Goal: Task Accomplishment & Management: Use online tool/utility

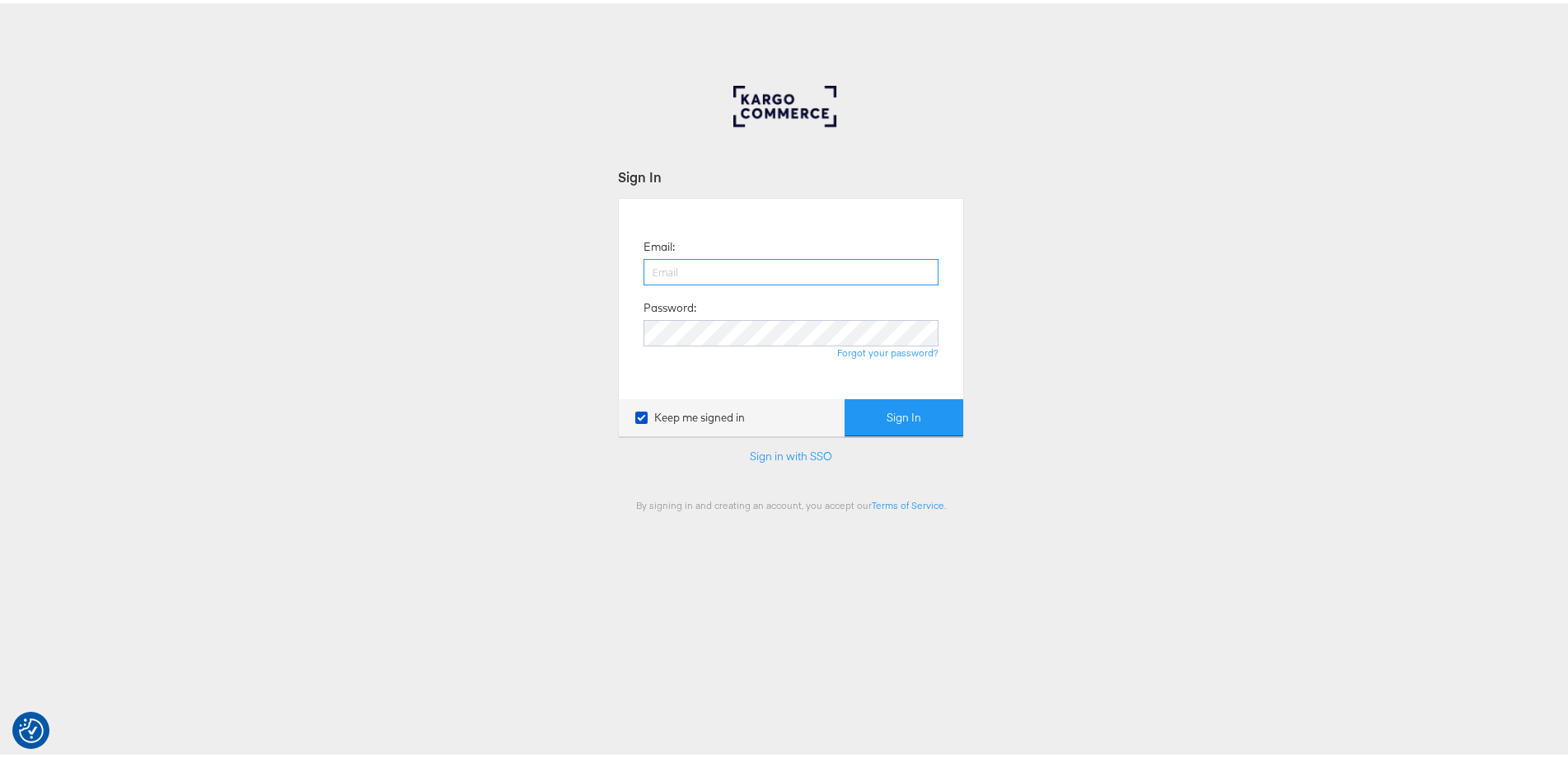
click at [736, 260] on input "email" at bounding box center [790, 269] width 295 height 26
drag, startPoint x: 675, startPoint y: 251, endPoint x: 679, endPoint y: 268, distance: 17.5
click at [675, 251] on div "Email: Password: Forgot your password?" at bounding box center [791, 296] width 320 height 176
click at [679, 268] on input "email" at bounding box center [790, 269] width 295 height 26
type input "[PERSON_NAME][EMAIL_ADDRESS][PERSON_NAME][DOMAIN_NAME]"
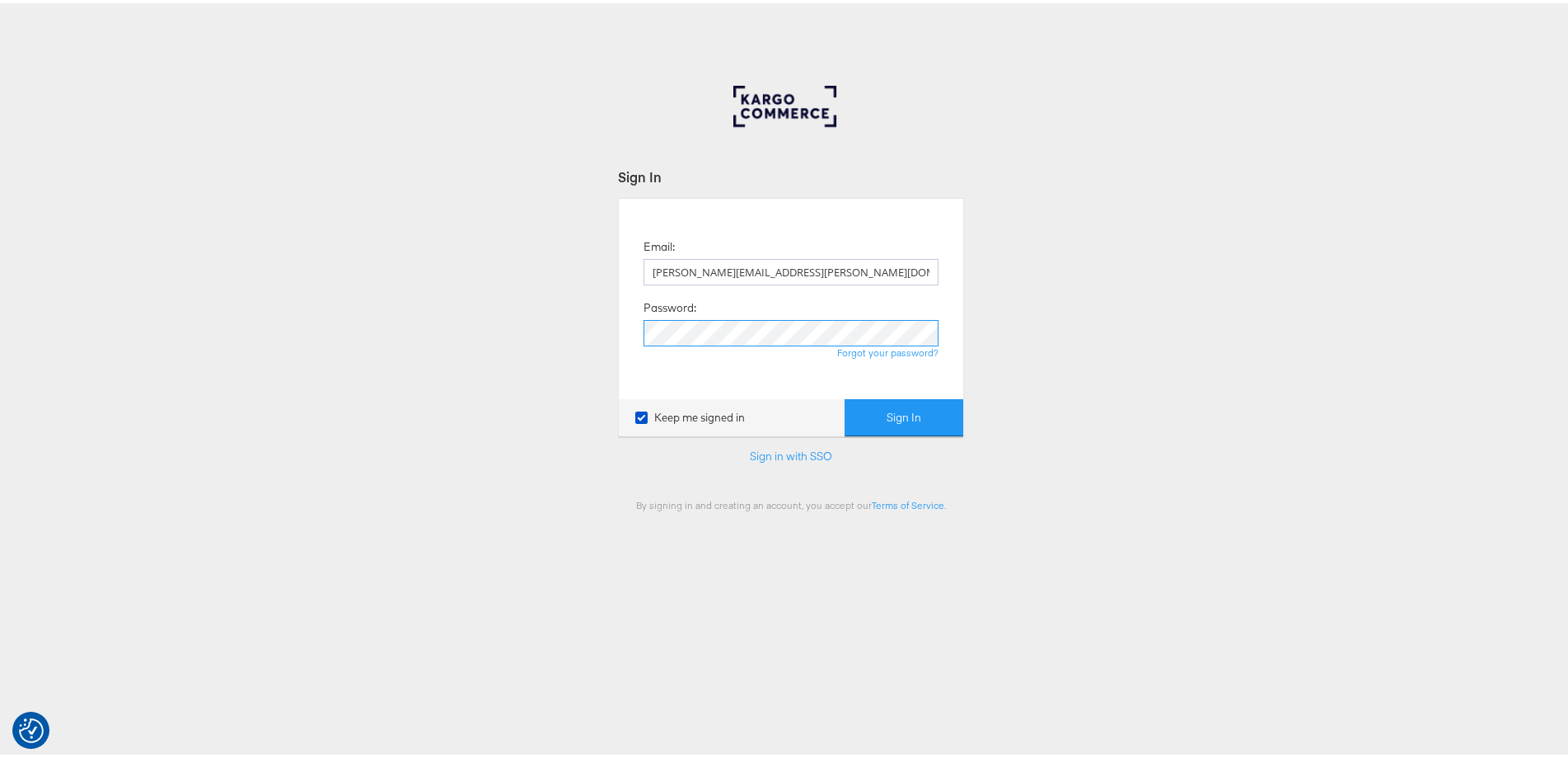
click at [844, 396] on button "Sign In" at bounding box center [903, 414] width 119 height 37
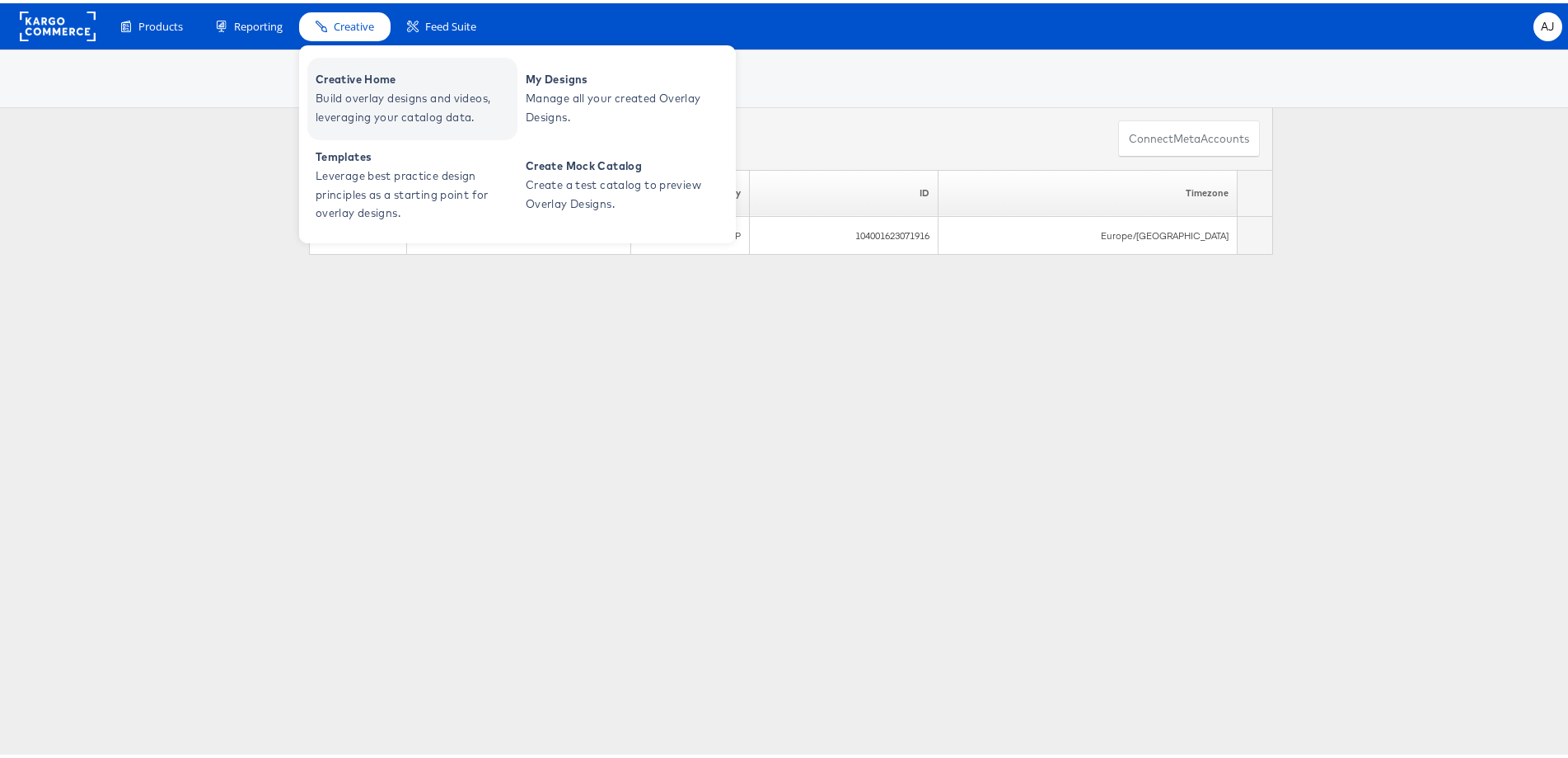
click at [357, 87] on span "Build overlay designs and videos, leveraging your catalog data." at bounding box center [415, 105] width 198 height 38
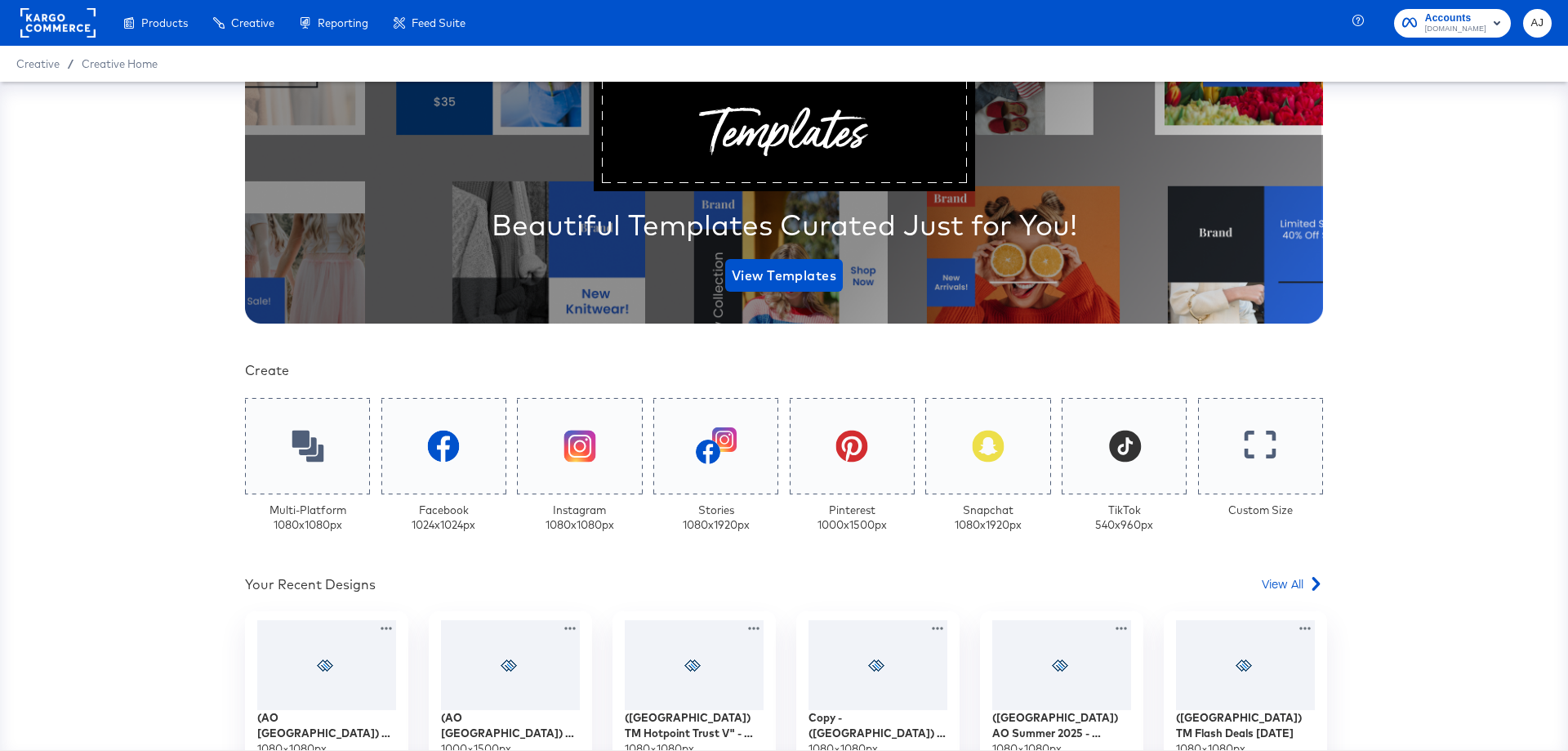
scroll to position [327, 0]
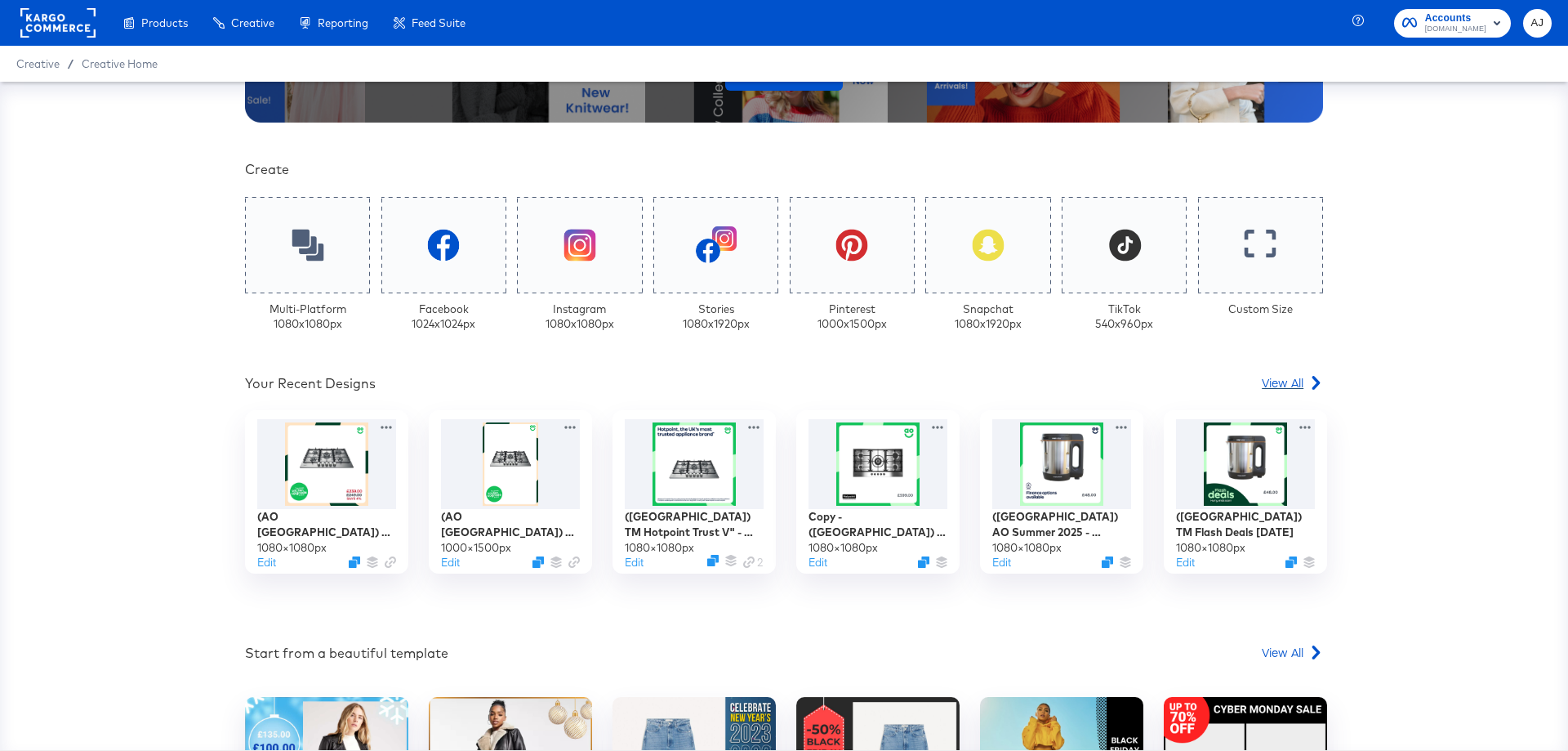
click at [1309, 380] on icon at bounding box center [1316, 382] width 14 height 14
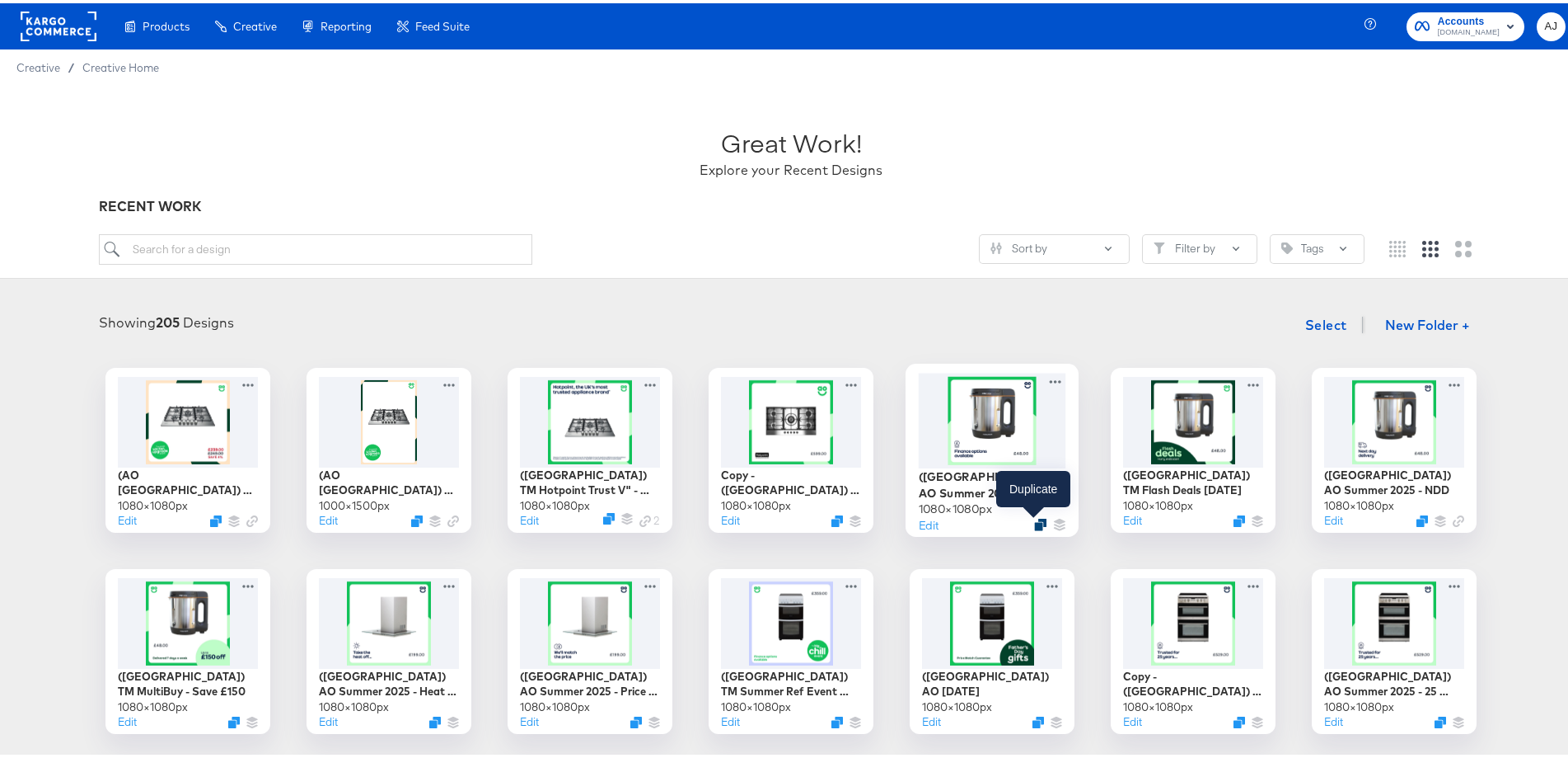
click at [1036, 518] on icon "Duplicate" at bounding box center [1040, 521] width 12 height 12
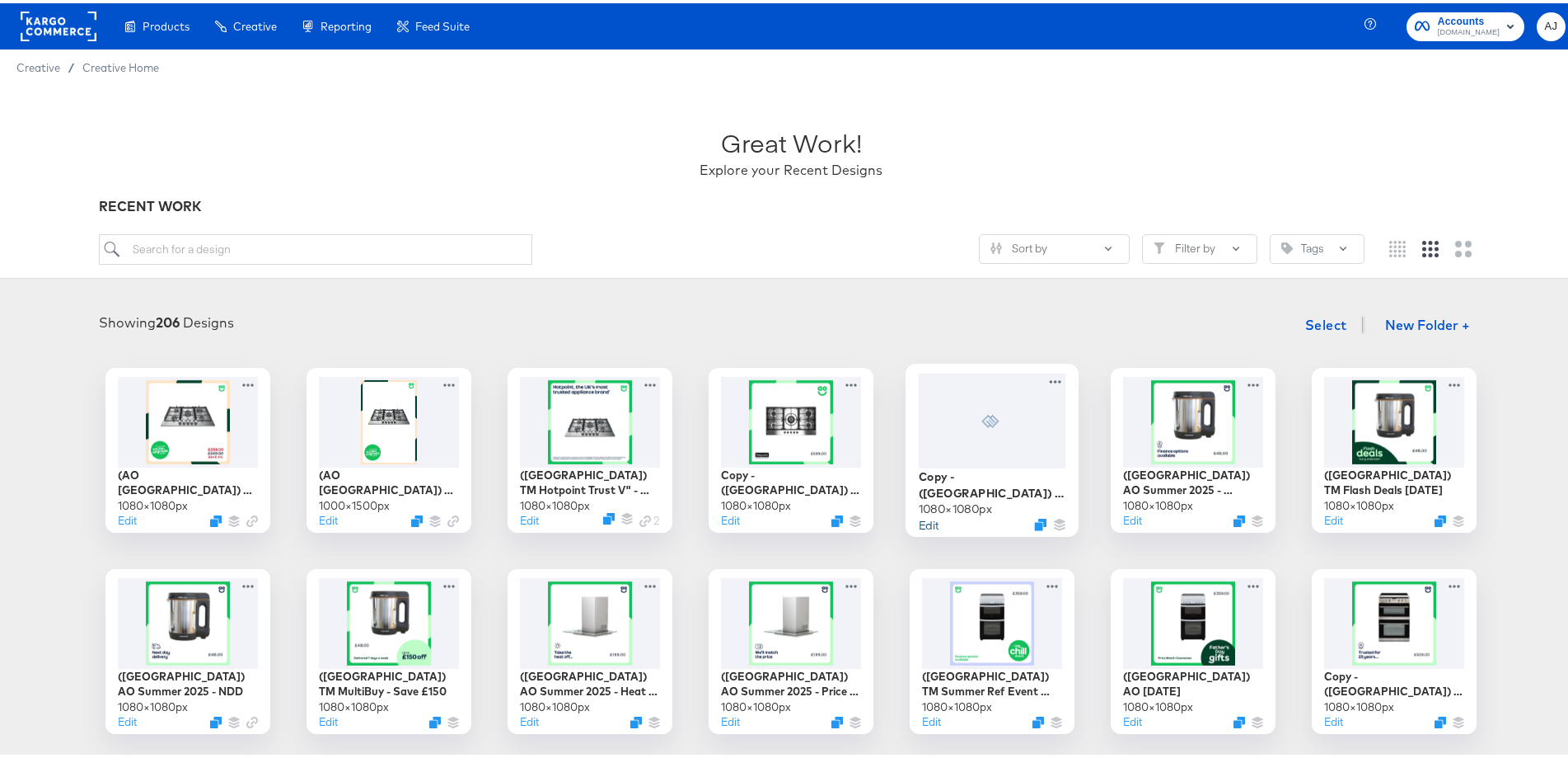
click at [926, 518] on button "Edit" at bounding box center [928, 521] width 20 height 16
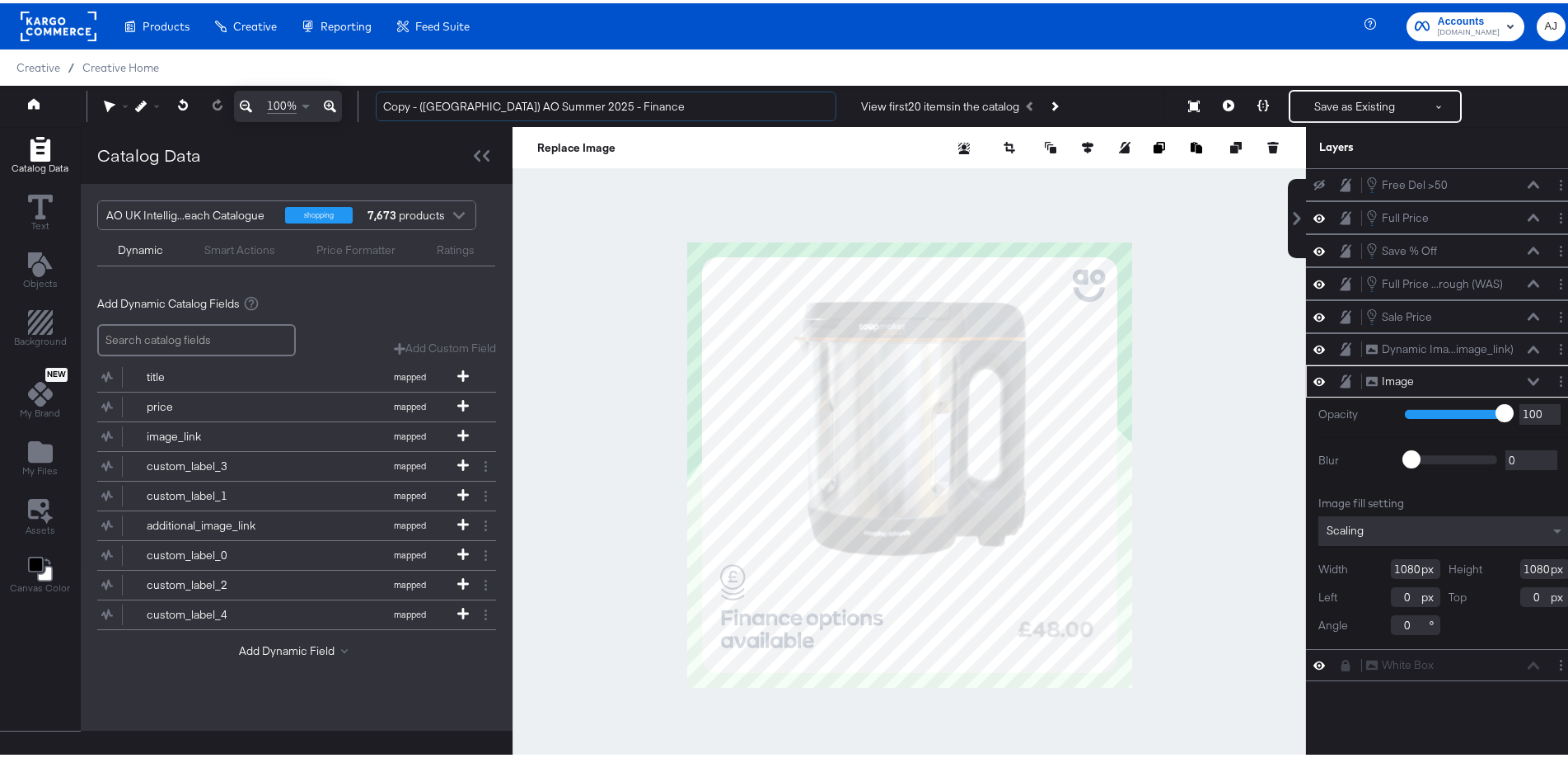
drag, startPoint x: 418, startPoint y: 102, endPoint x: 331, endPoint y: 95, distance: 87.3
click at [331, 95] on div "100% Copy - (UK) AO Summer 2025 - Finance View first 20 items in the catalog Sa…" at bounding box center [790, 102] width 1582 height 41
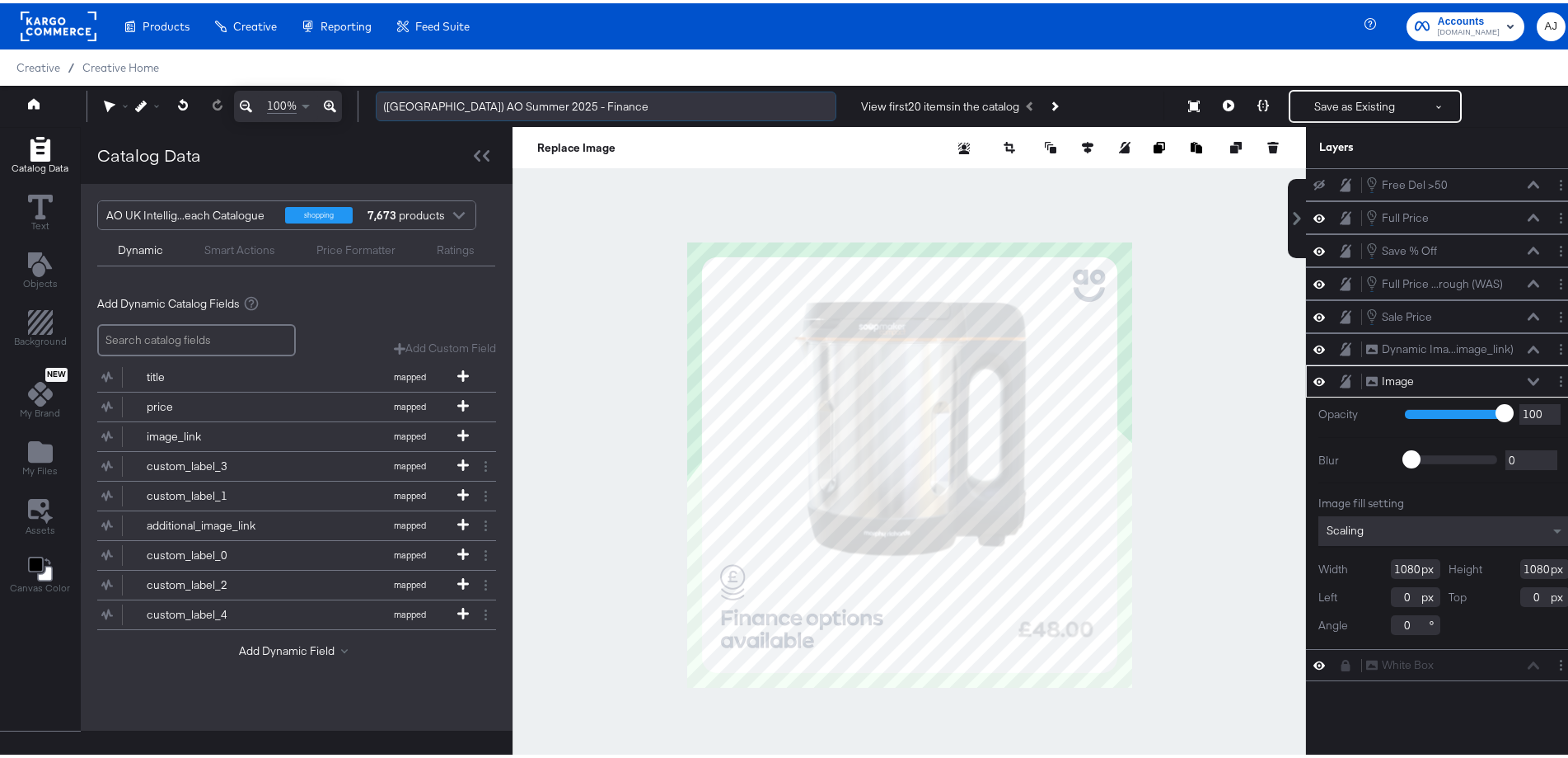
drag, startPoint x: 567, startPoint y: 107, endPoint x: 430, endPoint y: 95, distance: 137.5
click at [430, 95] on input "(UK) AO Summer 2025 - Finance" at bounding box center [606, 103] width 461 height 31
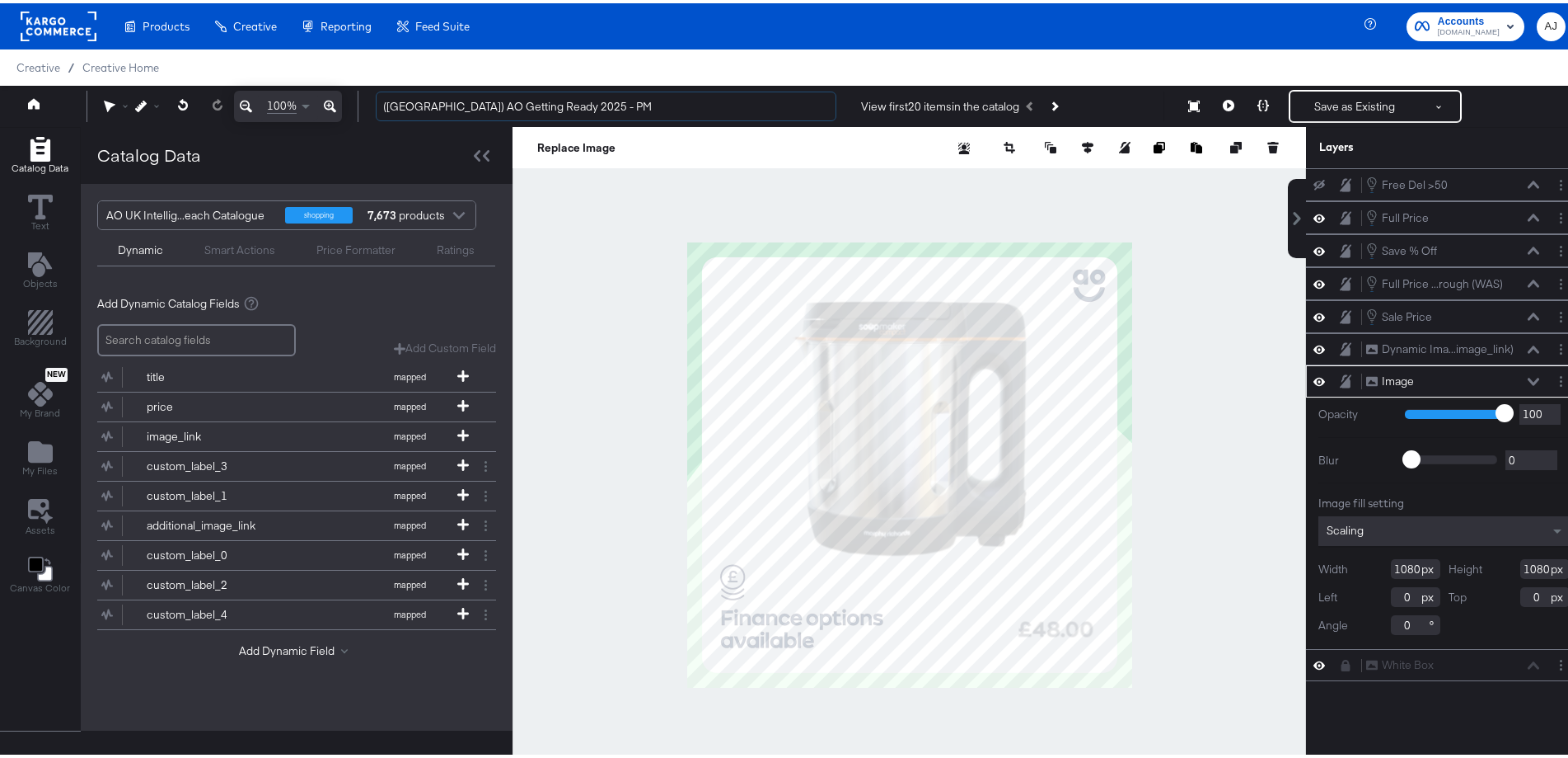
type input "(UK) AO Getting Ready 2025 - PM"
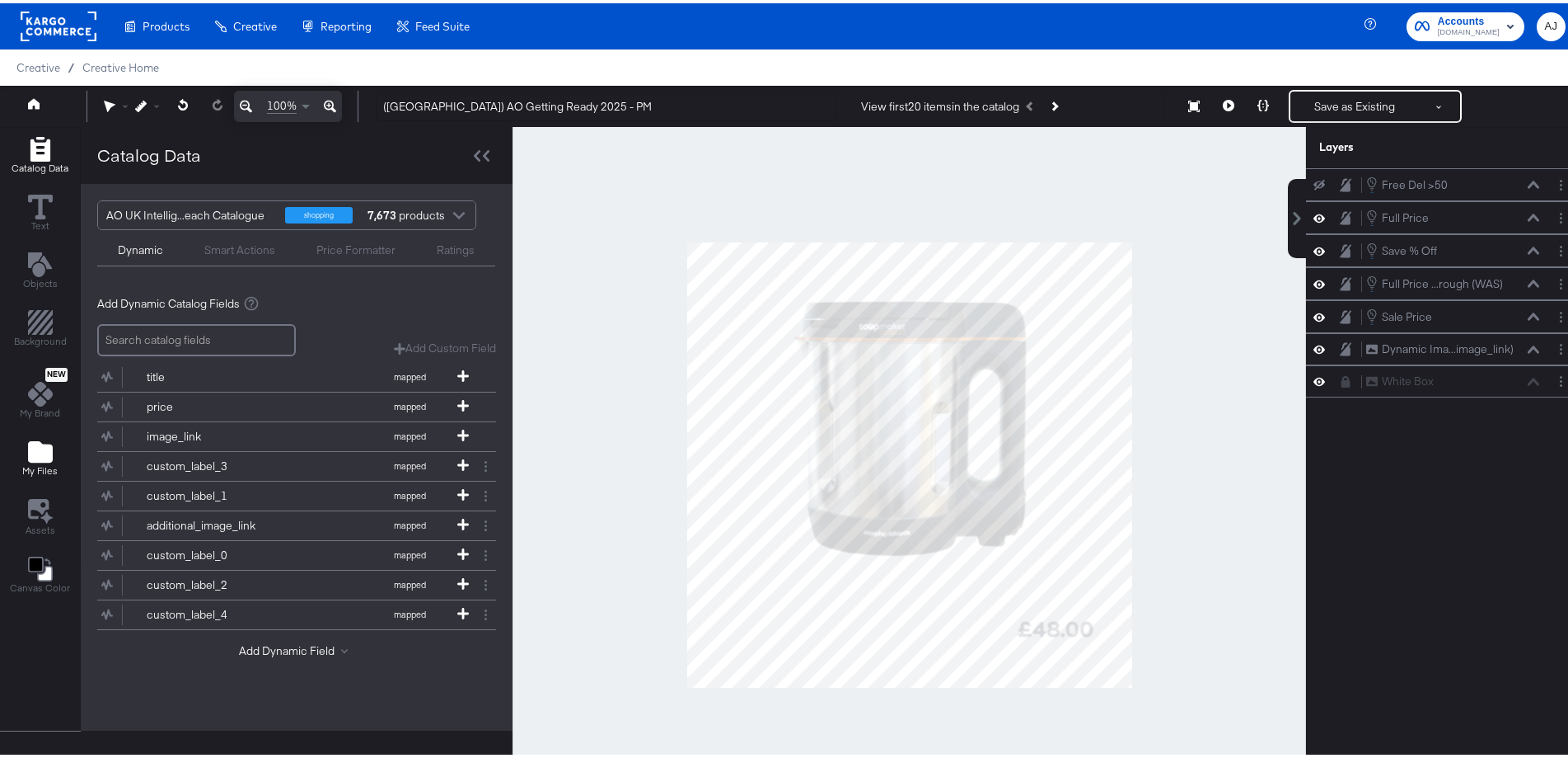
click at [49, 440] on icon "Add Files" at bounding box center [40, 448] width 25 height 25
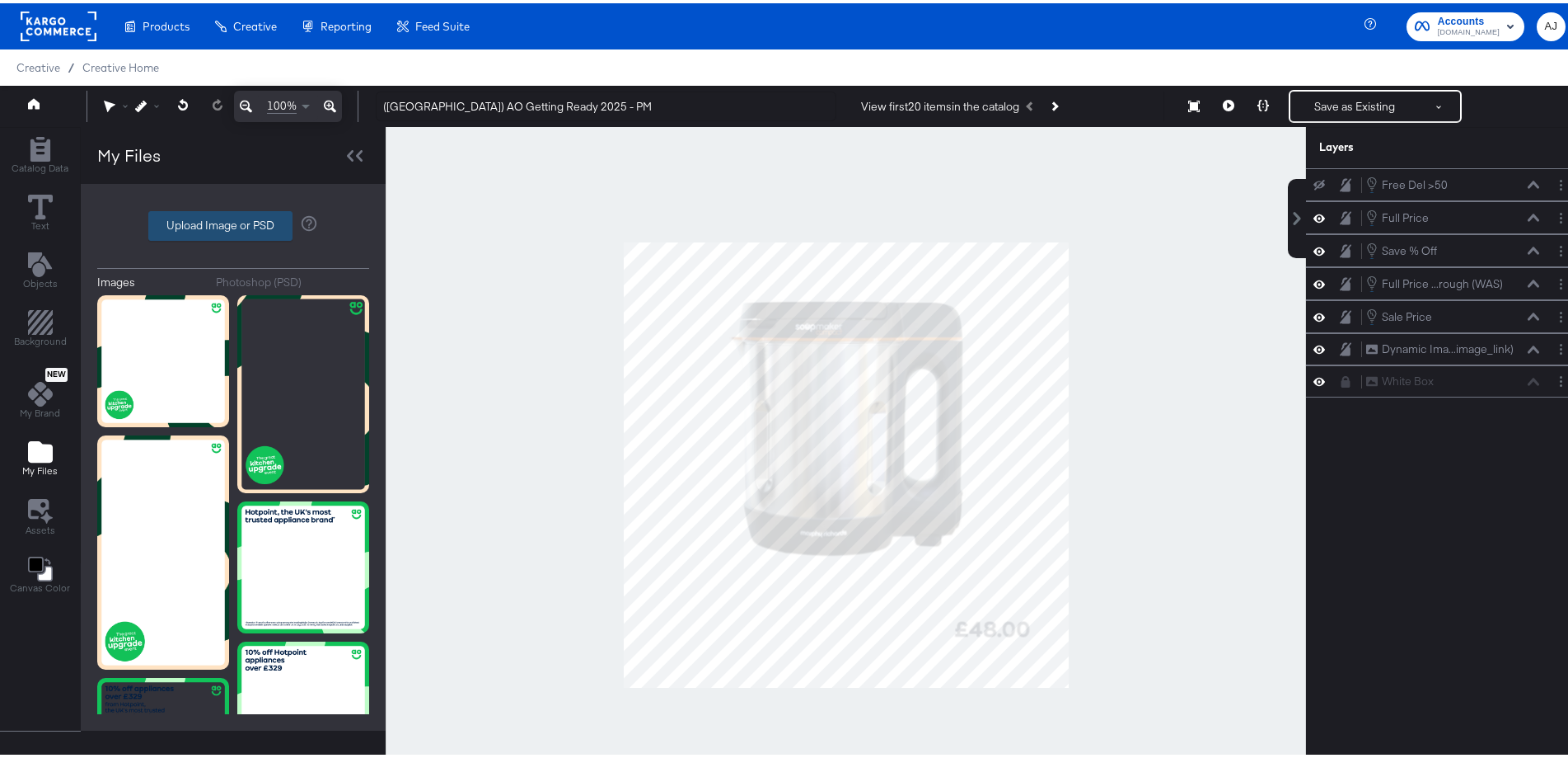
click at [225, 219] on label "Upload Image or PSD" at bounding box center [220, 223] width 143 height 28
click at [233, 223] on input "Upload Image or PSD" at bounding box center [233, 223] width 0 height 0
type input "C:\fakepath\02 135816 AO Paid Social Overlay 1080x1080.jpg"
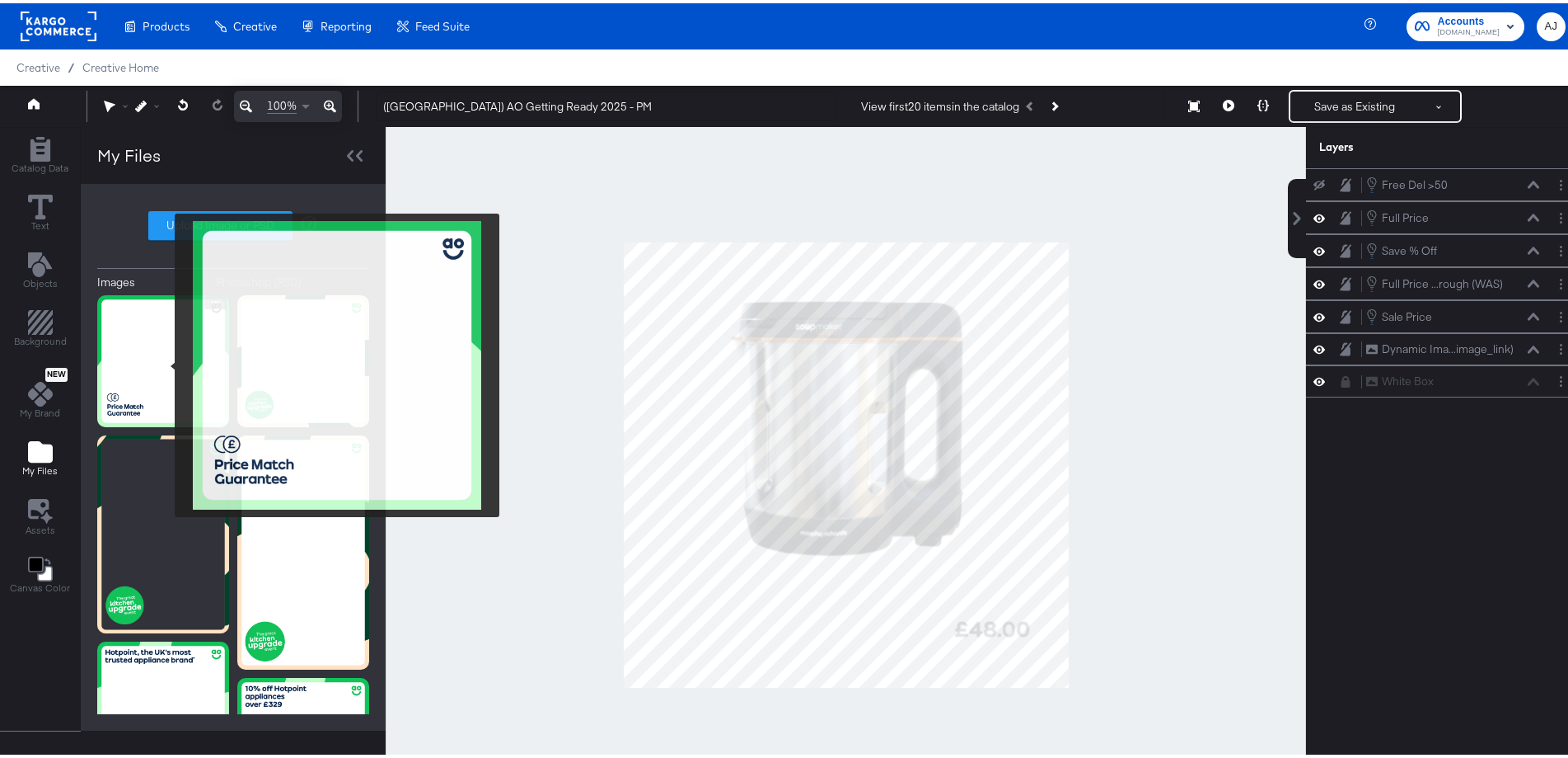
click at [164, 362] on img at bounding box center [163, 358] width 132 height 132
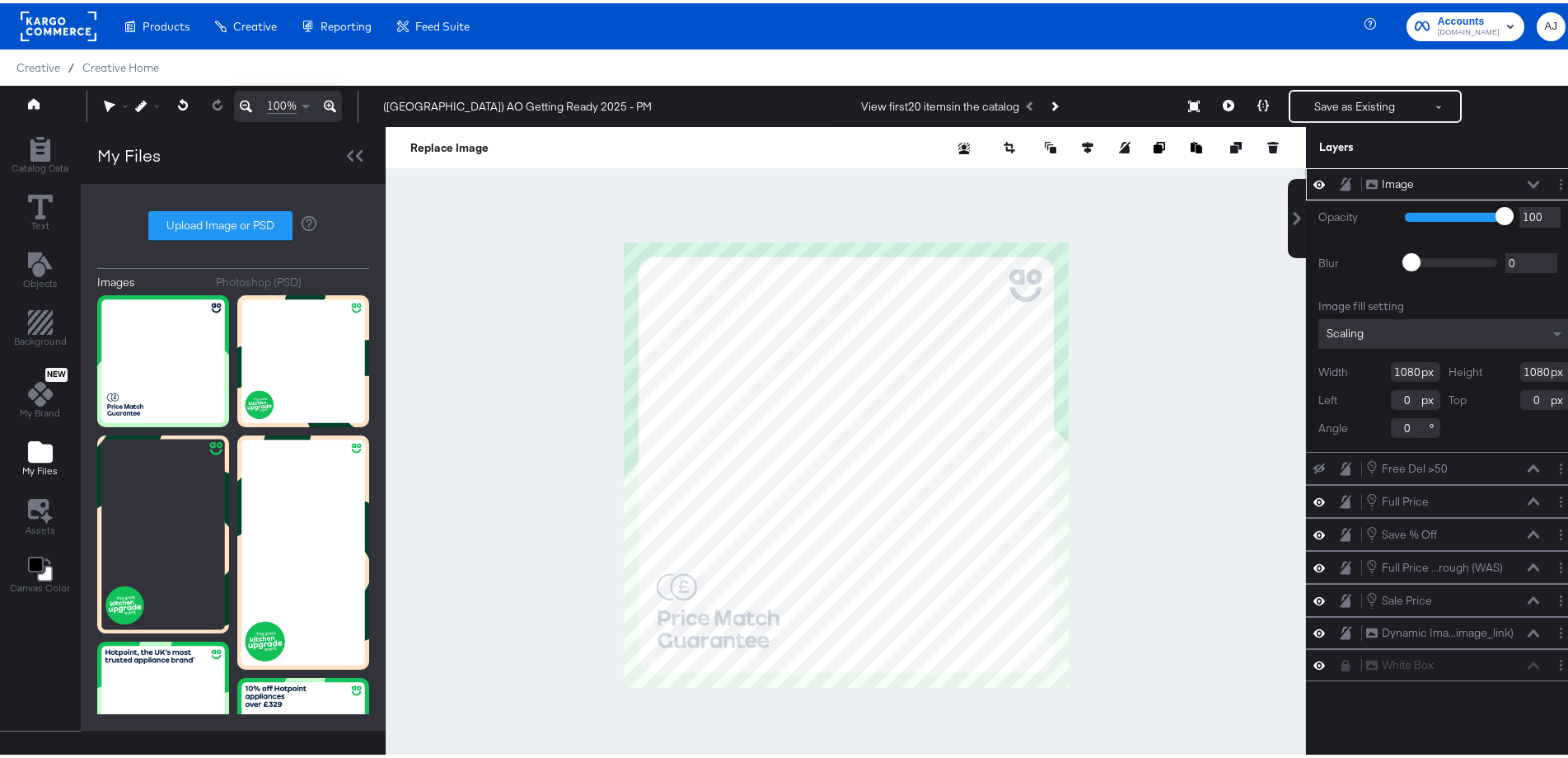
click at [1528, 180] on icon at bounding box center [1534, 181] width 12 height 8
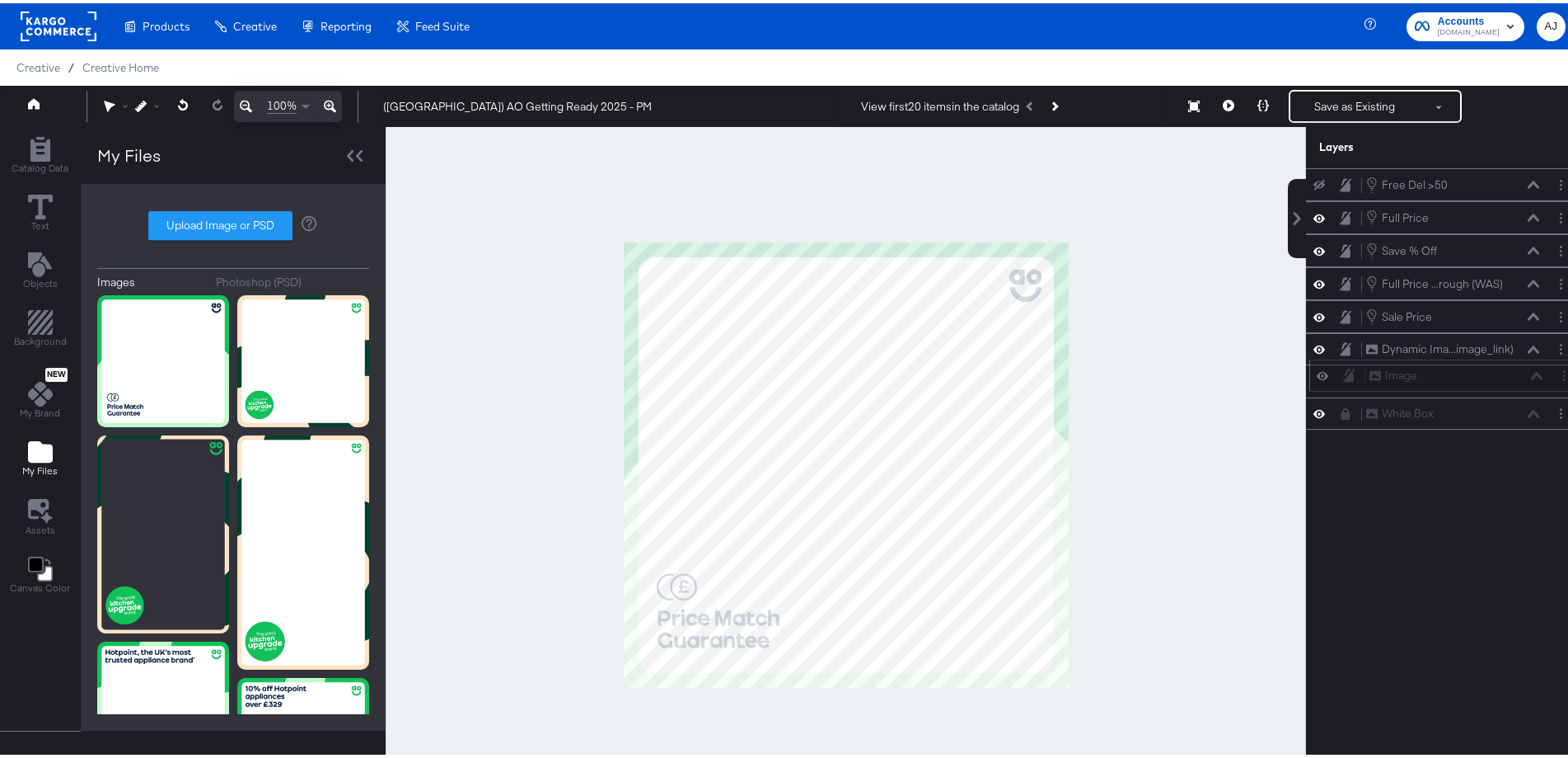
drag, startPoint x: 1465, startPoint y: 176, endPoint x: 1483, endPoint y: 374, distance: 198.8
click at [1483, 374] on div "Image Image" at bounding box center [1456, 372] width 175 height 17
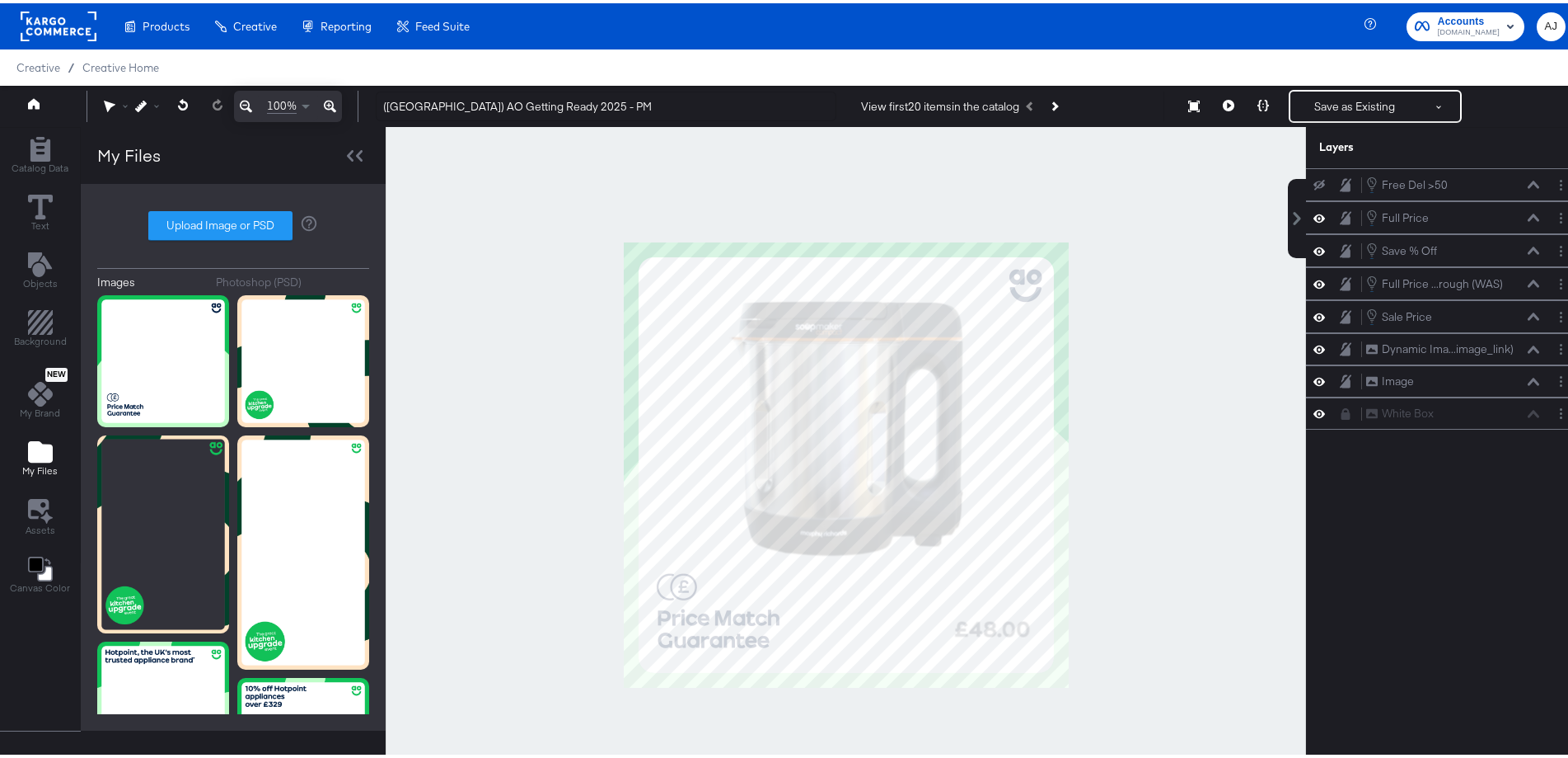
click at [1179, 406] on div at bounding box center [845, 462] width 920 height 676
click at [1389, 101] on button "Save as Existing" at bounding box center [1354, 103] width 129 height 30
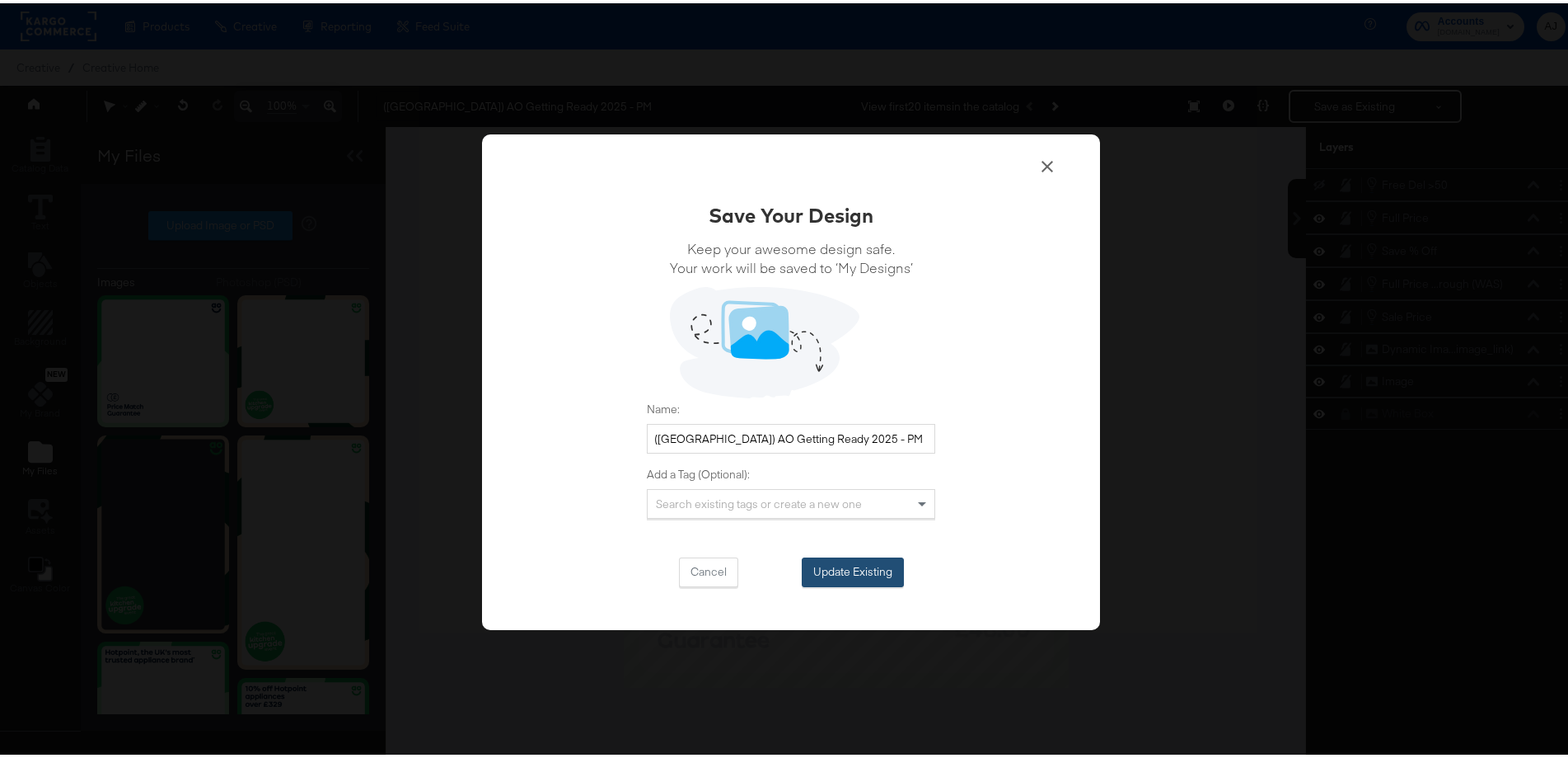
click at [837, 558] on button "Update Existing" at bounding box center [852, 569] width 102 height 30
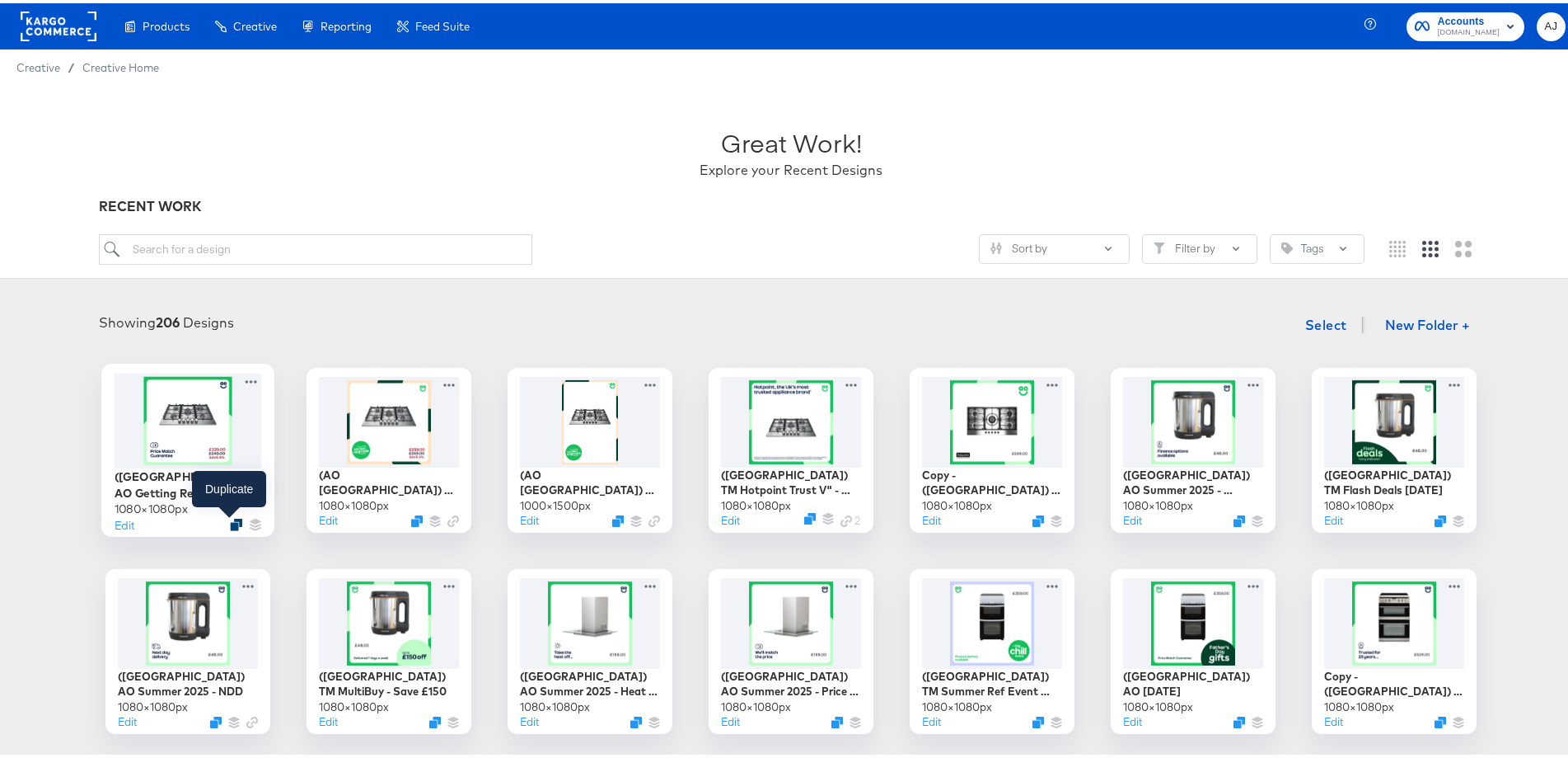
click at [230, 519] on icon "Duplicate" at bounding box center [236, 521] width 12 height 12
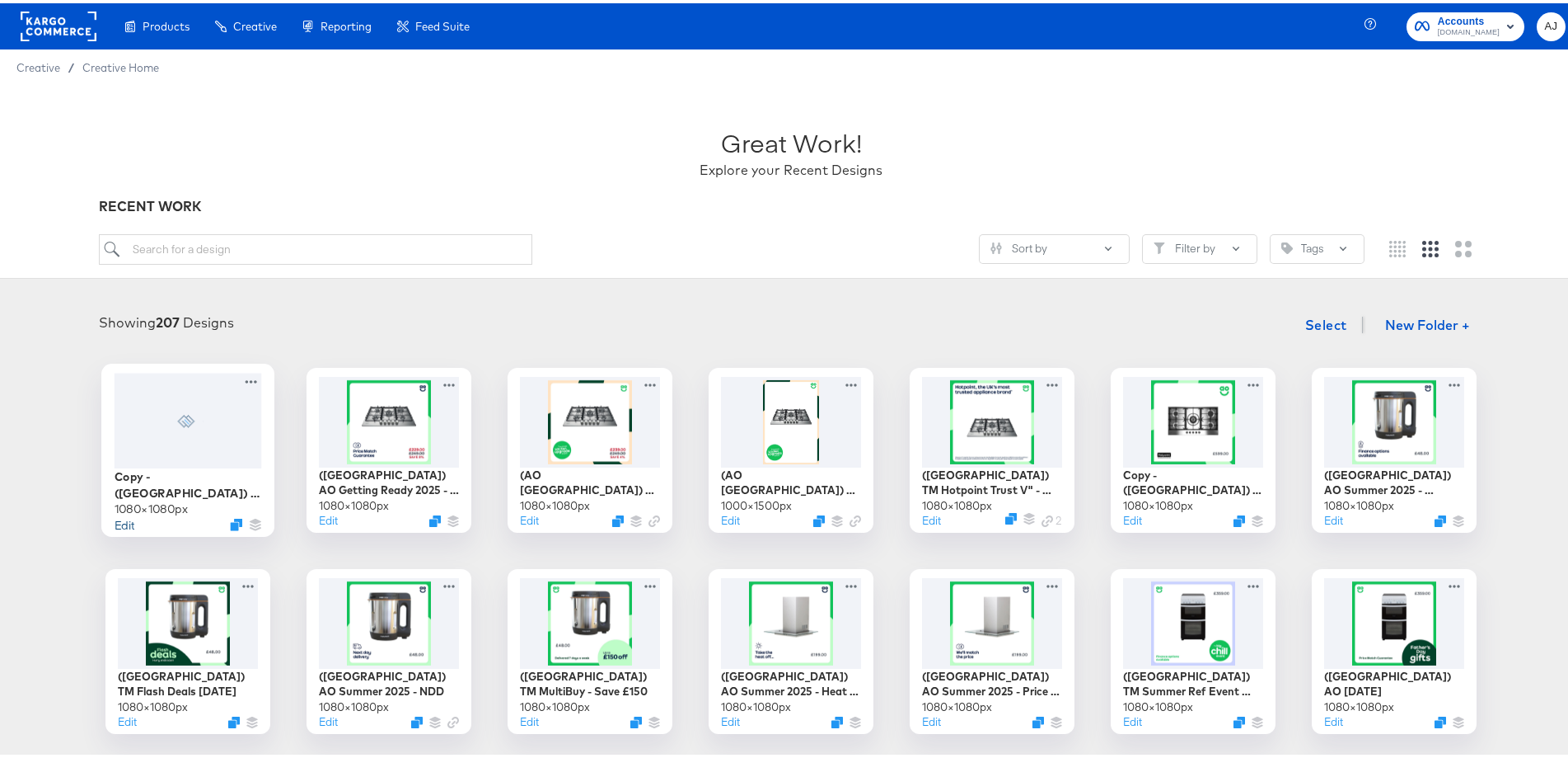
click at [118, 518] on button "Edit" at bounding box center [125, 521] width 20 height 16
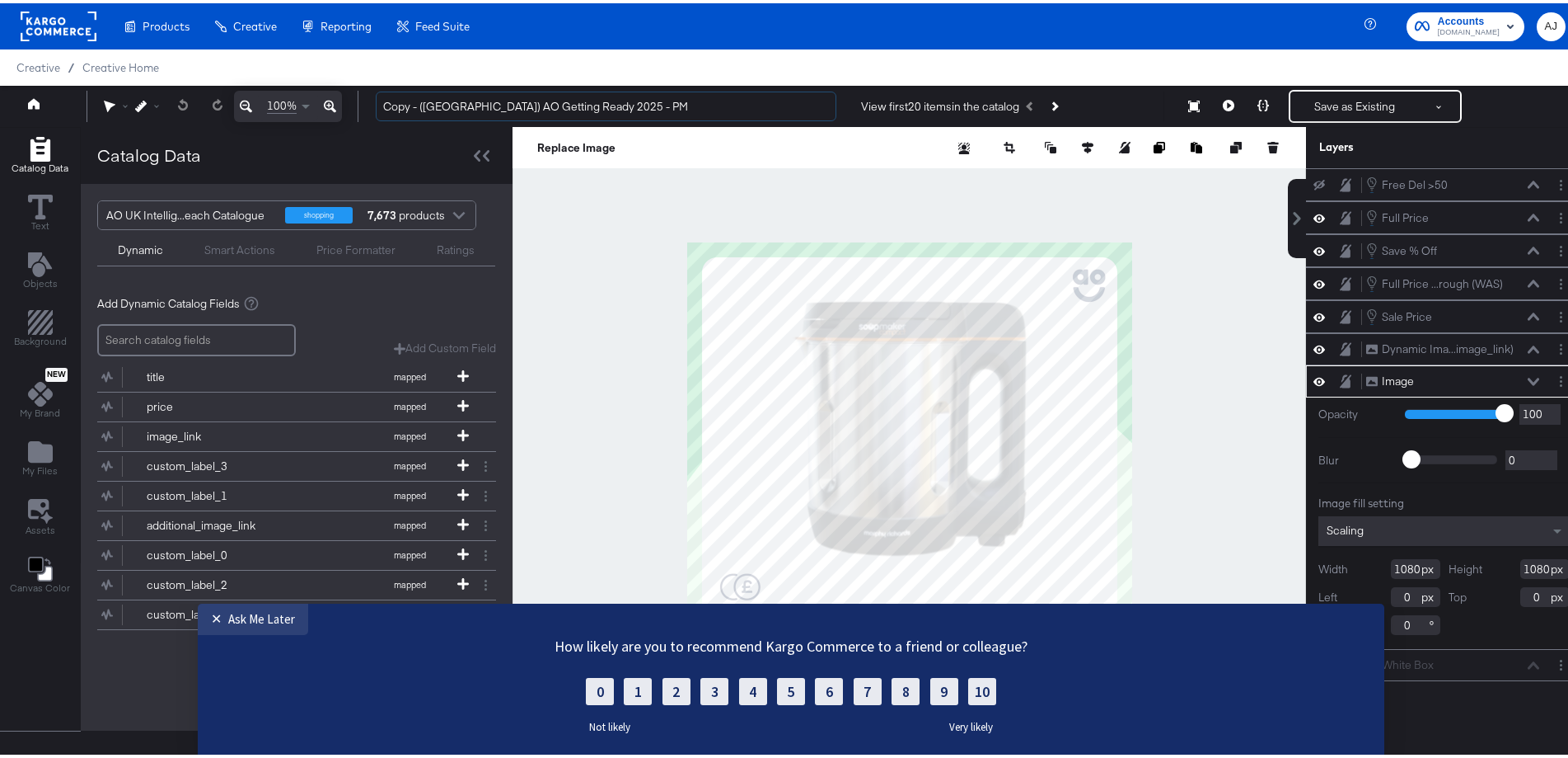
drag, startPoint x: 420, startPoint y: 105, endPoint x: 351, endPoint y: 101, distance: 69.1
click at [351, 101] on div "100% Copy - (UK) AO Getting Ready 2025 - PM View first 20 items in the catalog …" at bounding box center [790, 102] width 1582 height 41
click at [958, 684] on fieldset "0 1 2 3 4 5 6 7 8 9 10 Submit" at bounding box center [790, 691] width 412 height 27
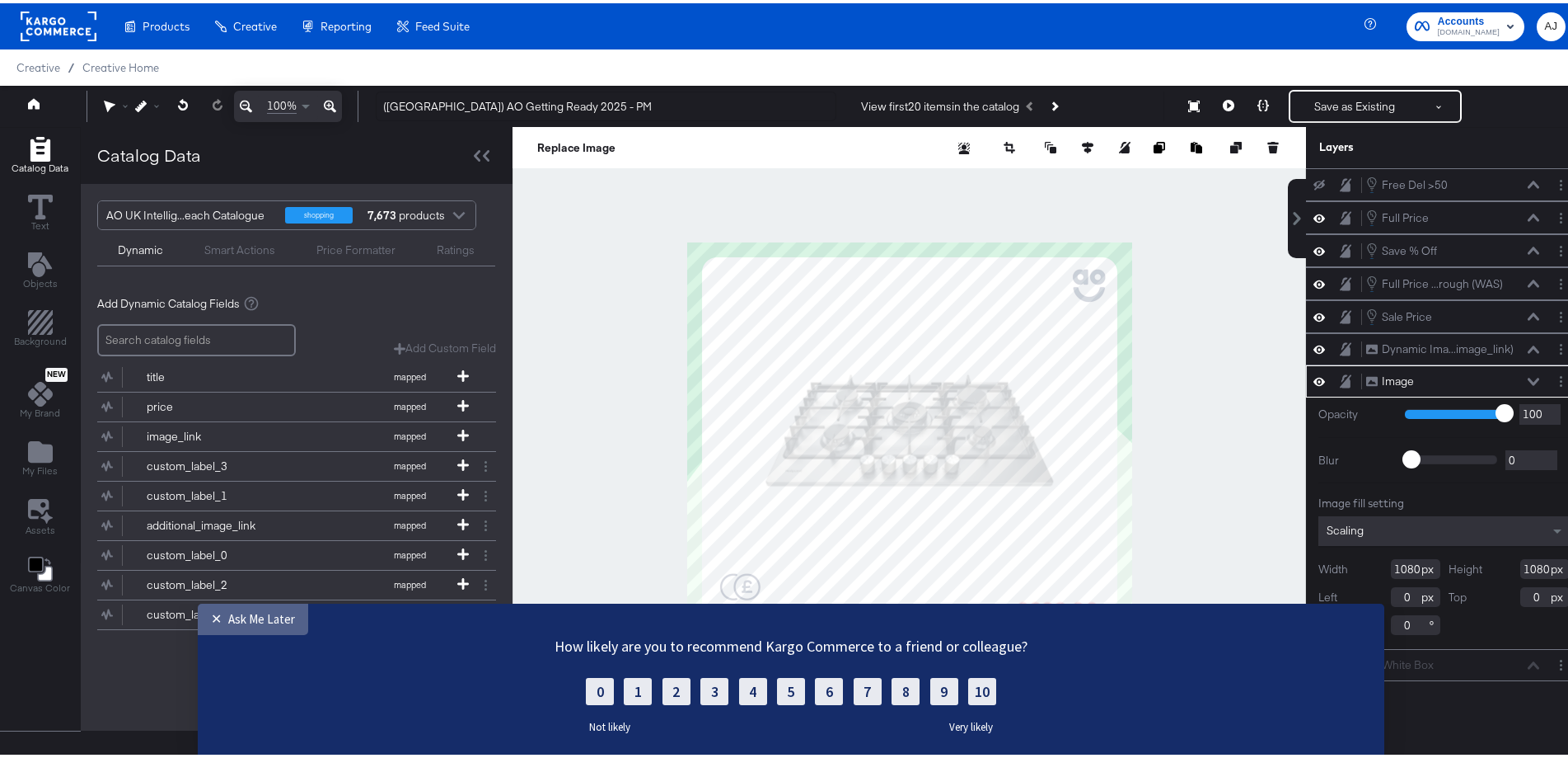
drag, startPoint x: 264, startPoint y: 618, endPoint x: 543, endPoint y: 854, distance: 365.4
click at [264, 618] on div "Ask Me Later" at bounding box center [261, 619] width 67 height 16
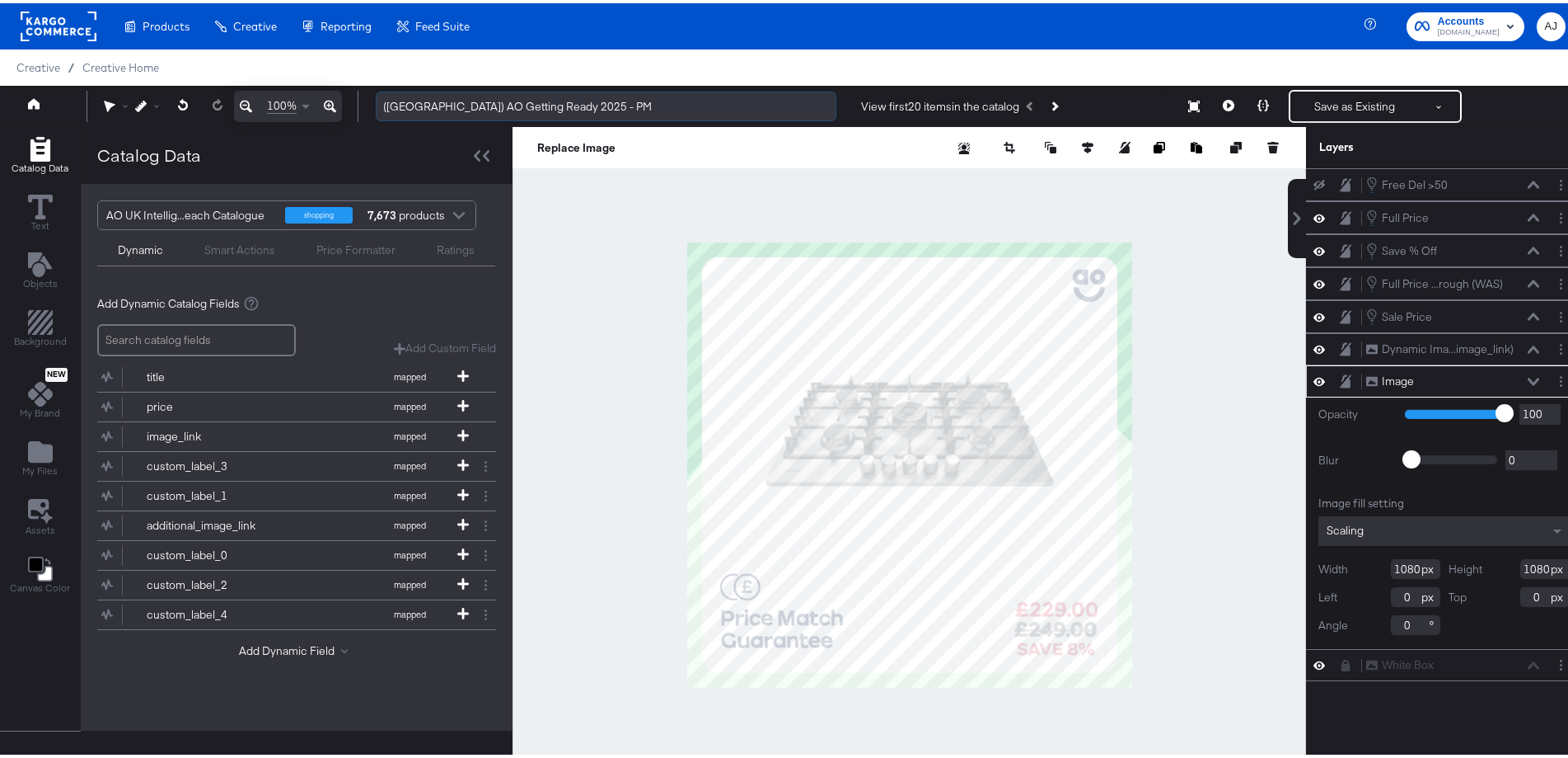
click at [566, 104] on input "(UK) AO Getting Ready 2025 - PM" at bounding box center [606, 103] width 461 height 31
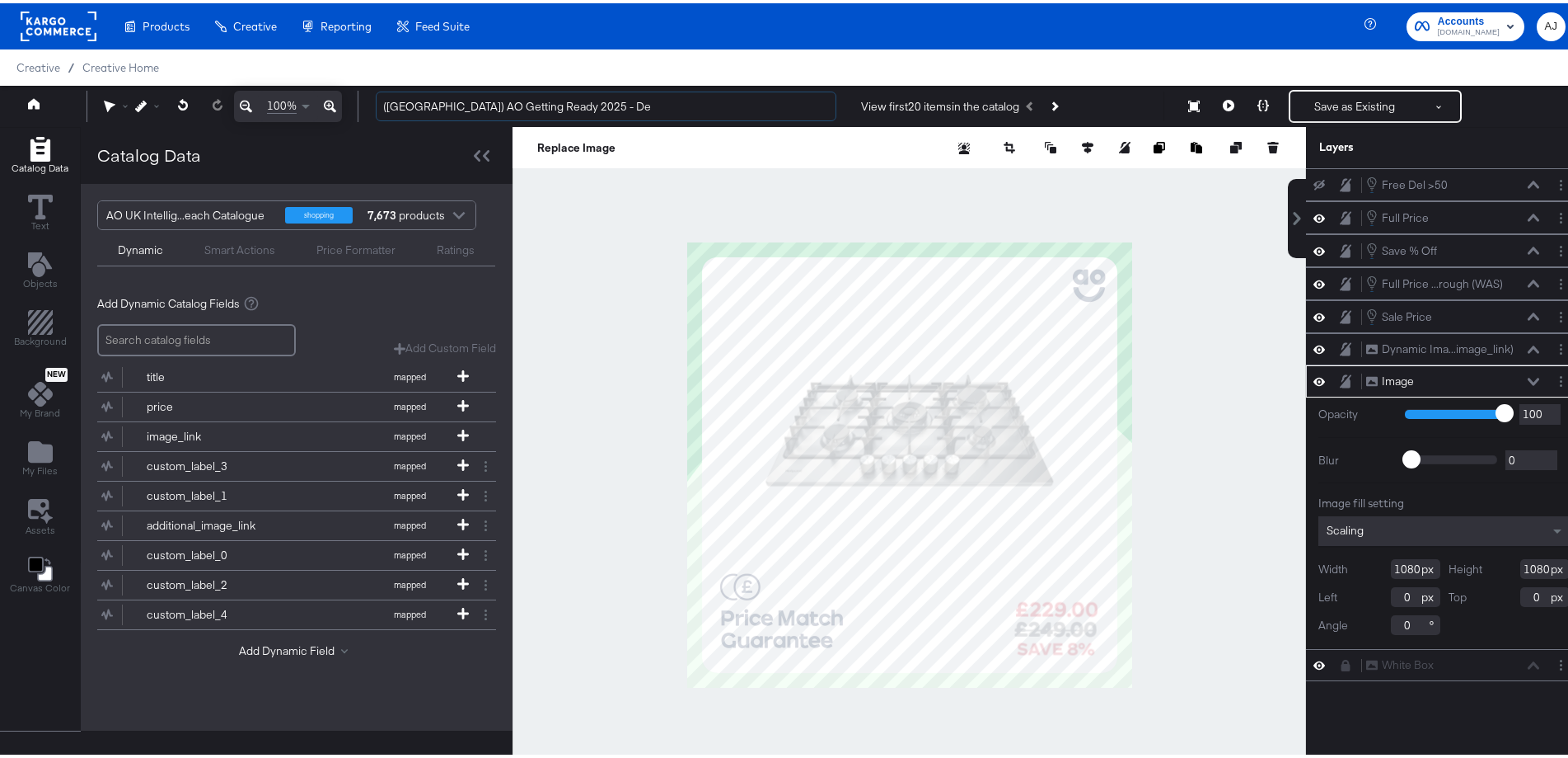
type input "(UK) AO Getting Ready 2025 - De"
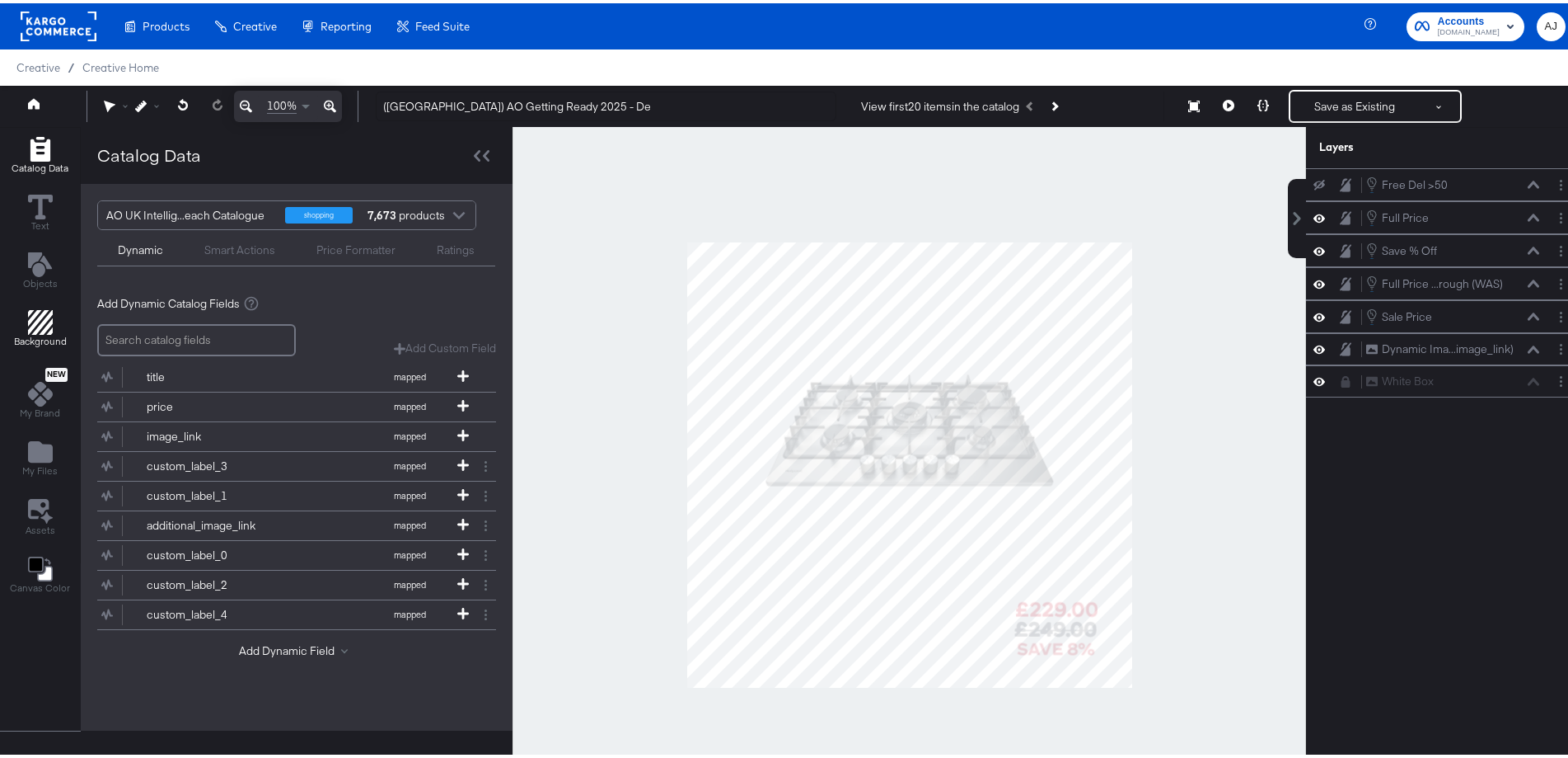
click at [58, 336] on span "Background" at bounding box center [40, 337] width 53 height 13
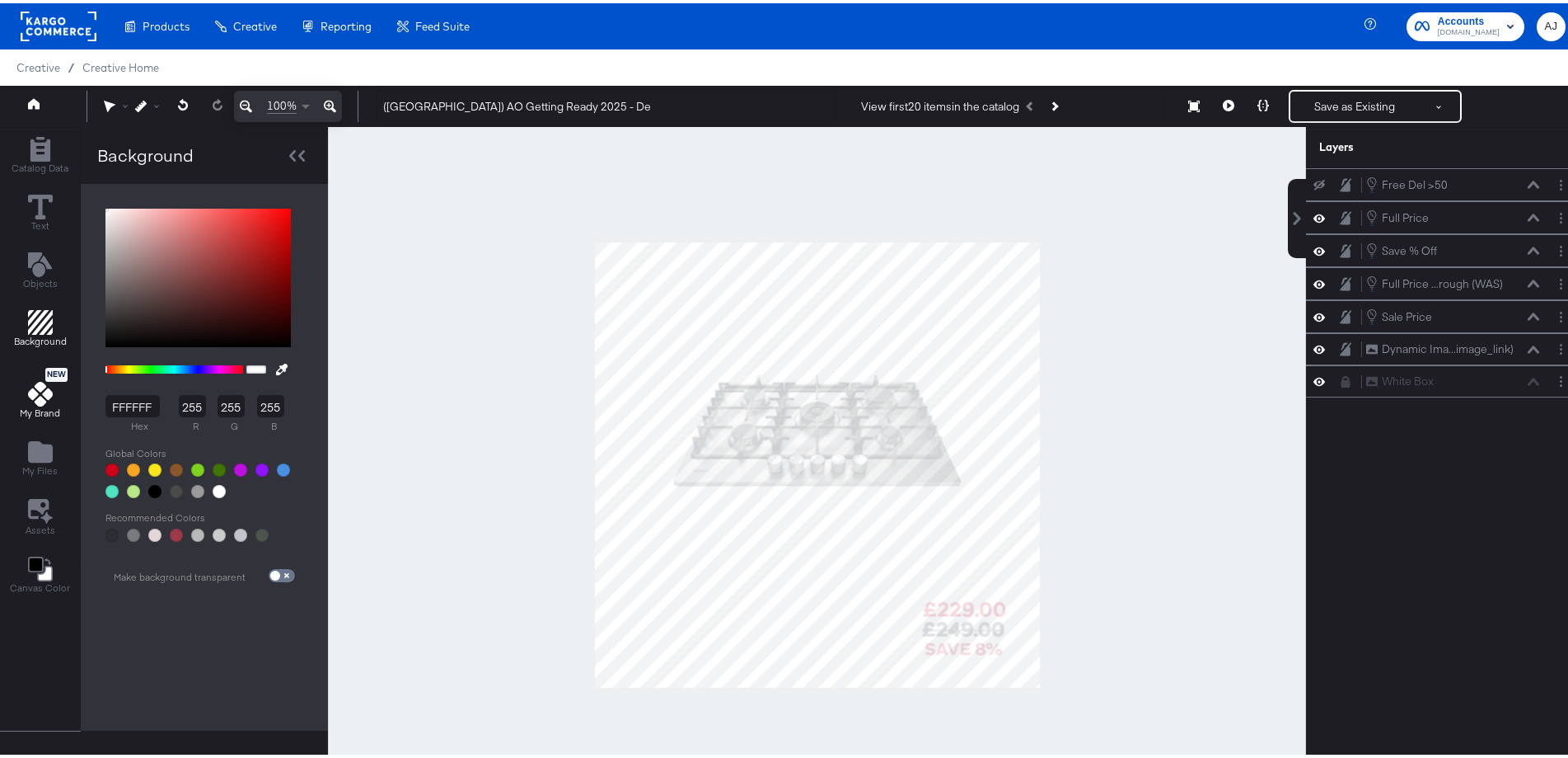
click at [51, 407] on span "My Brand" at bounding box center [40, 409] width 40 height 13
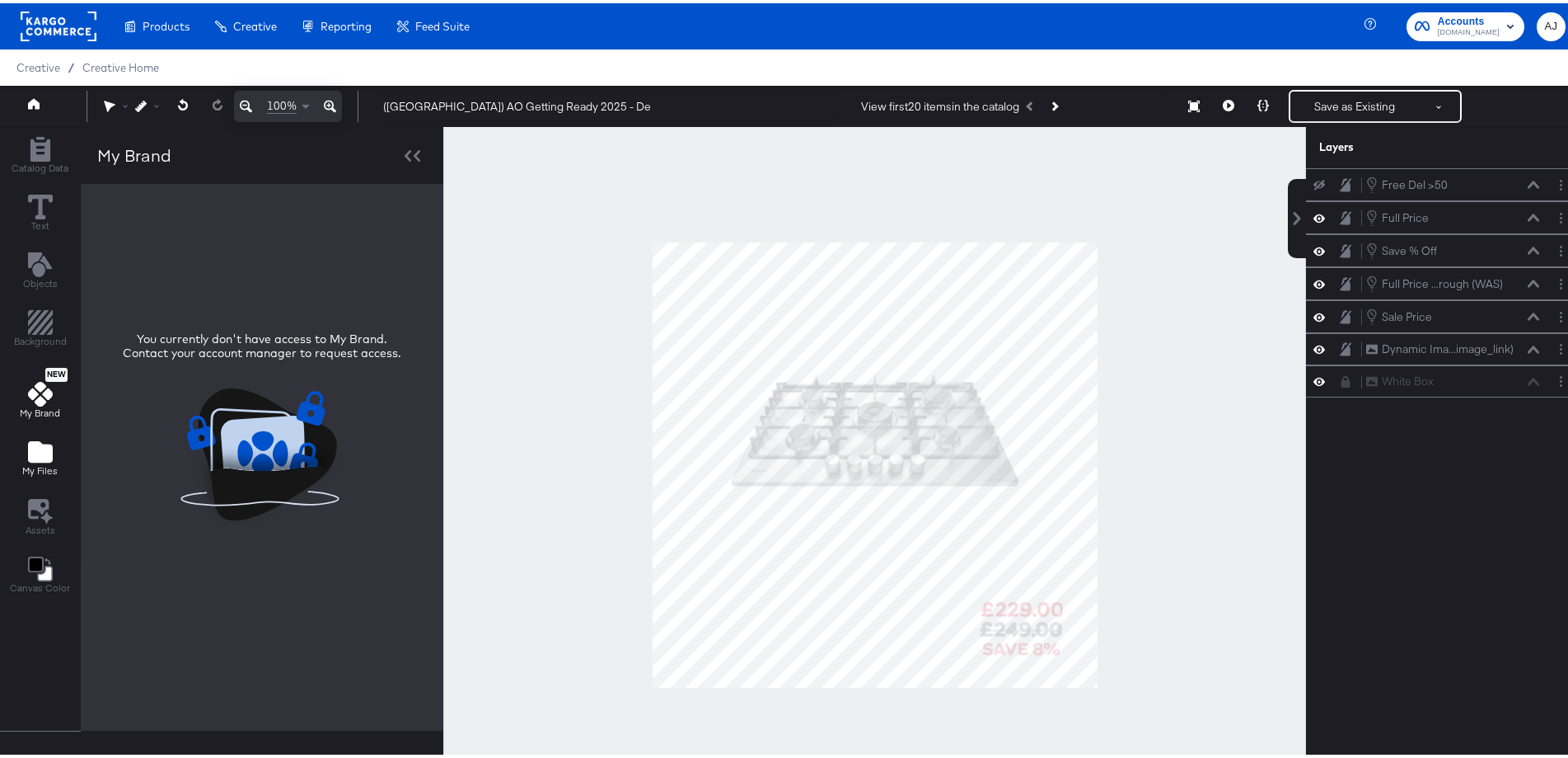
click at [51, 454] on icon "Add Files" at bounding box center [40, 448] width 25 height 21
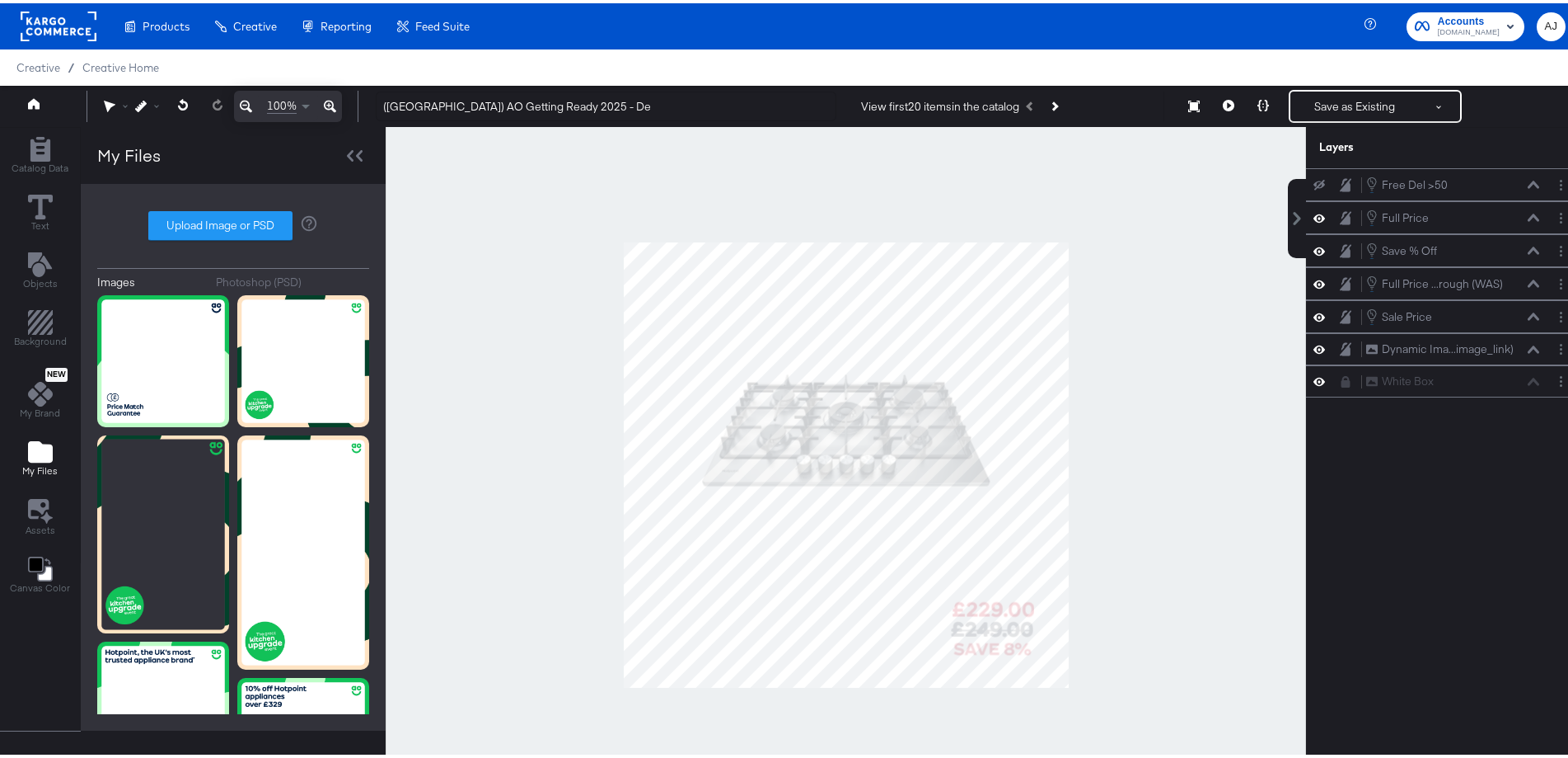
click at [223, 235] on label "Upload Image or PSD" at bounding box center [220, 223] width 143 height 28
click at [233, 223] on input "Upload Image or PSD" at bounding box center [233, 223] width 0 height 0
type input "C:\fakepath\02 135816 AO Paid Social Overlay 1080x10802.jpg"
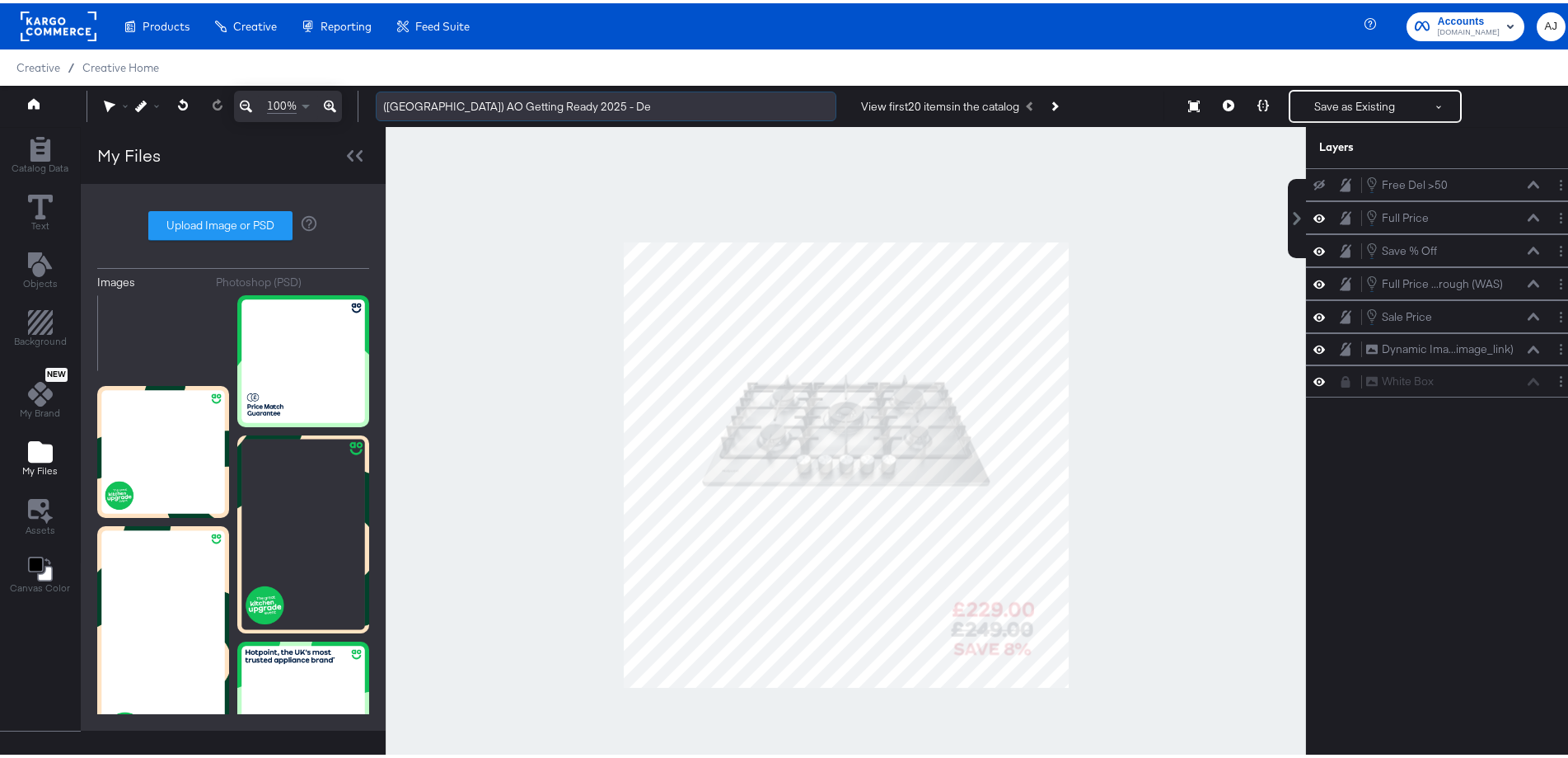
click at [587, 108] on input "(UK) AO Getting Ready 2025 - De" at bounding box center [606, 103] width 461 height 31
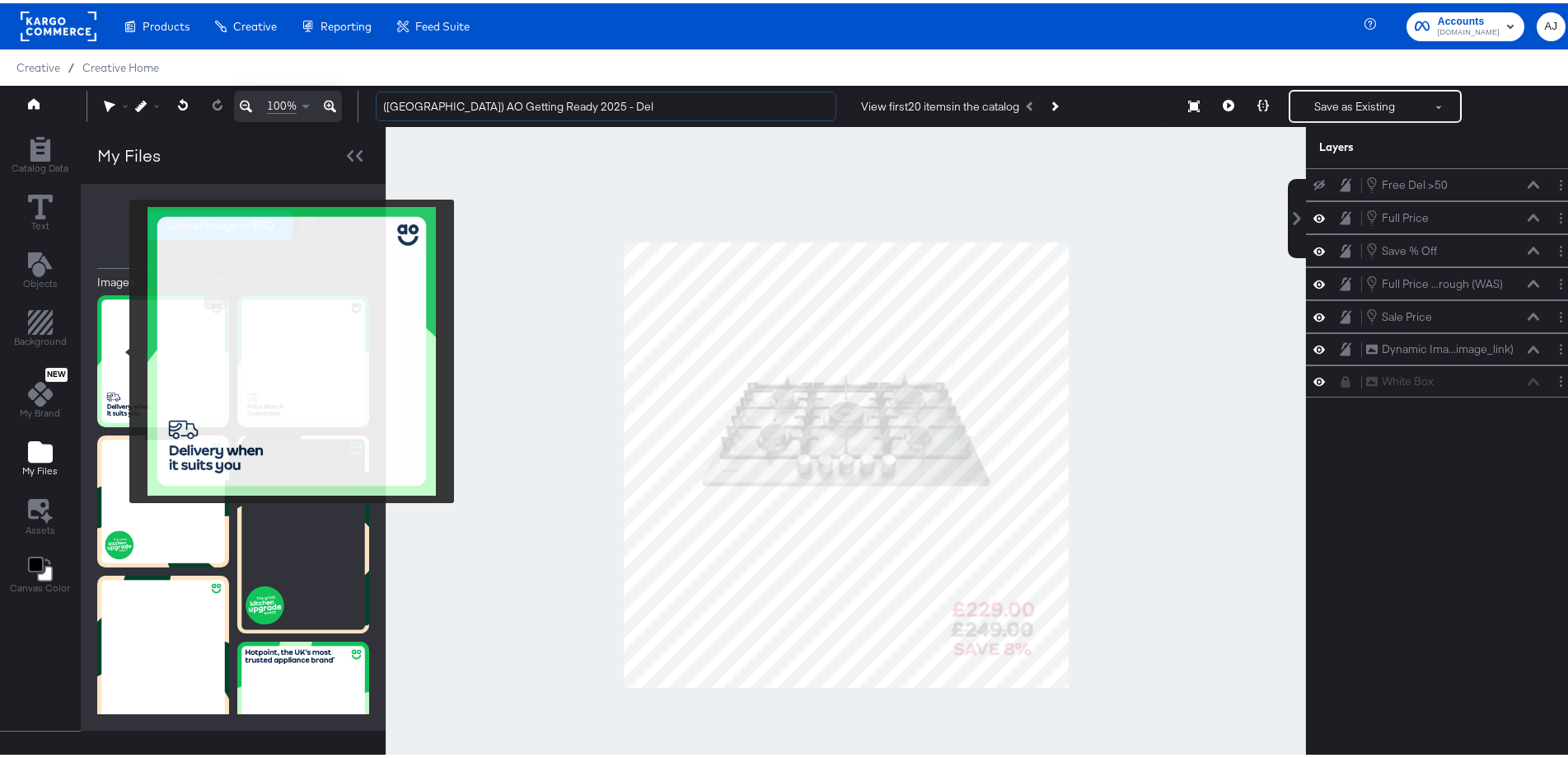
type input "(UK) AO Getting Ready 2025 - Del"
click at [125, 351] on img at bounding box center [163, 358] width 132 height 132
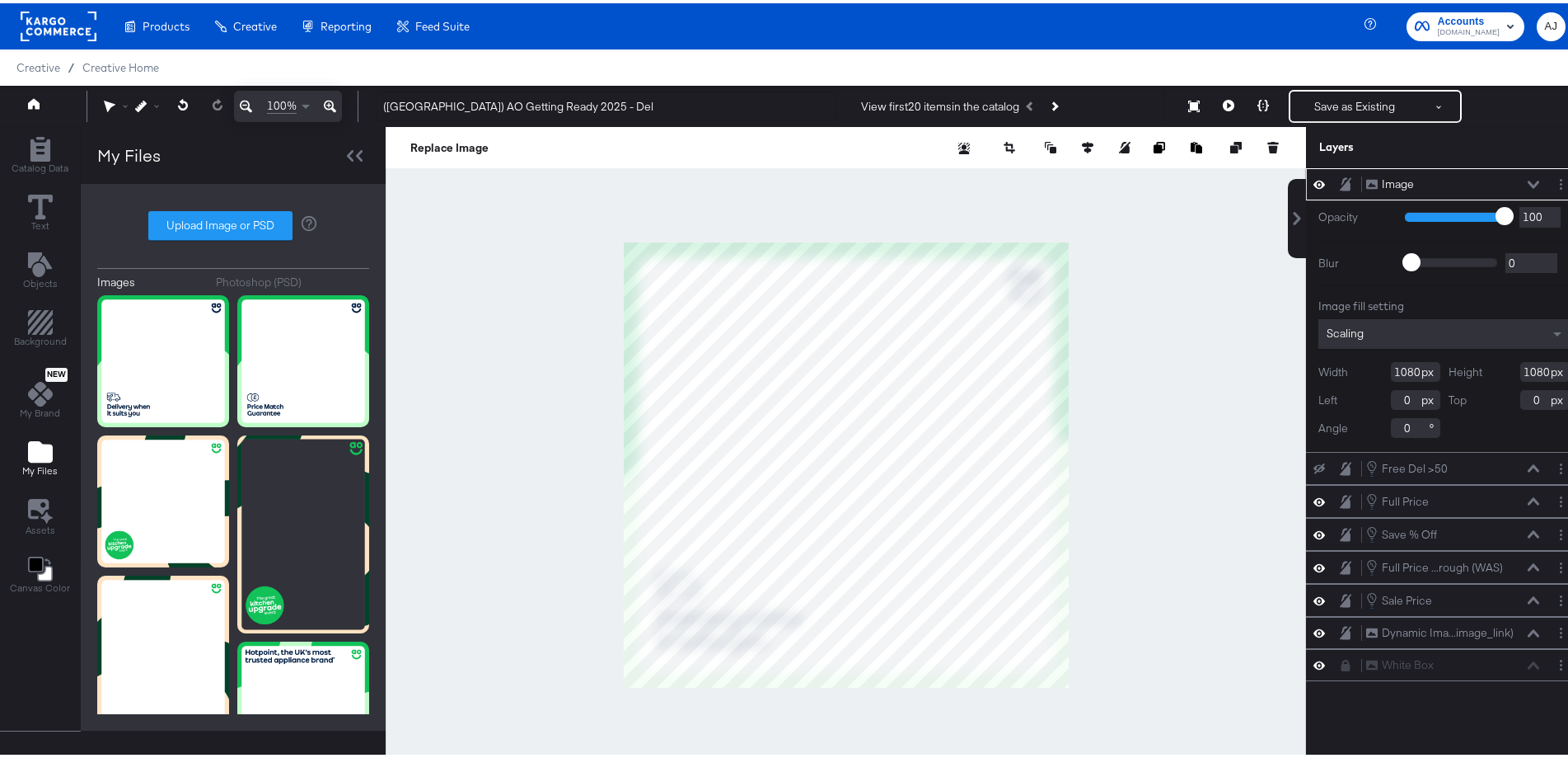
click at [1528, 180] on icon at bounding box center [1534, 181] width 12 height 8
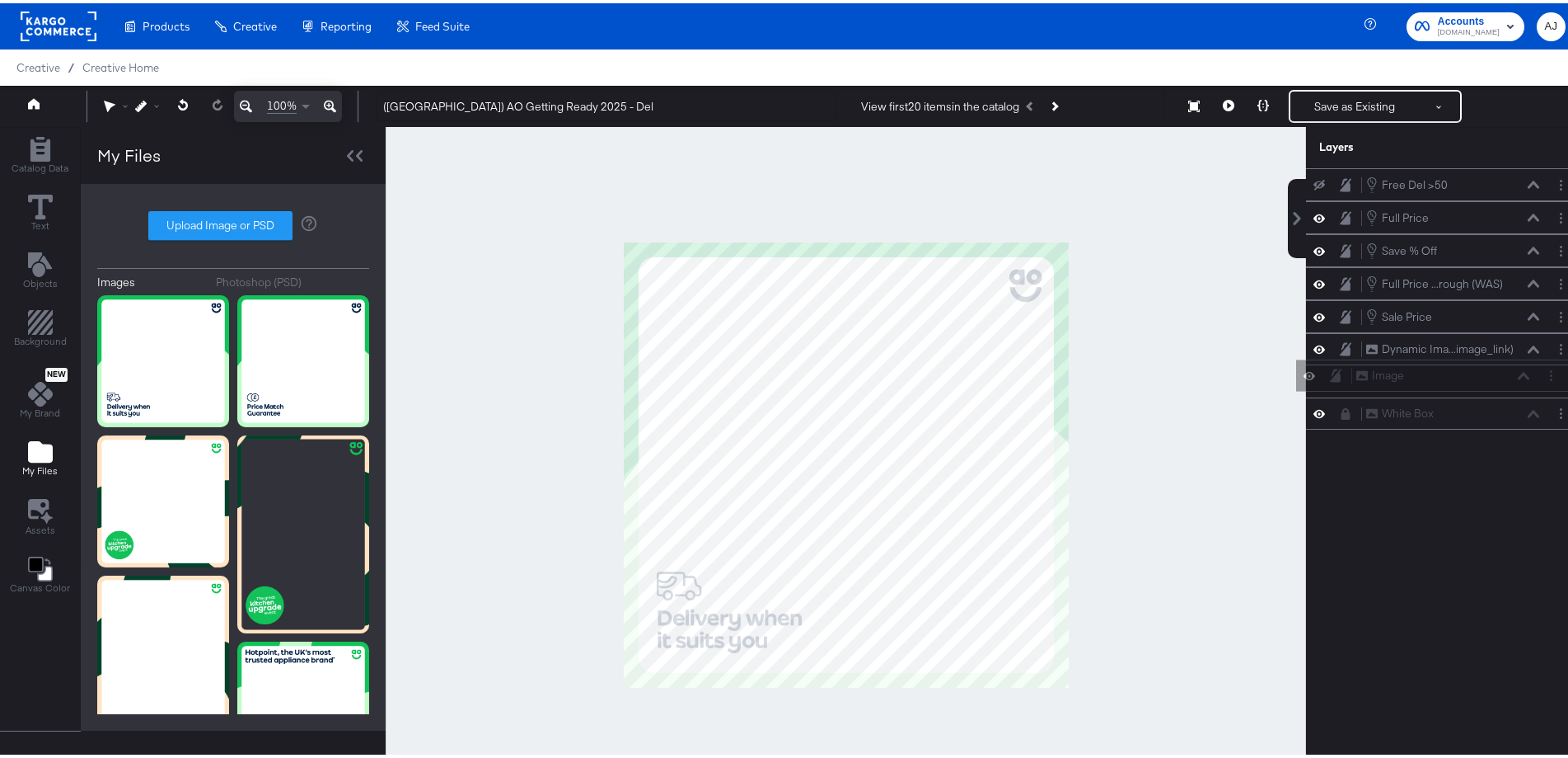
drag, startPoint x: 1447, startPoint y: 181, endPoint x: 1450, endPoint y: 400, distance: 219.0
click at [1450, 400] on div "Image Image Free Del >50 Free Del >50 Full Price Full Price Save % Off Save % O…" at bounding box center [1444, 295] width 276 height 261
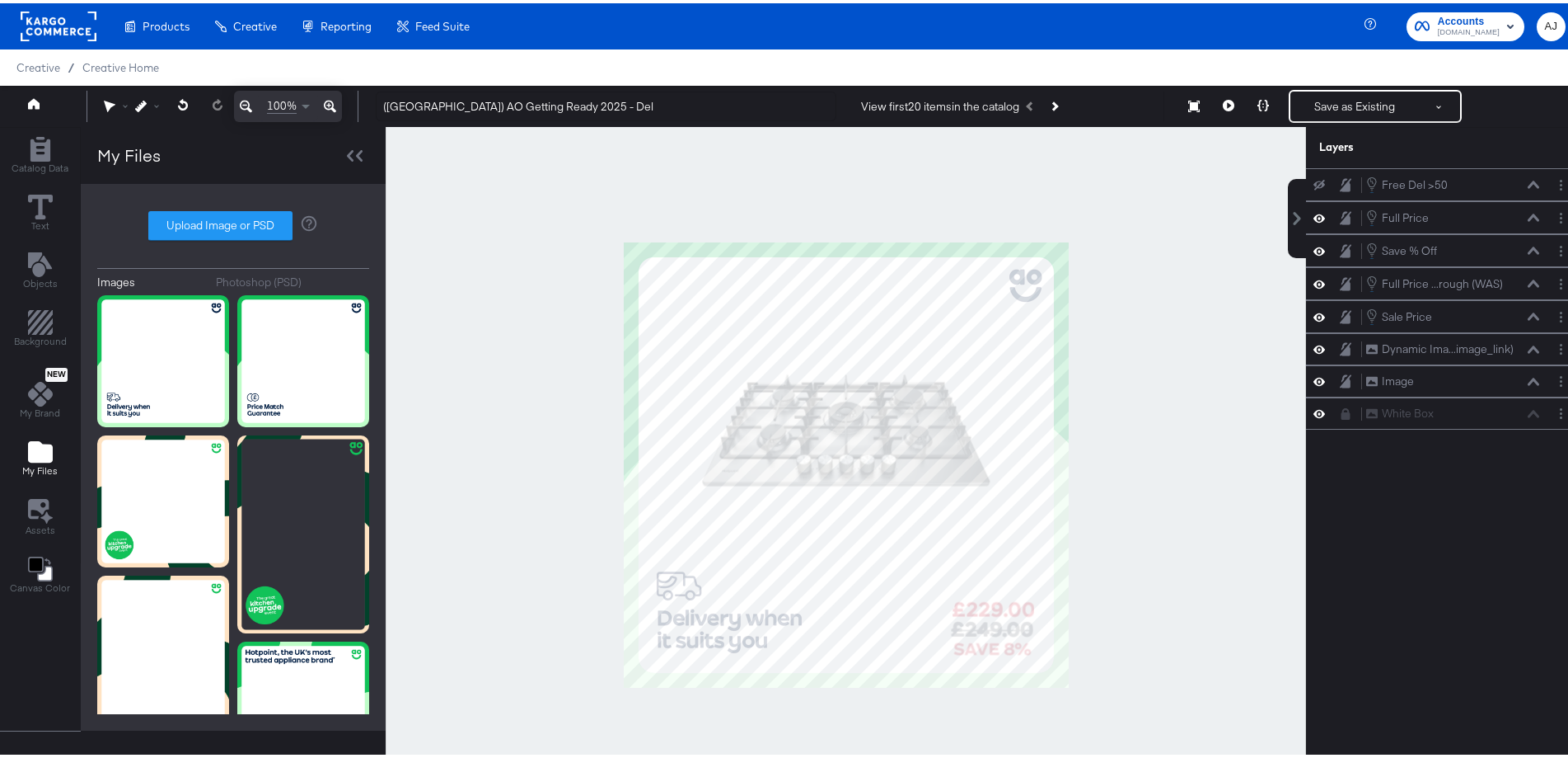
click at [1182, 334] on div at bounding box center [845, 462] width 920 height 676
click at [1338, 105] on button "Save as Existing" at bounding box center [1354, 103] width 129 height 30
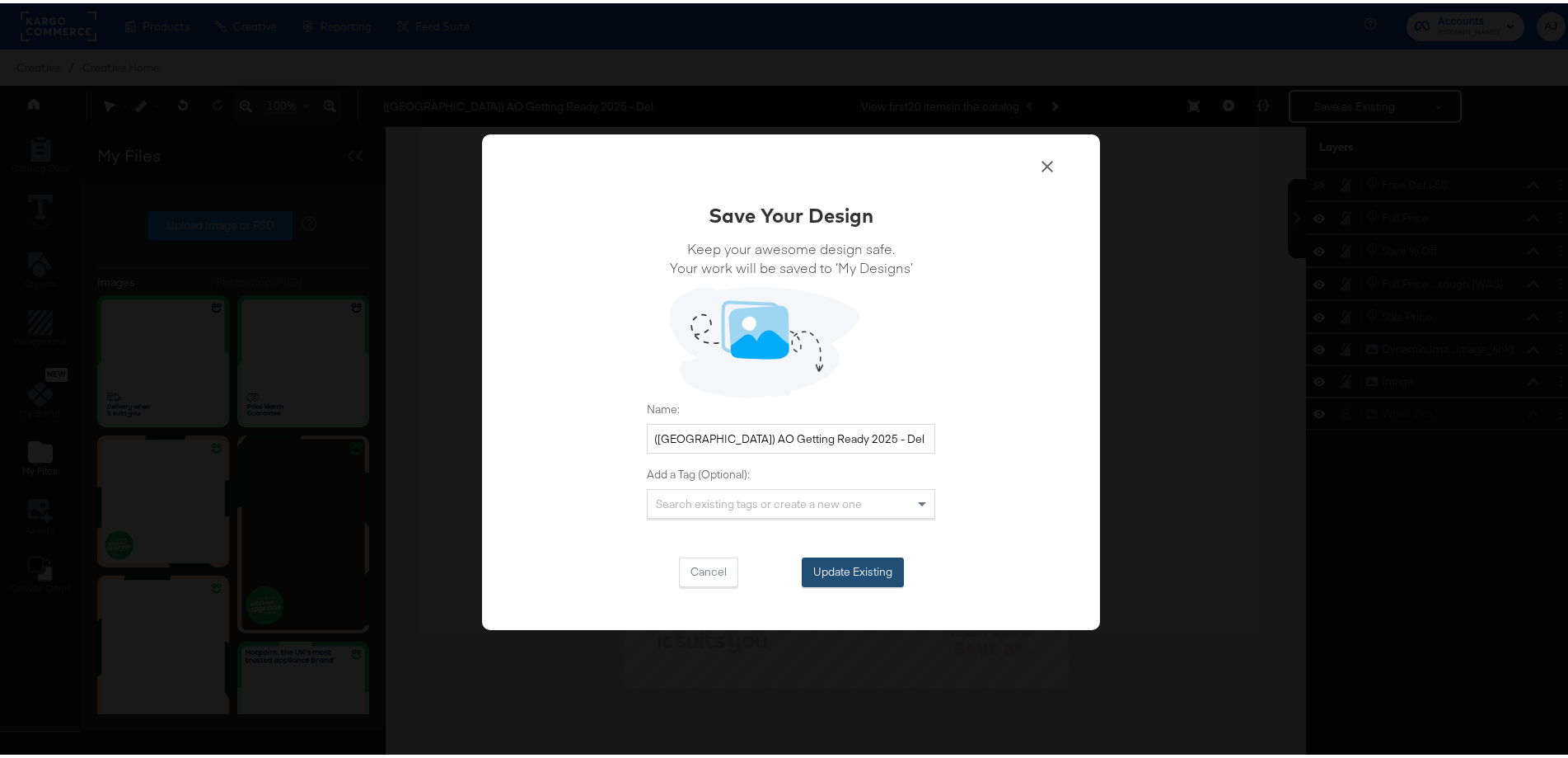
click at [859, 564] on button "Update Existing" at bounding box center [852, 569] width 102 height 30
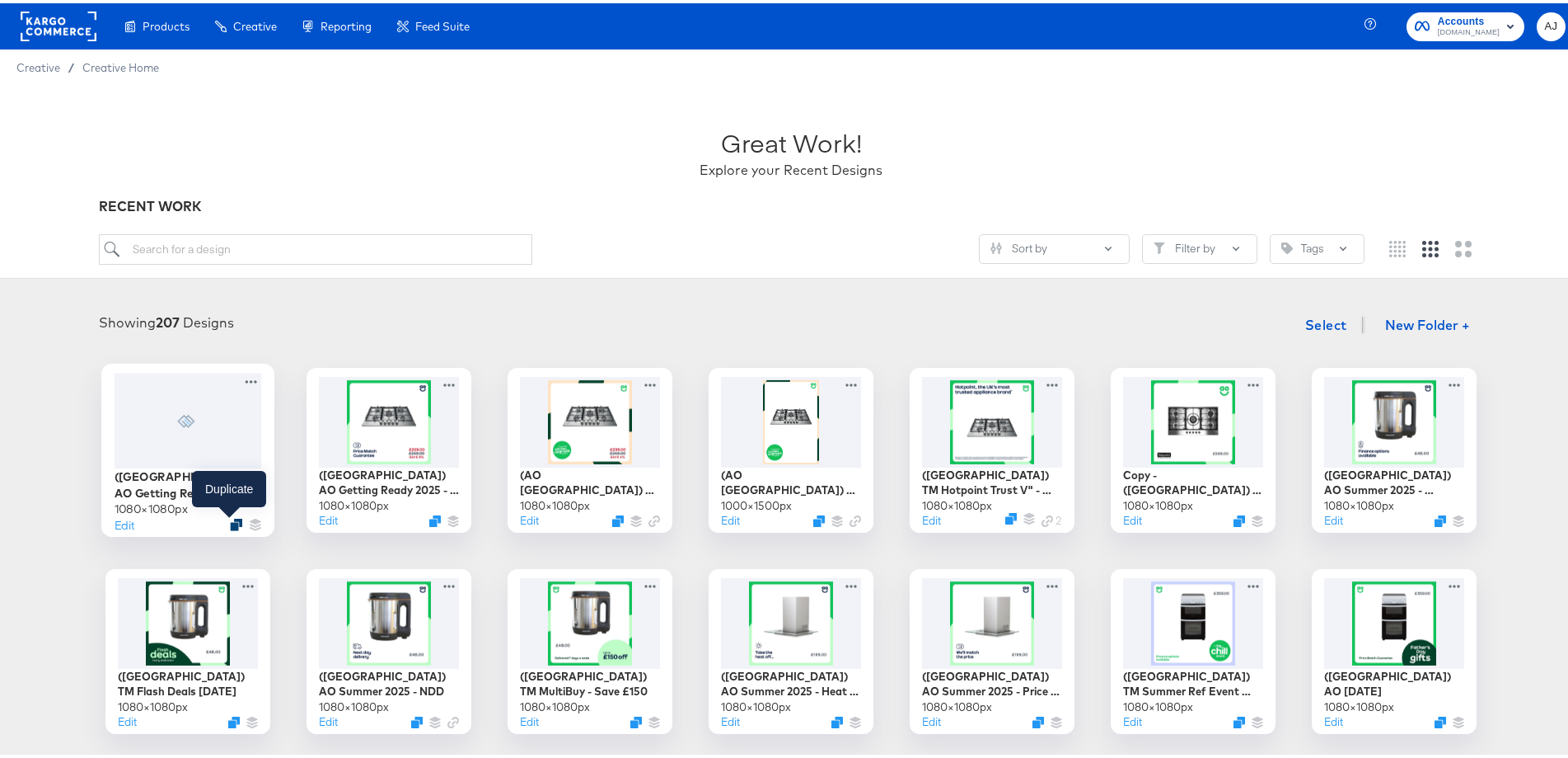
click at [230, 520] on icon "Duplicate" at bounding box center [236, 521] width 12 height 12
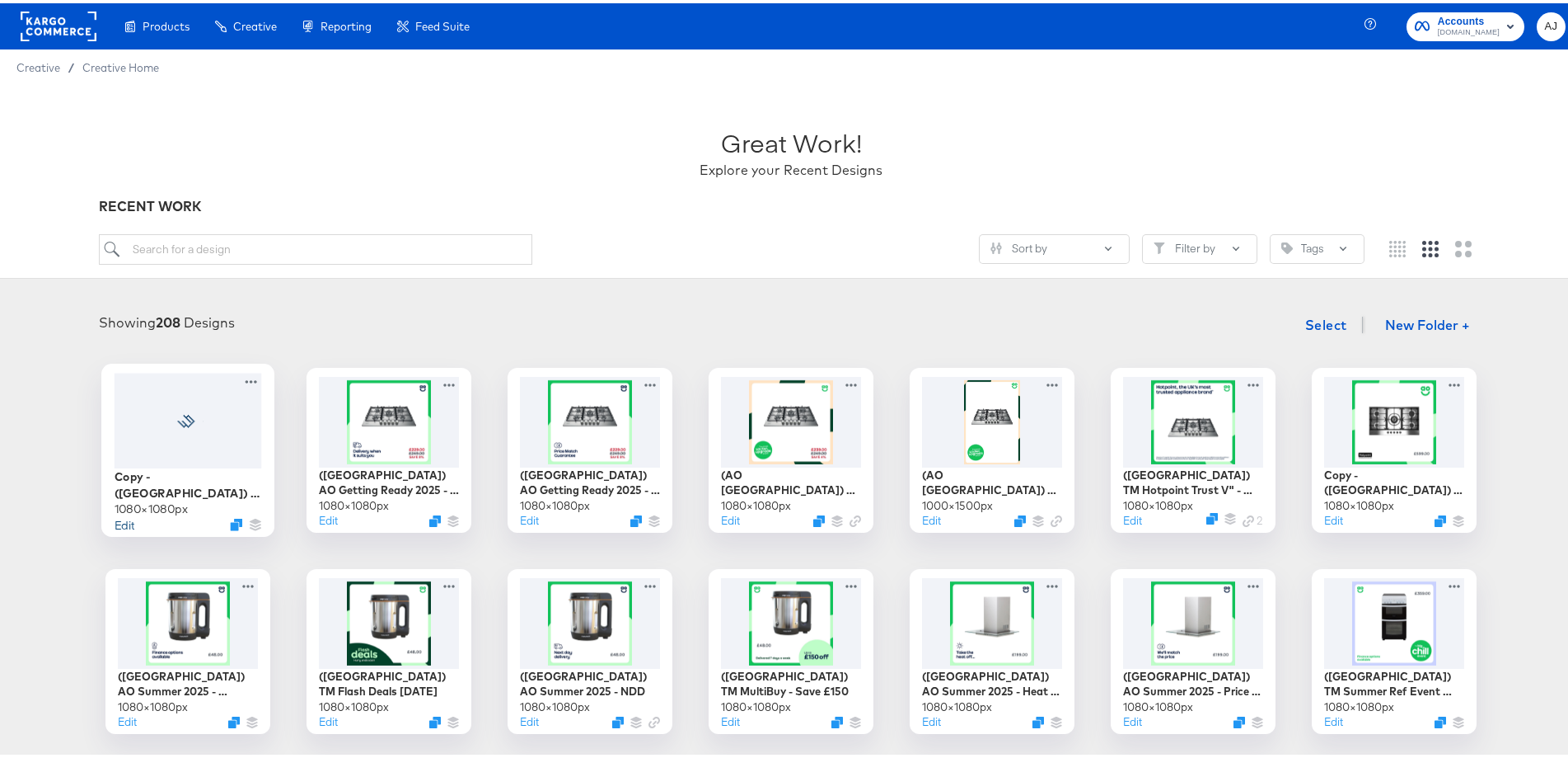
click at [119, 515] on button "Edit" at bounding box center [125, 521] width 20 height 16
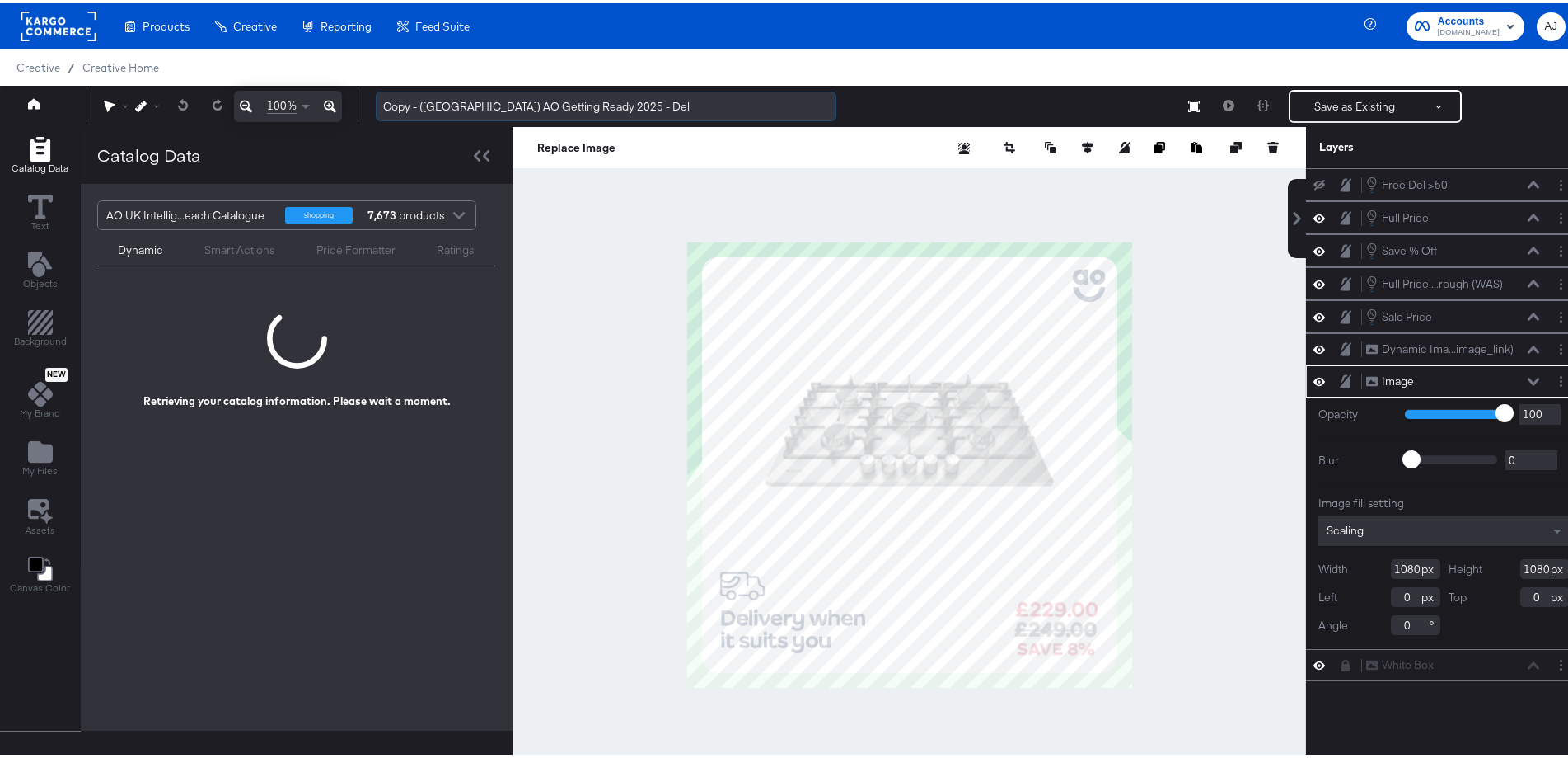
click at [601, 96] on input "Copy - (UK) AO Getting Ready 2025 - Del" at bounding box center [606, 103] width 461 height 31
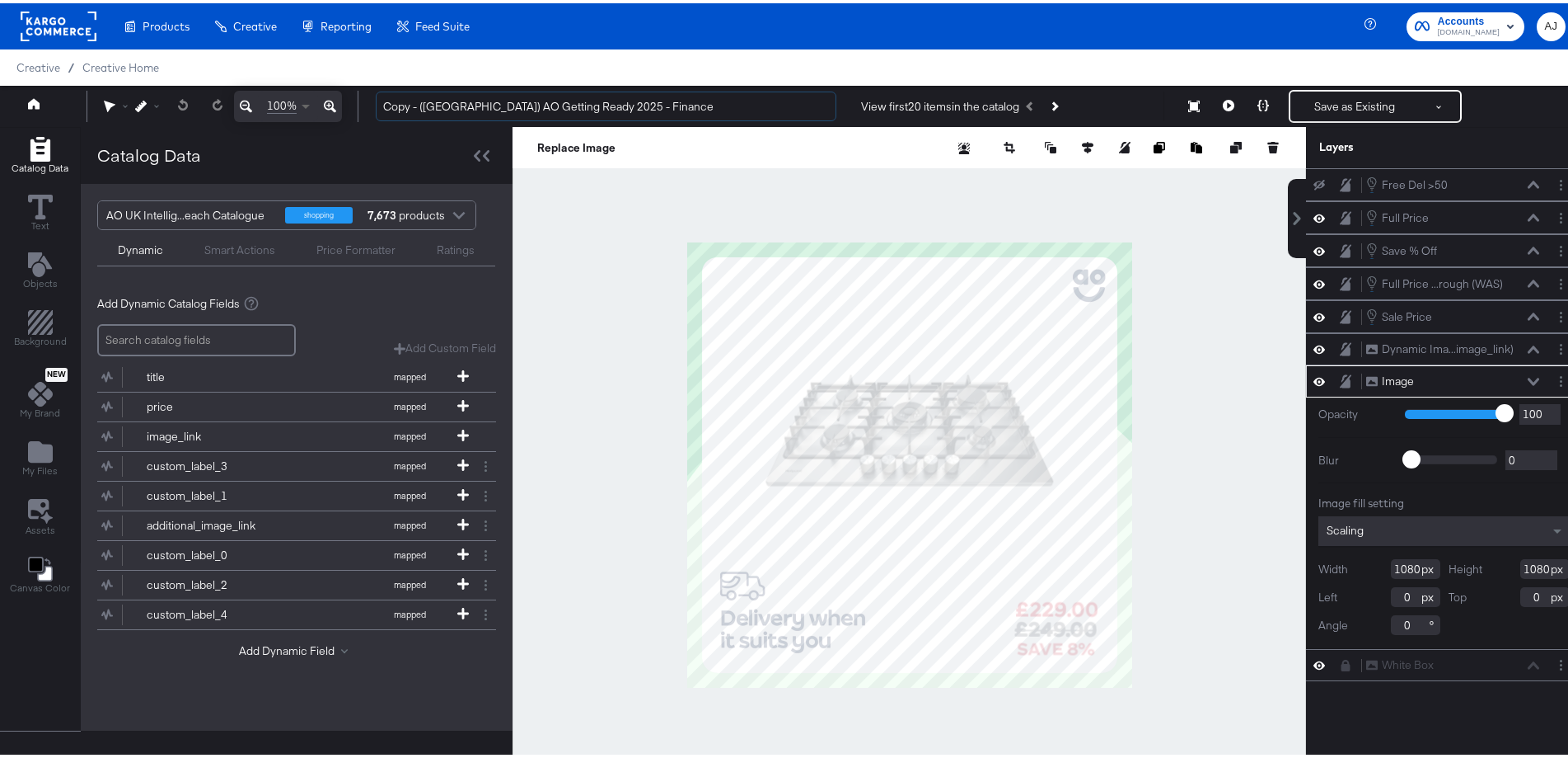
drag, startPoint x: 422, startPoint y: 104, endPoint x: 302, endPoint y: 96, distance: 120.3
click at [305, 96] on div "100% Copy - (UK) AO Getting Ready 2025 - Finance View first 20 items in the cat…" at bounding box center [790, 102] width 1582 height 41
type input "(UK) AO Getting Ready 2025 - Finance"
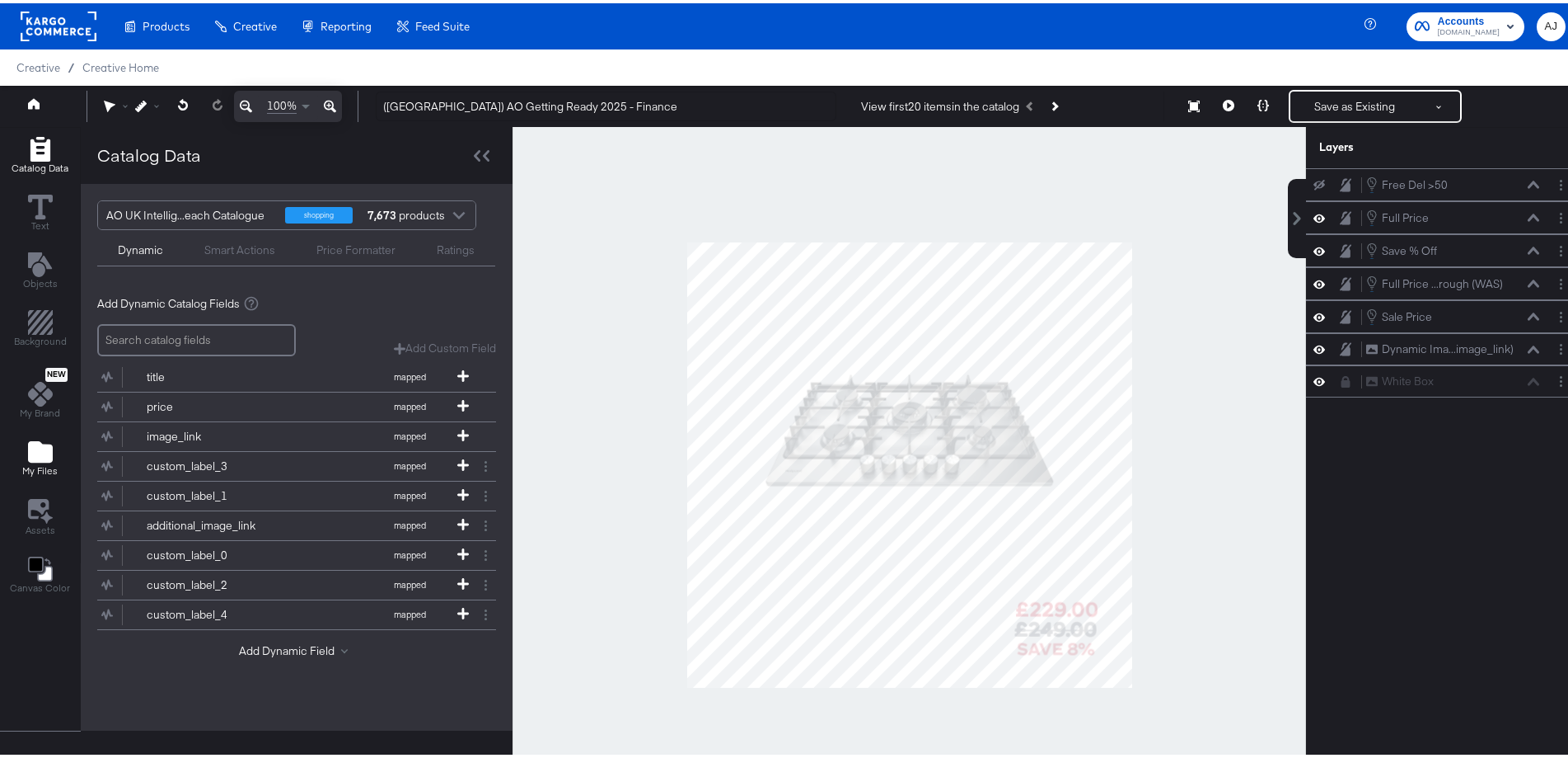
click at [21, 445] on button "My Files" at bounding box center [39, 456] width 55 height 47
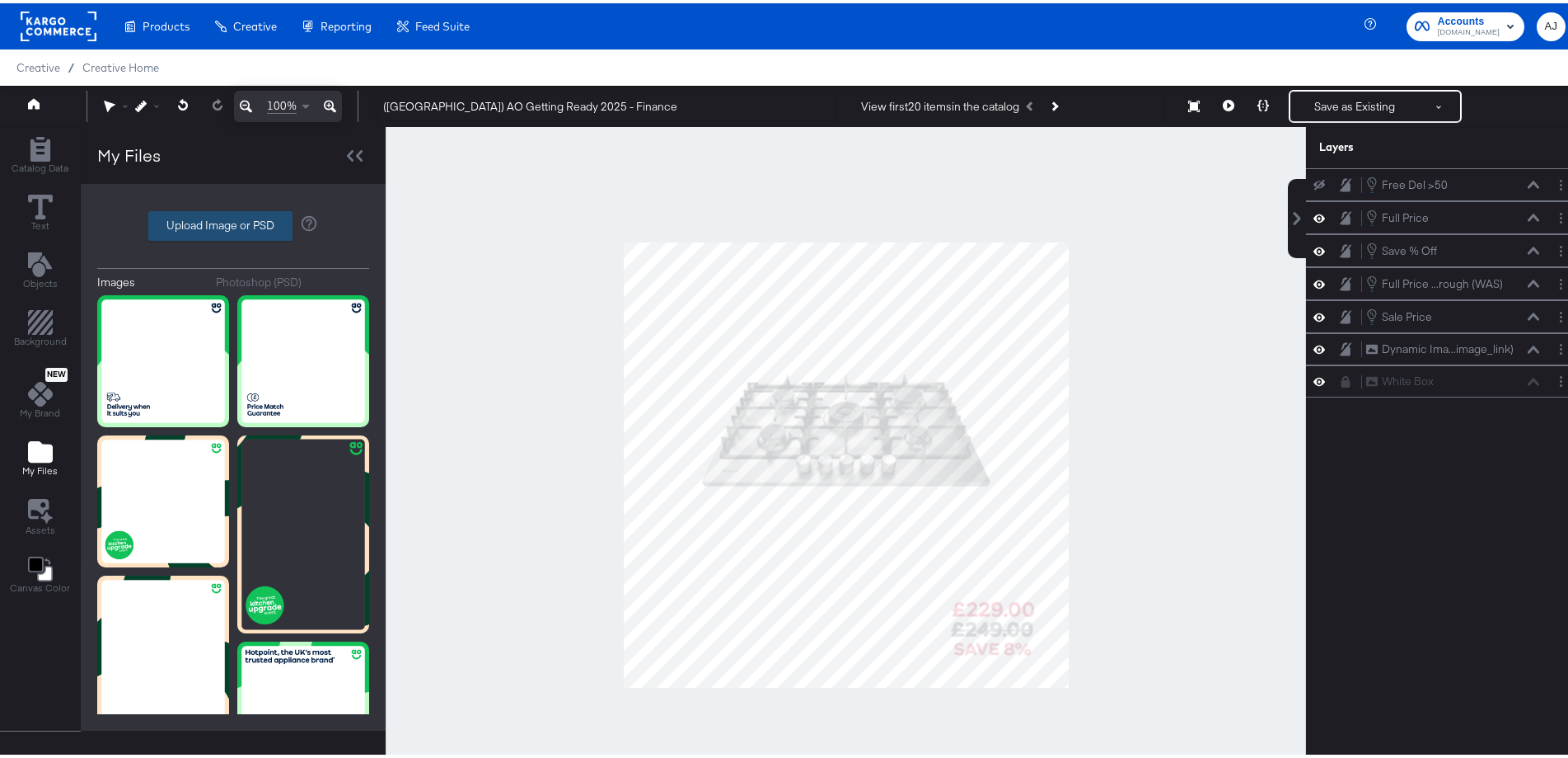
click at [256, 217] on label "Upload Image or PSD" at bounding box center [220, 223] width 143 height 28
click at [233, 223] on input "Upload Image or PSD" at bounding box center [233, 223] width 0 height 0
type input "C:\fakepath\02 135816 AO Paid Social Overlay 1080x10803.jpg"
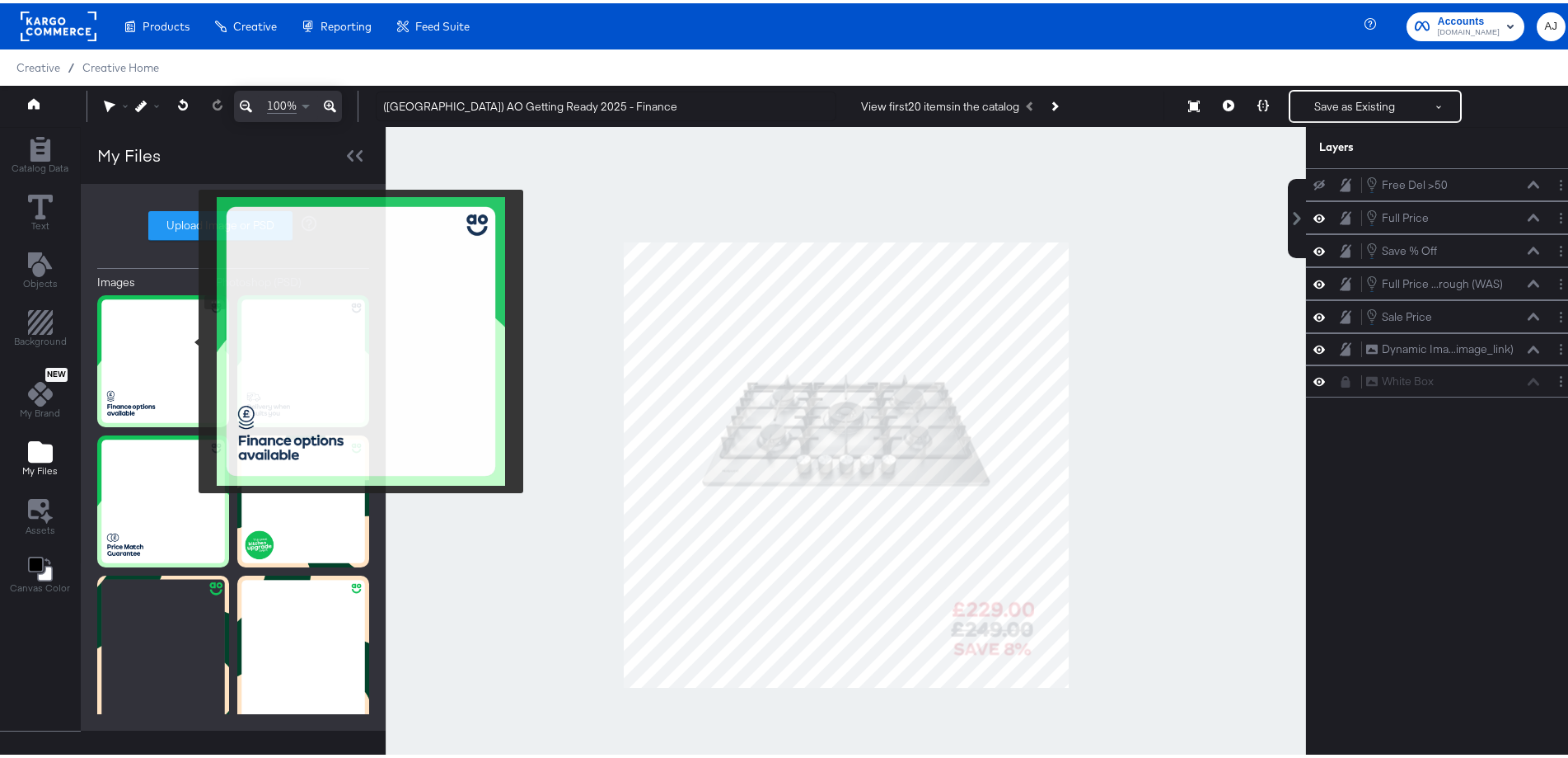
click at [179, 341] on img at bounding box center [163, 358] width 132 height 132
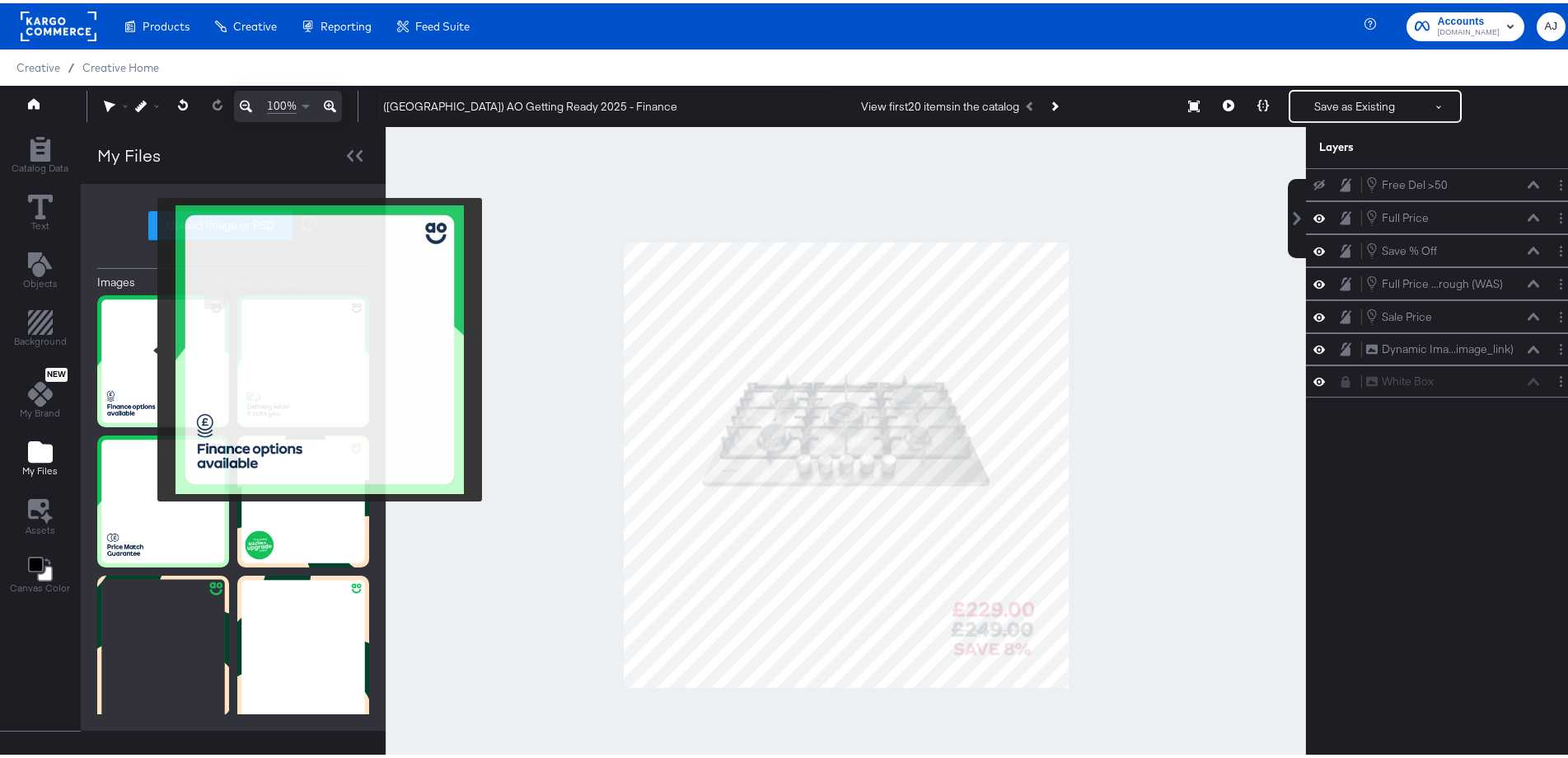
click at [147, 346] on img at bounding box center [163, 358] width 132 height 132
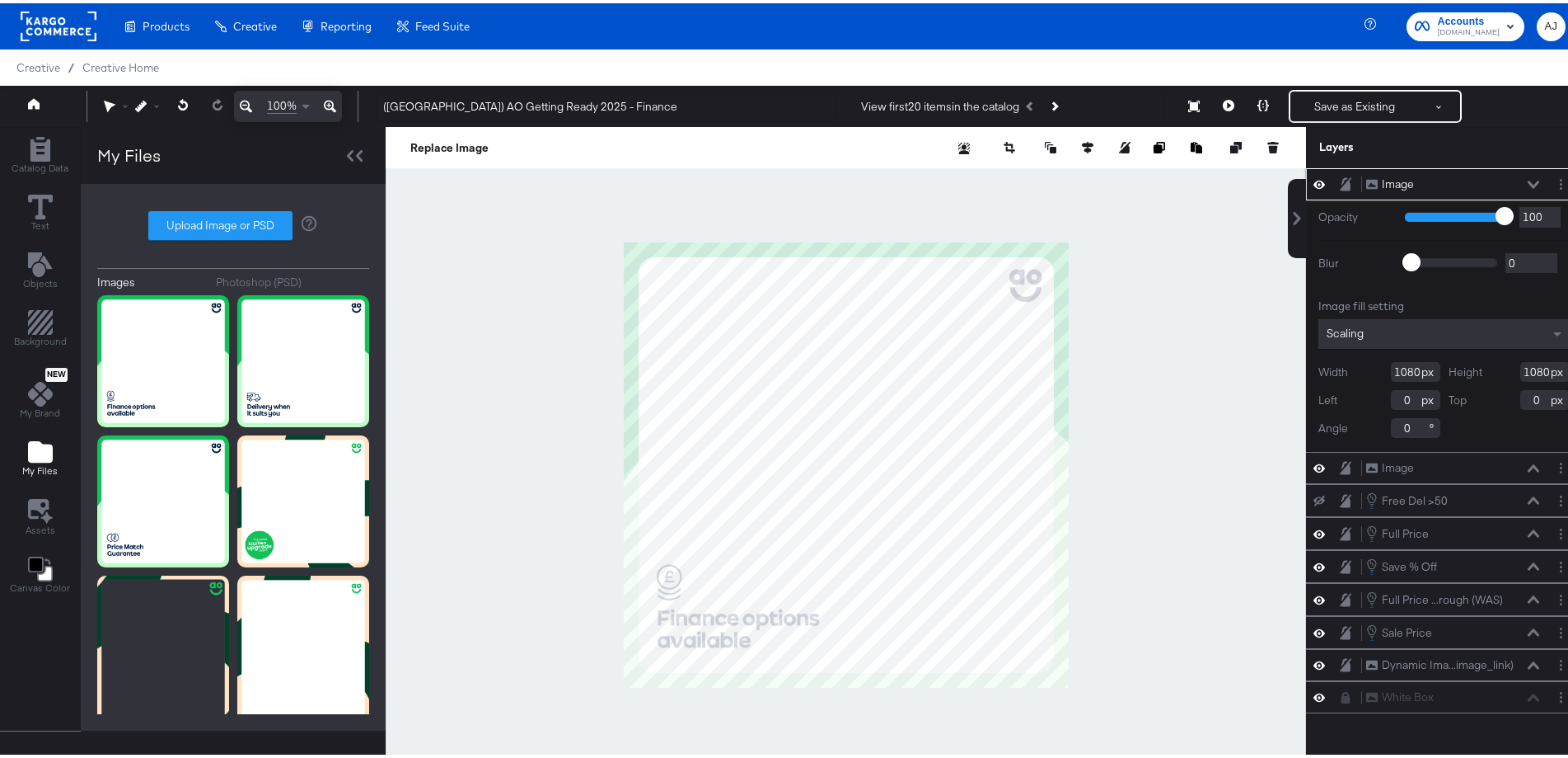
click at [1528, 177] on icon at bounding box center [1534, 181] width 12 height 8
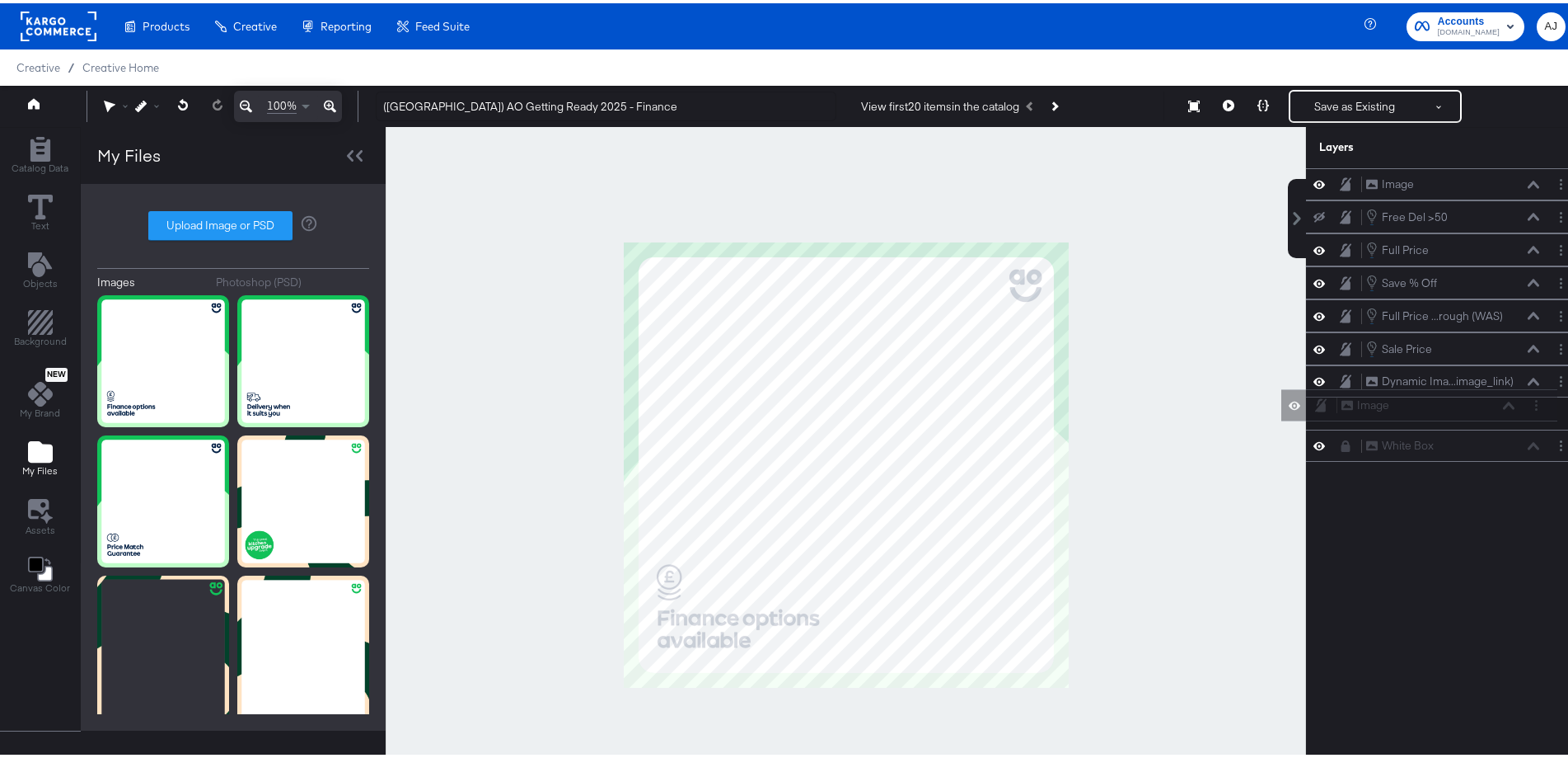
drag, startPoint x: 1451, startPoint y: 184, endPoint x: 1440, endPoint y: 419, distance: 235.3
click at [1440, 419] on div "Image Image Image Image Free Del >50 Free Del >50 Full Price Full Price Save % …" at bounding box center [1444, 312] width 276 height 294
click at [1447, 188] on div "Image Image" at bounding box center [1452, 180] width 175 height 17
drag, startPoint x: 1473, startPoint y: 182, endPoint x: 1438, endPoint y: 421, distance: 241.5
click at [1438, 421] on div "Image Image Free Del >50 Free Del >50 Full Price Full Price Save % Off Save % O…" at bounding box center [1444, 312] width 276 height 294
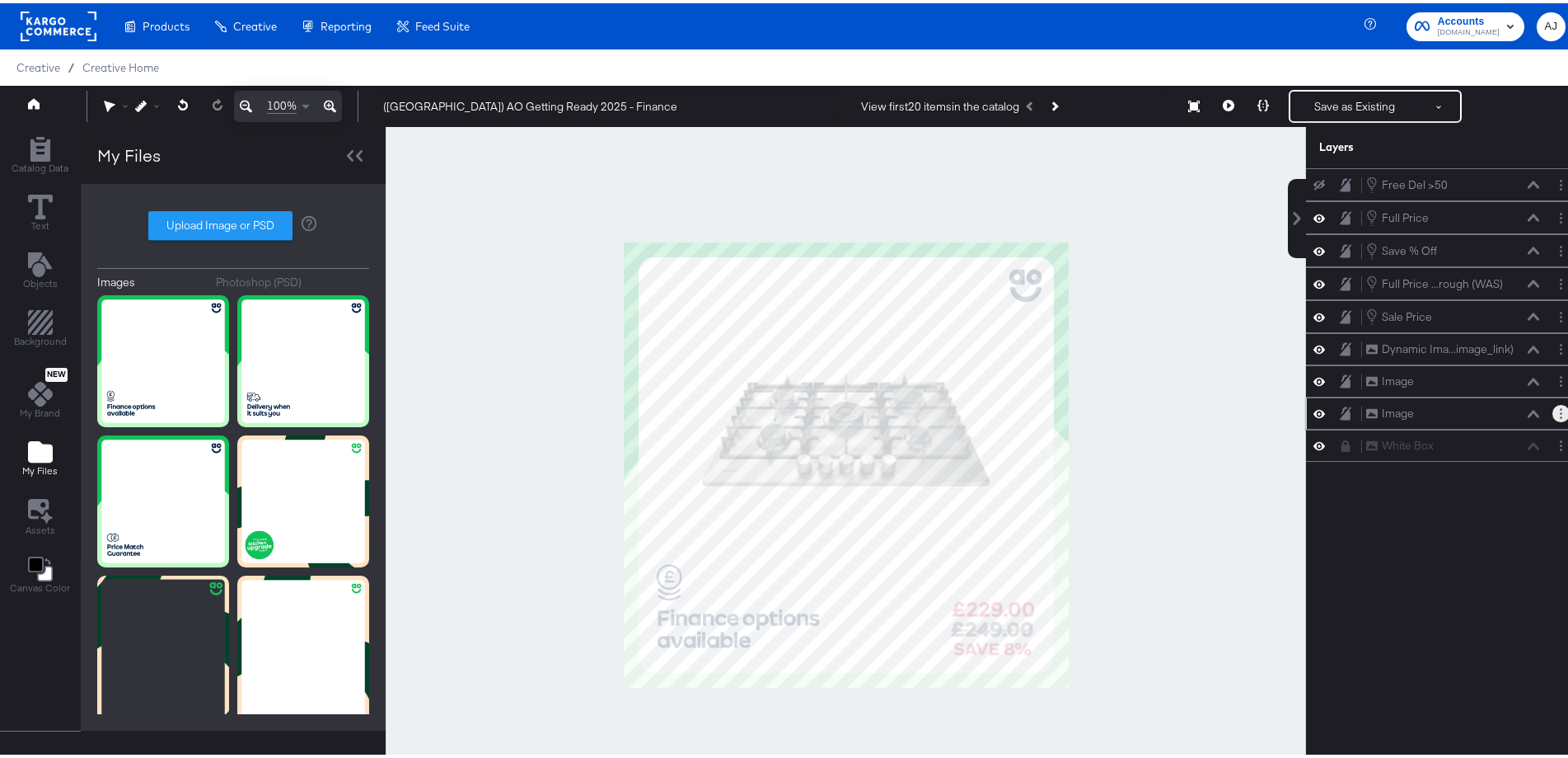
click at [1553, 408] on button "Layer Options" at bounding box center [1561, 410] width 17 height 17
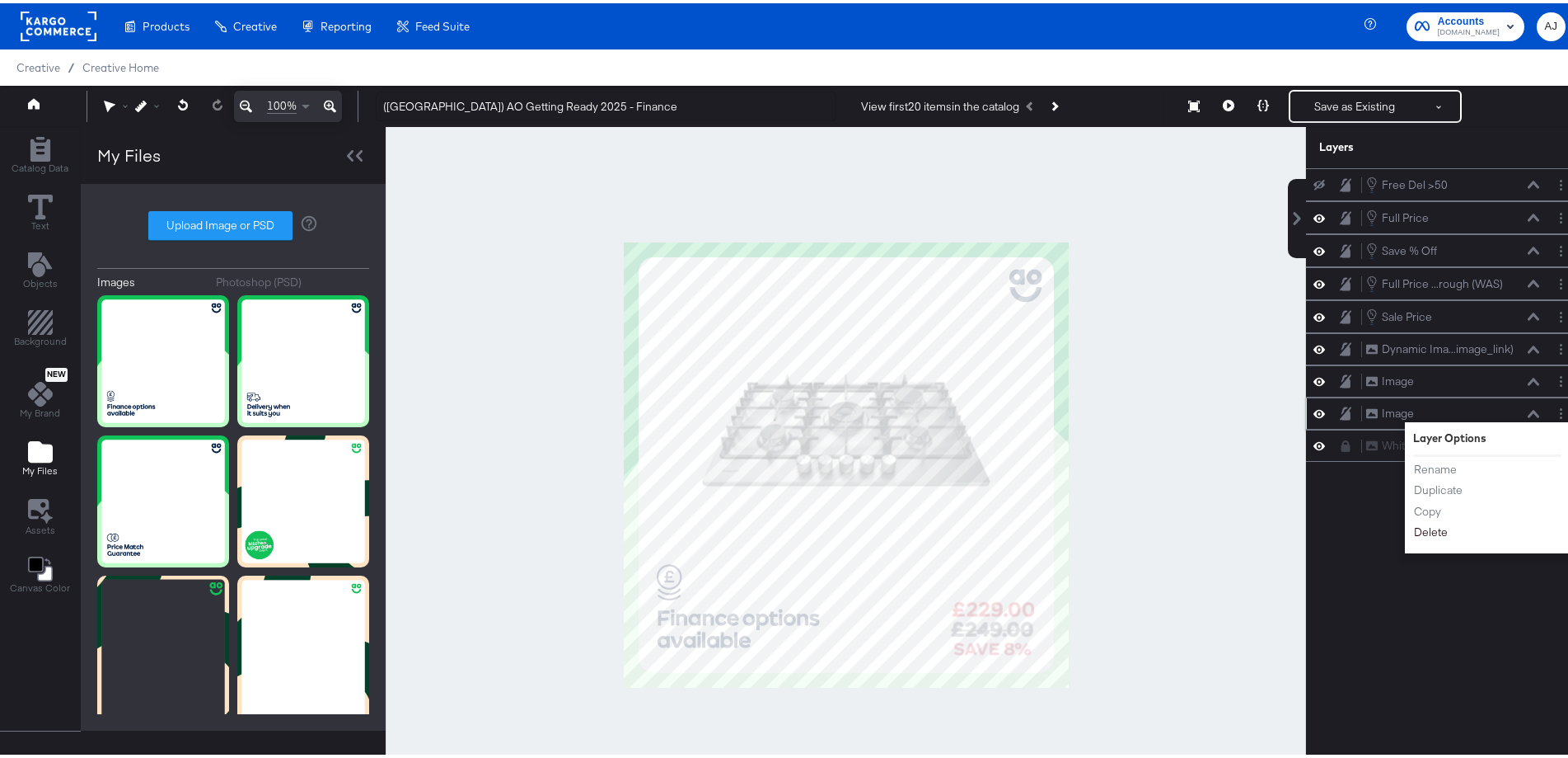
click at [1431, 533] on button "Delete" at bounding box center [1430, 528] width 35 height 17
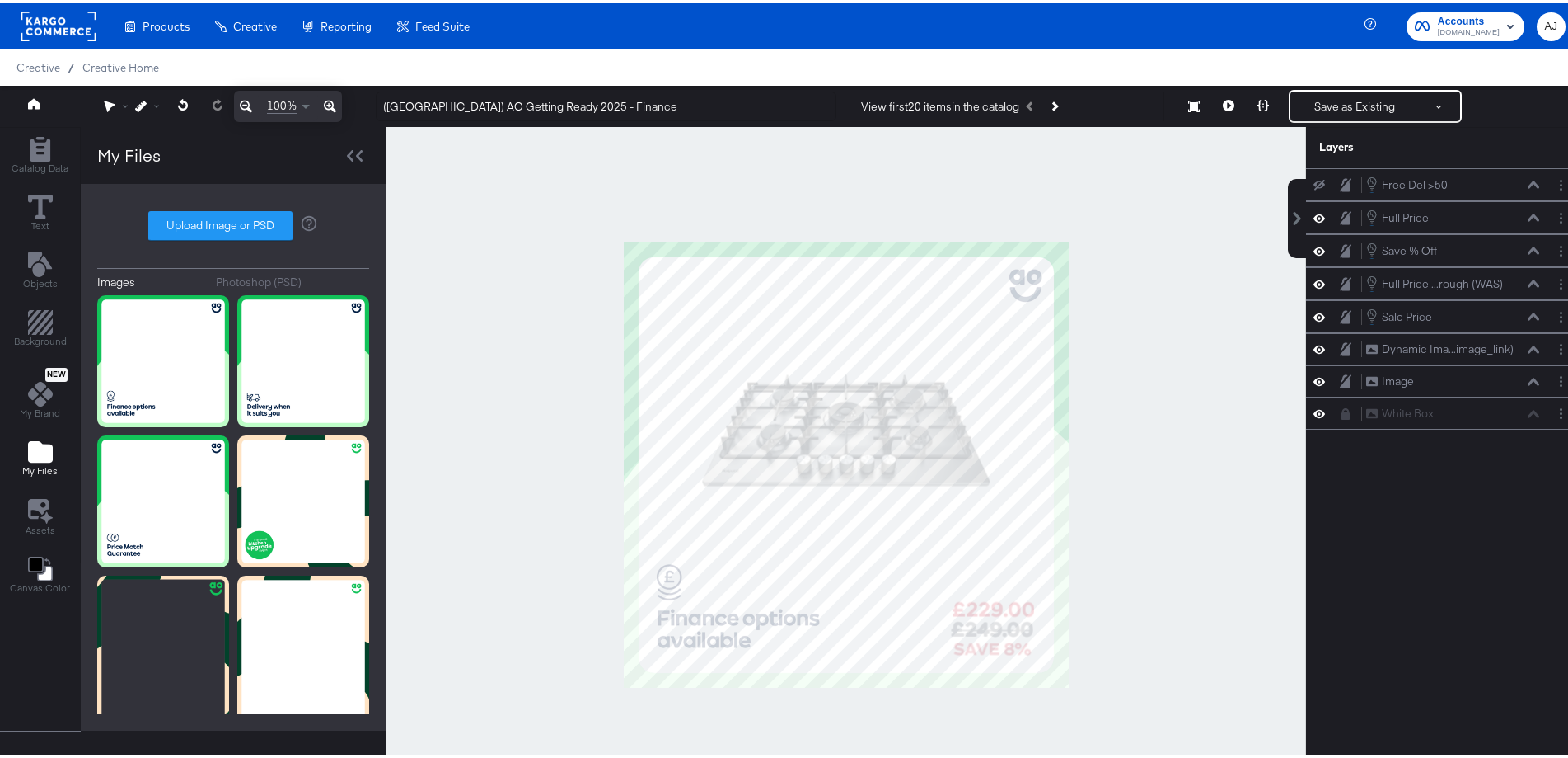
click at [1249, 383] on div at bounding box center [845, 462] width 920 height 676
click at [1346, 110] on button "Save as Existing" at bounding box center [1354, 103] width 129 height 30
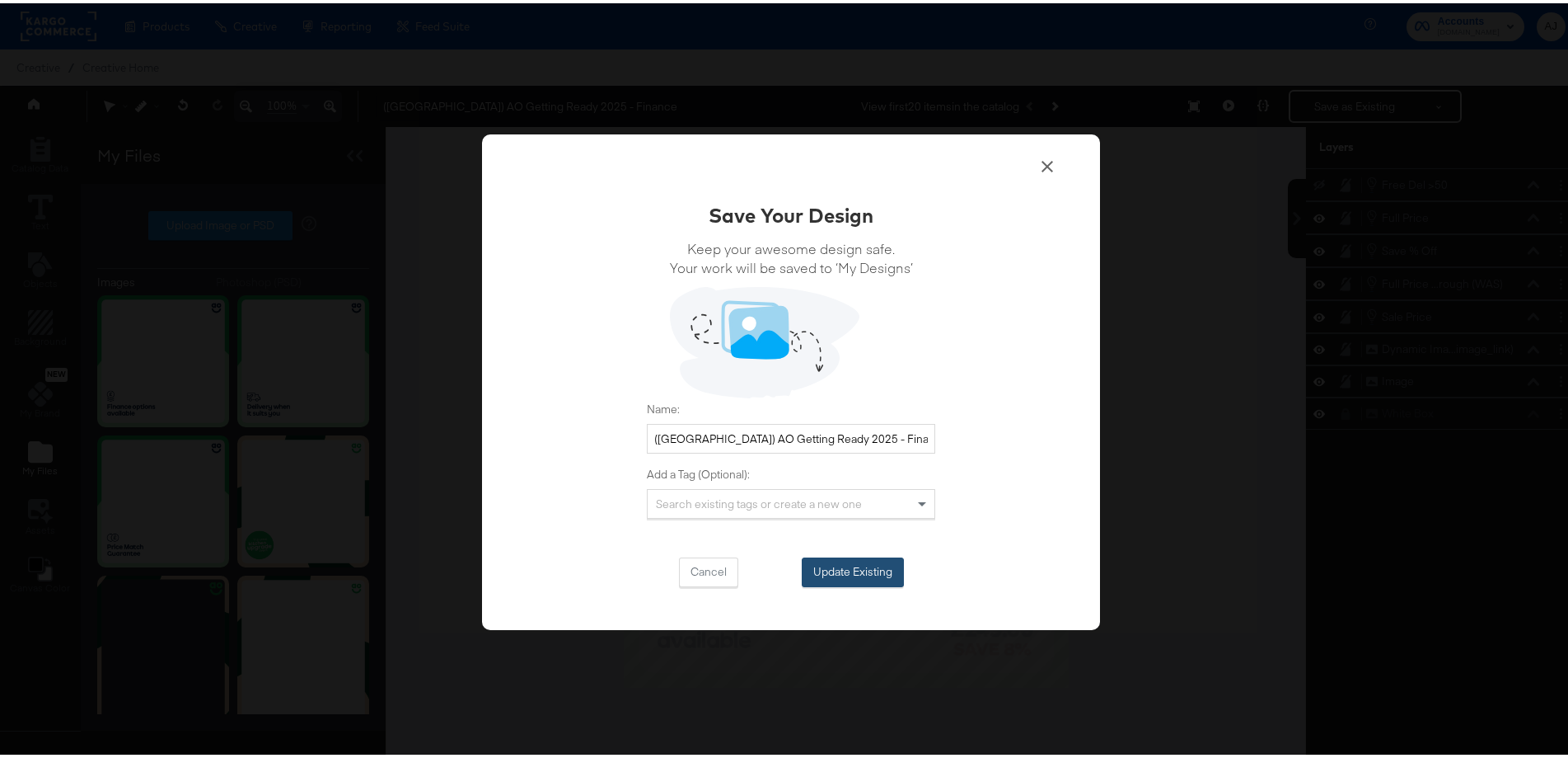
click at [855, 571] on button "Update Existing" at bounding box center [852, 569] width 102 height 30
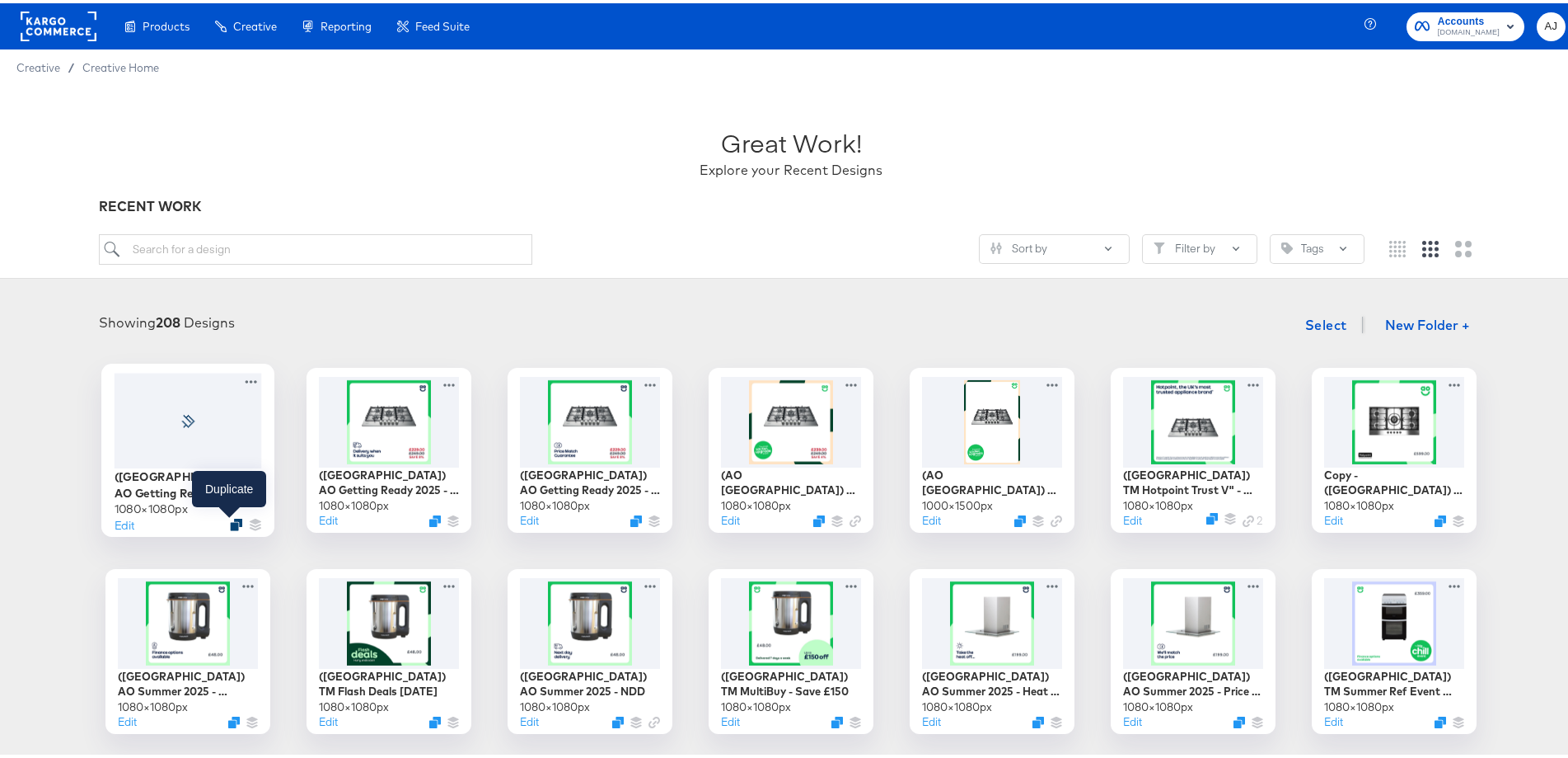
click at [230, 517] on icon "Duplicate" at bounding box center [236, 521] width 12 height 12
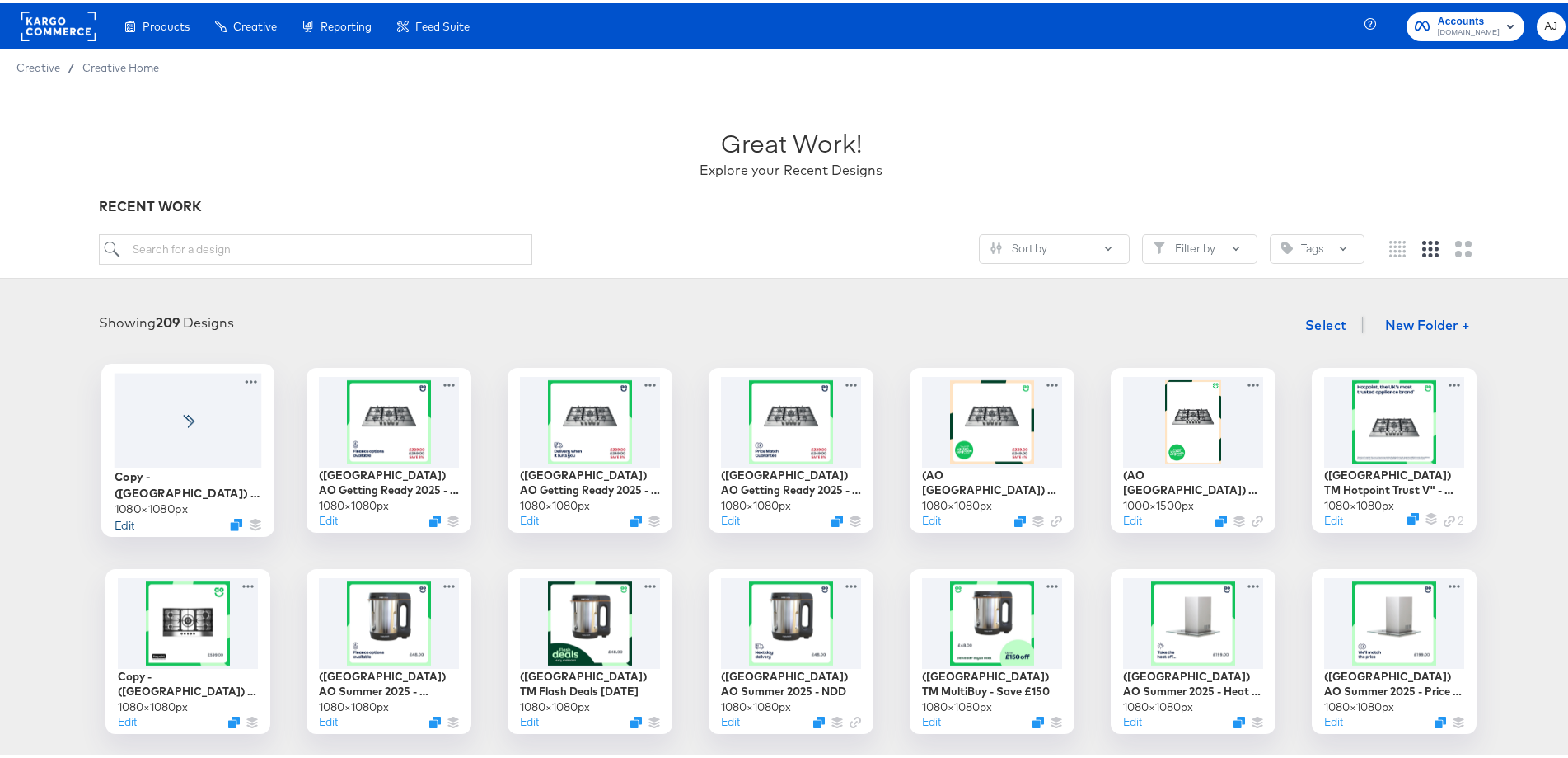
click at [122, 520] on button "Edit" at bounding box center [125, 521] width 20 height 16
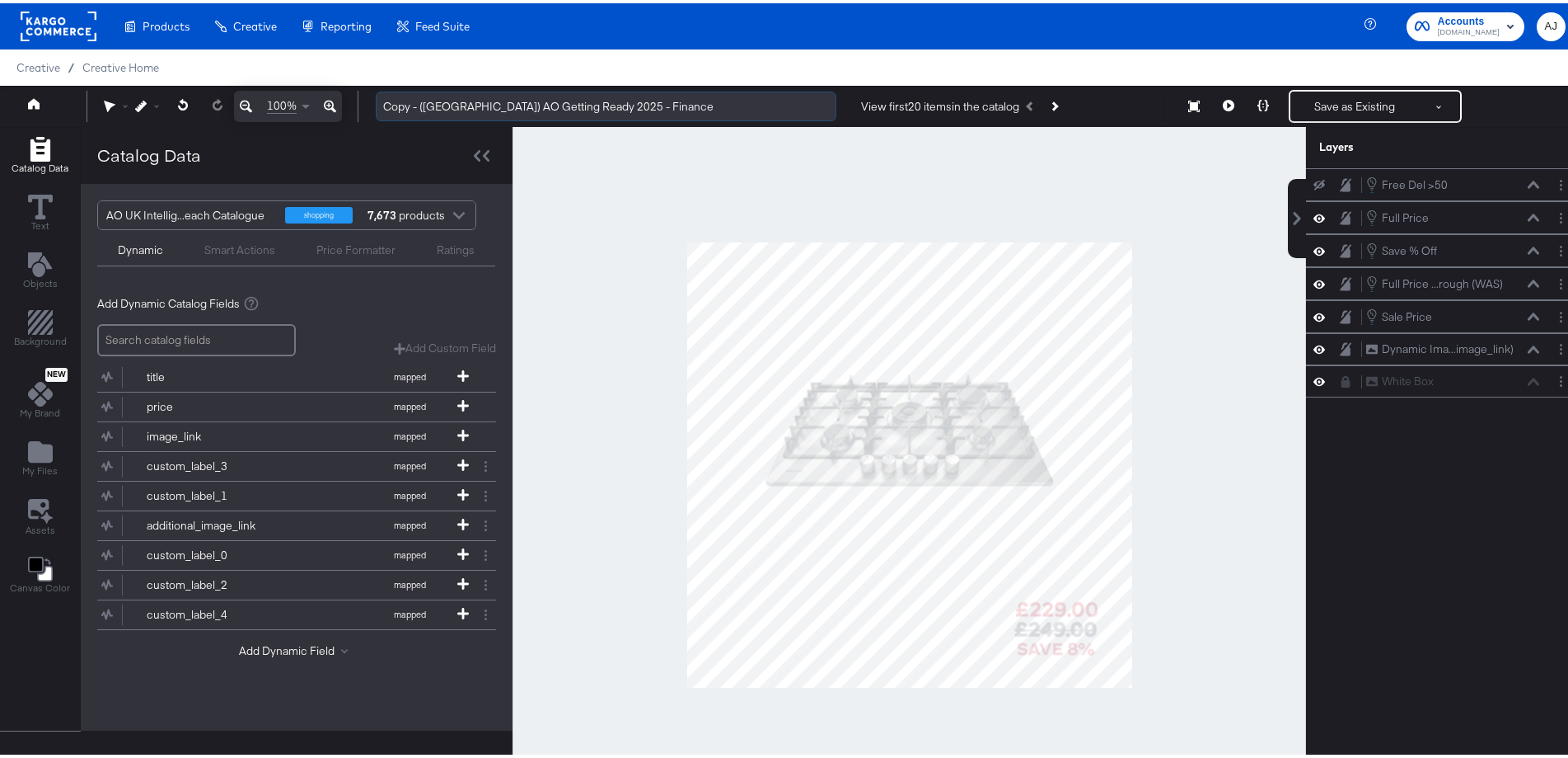
click at [645, 108] on input "Copy - (UK) AO Getting Ready 2025 - Finance" at bounding box center [606, 103] width 461 height 31
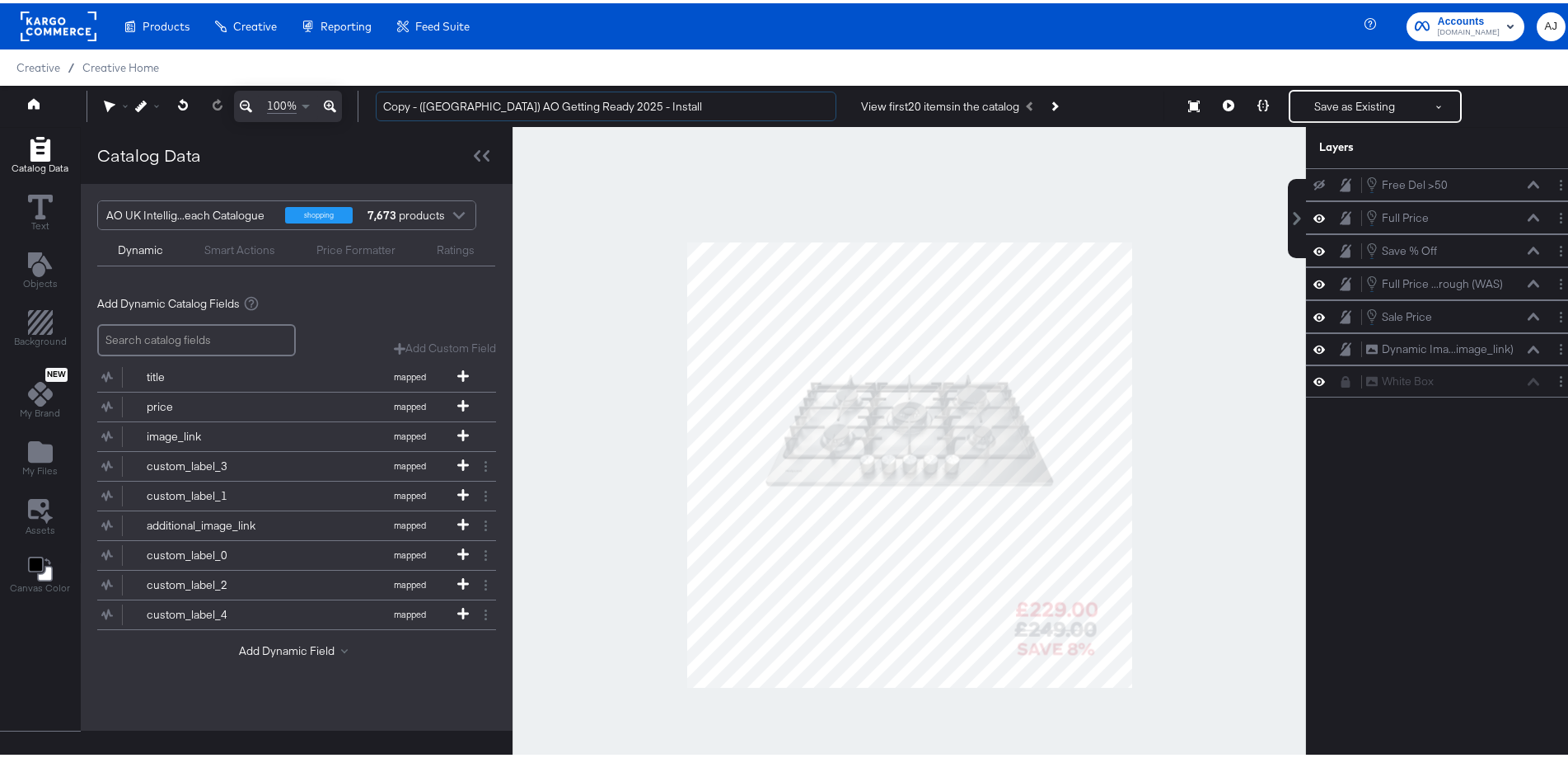
drag, startPoint x: 419, startPoint y: 104, endPoint x: 361, endPoint y: 104, distance: 58.0
click at [361, 104] on div "100% Copy - (UK) AO Getting Ready 2025 - Install View first 20 items in the cat…" at bounding box center [790, 102] width 1582 height 41
type input "(UK) AO Getting Ready 2025 - Install"
click at [31, 454] on icon "Add Files" at bounding box center [40, 448] width 25 height 21
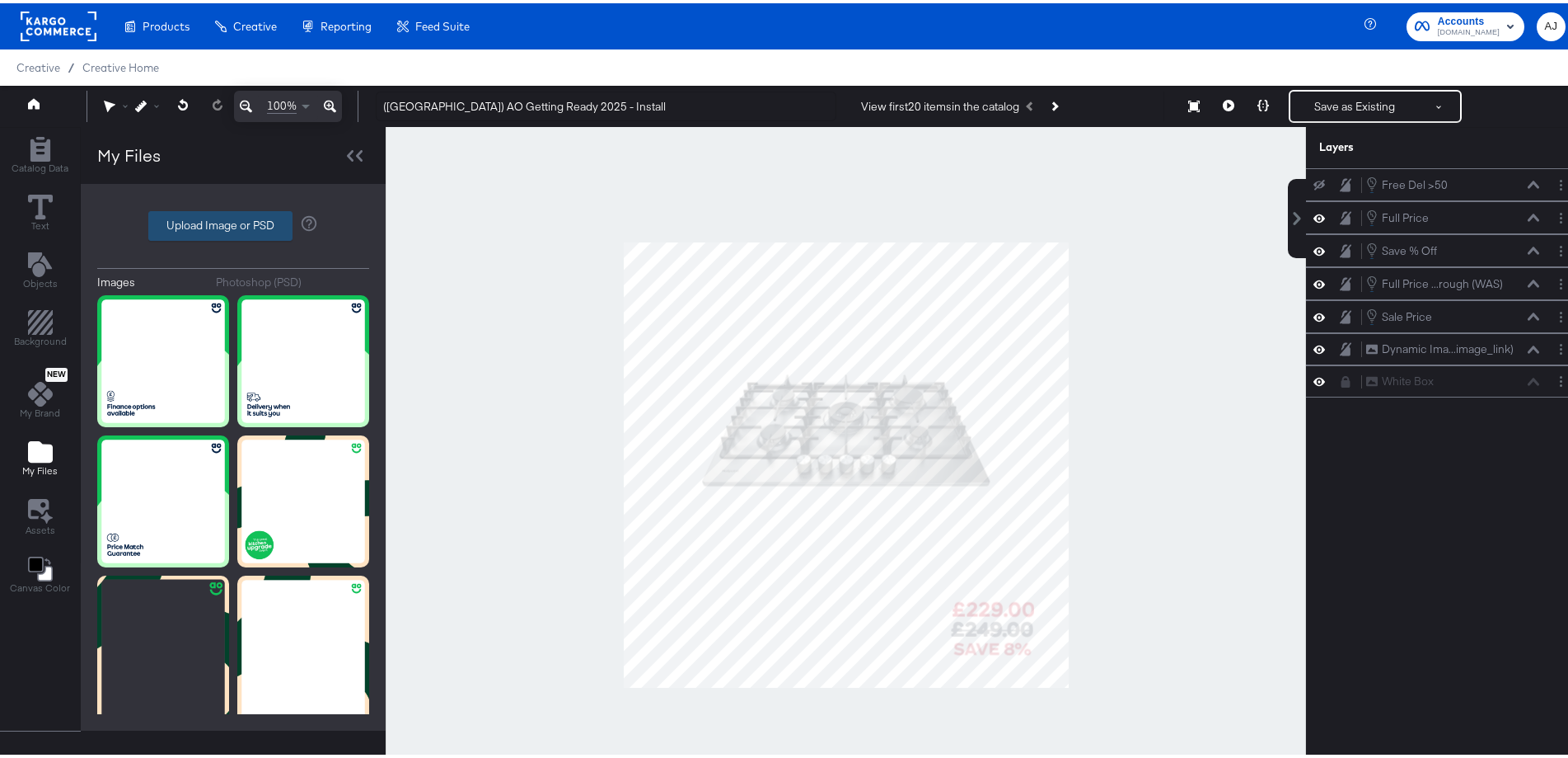
click at [252, 225] on label "Upload Image or PSD" at bounding box center [220, 223] width 143 height 28
click at [233, 223] on input "Upload Image or PSD" at bounding box center [233, 223] width 0 height 0
type input "C:\fakepath\02 135816 AO Paid Social Overlay 1080x10804.jpg"
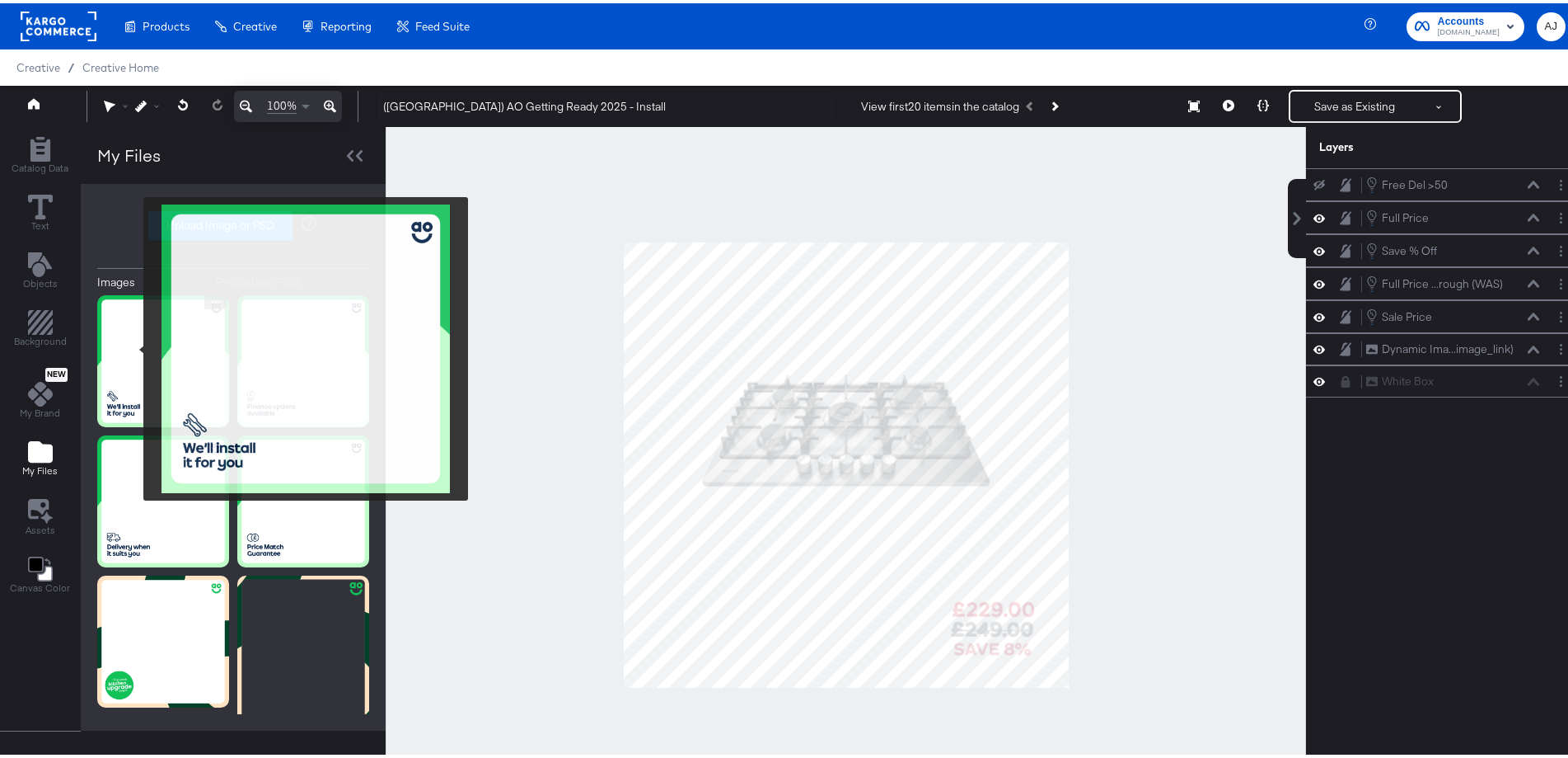
click at [133, 346] on img at bounding box center [163, 358] width 132 height 132
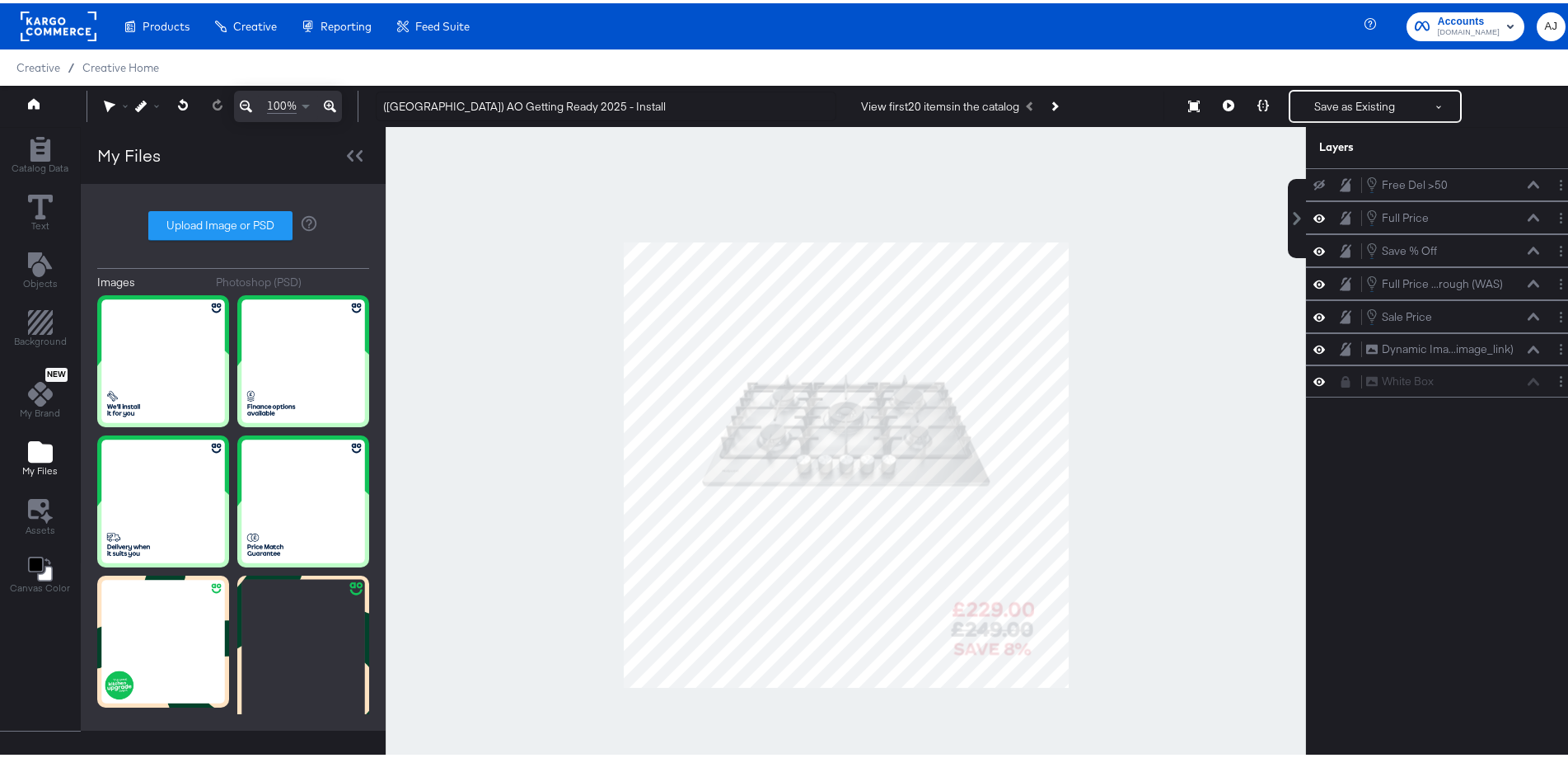
click at [490, 350] on div at bounding box center [845, 462] width 920 height 676
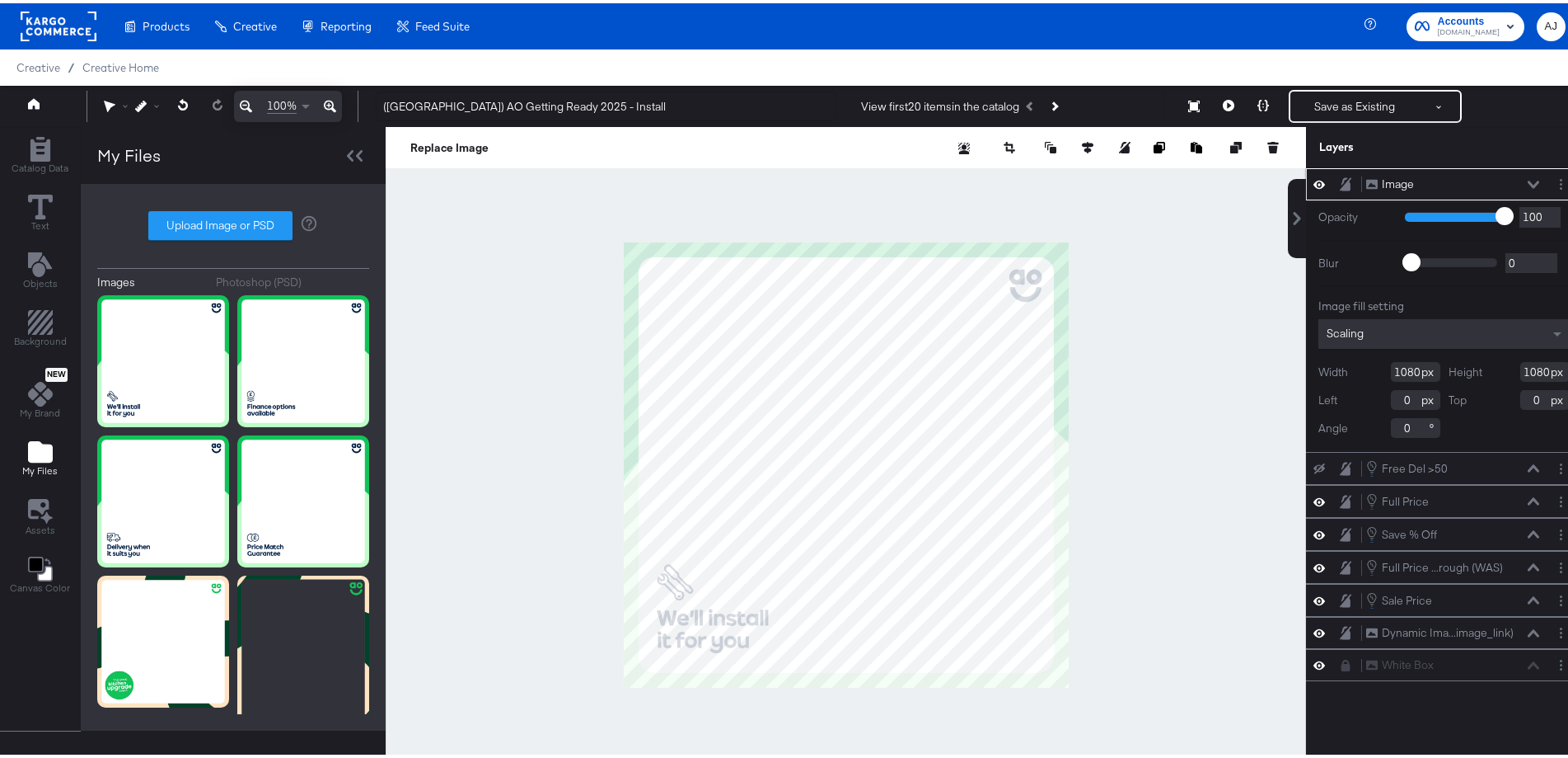
click at [1528, 179] on icon at bounding box center [1534, 181] width 12 height 8
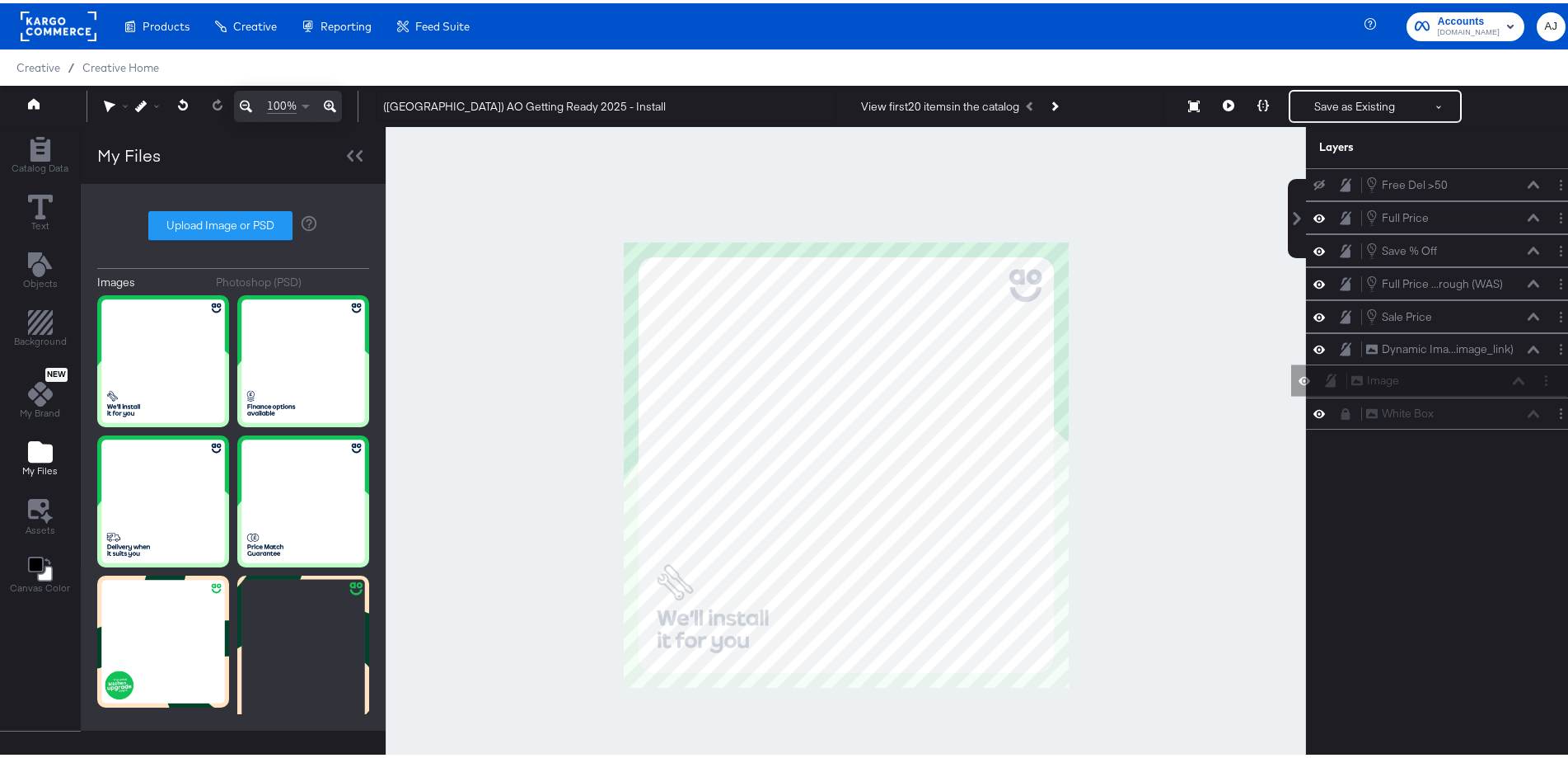
drag, startPoint x: 1488, startPoint y: 179, endPoint x: 1487, endPoint y: 393, distance: 214.0
click at [1487, 393] on div "Image Image Free Del >50 Free Del >50 Full Price Full Price Save % Off Save % O…" at bounding box center [1444, 295] width 276 height 261
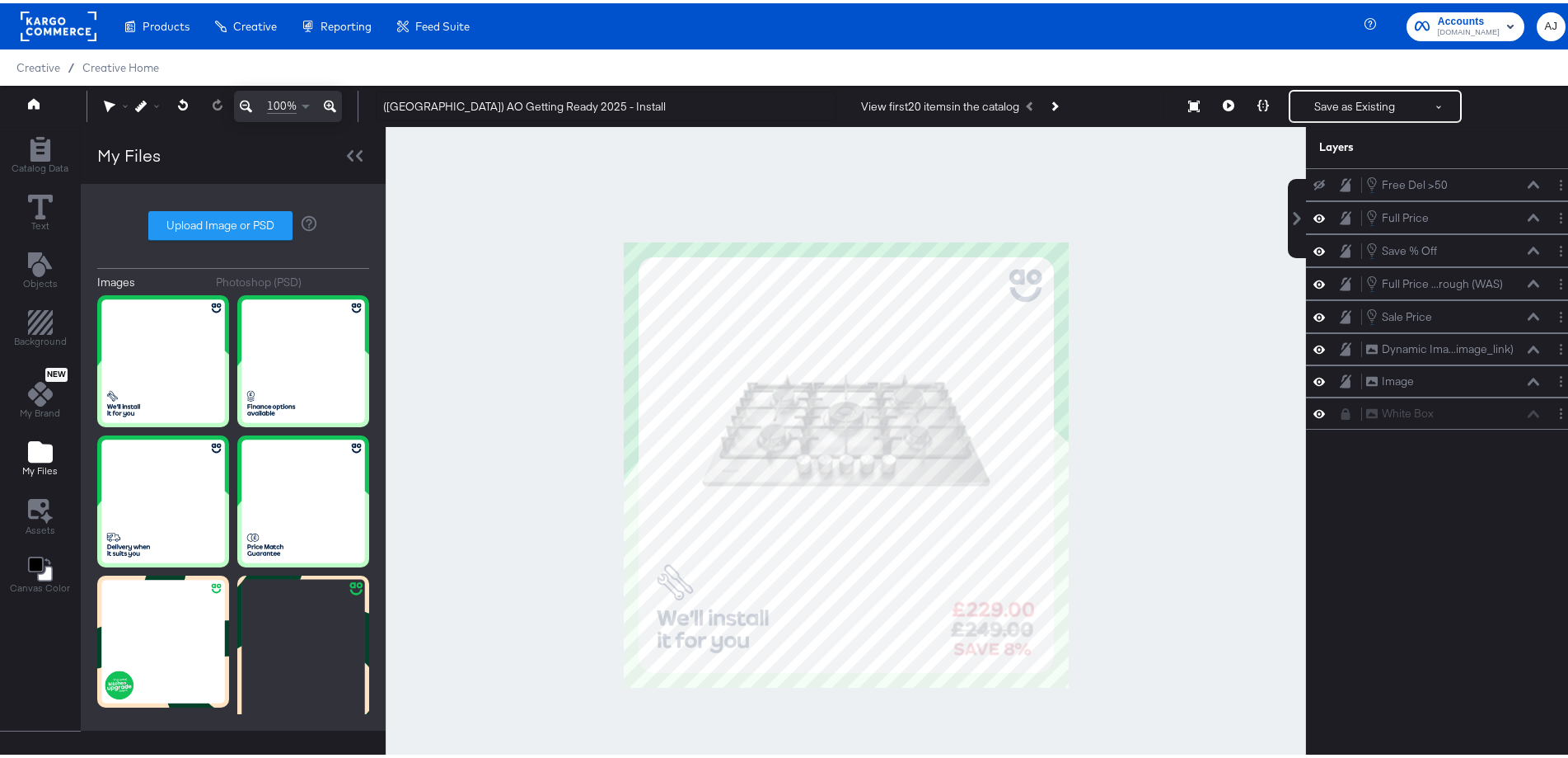
click at [1200, 346] on div at bounding box center [845, 462] width 920 height 676
click at [1363, 96] on button "Save as Existing" at bounding box center [1354, 103] width 129 height 30
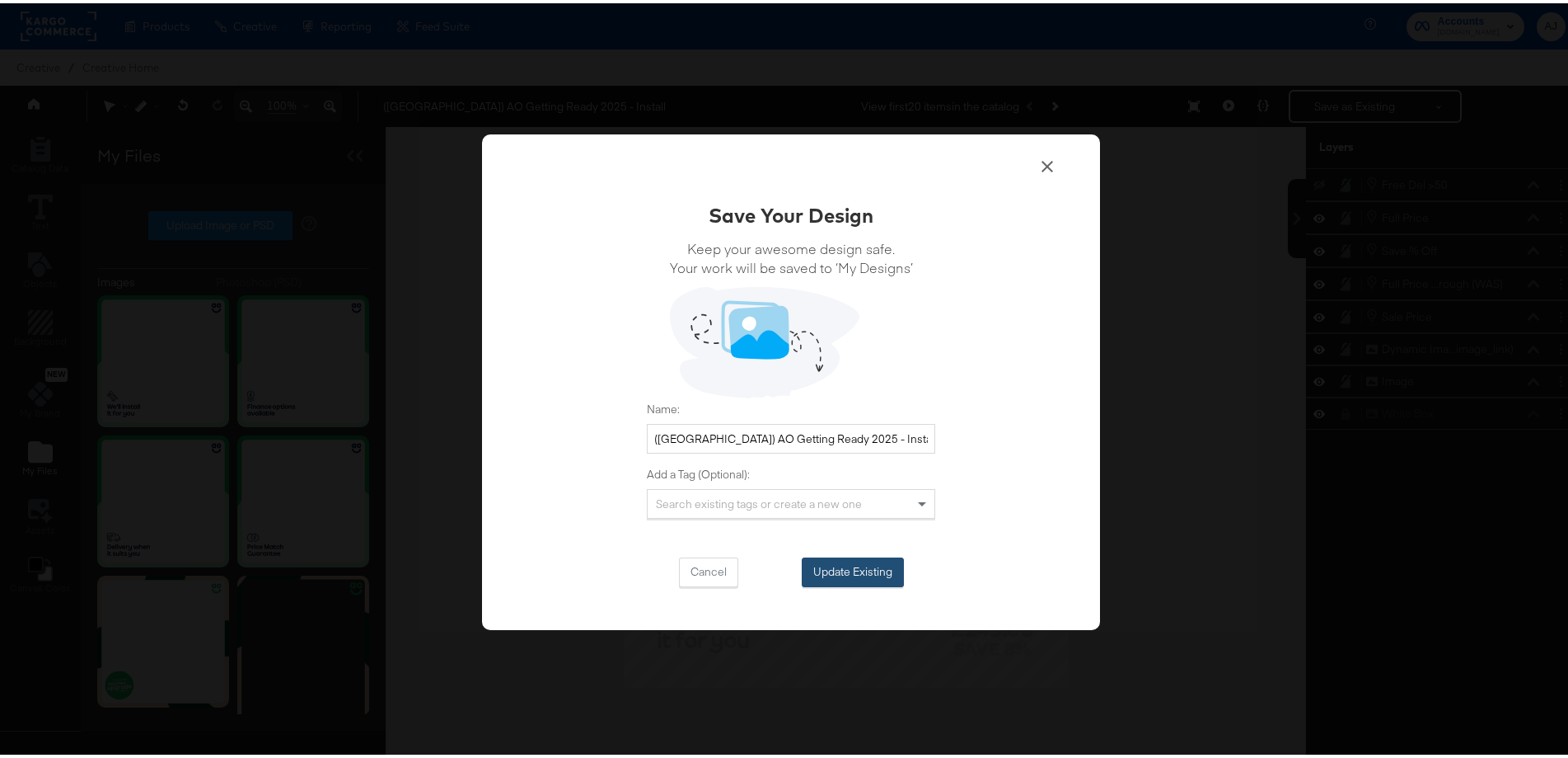
click at [838, 577] on button "Update Existing" at bounding box center [852, 569] width 102 height 30
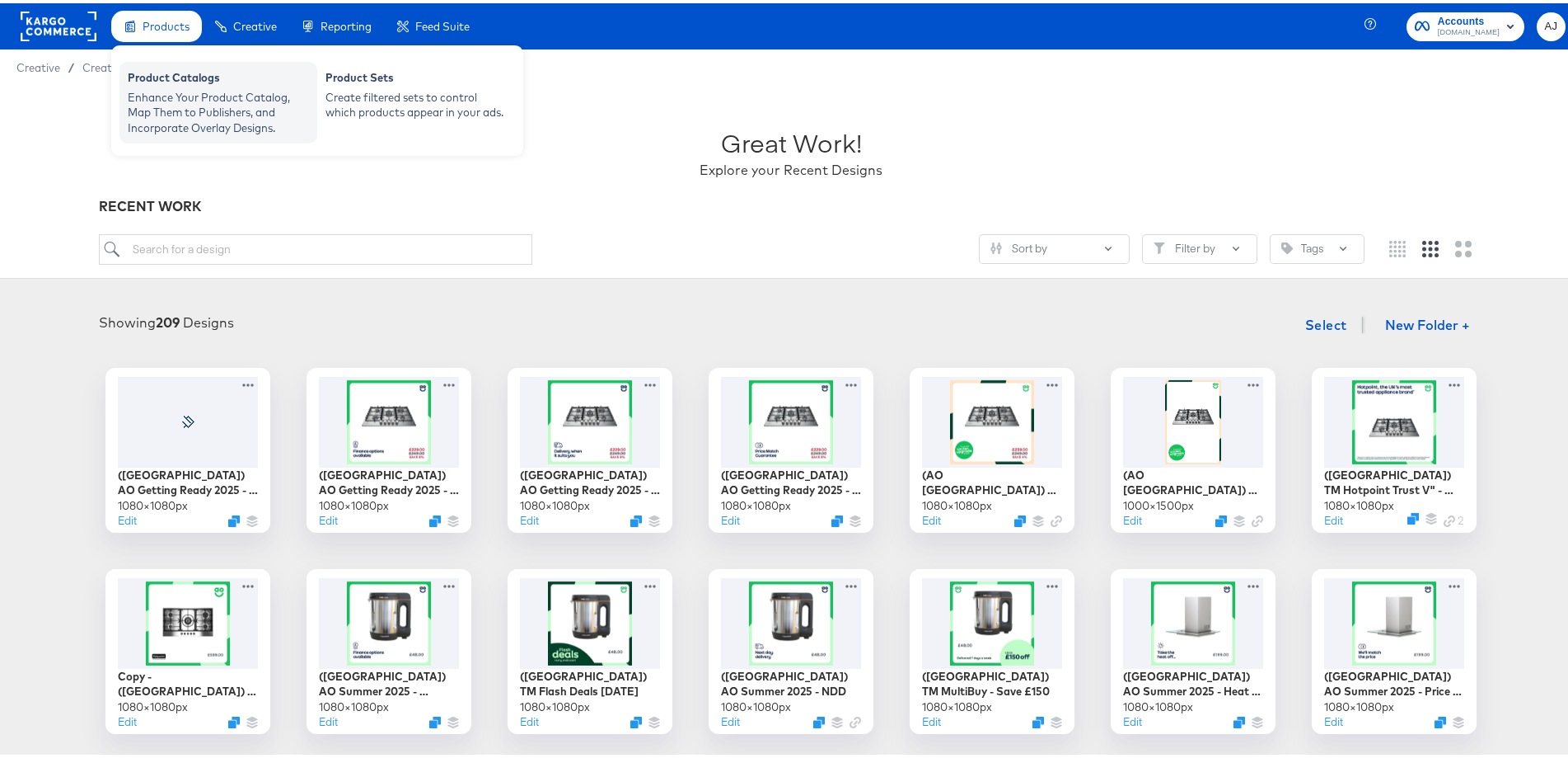
click at [184, 105] on div "Enhance Your Product Catalog, Map Them to Publishers, and Incorporate Overlay D…" at bounding box center [218, 110] width 181 height 46
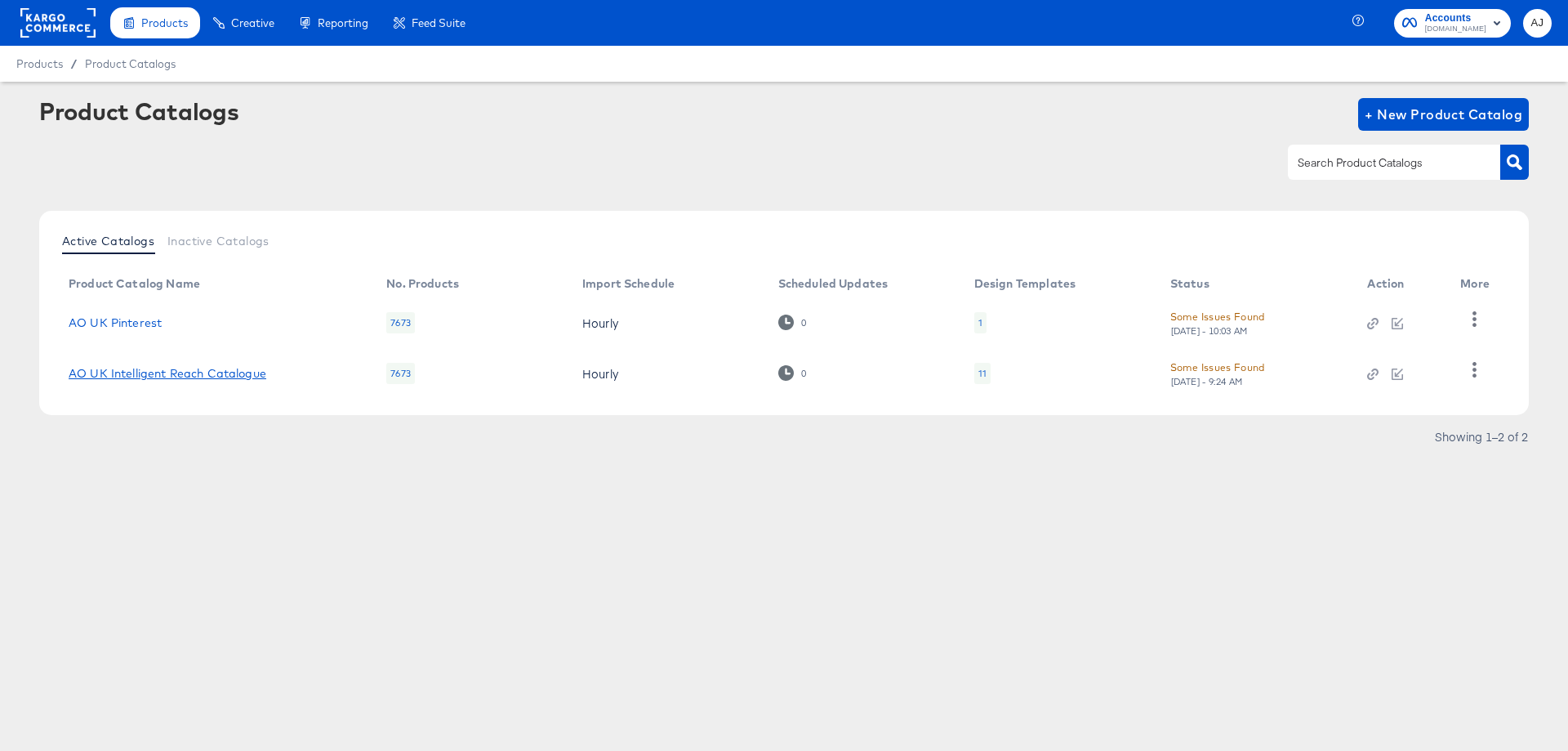
click at [135, 367] on link "AO UK Intelligent Reach Catalogue" at bounding box center [167, 373] width 198 height 13
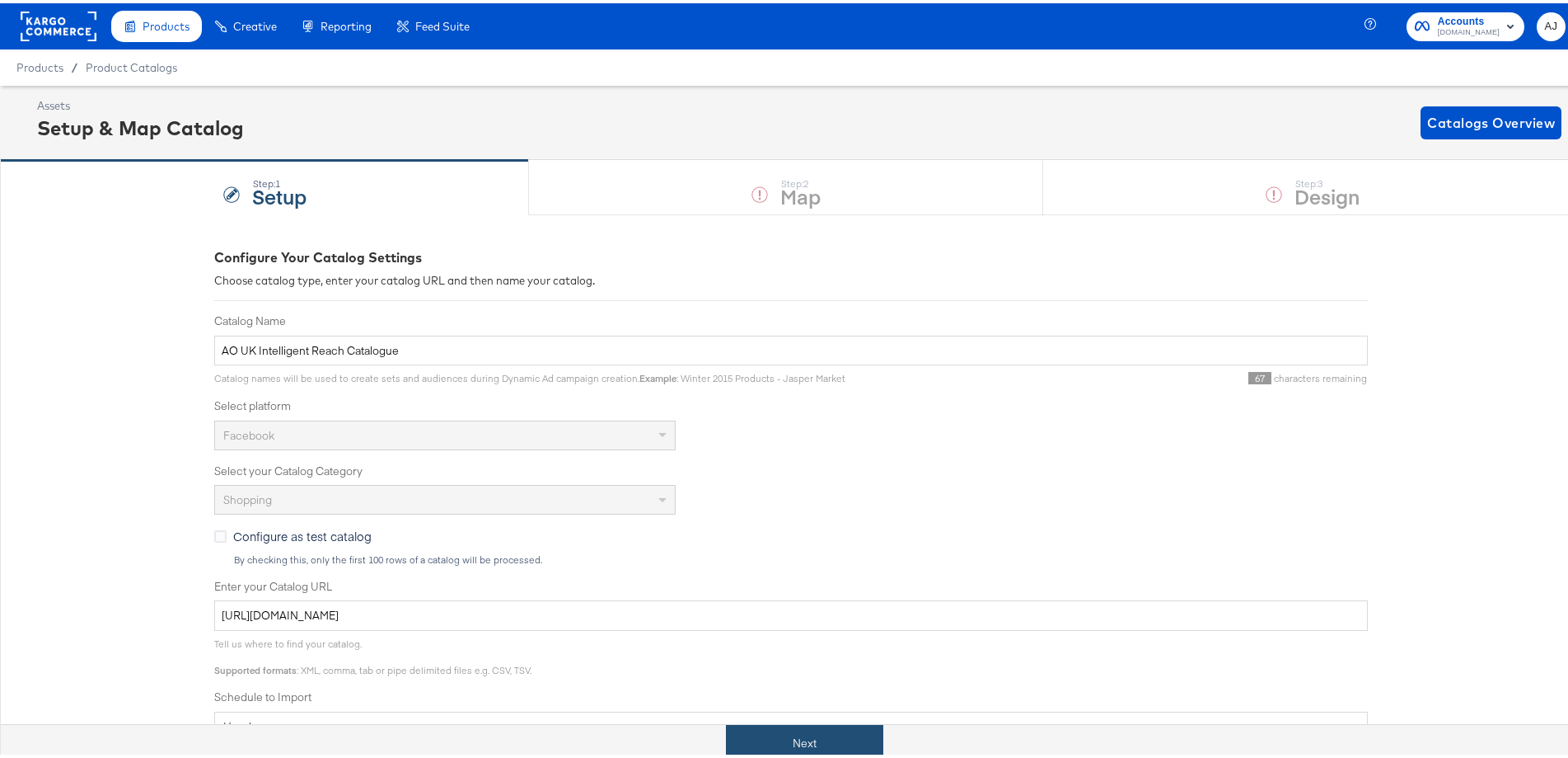
click at [804, 742] on button "Next" at bounding box center [804, 740] width 158 height 37
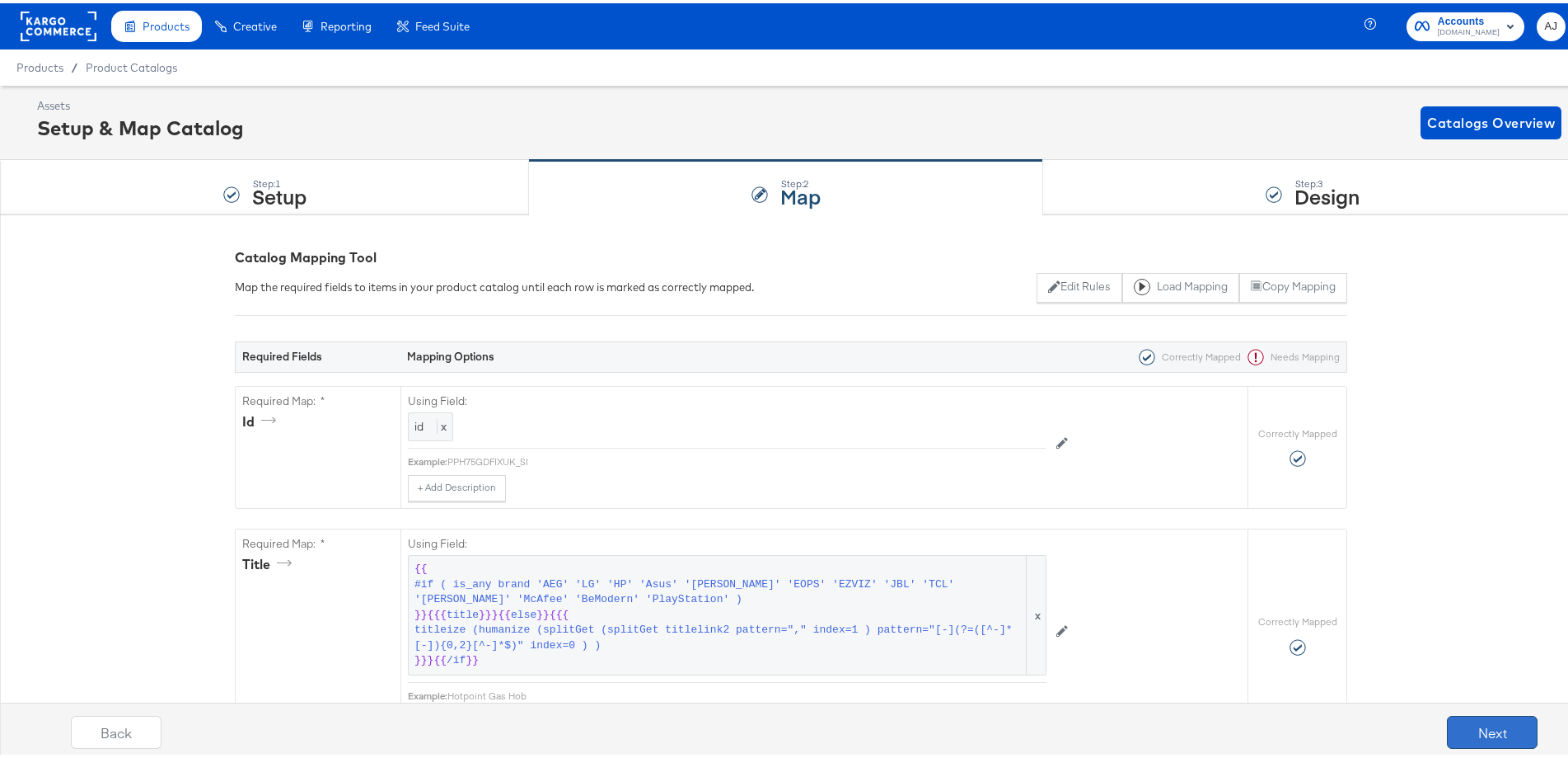
click at [1492, 737] on button "Next" at bounding box center [1492, 728] width 91 height 33
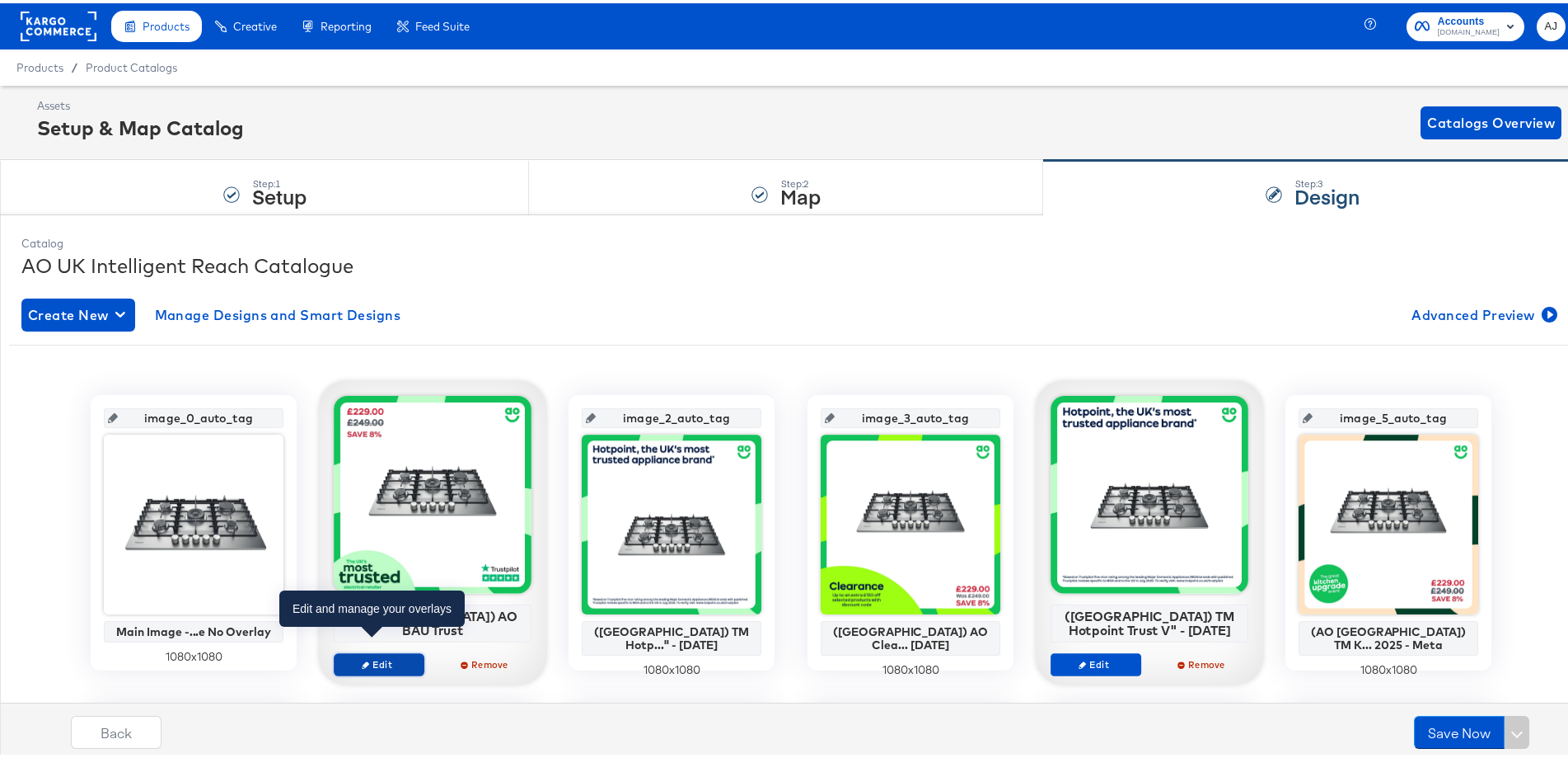
click at [388, 655] on span "Edit" at bounding box center [379, 661] width 76 height 12
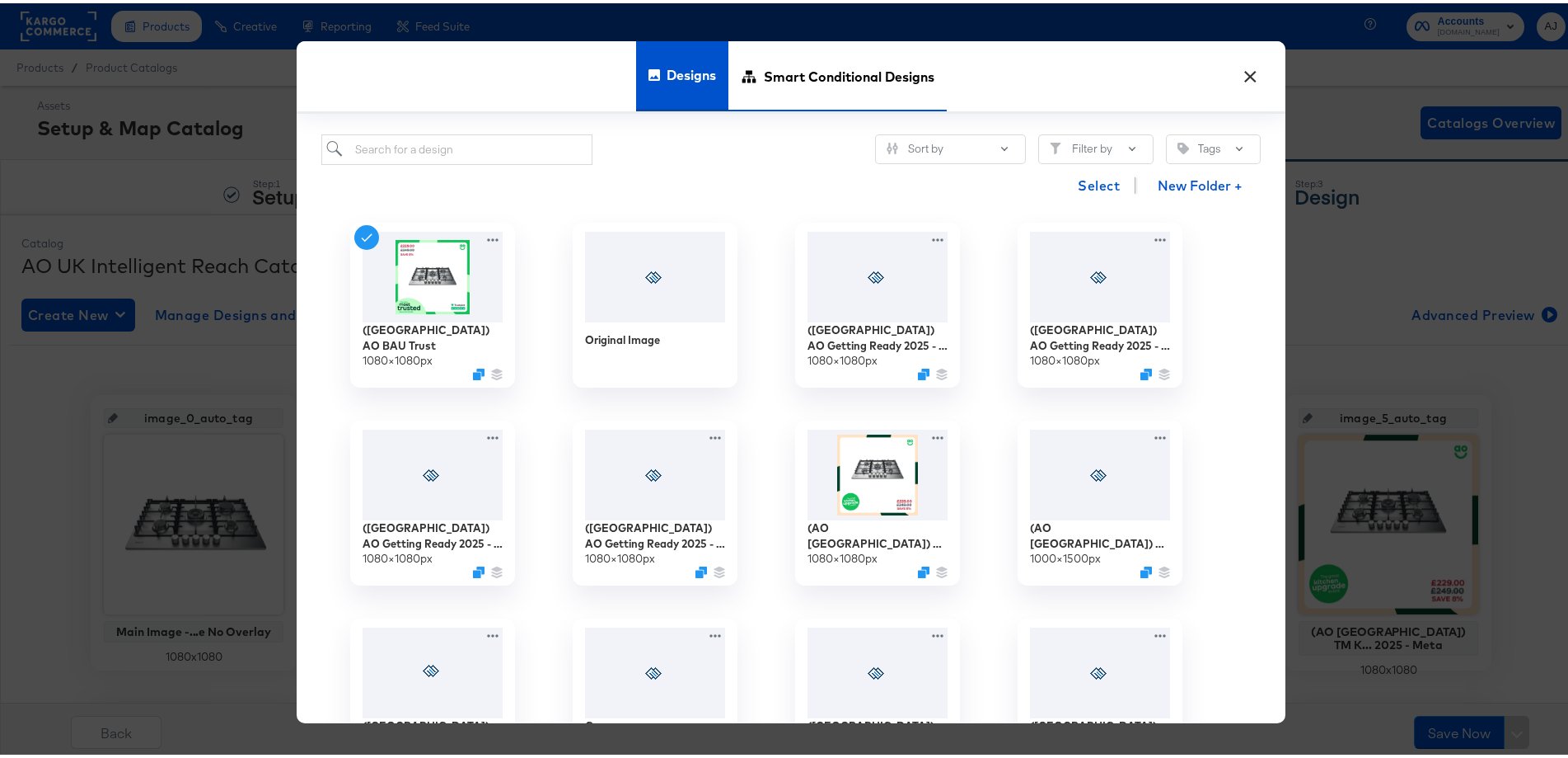
click at [871, 69] on span "Smart Conditional Designs" at bounding box center [848, 72] width 171 height 73
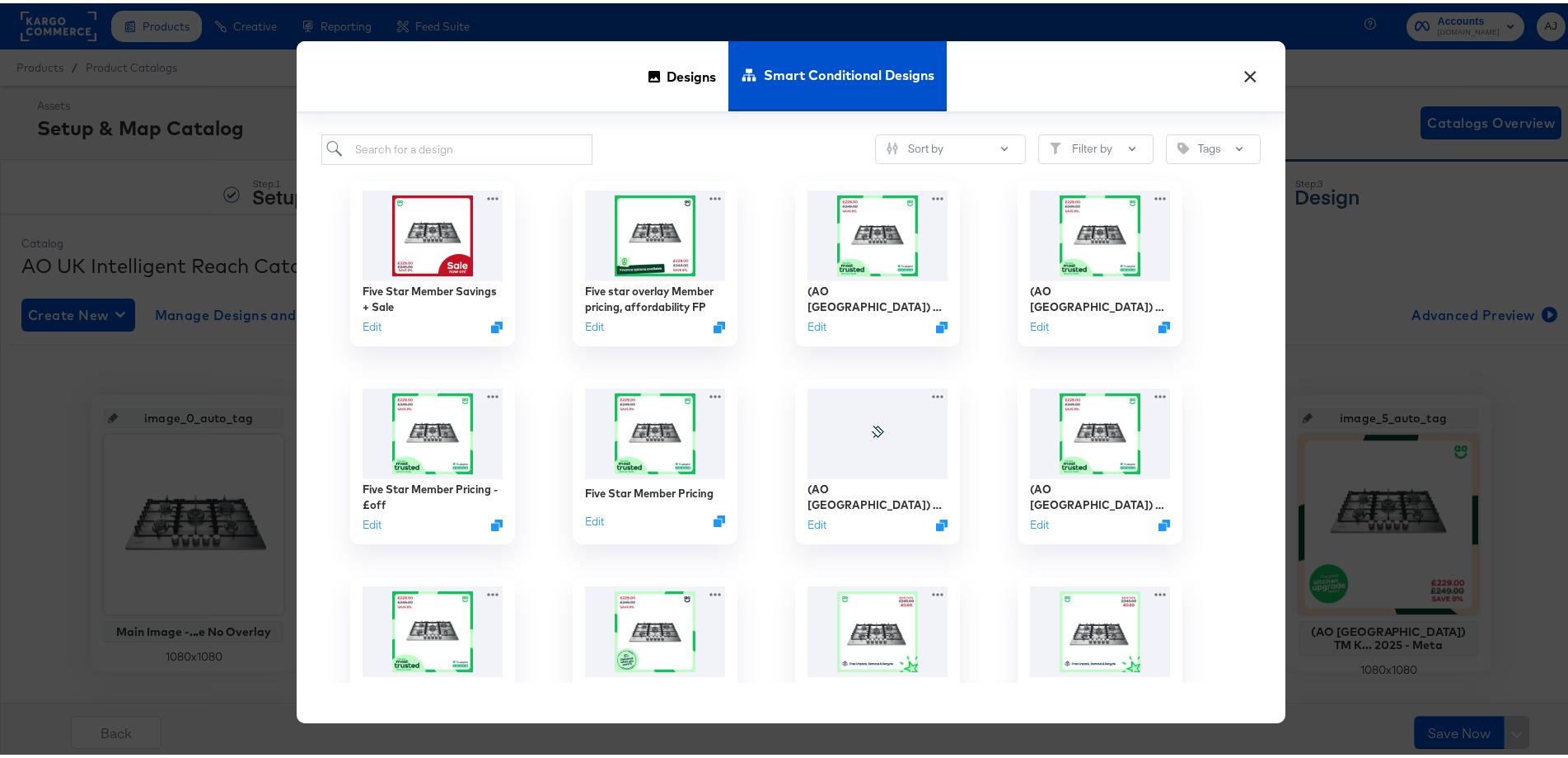
click at [1235, 74] on button "×" at bounding box center [1250, 69] width 30 height 30
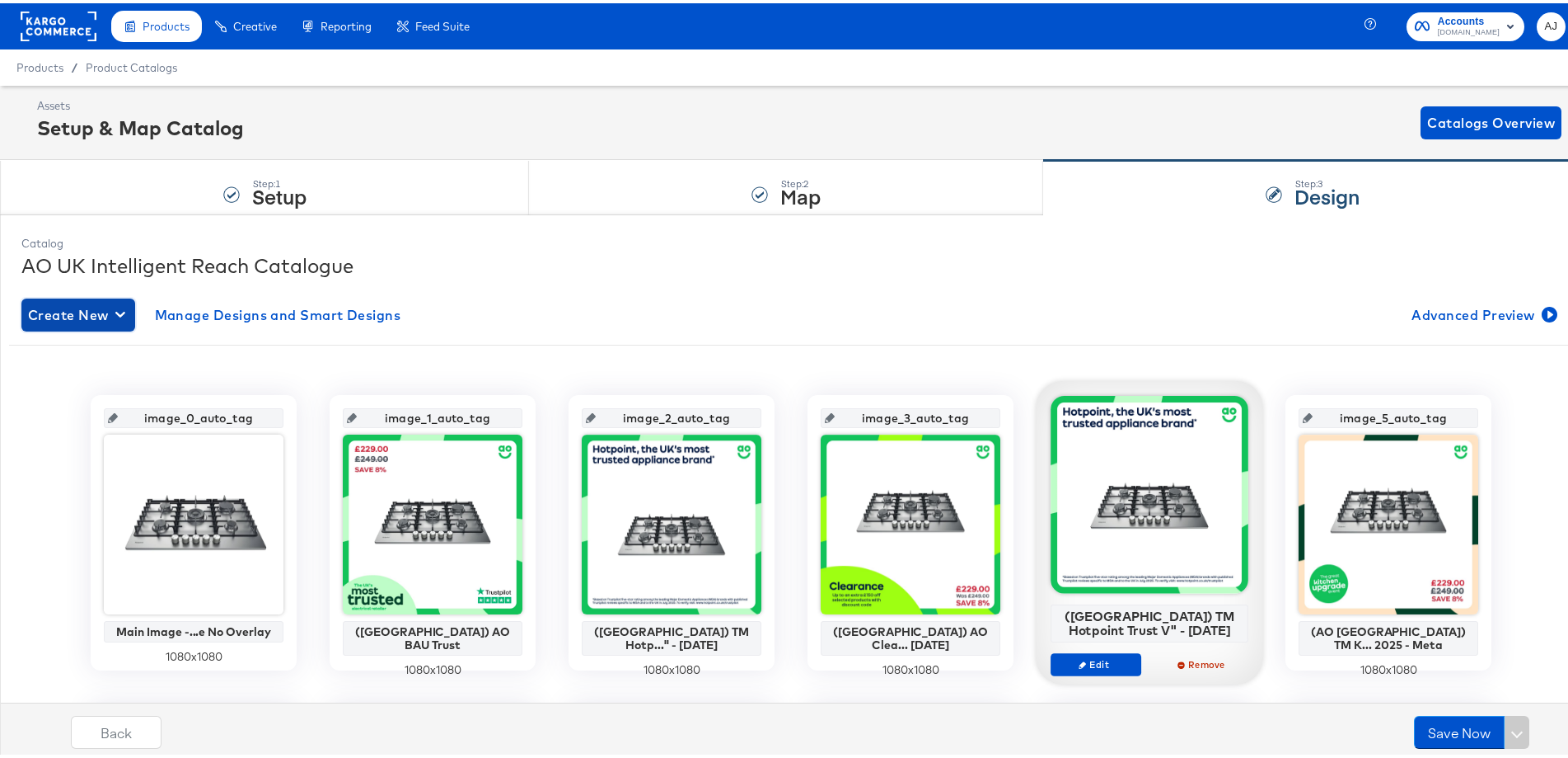
click at [101, 324] on button "Create New" at bounding box center [78, 311] width 114 height 33
click at [100, 382] on div "Create New Smart Design" at bounding box center [109, 378] width 157 height 13
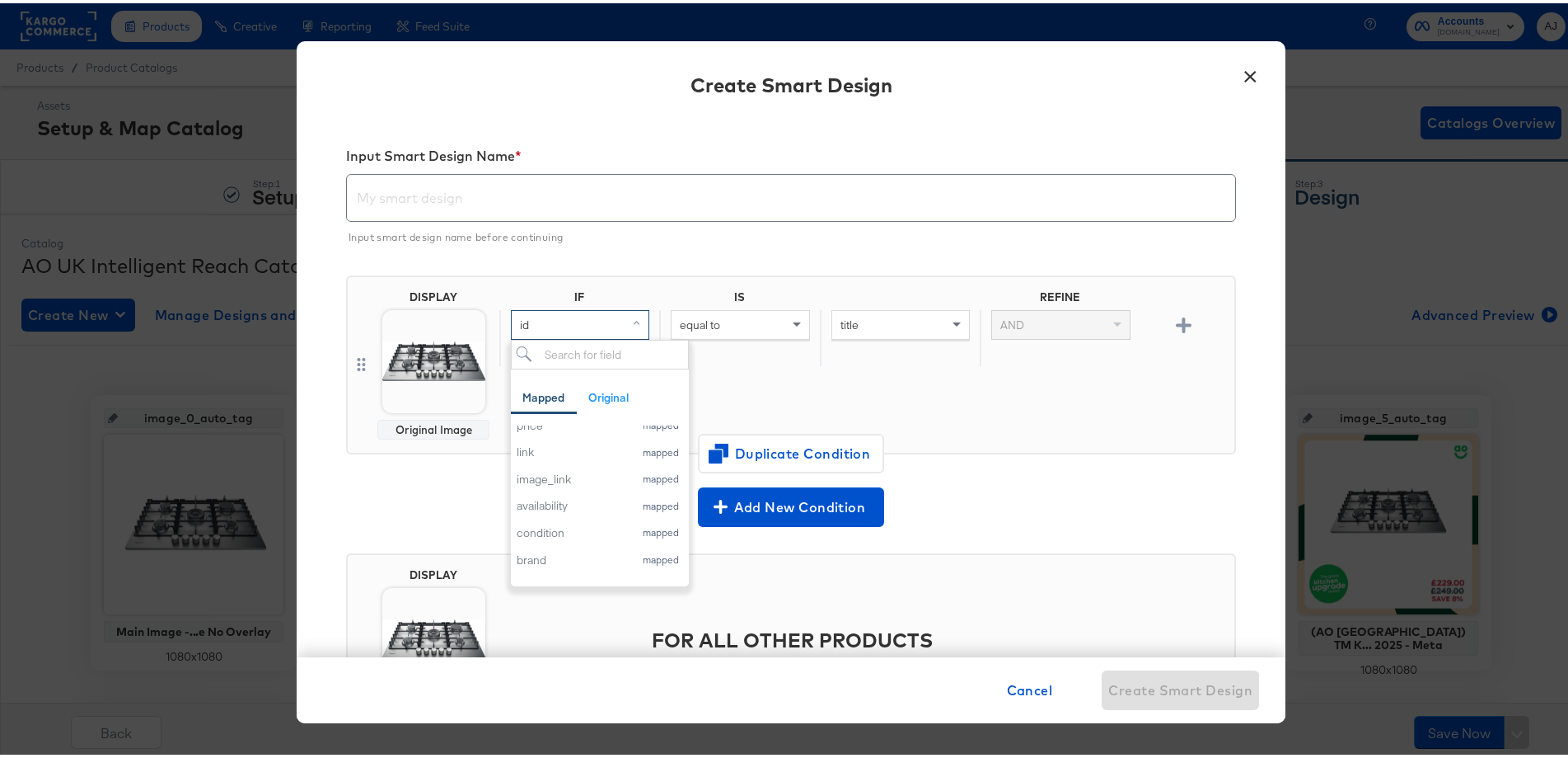
scroll to position [82, 0]
click at [529, 566] on div "id mapped title mapped description mapped price mapped link mapped image_link m…" at bounding box center [600, 500] width 178 height 157
click at [546, 576] on div "id mapped title mapped description mapped price mapped link mapped image_link m…" at bounding box center [600, 500] width 178 height 157
click at [522, 564] on div "brand" at bounding box center [571, 571] width 109 height 16
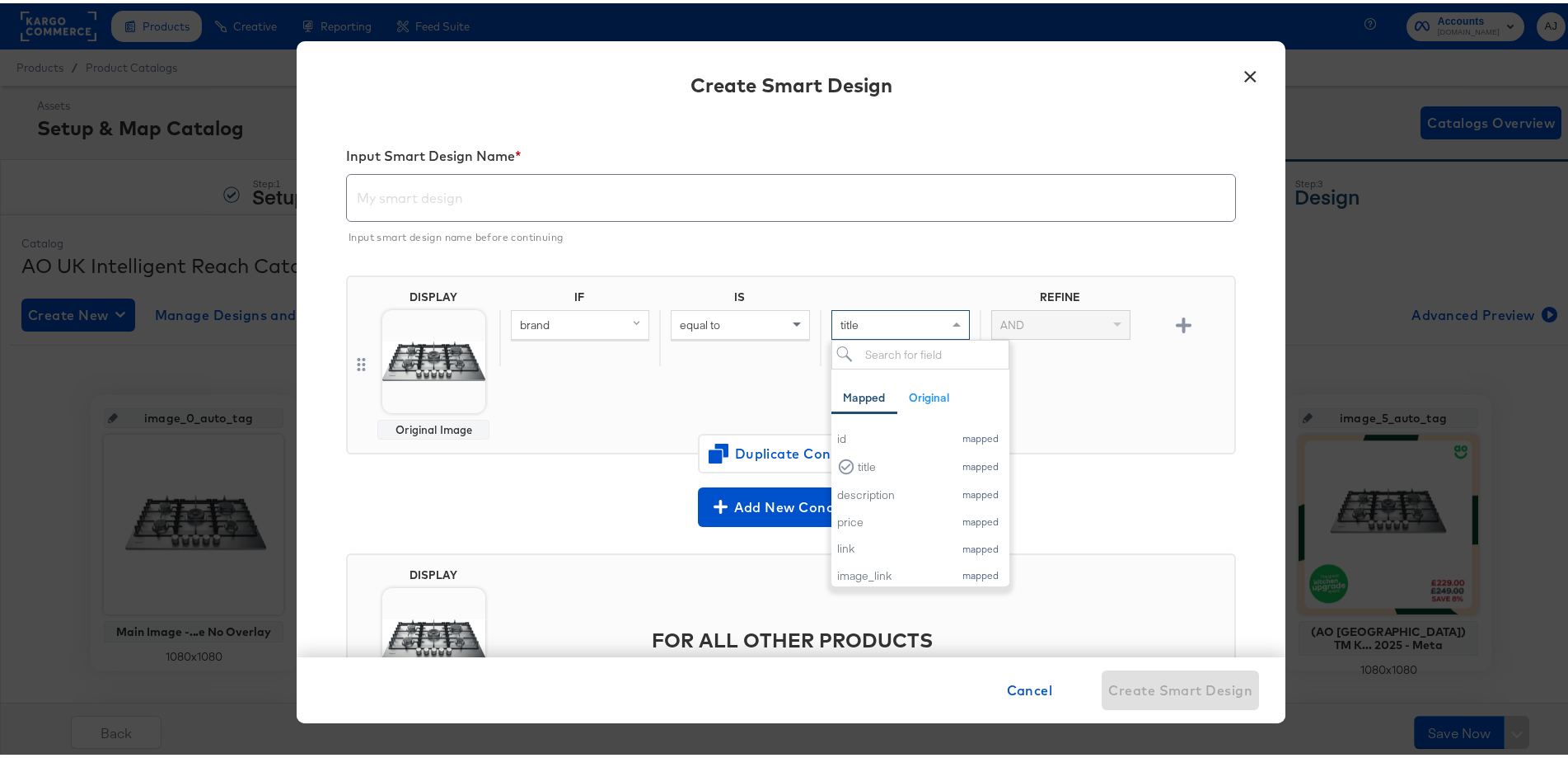
click at [848, 319] on div "title" at bounding box center [900, 322] width 137 height 28
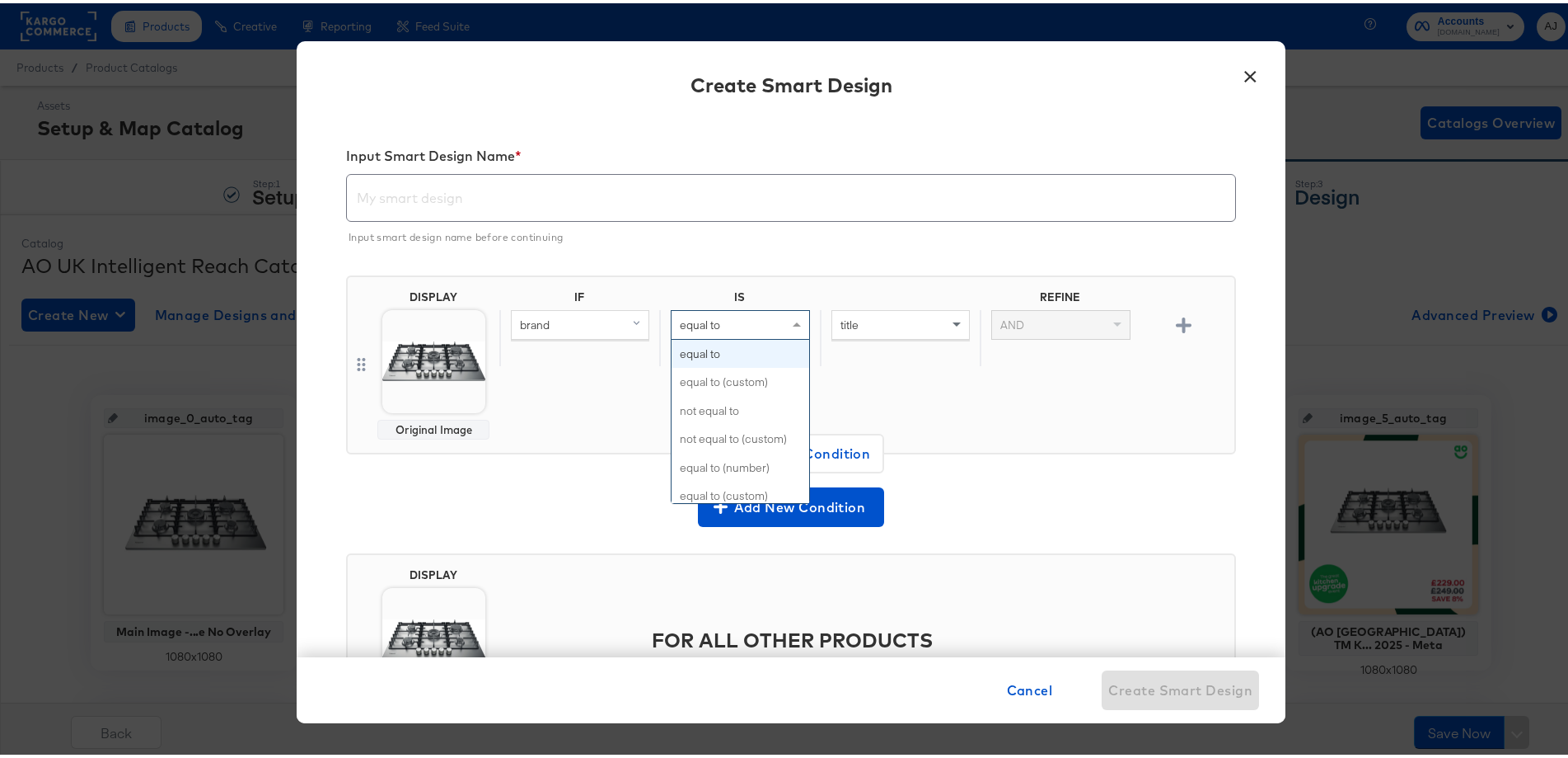
click at [735, 323] on div "equal to" at bounding box center [740, 322] width 137 height 28
click at [863, 365] on div "IF IS REFINE brand equal to equal to equal to (custom) not equal to not equal t…" at bounding box center [863, 361] width 729 height 149
click at [921, 319] on div "title" at bounding box center [900, 322] width 137 height 28
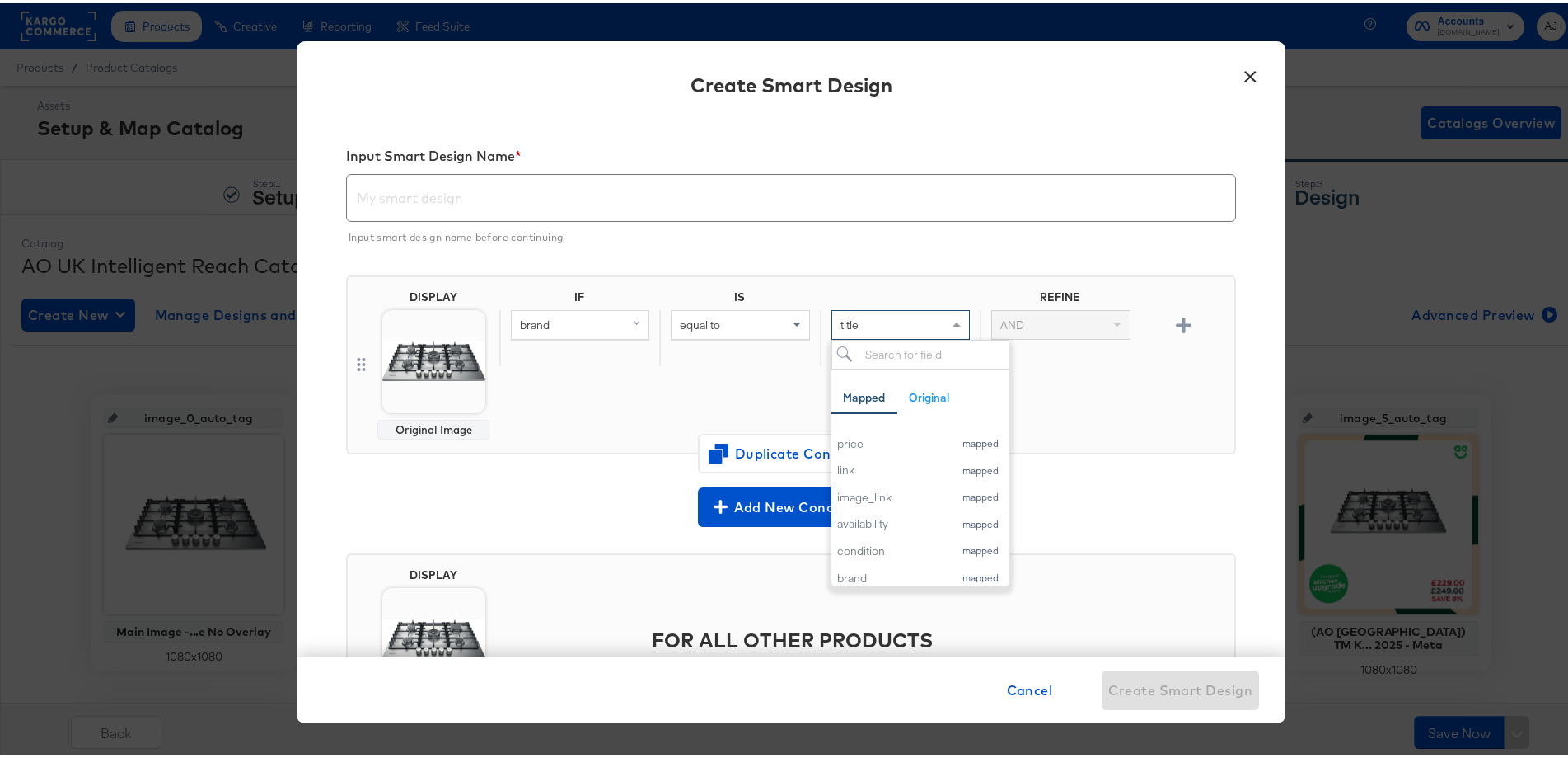
scroll to position [165, 0]
click at [679, 398] on div "IF IS REFINE brand equal to title Mapped Original Add a field from your catalog…" at bounding box center [863, 361] width 729 height 149
click at [788, 317] on span at bounding box center [798, 322] width 21 height 28
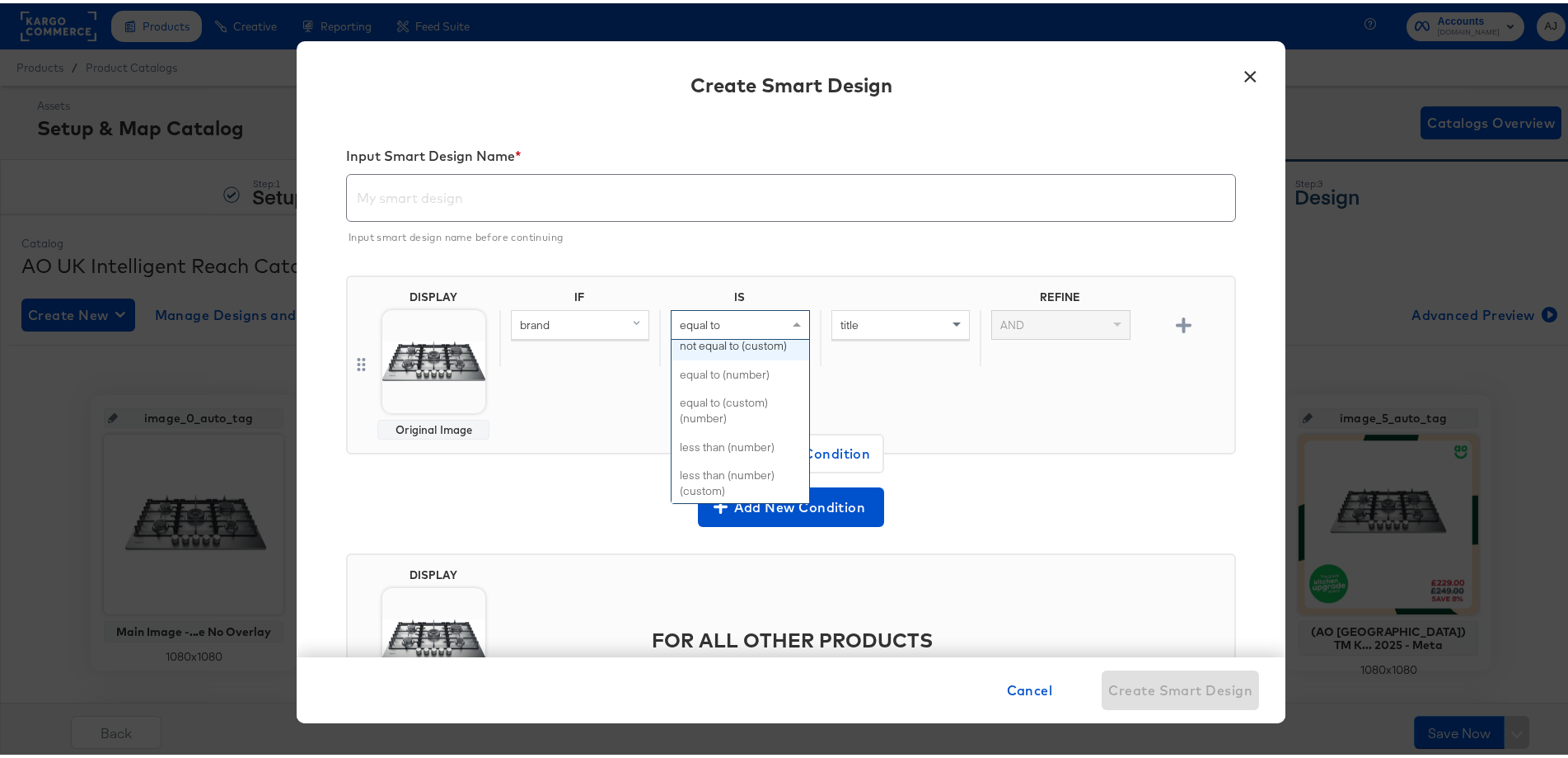
scroll to position [0, 0]
click at [887, 386] on div "IF IS REFINE brand equal to equal to equal to (custom) not equal to not equal t…" at bounding box center [863, 361] width 729 height 149
click at [871, 322] on div "title" at bounding box center [900, 322] width 137 height 28
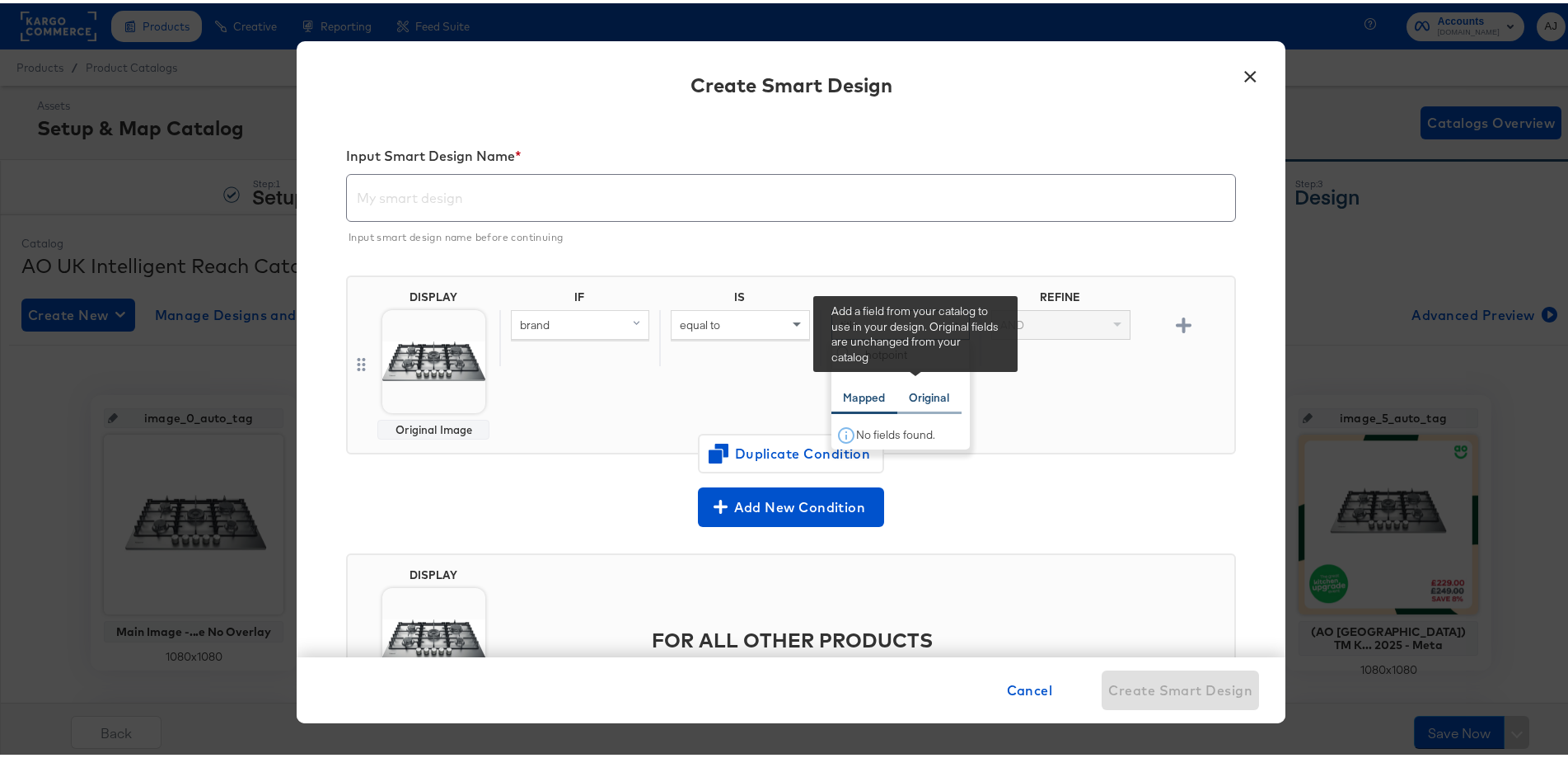
type input "hotpoint"
click at [929, 402] on div "Original" at bounding box center [929, 395] width 40 height 16
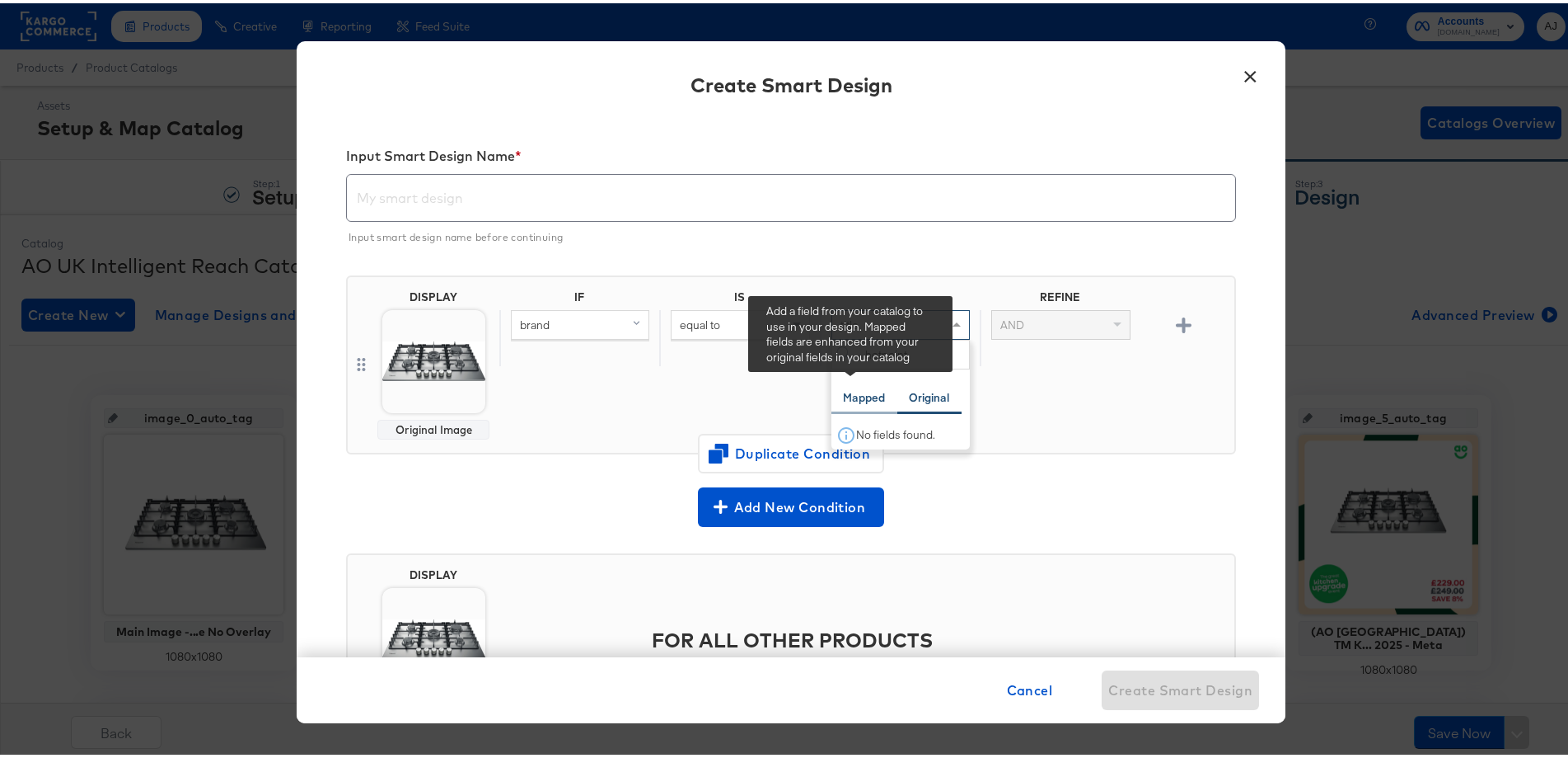
click at [843, 390] on div "Mapped" at bounding box center [864, 395] width 42 height 16
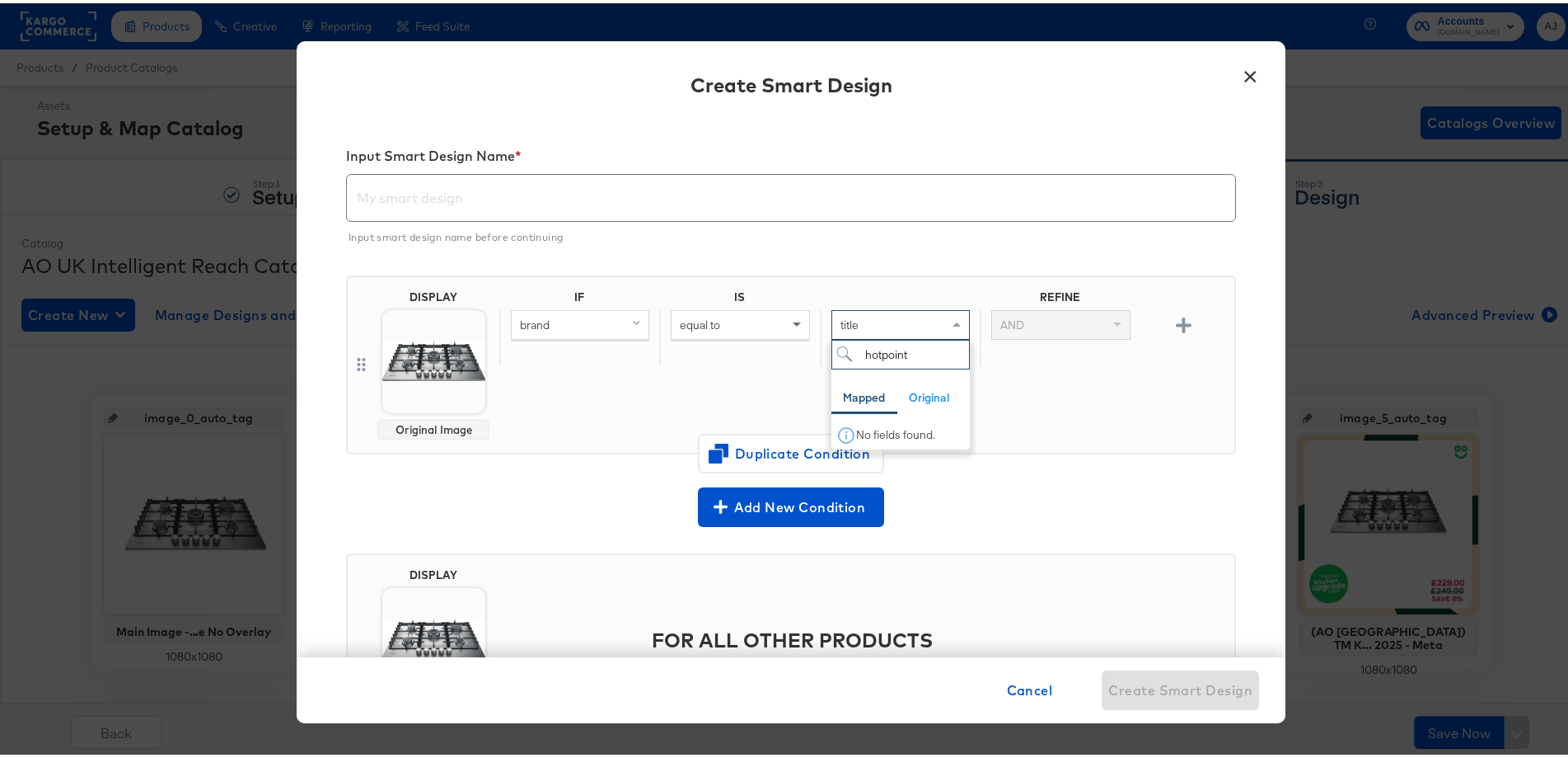
click at [893, 350] on input "hotpoint" at bounding box center [900, 351] width 139 height 31
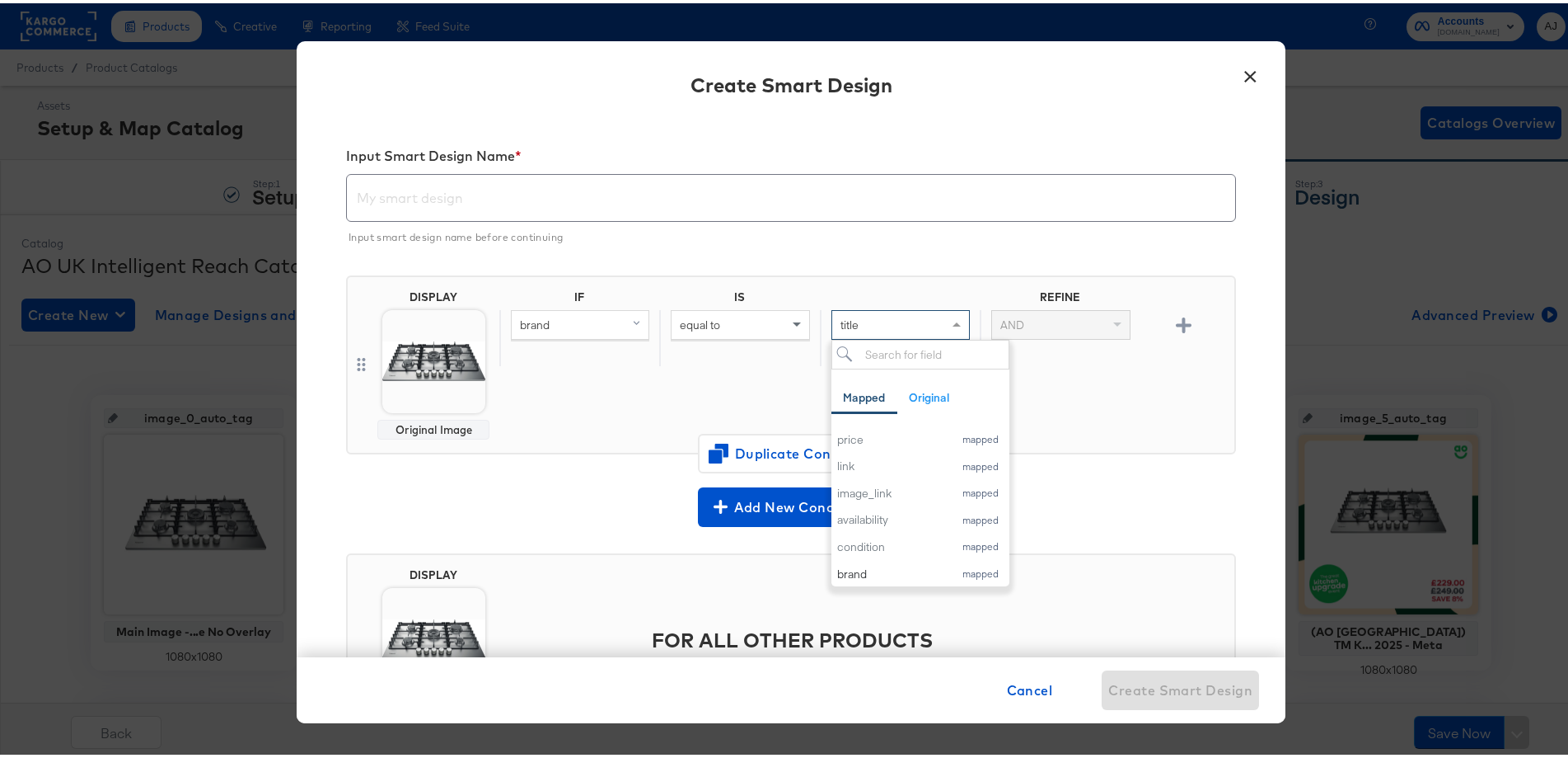
click at [846, 571] on div "id mapped title mapped description mapped price mapped link mapped image_link m…" at bounding box center [920, 500] width 178 height 157
click at [855, 574] on div "id mapped title mapped description mapped price mapped link mapped image_link m…" at bounding box center [920, 500] width 178 height 157
click at [834, 571] on div "id mapped title mapped description mapped price mapped link mapped image_link m…" at bounding box center [920, 500] width 178 height 157
click at [834, 567] on div "id mapped title mapped description mapped price mapped link mapped image_link m…" at bounding box center [920, 500] width 178 height 157
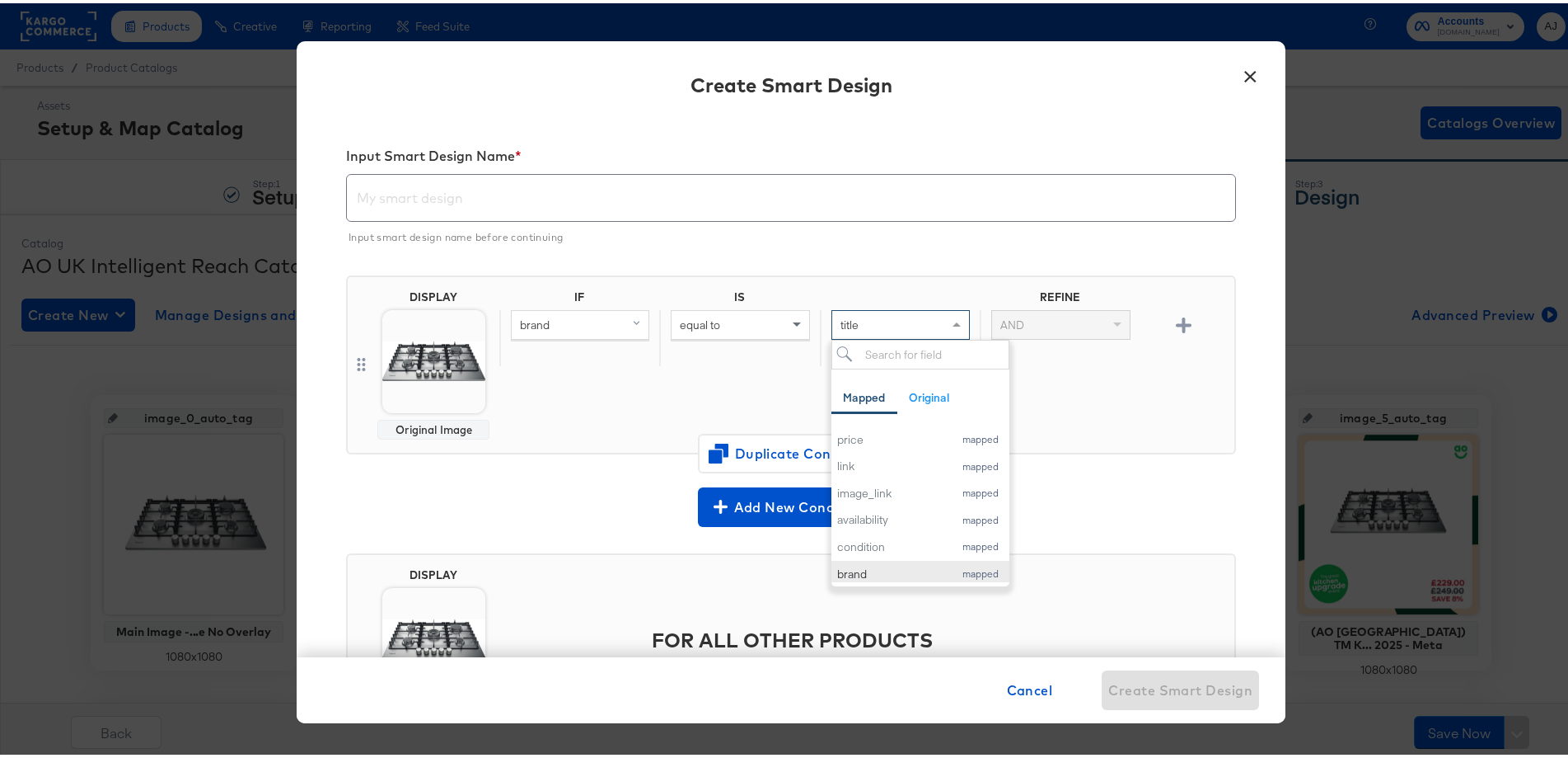
click at [834, 567] on div "id mapped title mapped description mapped price mapped link mapped image_link m…" at bounding box center [920, 500] width 178 height 157
click at [860, 565] on div "id mapped title mapped description mapped price mapped link mapped image_link m…" at bounding box center [920, 500] width 178 height 157
click at [1131, 420] on div "IF IS REFINE brand equal to title Mapped Original Add a field from your catalog…" at bounding box center [863, 361] width 729 height 149
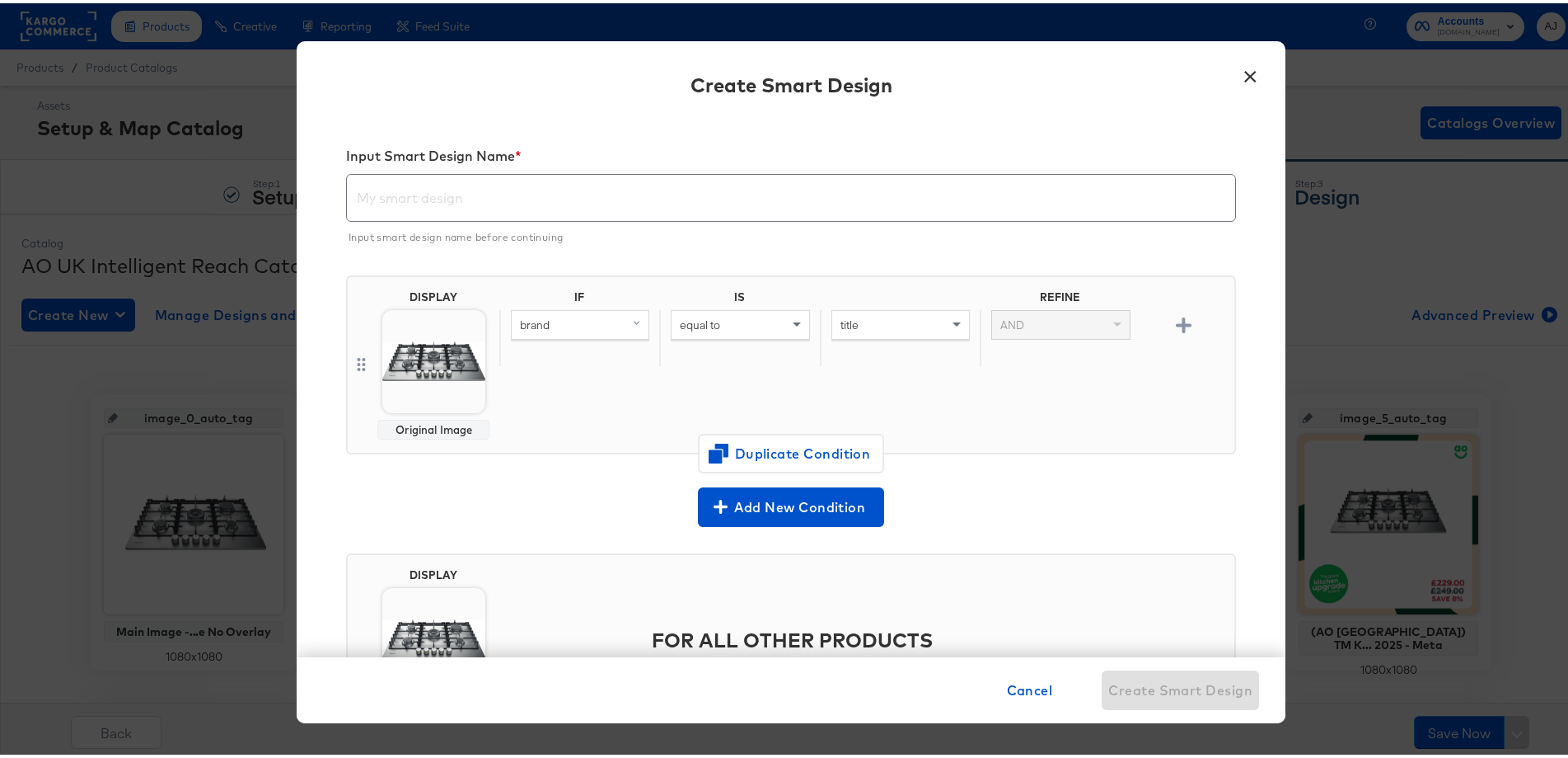
click at [755, 322] on div "equal to" at bounding box center [740, 322] width 137 height 28
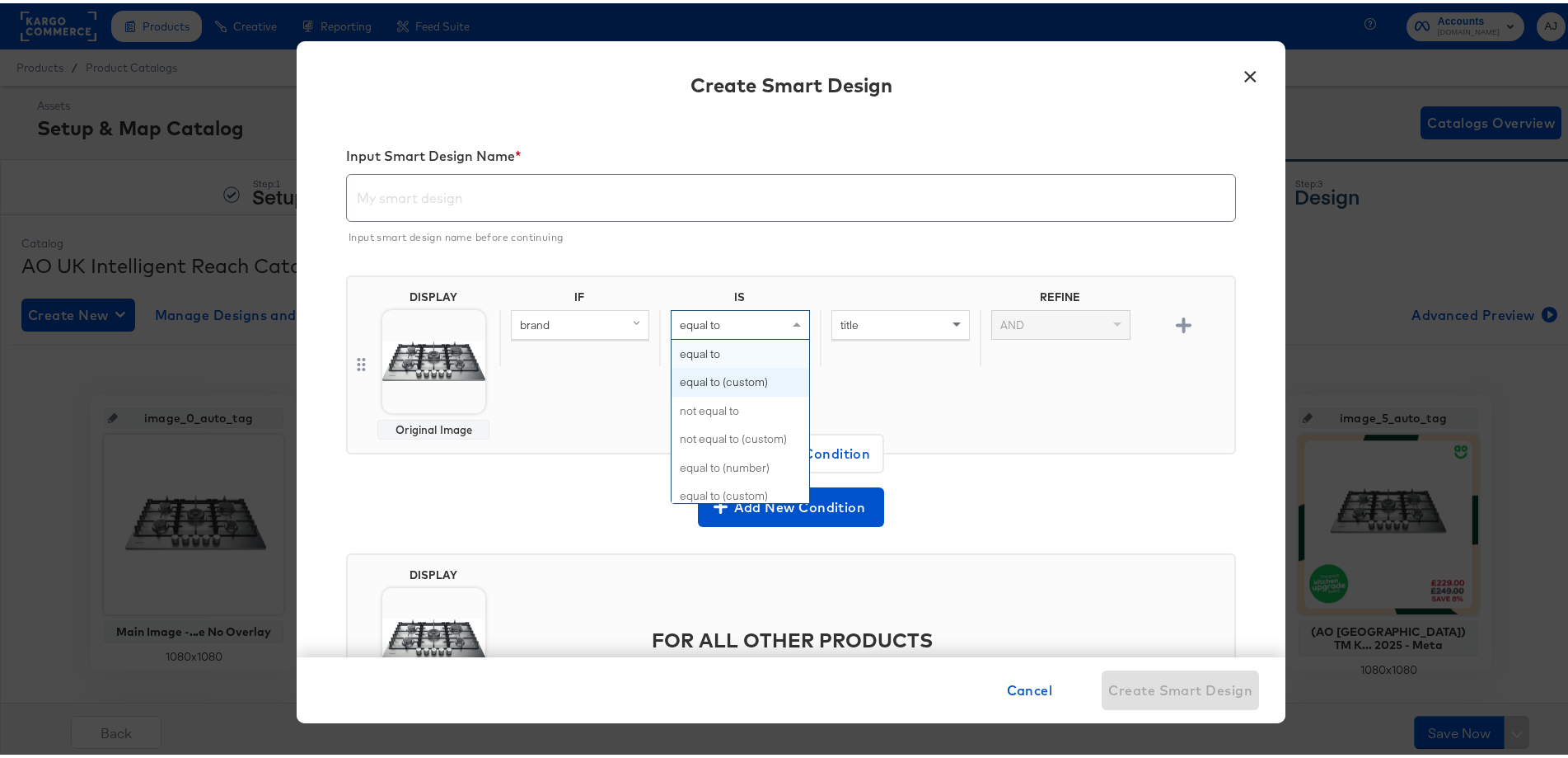
scroll to position [29, 0]
click at [885, 387] on div "IF IS REFINE brand equal to equal to equal to (custom) not equal to not equal t…" at bounding box center [863, 361] width 729 height 149
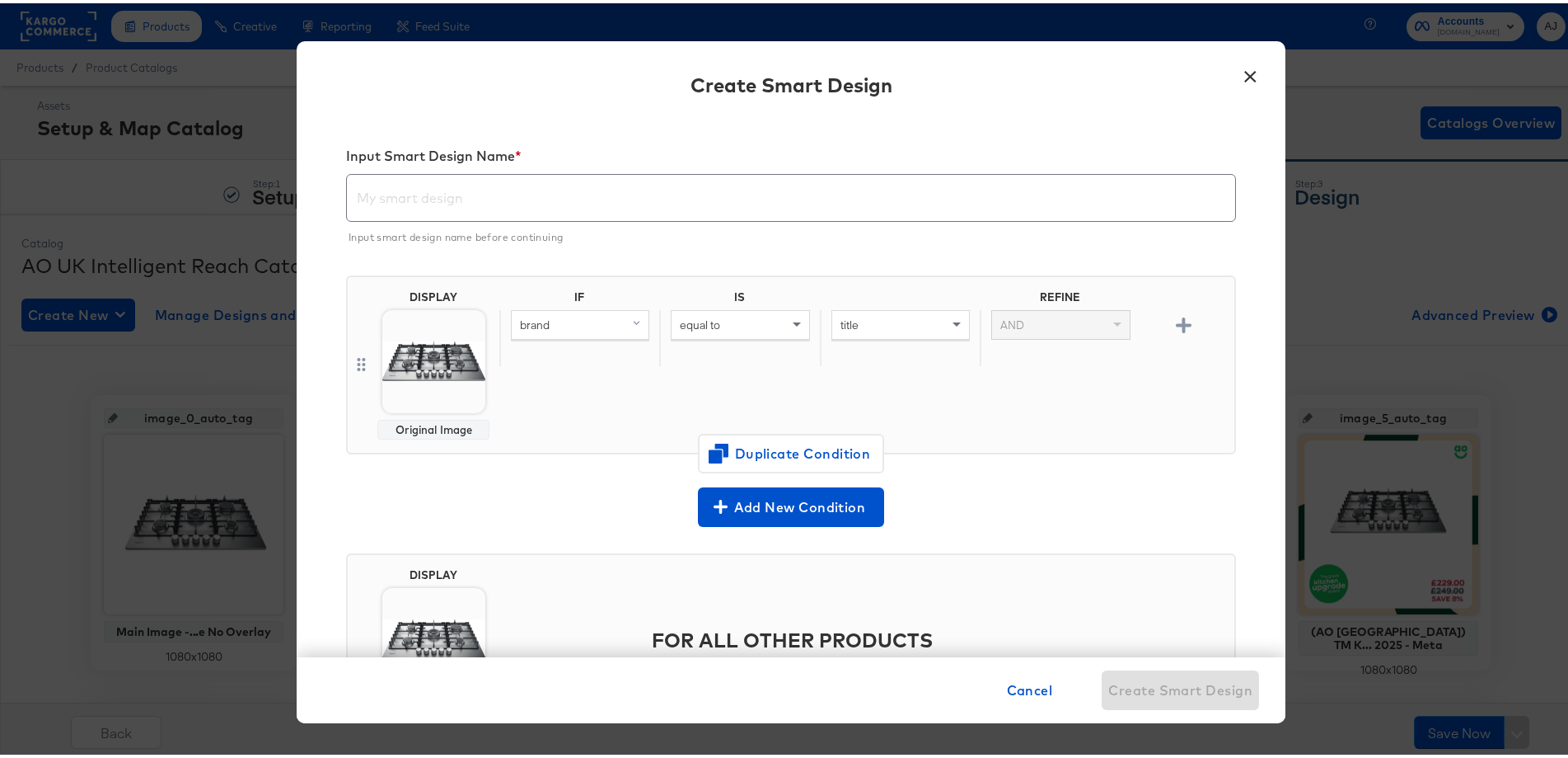
click at [930, 327] on div "title" at bounding box center [900, 322] width 137 height 28
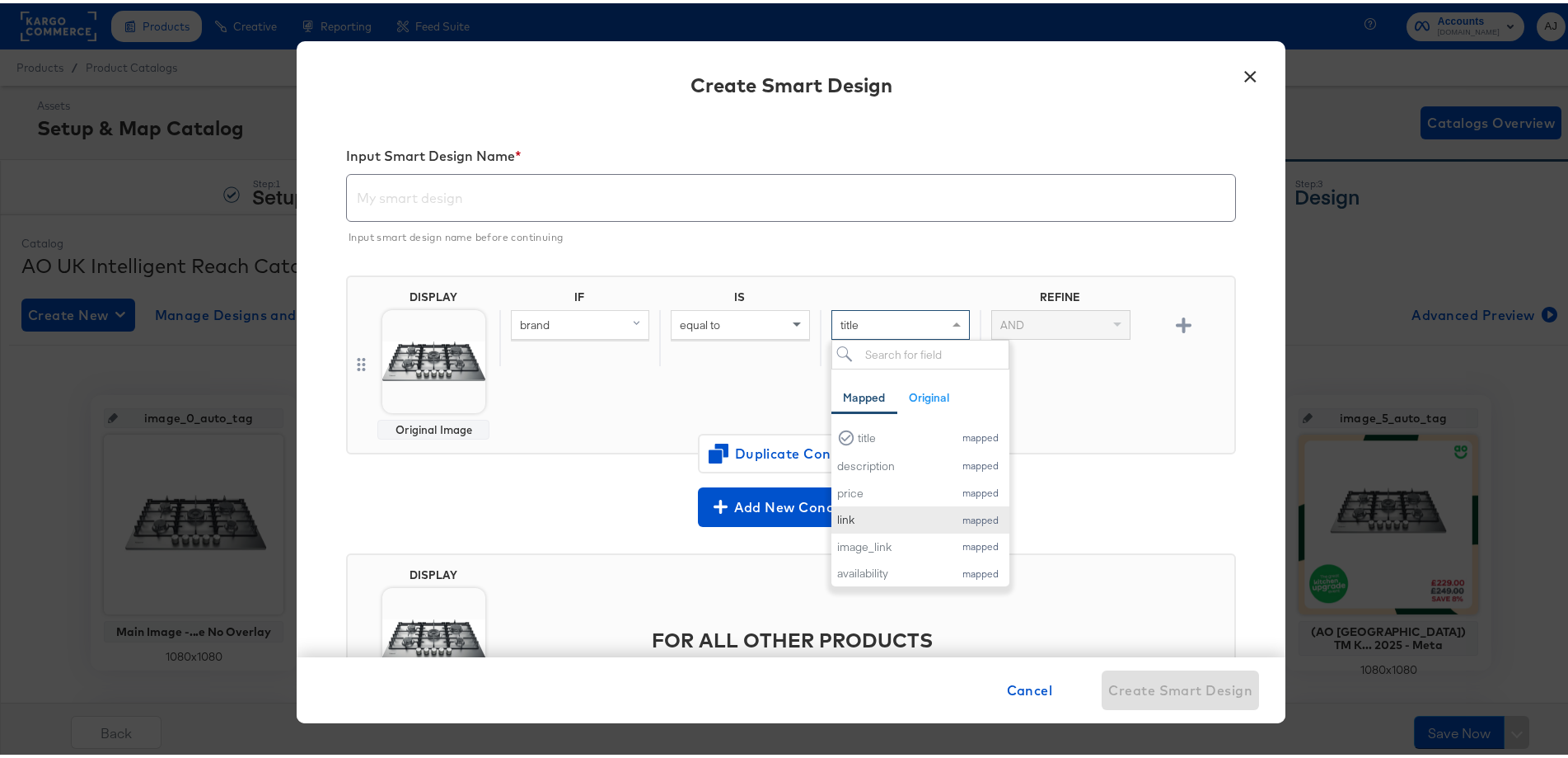
scroll to position [0, 0]
click at [864, 460] on div "title" at bounding box center [901, 464] width 88 height 16
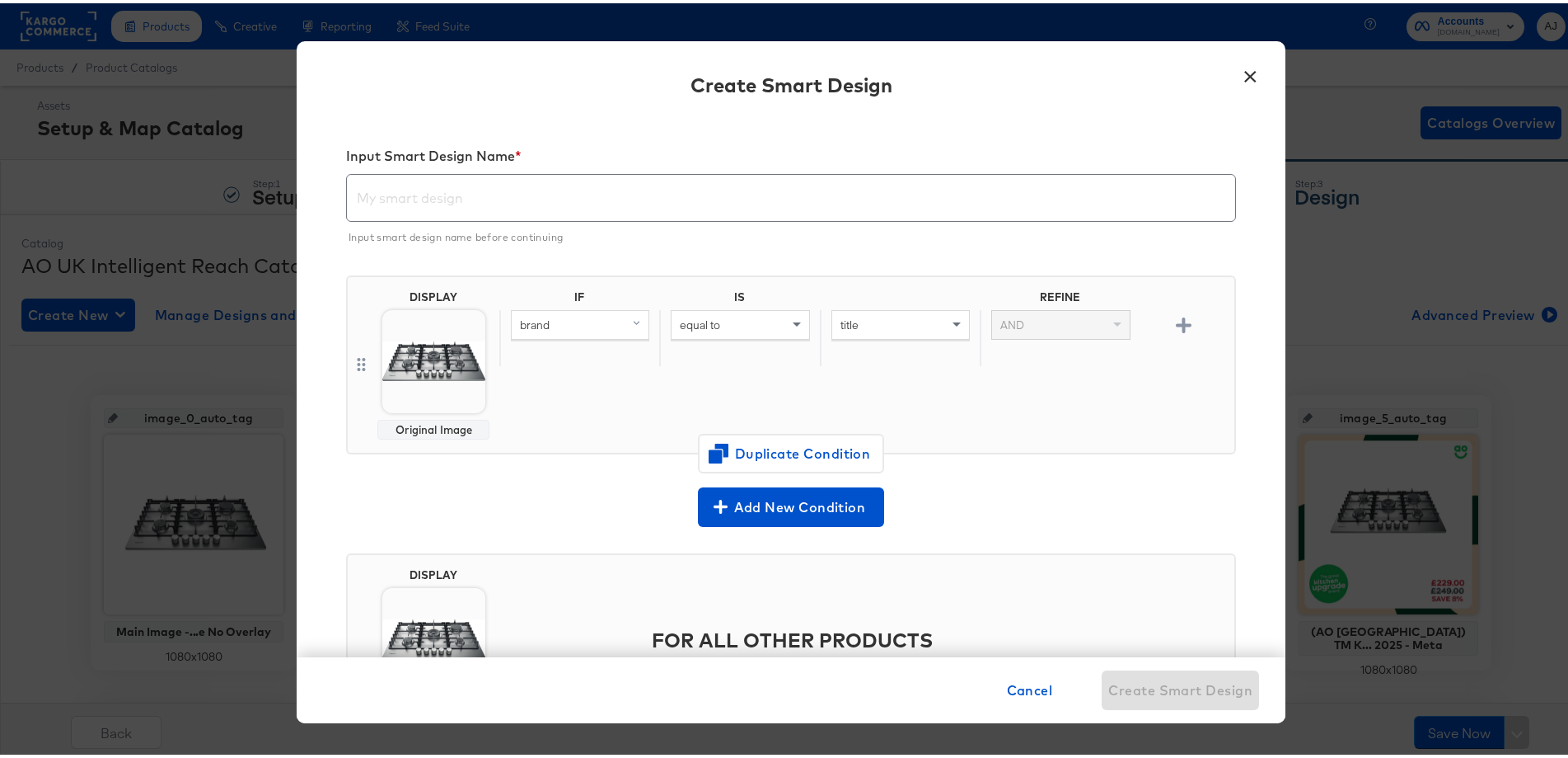
click at [896, 324] on div "title" at bounding box center [900, 322] width 137 height 28
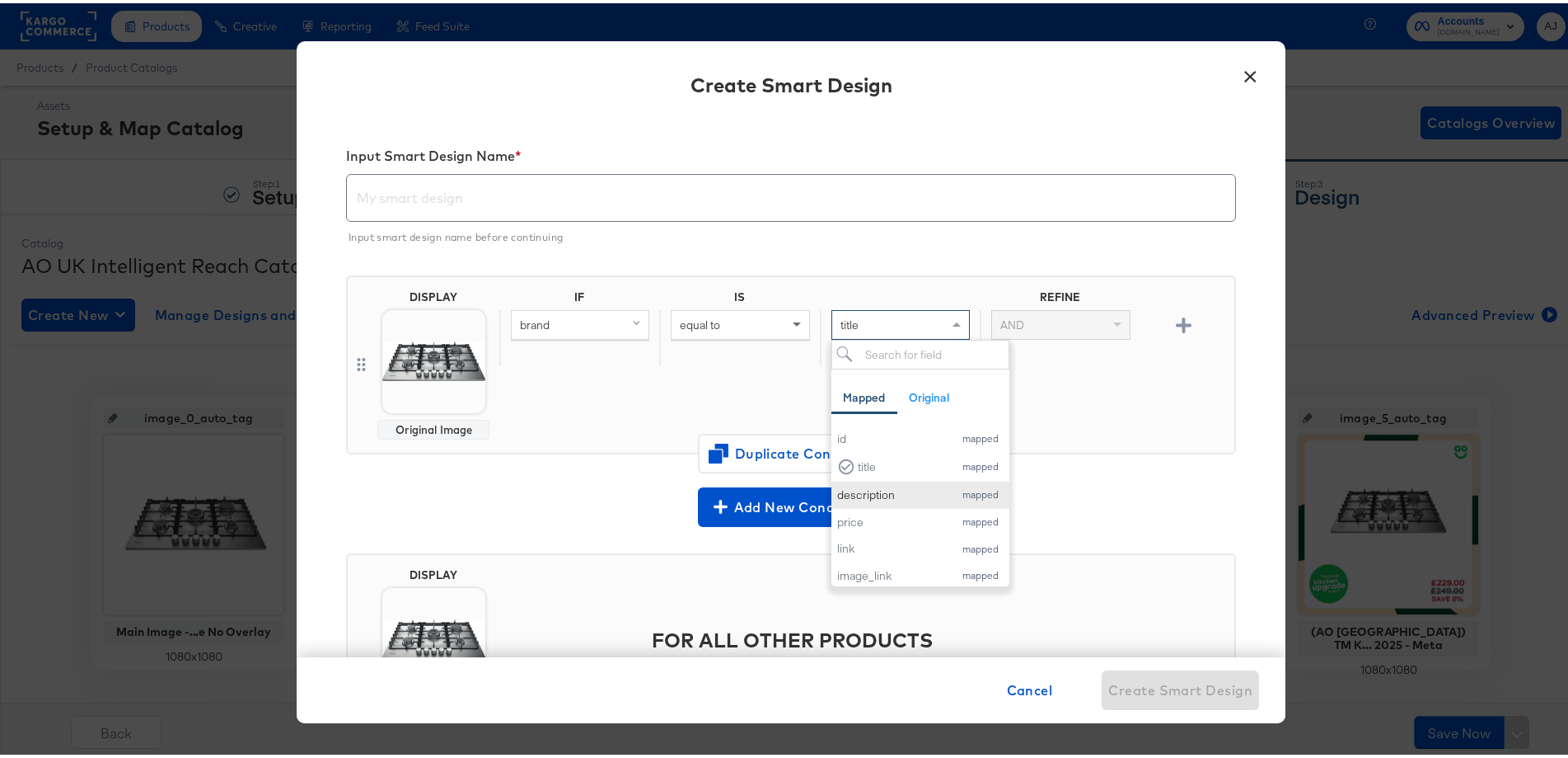
click at [878, 482] on button "description mapped" at bounding box center [920, 491] width 178 height 27
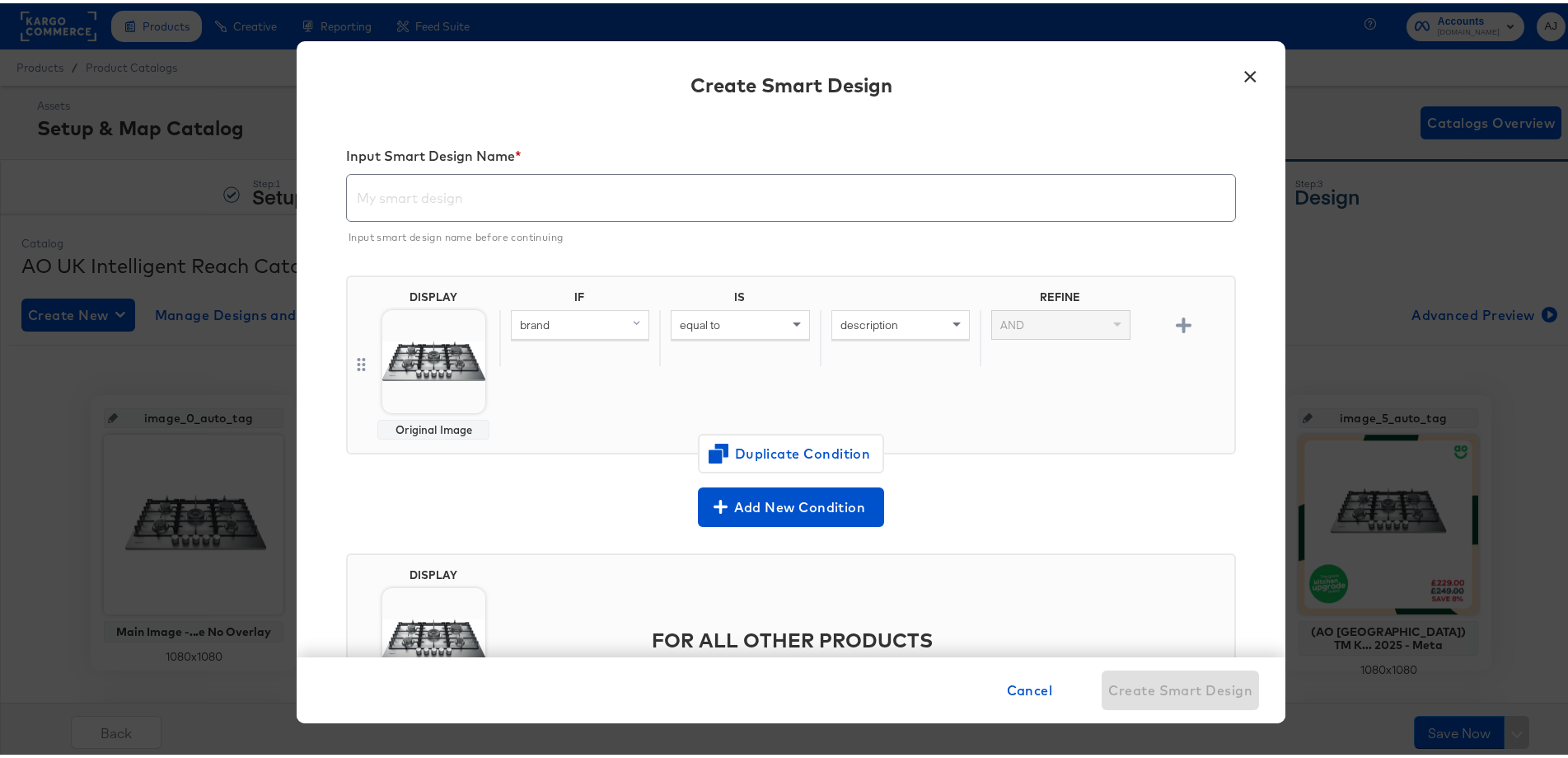
click at [879, 322] on span "description" at bounding box center [869, 321] width 58 height 15
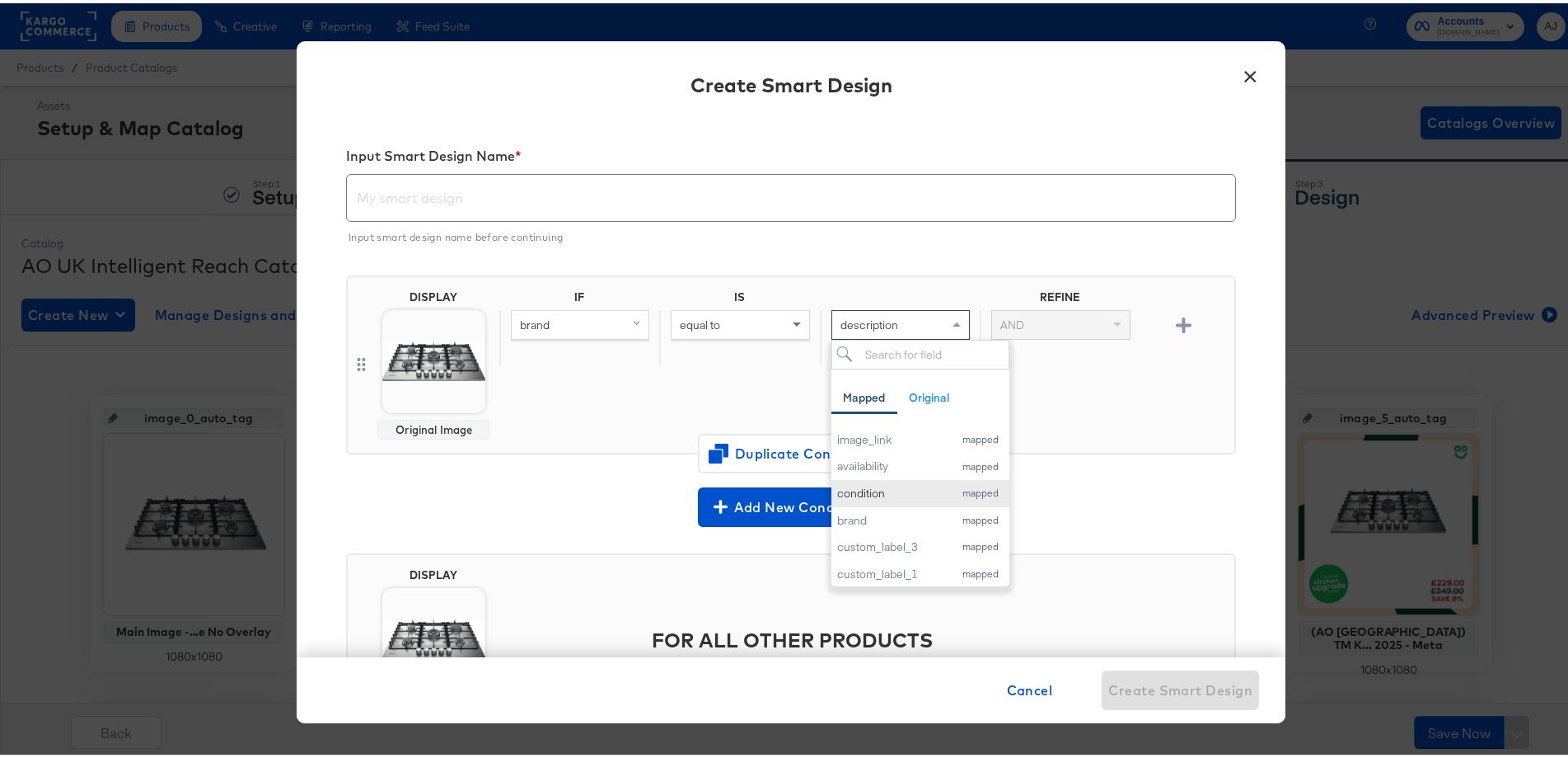
scroll to position [165, 0]
click at [843, 487] on div "brand" at bounding box center [891, 489] width 109 height 16
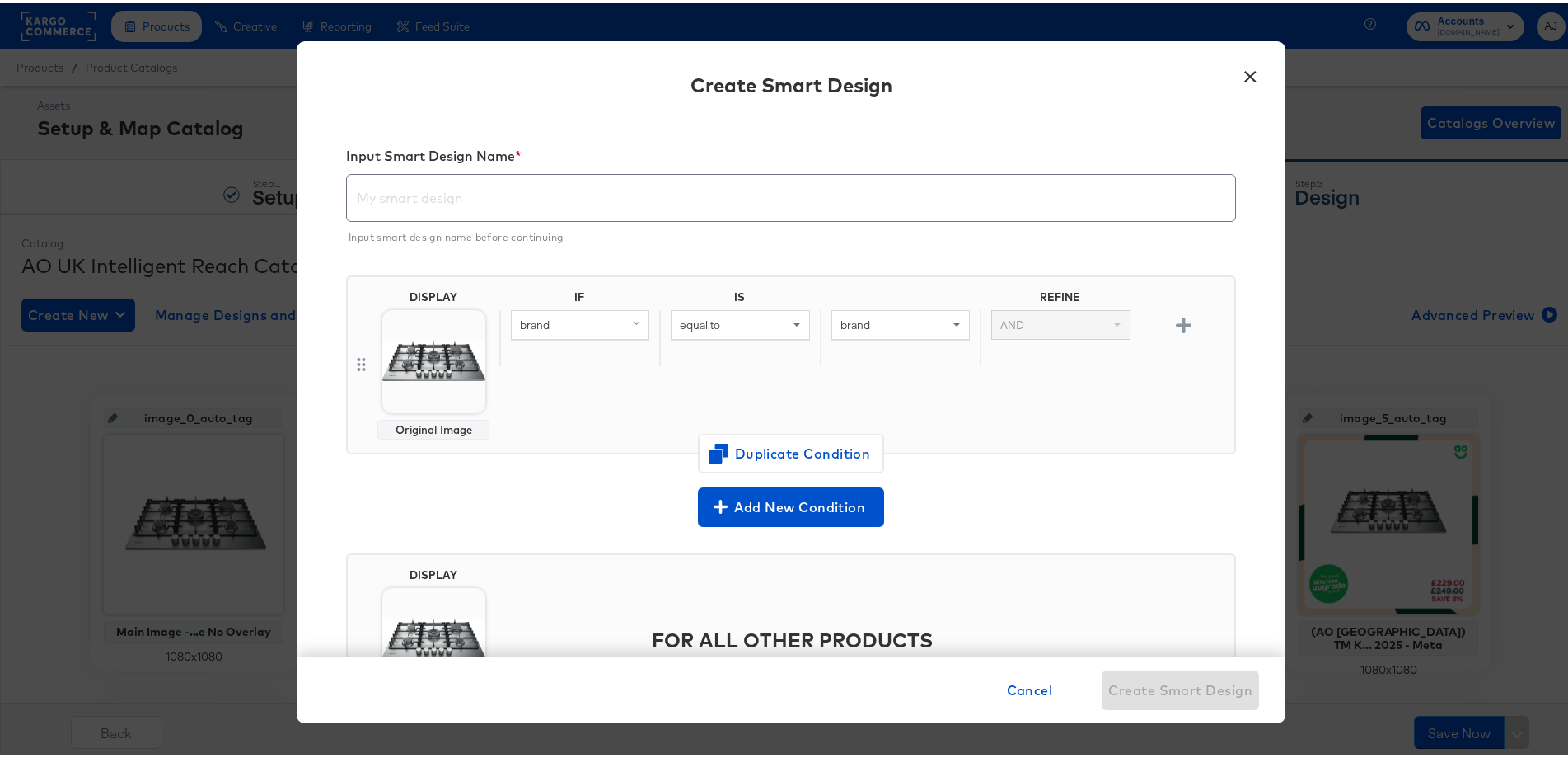
drag, startPoint x: 985, startPoint y: 313, endPoint x: 1022, endPoint y: 320, distance: 37.7
click at [992, 313] on div "AND" at bounding box center [1060, 322] width 137 height 28
click at [1022, 320] on div "AND" at bounding box center [1060, 322] width 137 height 28
click at [948, 326] on span at bounding box center [958, 322] width 21 height 28
click at [1082, 425] on div "IF IS REFINE brand equal to brand AND" at bounding box center [863, 361] width 729 height 149
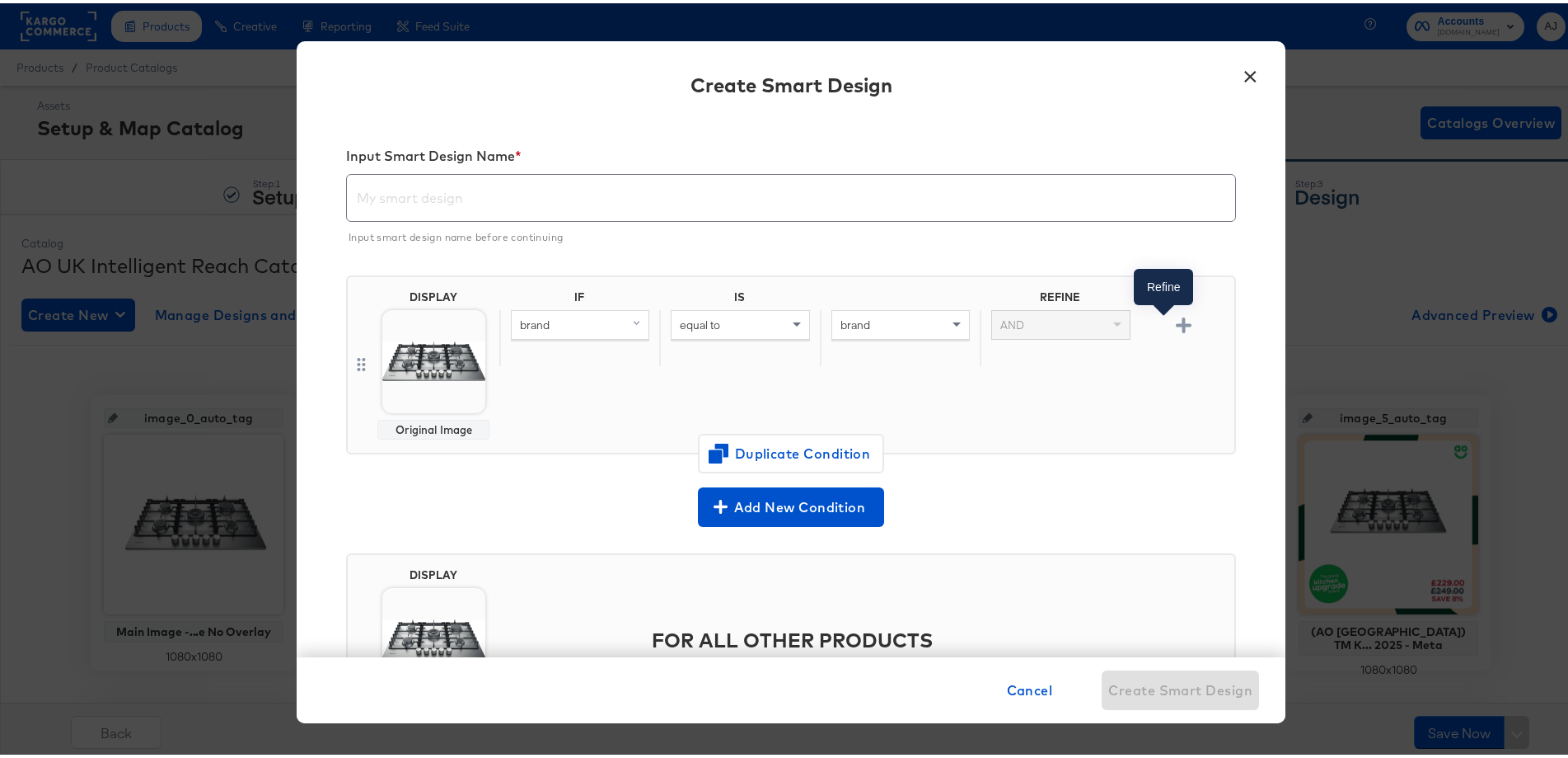
click at [1176, 322] on icon "button" at bounding box center [1184, 322] width 16 height 16
click at [1160, 387] on div at bounding box center [1183, 390] width 87 height 43
click at [579, 376] on div "brand" at bounding box center [580, 378] width 137 height 28
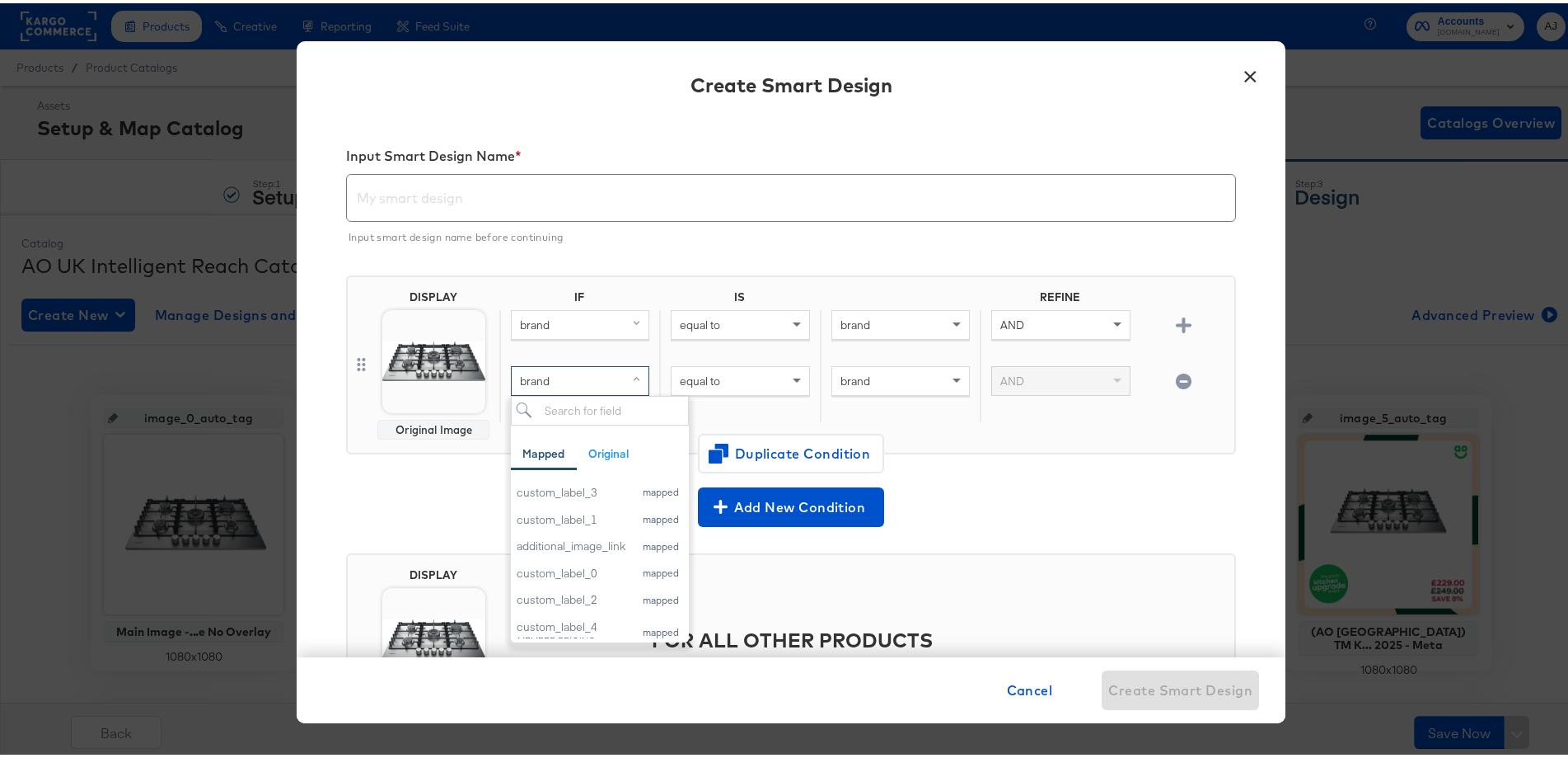
scroll to position [247, 0]
click at [1176, 383] on icon "button" at bounding box center [1184, 378] width 16 height 16
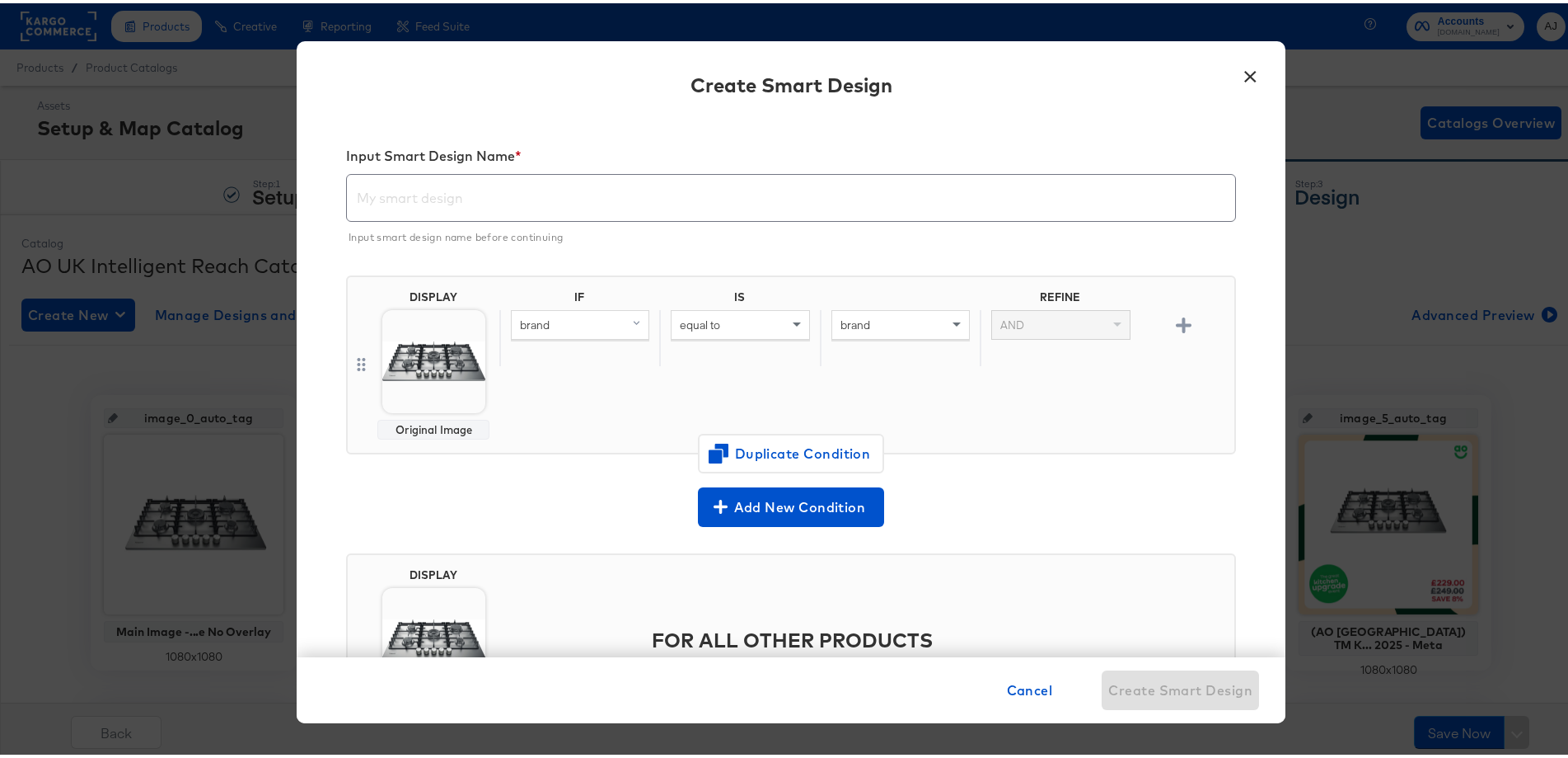
click at [876, 329] on div "brand" at bounding box center [900, 322] width 137 height 28
click at [746, 316] on div "equal to" at bounding box center [740, 322] width 137 height 28
click at [586, 323] on div "brand" at bounding box center [580, 322] width 137 height 28
click at [553, 432] on div "id" at bounding box center [571, 436] width 109 height 16
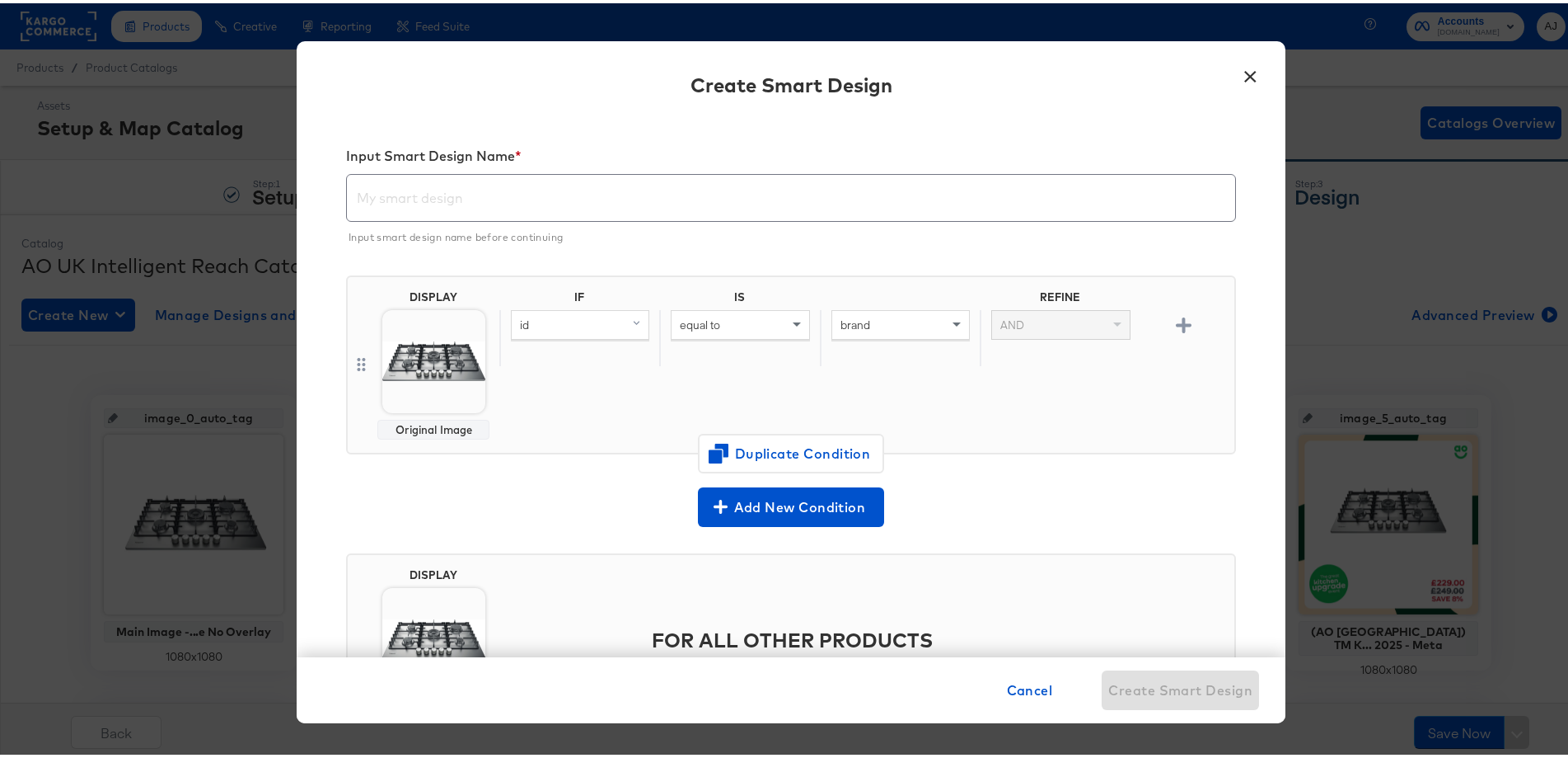
click at [904, 320] on div "brand" at bounding box center [900, 322] width 137 height 28
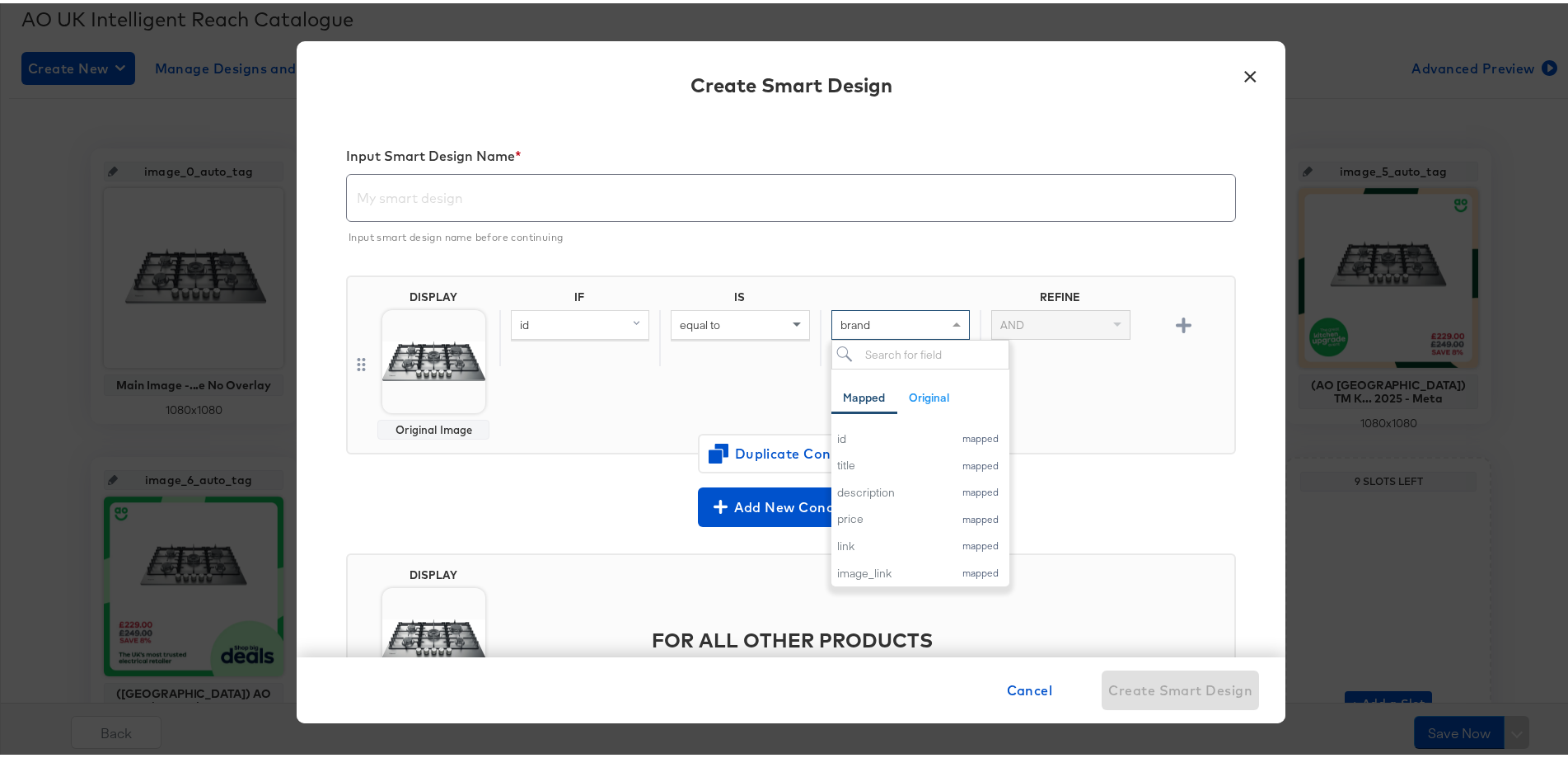
scroll to position [247, 0]
click at [1074, 505] on div "Add New Condition" at bounding box center [790, 504] width 890 height 40
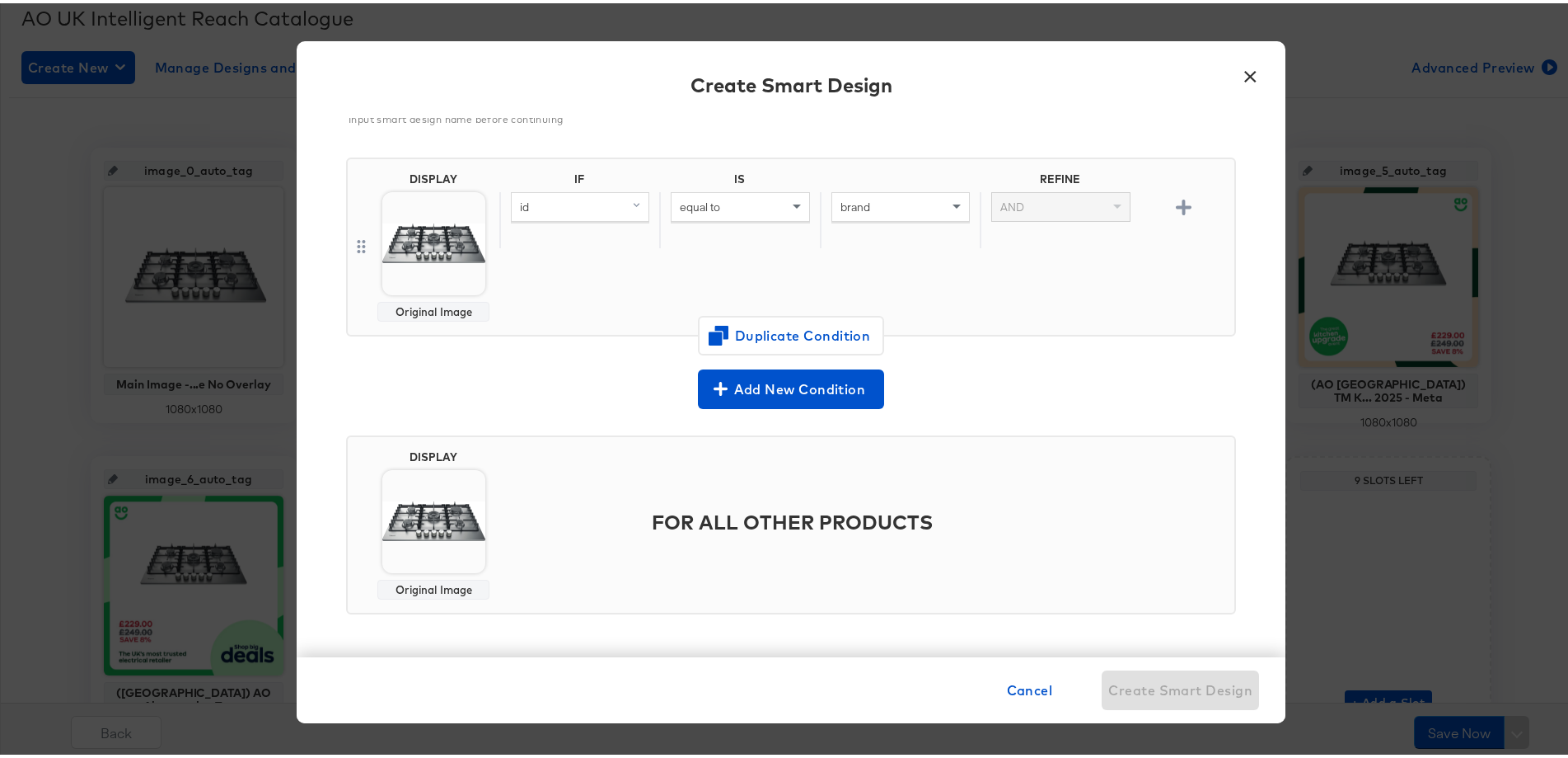
scroll to position [0, 0]
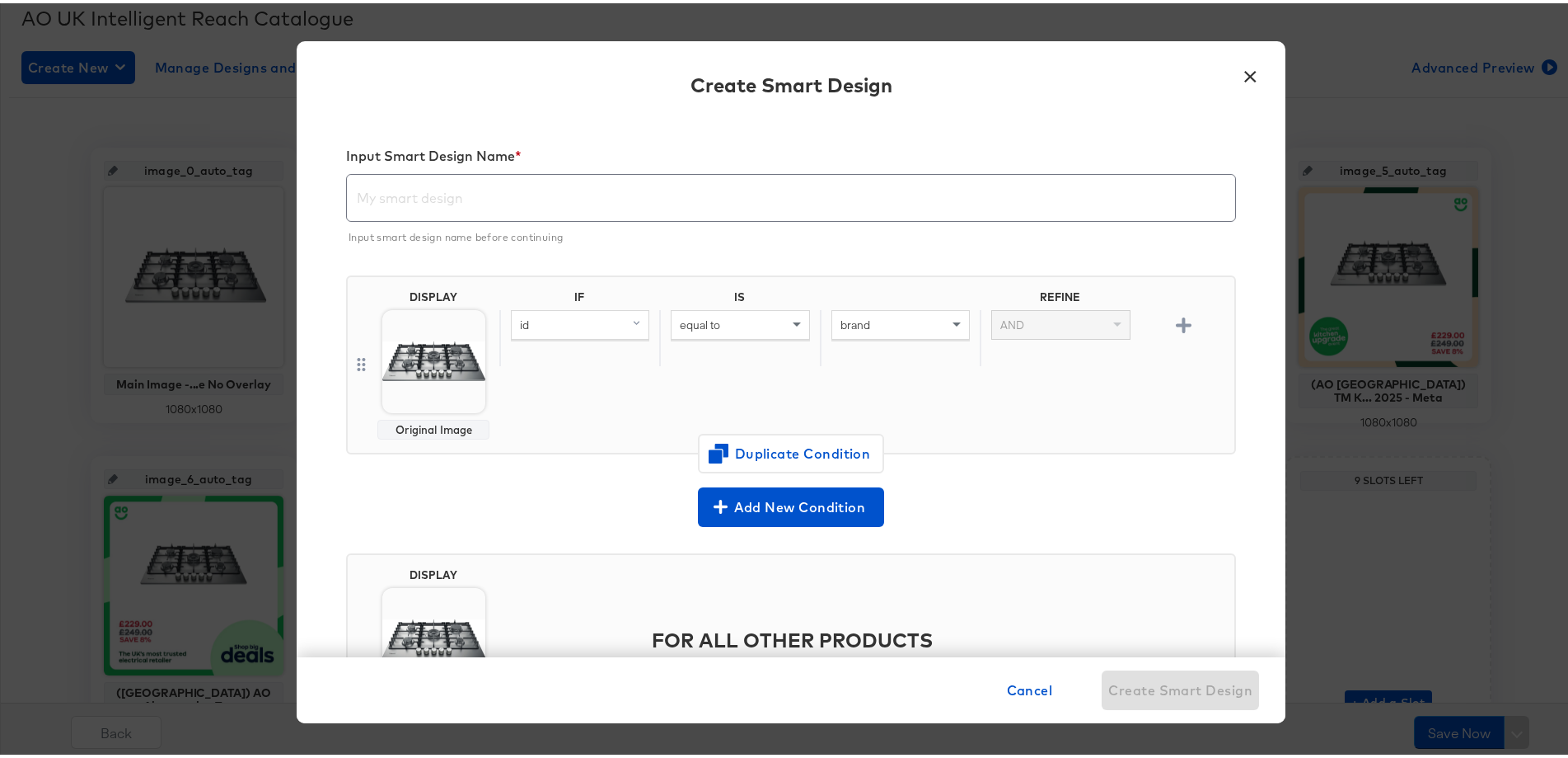
click at [561, 308] on div "id" at bounding box center [580, 322] width 137 height 28
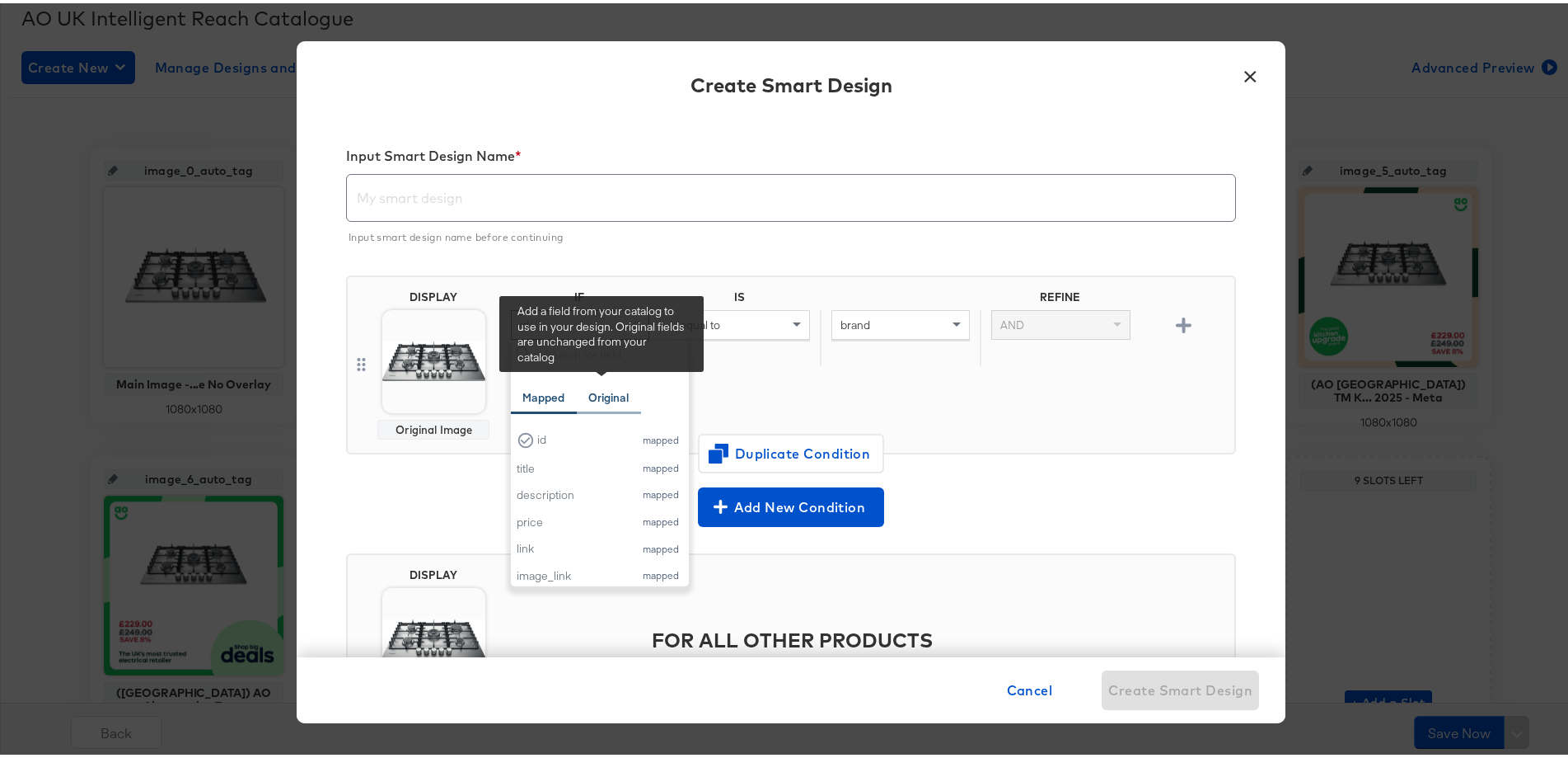
click at [589, 397] on div "Original" at bounding box center [609, 395] width 40 height 16
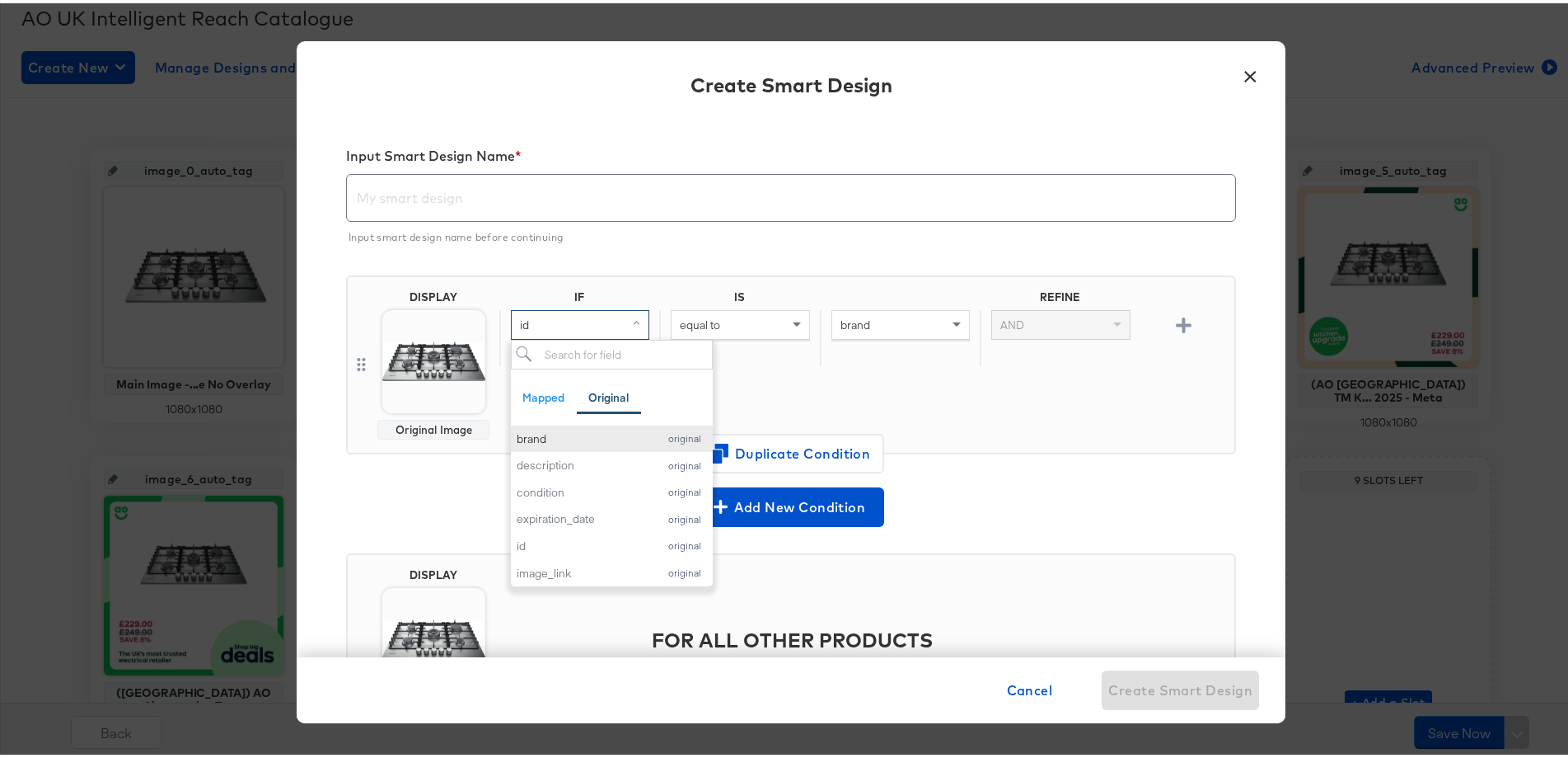
click at [553, 447] on button "brand original" at bounding box center [612, 435] width 202 height 27
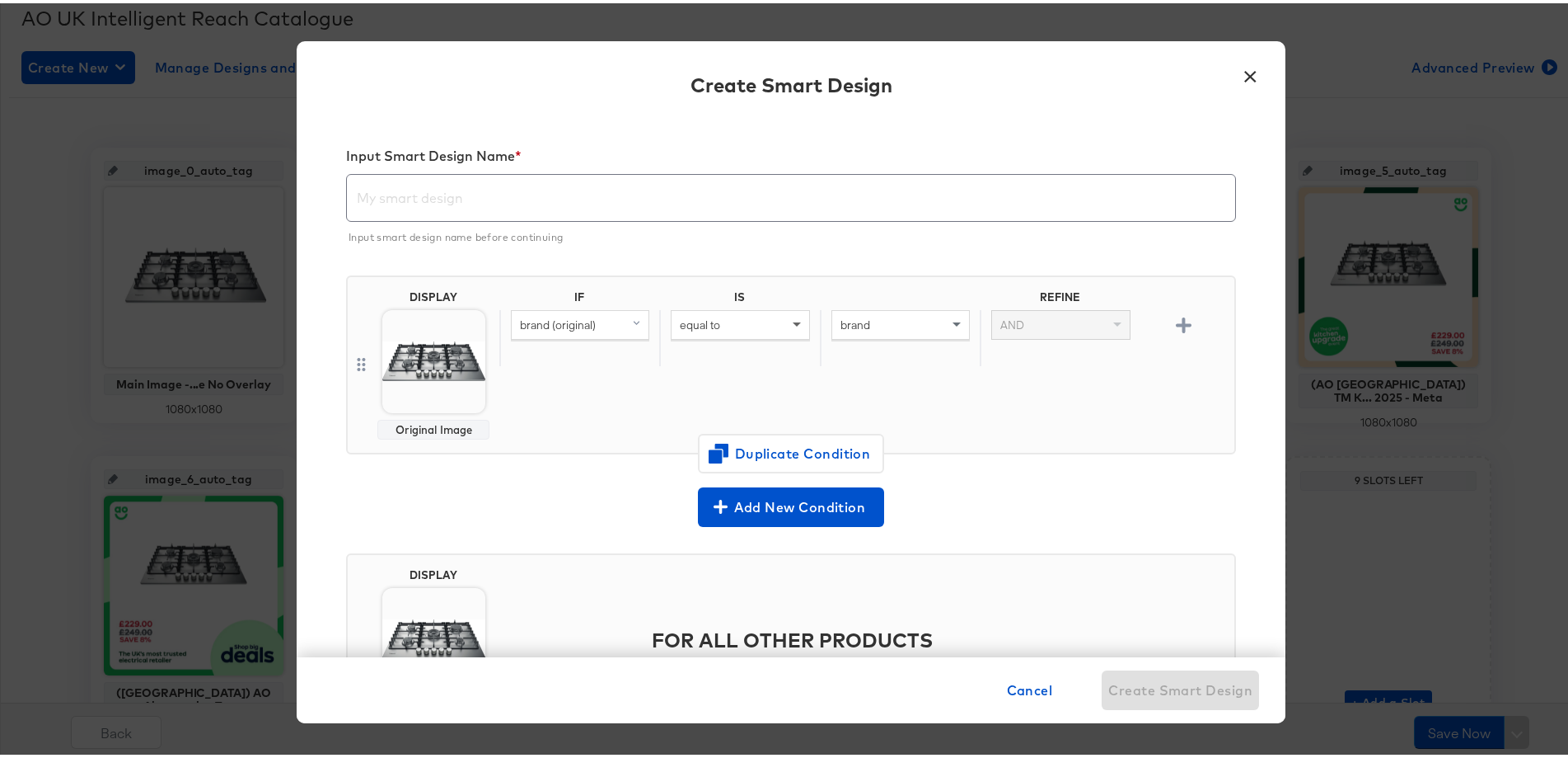
click at [788, 326] on span at bounding box center [798, 322] width 21 height 28
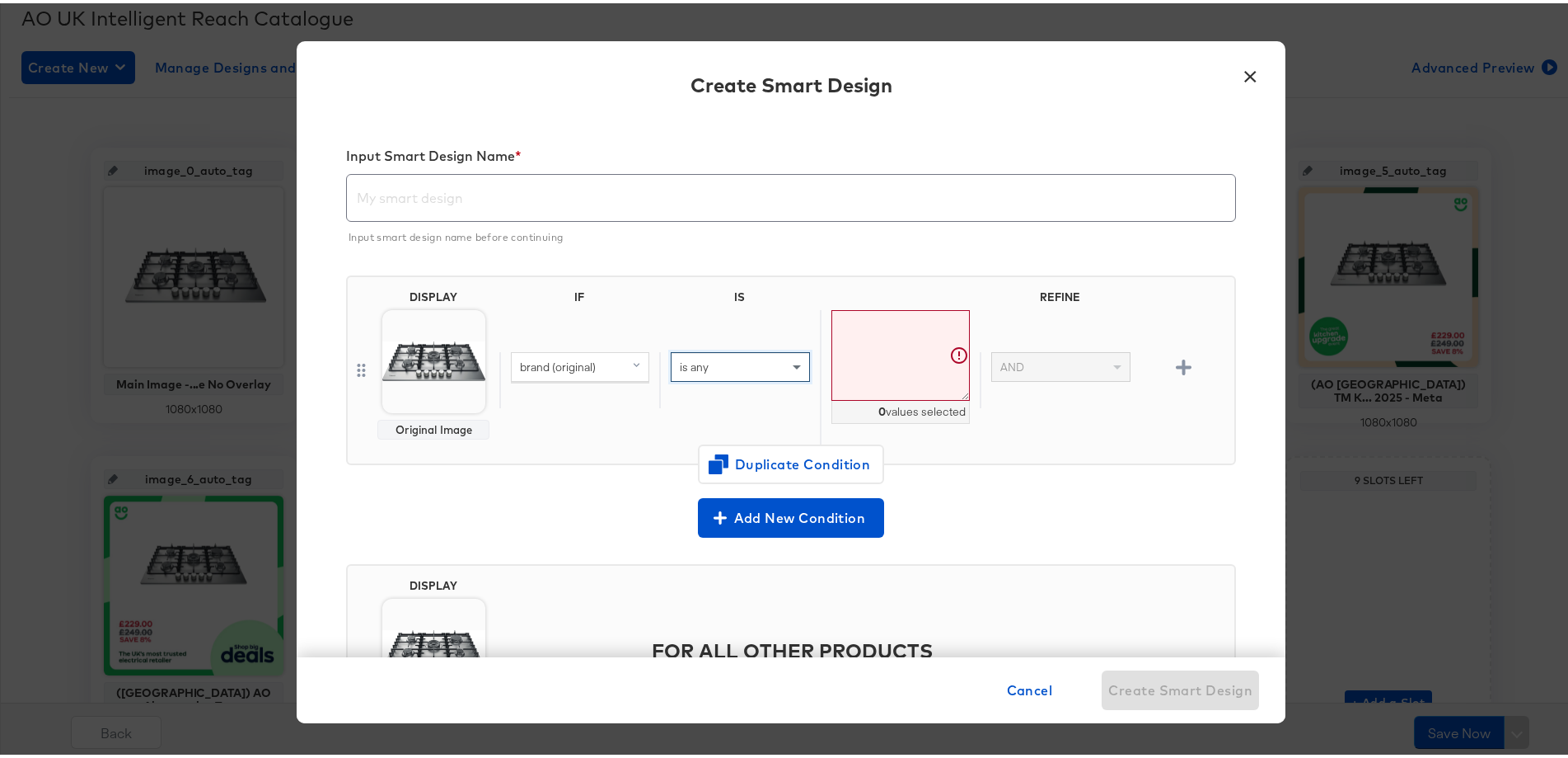
click at [890, 352] on textarea at bounding box center [900, 353] width 139 height 92
type textarea "h"
type textarea "hotpoint,beko,rangemaster,neff,aeg,hisense,stoves"
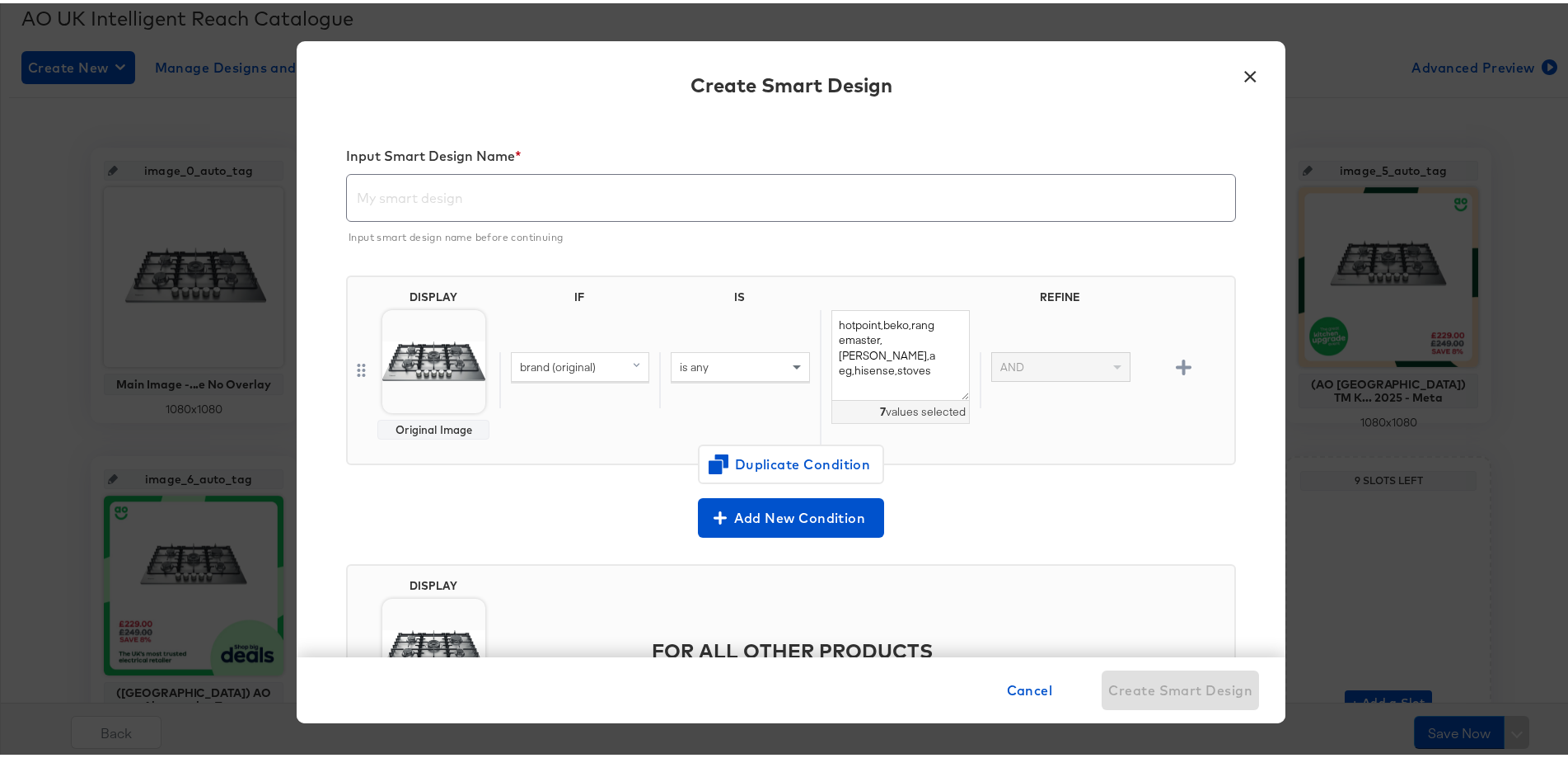
click at [955, 508] on div "Add New Condition" at bounding box center [790, 515] width 890 height 40
click at [1069, 370] on div "AND" at bounding box center [1060, 364] width 137 height 28
click at [1173, 370] on button "button" at bounding box center [1183, 364] width 29 height 16
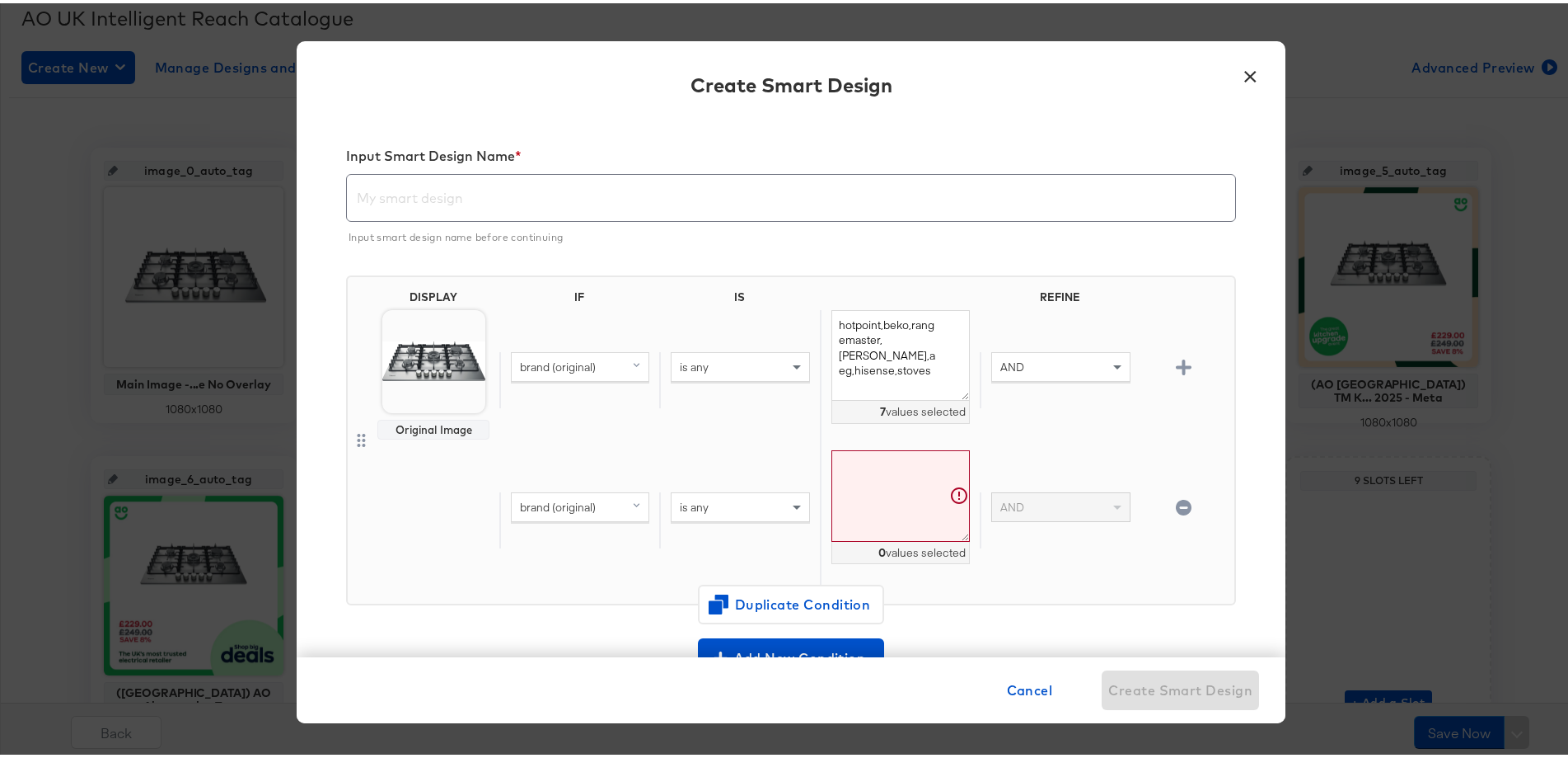
click at [613, 499] on div "brand (original)" at bounding box center [580, 504] width 137 height 28
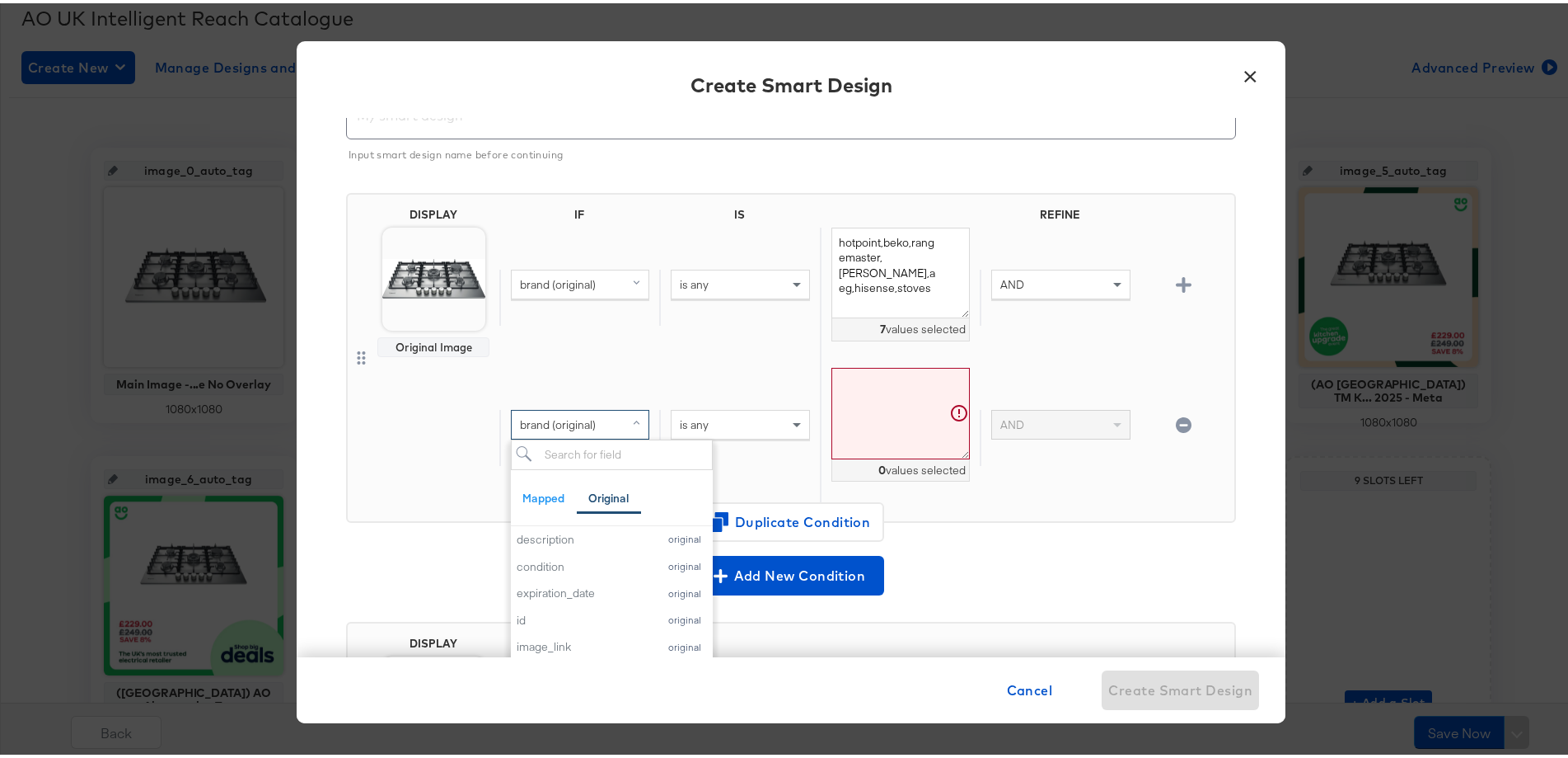
scroll to position [0, 0]
click at [1029, 543] on div "DISPLAY Original Image IF IS REFINE brand (original) is any hotpoint,beko,range…" at bounding box center [790, 361] width 890 height 370
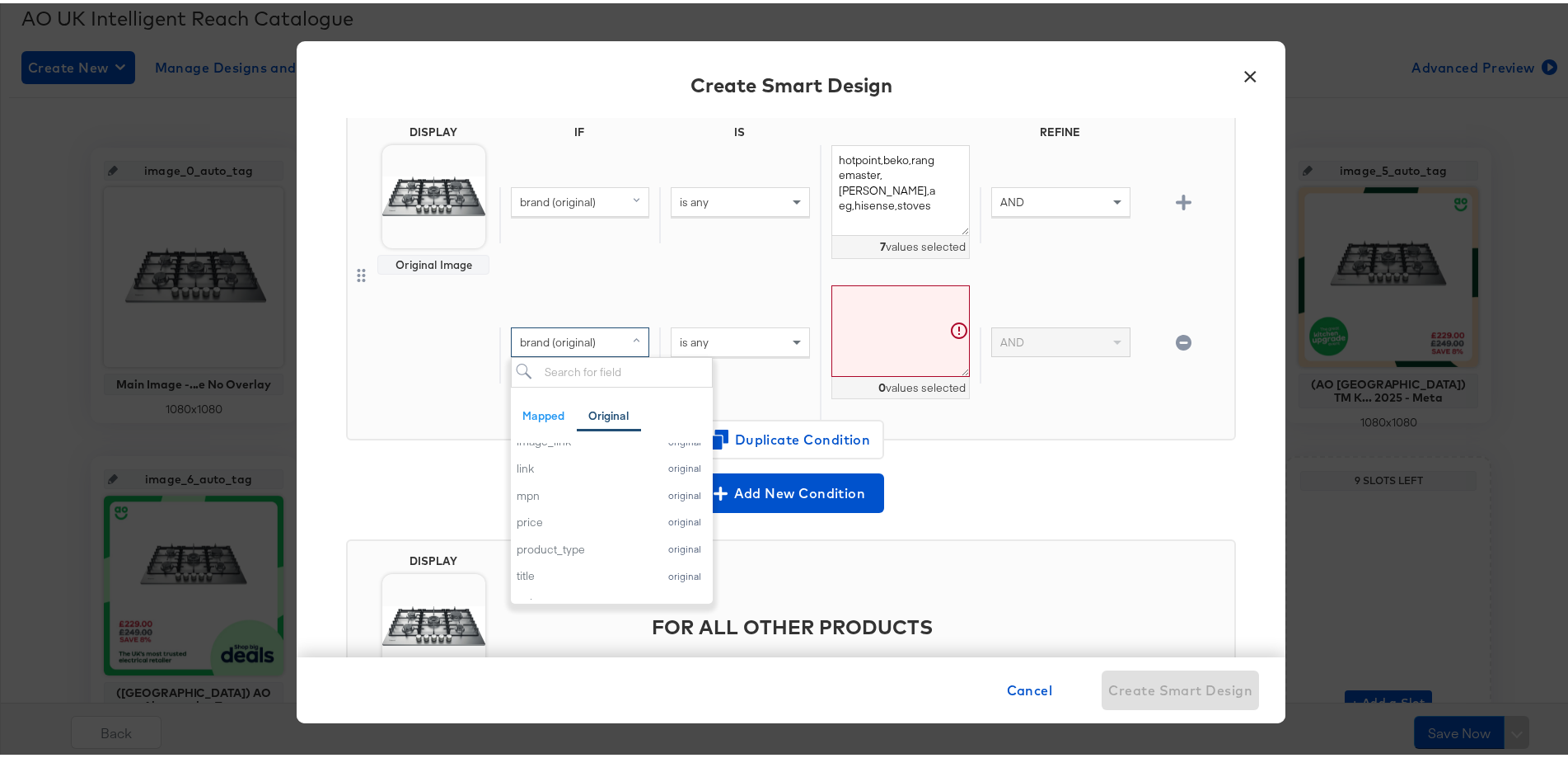
scroll to position [165, 0]
click at [595, 529] on div "product_type" at bounding box center [583, 533] width 133 height 16
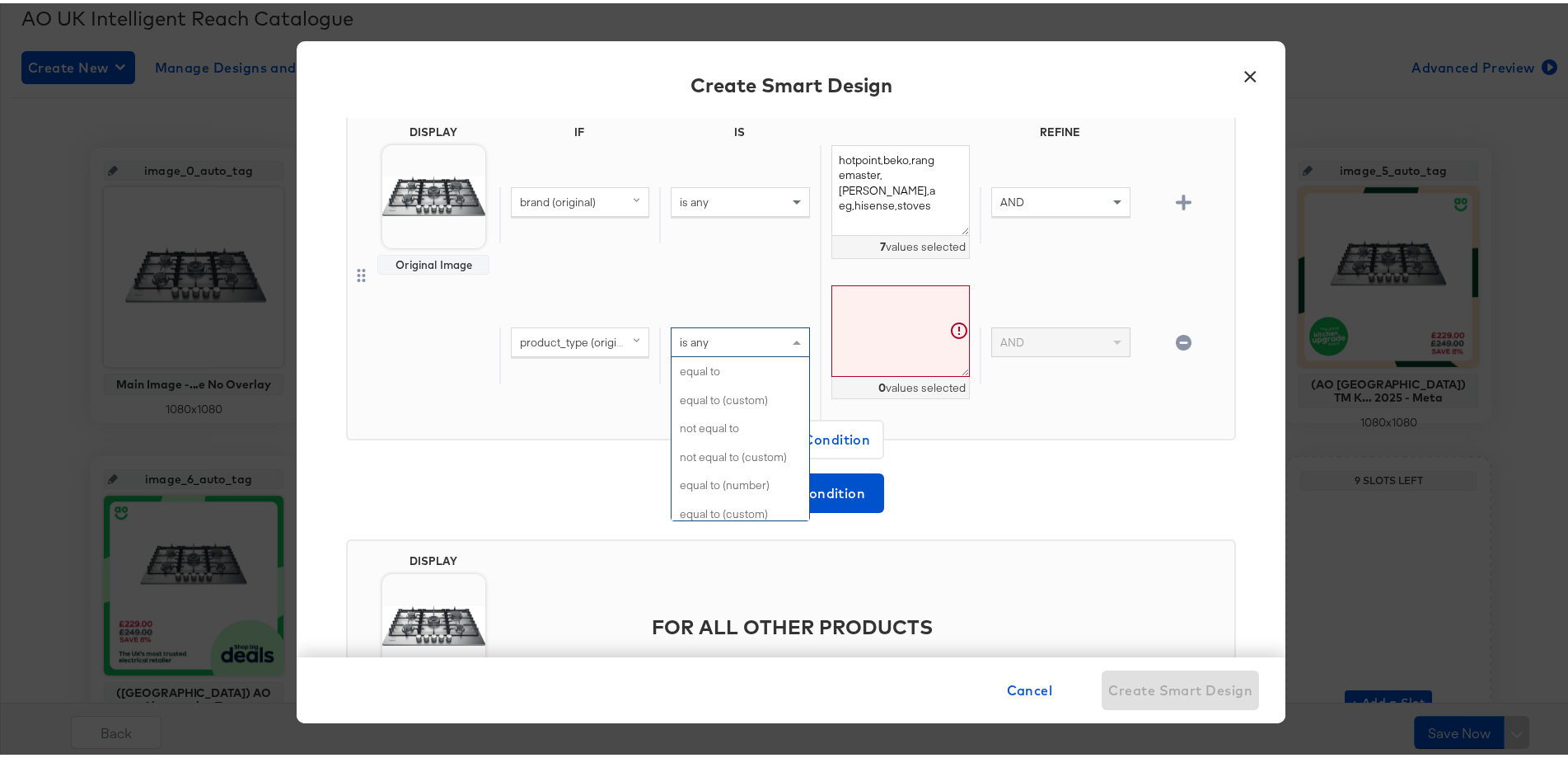
click at [764, 341] on div "is any" at bounding box center [740, 339] width 137 height 28
click at [871, 336] on textarea at bounding box center [900, 328] width 139 height 92
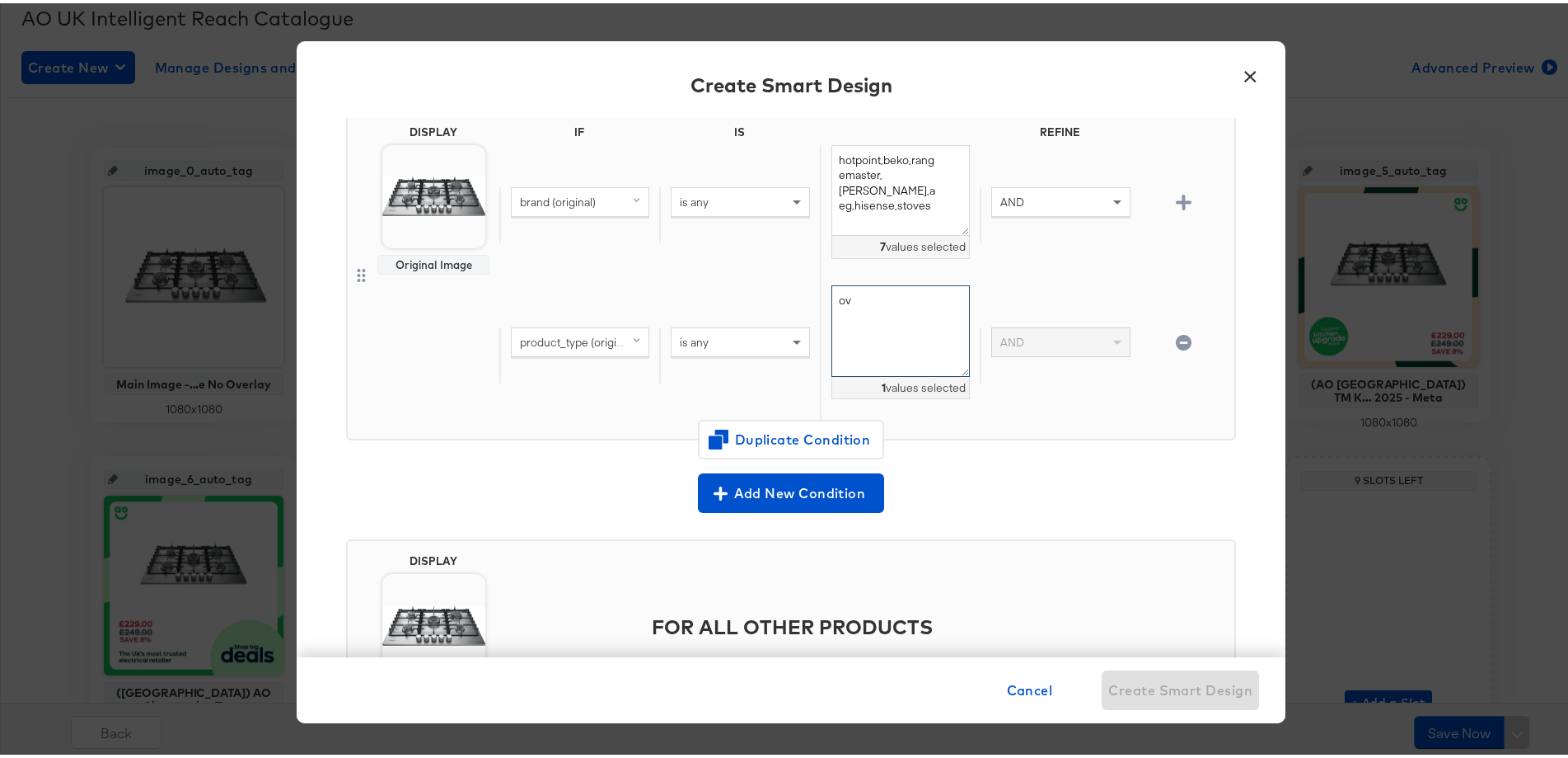
type textarea "o"
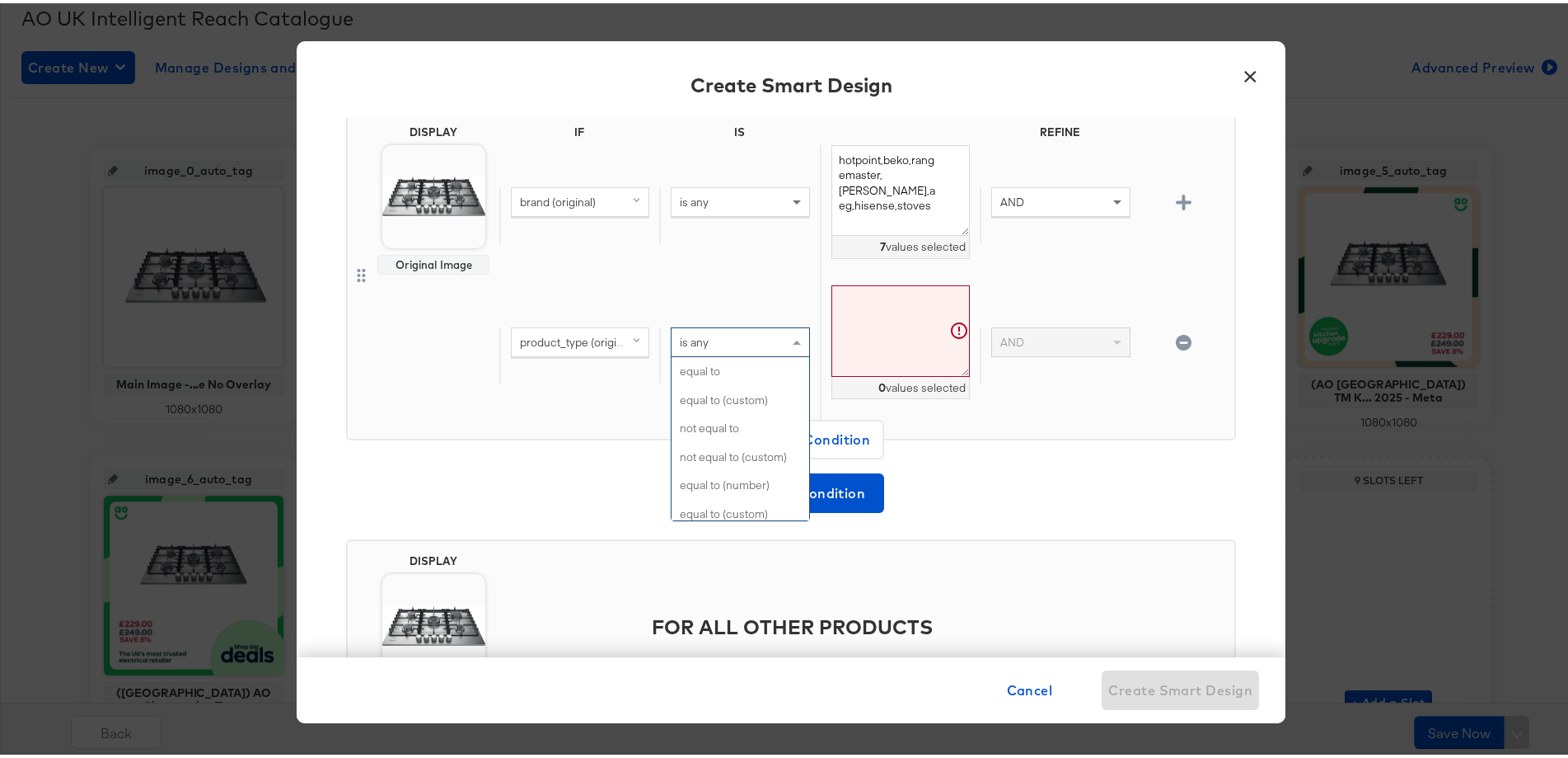
click at [731, 343] on div "is any" at bounding box center [740, 339] width 137 height 28
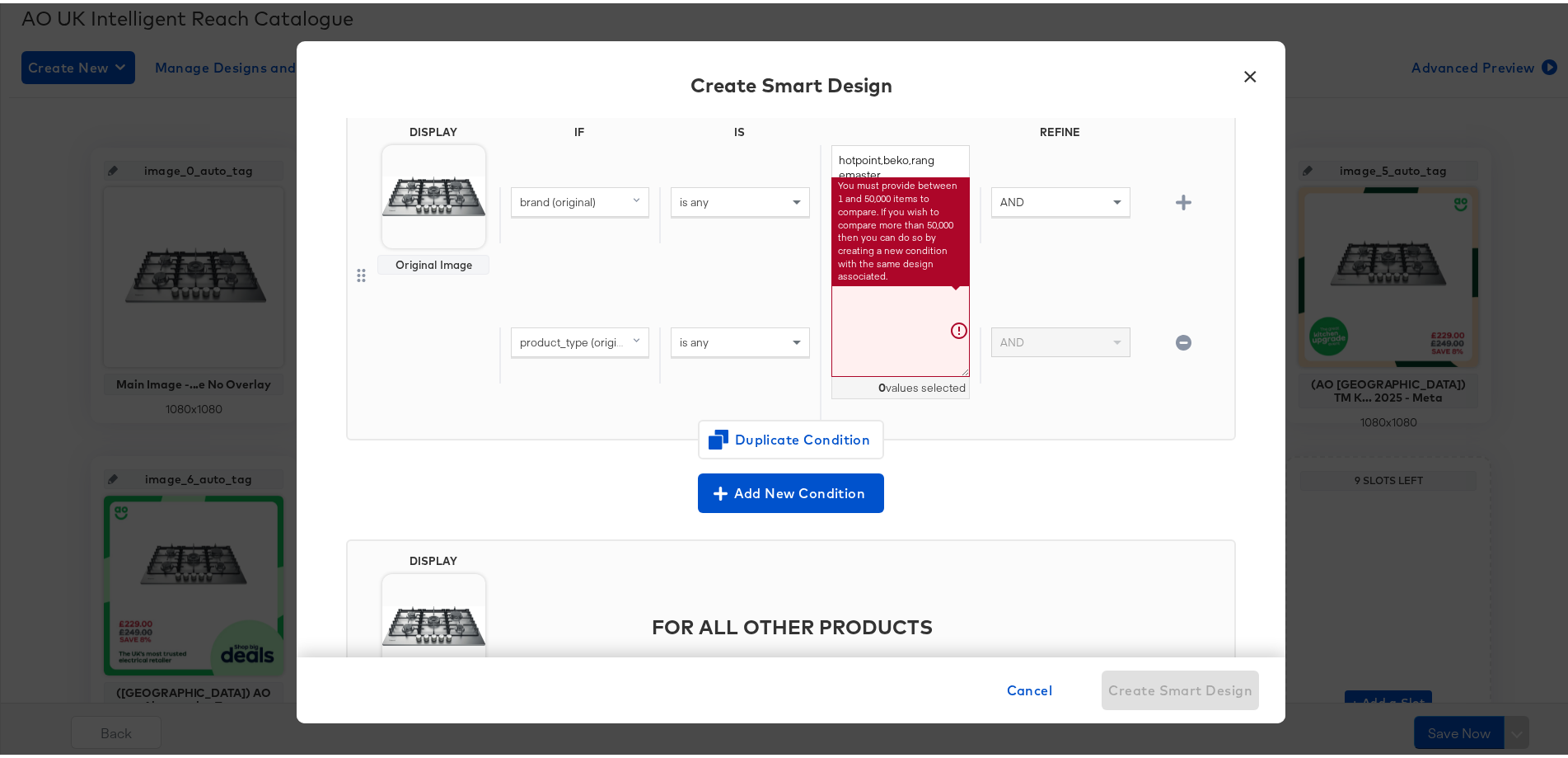
click at [857, 336] on textarea at bounding box center [900, 328] width 139 height 92
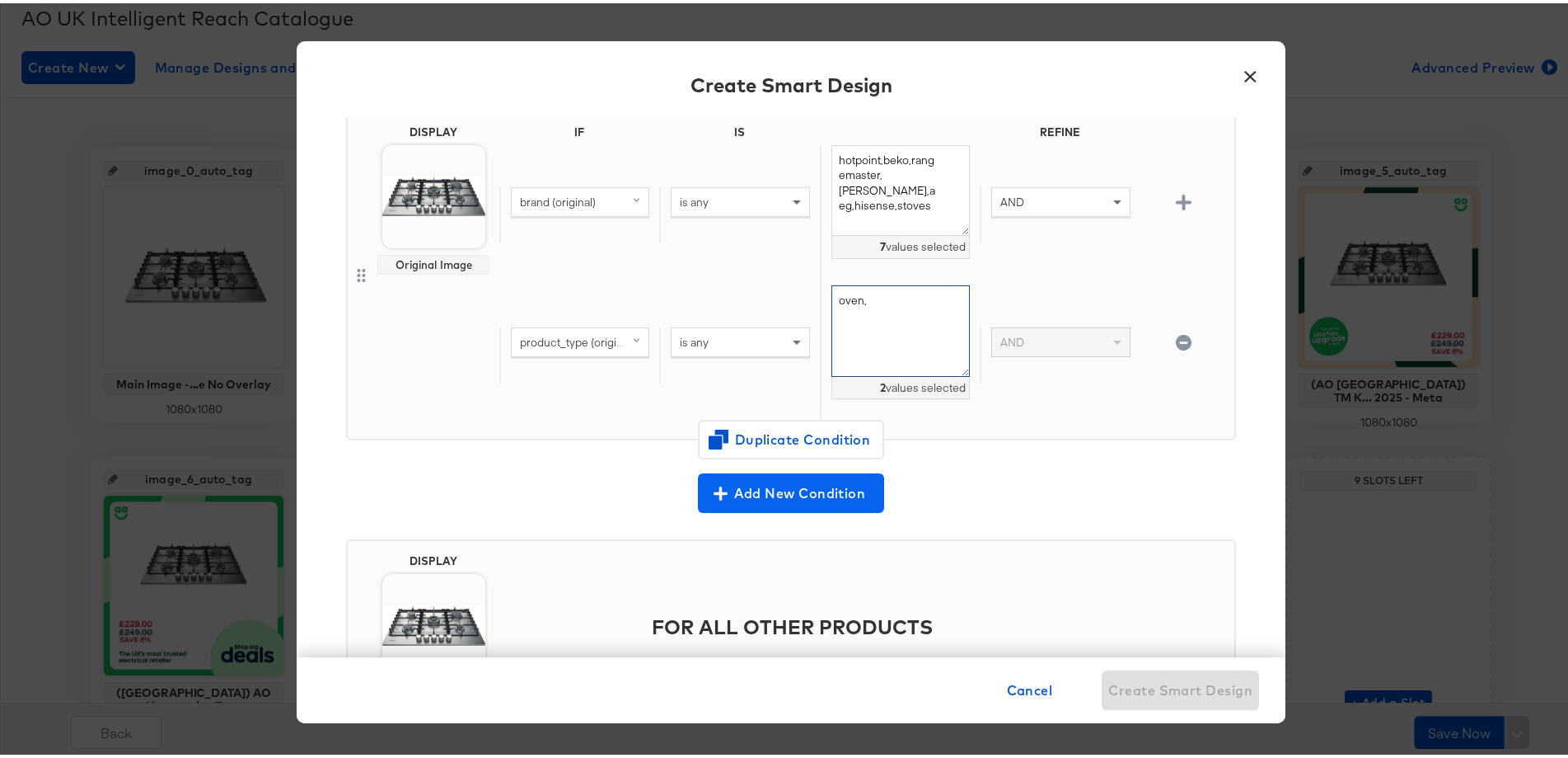
type textarea "oven,"
click at [742, 479] on span "Add New Condition" at bounding box center [790, 489] width 173 height 23
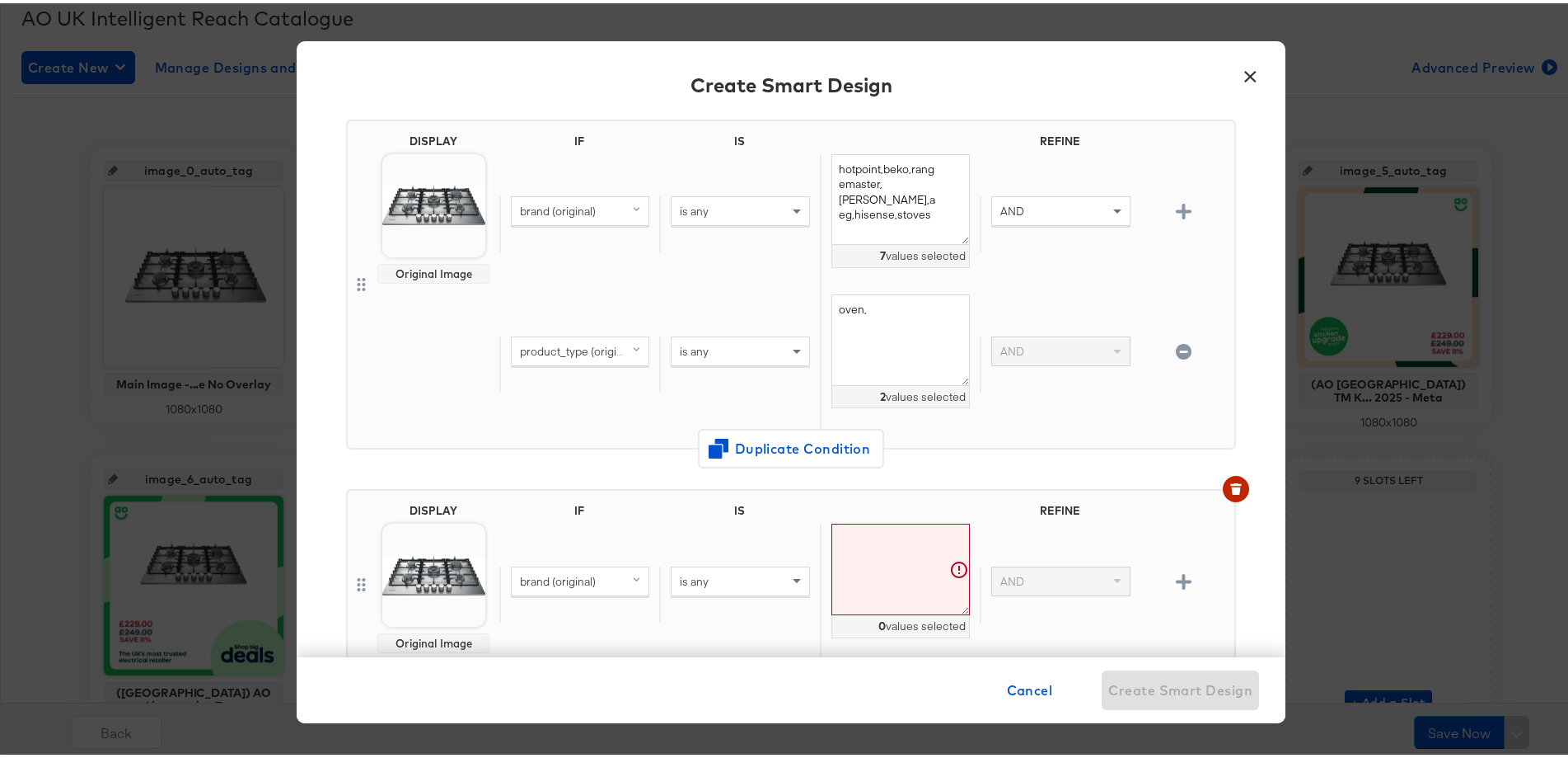
scroll to position [147, 0]
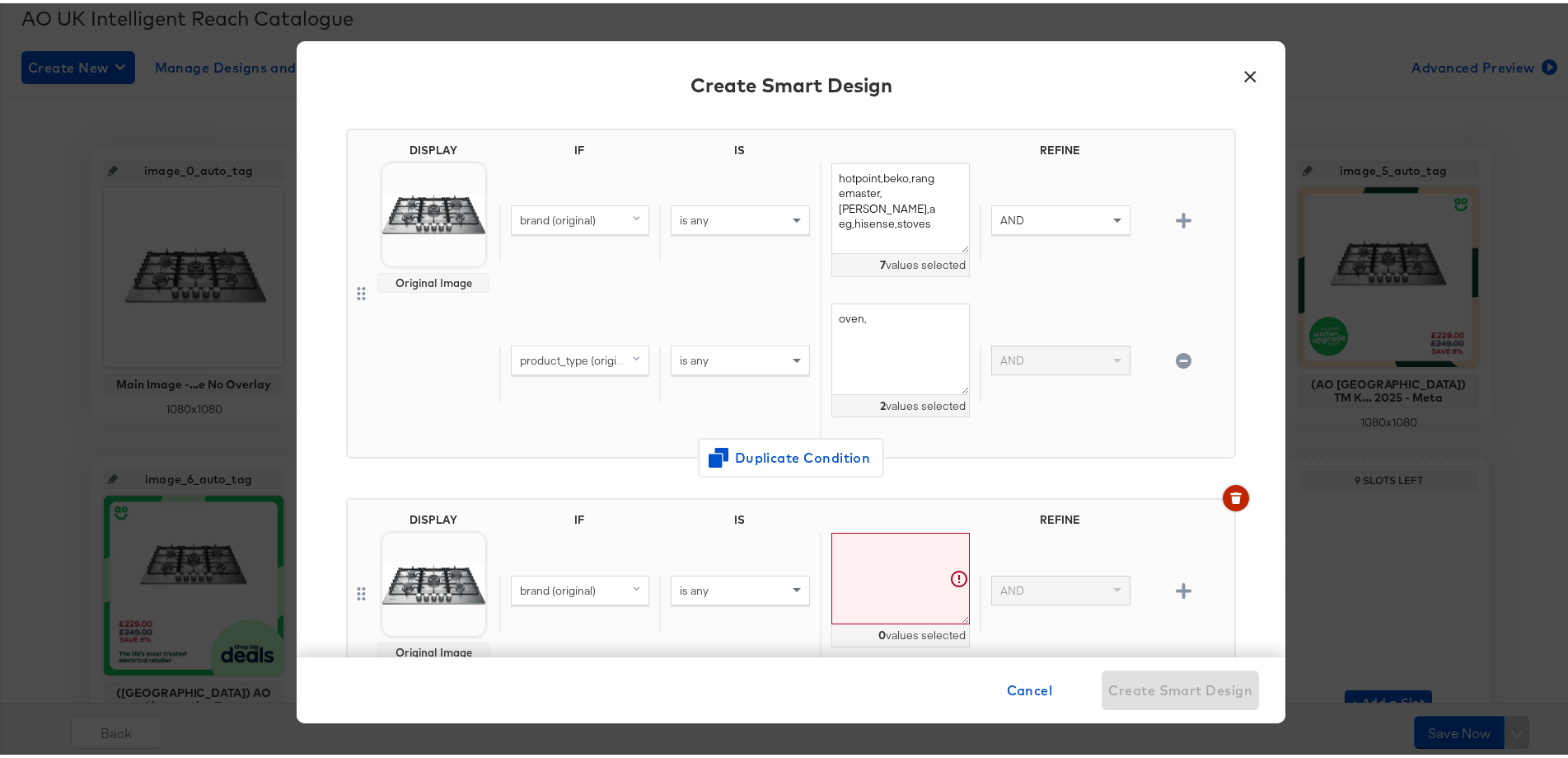
click at [1230, 493] on icon "button" at bounding box center [1236, 495] width 12 height 12
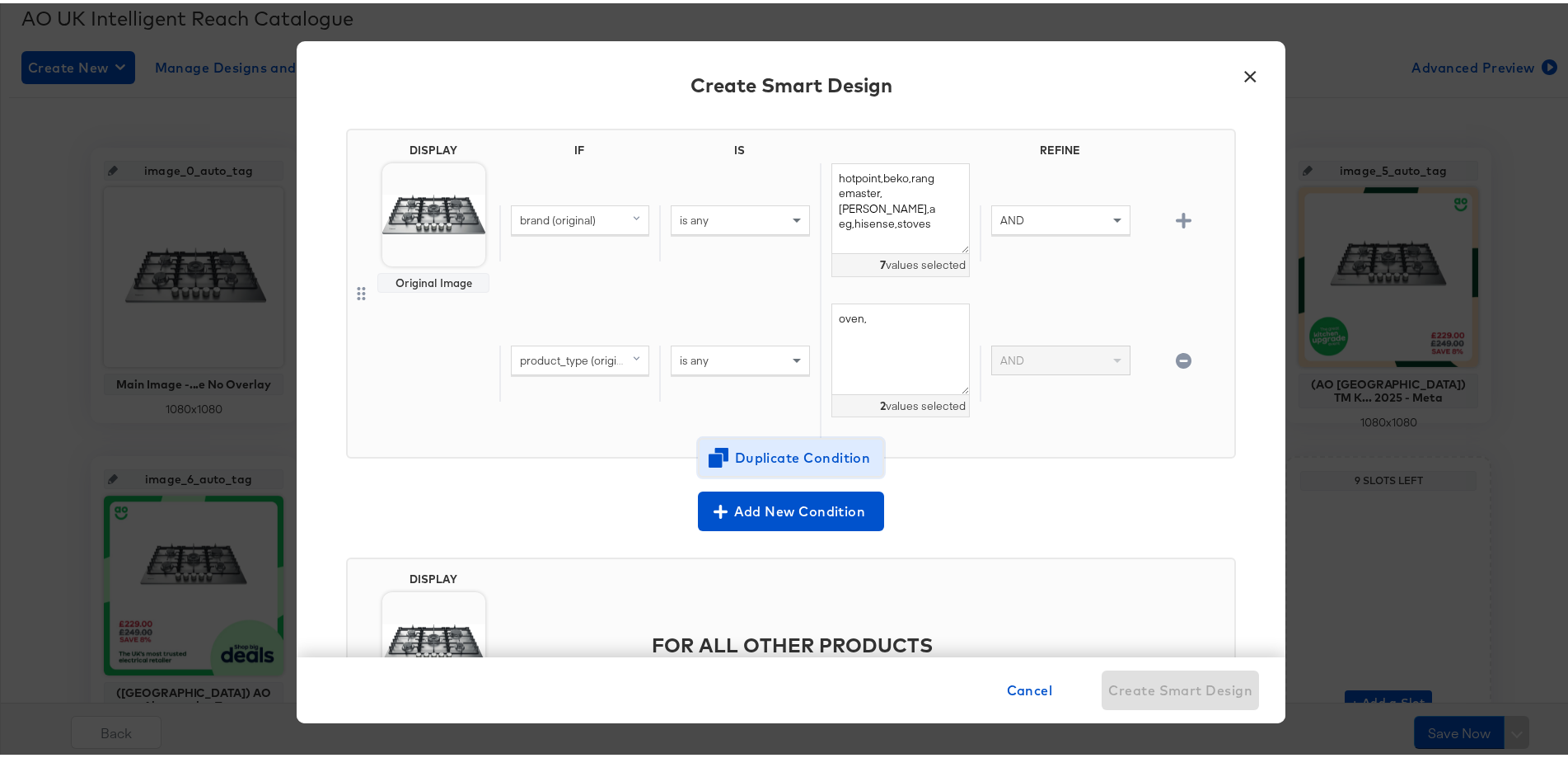
click at [849, 463] on span "Duplicate Condition" at bounding box center [791, 454] width 160 height 23
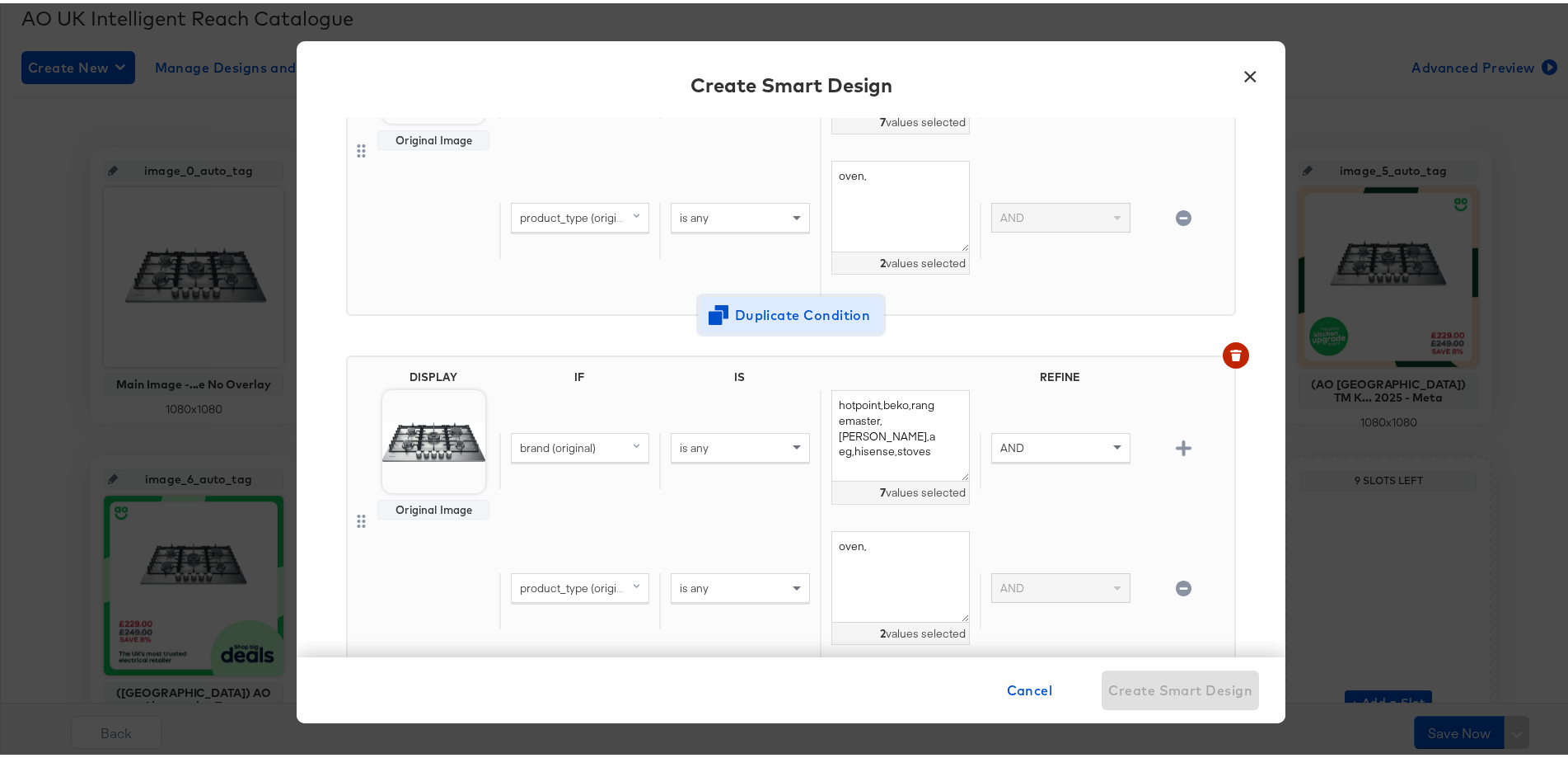
scroll to position [330, 0]
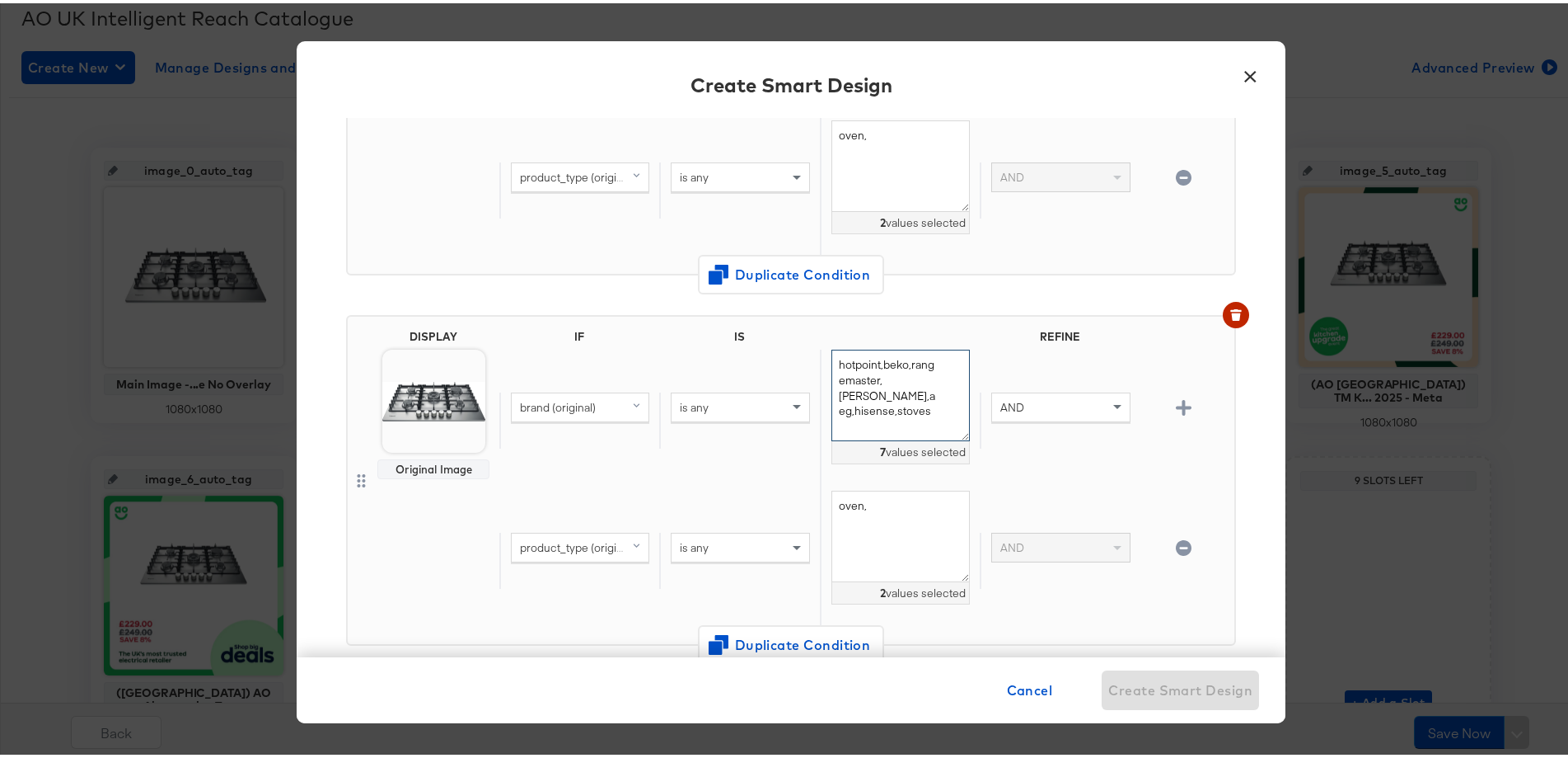
drag, startPoint x: 909, startPoint y: 405, endPoint x: 817, endPoint y: 361, distance: 102.0
click at [831, 361] on textarea "hotpoint,beko,rangemaster,neff,aeg,hisense,stoves" at bounding box center [900, 392] width 139 height 92
type textarea "hotpoint,beko,neff,aeg,hisense,"
drag, startPoint x: 863, startPoint y: 501, endPoint x: 1020, endPoint y: 420, distance: 176.7
click at [743, 494] on div "product_type (original) is any oven, 2 values selected AND" at bounding box center [863, 557] width 729 height 140
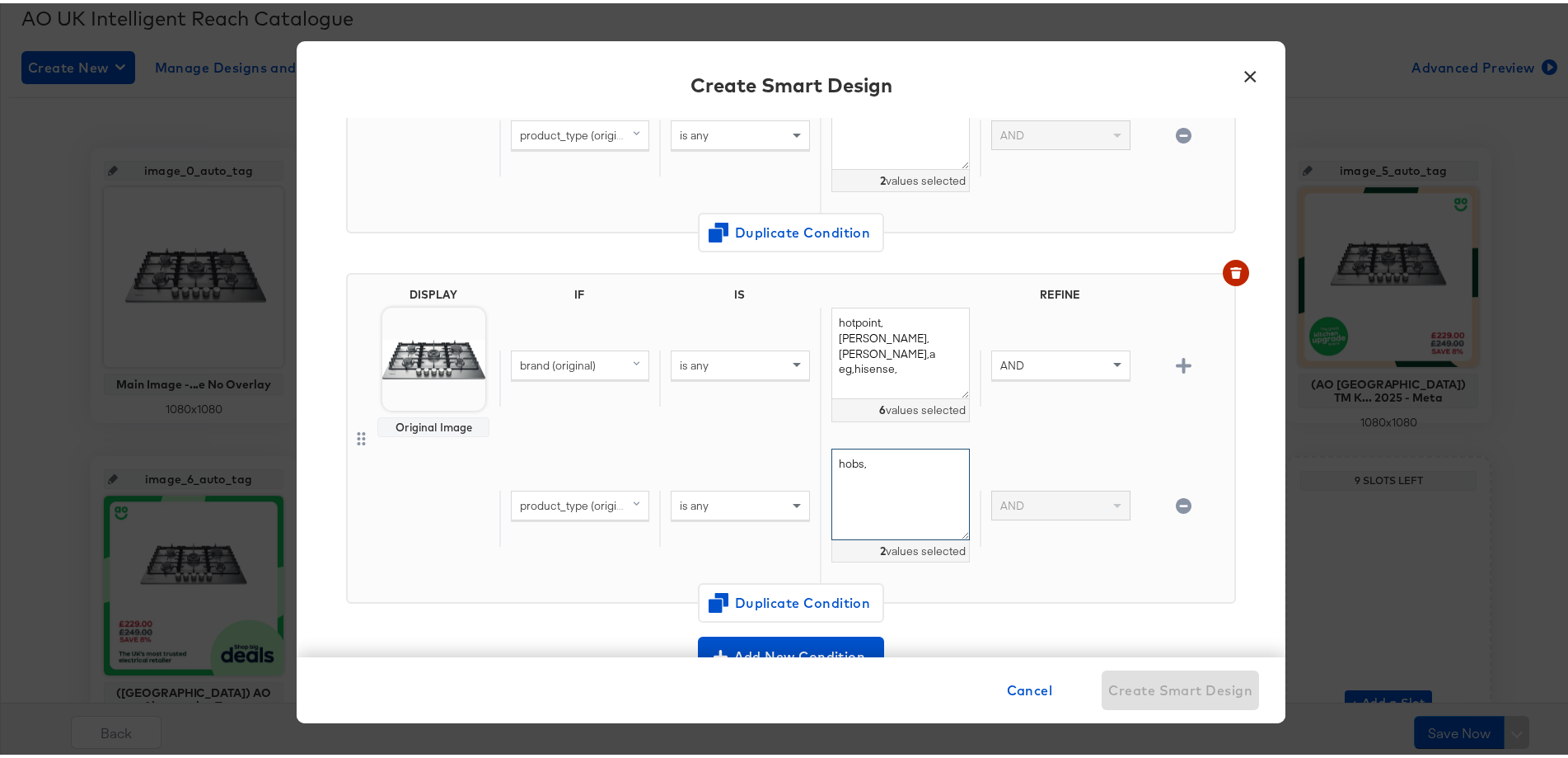
scroll to position [412, 0]
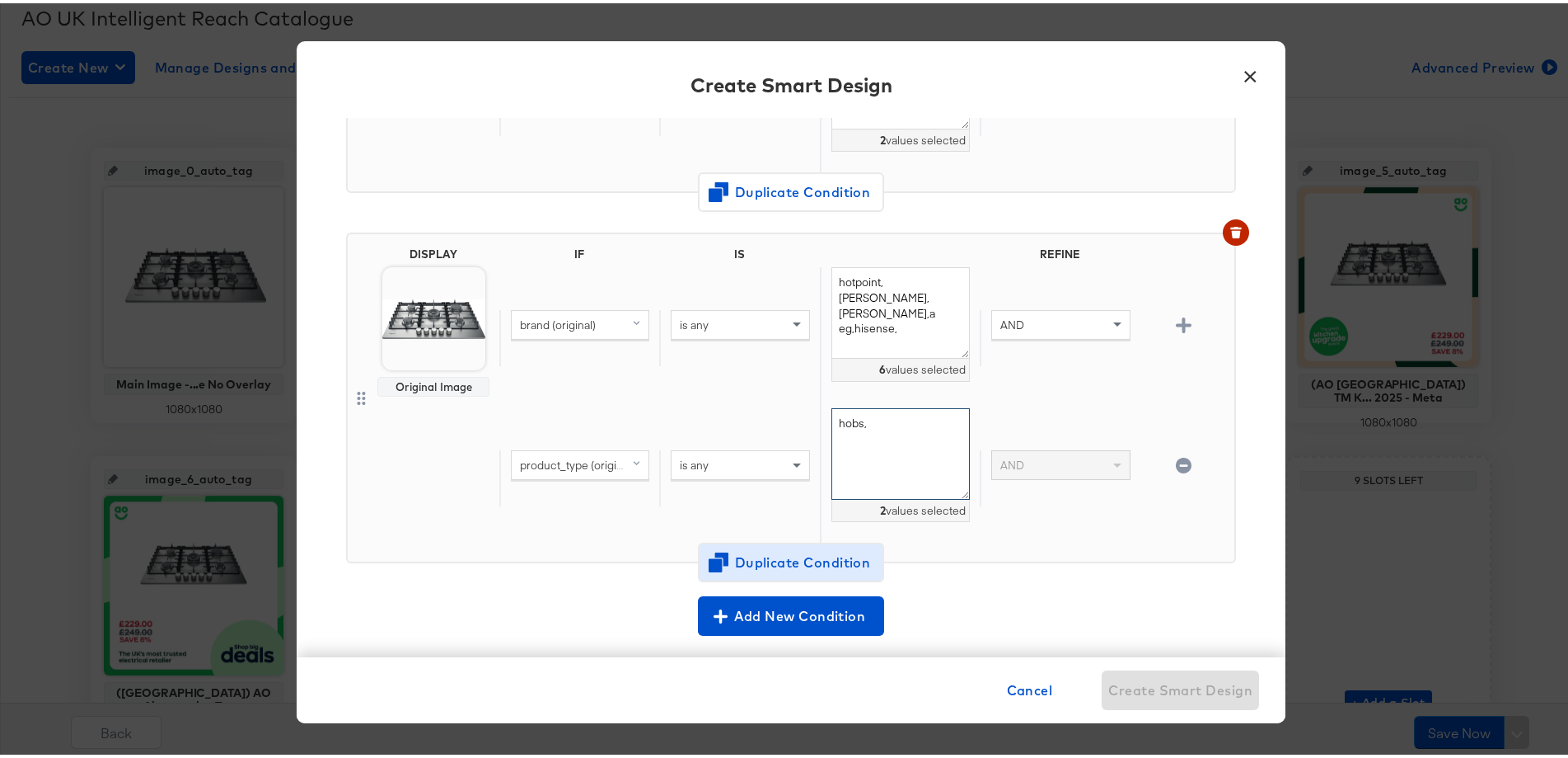
type textarea "hobs,"
click at [777, 557] on span "Duplicate Condition" at bounding box center [791, 559] width 160 height 23
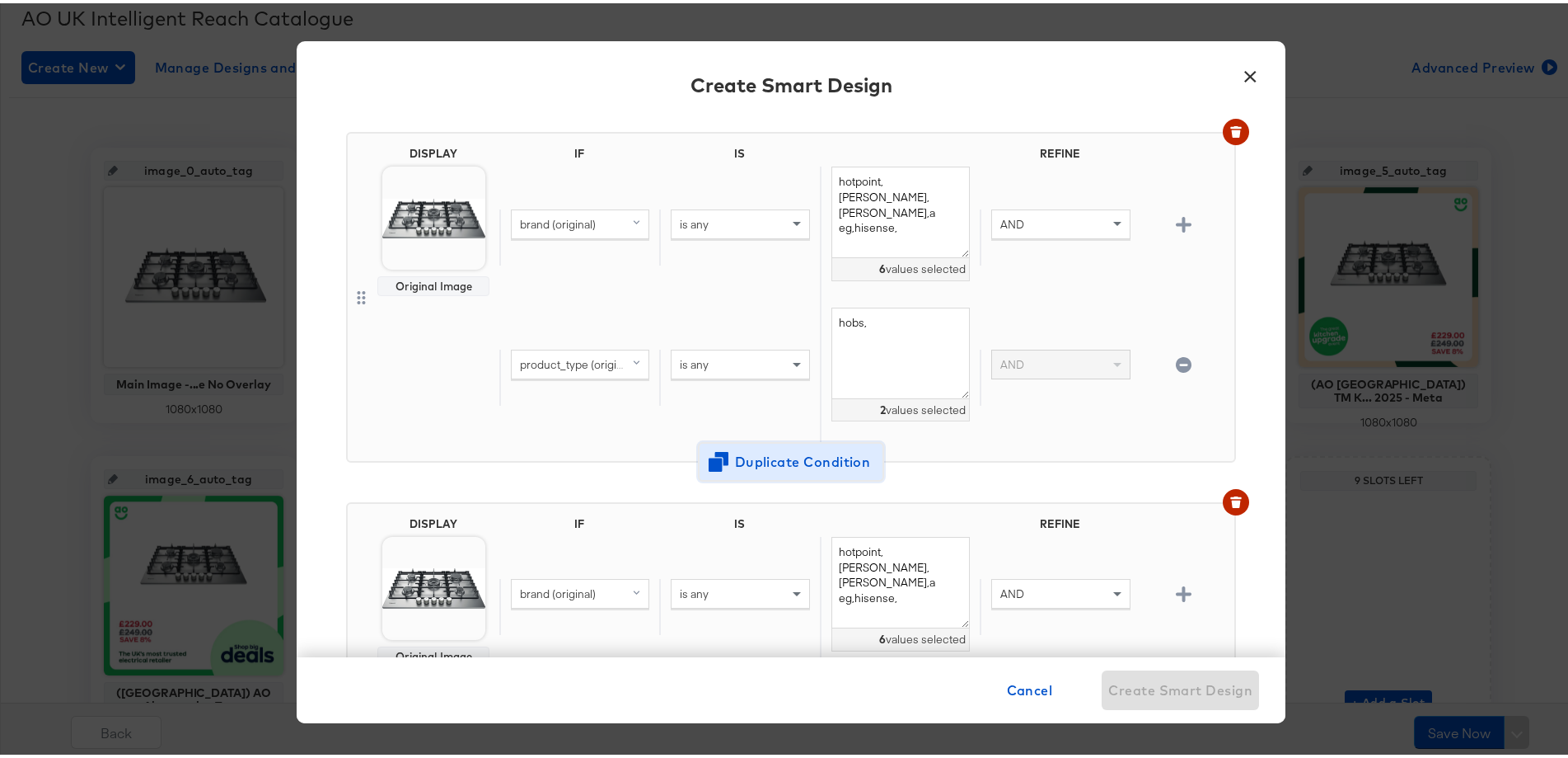
scroll to position [453, 0]
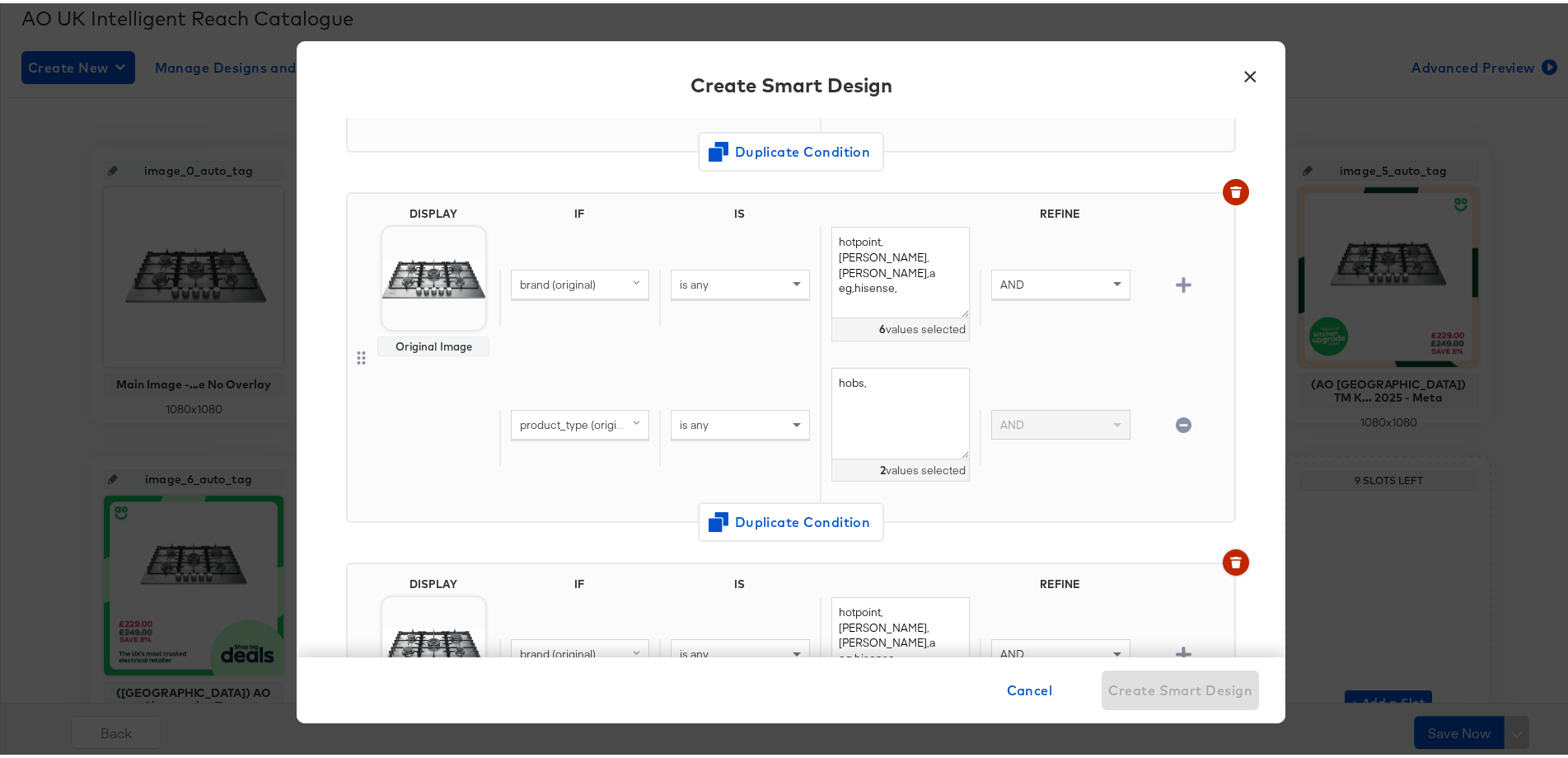
click at [1231, 562] on icon "button" at bounding box center [1235, 560] width 9 height 7
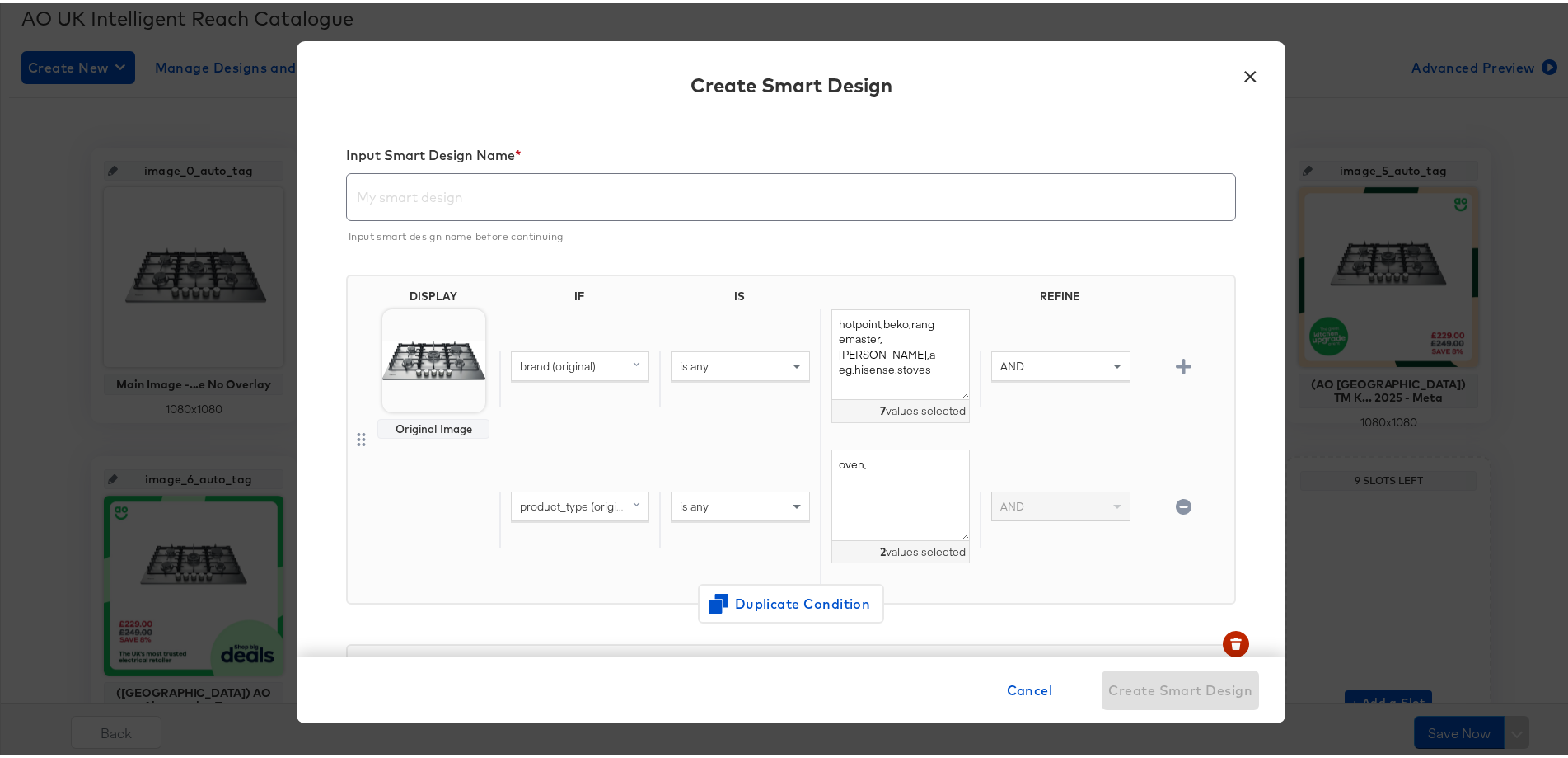
scroll to position [0, 0]
click at [449, 367] on body "Products Products Product Catalogs Enhance Your Product Catalog, Map Them to Pu…" at bounding box center [790, 300] width 1582 height 1095
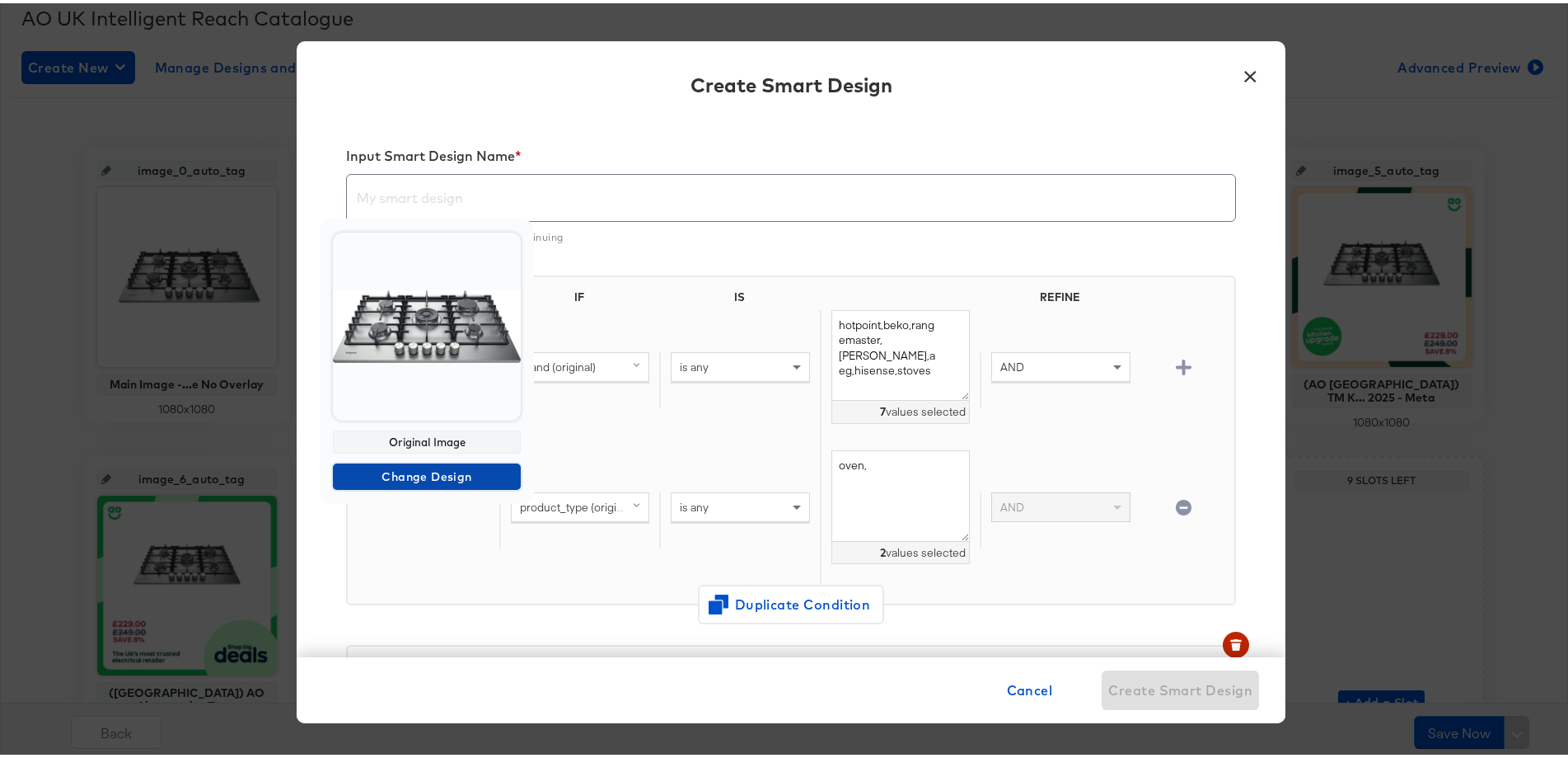
click at [442, 468] on span "Change Design" at bounding box center [427, 473] width 175 height 21
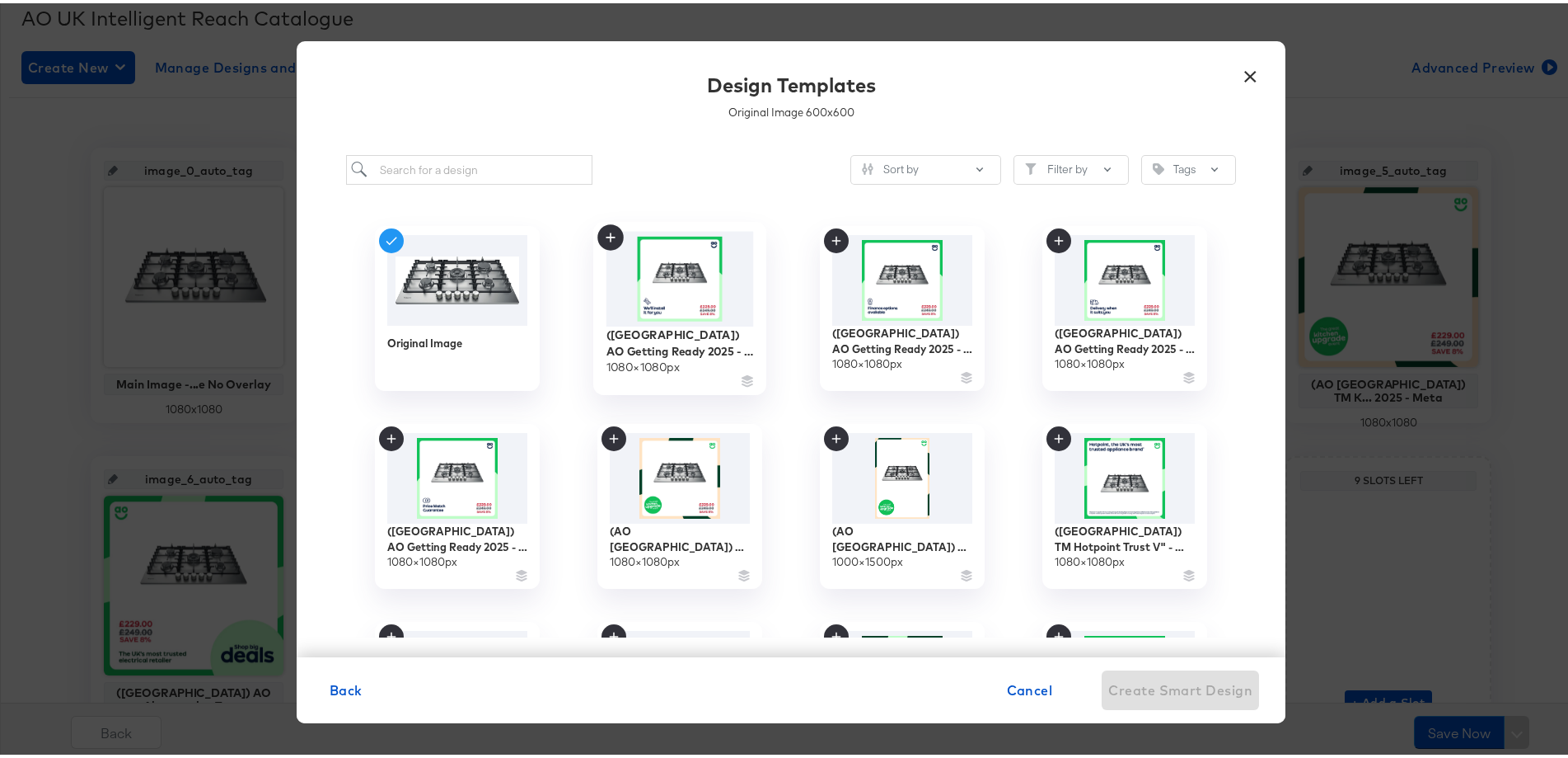
click at [687, 301] on img at bounding box center [681, 275] width 148 height 95
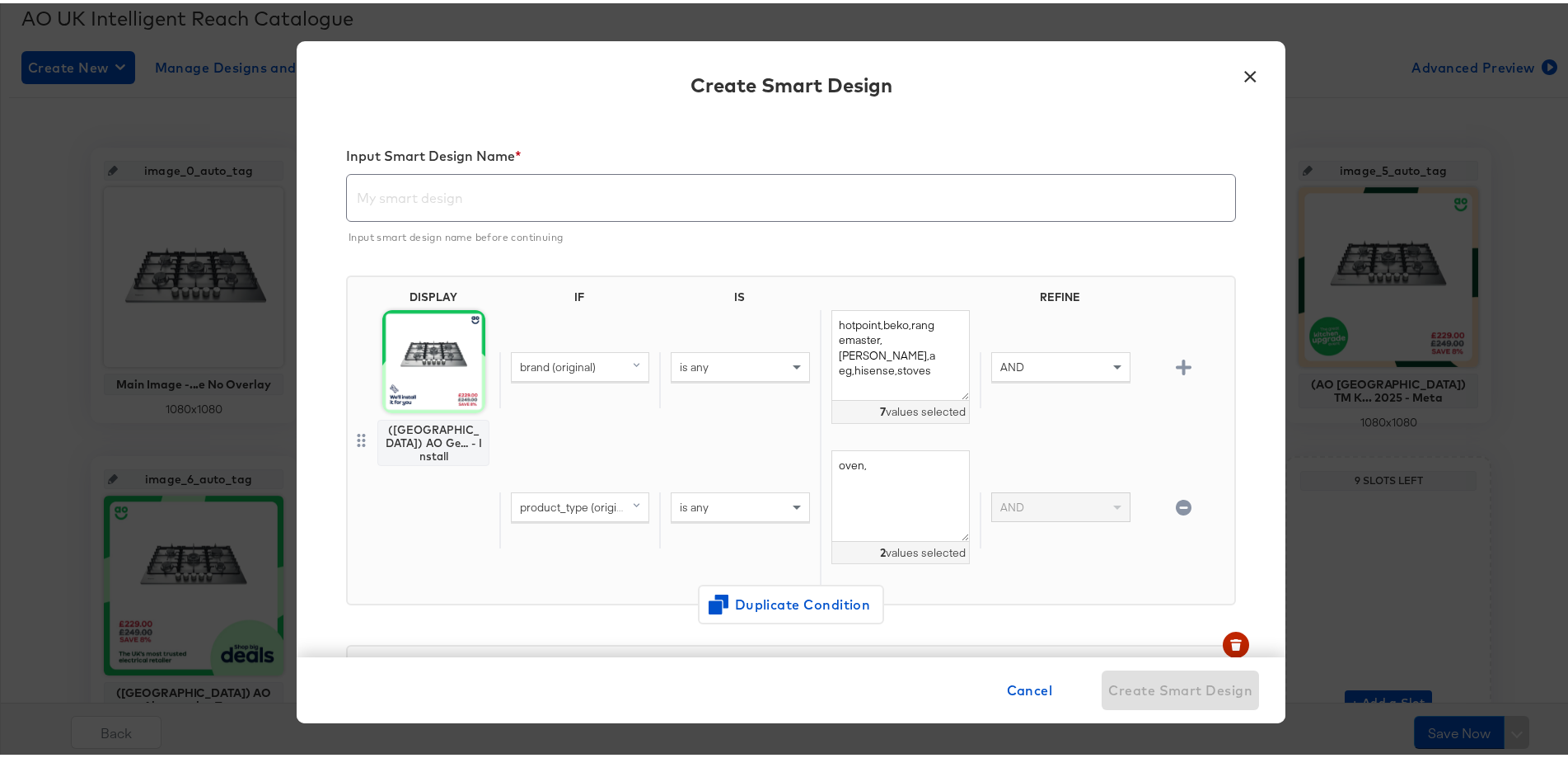
scroll to position [330, 0]
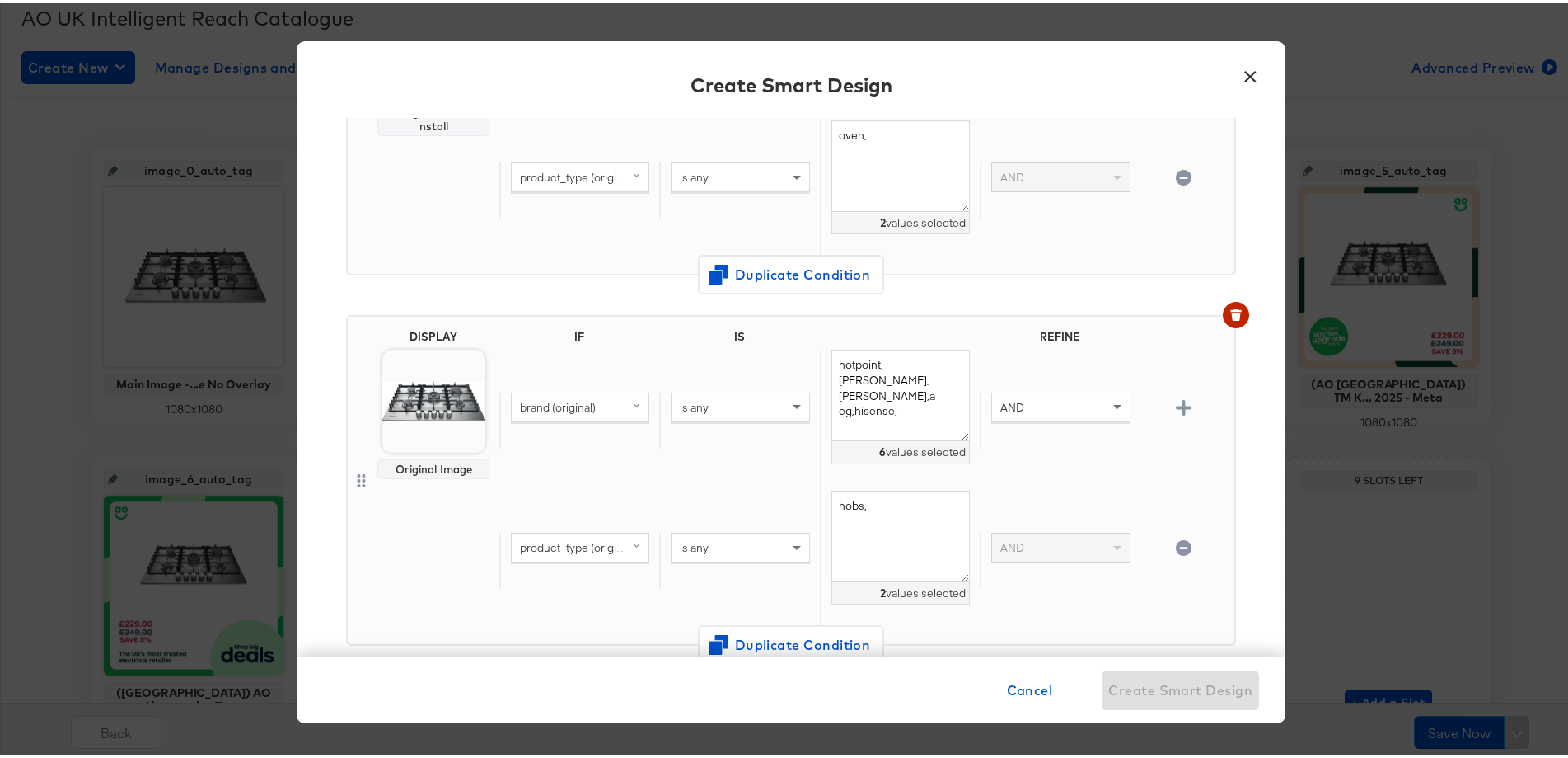
click at [436, 404] on img at bounding box center [434, 397] width 103 height 103
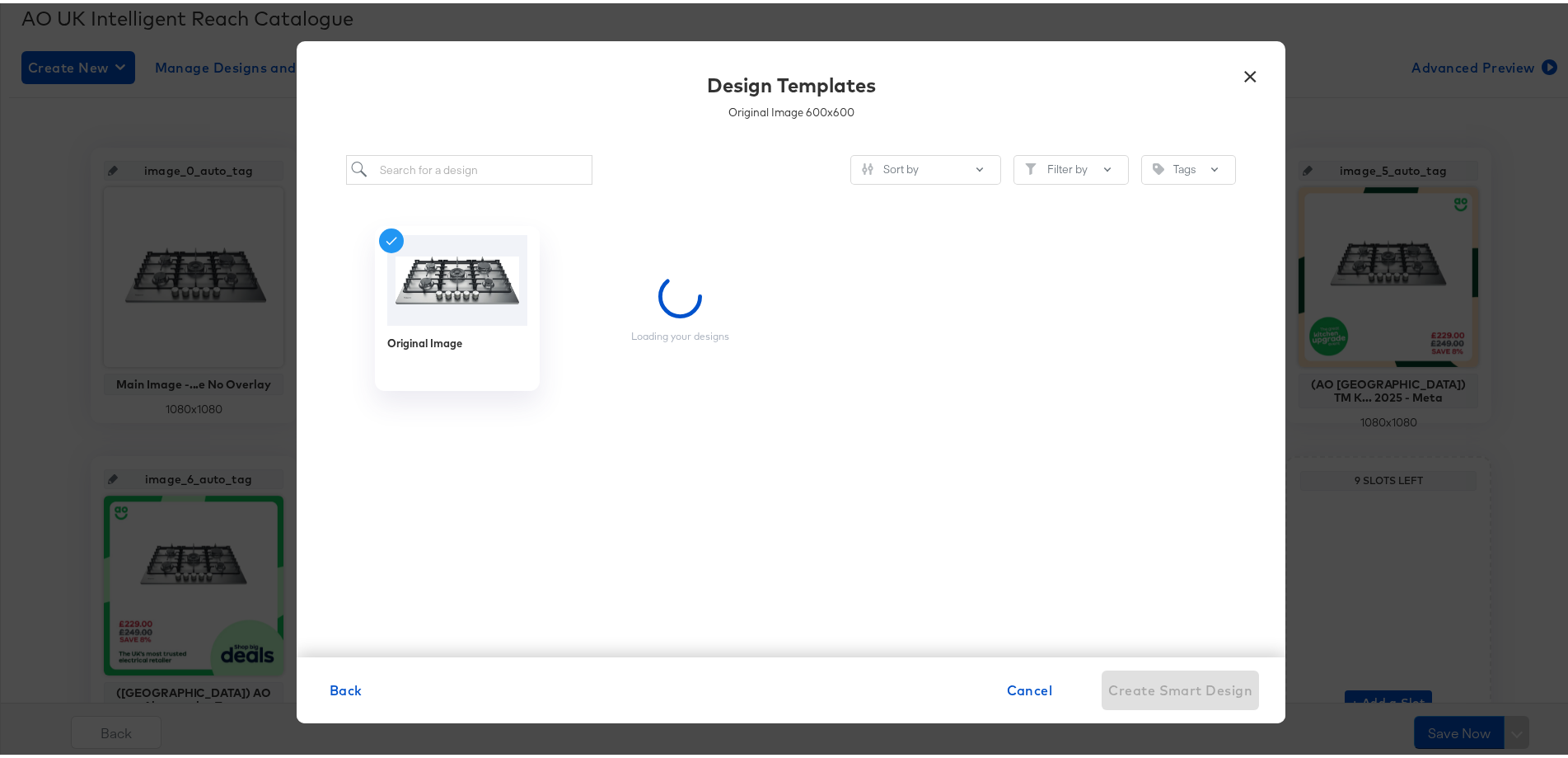
scroll to position [0, 0]
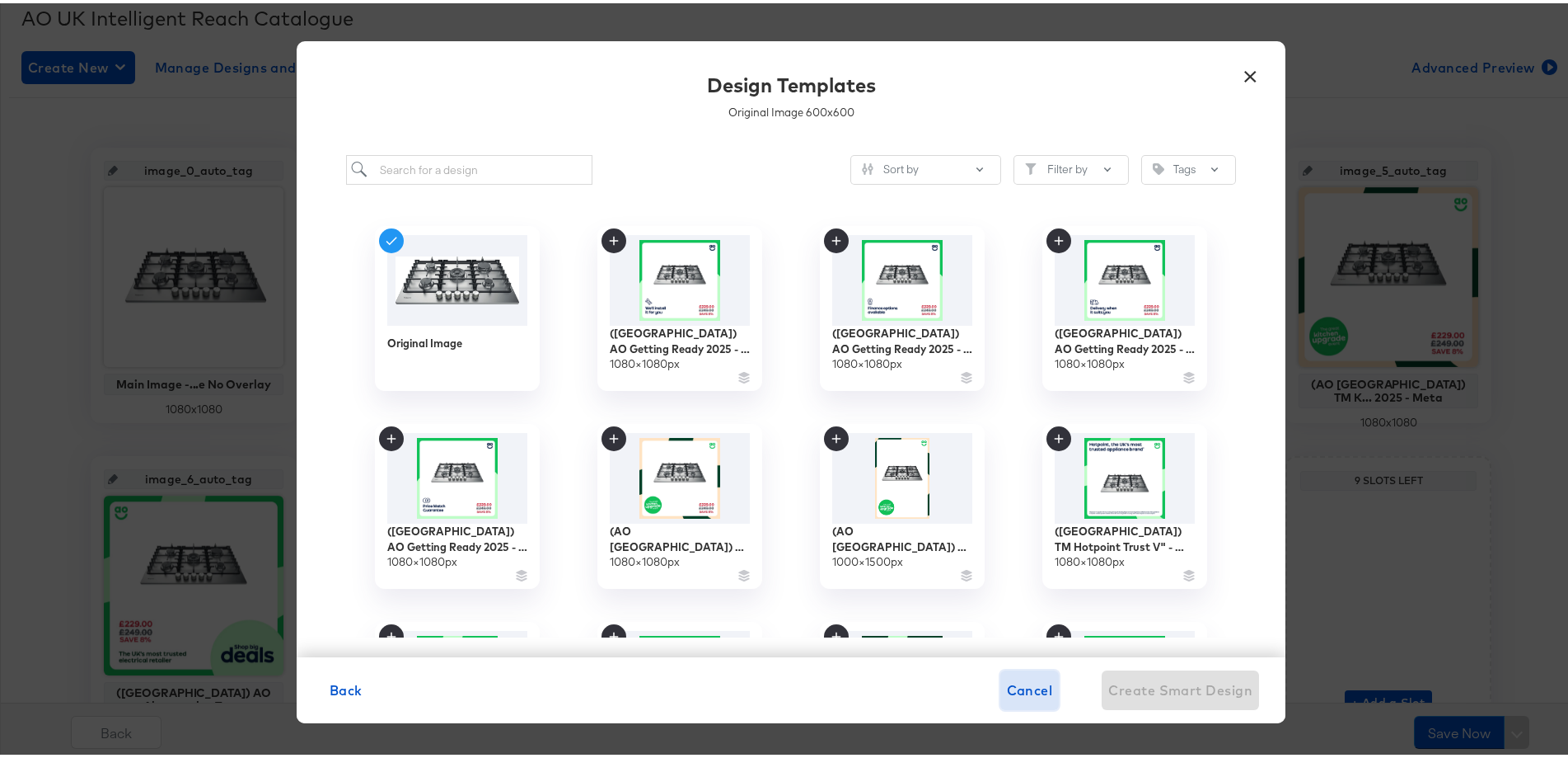
click at [1021, 701] on button "Cancel" at bounding box center [1029, 687] width 59 height 40
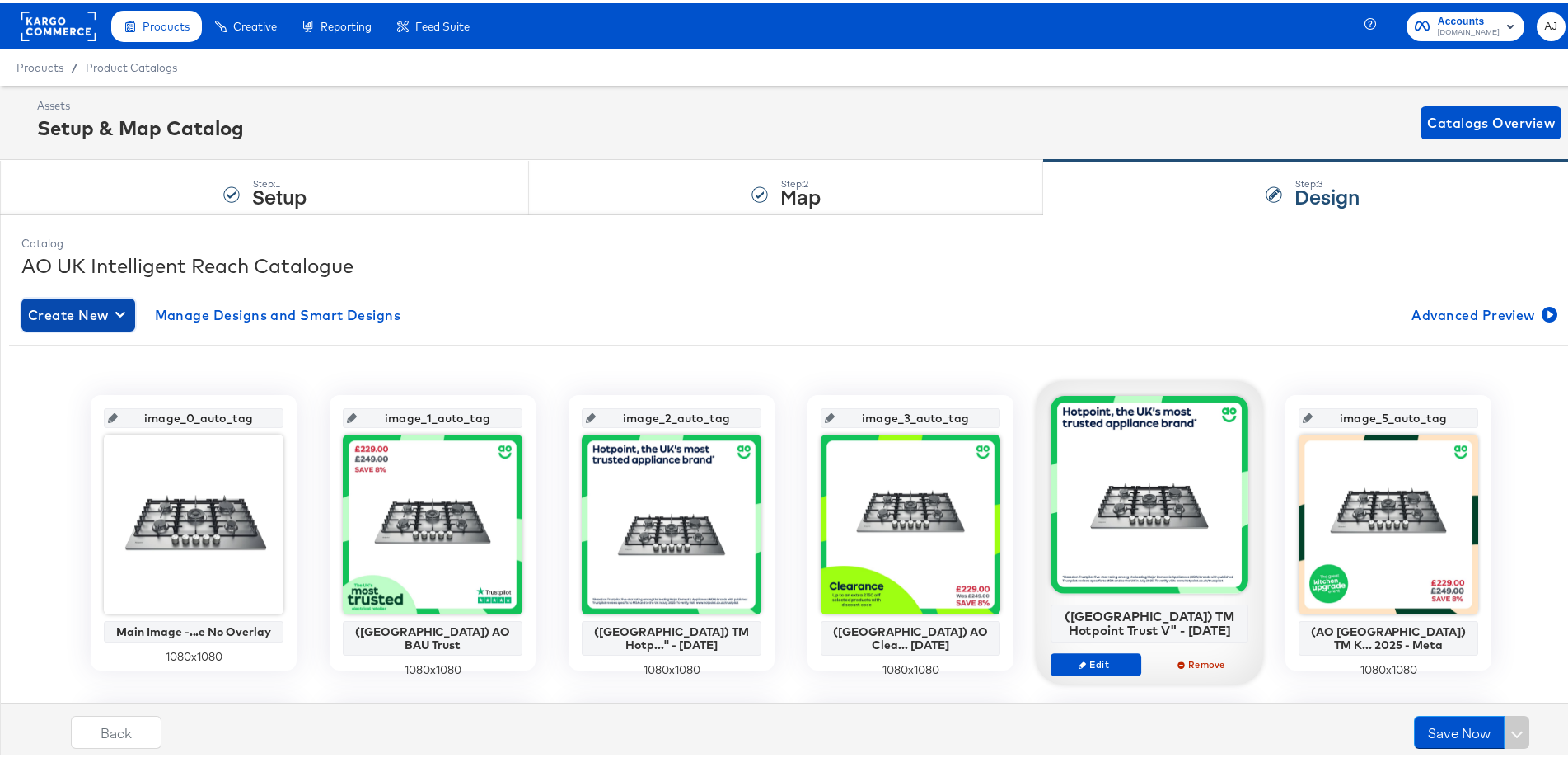
click at [123, 310] on icon "button" at bounding box center [120, 311] width 10 height 6
click at [103, 374] on div "Create New Smart Design" at bounding box center [109, 378] width 157 height 13
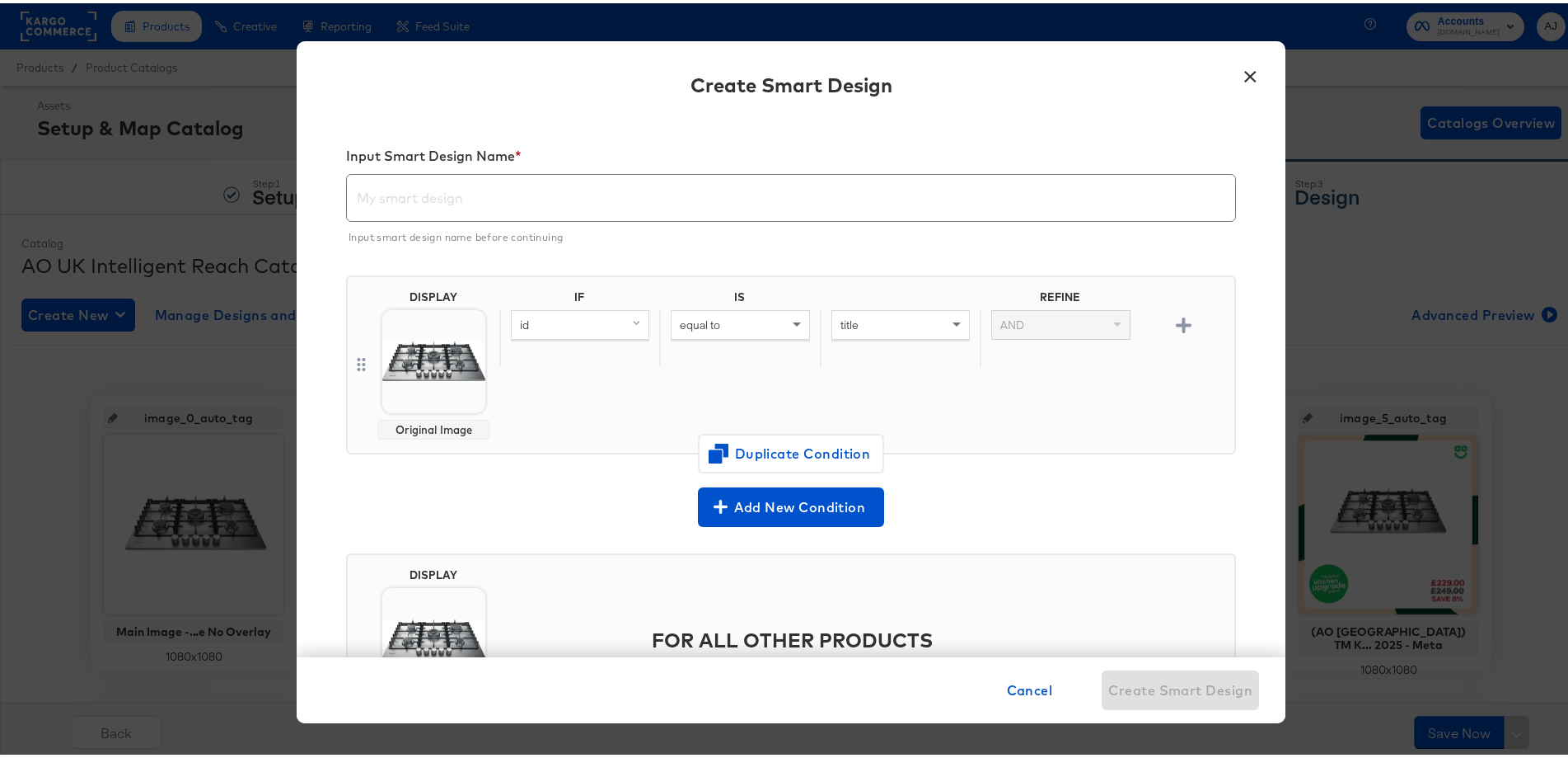
click at [653, 200] on input "text" at bounding box center [790, 188] width 888 height 46
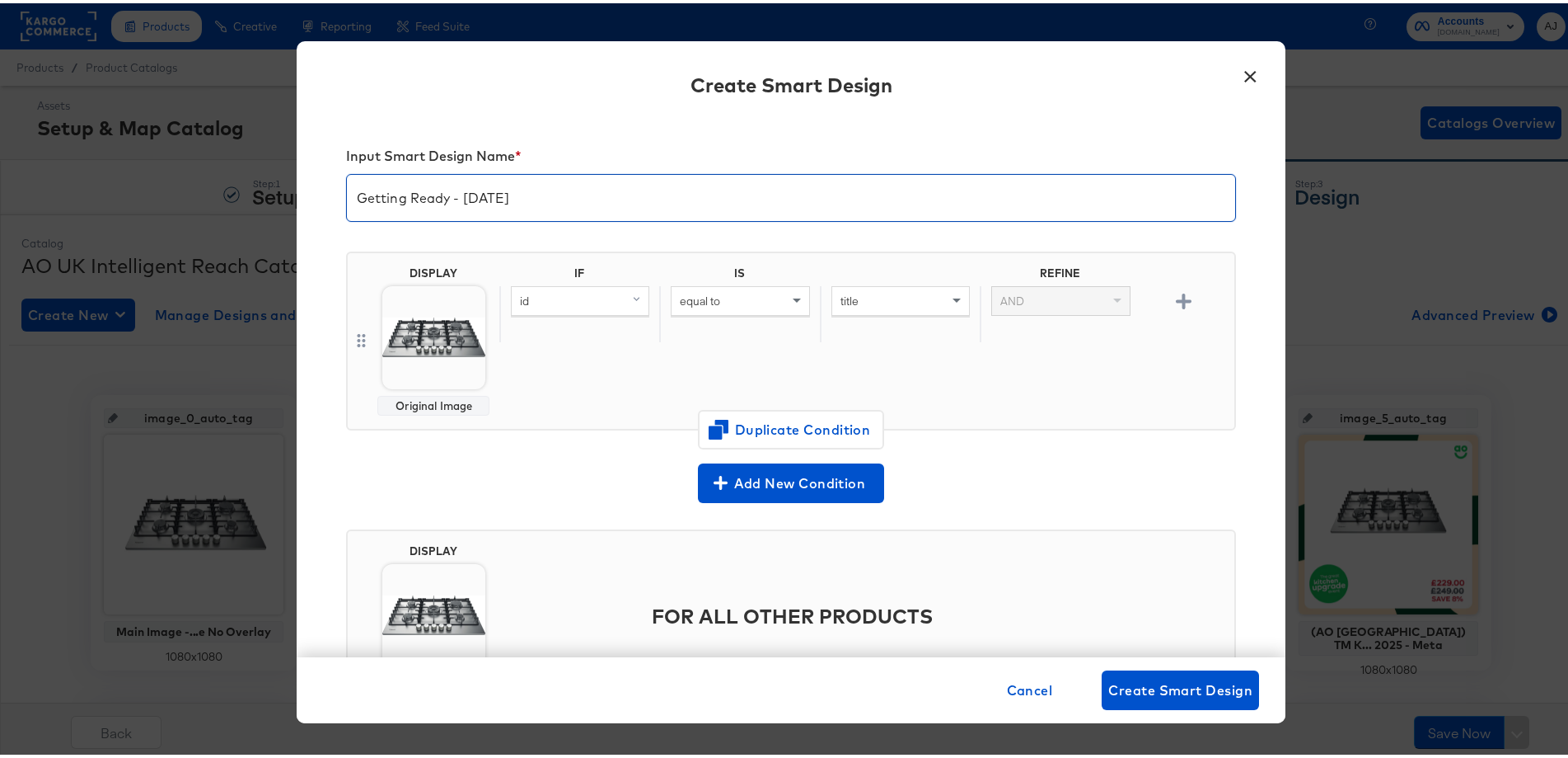
type input "Getting Ready - Sept 2025"
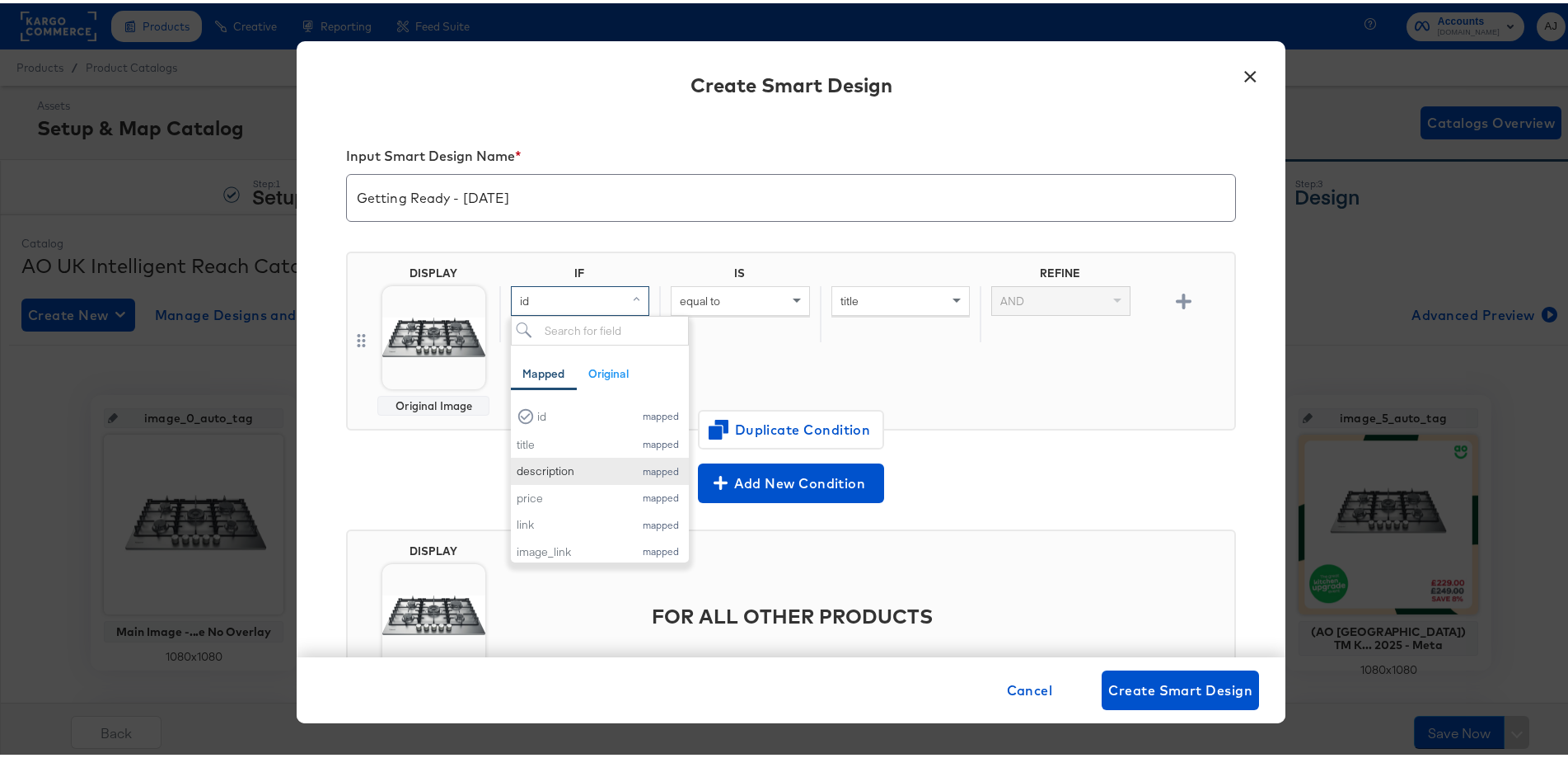
scroll to position [82, 0]
click at [564, 536] on button "brand mapped" at bounding box center [600, 547] width 178 height 27
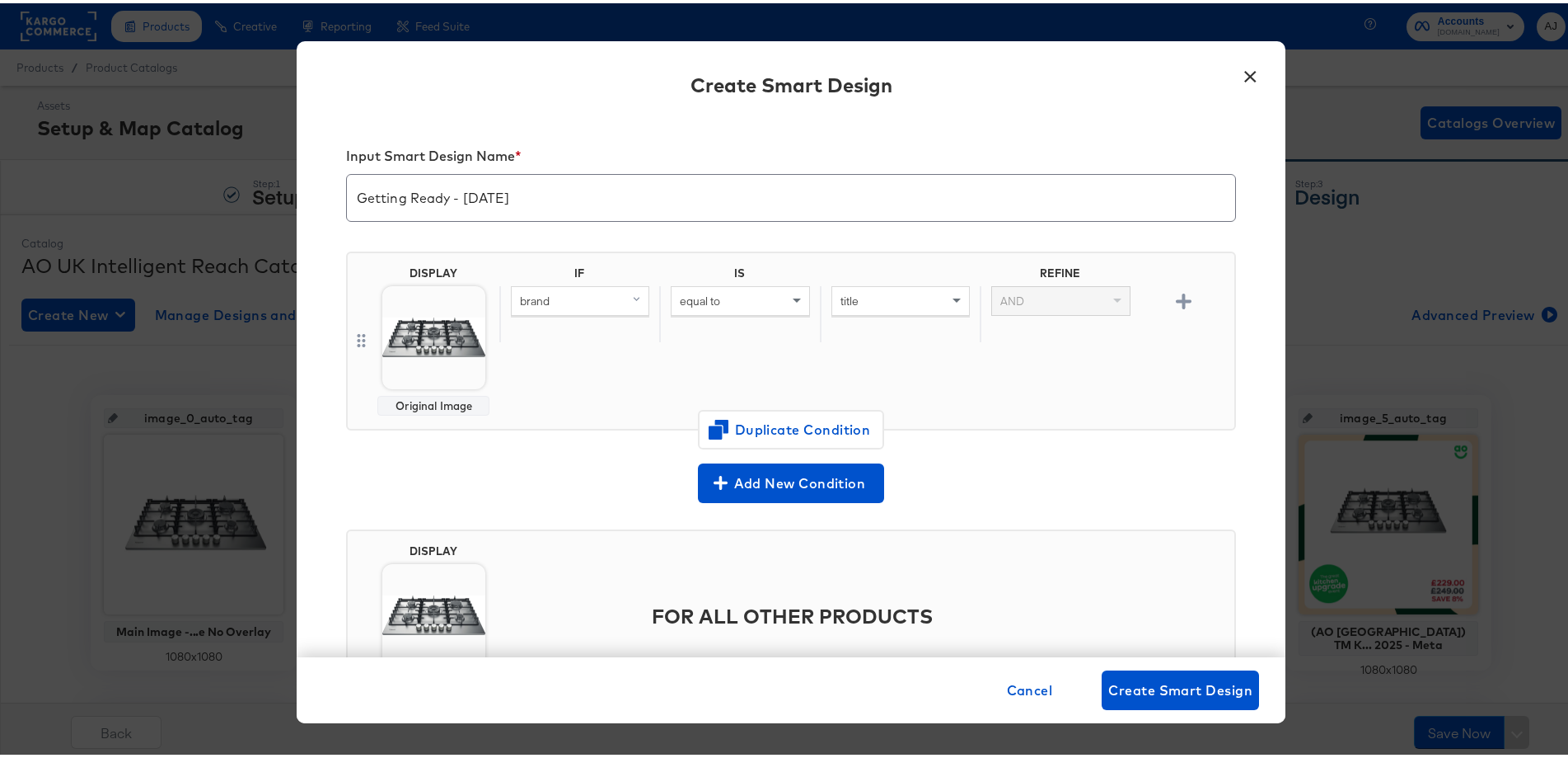
click at [750, 306] on div "equal to" at bounding box center [740, 298] width 137 height 28
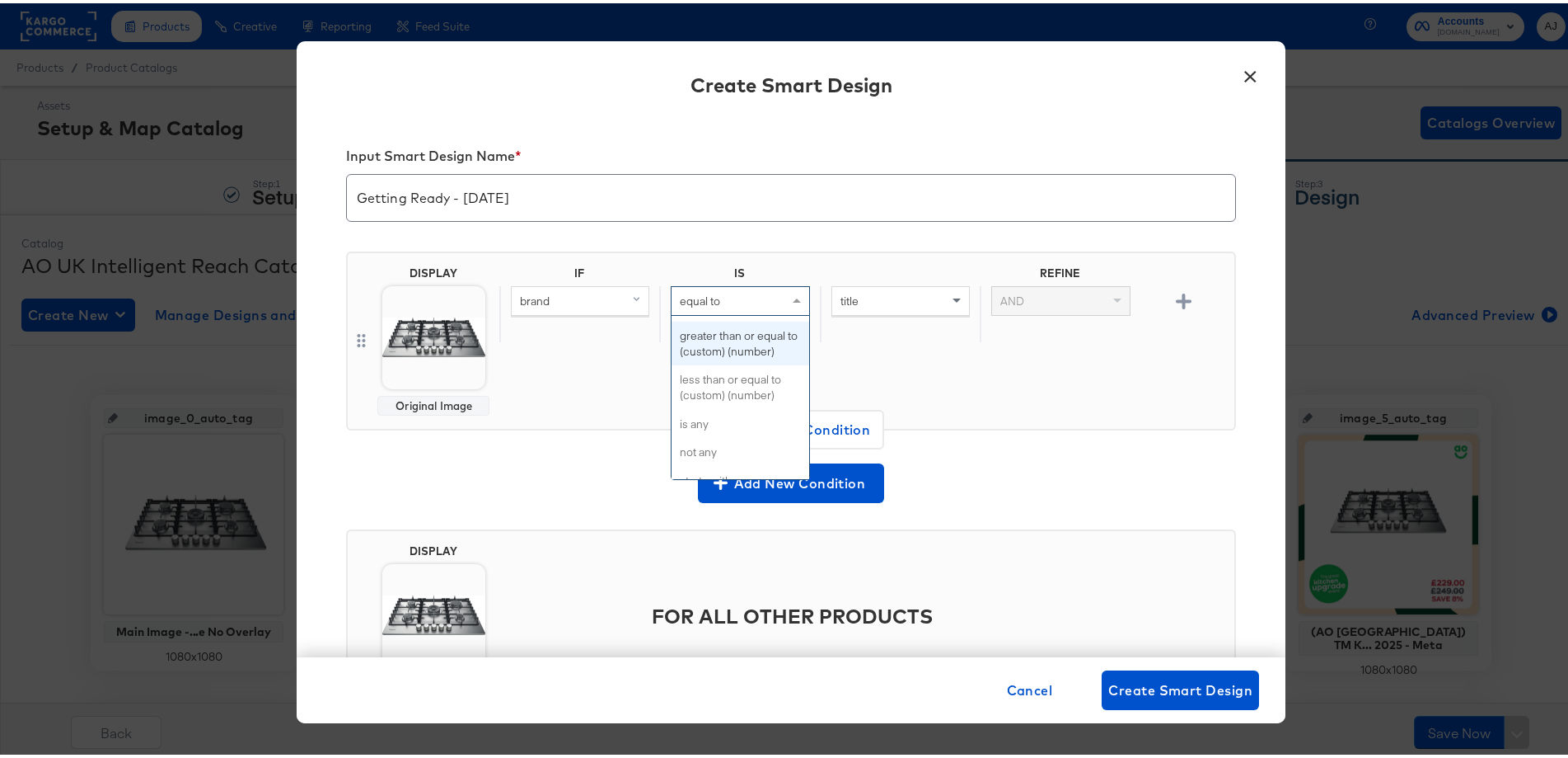
scroll to position [495, 0]
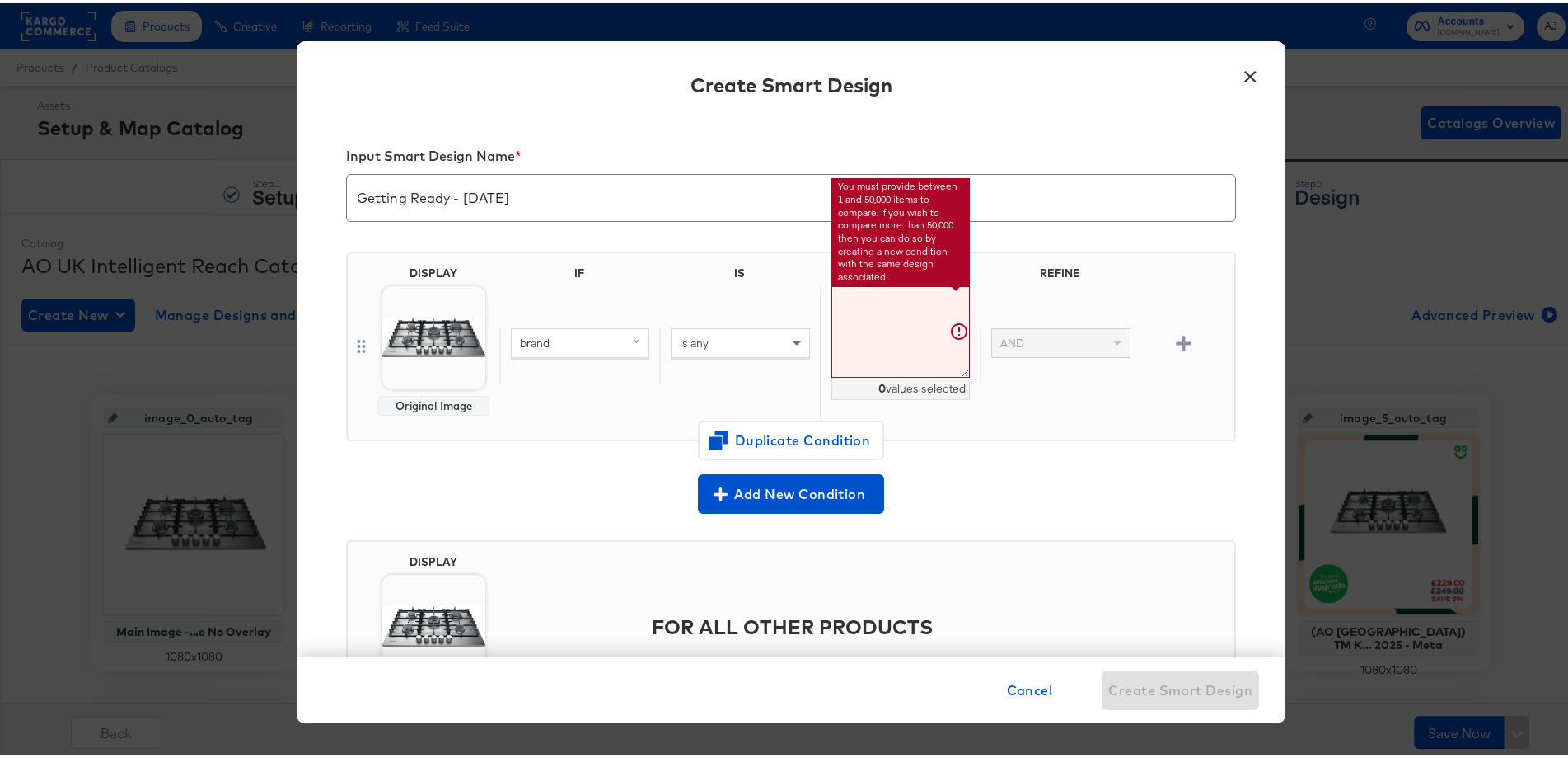
click at [889, 331] on textarea at bounding box center [900, 329] width 139 height 92
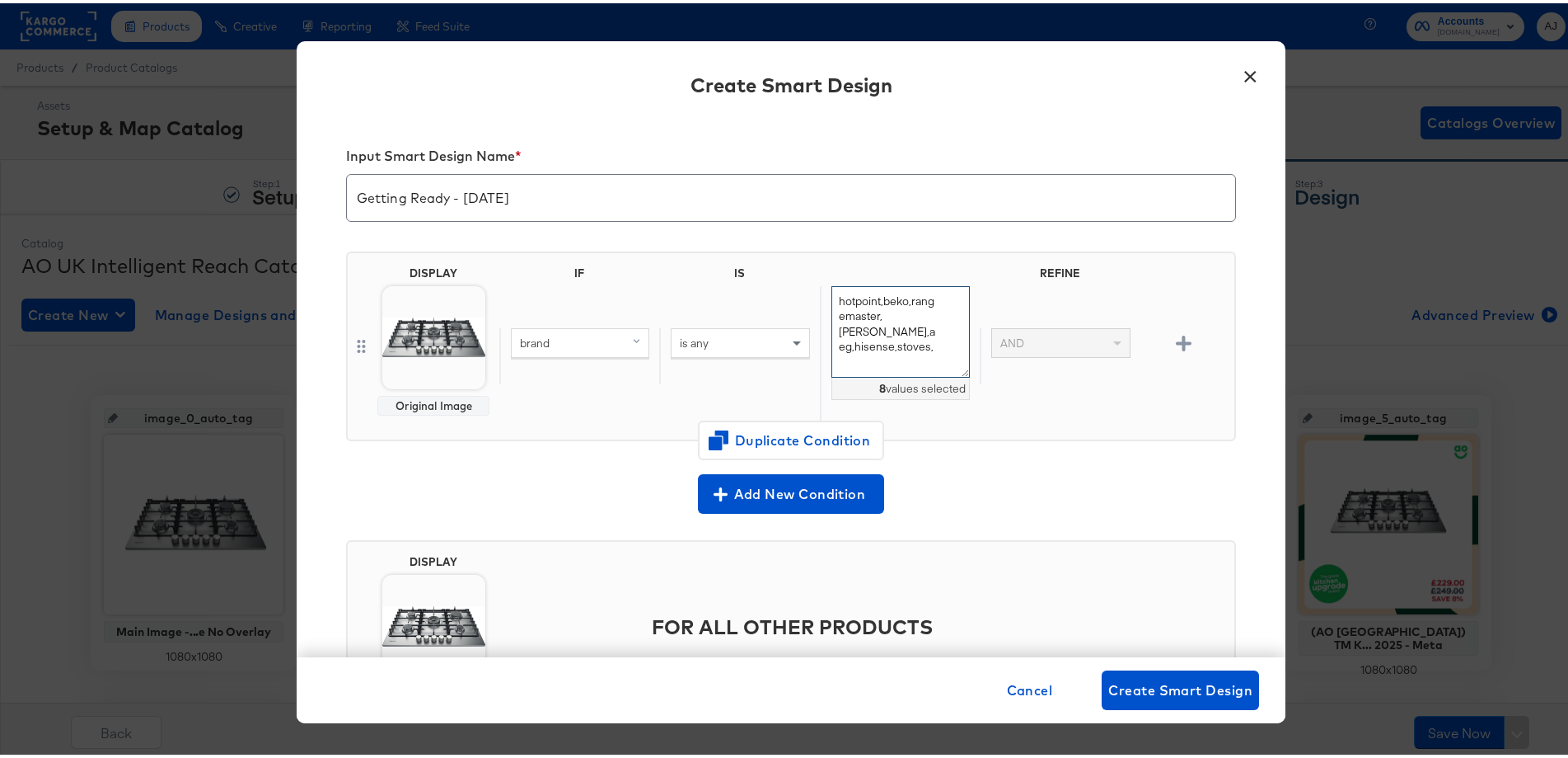
type textarea "hotpoint,beko,rangemaster,neff,aeg,hisense,stoves,"
click at [1169, 342] on button "button" at bounding box center [1183, 340] width 29 height 16
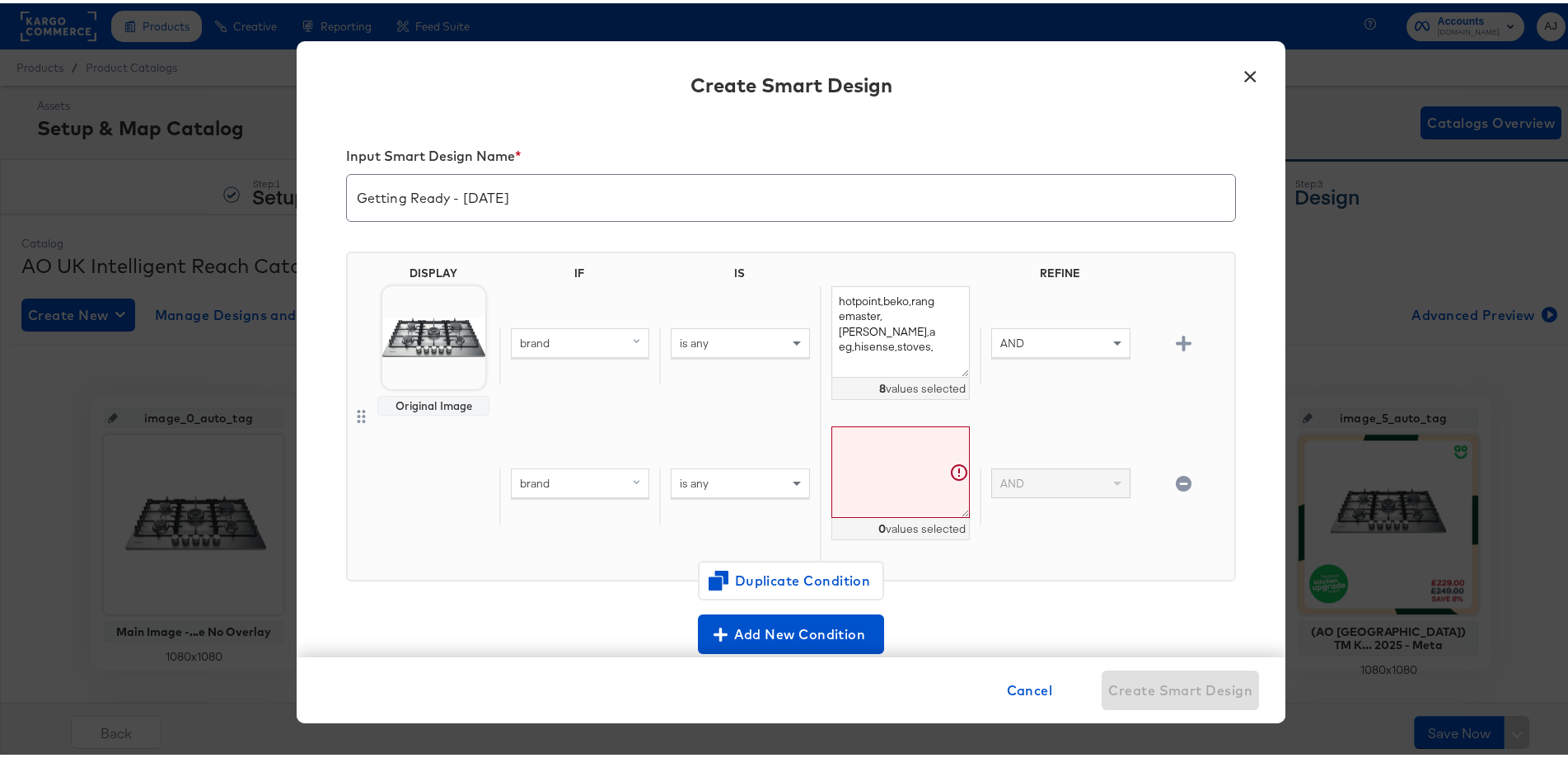
click at [628, 487] on span at bounding box center [638, 480] width 21 height 28
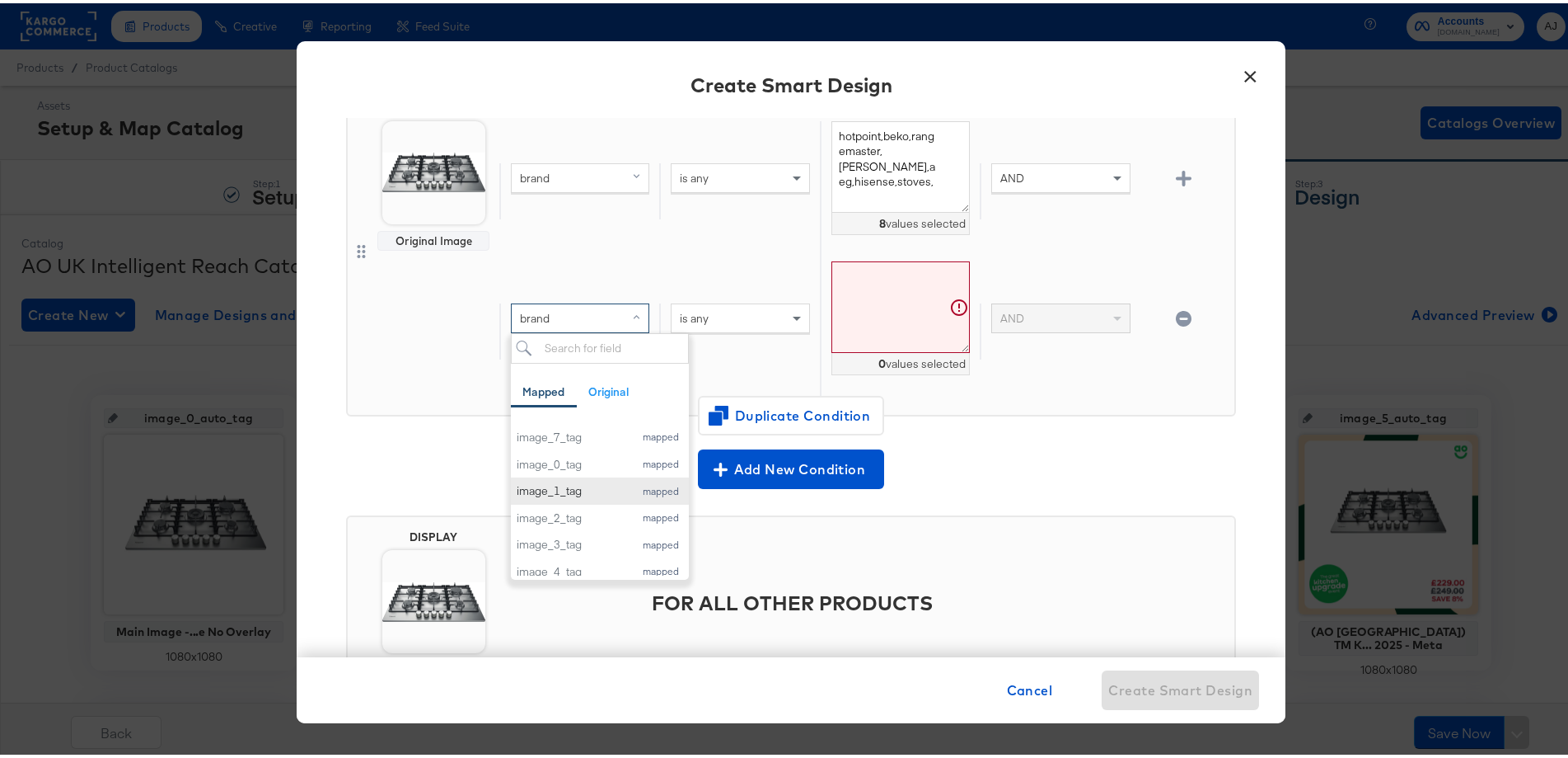
scroll to position [0, 0]
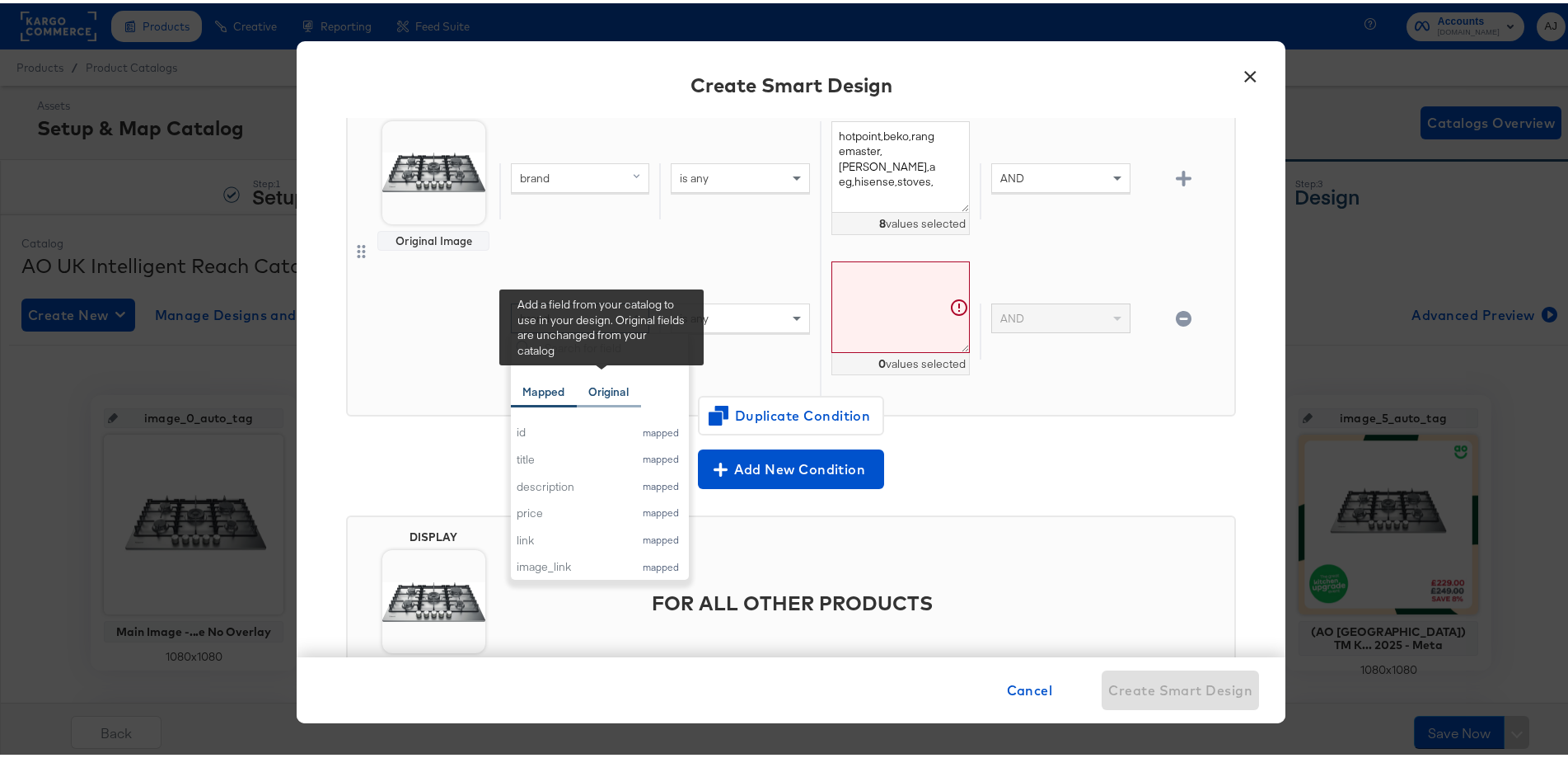
click at [599, 385] on div "Original" at bounding box center [609, 389] width 40 height 16
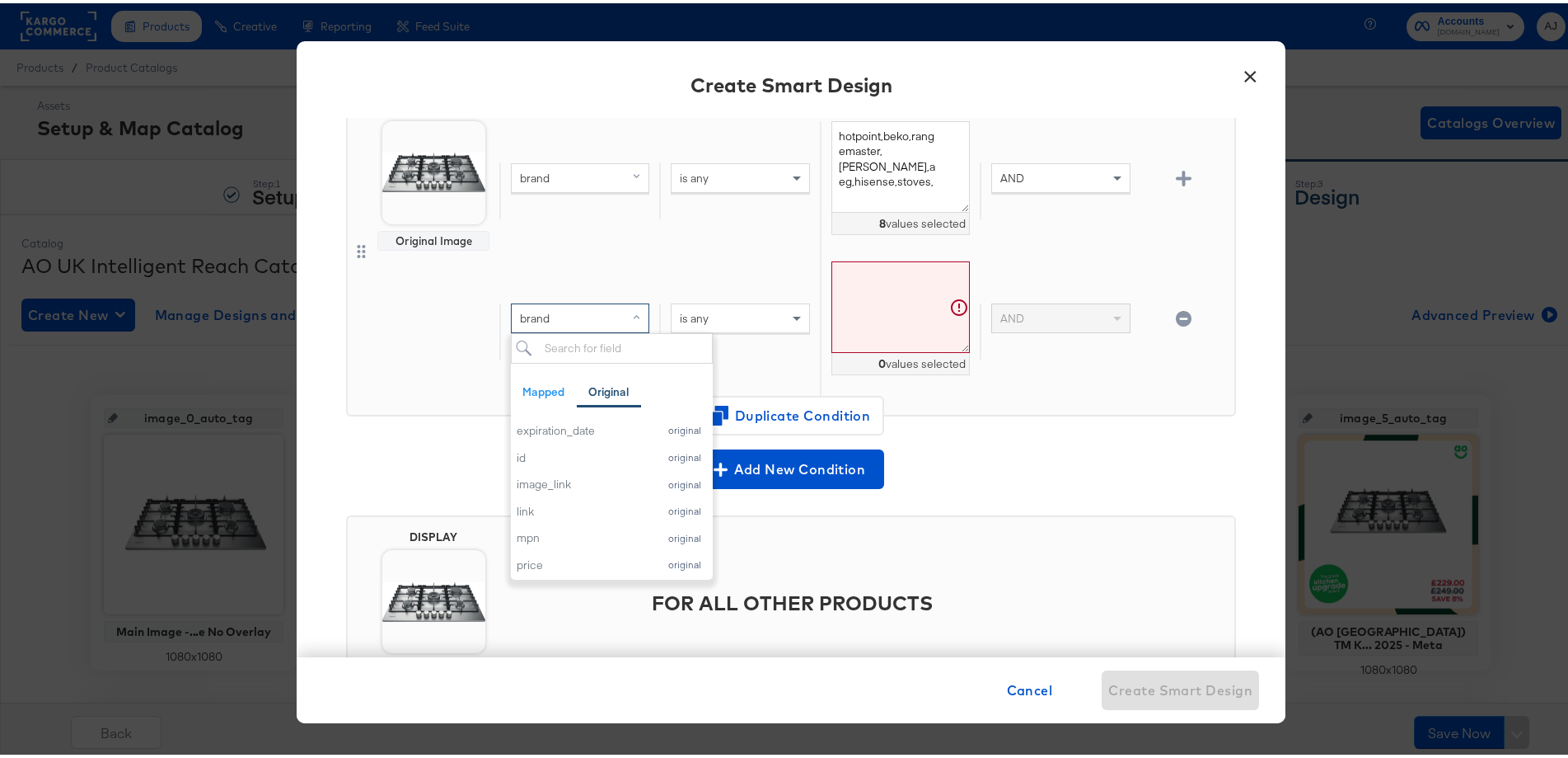
scroll to position [247, 0]
click at [580, 423] on div "product_type" at bounding box center [583, 424] width 133 height 16
click at [854, 334] on textarea at bounding box center [900, 304] width 139 height 92
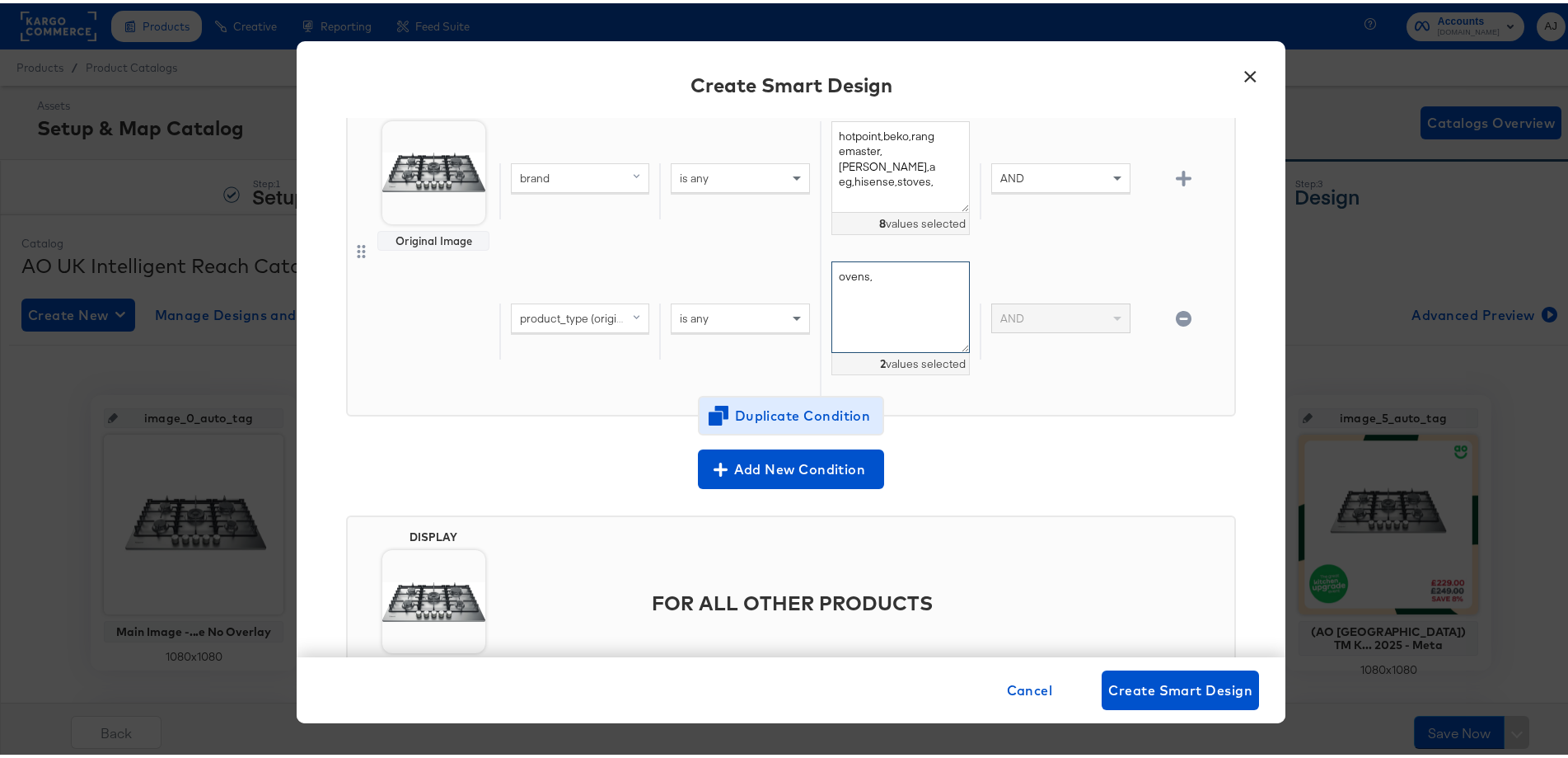
type textarea "ovens,"
click at [796, 406] on span "Duplicate Condition" at bounding box center [791, 413] width 160 height 23
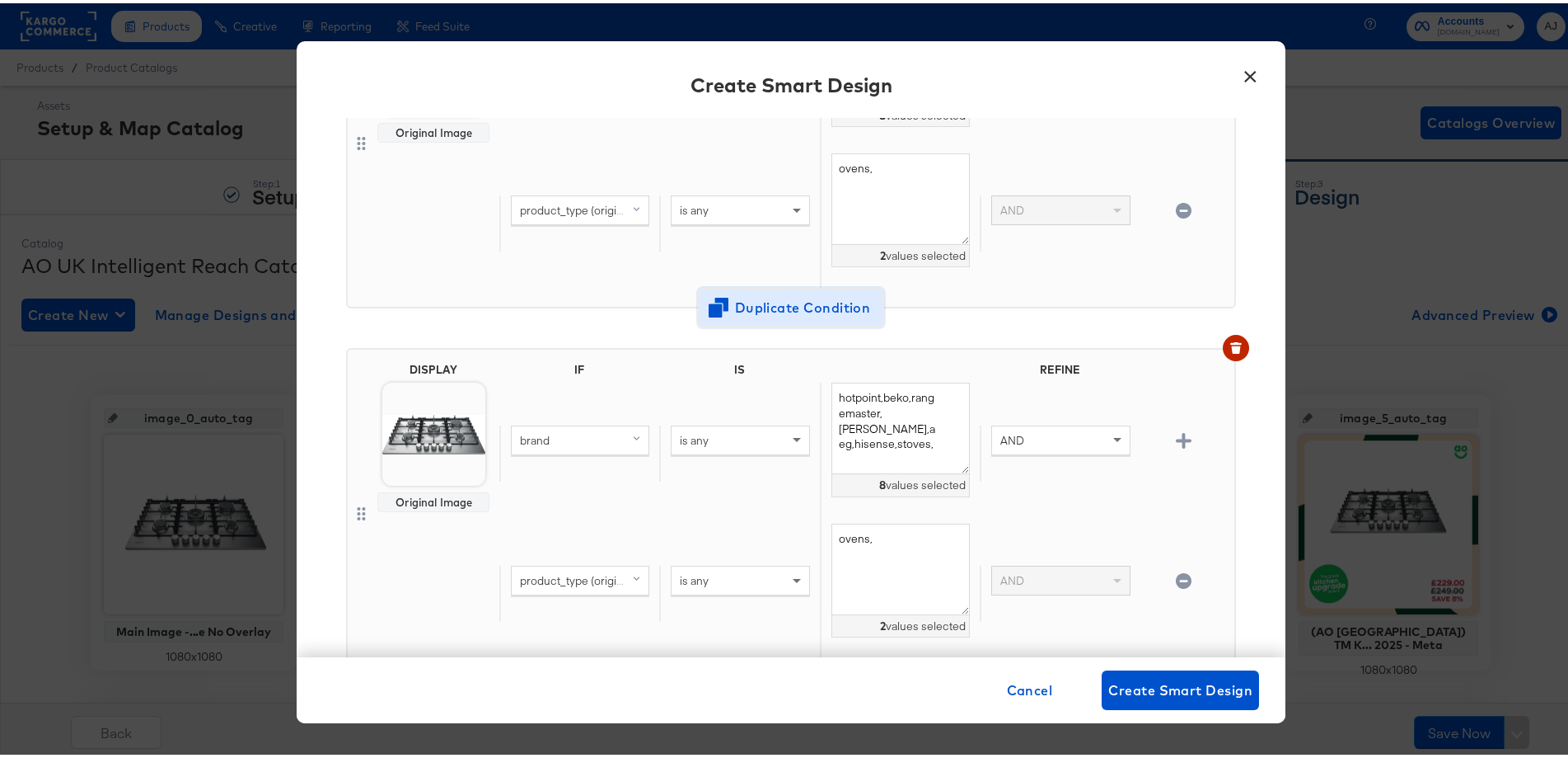
scroll to position [205, 0]
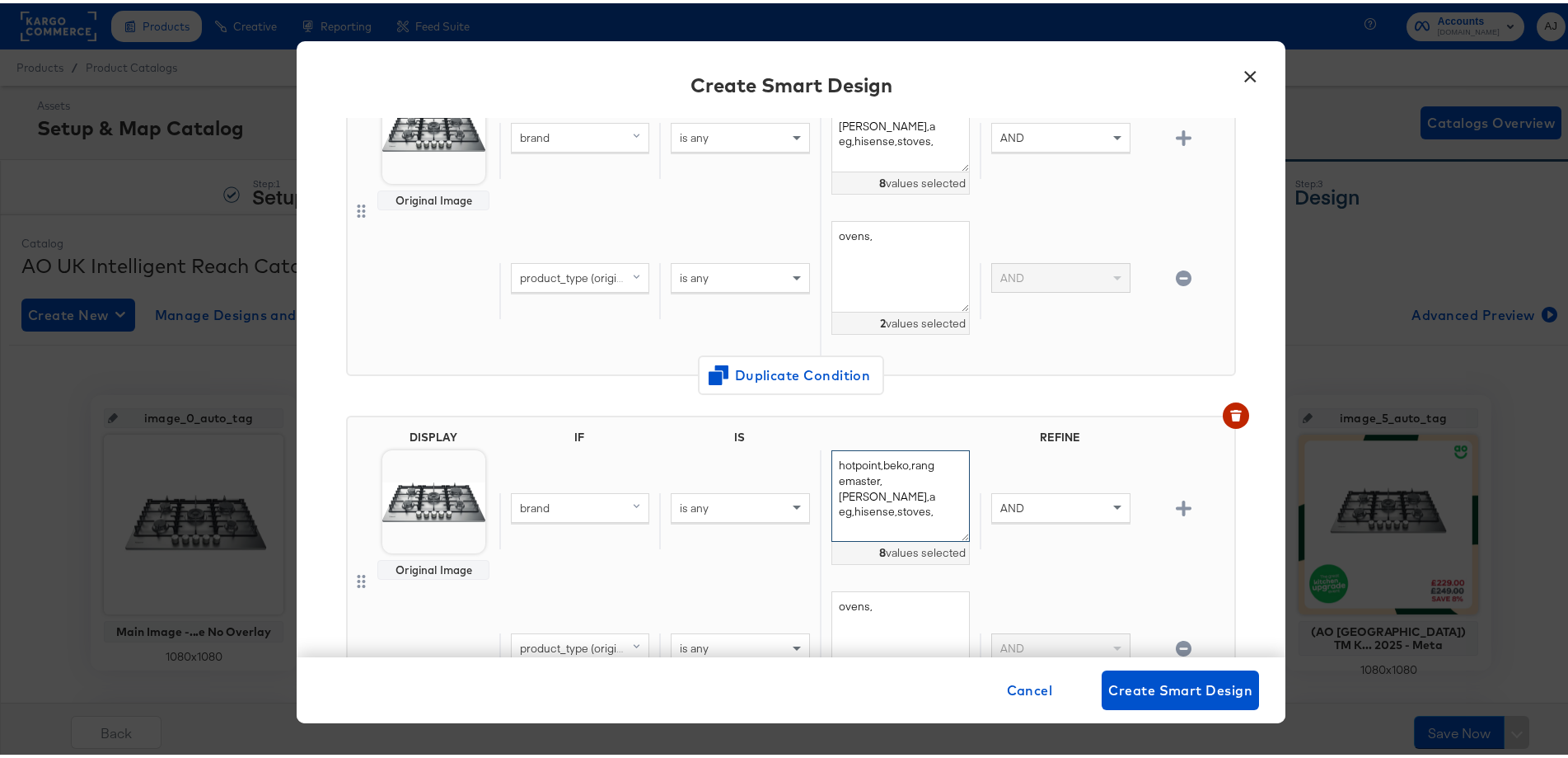
drag, startPoint x: 929, startPoint y: 505, endPoint x: 820, endPoint y: 466, distance: 115.8
click at [831, 466] on textarea "hotpoint,beko,rangemaster,neff,aeg,hisense,stoves," at bounding box center [900, 493] width 139 height 92
type textarea "hotpoint,b"
click at [1223, 417] on button "button" at bounding box center [1236, 412] width 26 height 26
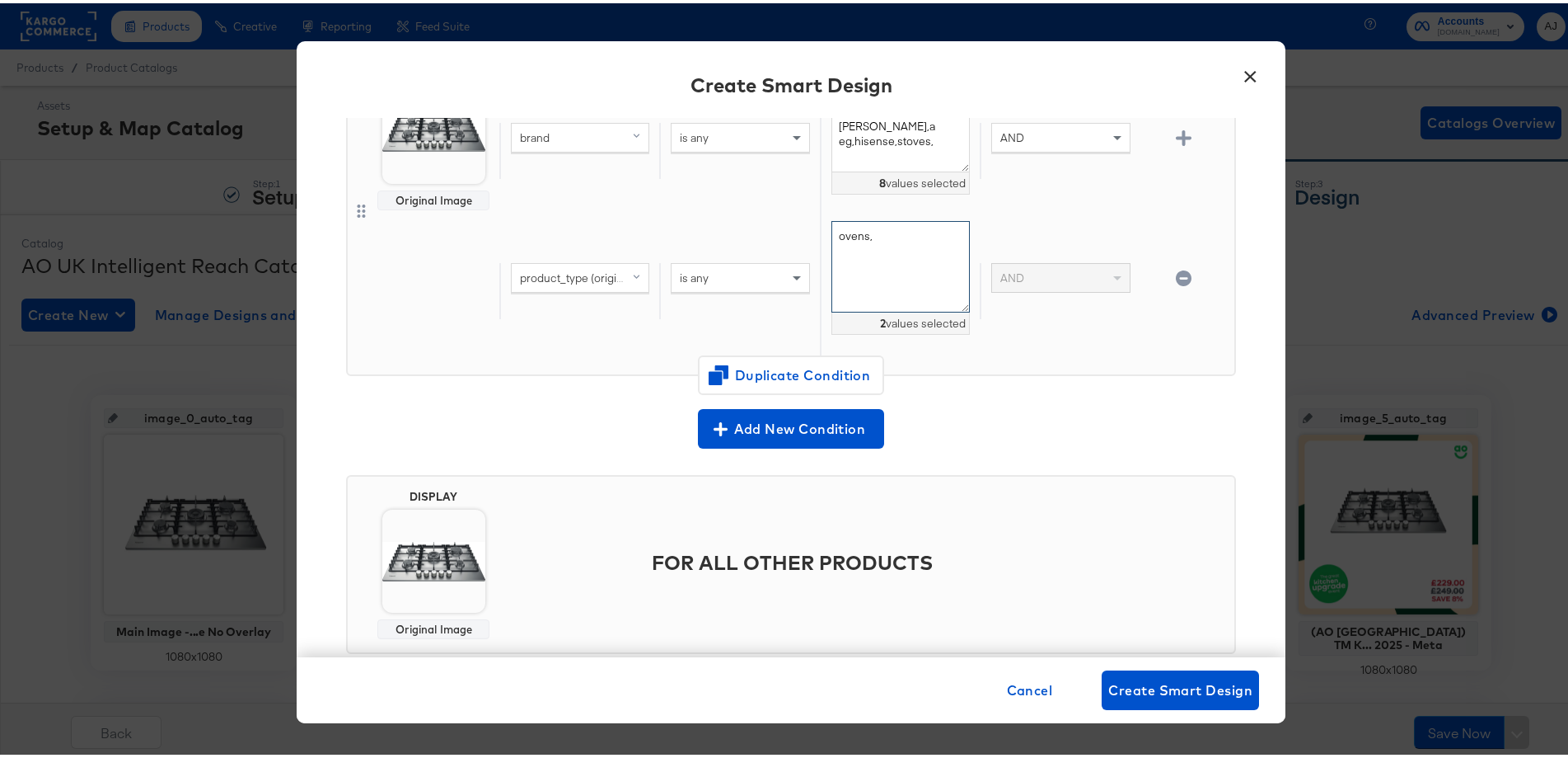
click at [884, 237] on textarea "ovens," at bounding box center [900, 264] width 139 height 92
type textarea "ovens,hobs,"
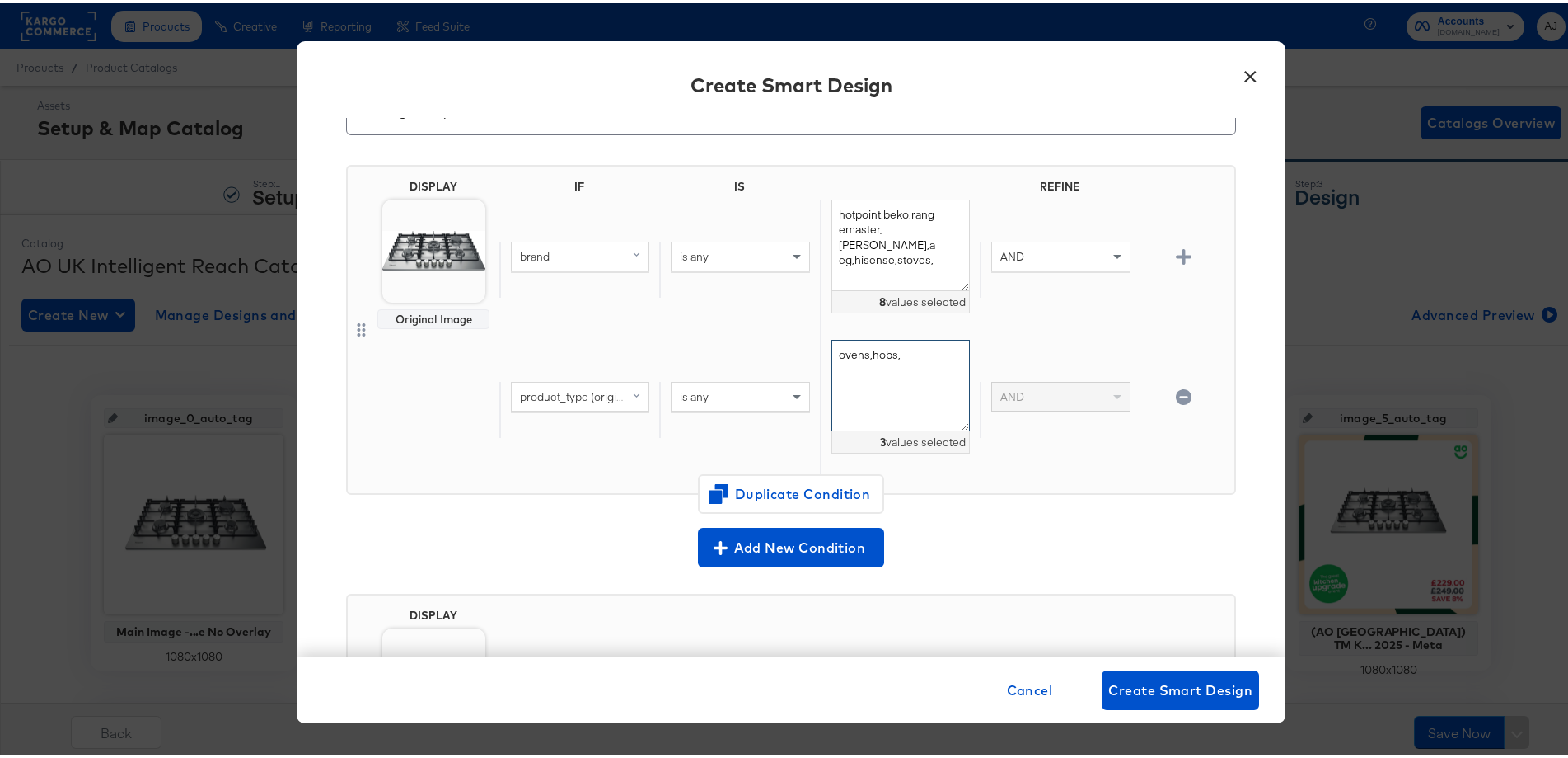
scroll to position [0, 0]
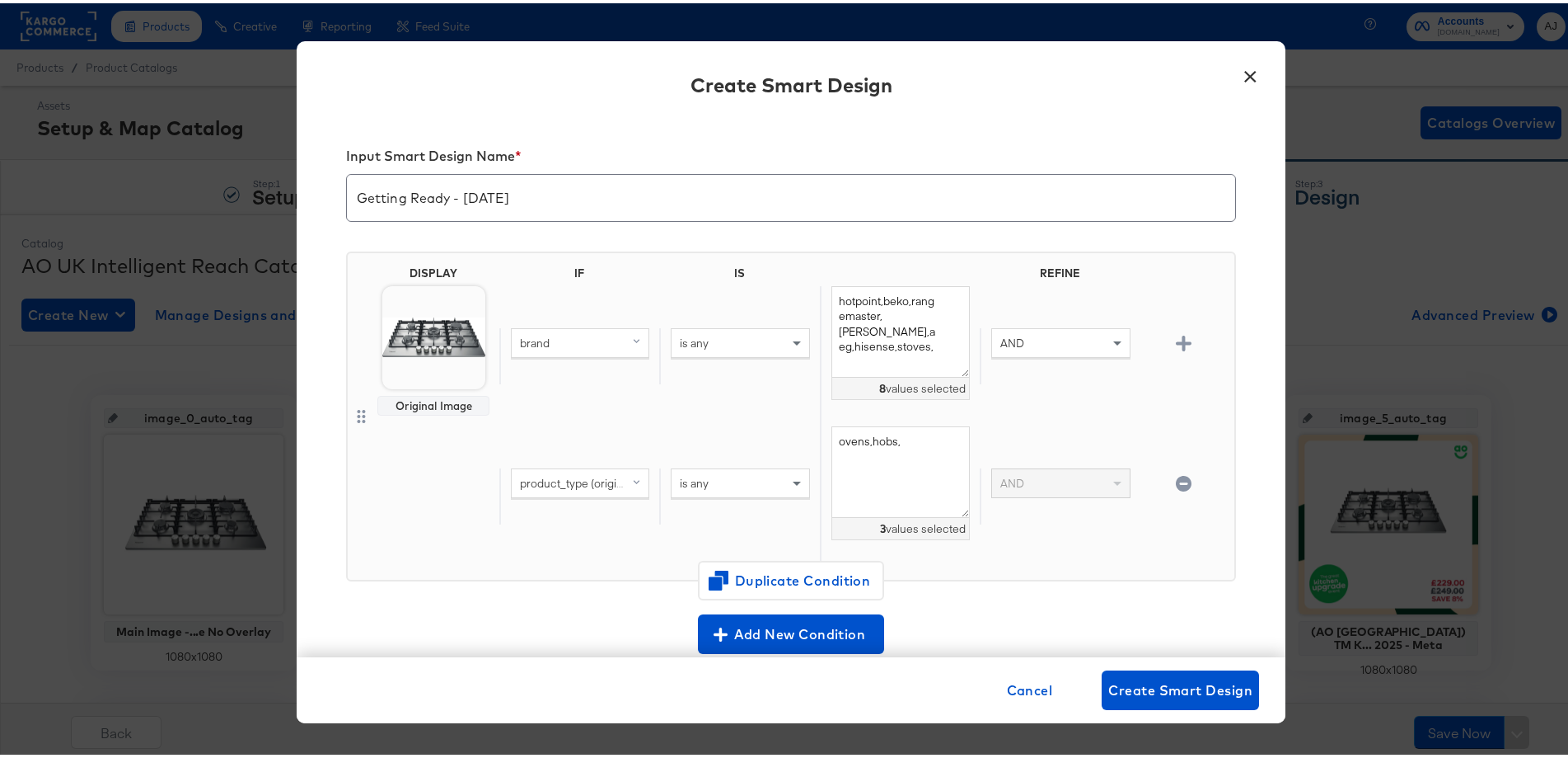
click at [433, 341] on img at bounding box center [434, 334] width 103 height 103
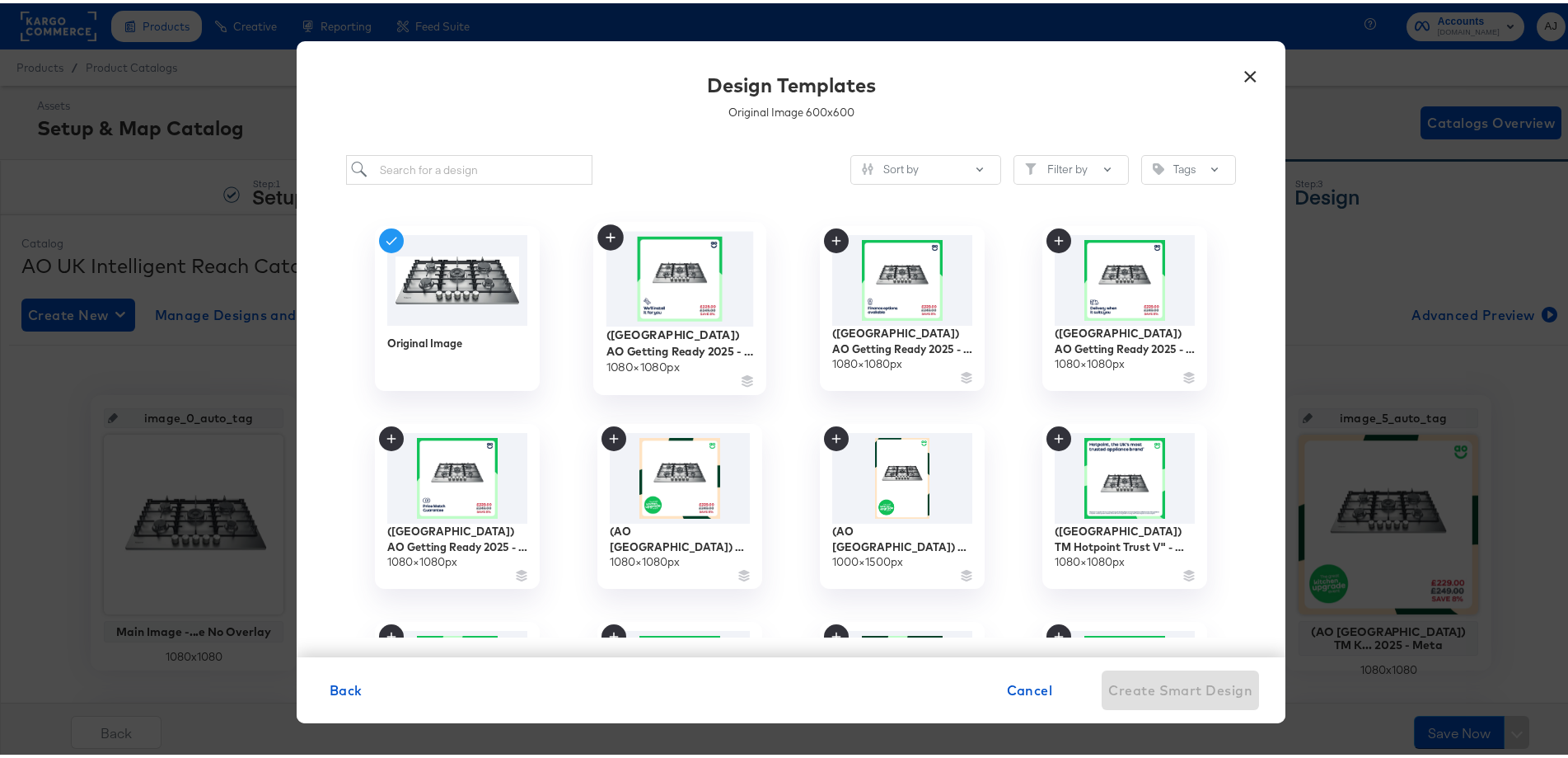
click at [667, 308] on img at bounding box center [681, 275] width 148 height 95
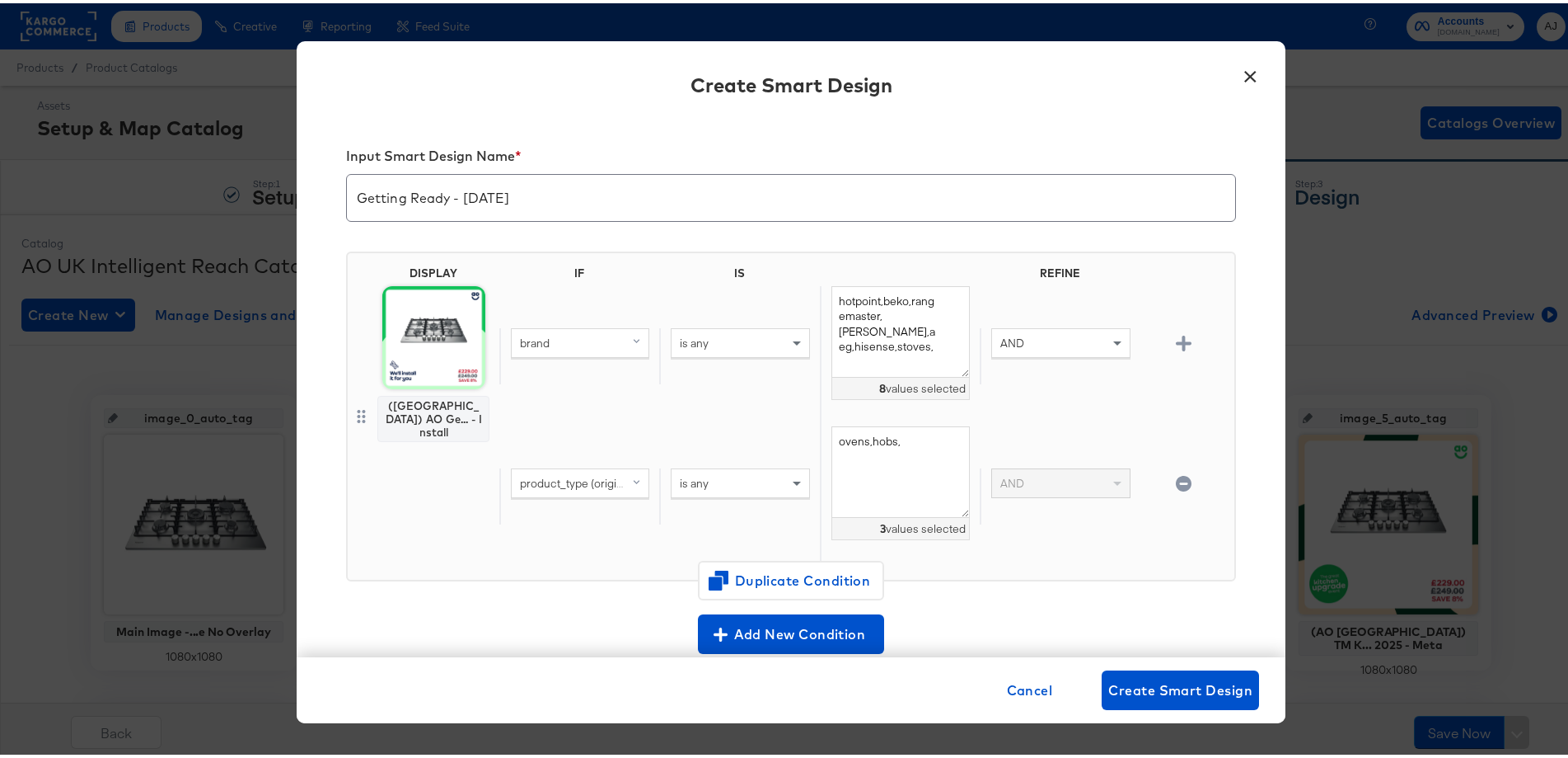
scroll to position [245, 0]
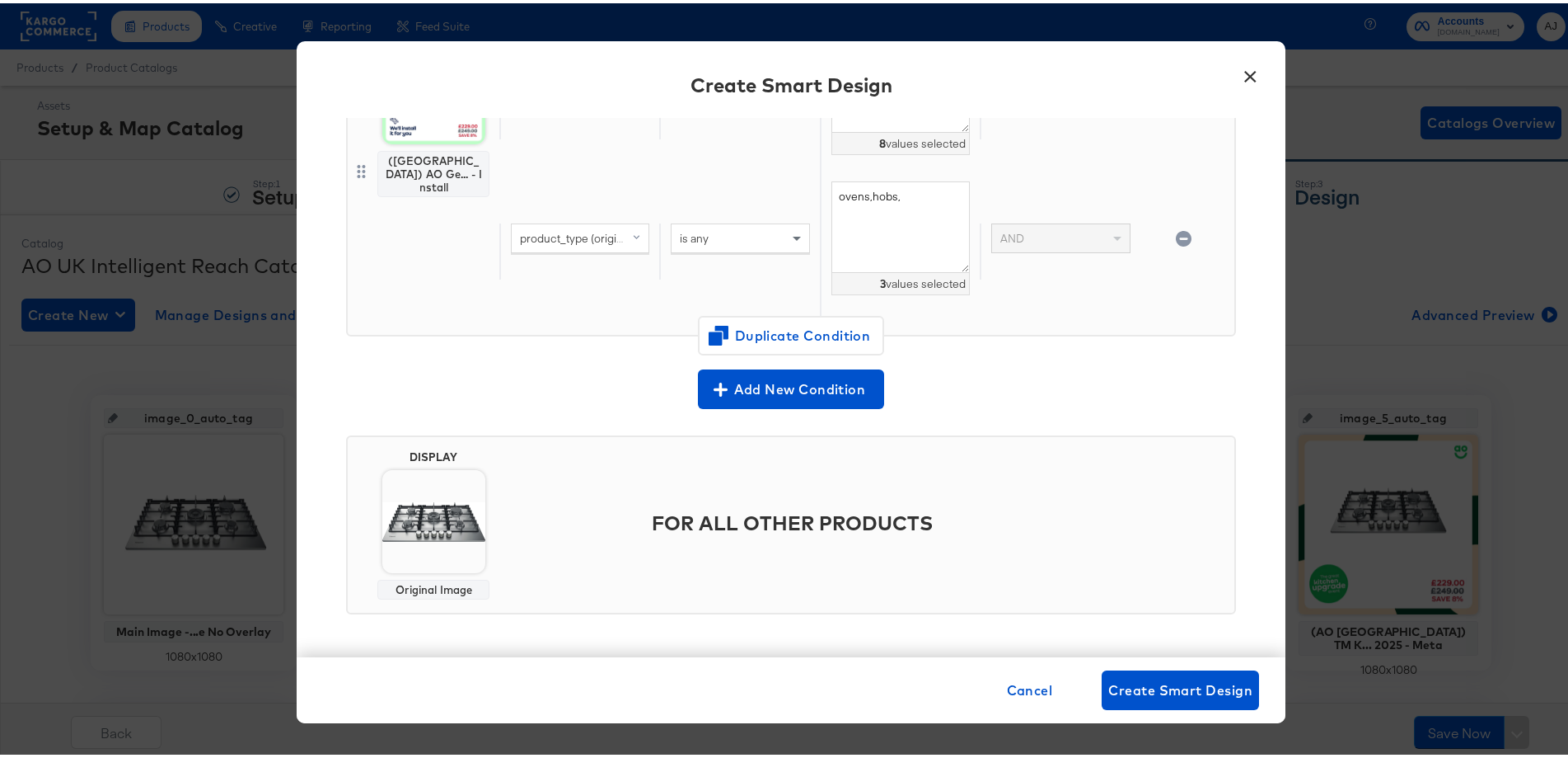
click at [464, 517] on img at bounding box center [434, 518] width 103 height 103
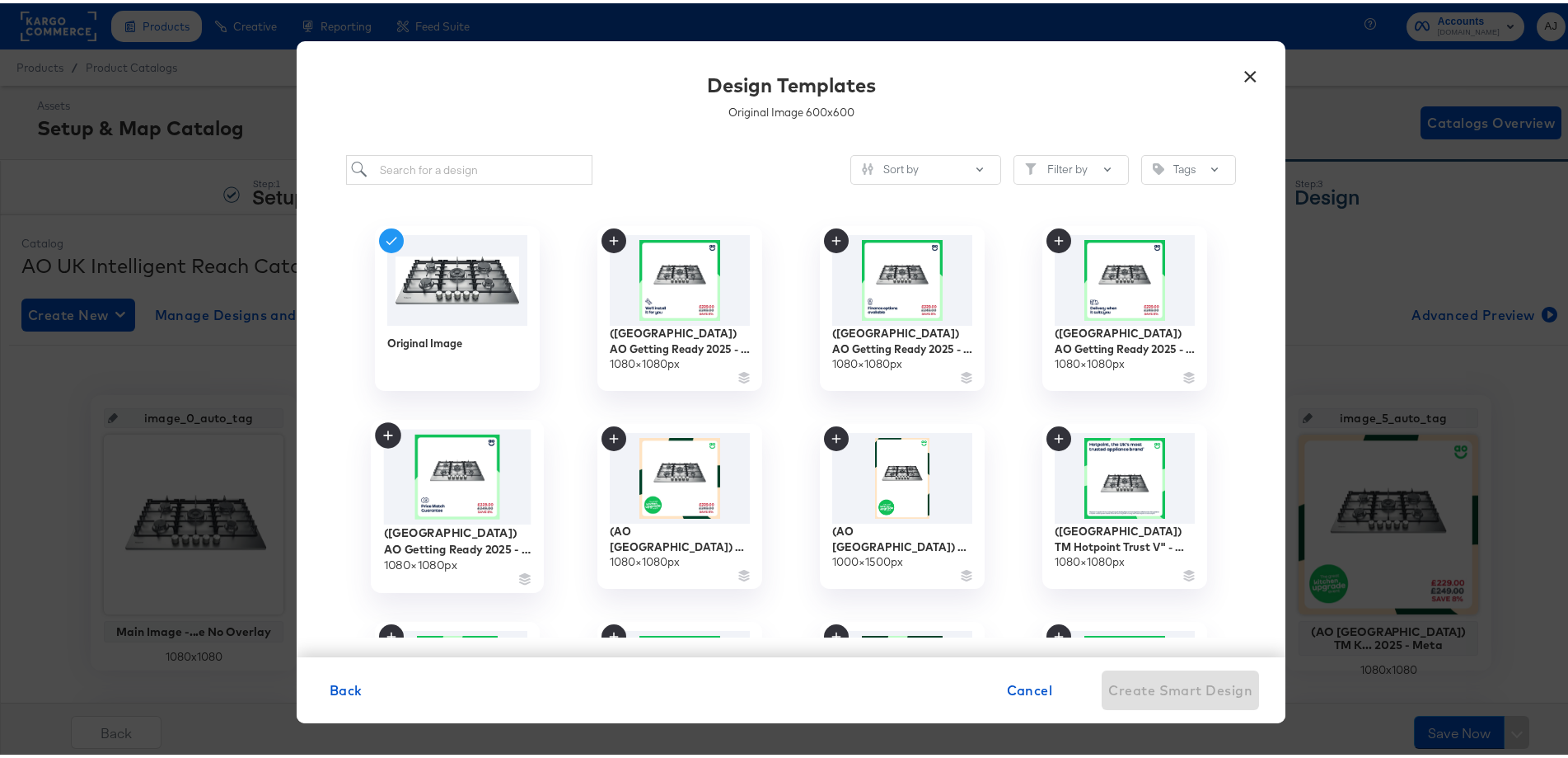
click at [473, 486] on img at bounding box center [458, 474] width 148 height 96
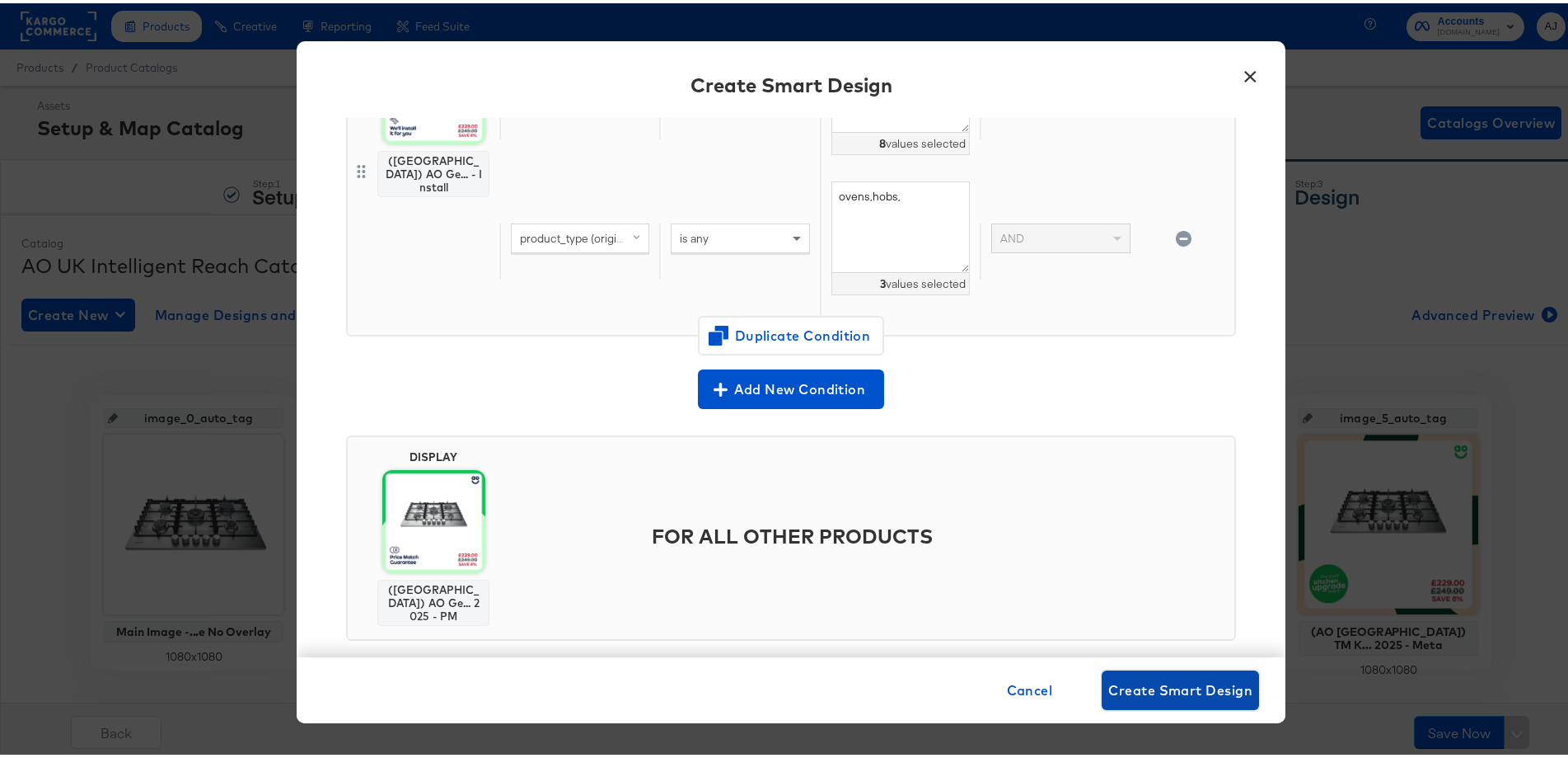
click at [1129, 690] on span "Create Smart Design" at bounding box center [1180, 686] width 144 height 23
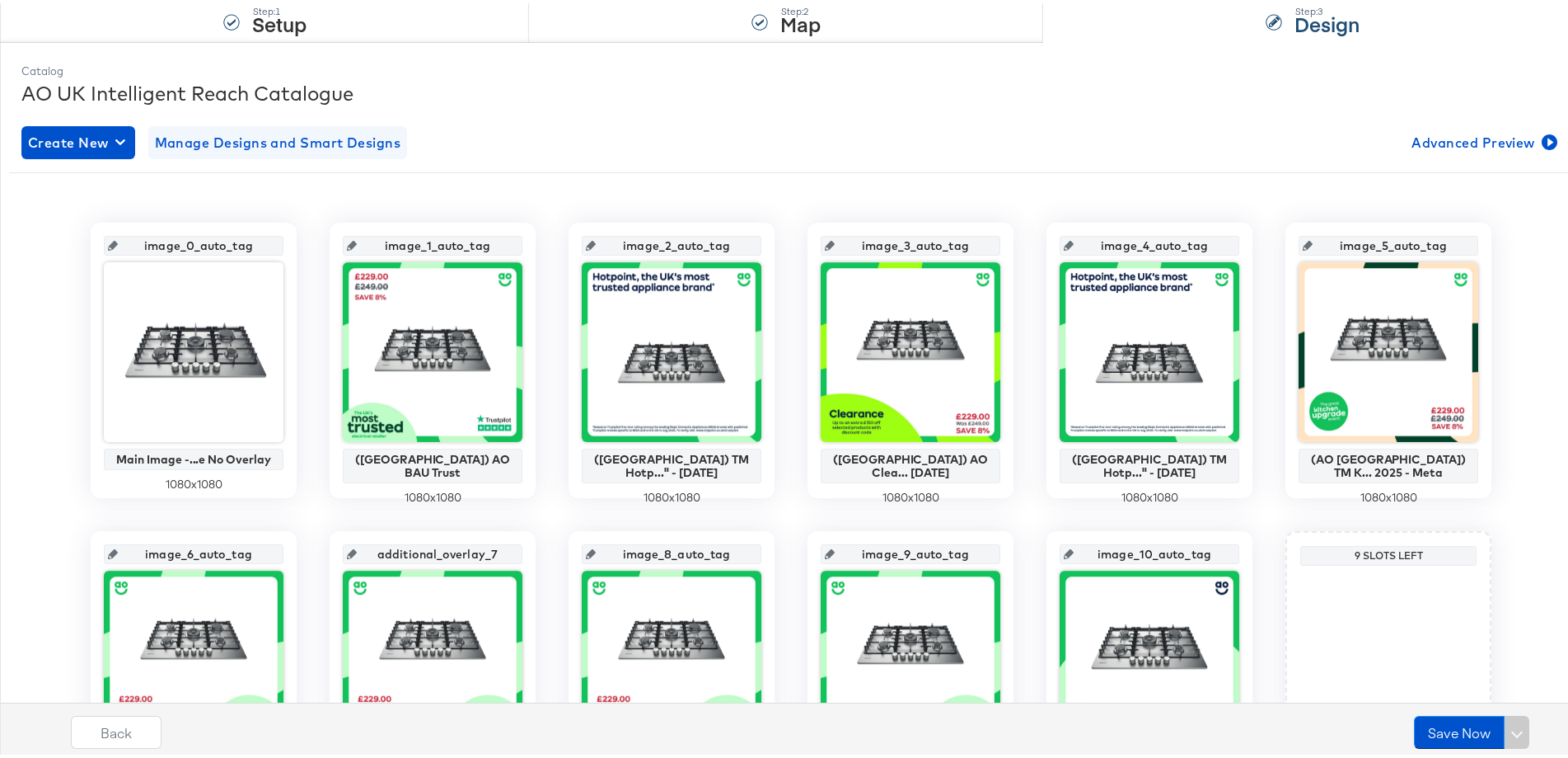
scroll to position [0, 0]
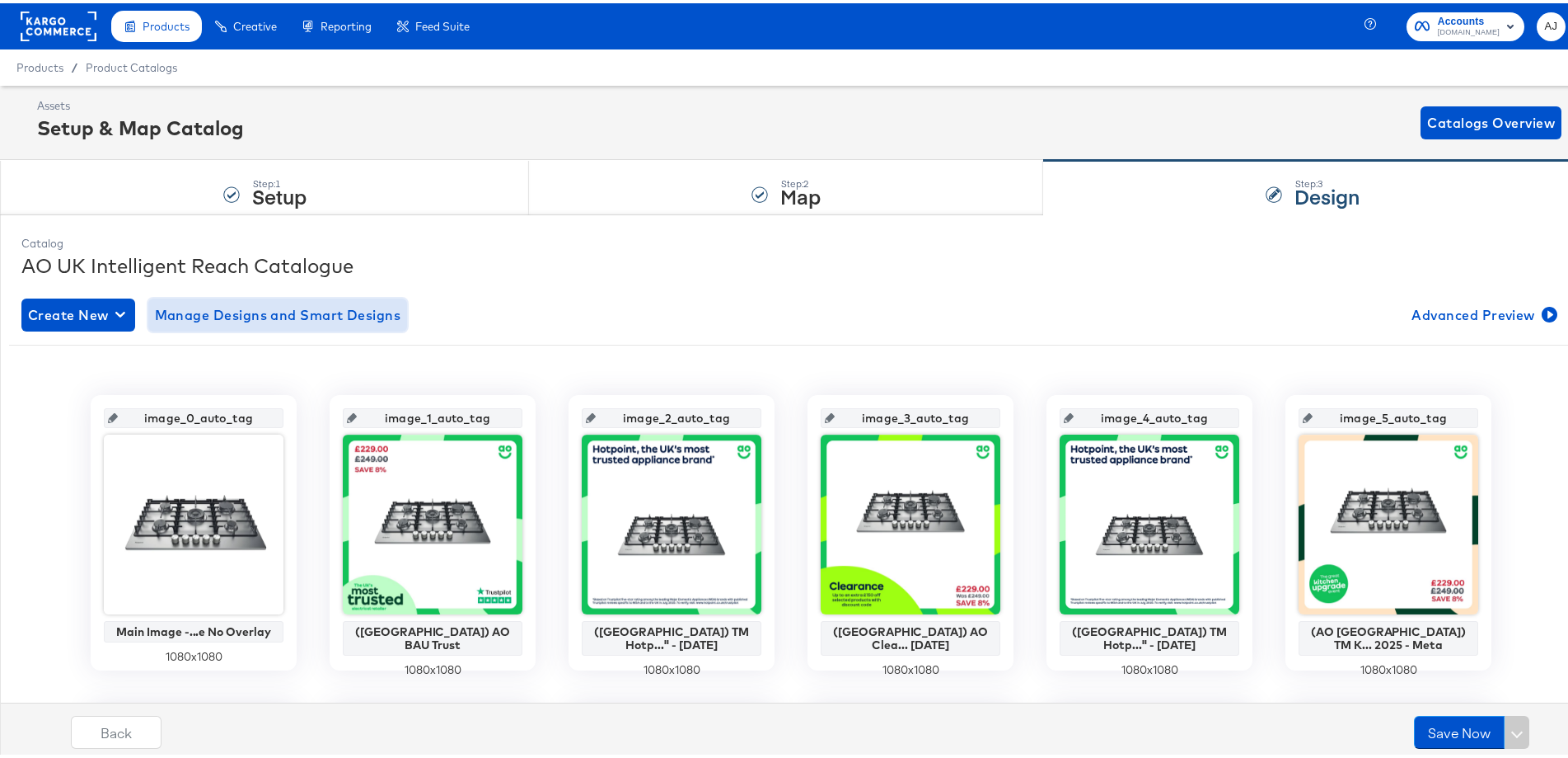
click at [354, 313] on span "Manage Designs and Smart Designs" at bounding box center [278, 311] width 247 height 23
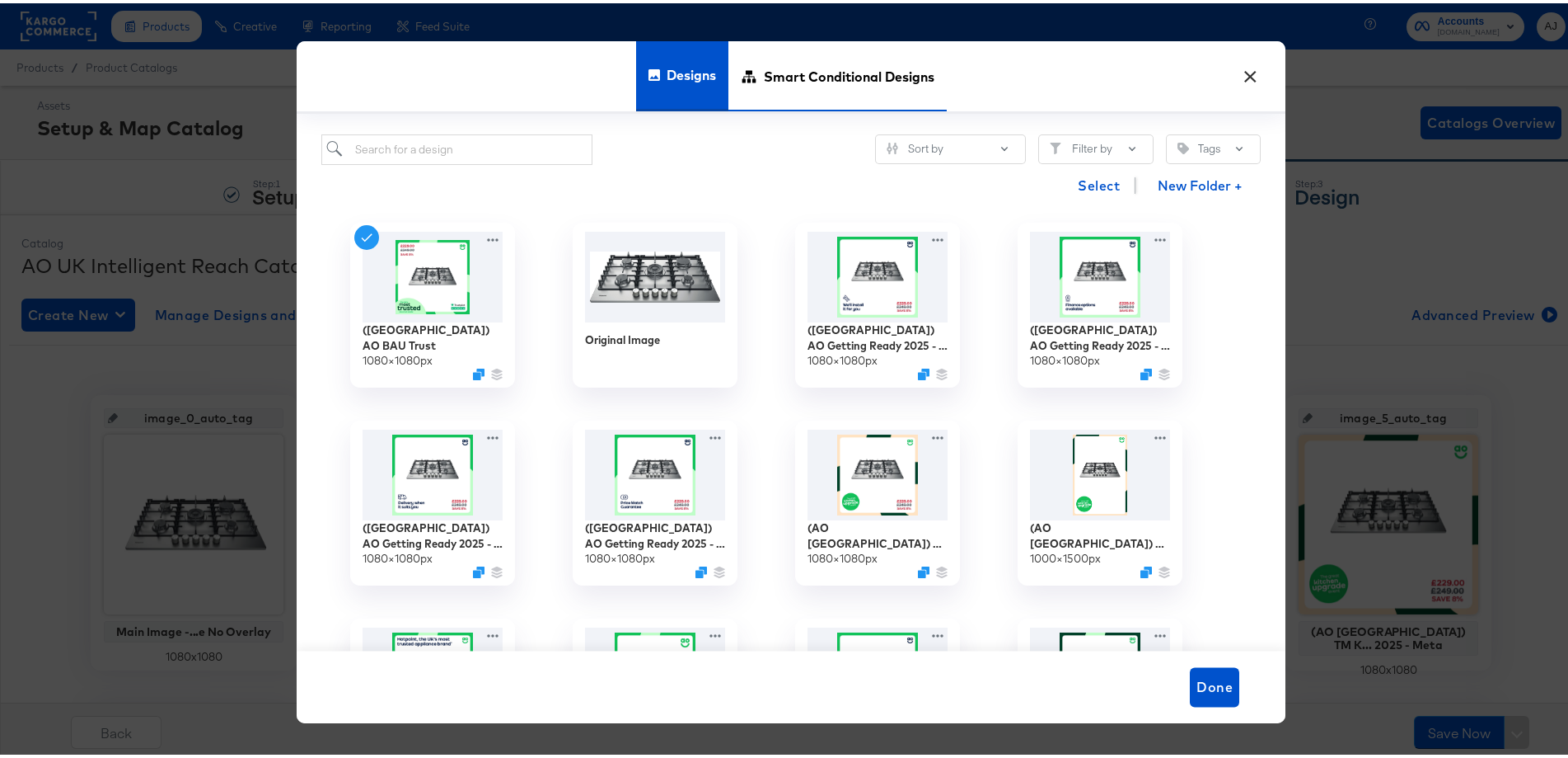
click at [857, 87] on span "Smart Conditional Designs" at bounding box center [848, 72] width 171 height 73
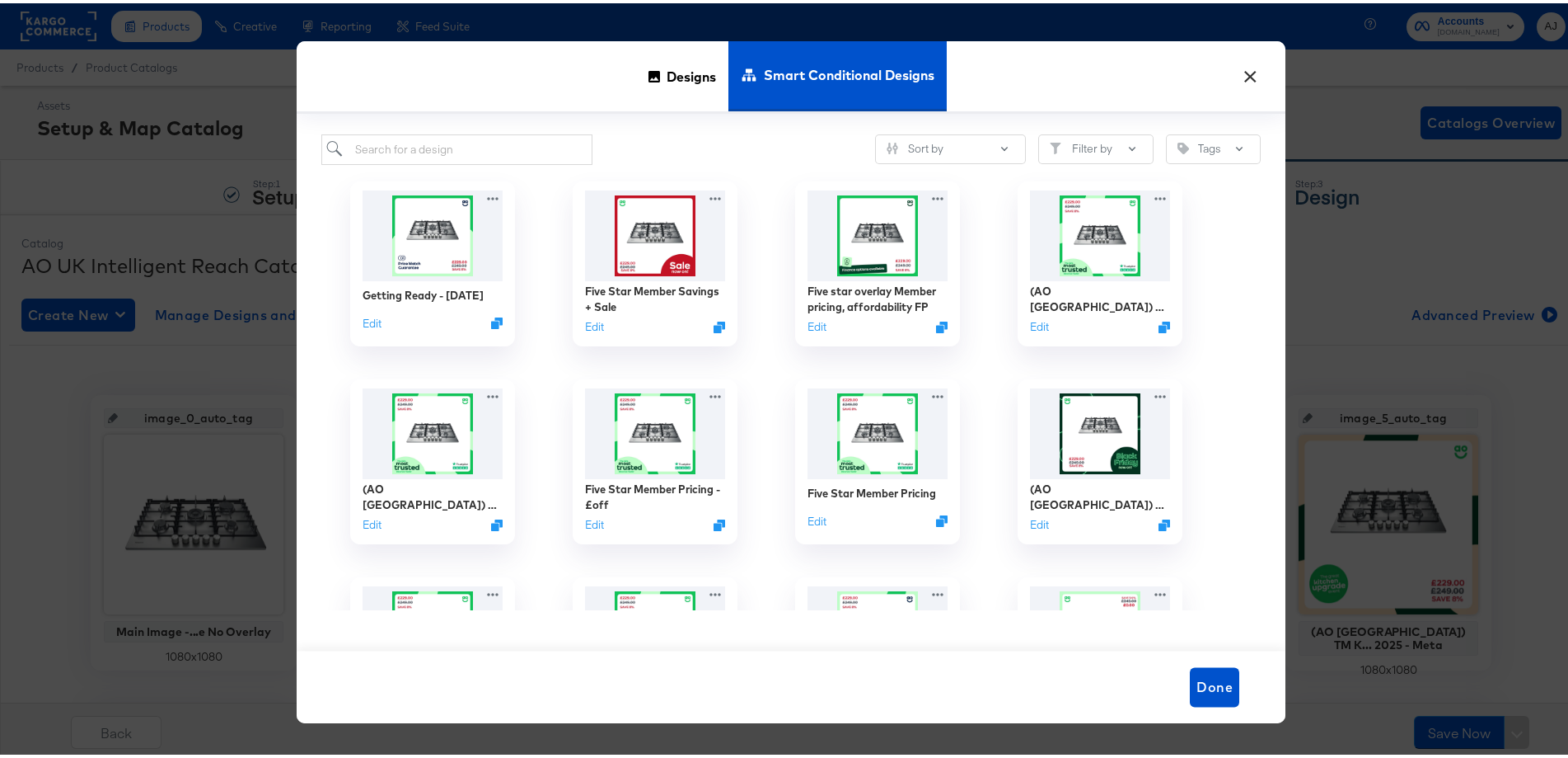
click at [1238, 71] on button "×" at bounding box center [1250, 69] width 30 height 30
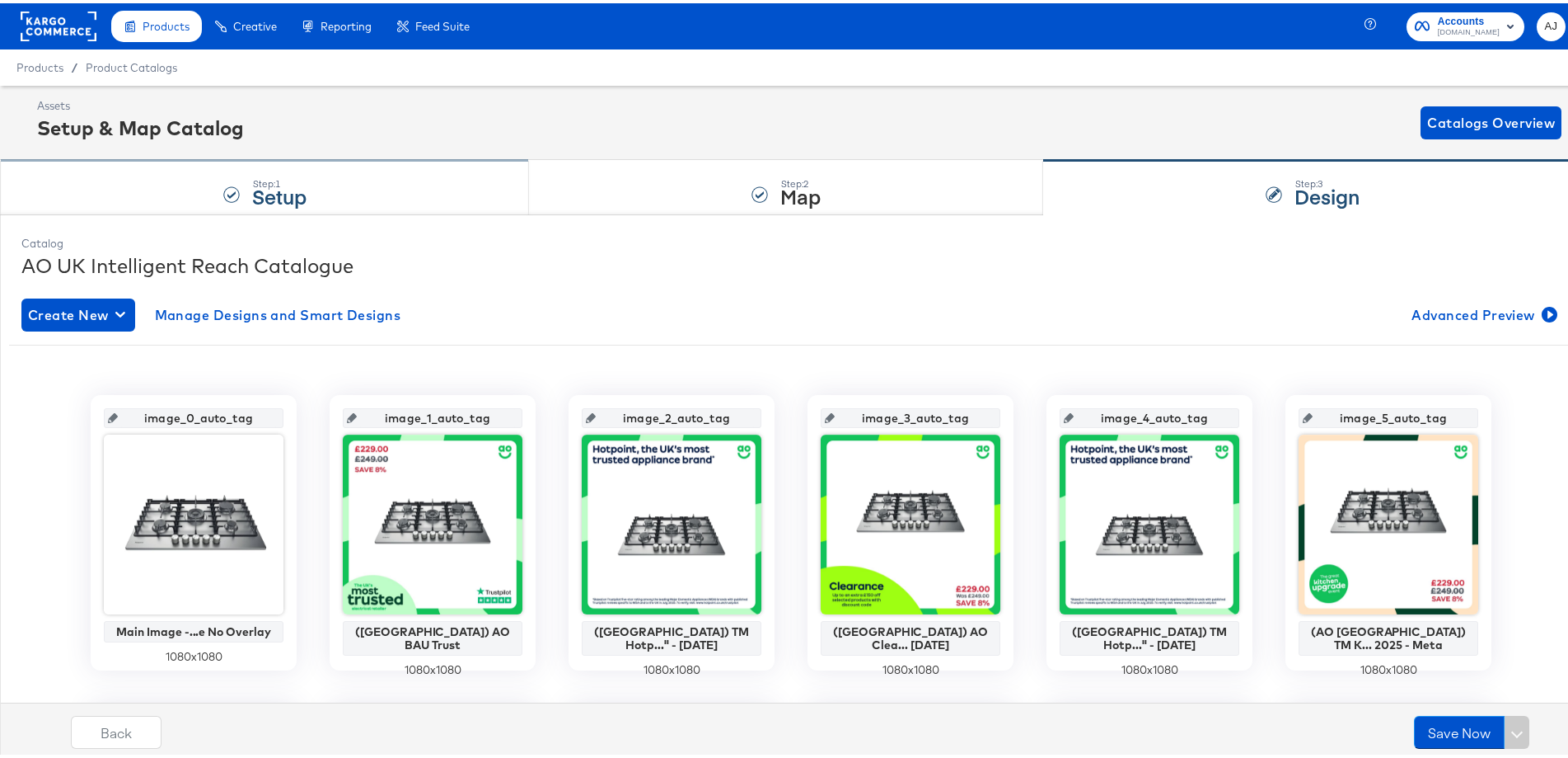
click at [190, 187] on div "Step: 1 Setup" at bounding box center [264, 185] width 529 height 54
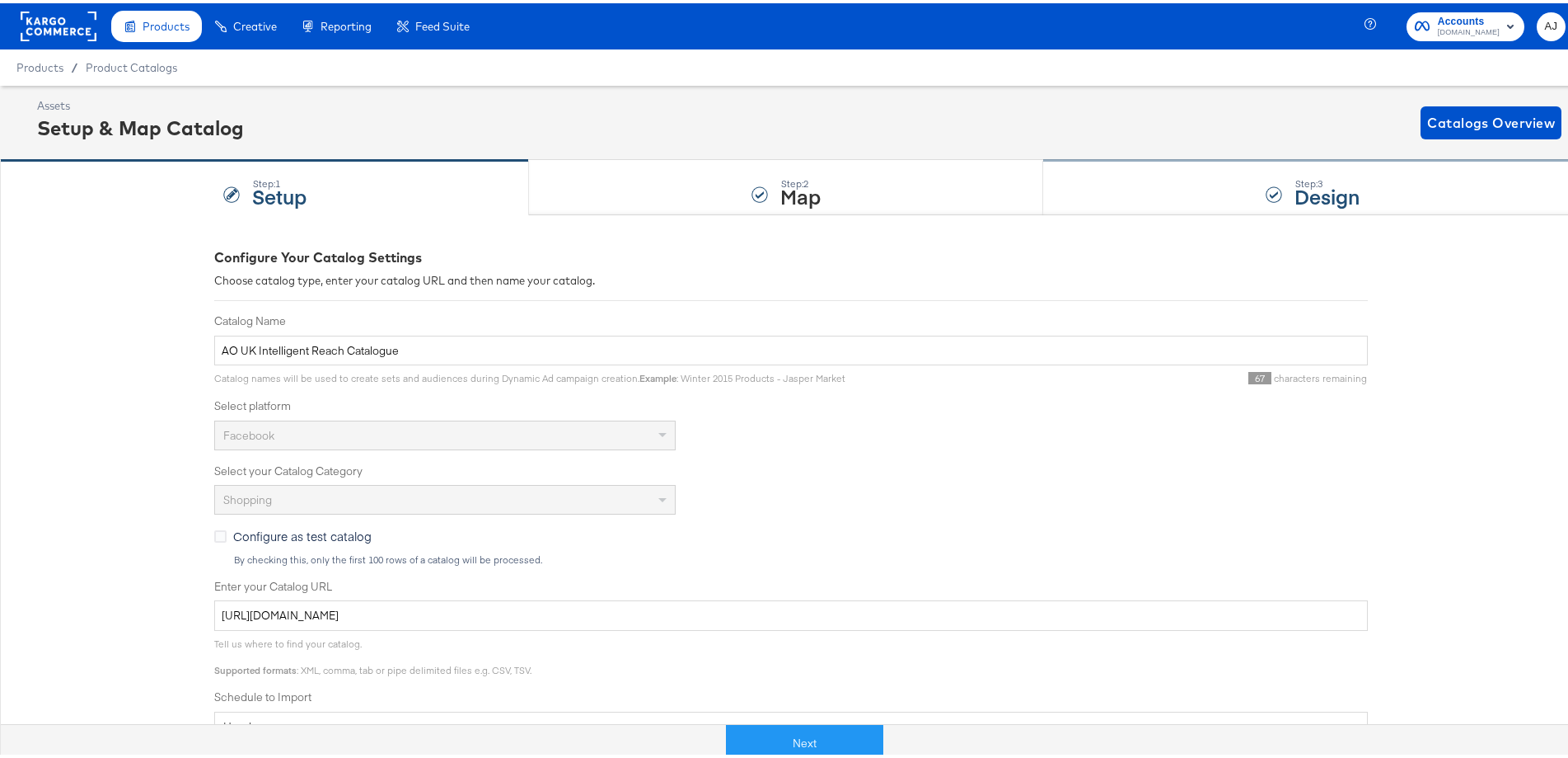
click at [1210, 190] on div "Step: 3 Design" at bounding box center [1312, 185] width 539 height 54
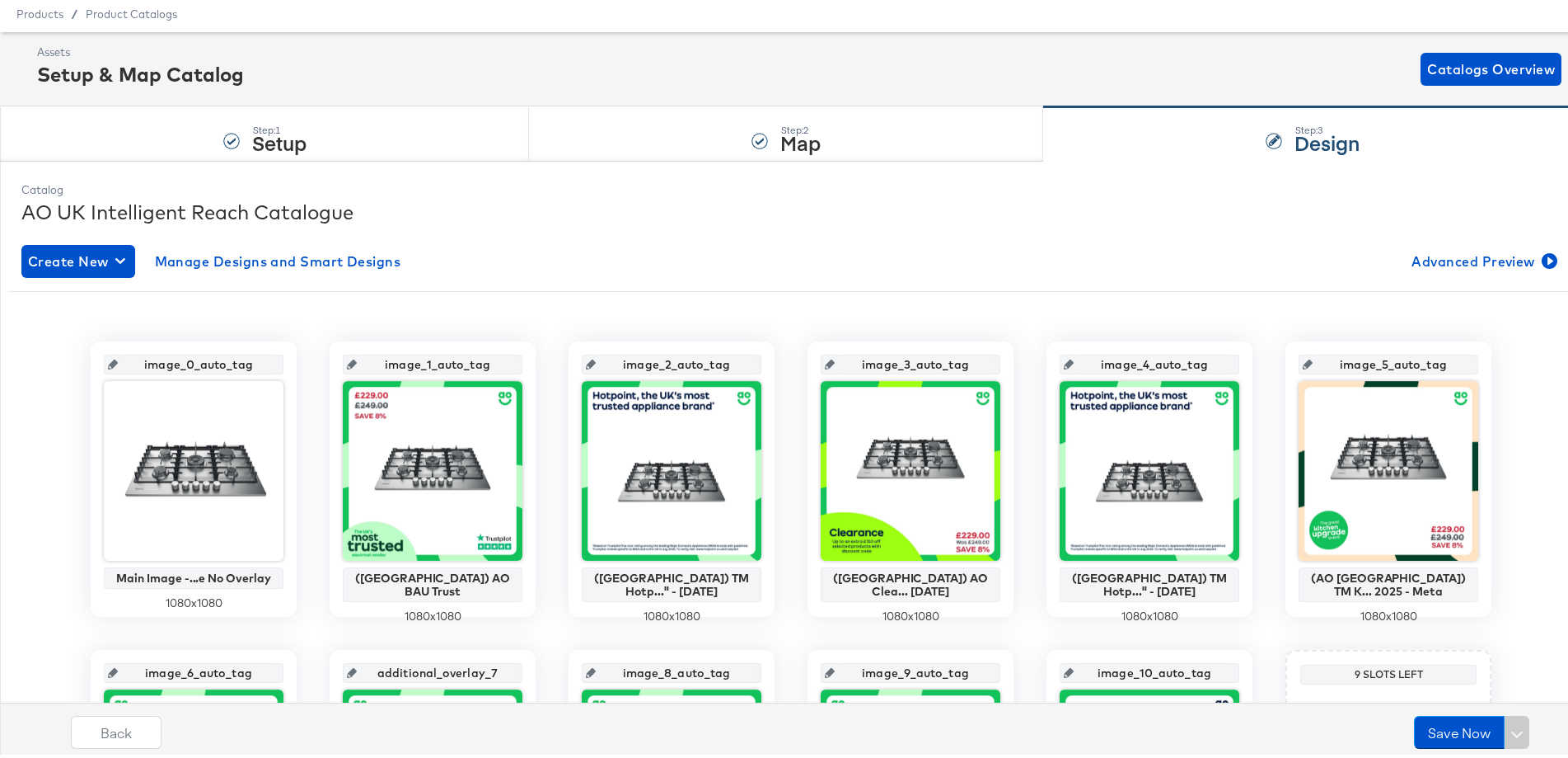
scroll to position [82, 0]
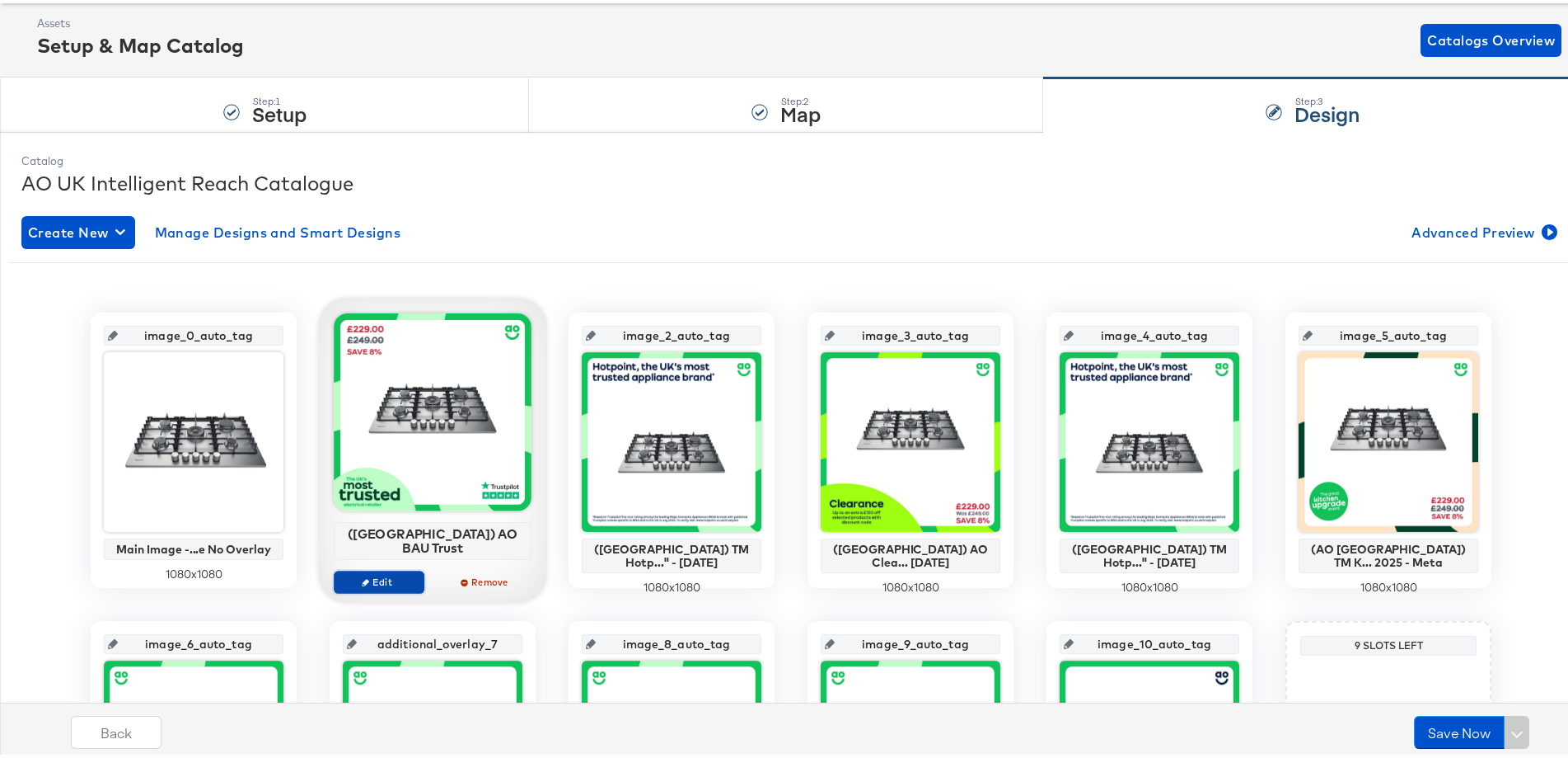
click at [409, 572] on span "Edit" at bounding box center [379, 578] width 76 height 12
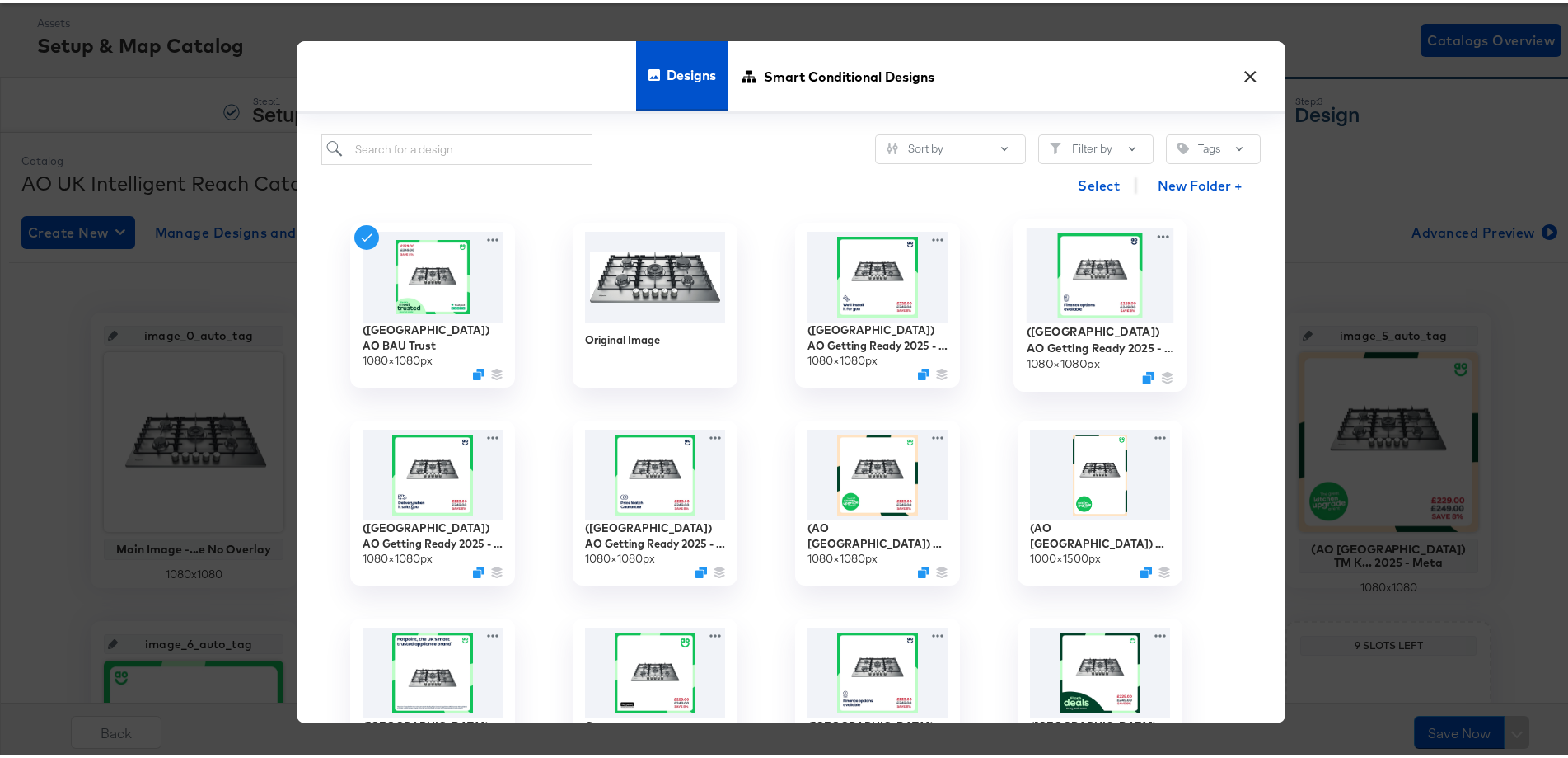
click at [1086, 275] on img at bounding box center [1100, 272] width 148 height 95
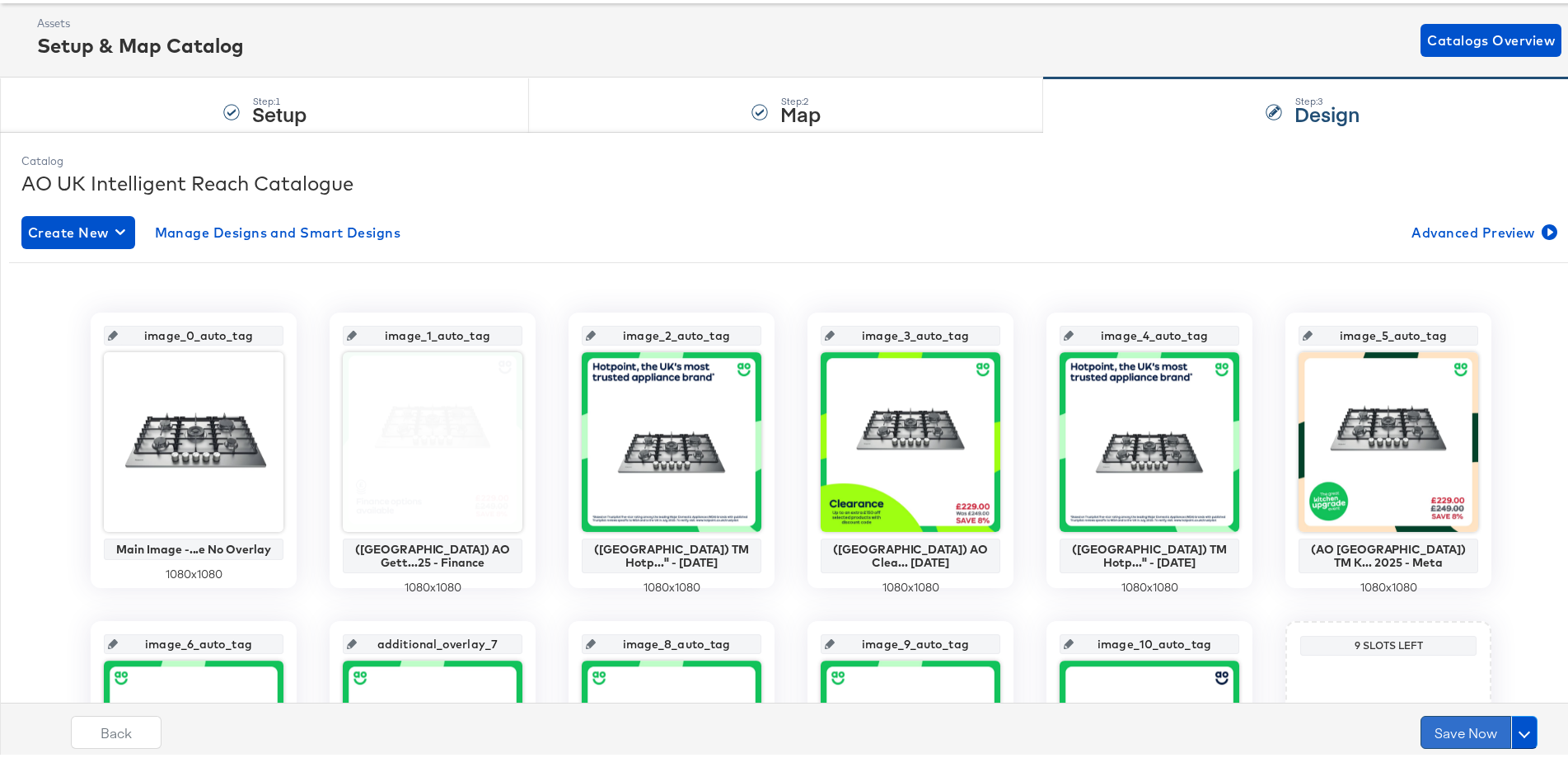
click at [1452, 737] on button "Save Now" at bounding box center [1466, 728] width 91 height 33
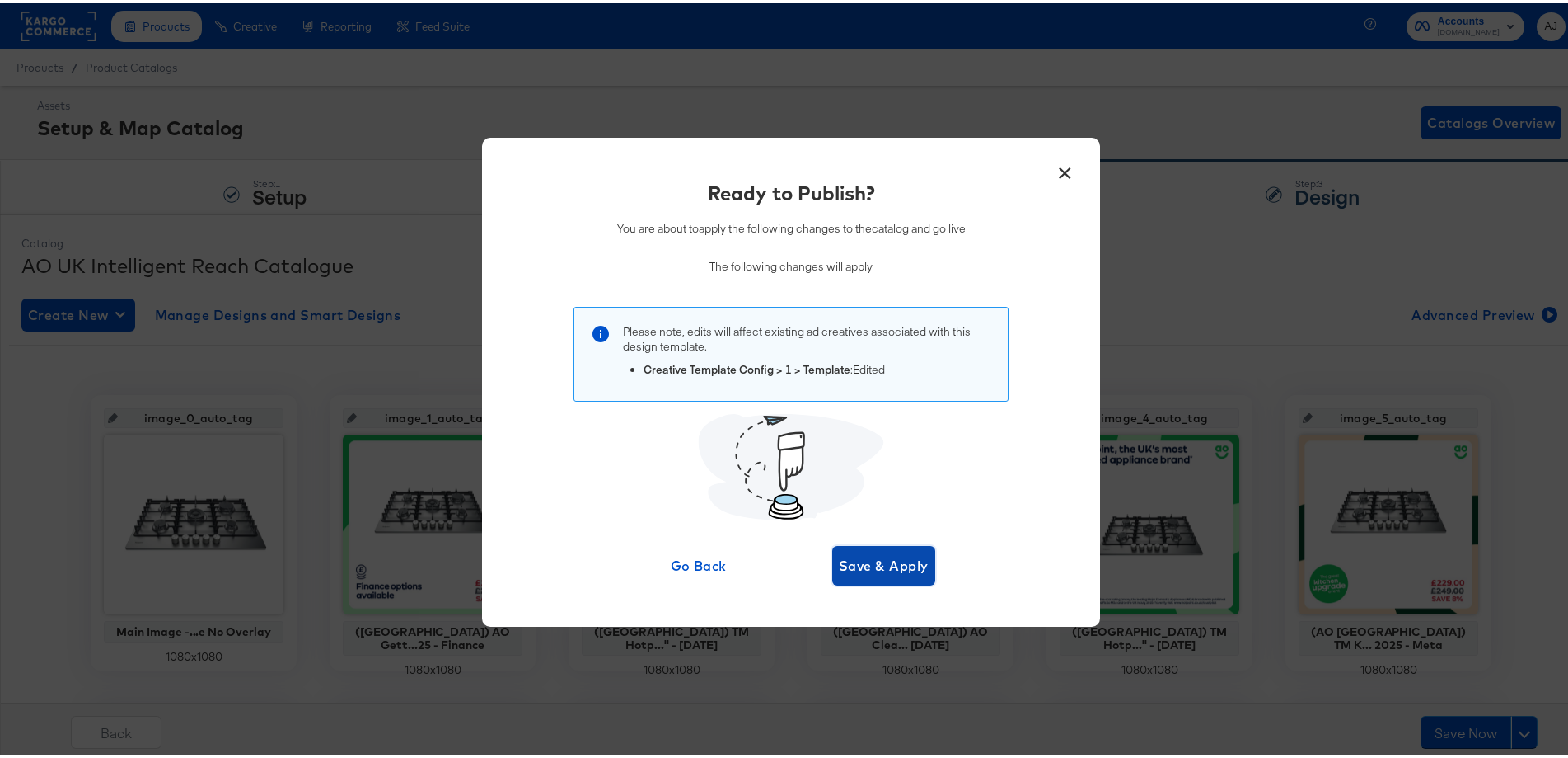
click at [862, 552] on span "Save & Apply" at bounding box center [883, 562] width 90 height 23
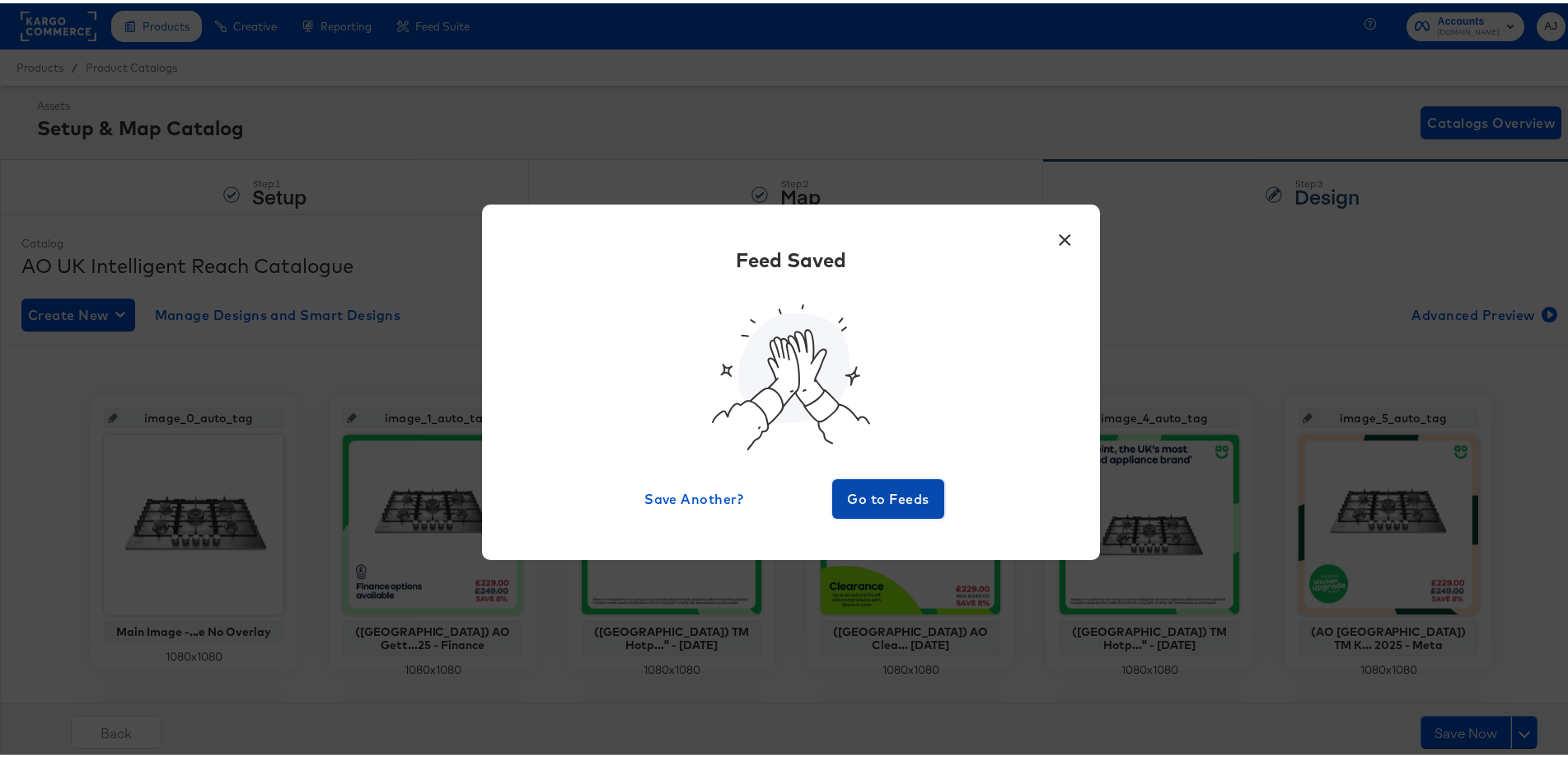
click at [874, 496] on span "Go to Feeds" at bounding box center [887, 495] width 99 height 23
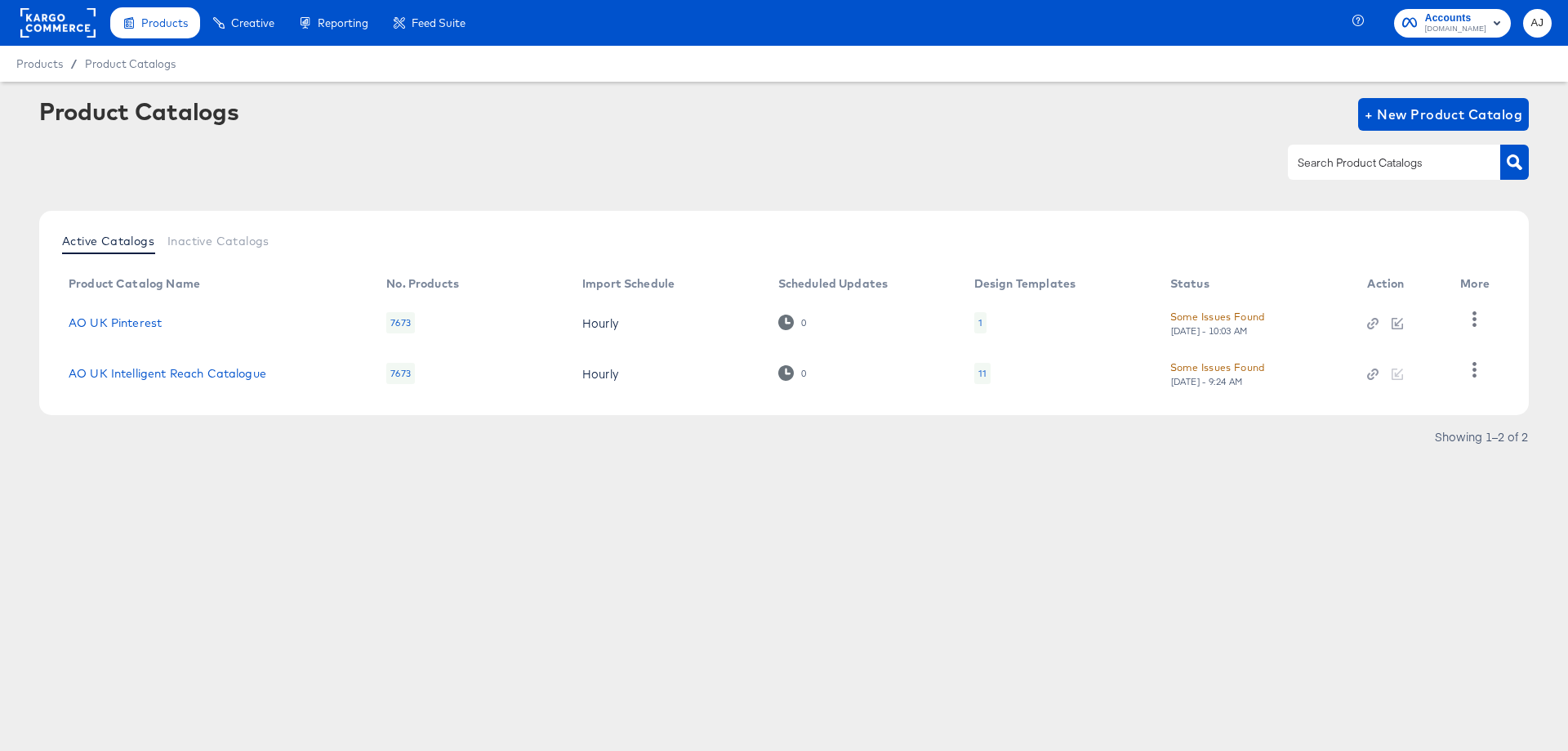
click at [472, 511] on div "Products Products Product Catalogs Enhance Your Product Catalog, Map Them to Pu…" at bounding box center [784, 376] width 1568 height 751
click at [114, 376] on link "AO UK Intelligent Reach Catalogue" at bounding box center [167, 373] width 198 height 13
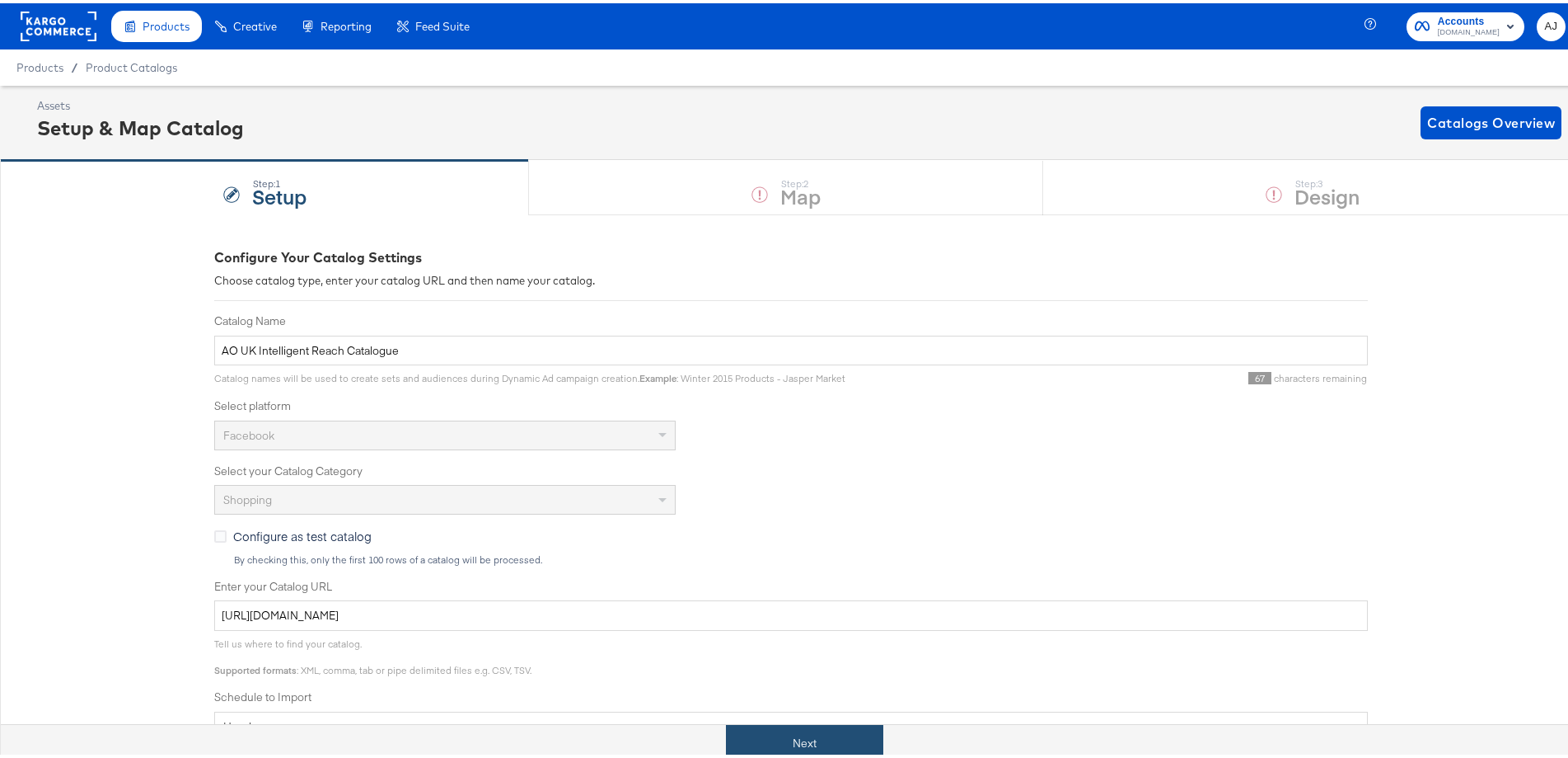
click at [828, 743] on button "Next" at bounding box center [804, 740] width 158 height 37
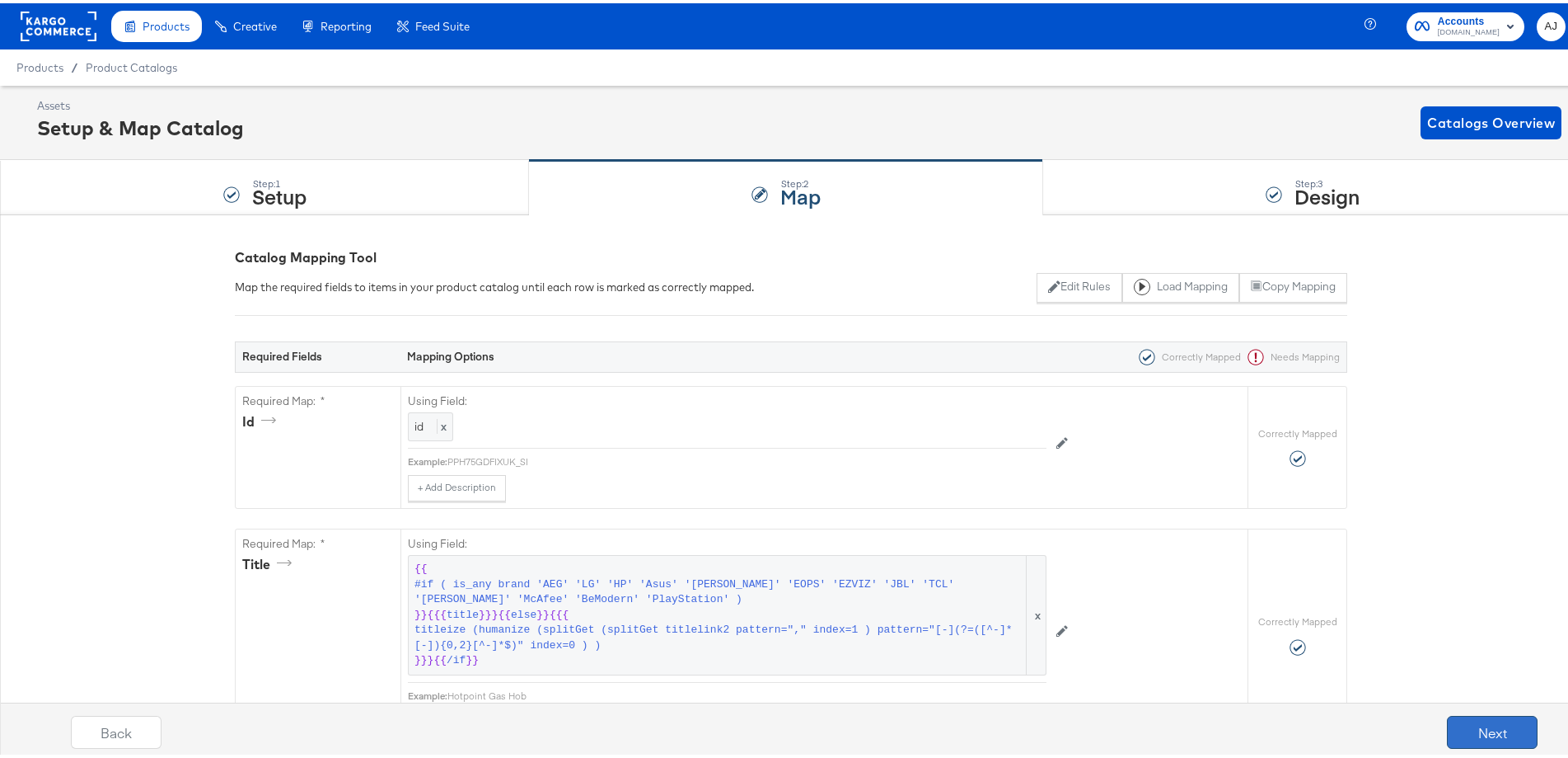
click at [1460, 732] on button "Next" at bounding box center [1492, 728] width 91 height 33
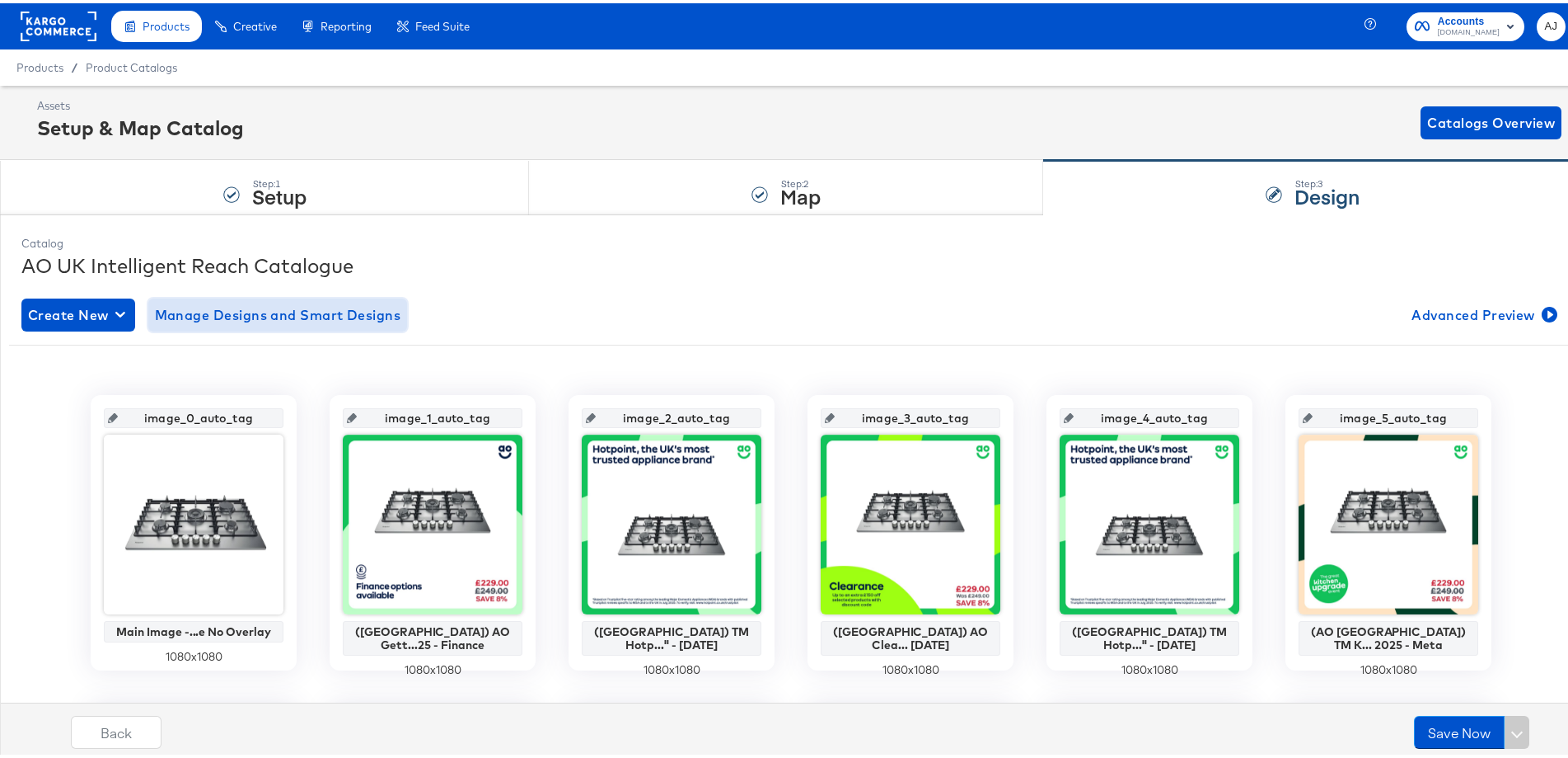
click at [295, 317] on span "Manage Designs and Smart Designs" at bounding box center [278, 311] width 247 height 23
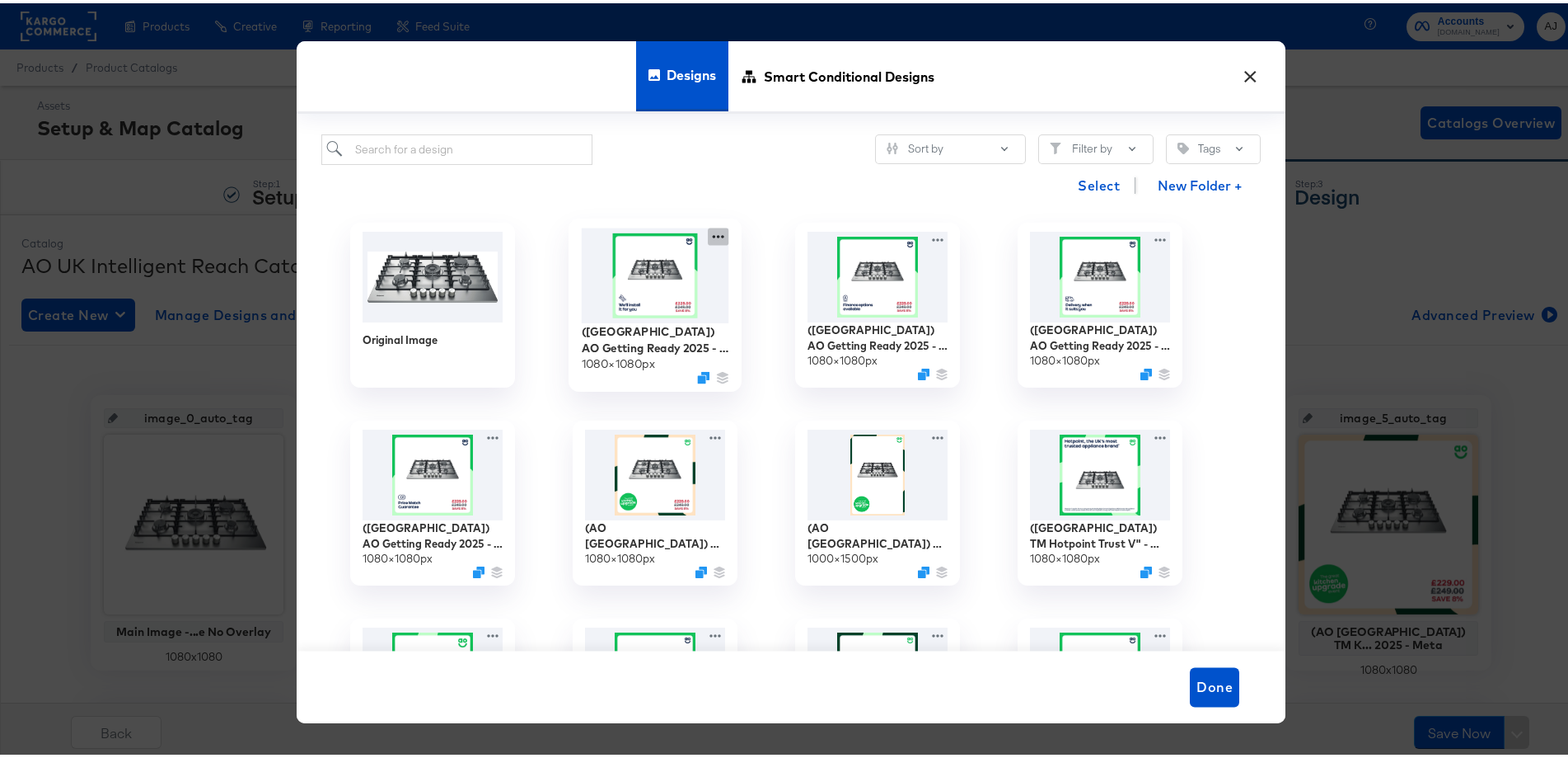
click at [711, 234] on icon at bounding box center [718, 233] width 21 height 17
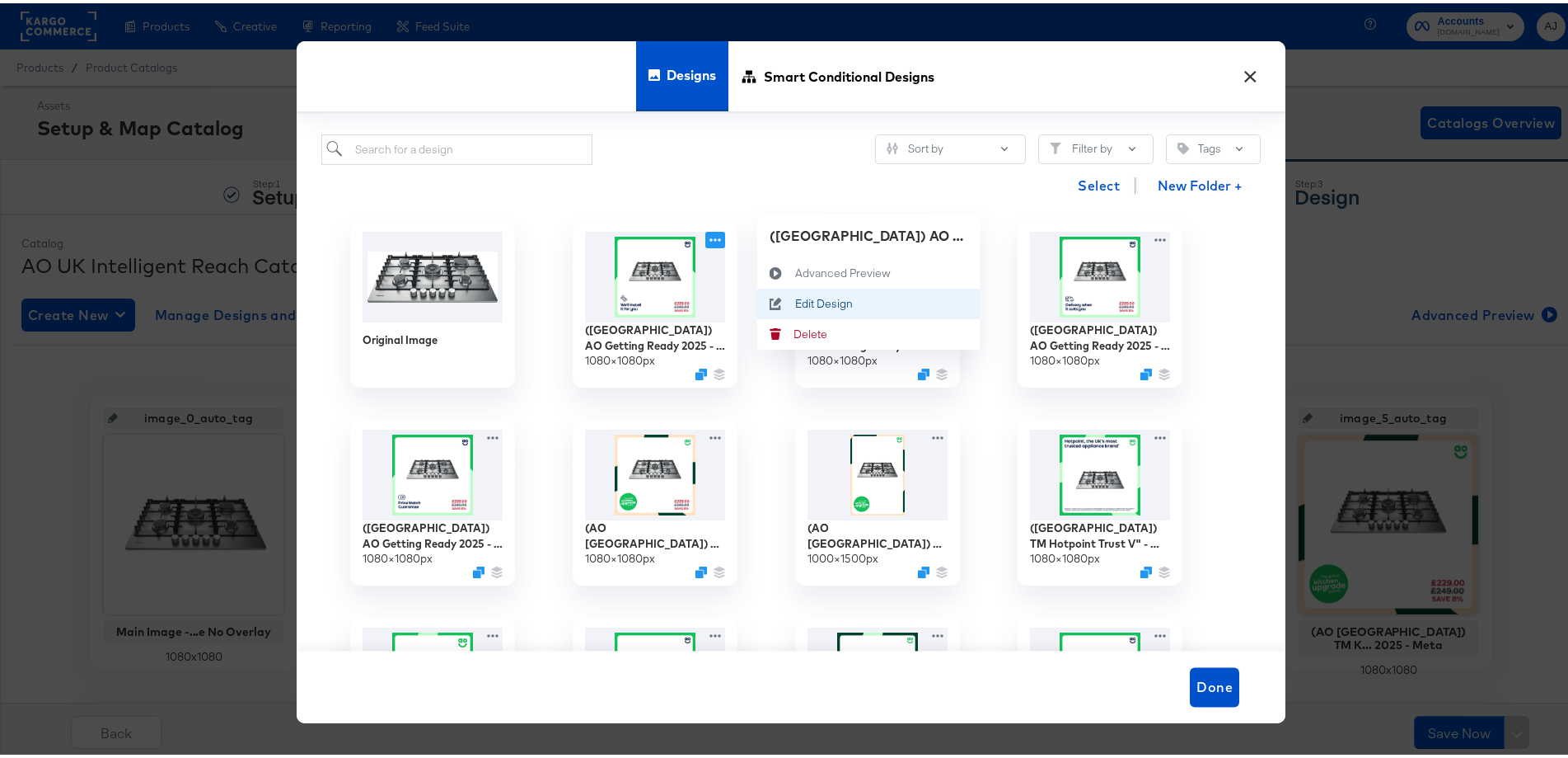
click at [795, 301] on div "Edit Design Edit Design" at bounding box center [795, 301] width 0 height 0
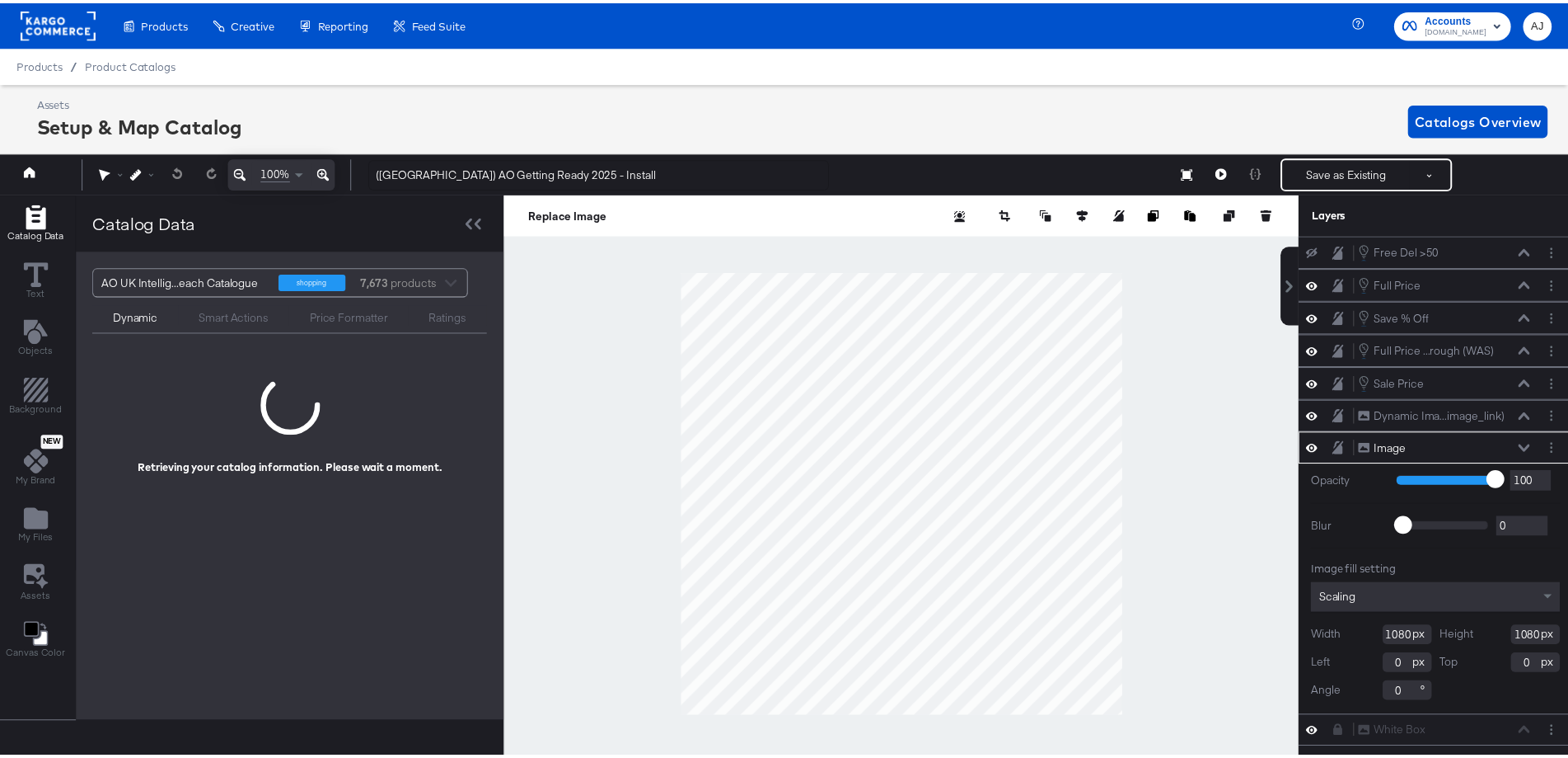
scroll to position [0, 4]
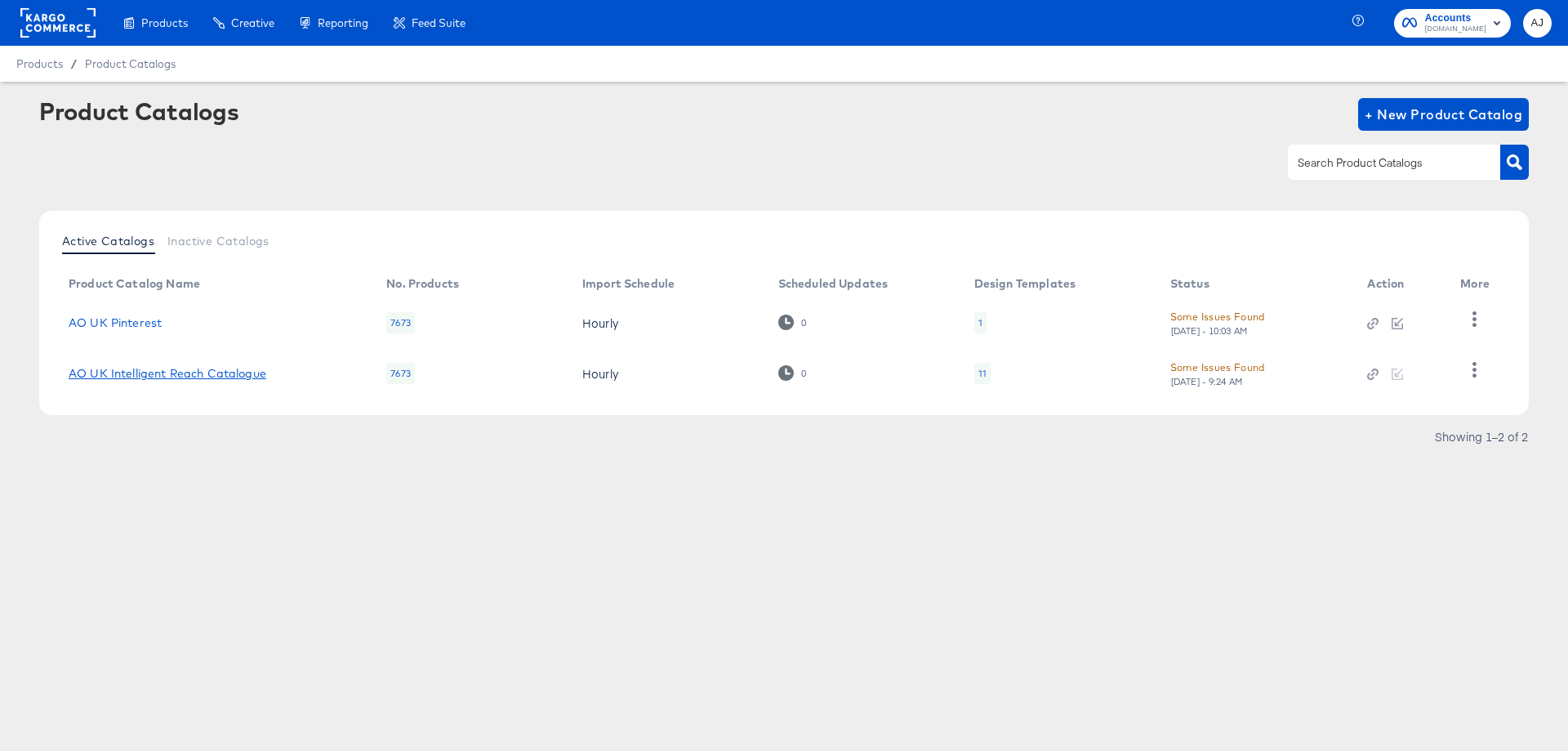
click at [192, 374] on link "AO UK Intelligent Reach Catalogue" at bounding box center [167, 373] width 198 height 13
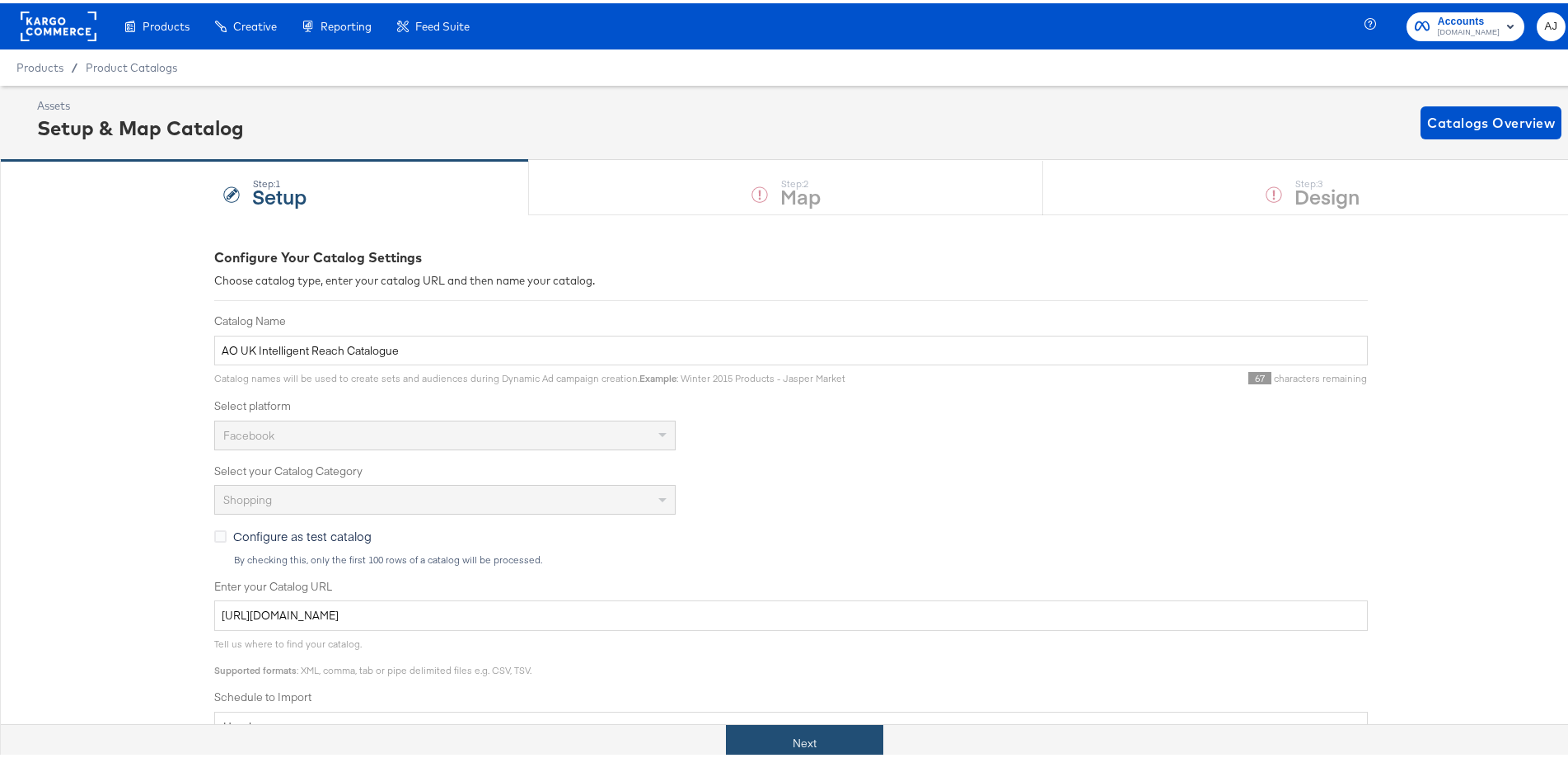
click at [838, 748] on button "Next" at bounding box center [804, 740] width 158 height 37
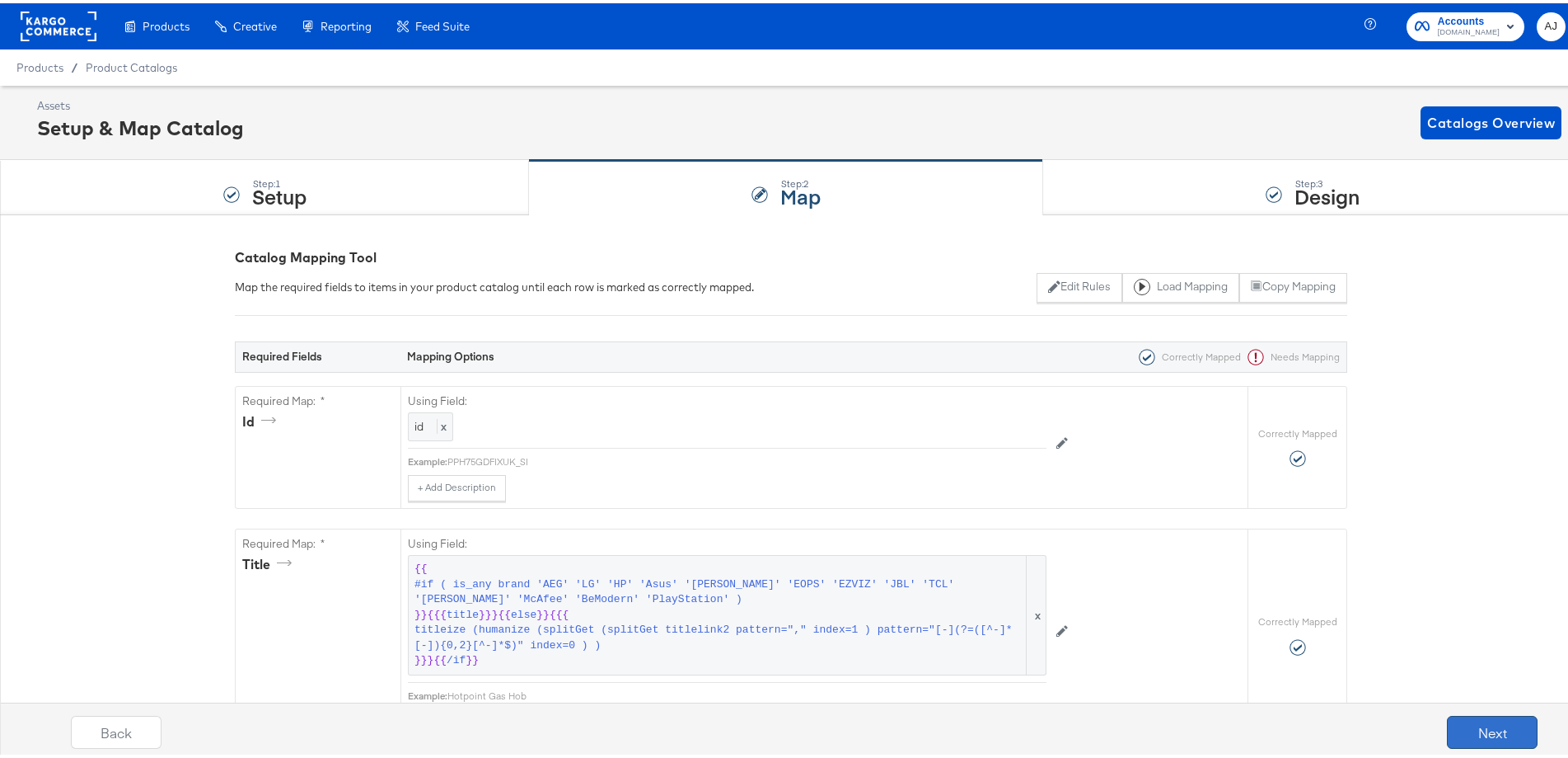
click at [1489, 727] on button "Next" at bounding box center [1492, 728] width 91 height 33
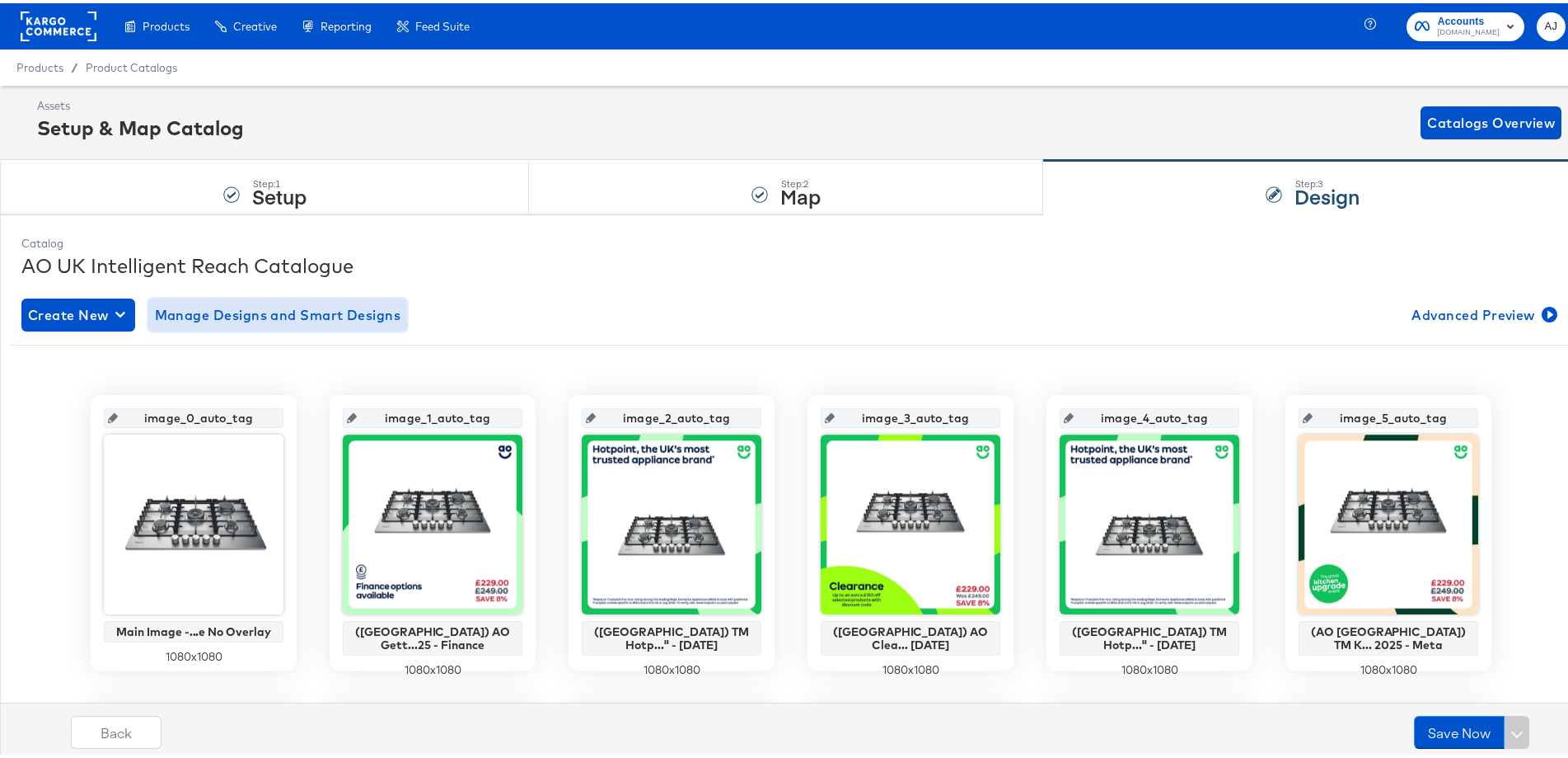
click at [294, 316] on span "Manage Designs and Smart Designs" at bounding box center [278, 311] width 247 height 23
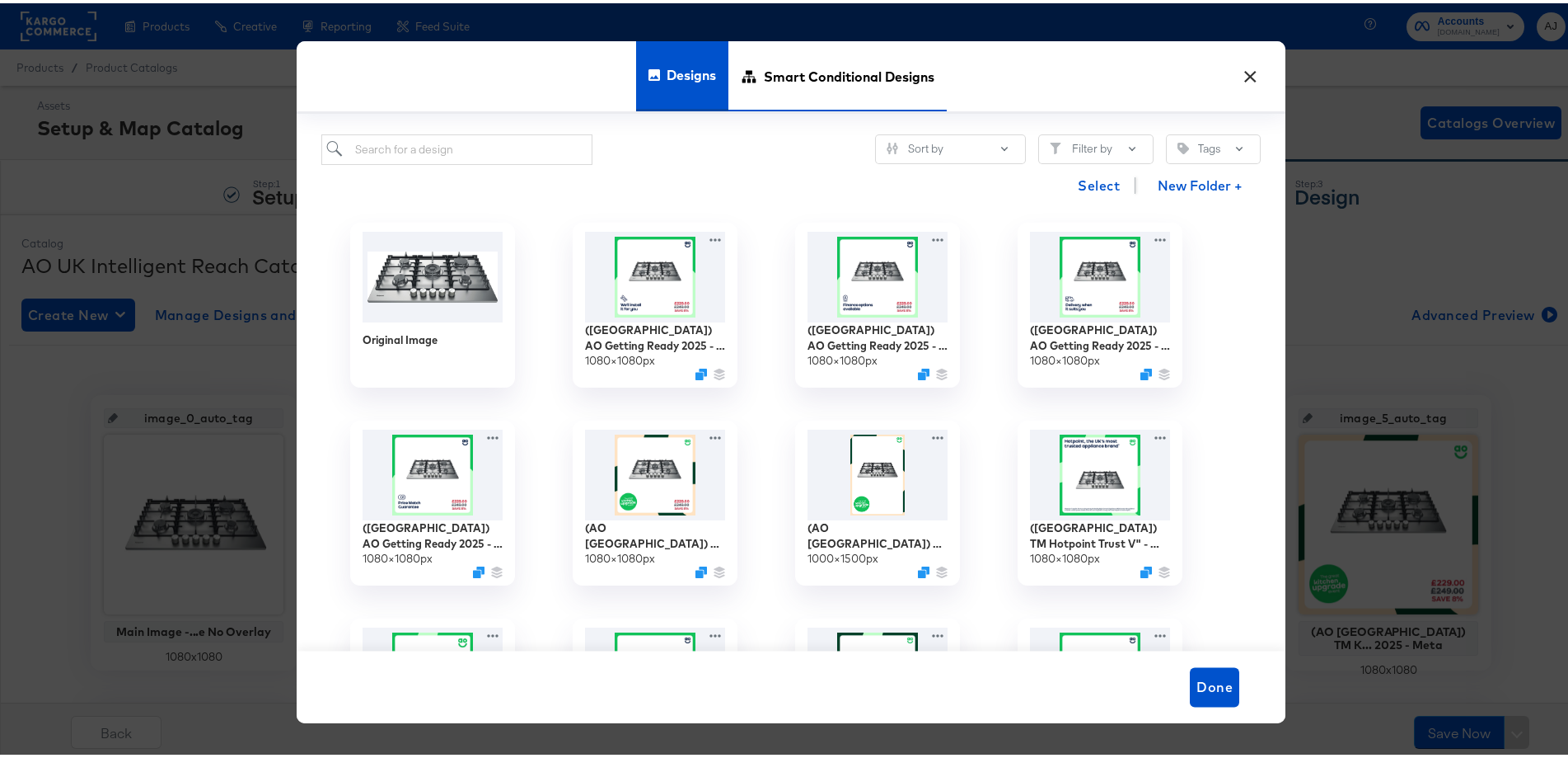
click at [907, 82] on span "Smart Conditional Designs" at bounding box center [848, 72] width 171 height 73
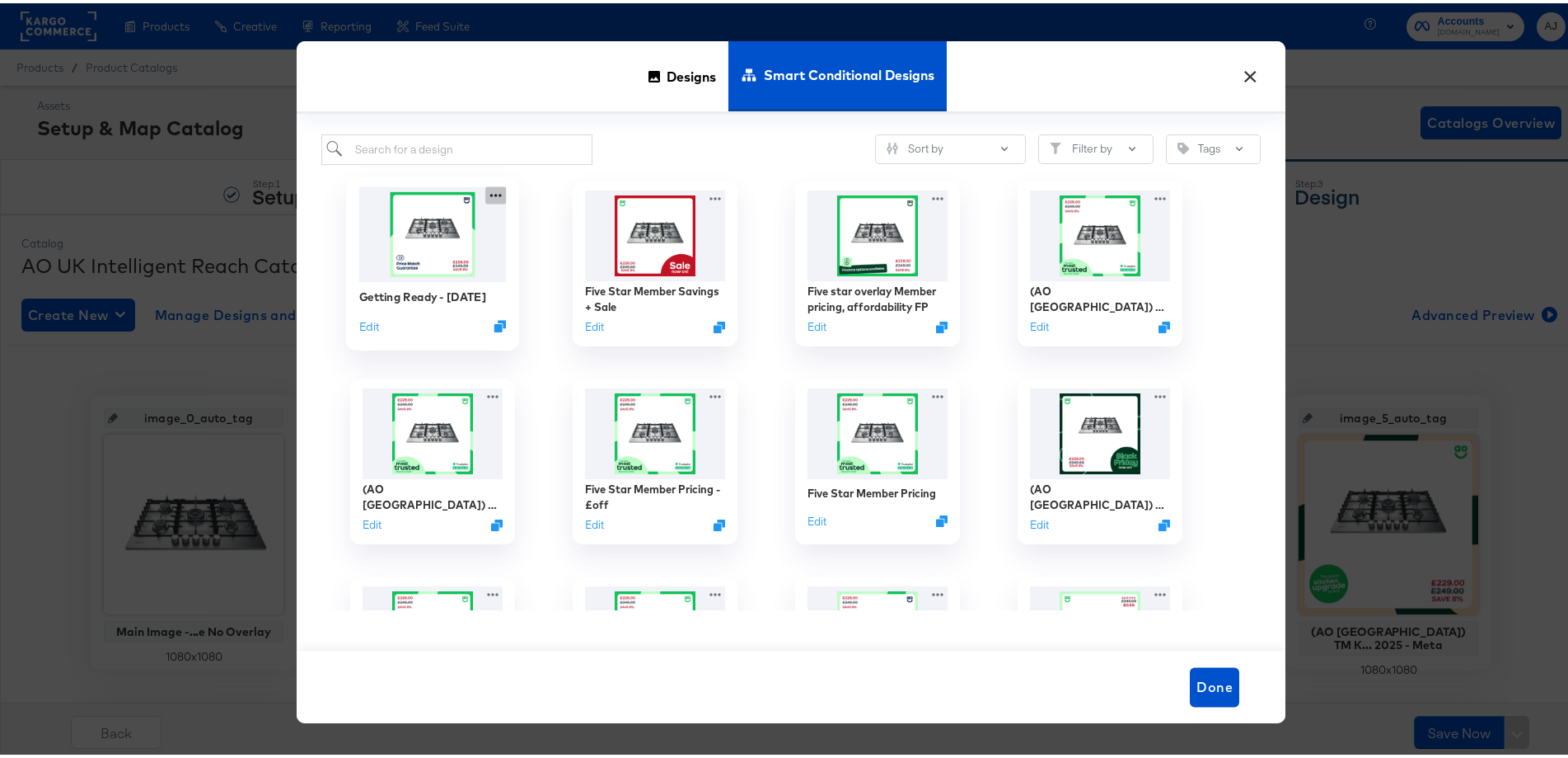
click at [492, 195] on icon at bounding box center [496, 191] width 21 height 17
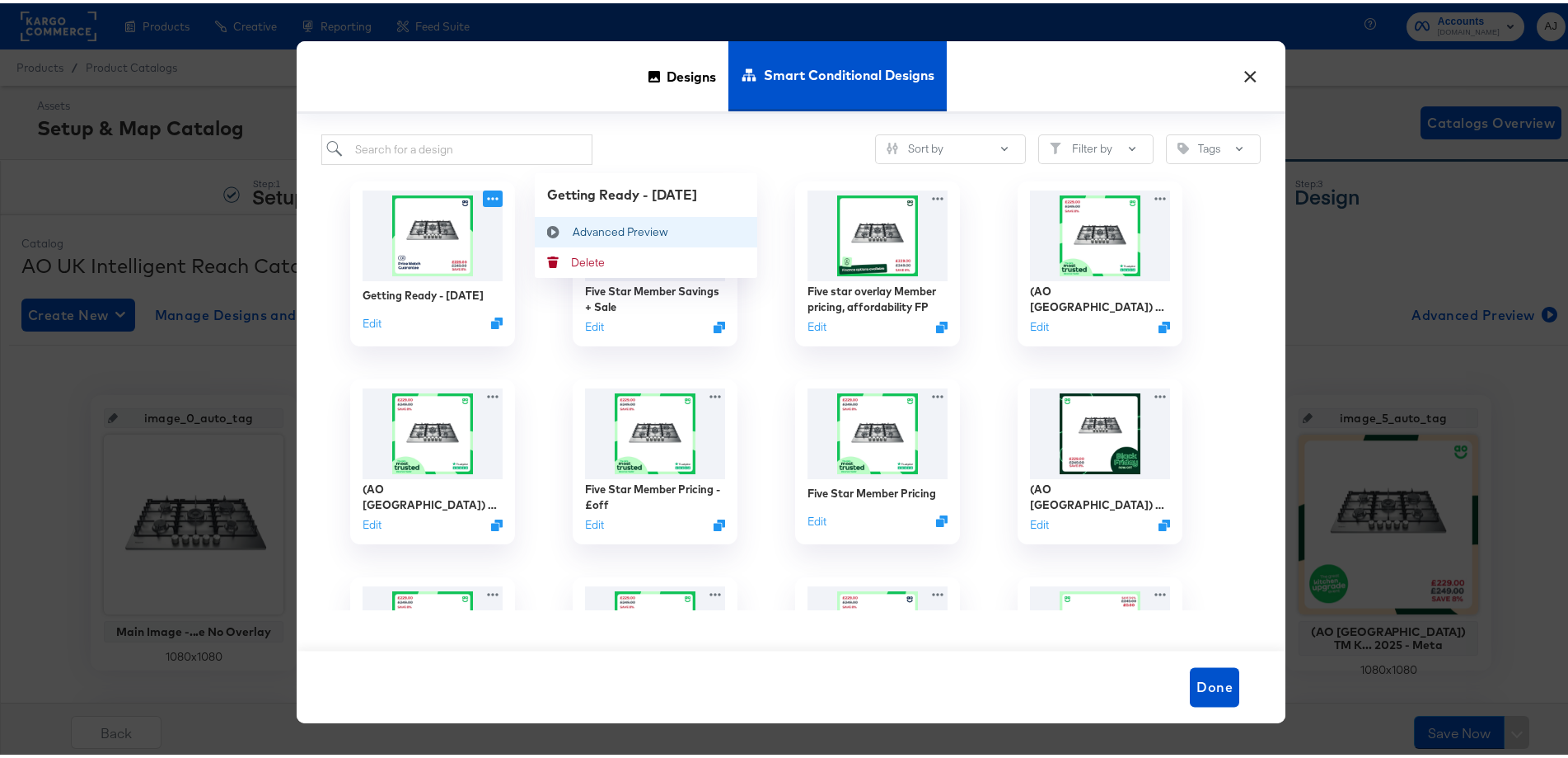
click at [573, 228] on div "Advanced Preview Advanced Preview" at bounding box center [573, 228] width 0 height 0
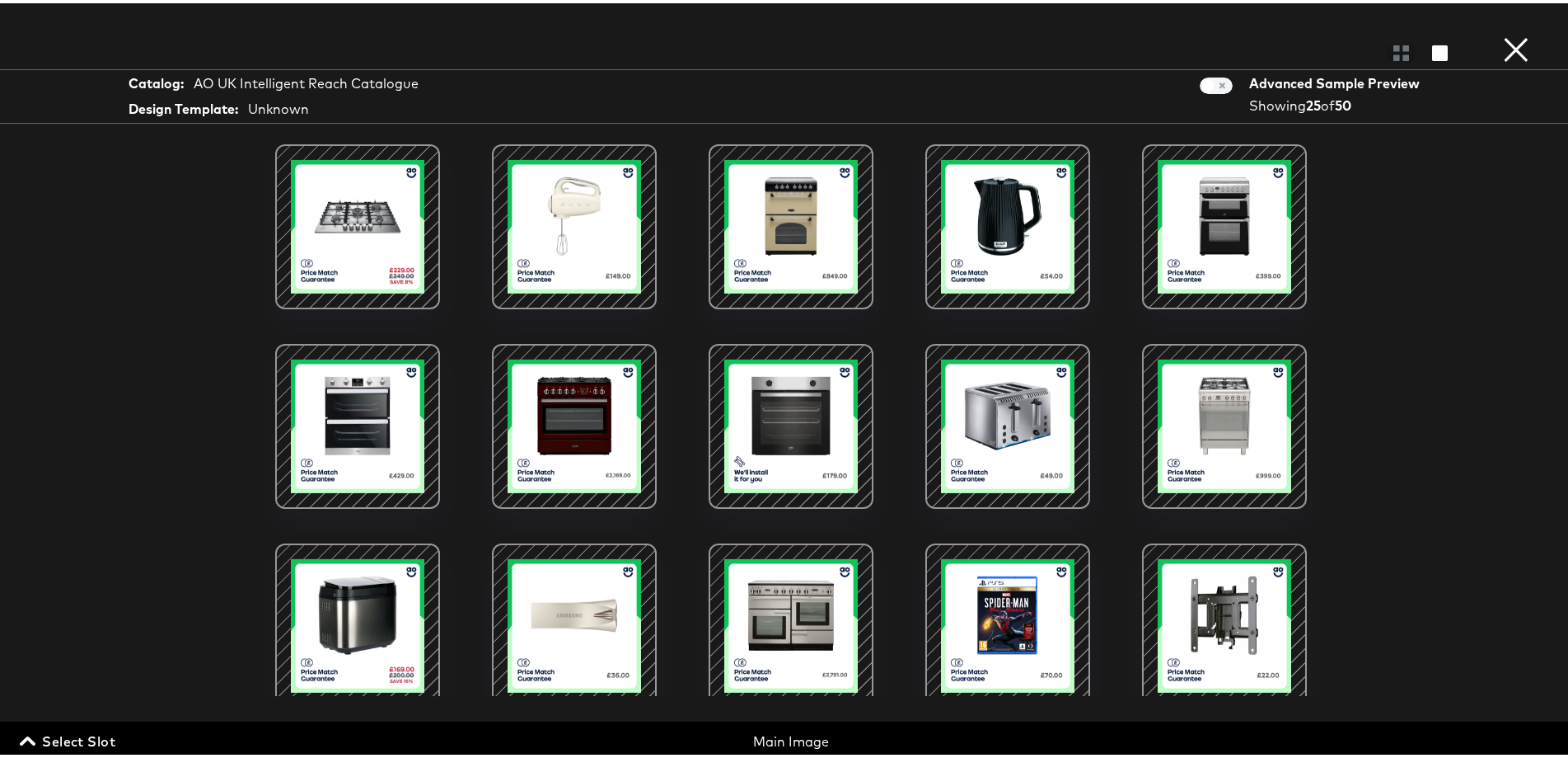
click at [1511, 33] on button "×" at bounding box center [1516, 16] width 33 height 33
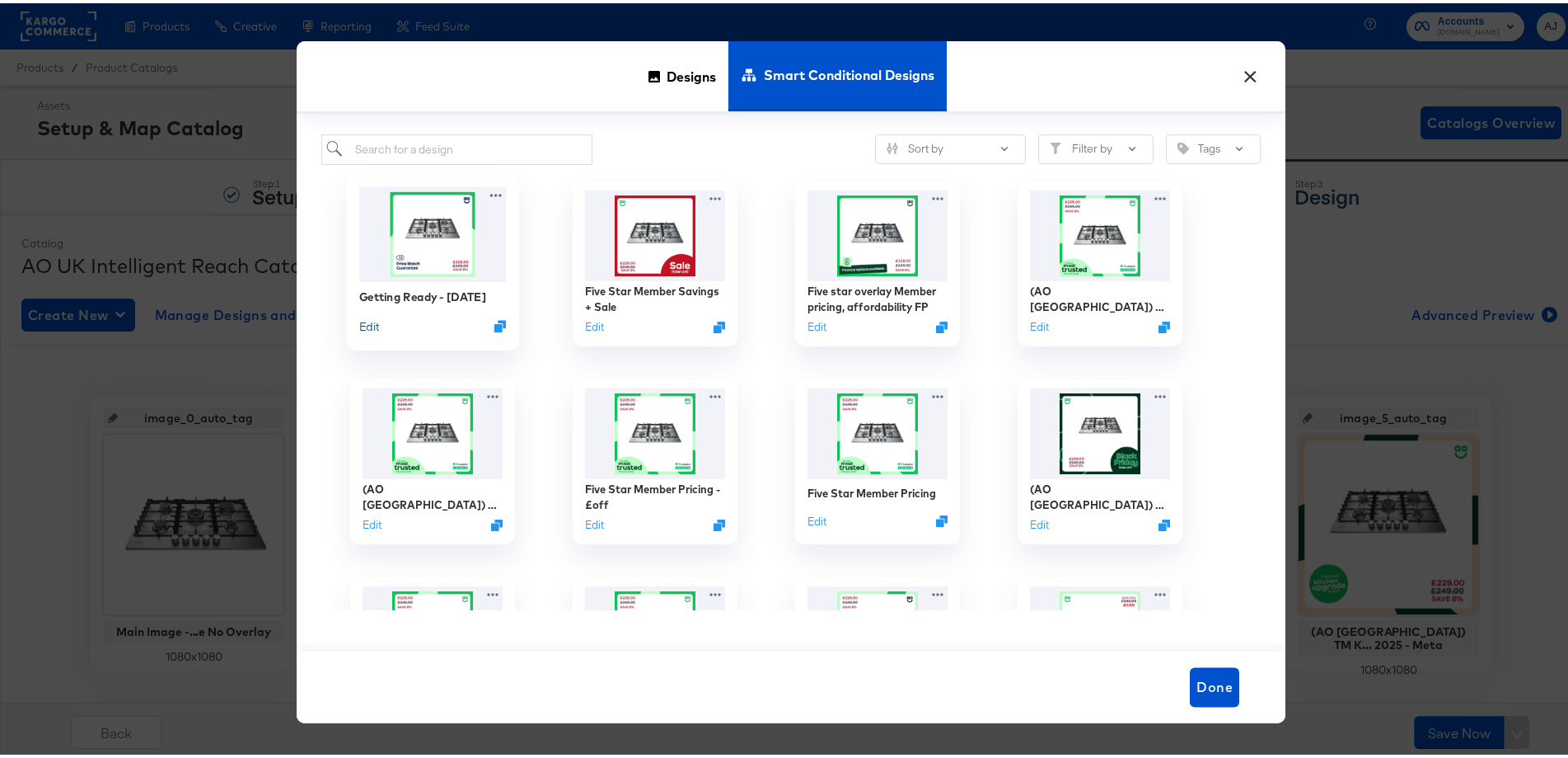
click at [369, 327] on button "Edit" at bounding box center [370, 322] width 20 height 16
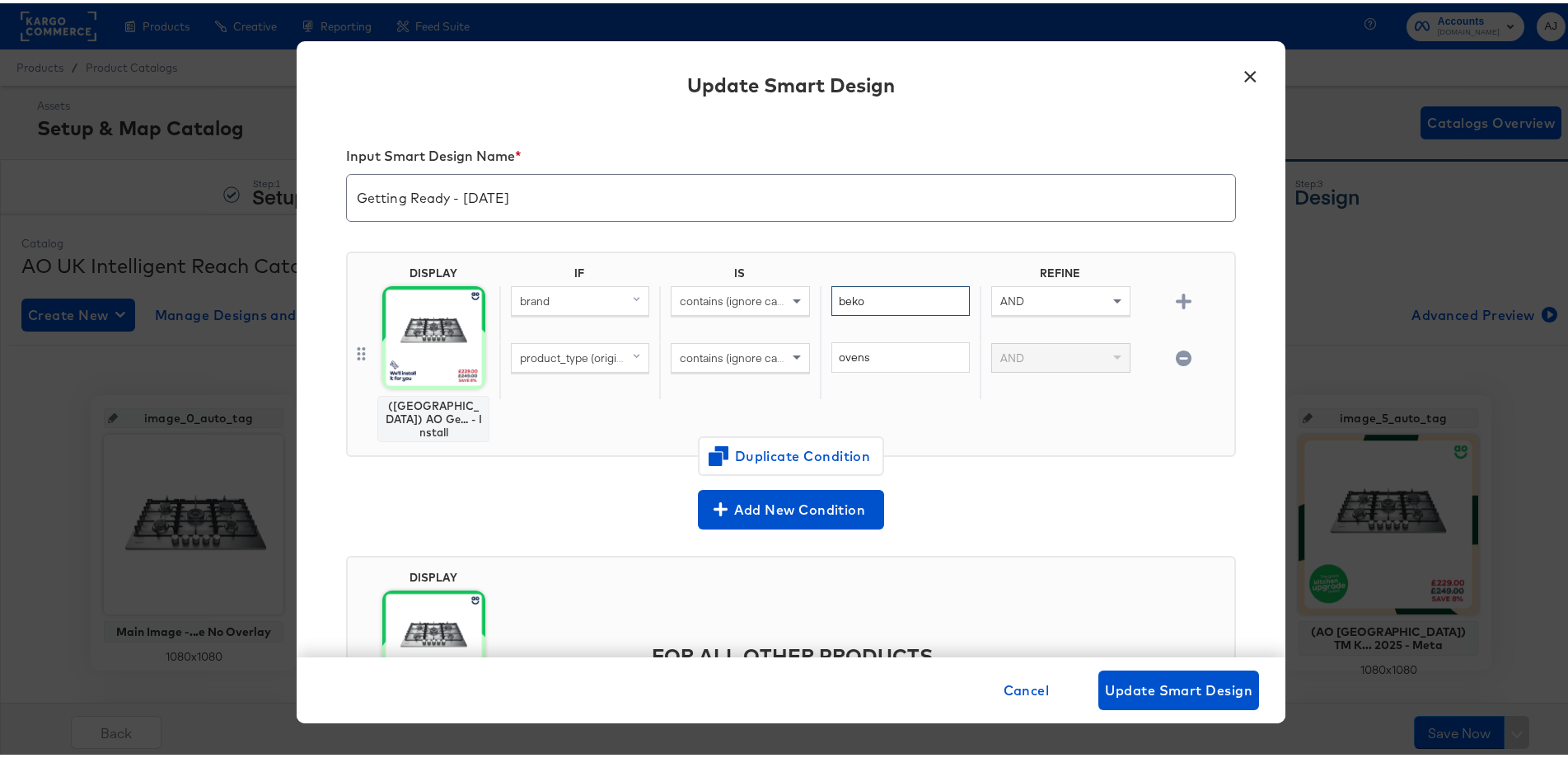
click at [898, 294] on input "beko" at bounding box center [900, 298] width 139 height 31
type input "beko, hotpoint"
click at [1102, 501] on div "Add New Condition" at bounding box center [790, 507] width 890 height 40
click at [912, 355] on input "ovens" at bounding box center [900, 354] width 139 height 31
type input "ovens, hobs"
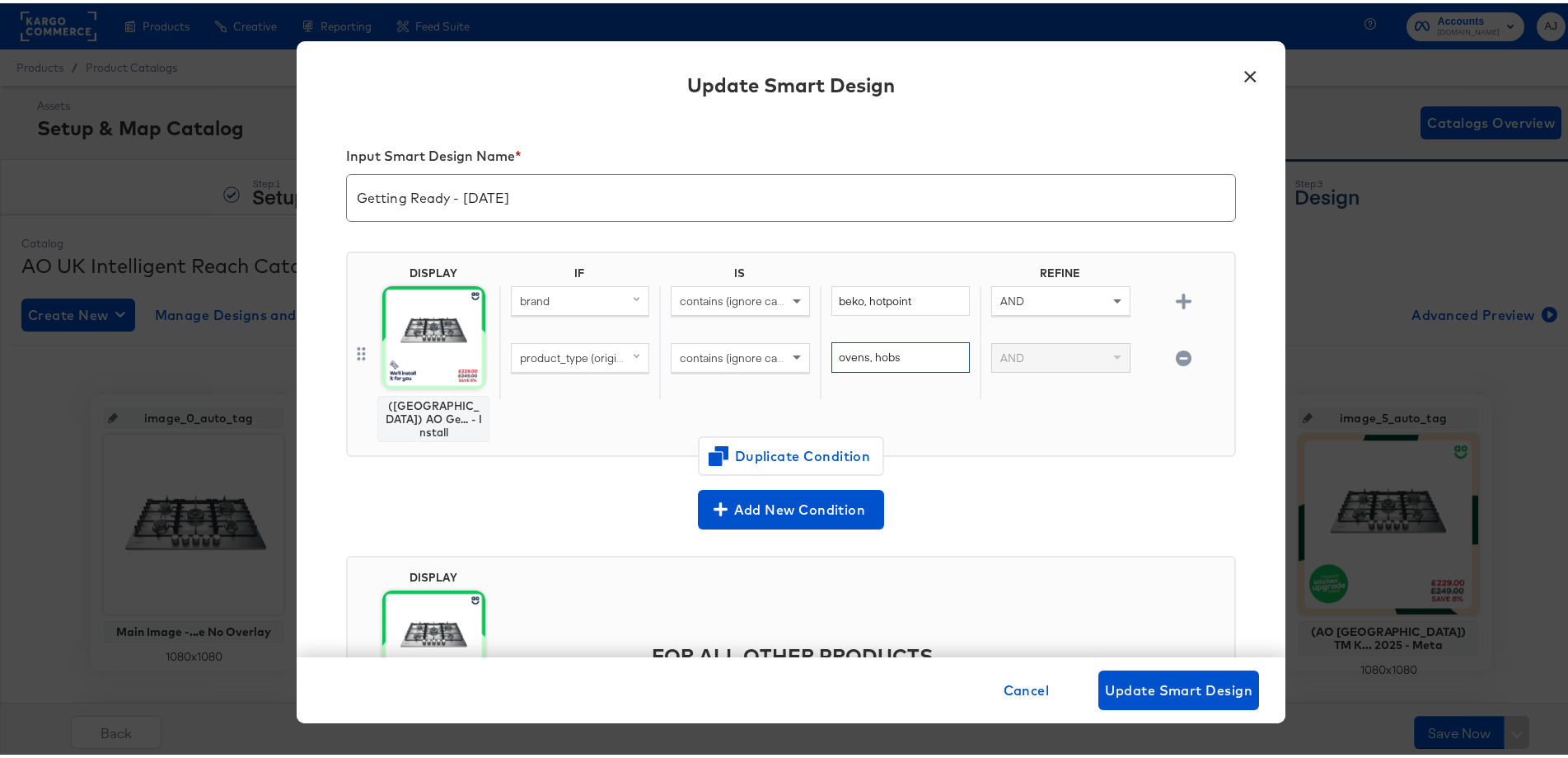
scroll to position [120, 0]
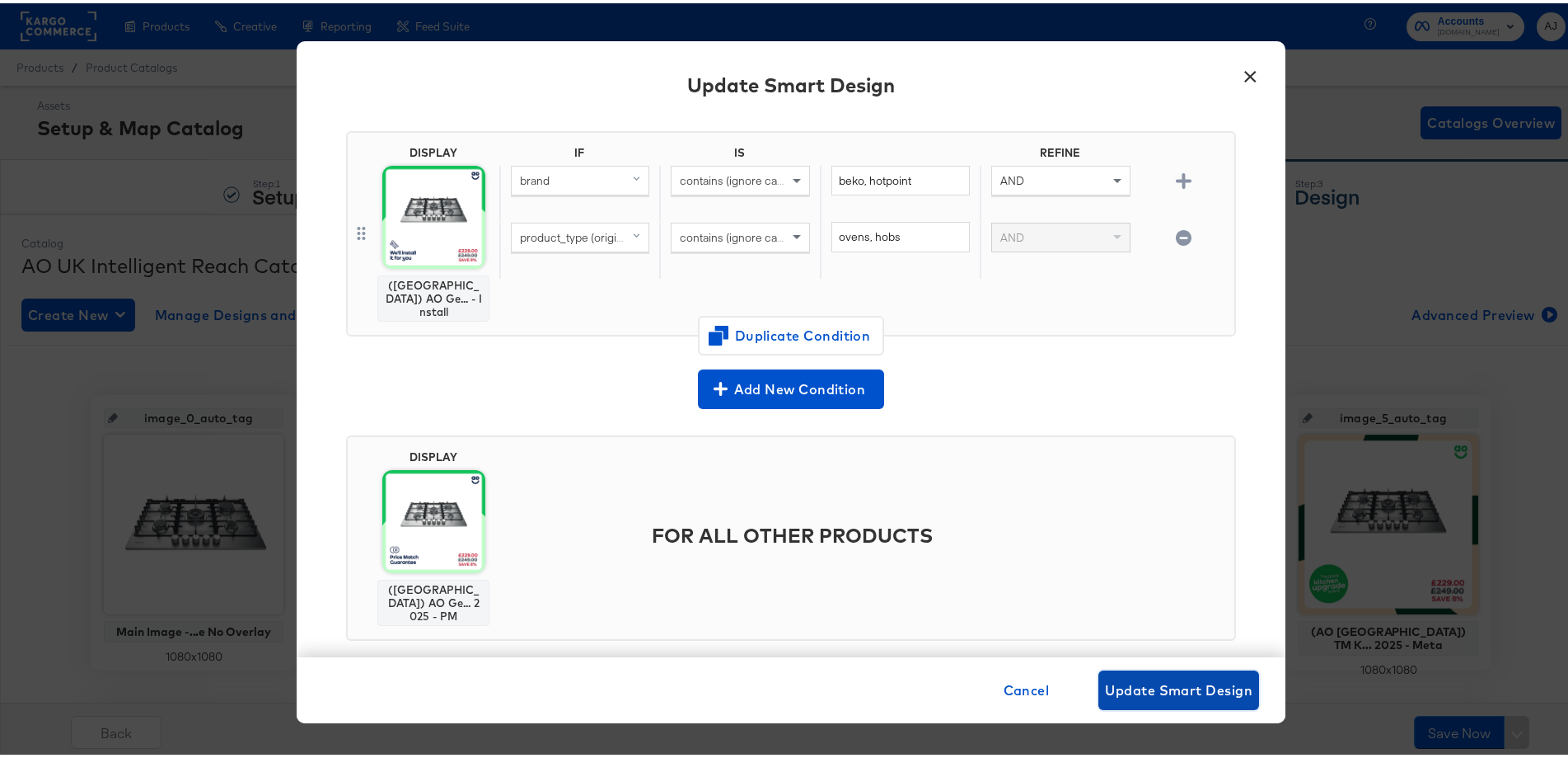
click at [1191, 678] on span "Update Smart Design" at bounding box center [1179, 686] width 148 height 23
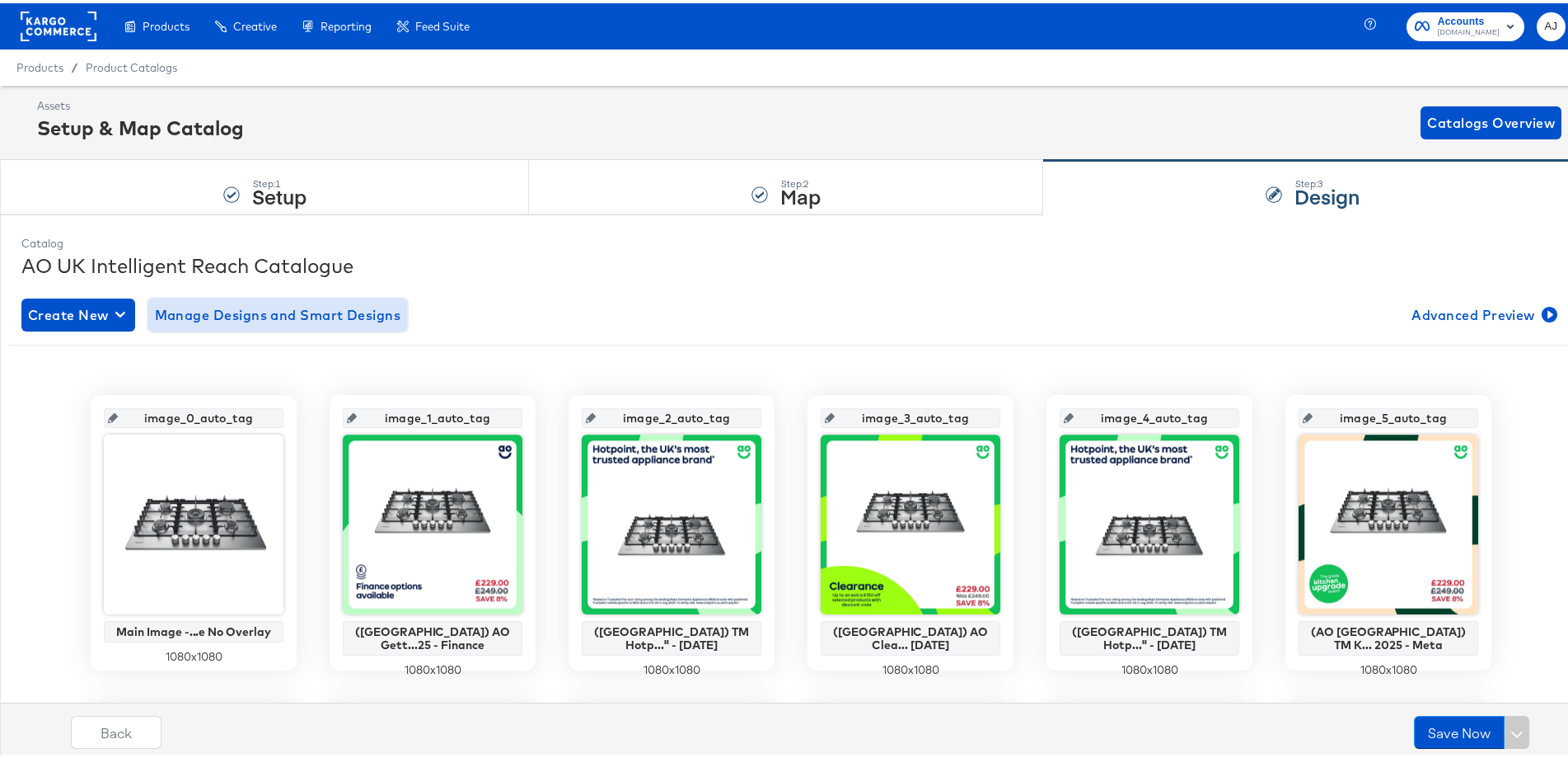
click at [293, 323] on button "Manage Designs and Smart Designs" at bounding box center [278, 311] width 260 height 33
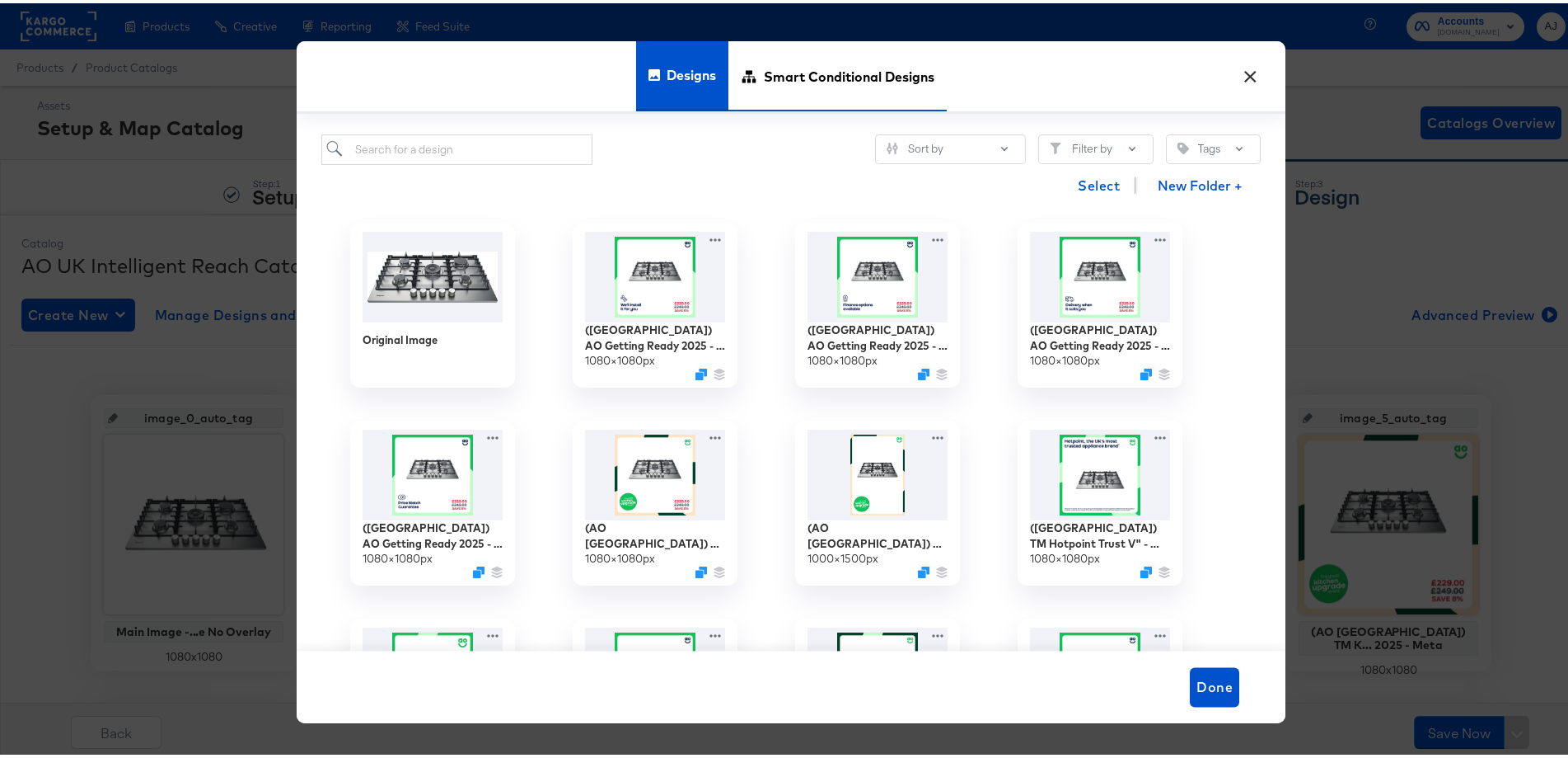
click at [876, 53] on span "Smart Conditional Designs" at bounding box center [848, 72] width 171 height 73
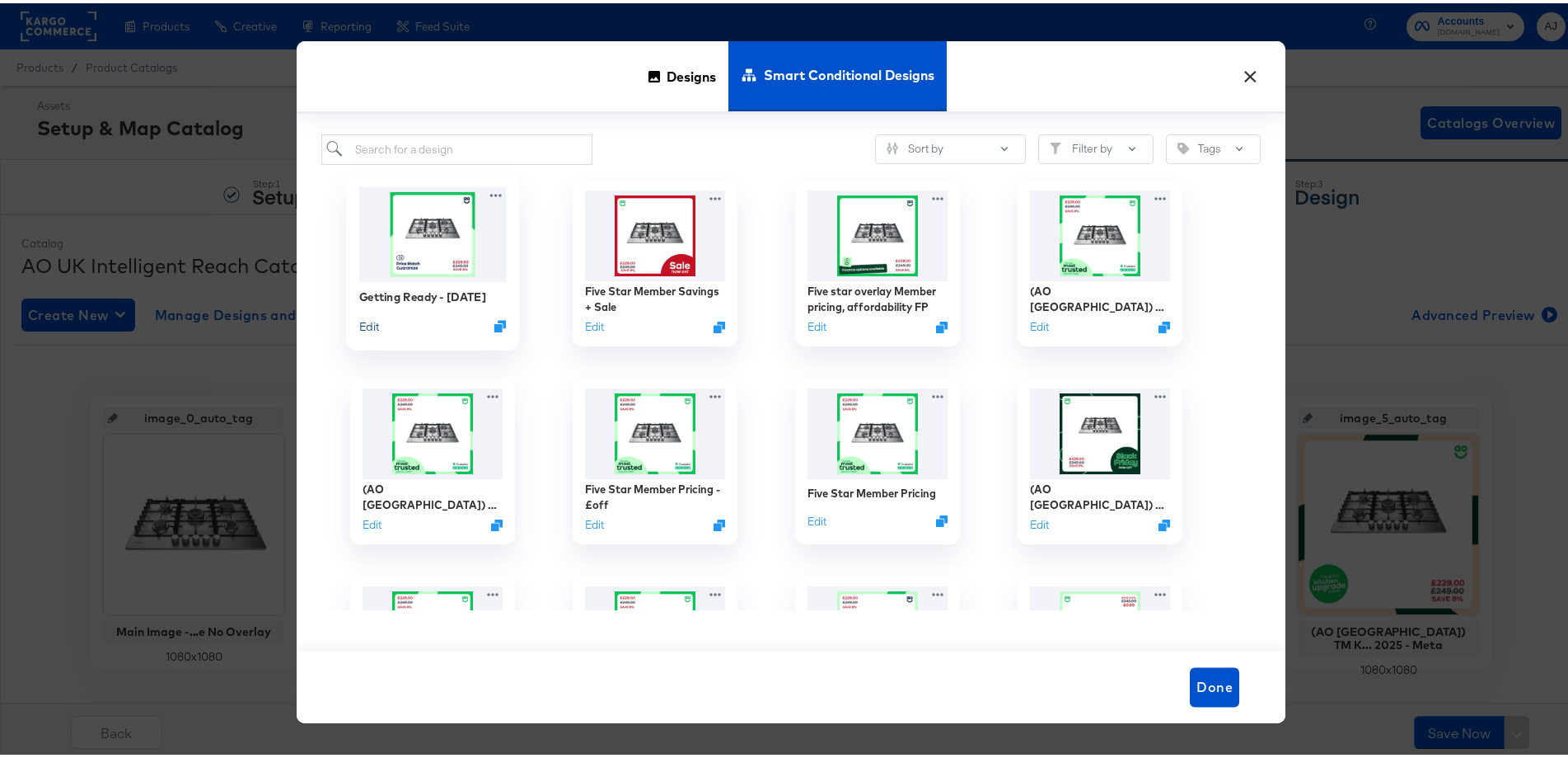
click at [364, 323] on button "Edit" at bounding box center [370, 322] width 20 height 16
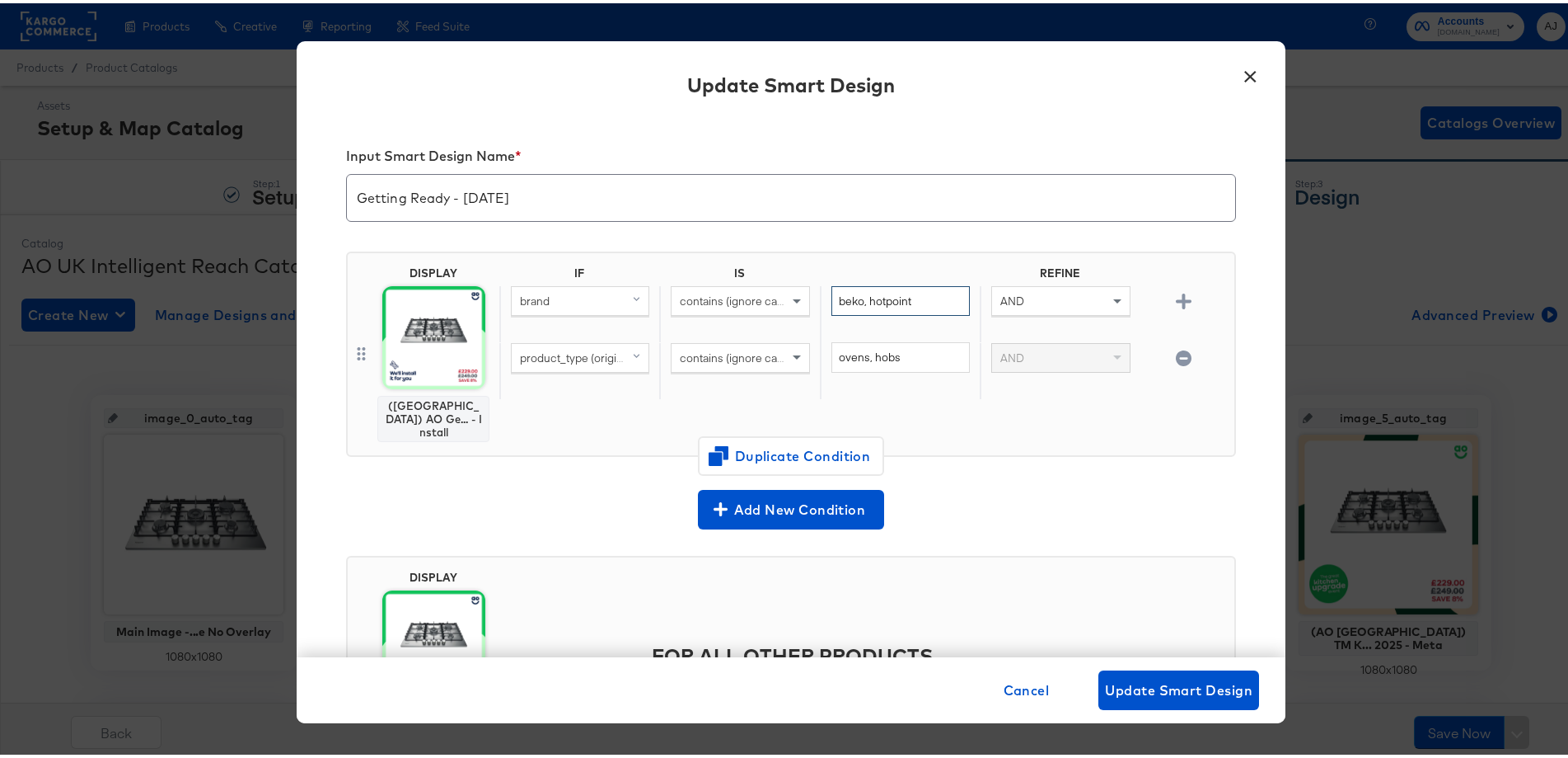
click at [924, 301] on input "beko, hotpoint" at bounding box center [900, 298] width 139 height 31
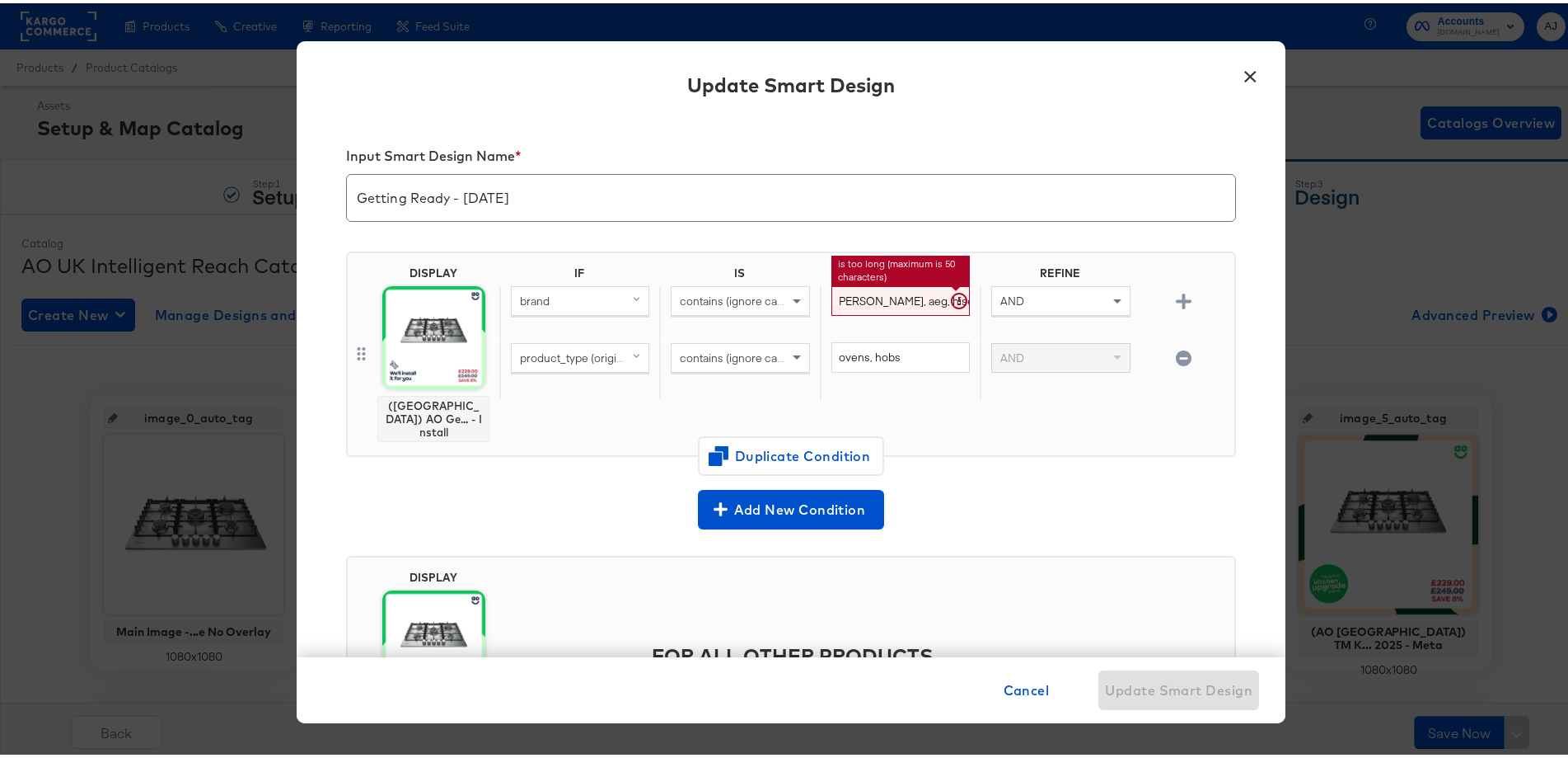
scroll to position [0, 144]
click at [924, 301] on input "beko, hotpoint, rangemaster, neff, aeg, hisense, stoves" at bounding box center [900, 298] width 139 height 31
click at [860, 299] on input "beko, hotpoint, rangemaster, neff, aeg, hisense, stoves" at bounding box center [900, 298] width 139 height 31
click at [886, 291] on input "beko, hotpoint, rangemaster, neff, aeg, hisense, stoves" at bounding box center [900, 298] width 139 height 31
click at [858, 324] on div "beko, hotpoint, rangemaster, neff, aeg, hisense, stoves is too long (maximum is…" at bounding box center [900, 311] width 160 height 57
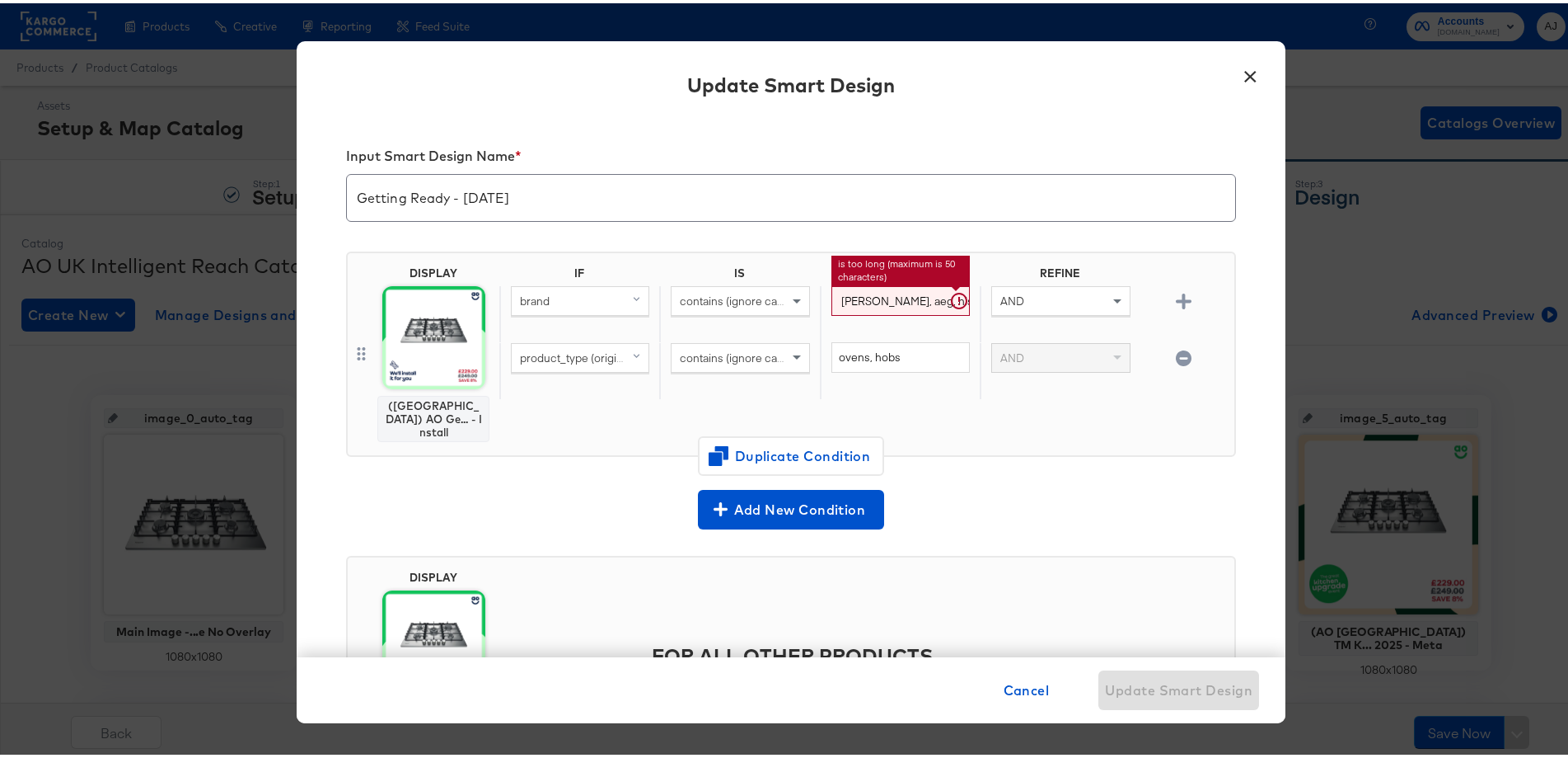
scroll to position [0, 0]
click at [788, 301] on span at bounding box center [798, 298] width 21 height 28
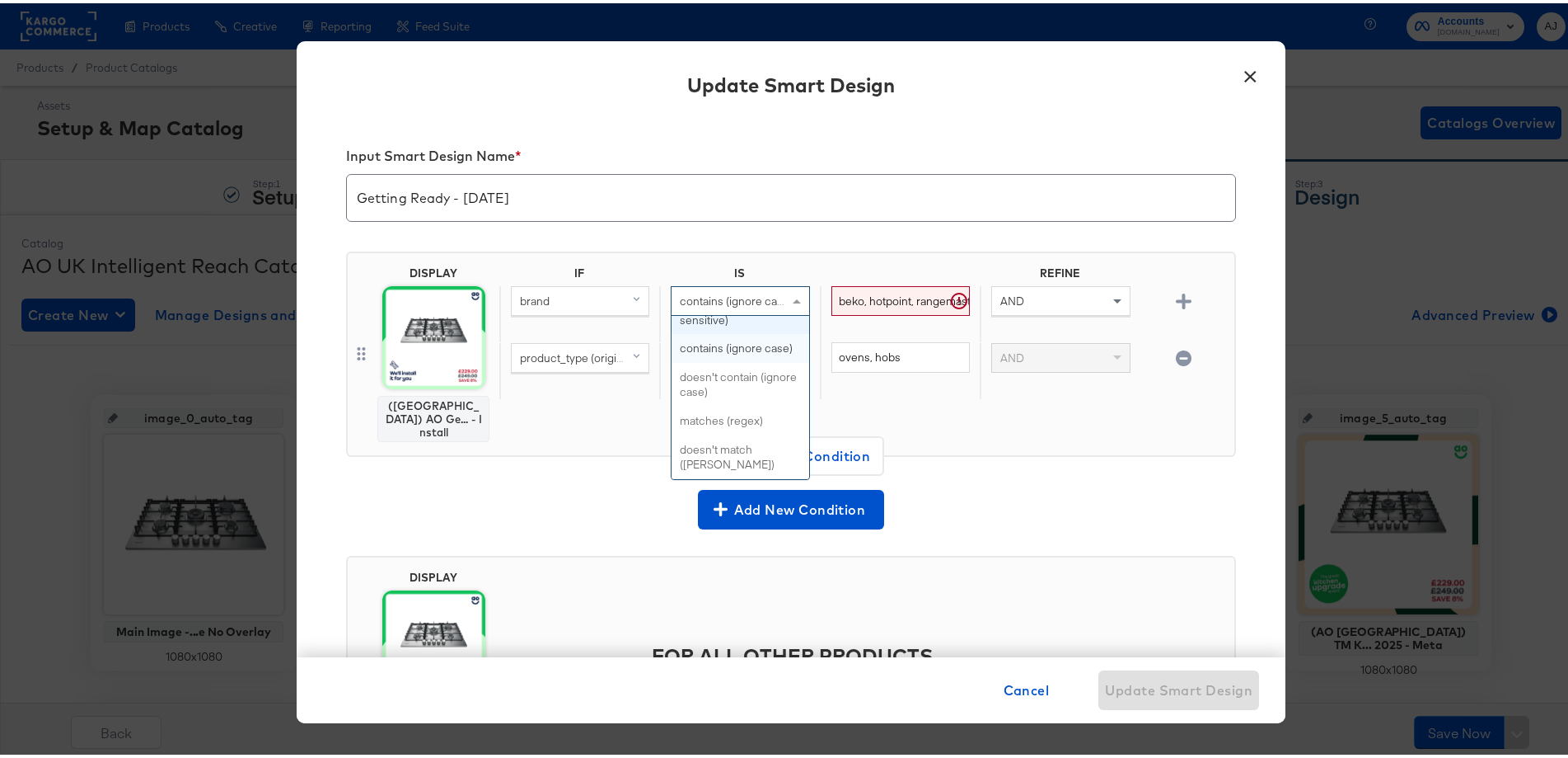
scroll to position [750, 0]
click at [1029, 464] on div "DISPLAY (UK) AO Ge... - Install IF IS REFINE brand contains (ignore case) equal…" at bounding box center [790, 357] width 890 height 245
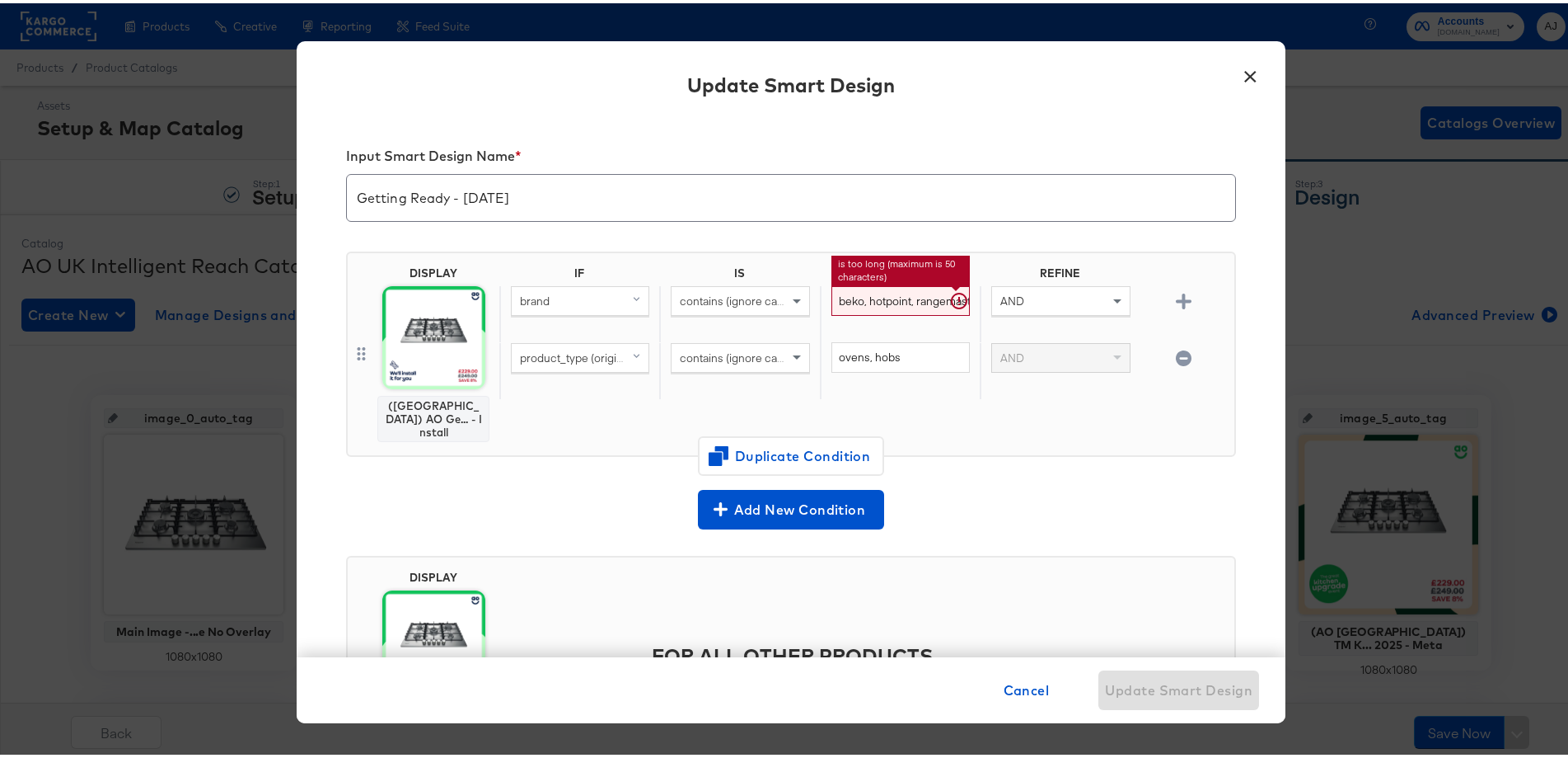
click at [920, 289] on input "beko, hotpoint, rangemaster, neff, aeg, hisense, stoves" at bounding box center [900, 298] width 139 height 31
click at [758, 307] on div "contains (ignore case)" at bounding box center [740, 298] width 137 height 28
click at [1048, 455] on div "DISPLAY (UK) AO Ge... - Install IF IS REFINE brand contains (ignore case) beko,…" at bounding box center [790, 357] width 890 height 245
click at [1109, 304] on span at bounding box center [1119, 298] width 21 height 28
click at [857, 297] on input "beko, hotpoint, rangemaster, neff, aeg, hisense, stoves" at bounding box center [900, 298] width 139 height 31
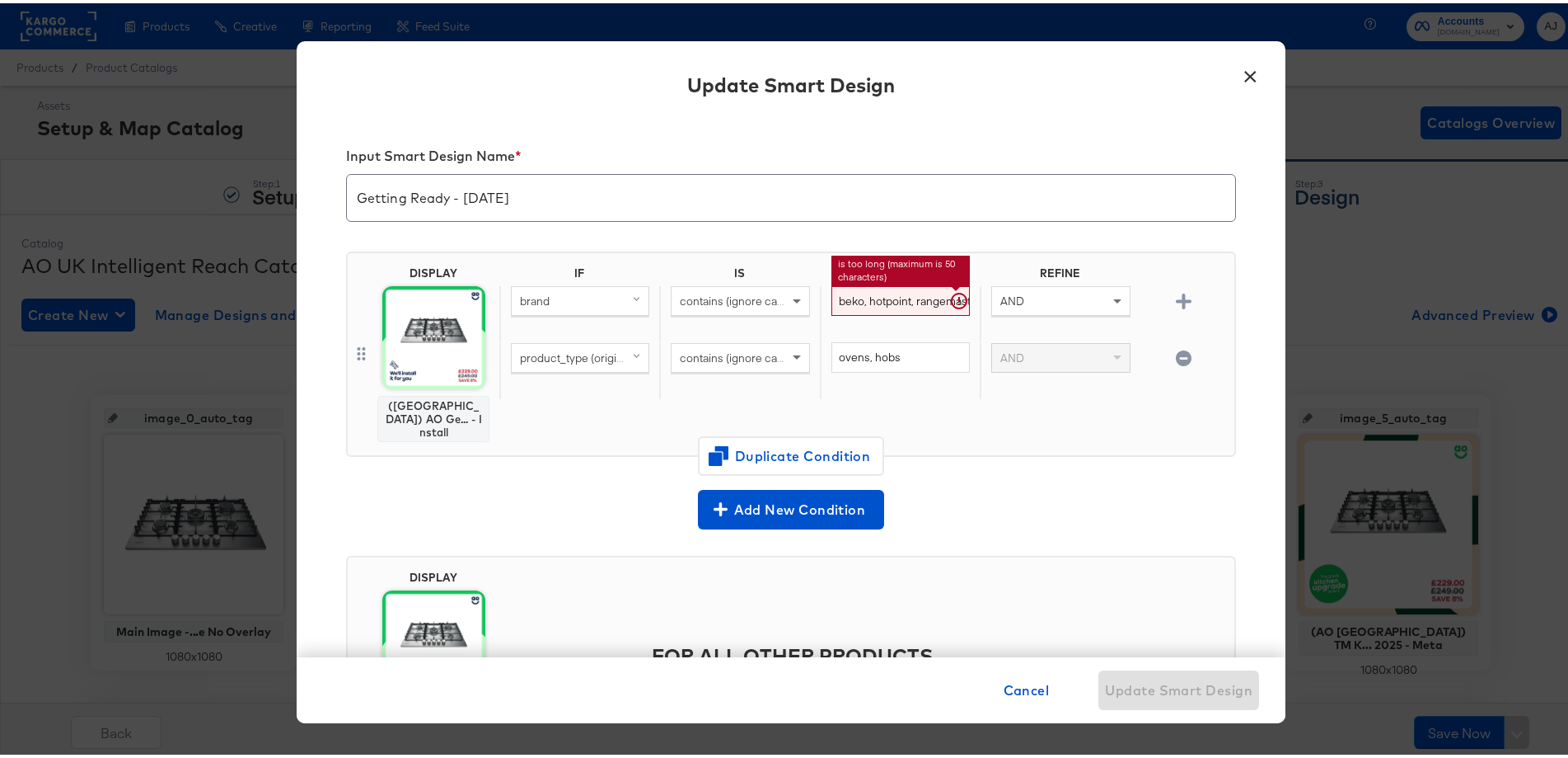
click at [857, 297] on input "beko, hotpoint, rangemaster, neff, aeg, hisense, stoves" at bounding box center [900, 298] width 139 height 31
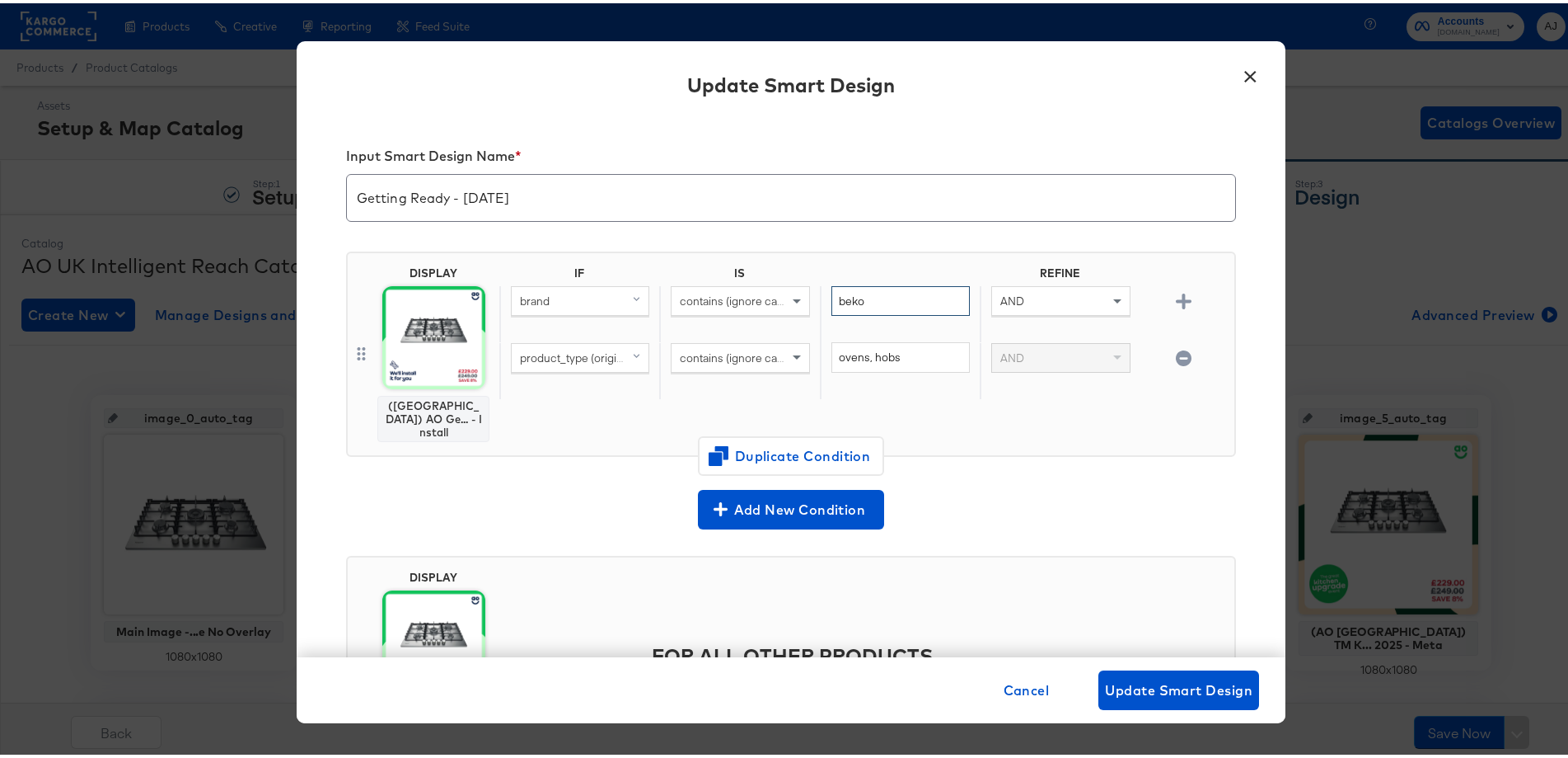
type input "beko"
click at [975, 487] on div "Add New Condition" at bounding box center [790, 507] width 890 height 40
click at [1059, 299] on div "AND" at bounding box center [1060, 298] width 137 height 28
click at [1176, 299] on icon "button" at bounding box center [1184, 298] width 16 height 16
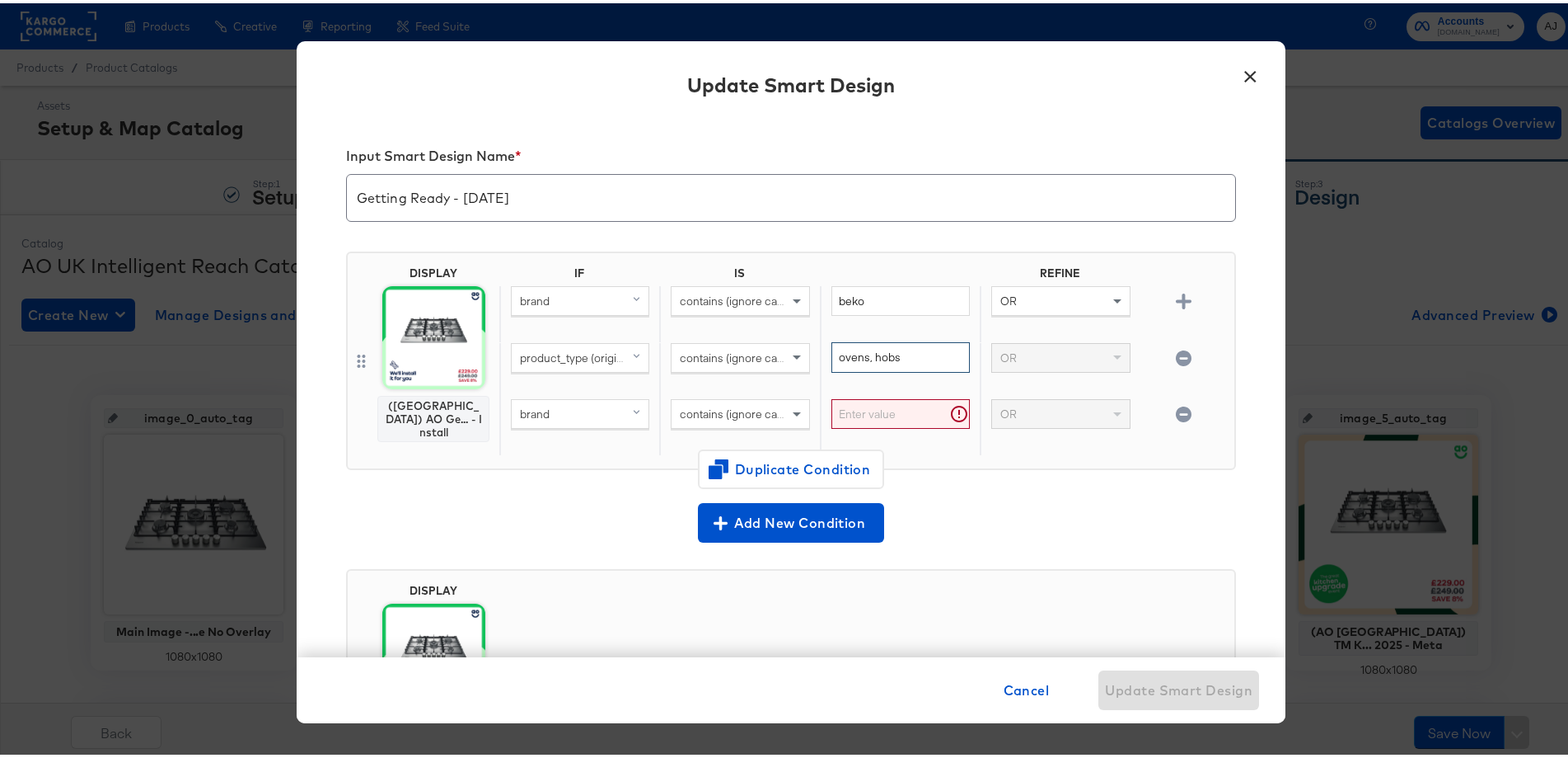
click at [919, 353] on input "ovens, hobs" at bounding box center [900, 354] width 139 height 31
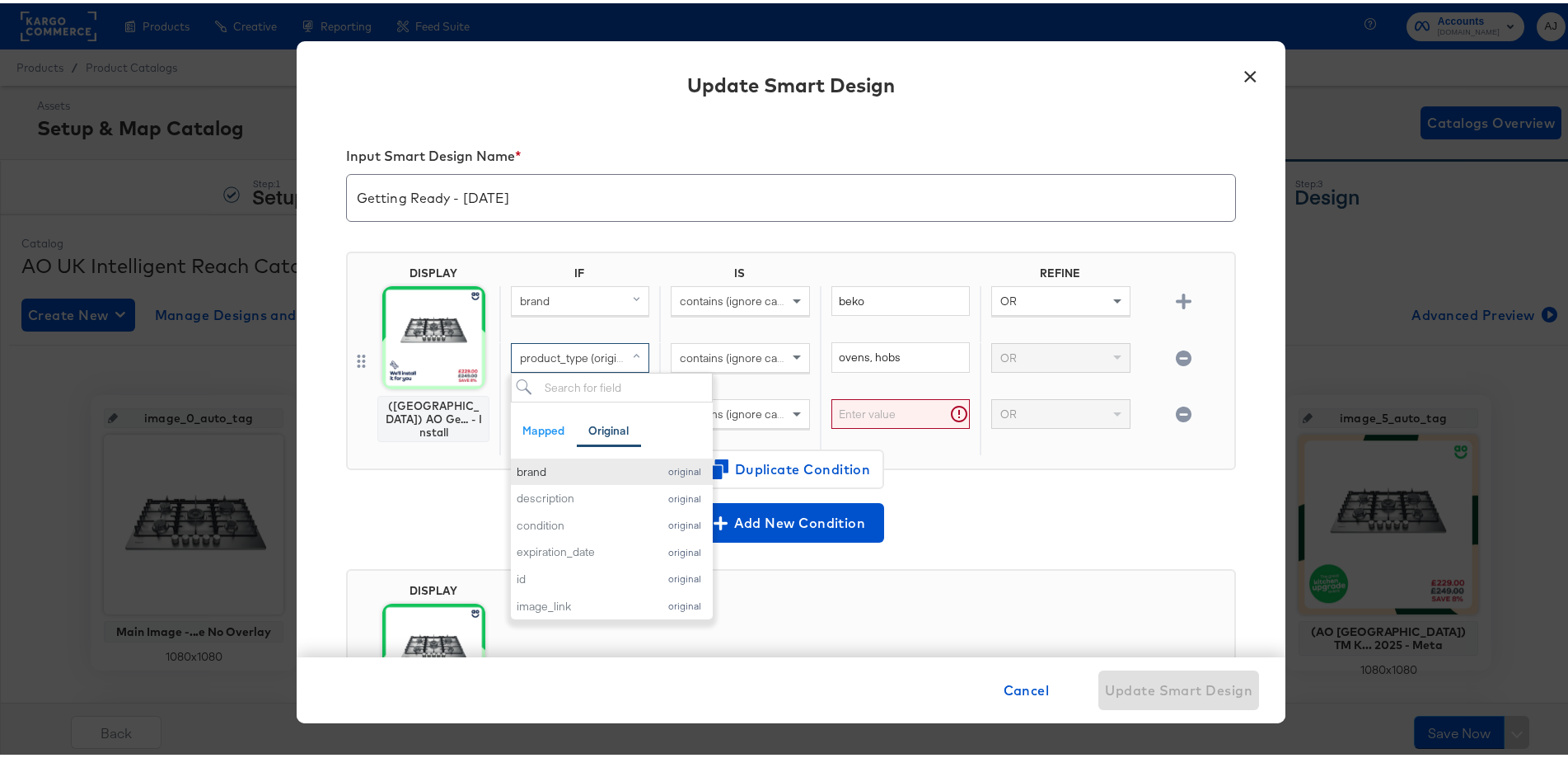
click at [551, 473] on div "brand" at bounding box center [583, 469] width 133 height 16
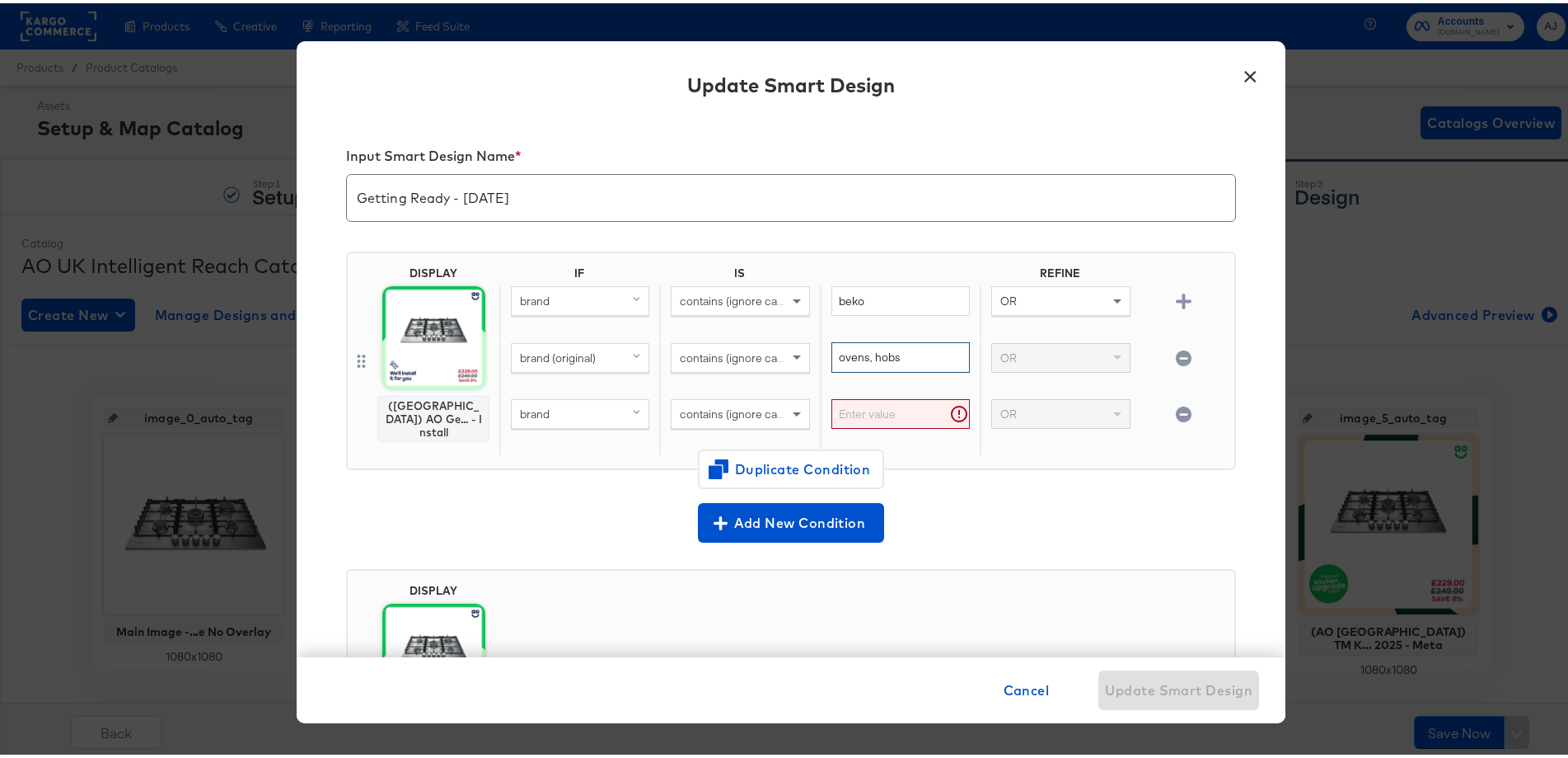
click at [867, 355] on input "ovens, hobs" at bounding box center [900, 354] width 139 height 31
type input "hotpoint"
click at [568, 364] on div "brand (original)" at bounding box center [580, 355] width 137 height 28
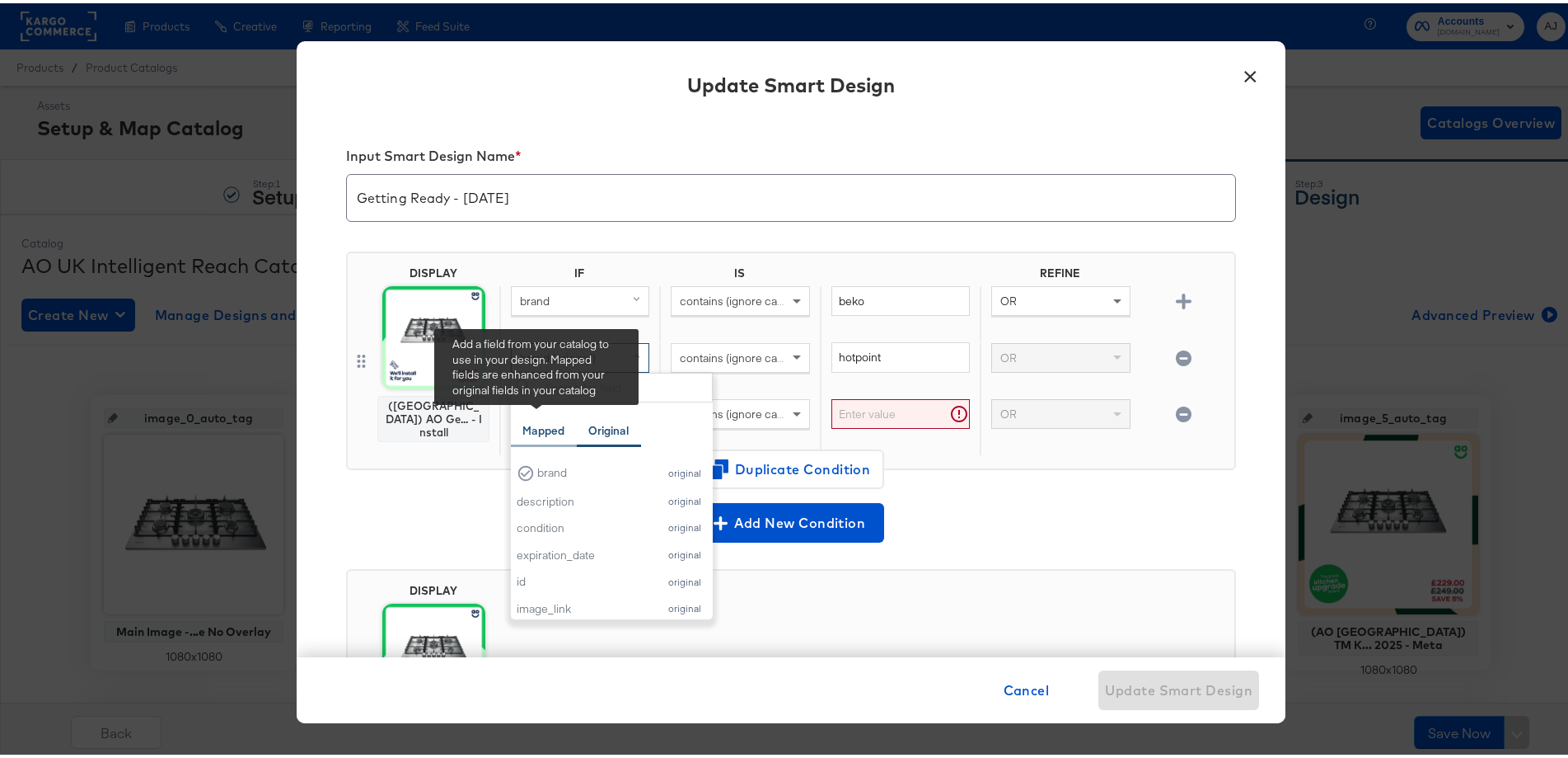
click at [537, 419] on div "Mapped" at bounding box center [544, 427] width 66 height 32
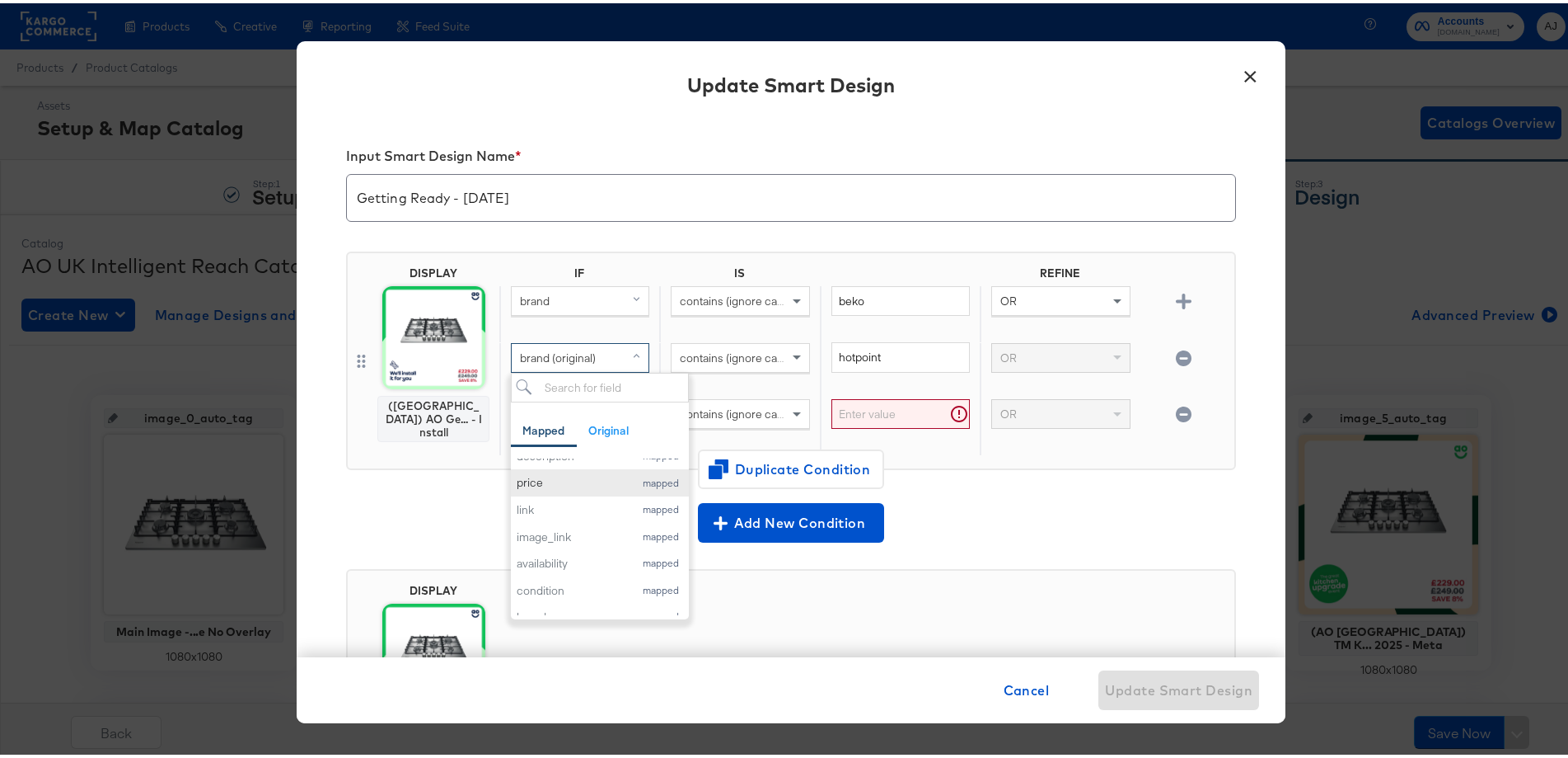
scroll to position [165, 0]
click at [534, 513] on div "brand" at bounding box center [571, 518] width 109 height 16
click at [867, 414] on input "text" at bounding box center [900, 411] width 139 height 31
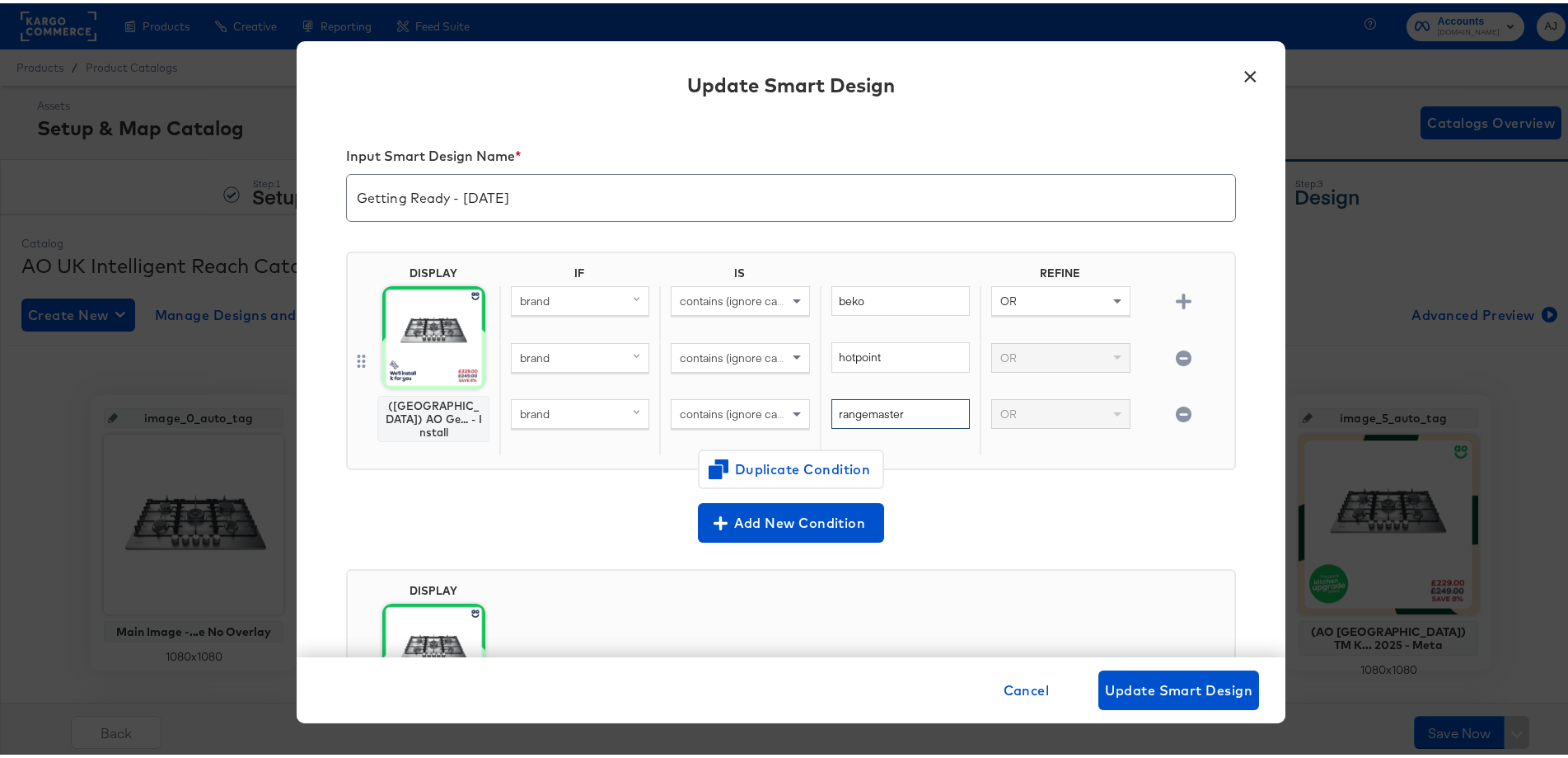
type input "rangemaster"
click at [1176, 413] on icon "button" at bounding box center [1184, 411] width 16 height 16
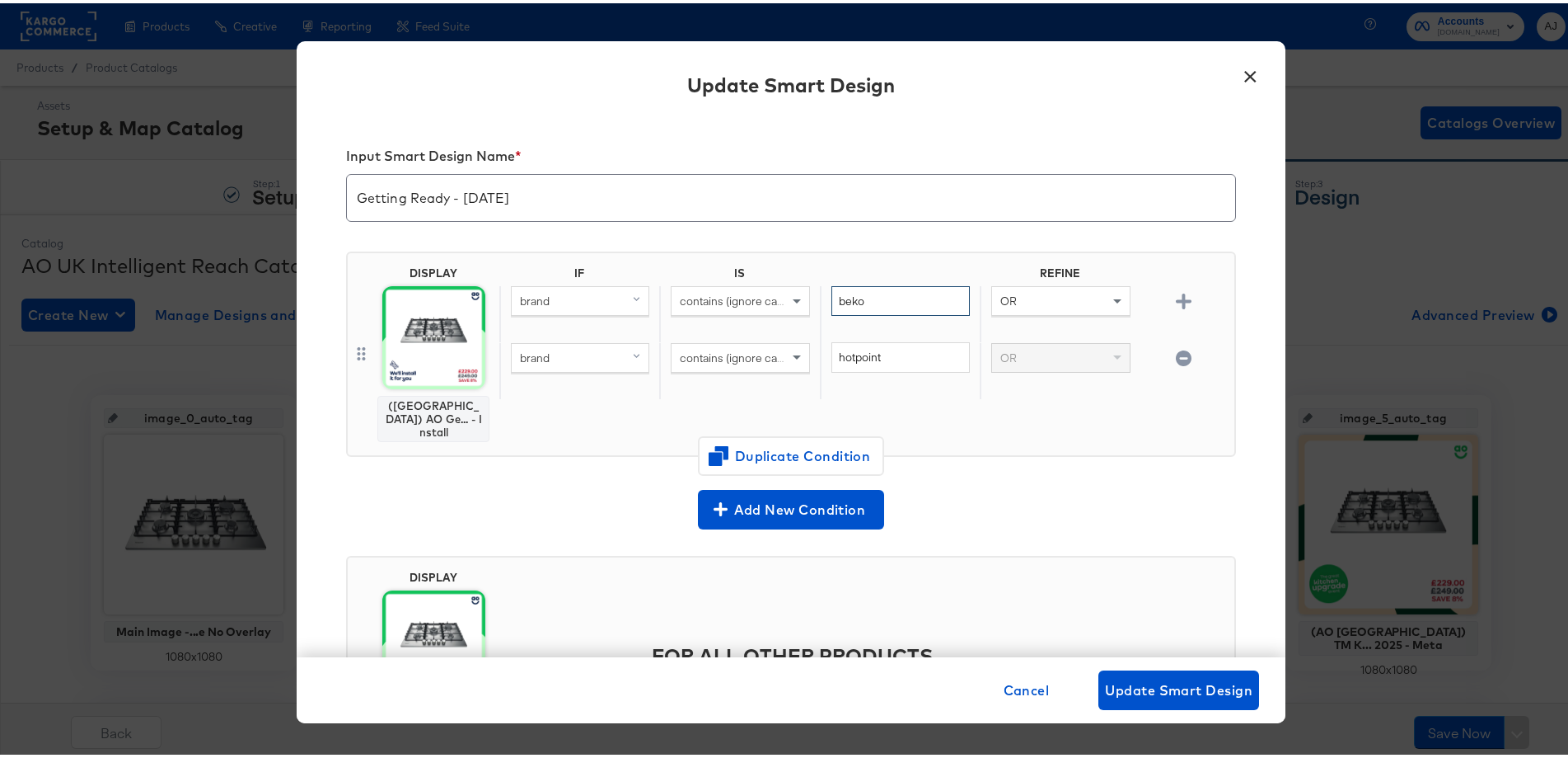
click at [893, 298] on input "beko" at bounding box center [900, 298] width 139 height 31
type input "hotpoint"
click at [1166, 373] on div at bounding box center [1183, 367] width 87 height 43
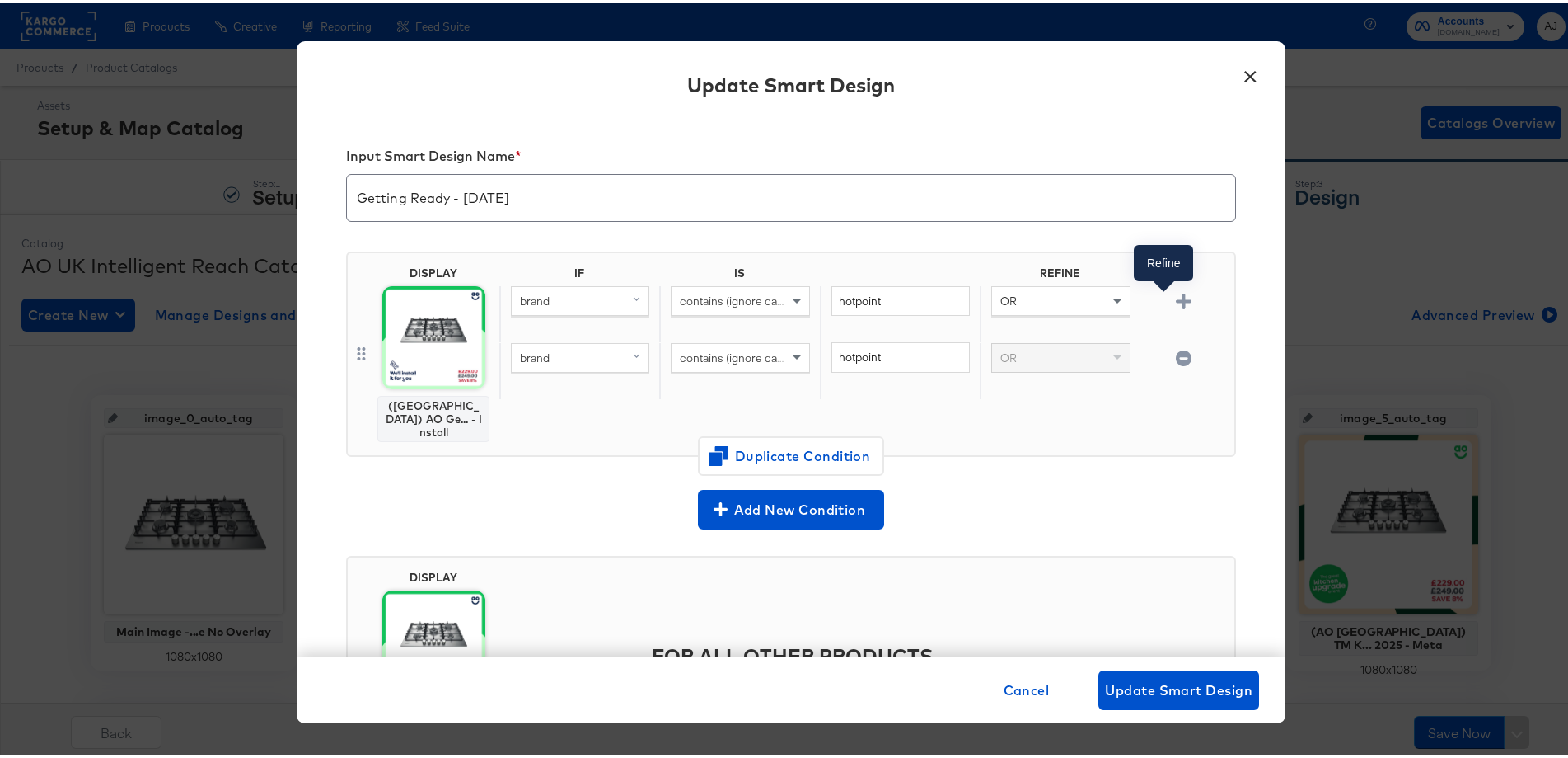
click at [1176, 303] on icon "button" at bounding box center [1184, 298] width 16 height 16
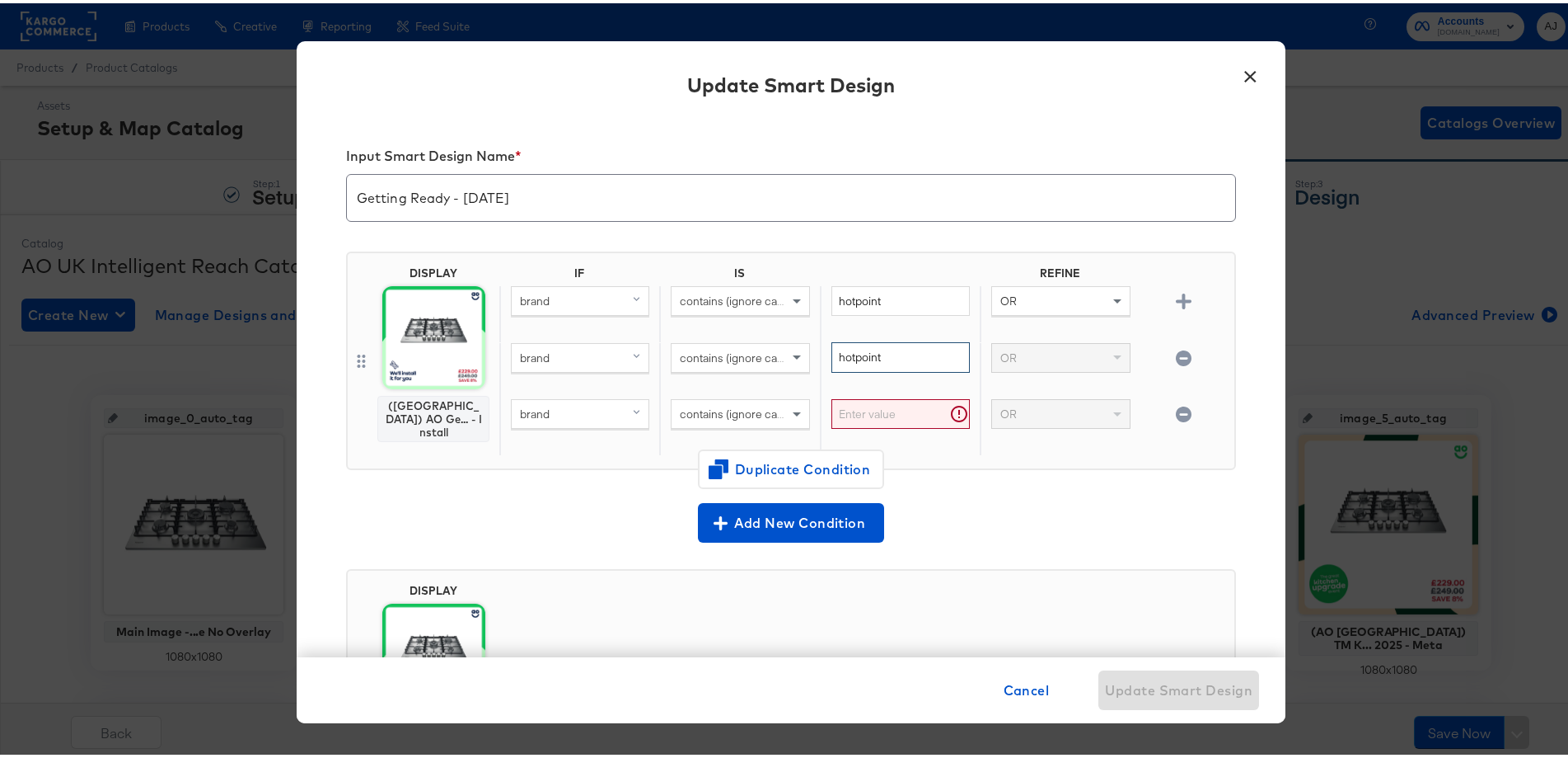
click at [854, 354] on input "hotpoint" at bounding box center [900, 354] width 139 height 31
type input "beko"
click at [844, 407] on input "text" at bounding box center [900, 411] width 139 height 31
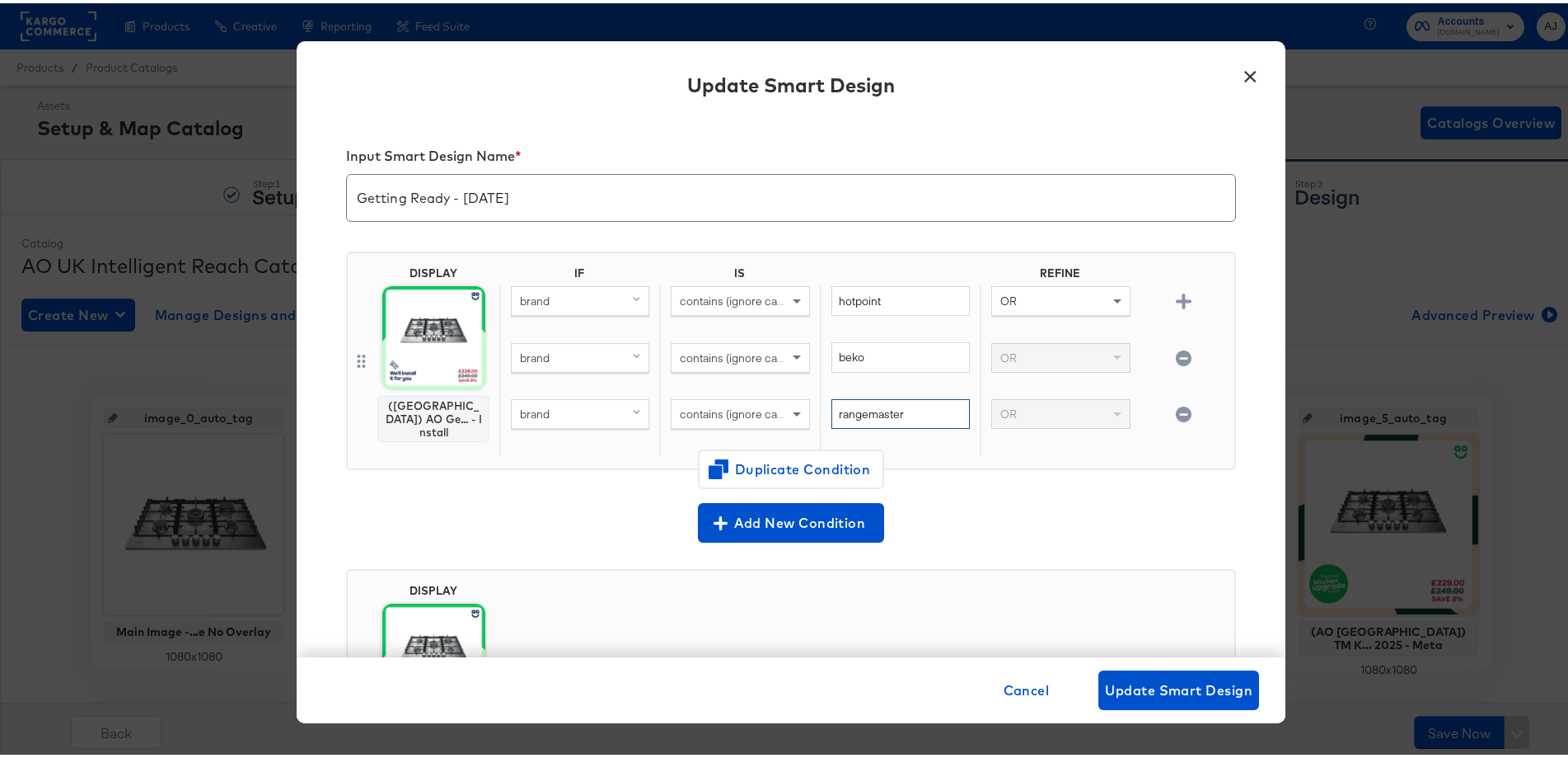
type input "rangemaster"
click at [1176, 299] on icon "button" at bounding box center [1184, 298] width 16 height 16
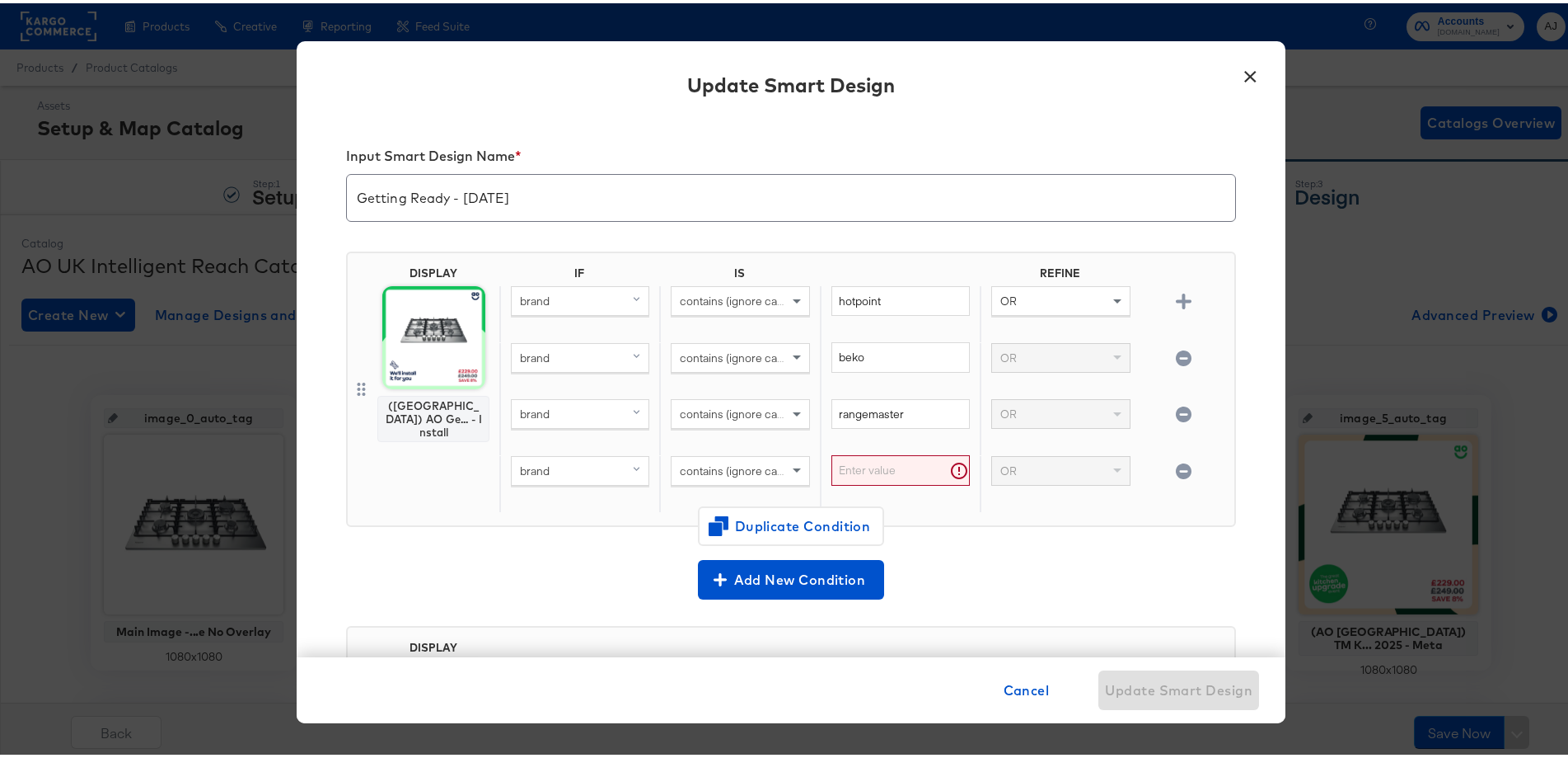
click at [873, 466] on input "text" at bounding box center [900, 467] width 139 height 31
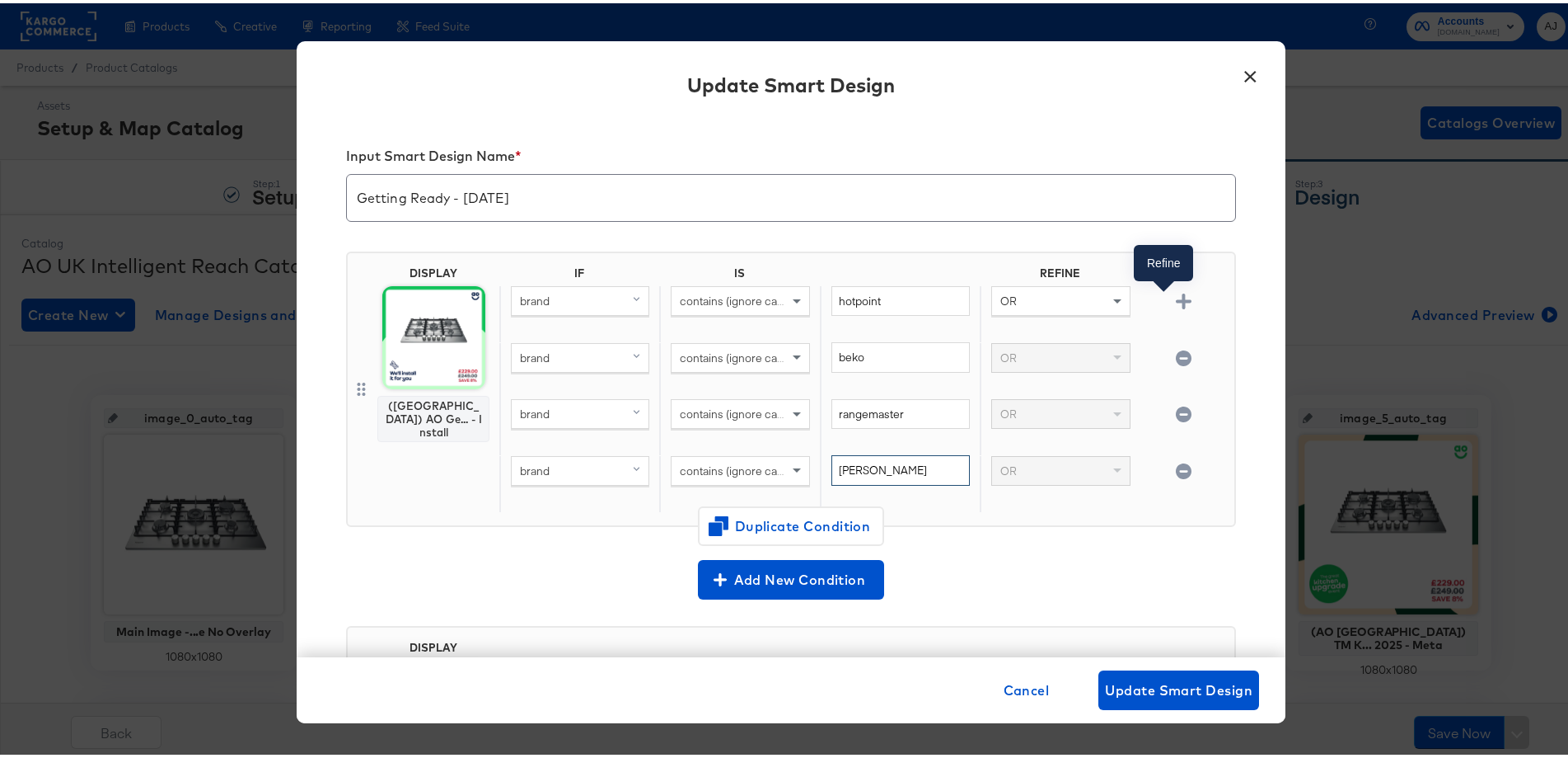
type input "neff"
click at [1176, 296] on icon "button" at bounding box center [1184, 298] width 16 height 16
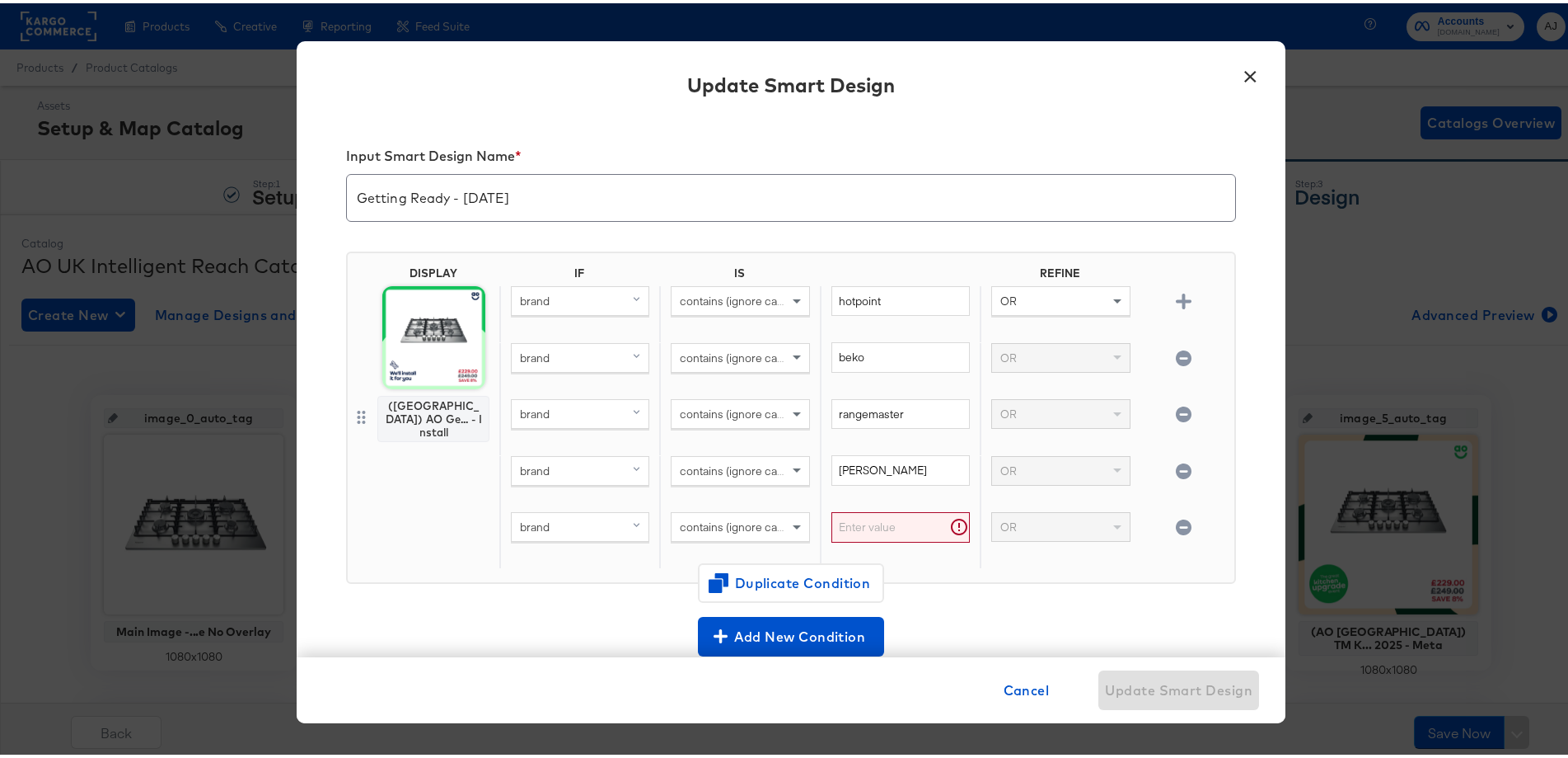
click at [882, 530] on input "text" at bounding box center [900, 524] width 139 height 31
type input "aeg"
click at [1176, 298] on icon "button" at bounding box center [1184, 298] width 16 height 16
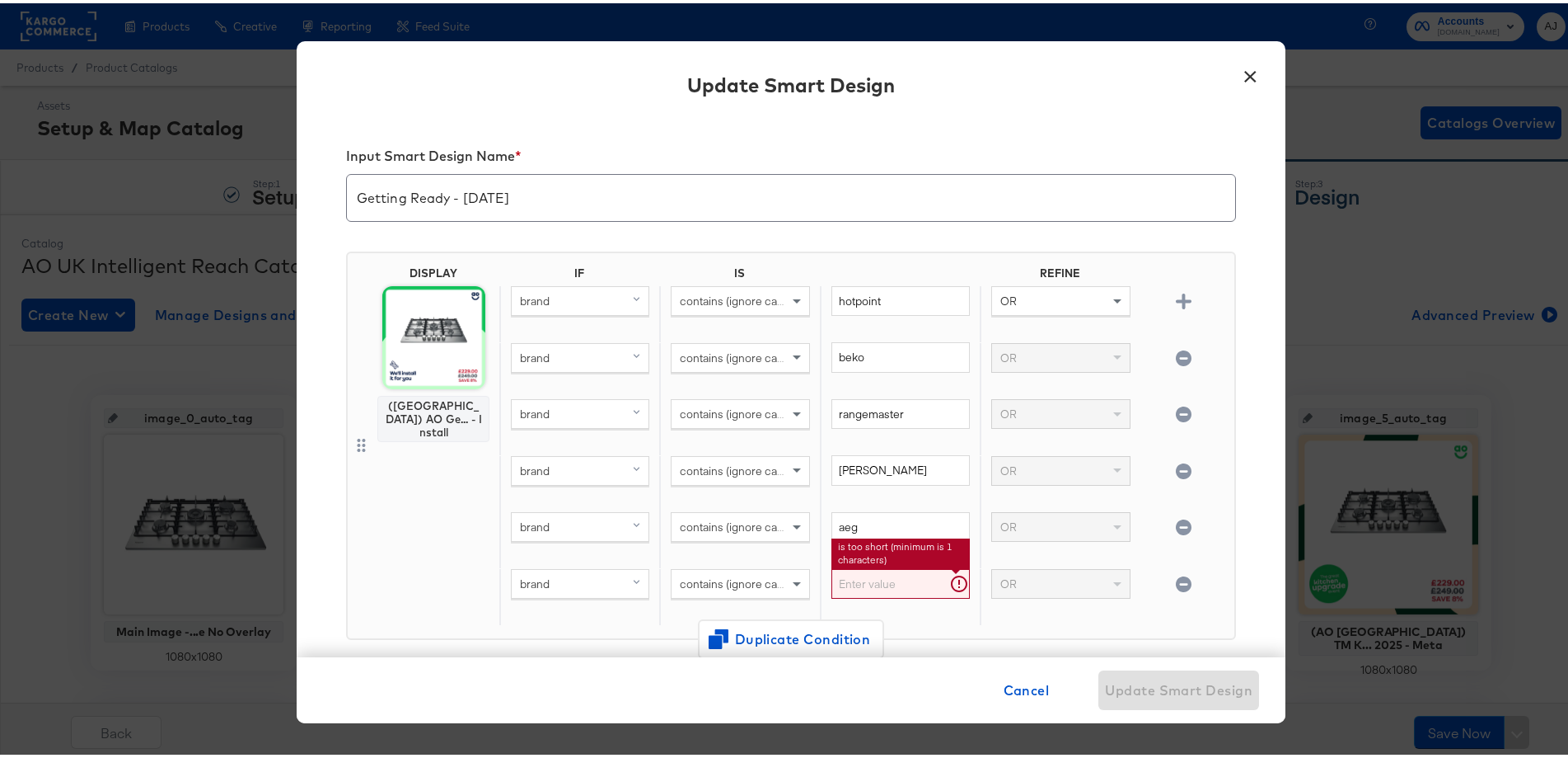
click at [904, 572] on input "text" at bounding box center [900, 581] width 139 height 31
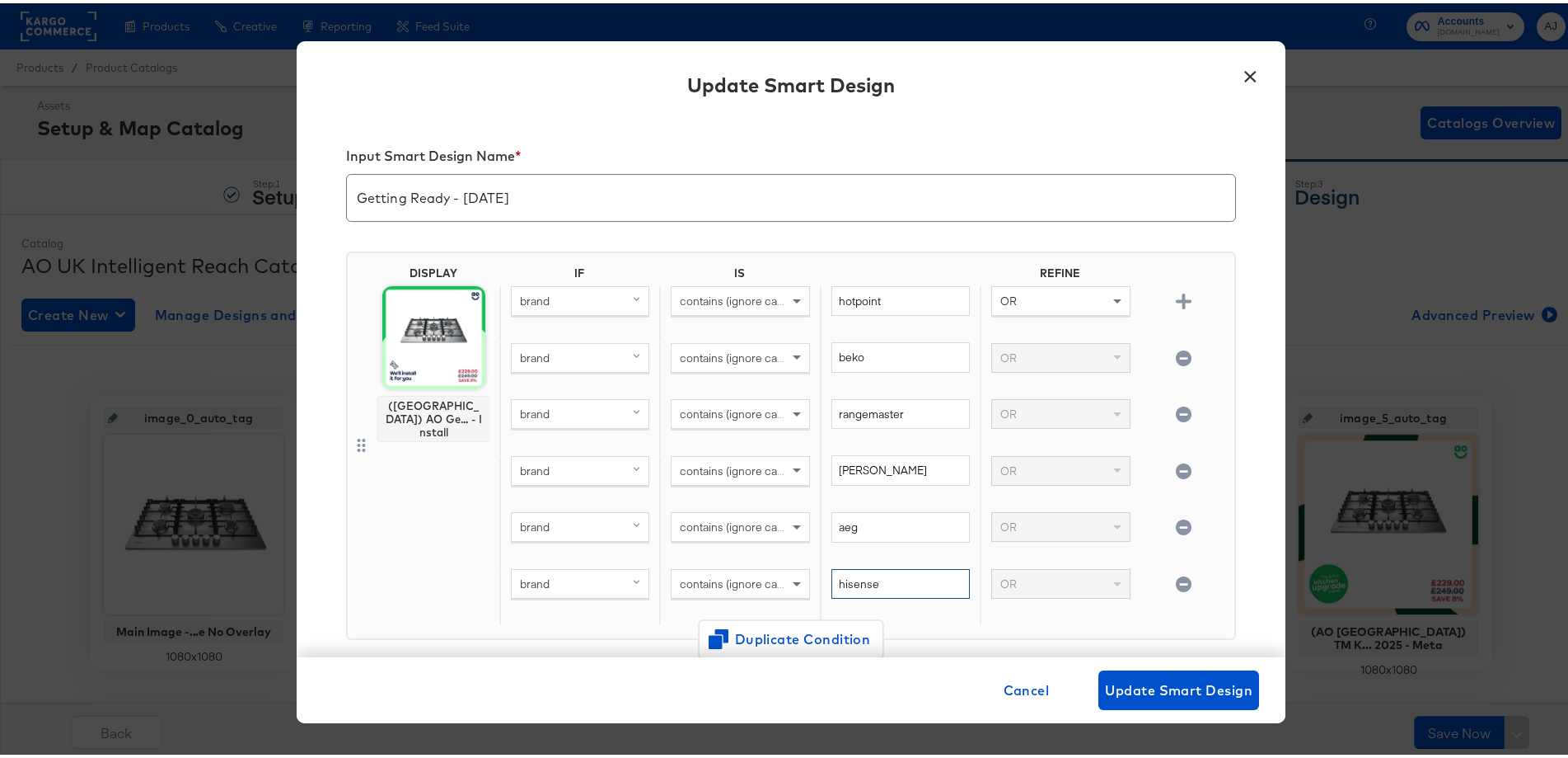
type input "hisense"
click at [1176, 301] on icon "button" at bounding box center [1184, 298] width 16 height 16
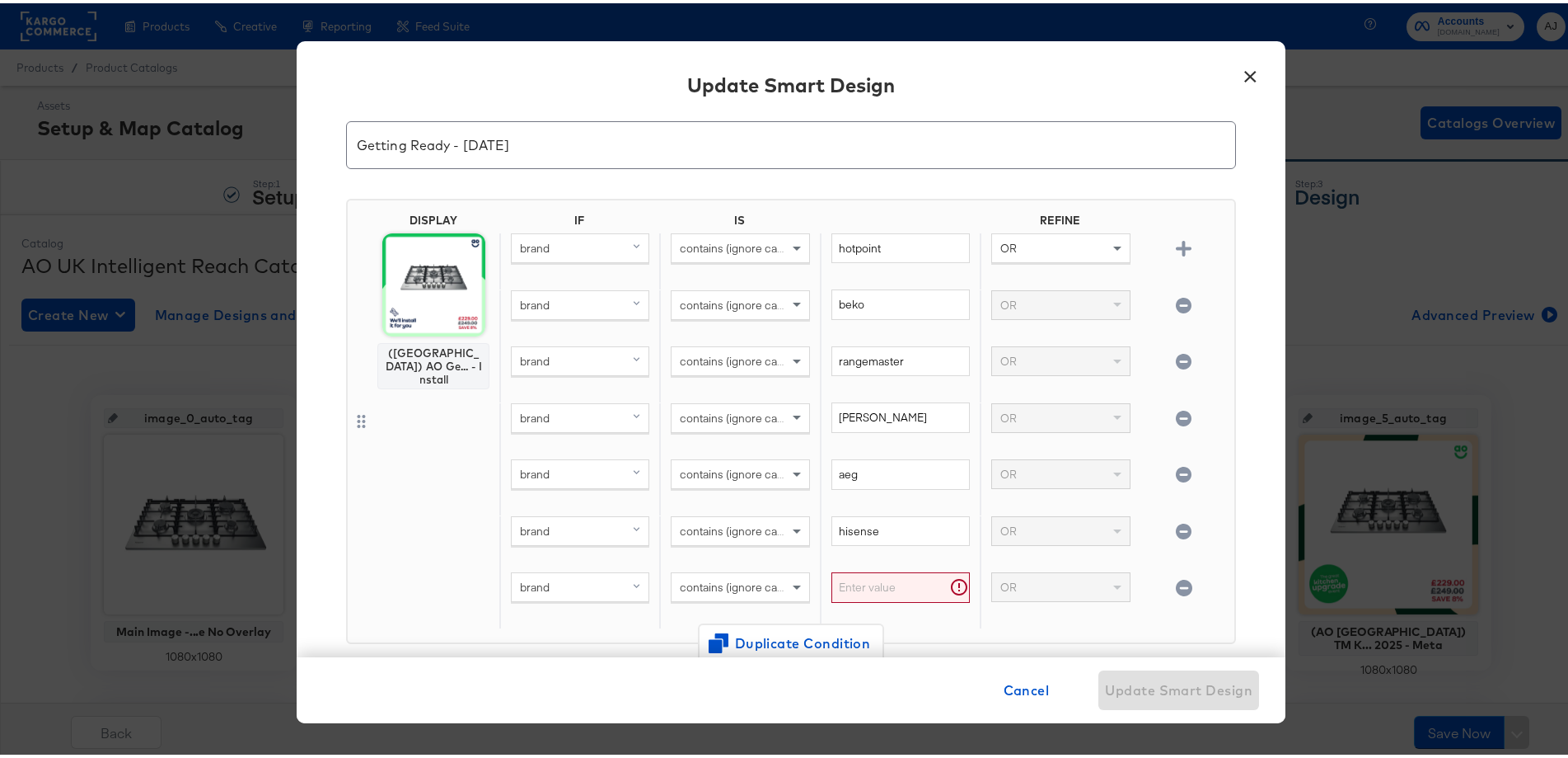
scroll to position [82, 0]
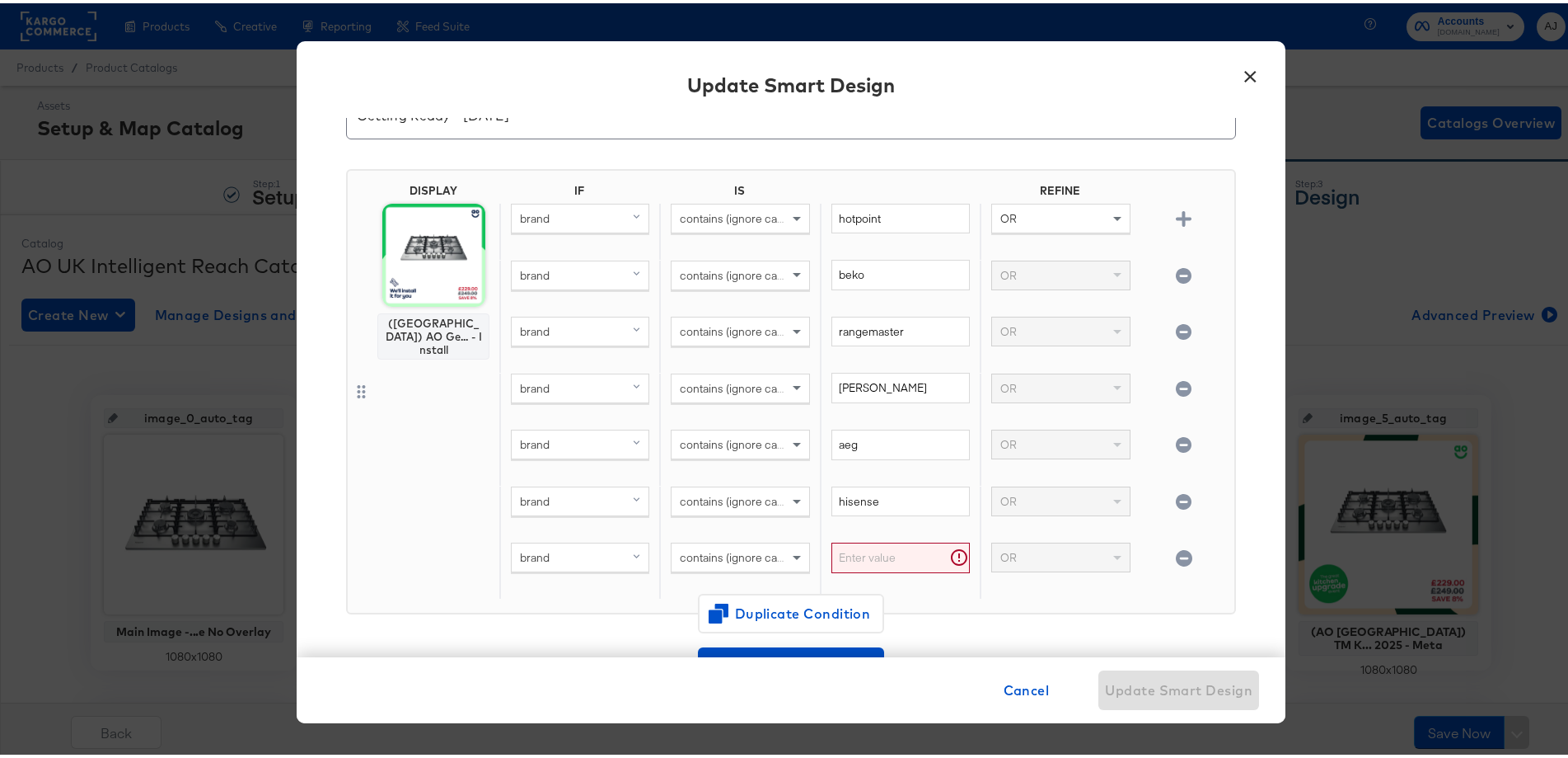
click at [865, 564] on input "text" at bounding box center [900, 554] width 139 height 31
type input "stoves"
click at [1176, 217] on icon "button" at bounding box center [1184, 216] width 16 height 16
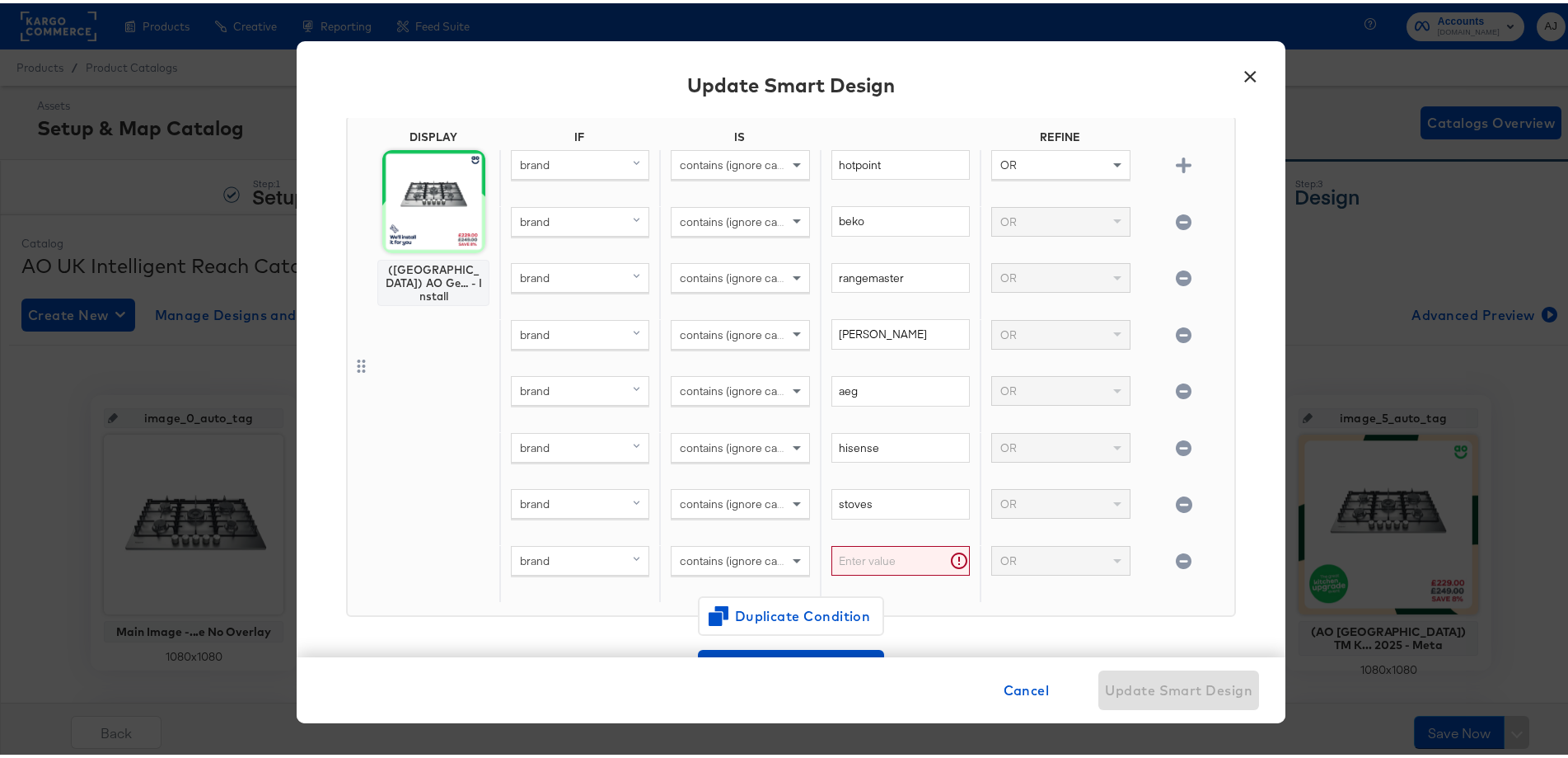
scroll to position [165, 0]
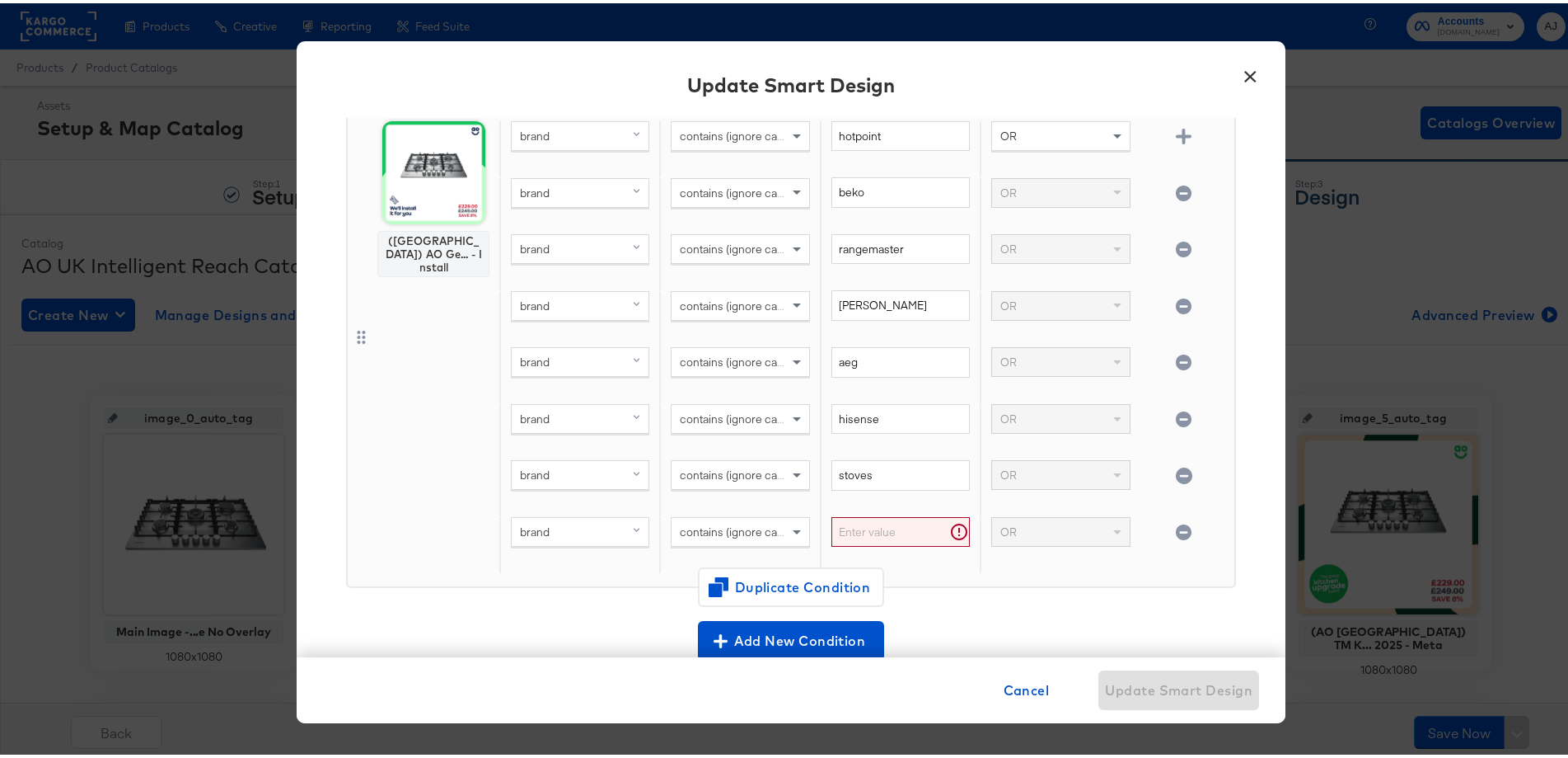
click at [600, 530] on div "brand" at bounding box center [580, 529] width 137 height 28
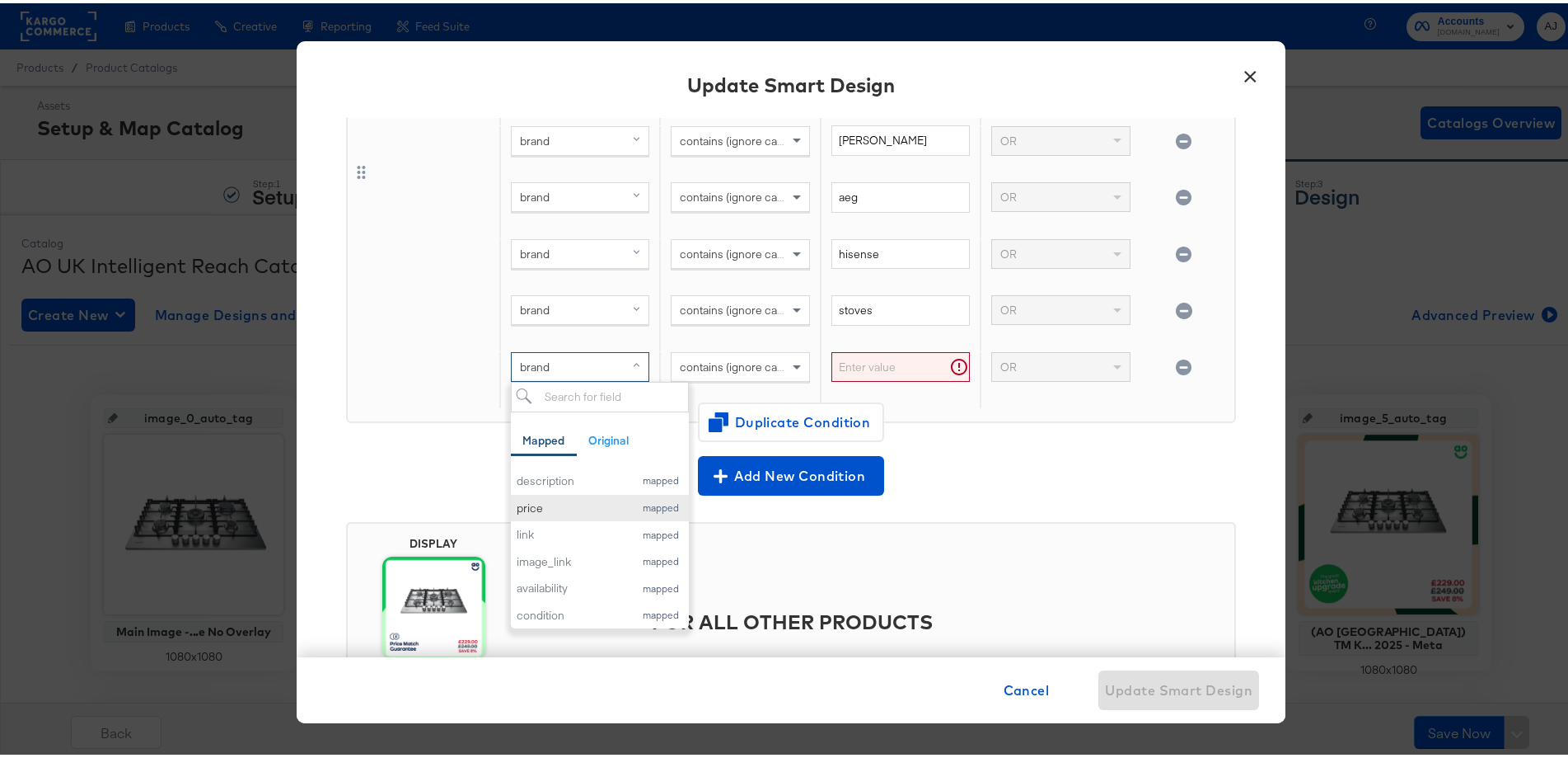
scroll to position [82, 0]
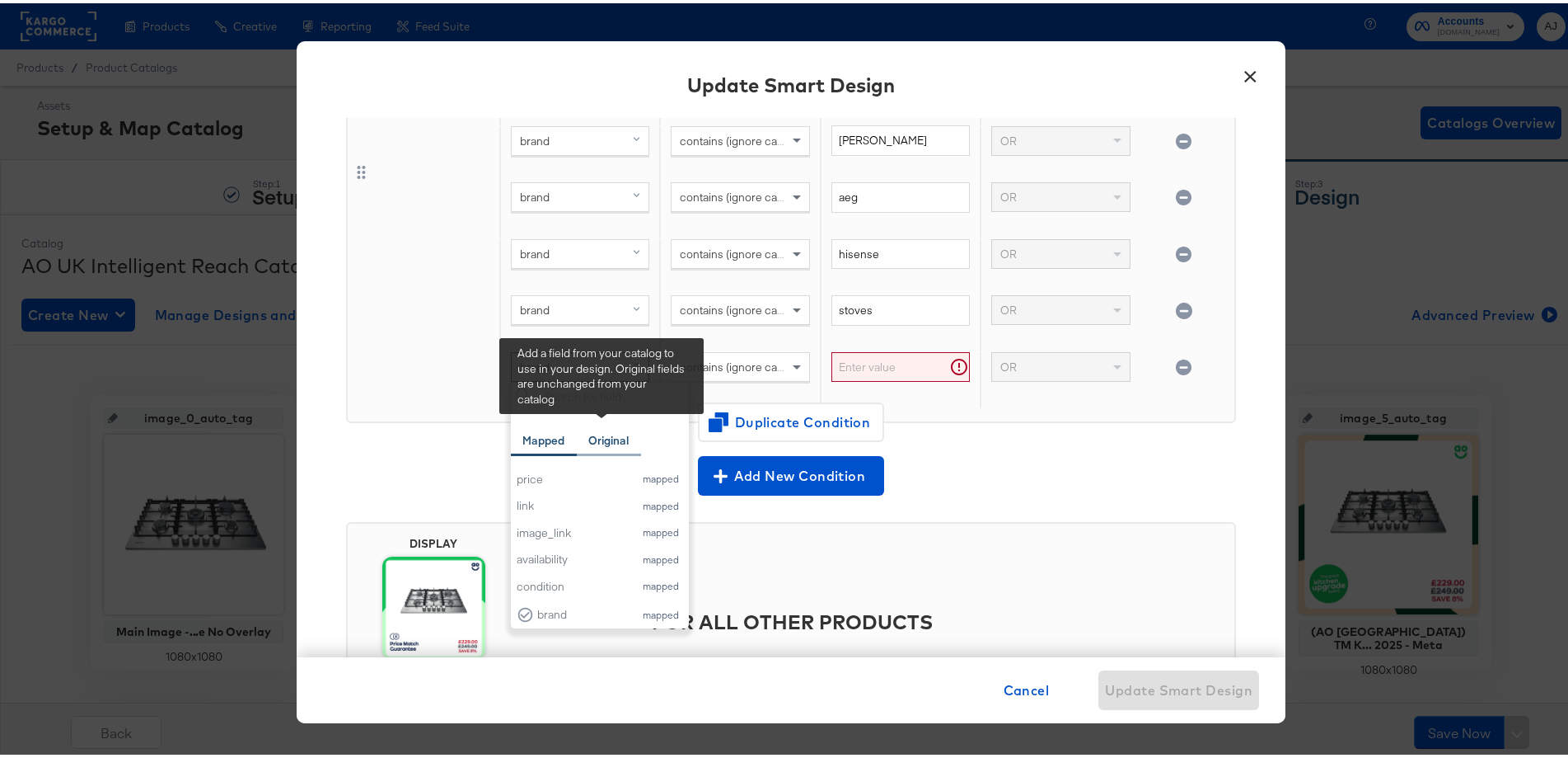
click at [590, 441] on div "Original" at bounding box center [609, 438] width 40 height 16
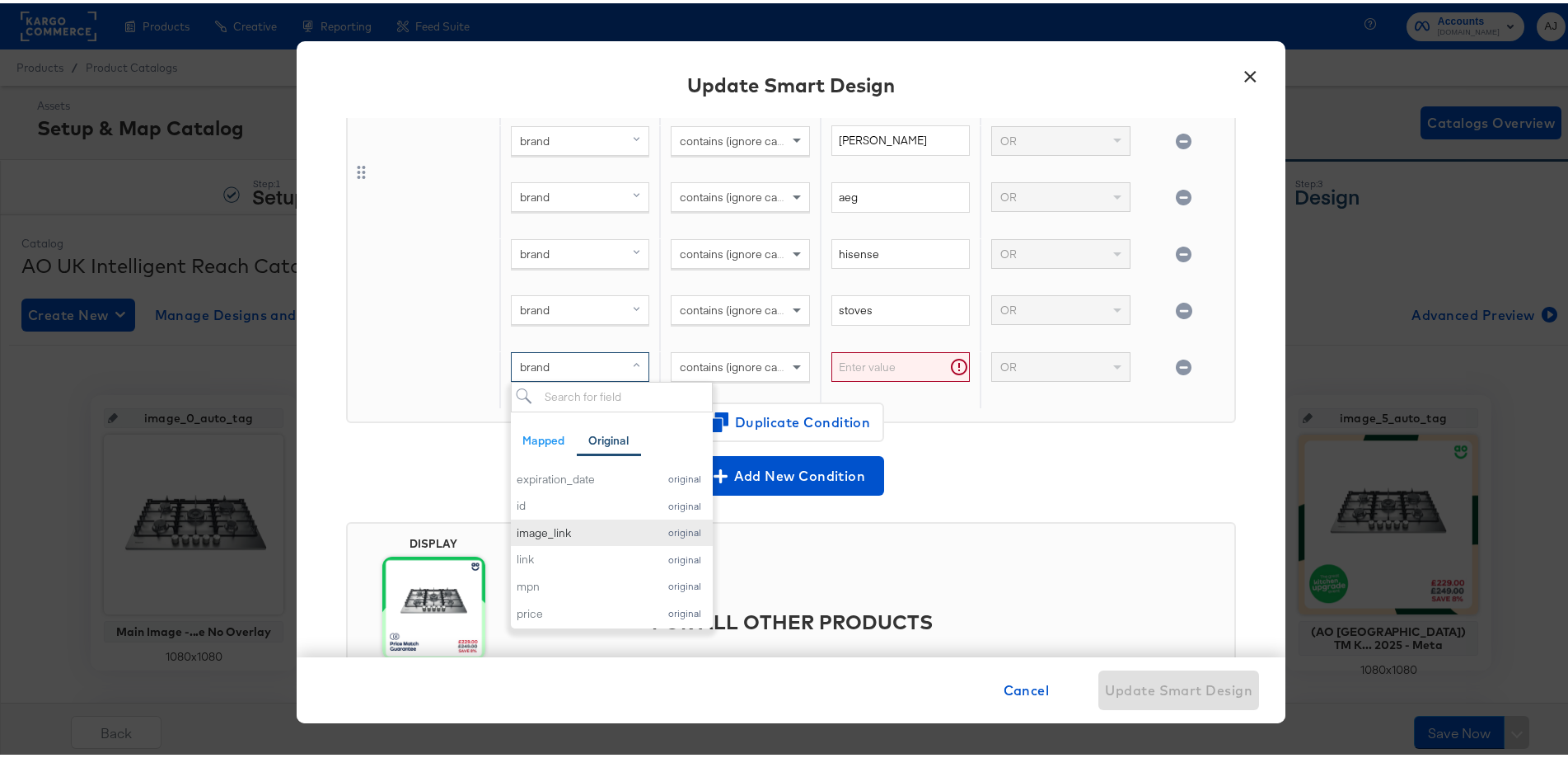
scroll to position [165, 0]
drag, startPoint x: 575, startPoint y: 549, endPoint x: 632, endPoint y: 503, distance: 73.2
click at [575, 551] on div "product_type" at bounding box center [583, 555] width 133 height 16
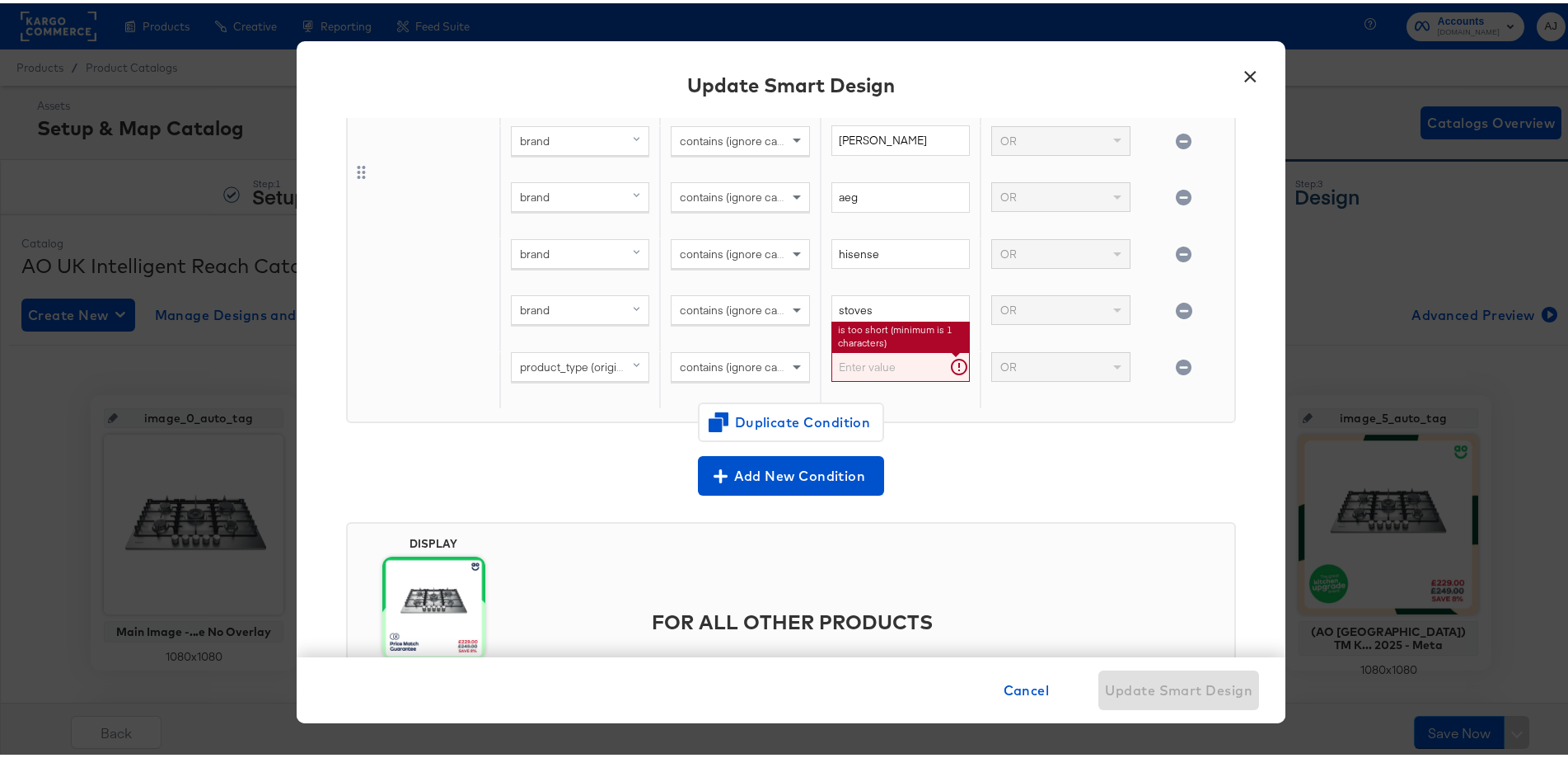
click at [852, 370] on input "text" at bounding box center [900, 364] width 139 height 31
click at [772, 369] on span "contains (ignore case)" at bounding box center [736, 363] width 113 height 15
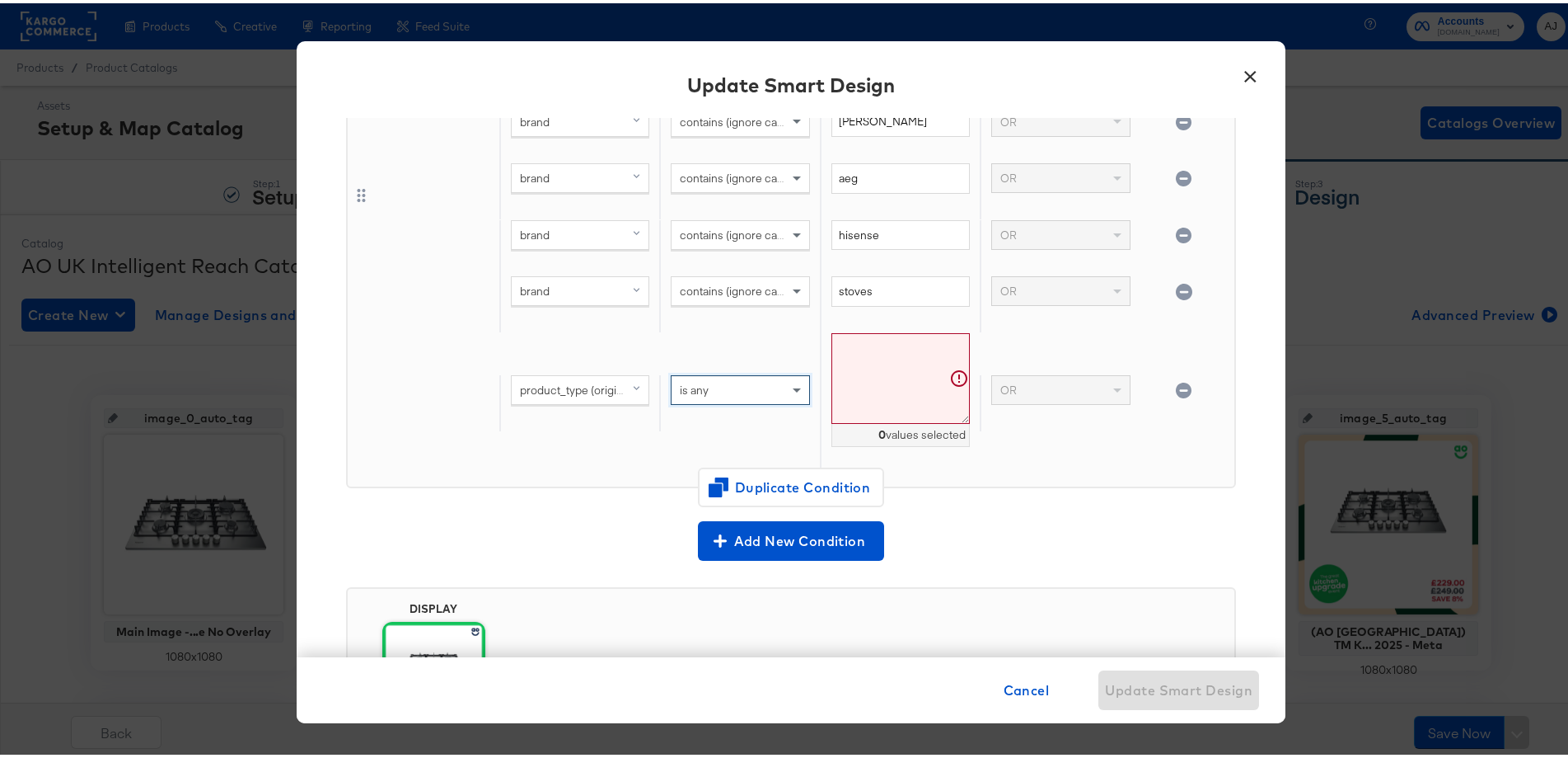
scroll to position [348, 0]
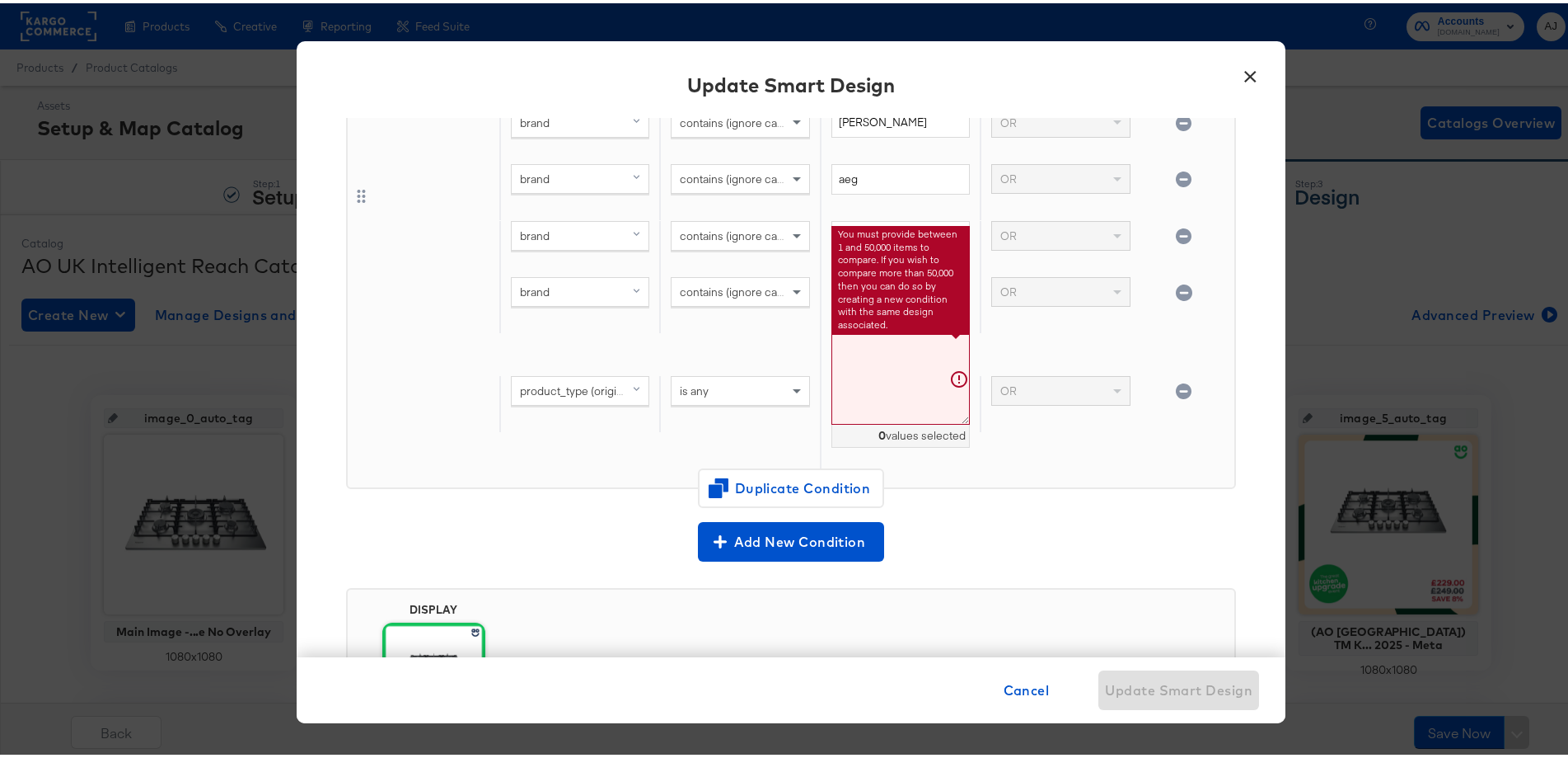
click at [909, 366] on textarea at bounding box center [900, 377] width 139 height 92
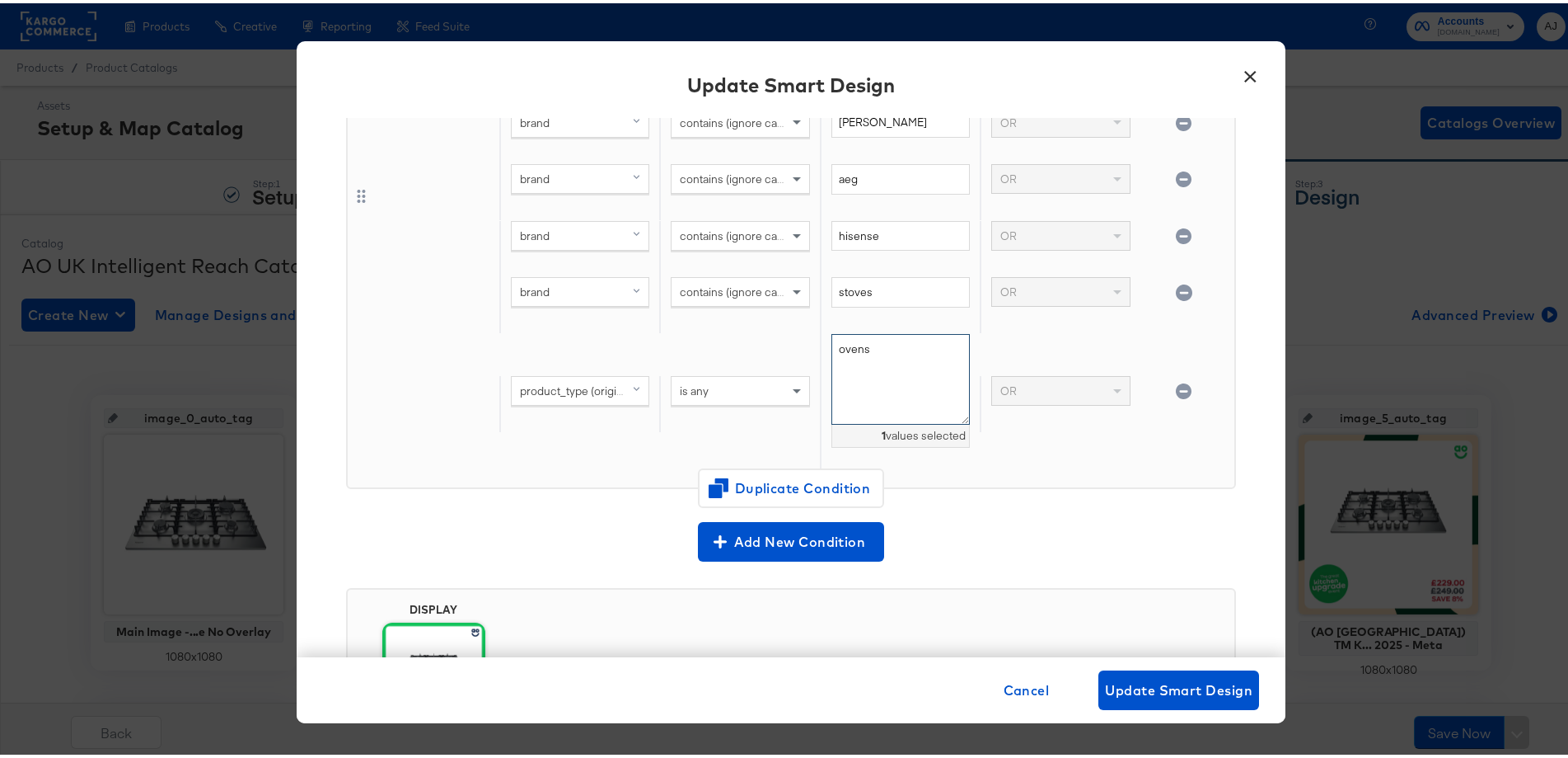
type textarea "ovens"
click at [1095, 386] on div "OR" at bounding box center [1060, 388] width 137 height 28
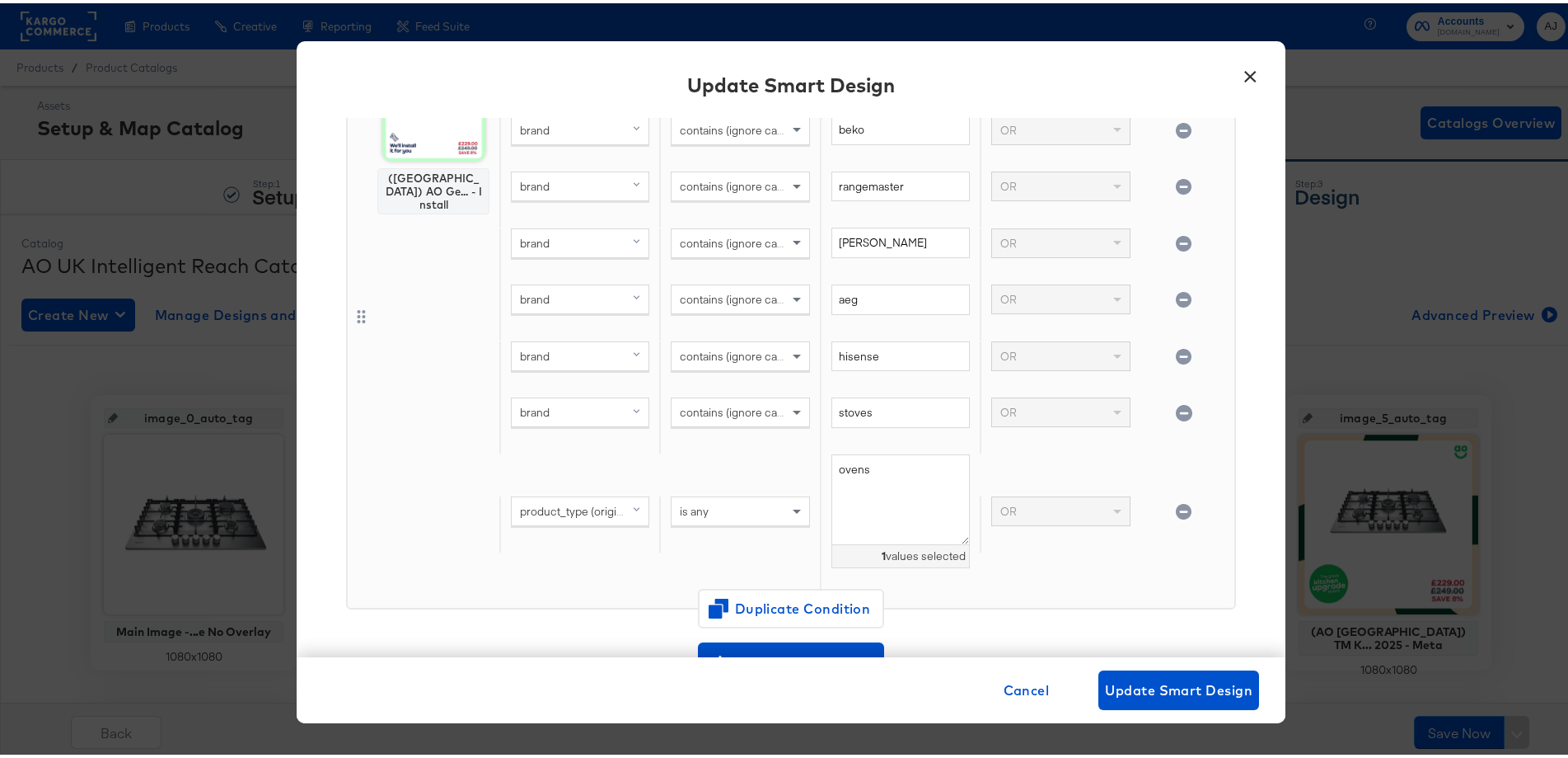
scroll to position [247, 0]
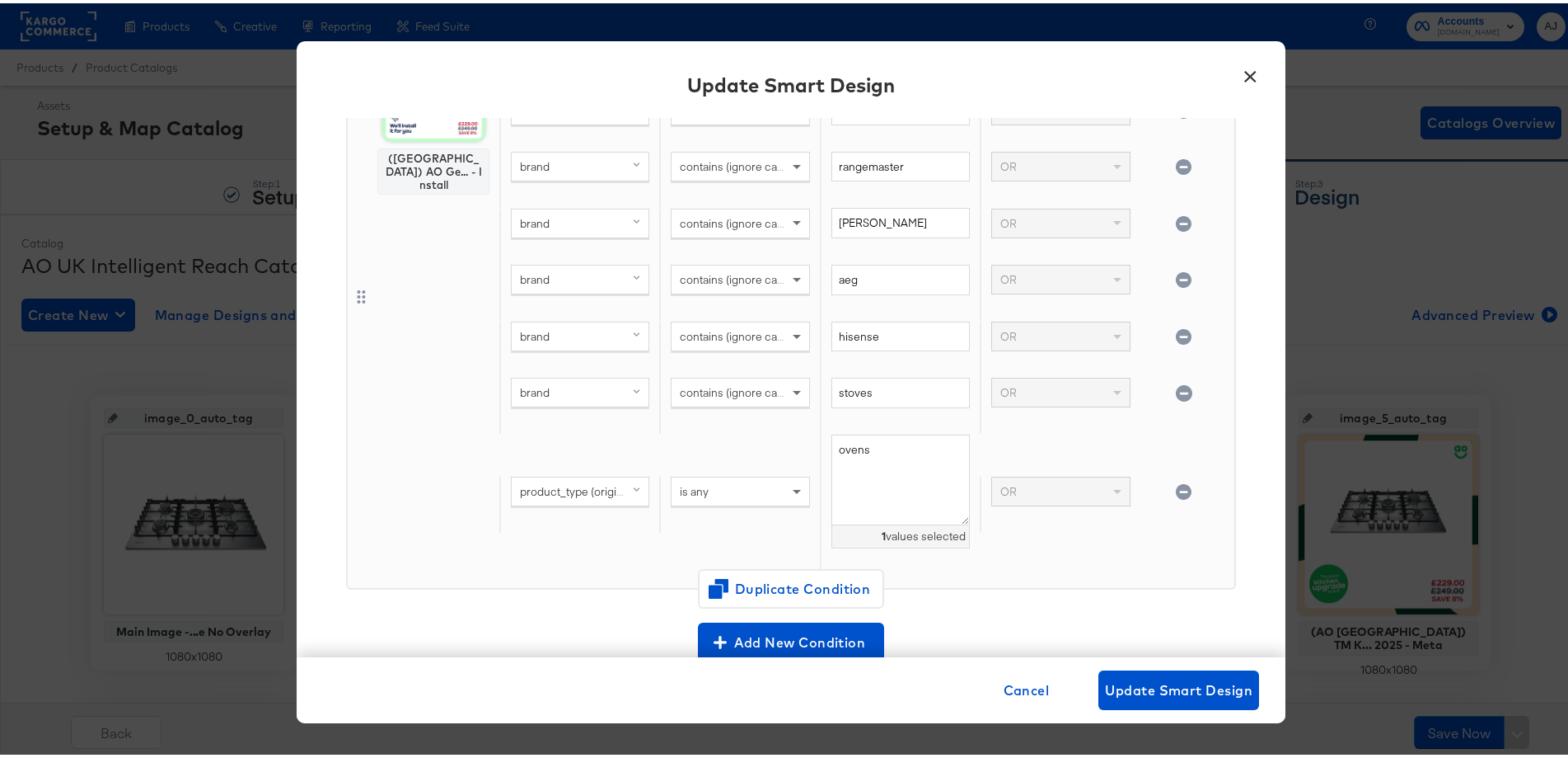
click at [998, 557] on div "product_type (original) is any ovens 1 values selected OR" at bounding box center [863, 501] width 729 height 140
click at [1176, 492] on icon "button" at bounding box center [1184, 489] width 16 height 16
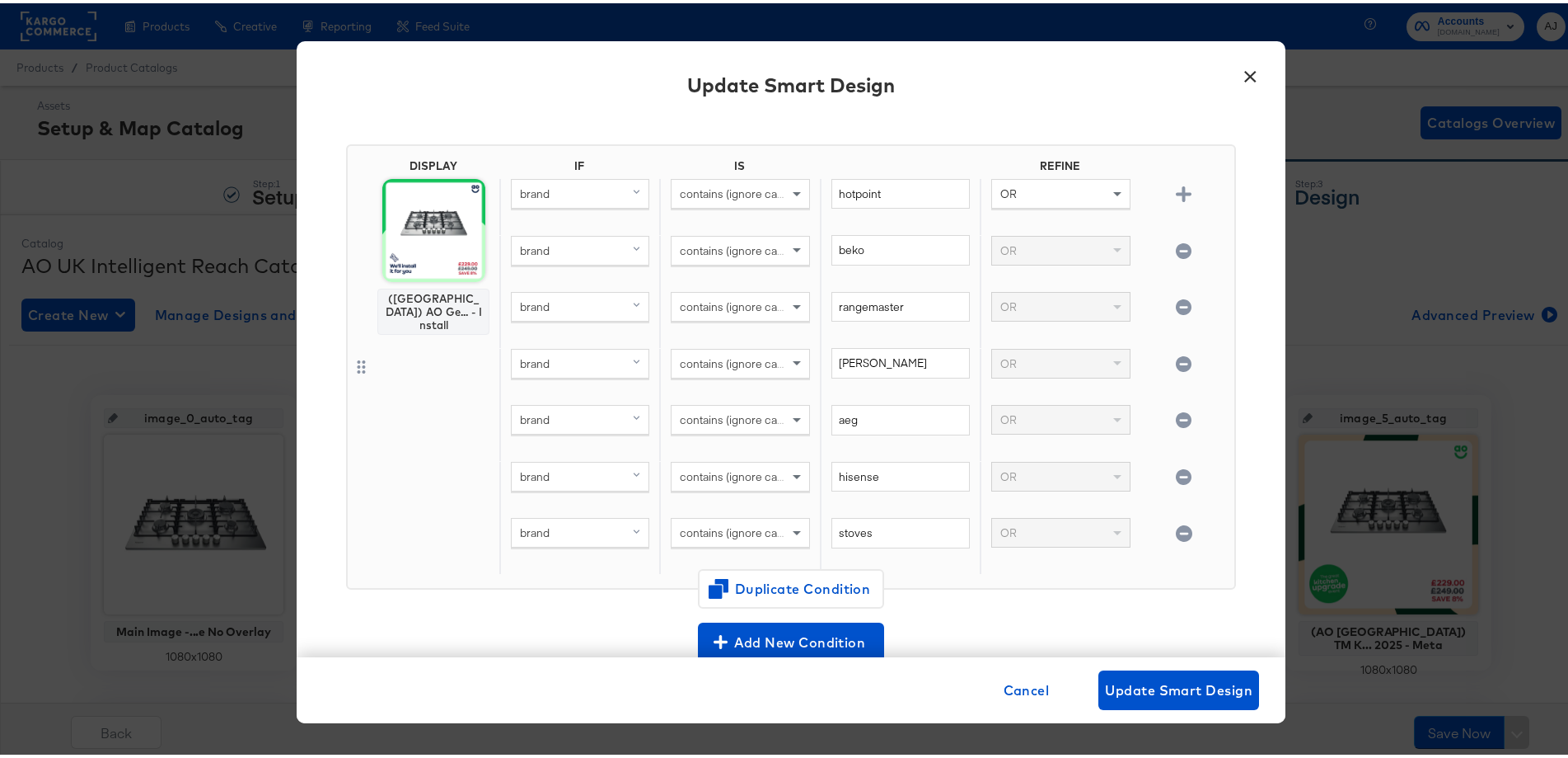
click at [1162, 520] on div "brand contains (ignore case) stoves OR" at bounding box center [863, 543] width 729 height 57
click at [1176, 252] on icon "button" at bounding box center [1184, 248] width 16 height 16
type input "rangemaster"
type input "neff"
type input "aeg"
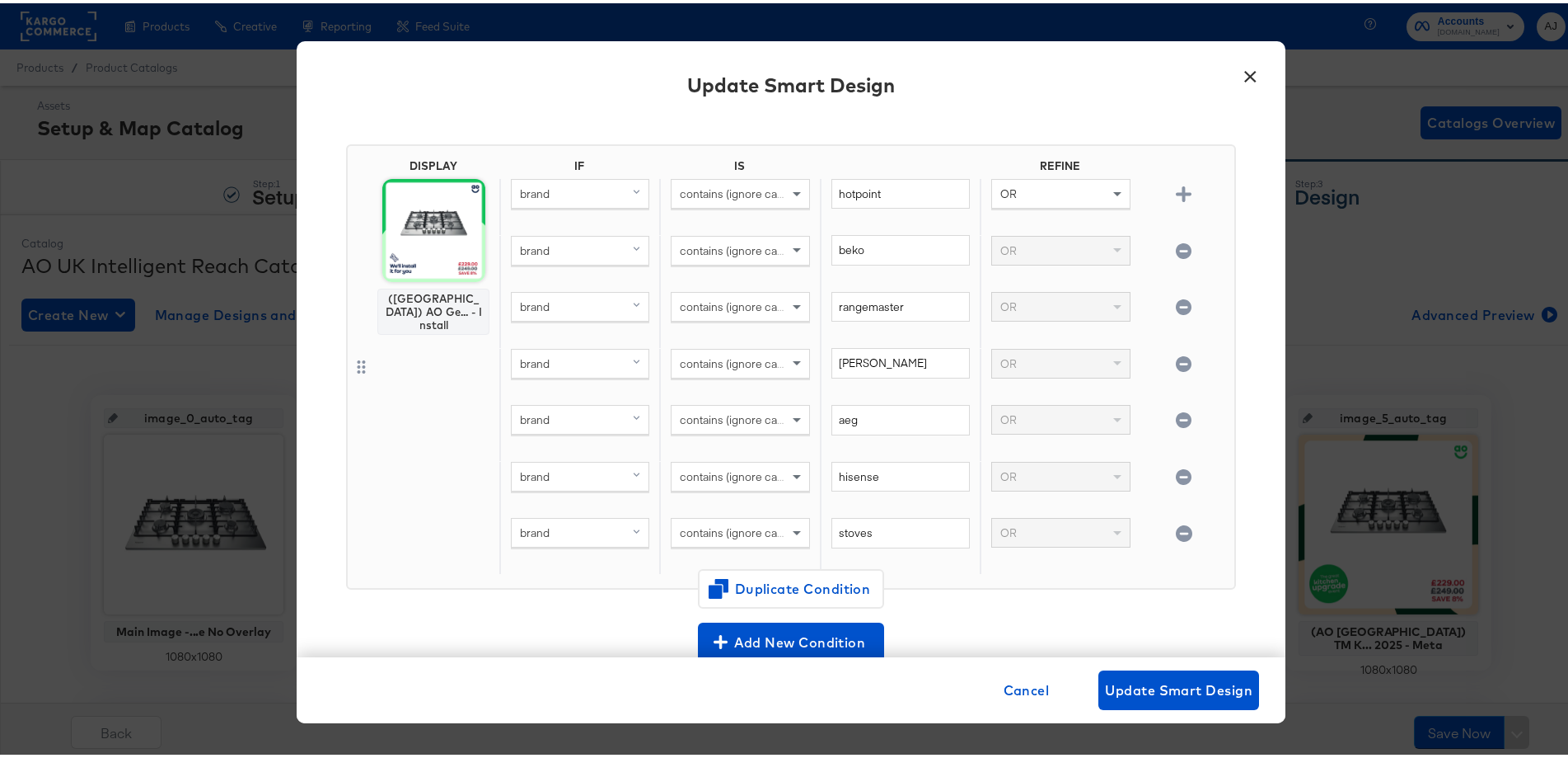
type input "hisense"
type input "stoves"
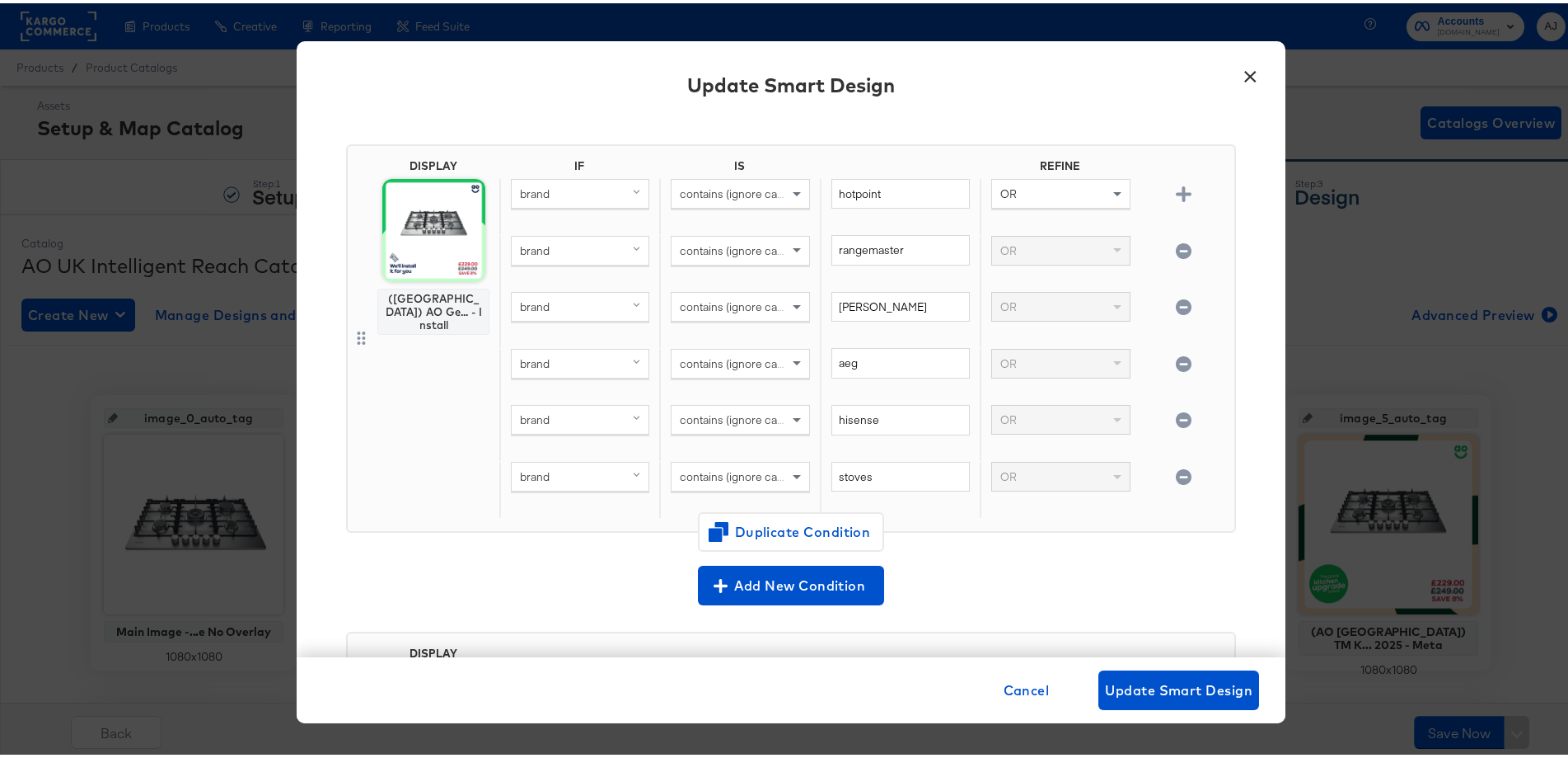
click at [1176, 252] on icon "button" at bounding box center [1184, 248] width 16 height 16
type input "neff"
type input "aeg"
type input "hisense"
type input "stoves"
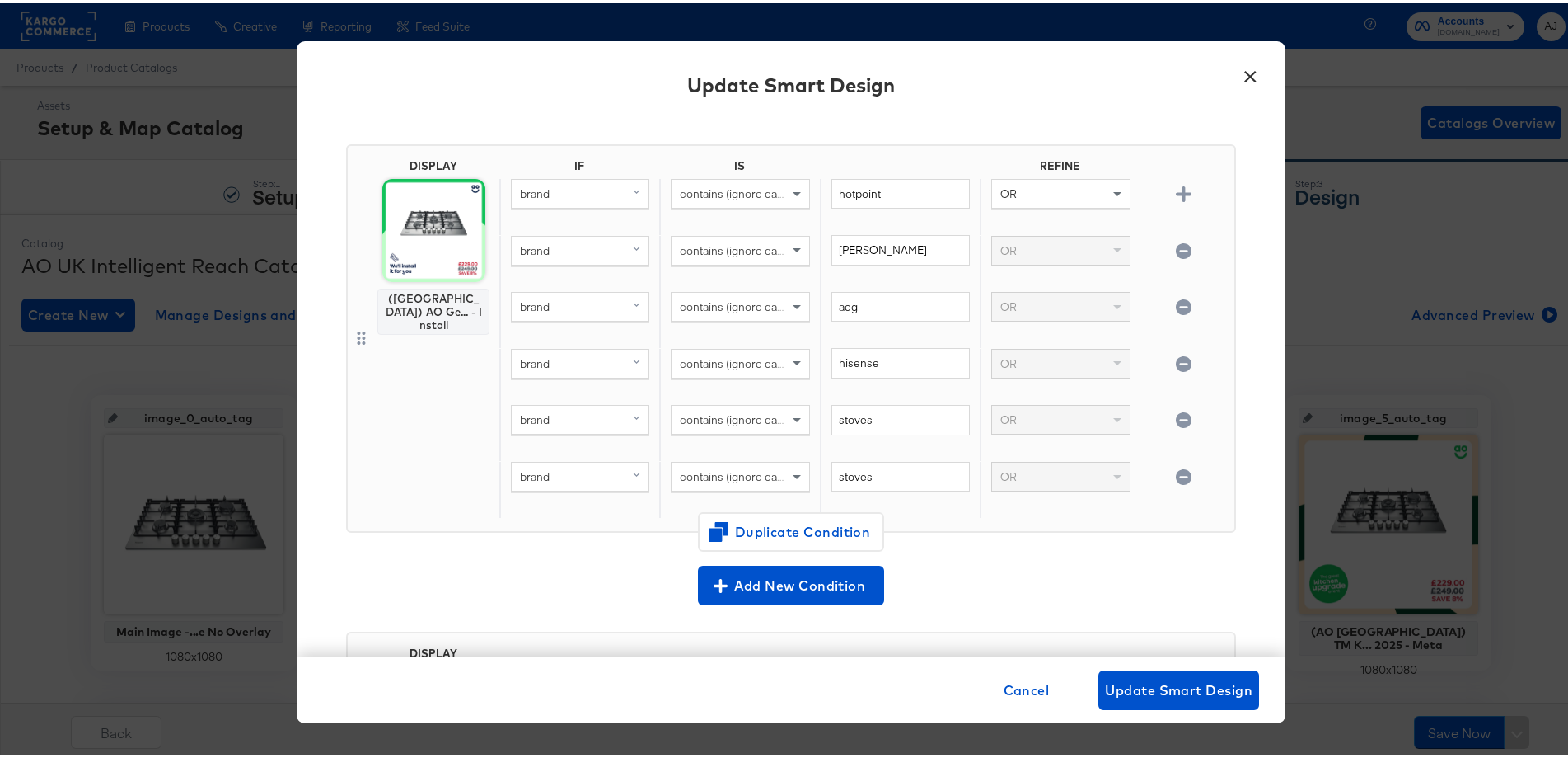
click at [1176, 252] on icon "button" at bounding box center [1184, 248] width 16 height 16
type input "aeg"
type input "hisense"
type input "stoves"
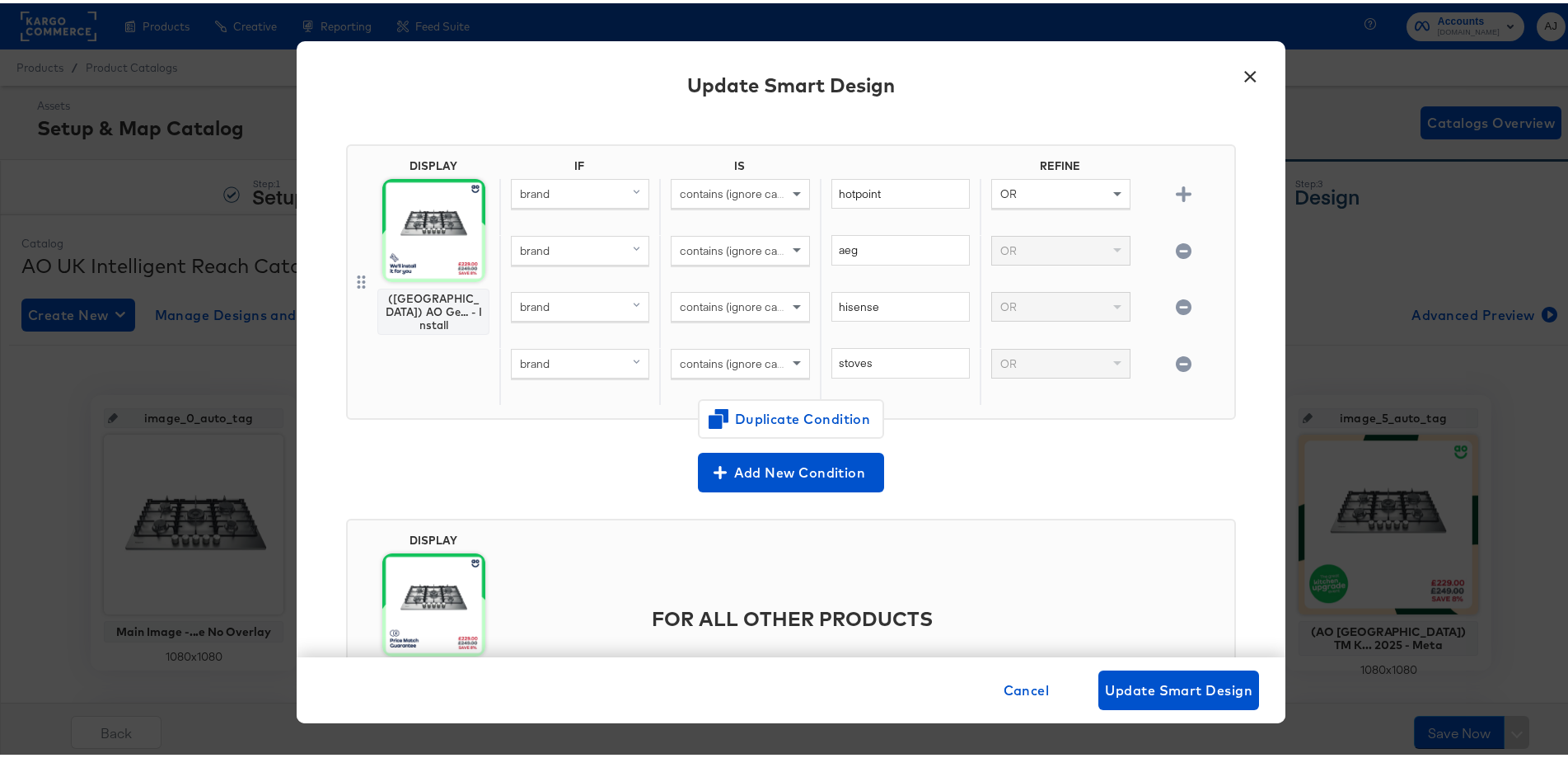
click at [1176, 252] on icon "button" at bounding box center [1184, 248] width 16 height 16
type input "hisense"
type input "stoves"
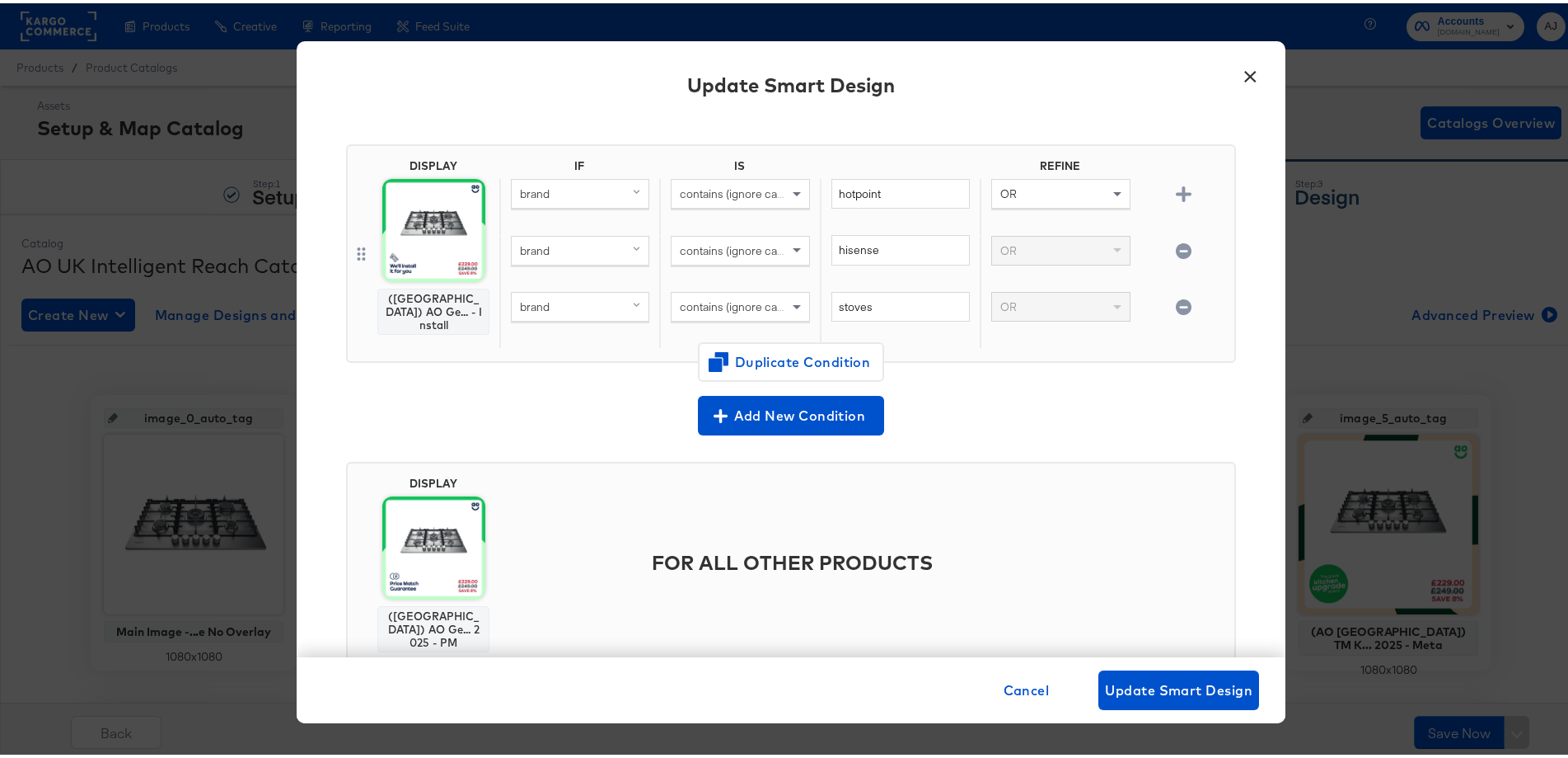
click at [1176, 252] on icon "button" at bounding box center [1184, 248] width 16 height 16
type input "stoves"
click at [1176, 252] on icon "button" at bounding box center [1184, 248] width 16 height 16
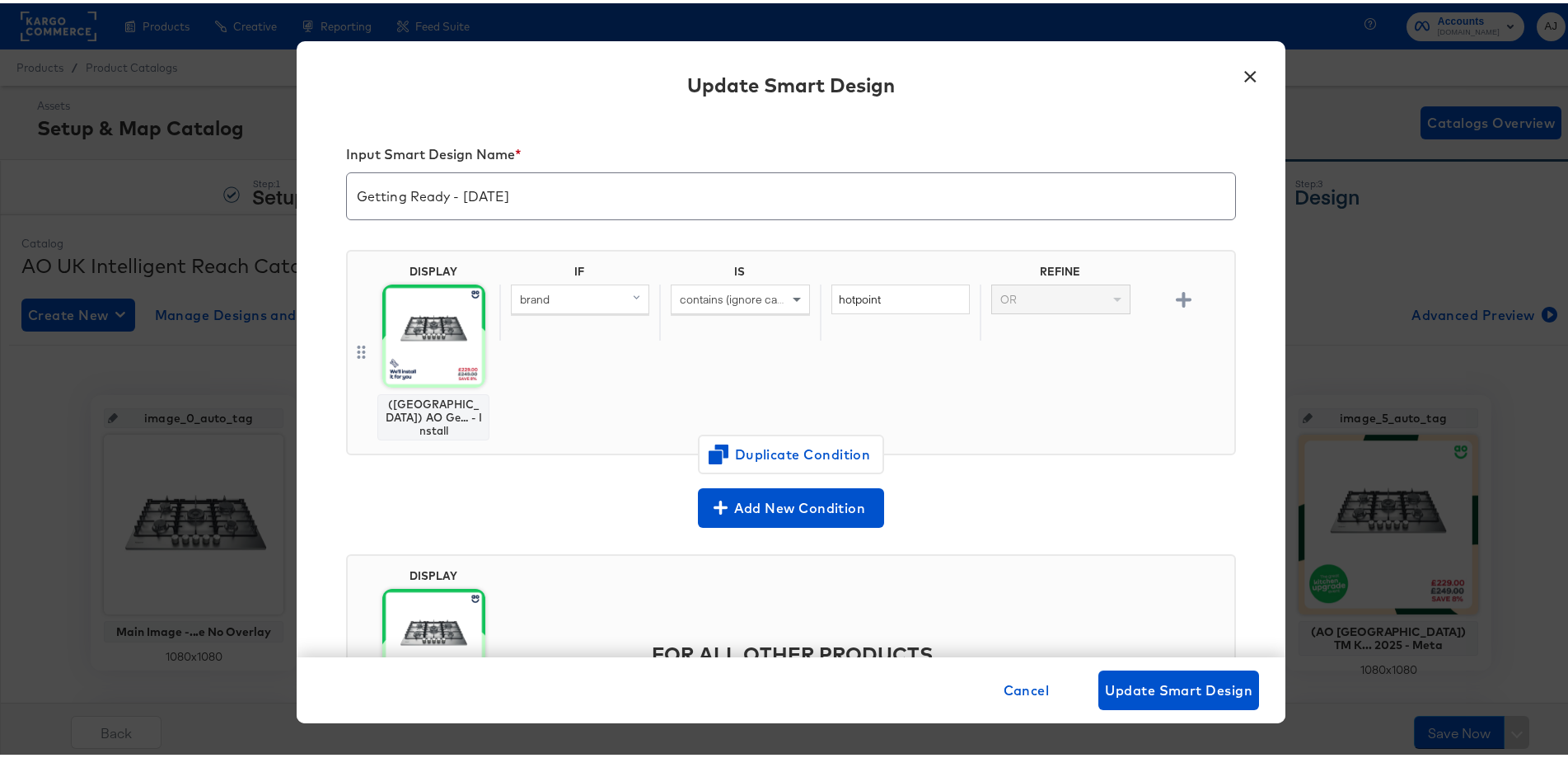
scroll to position [0, 0]
click at [1176, 305] on icon "button" at bounding box center [1184, 298] width 16 height 16
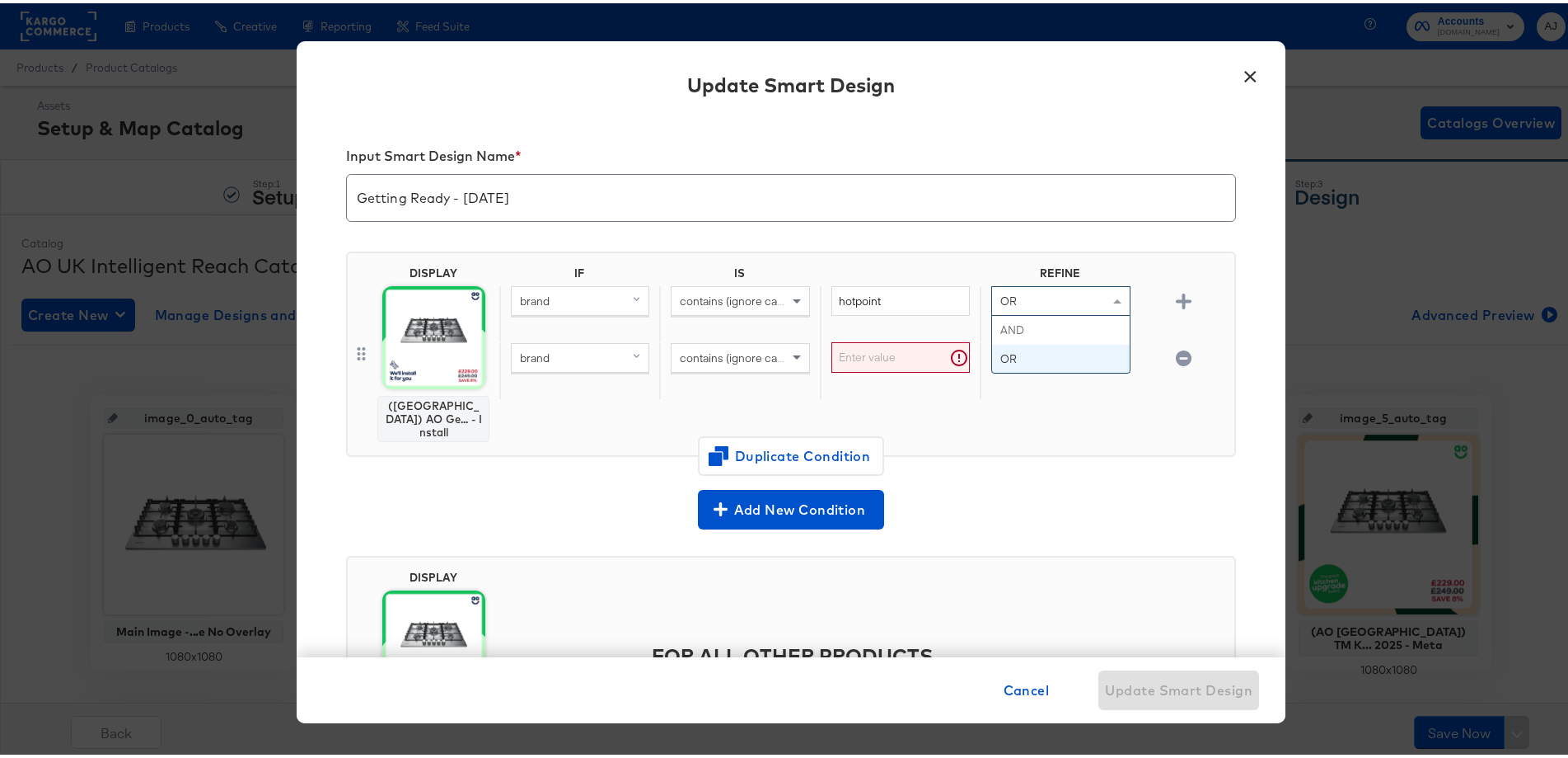
click at [1084, 298] on div "OR" at bounding box center [1060, 298] width 137 height 28
click at [611, 359] on div "brand" at bounding box center [580, 355] width 137 height 28
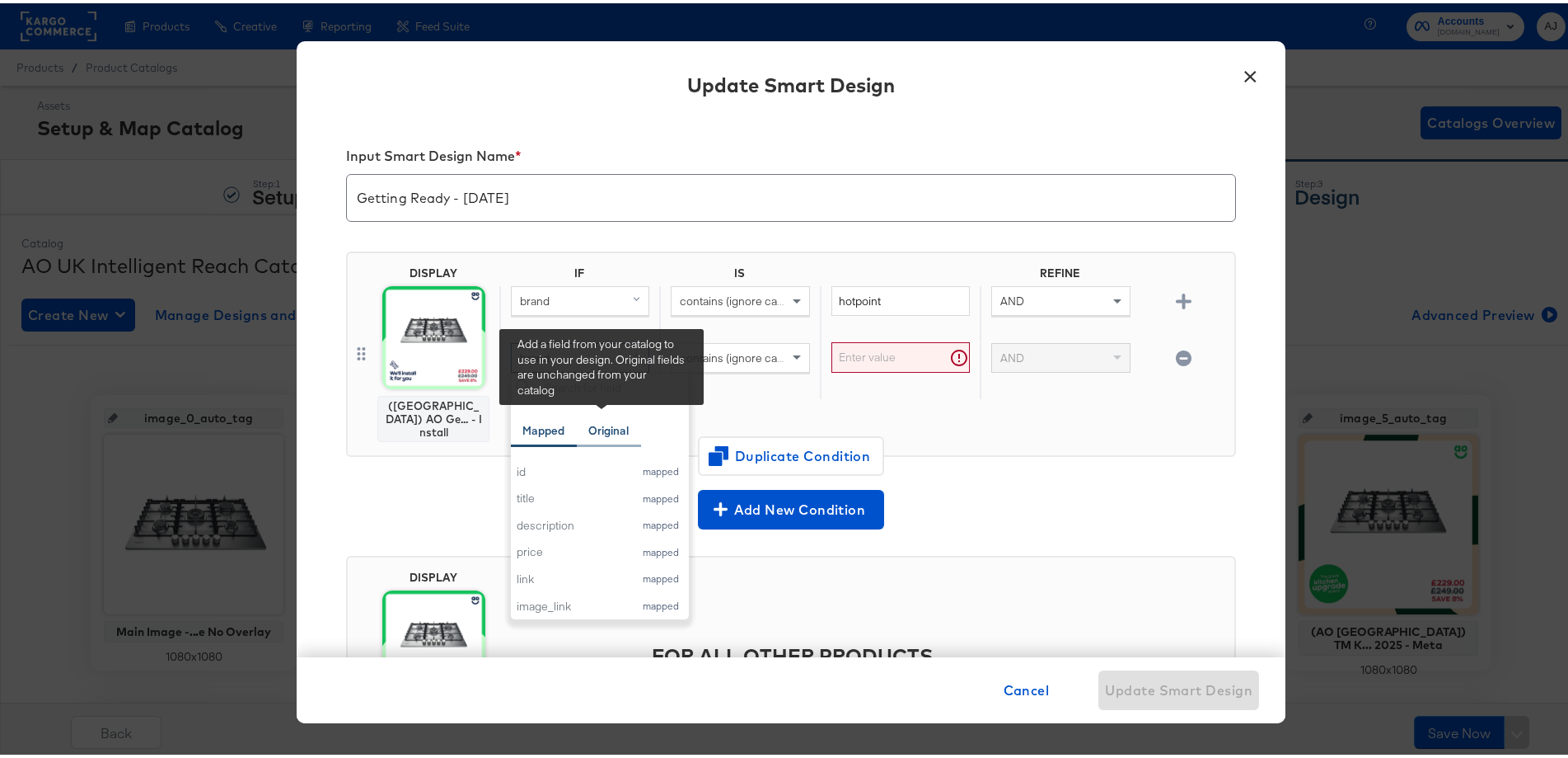
click at [604, 429] on div "Original" at bounding box center [609, 428] width 40 height 16
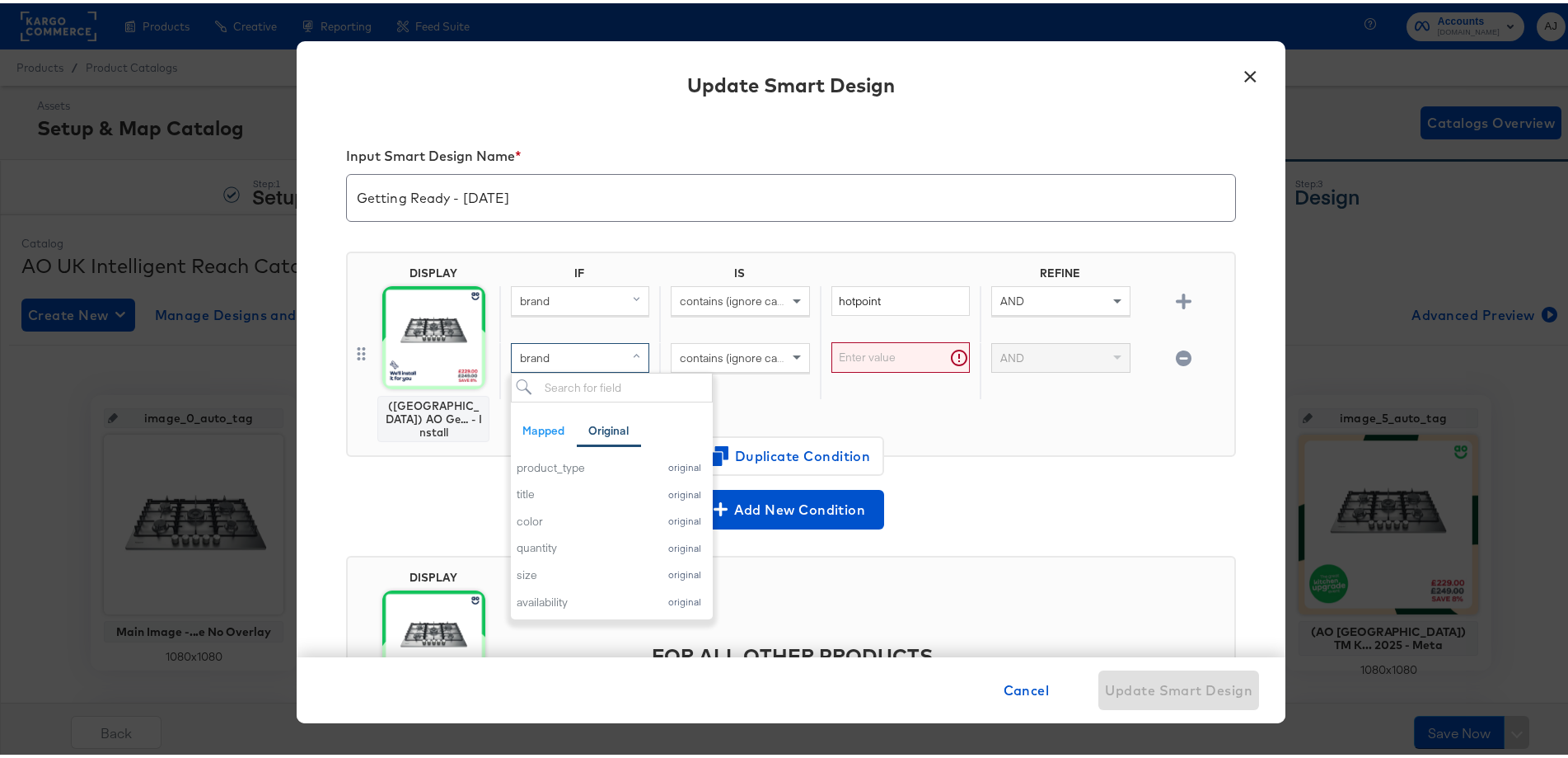
scroll to position [247, 0]
click at [568, 463] on div "product_type" at bounding box center [583, 463] width 133 height 16
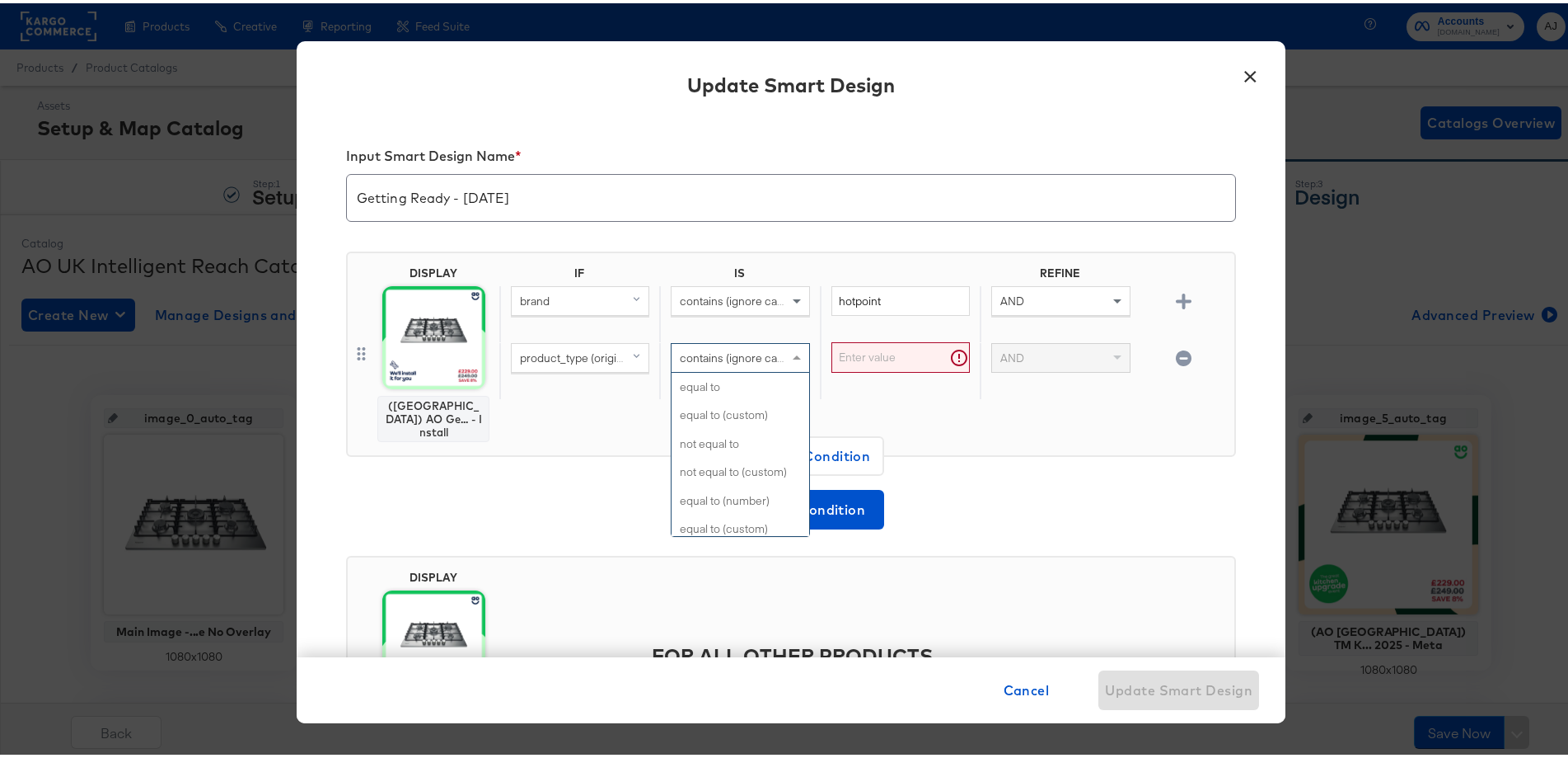
click at [764, 355] on span "contains (ignore case)" at bounding box center [736, 354] width 113 height 15
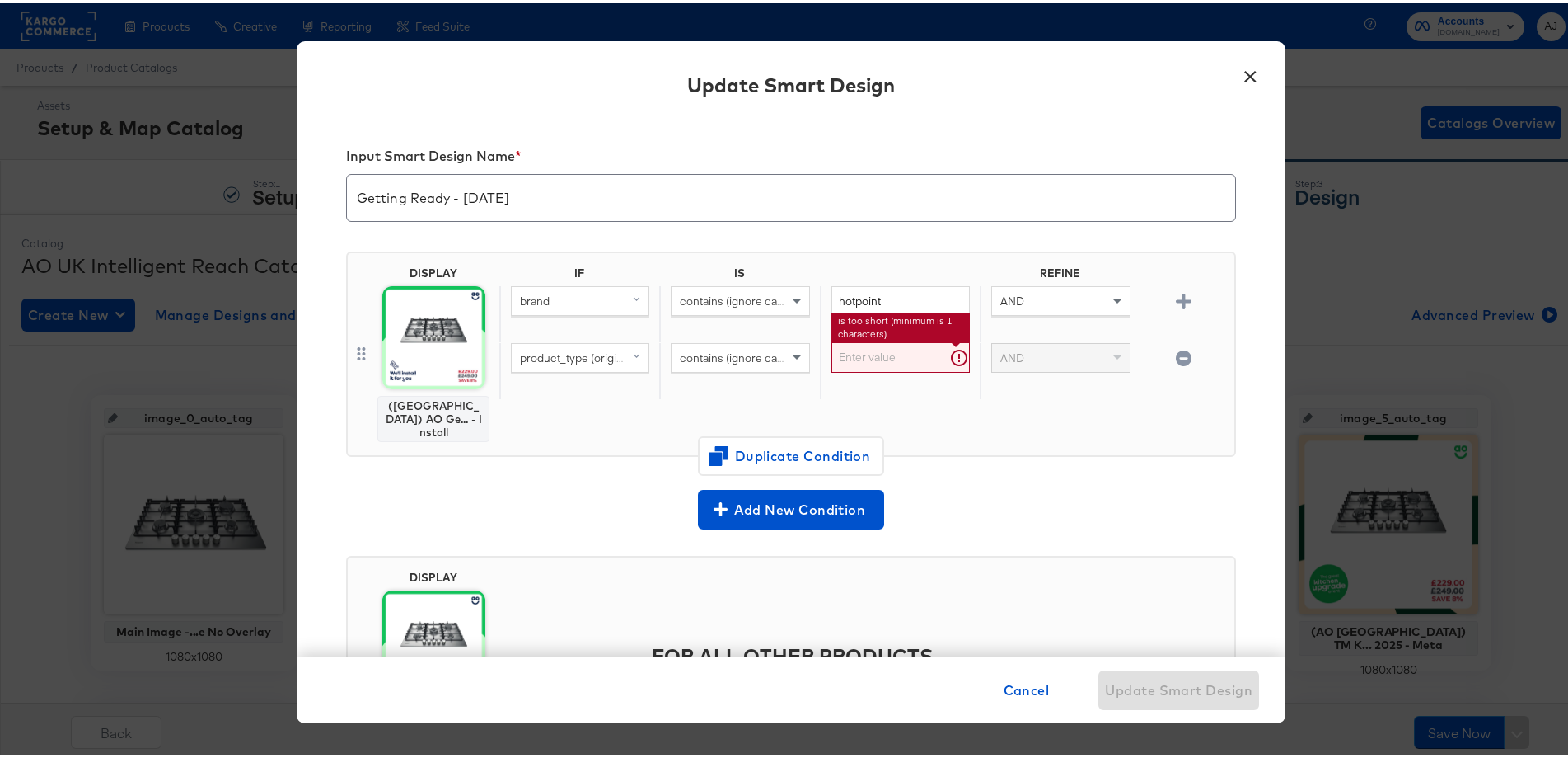
click at [882, 355] on input "text" at bounding box center [900, 354] width 139 height 31
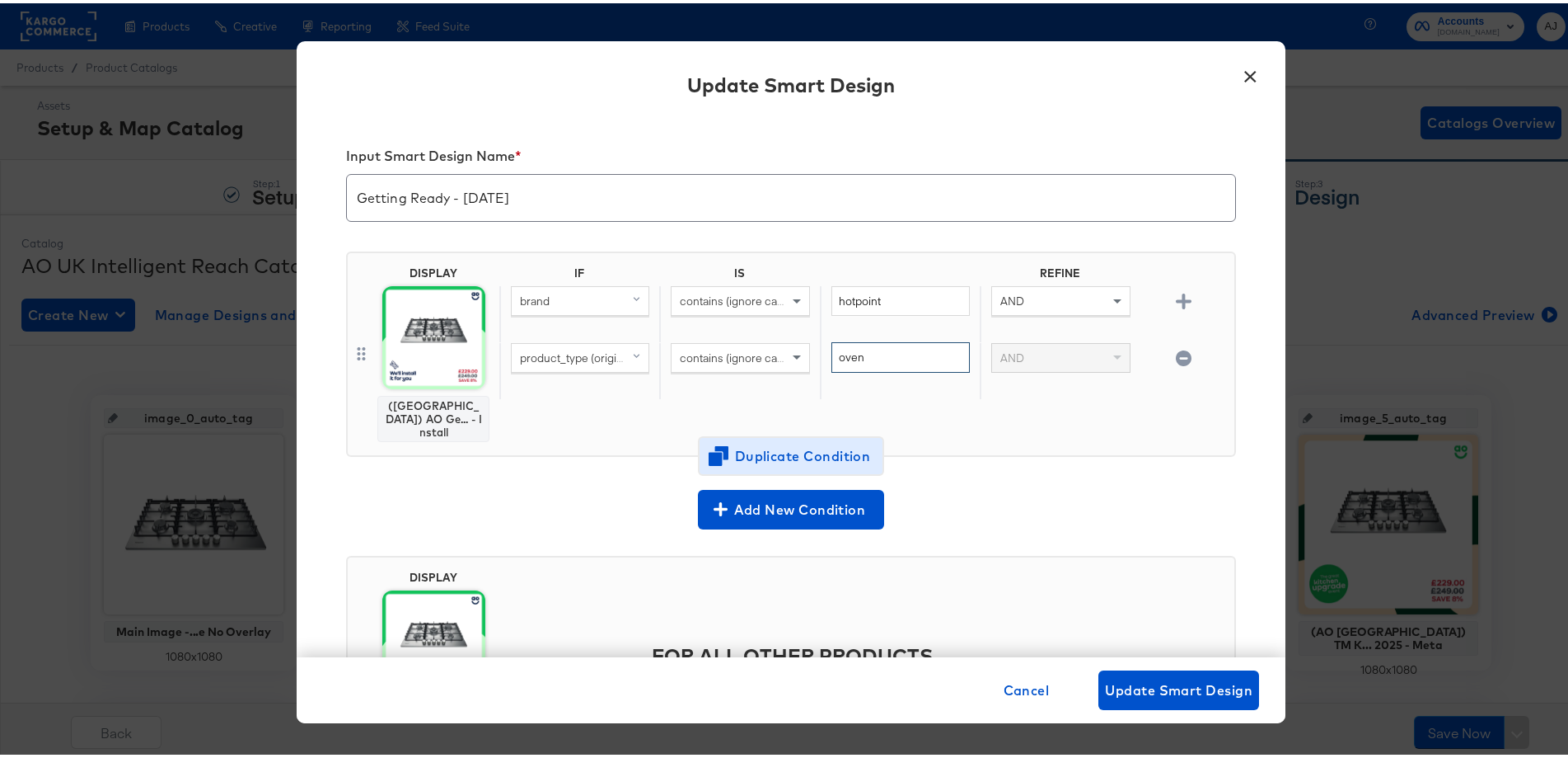
type input "oven"
click at [820, 441] on span "Duplicate Condition" at bounding box center [791, 452] width 160 height 23
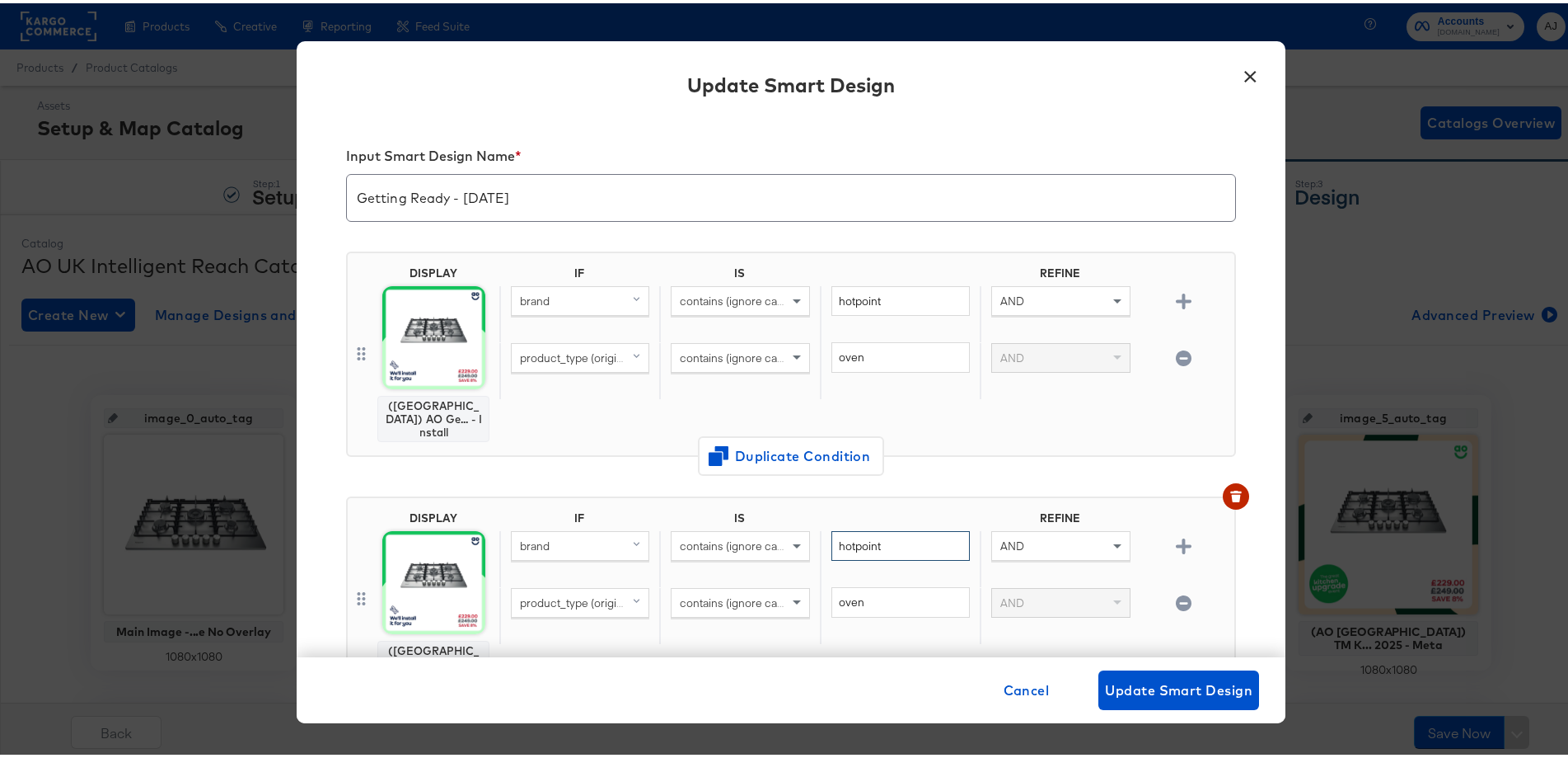
drag, startPoint x: 874, startPoint y: 524, endPoint x: 813, endPoint y: 528, distance: 61.1
click at [820, 528] on div "hotpoint" at bounding box center [900, 556] width 160 height 57
type input "beko"
click at [1256, 530] on div "Input Smart Design Name * Getting Ready - Sept 2025 DISPLAY (UK) AO Ge... - Ins…" at bounding box center [791, 384] width 989 height 539
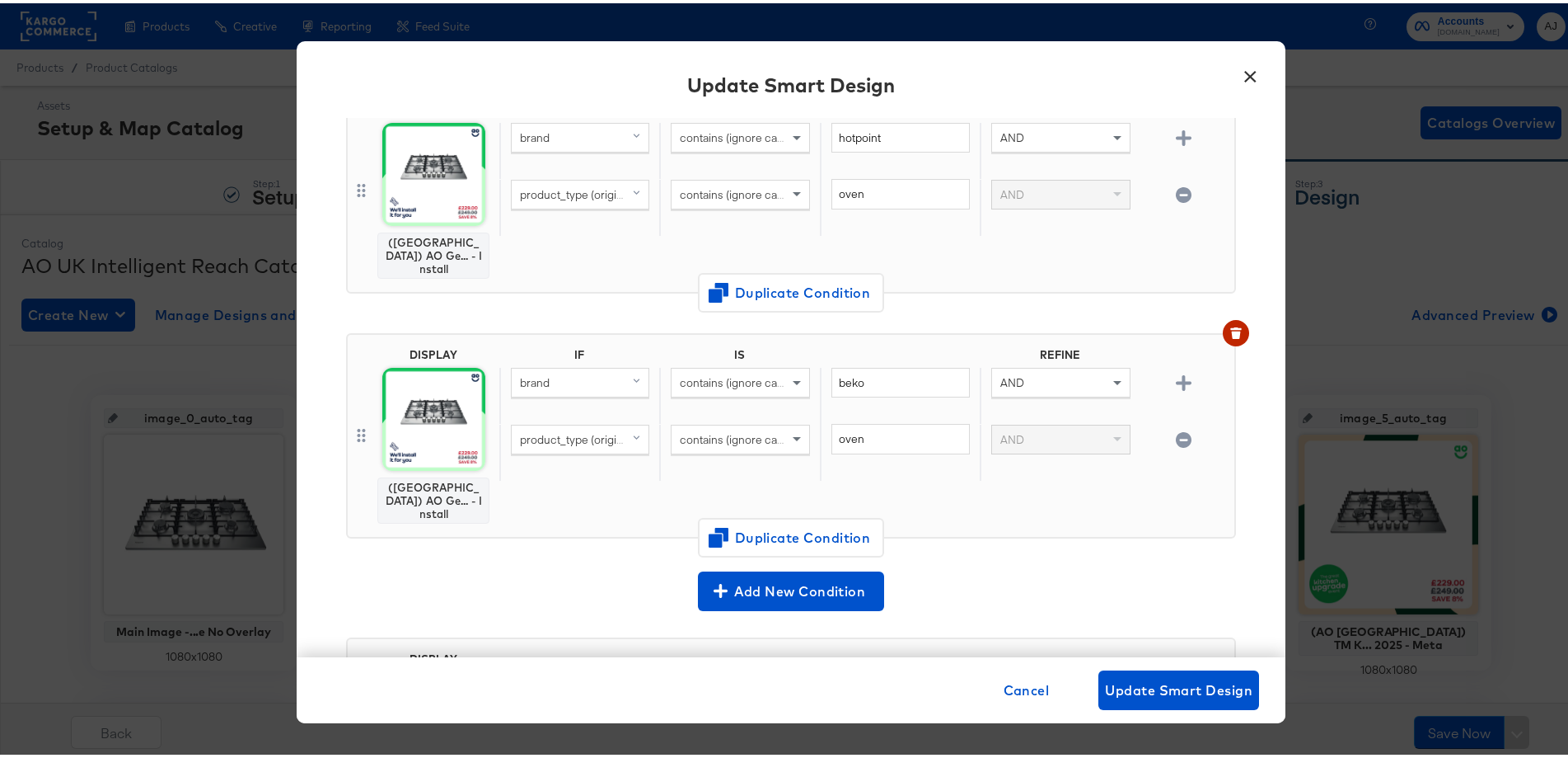
scroll to position [165, 0]
click at [791, 521] on span "Duplicate Condition" at bounding box center [791, 532] width 160 height 23
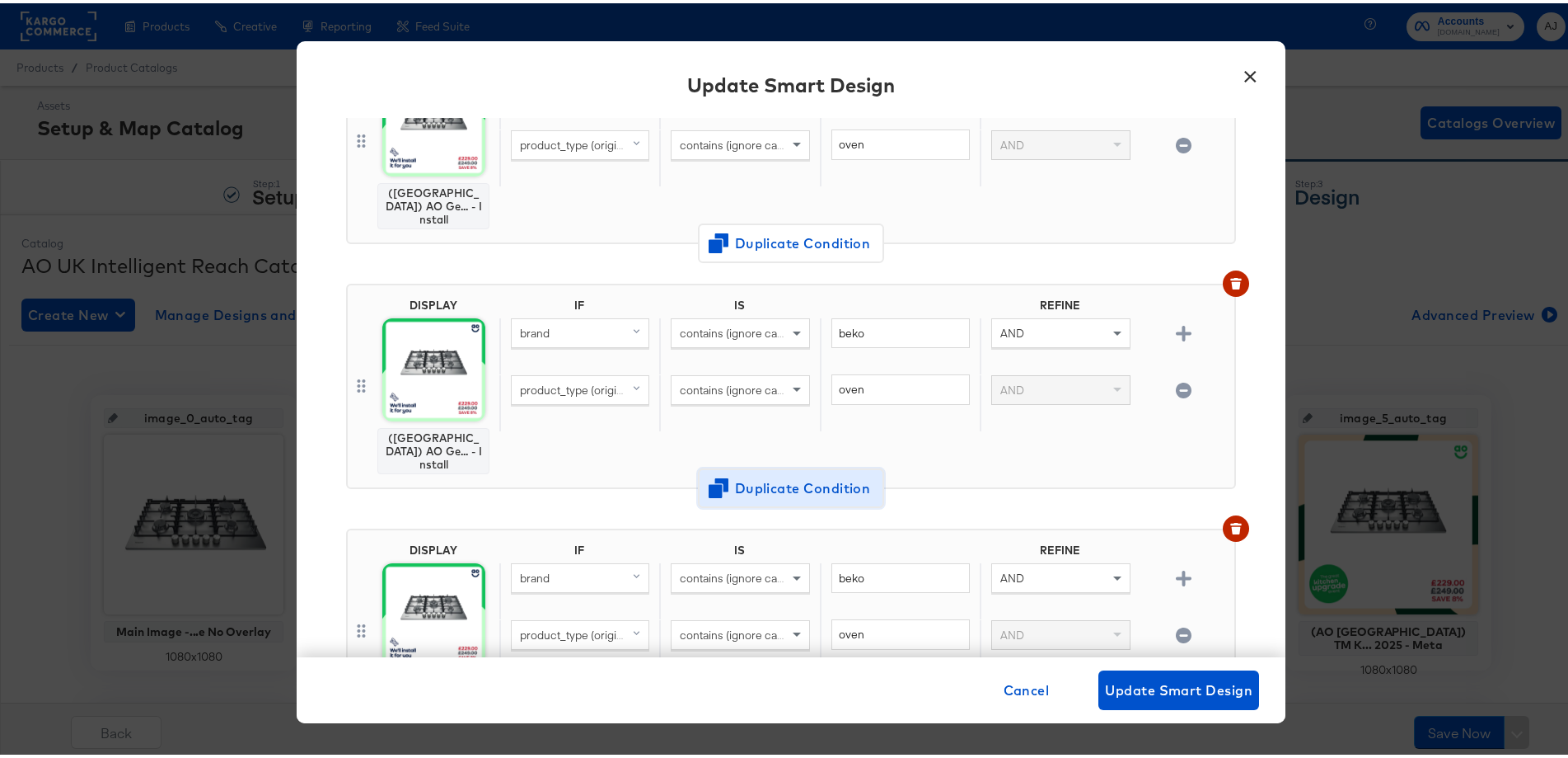
scroll to position [232, 0]
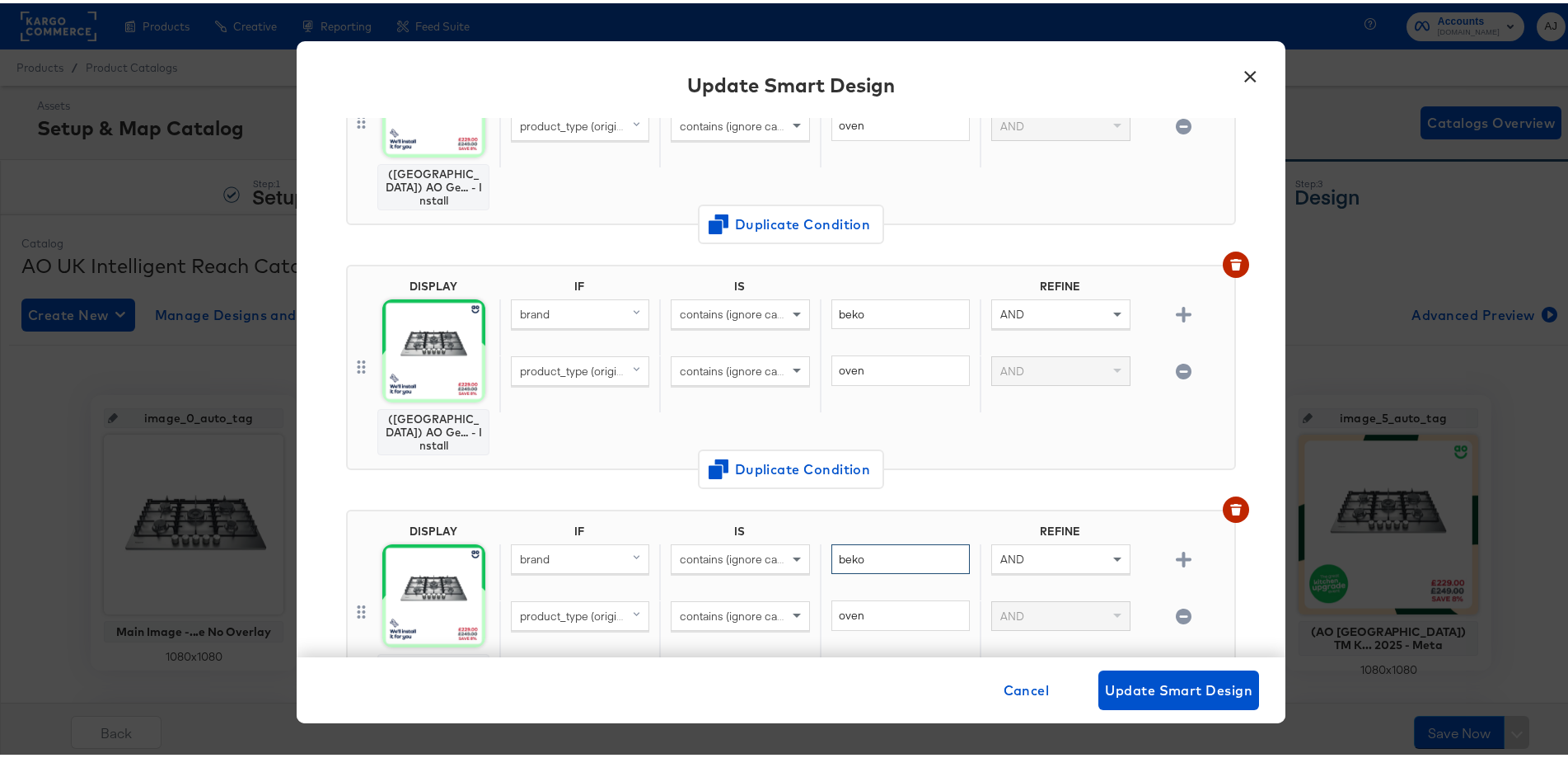
drag, startPoint x: 864, startPoint y: 529, endPoint x: 801, endPoint y: 531, distance: 63.0
click at [801, 541] on div "brand contains (ignore case) beko AND" at bounding box center [863, 569] width 729 height 57
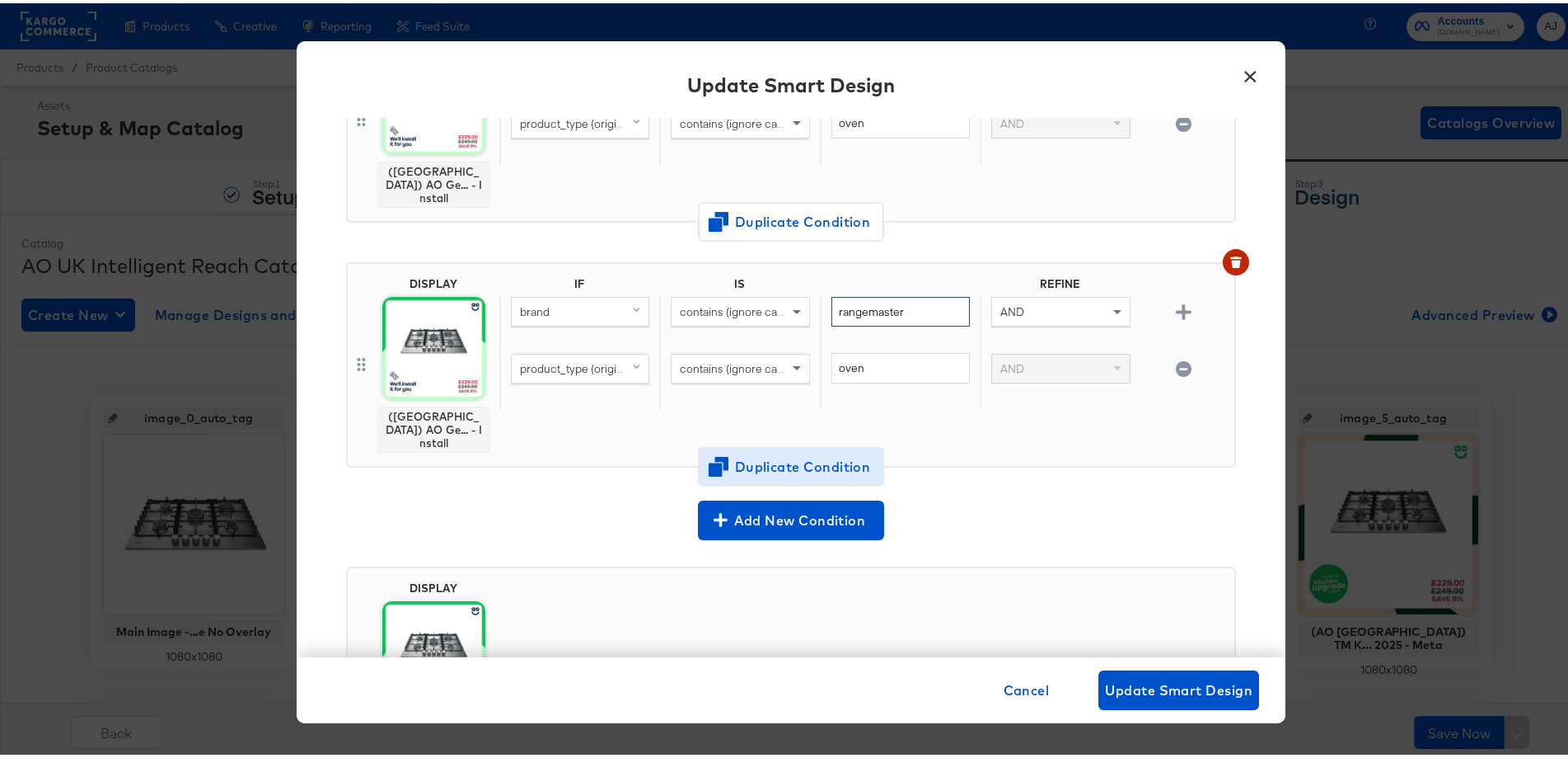
type input "rangemaster"
click at [807, 452] on span "Duplicate Condition" at bounding box center [791, 463] width 160 height 23
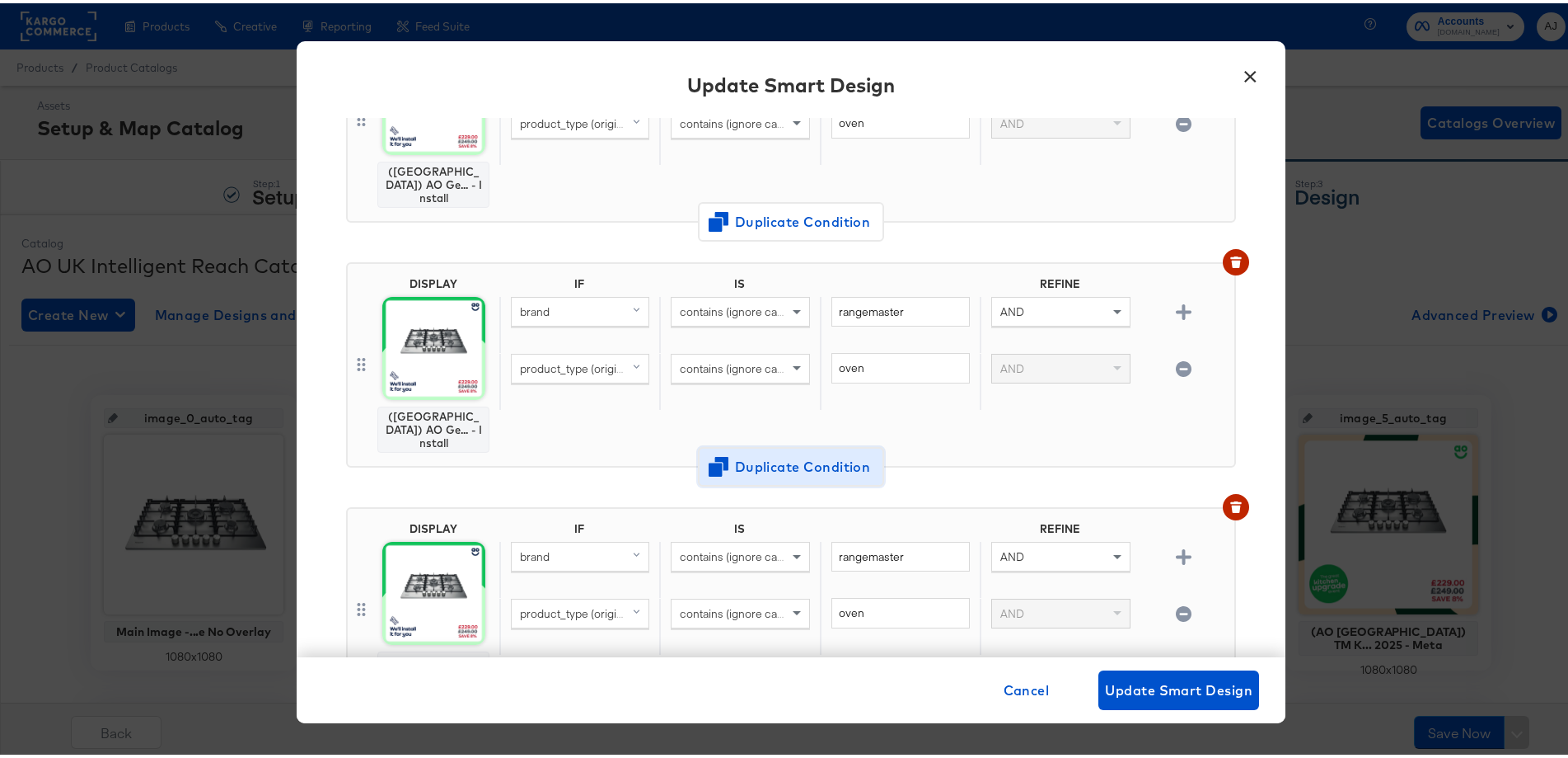
scroll to position [711, 0]
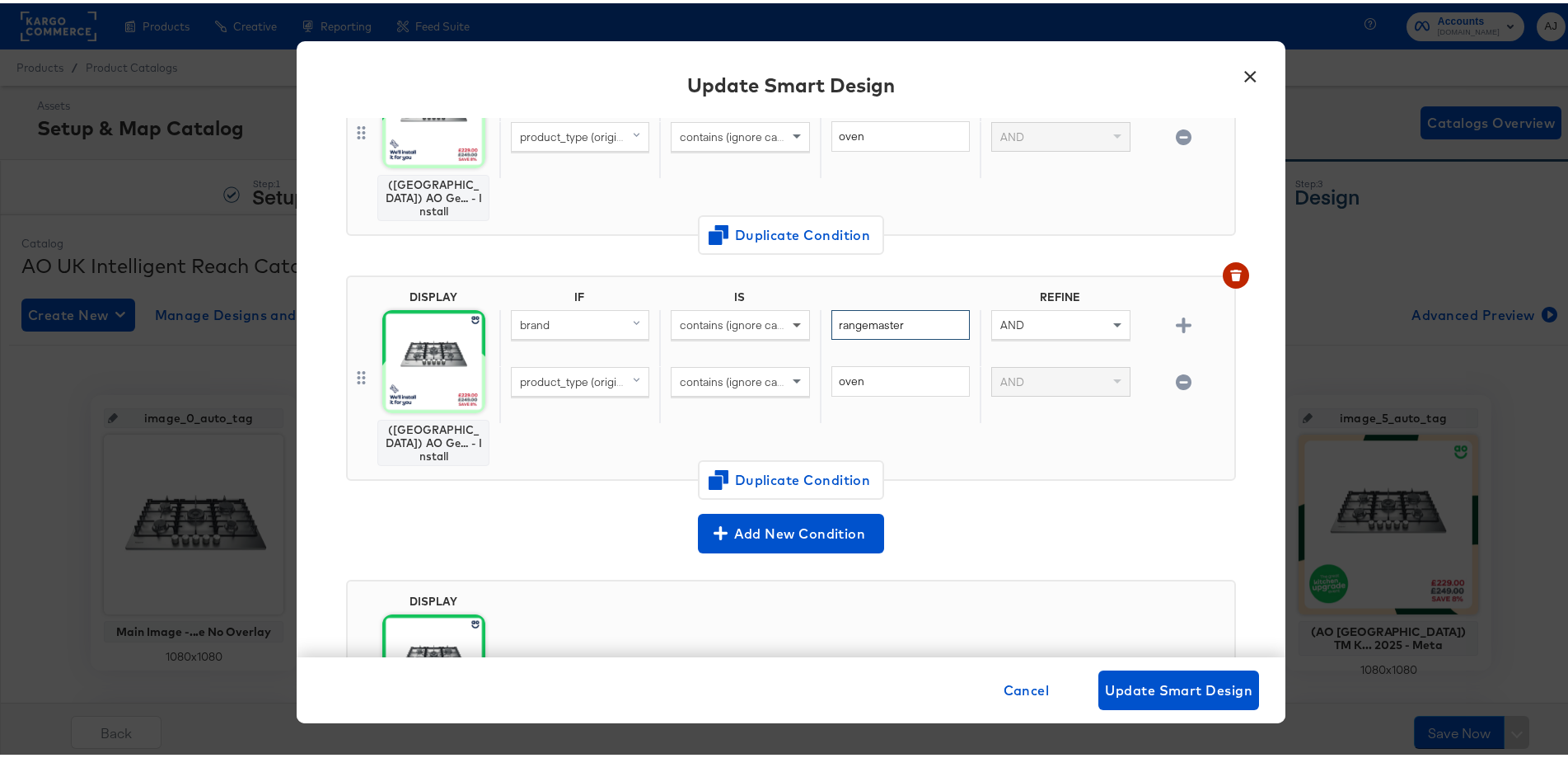
drag, startPoint x: 909, startPoint y: 287, endPoint x: 781, endPoint y: 270, distance: 129.1
click at [781, 307] on div "brand contains (ignore case) rangemaster AND" at bounding box center [863, 335] width 729 height 57
type input "neff"
click at [815, 465] on span "Duplicate Condition" at bounding box center [791, 476] width 160 height 23
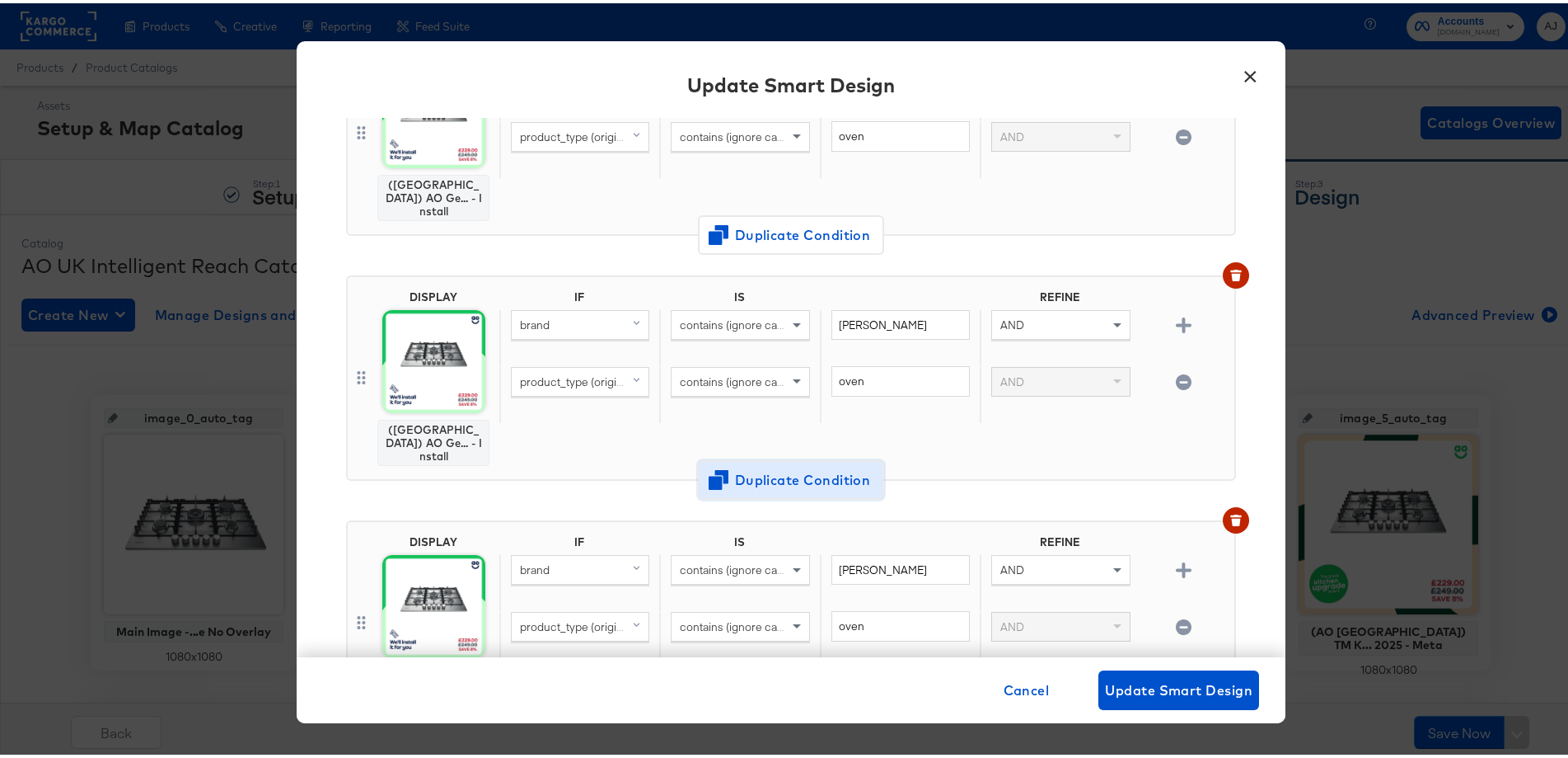
scroll to position [943, 0]
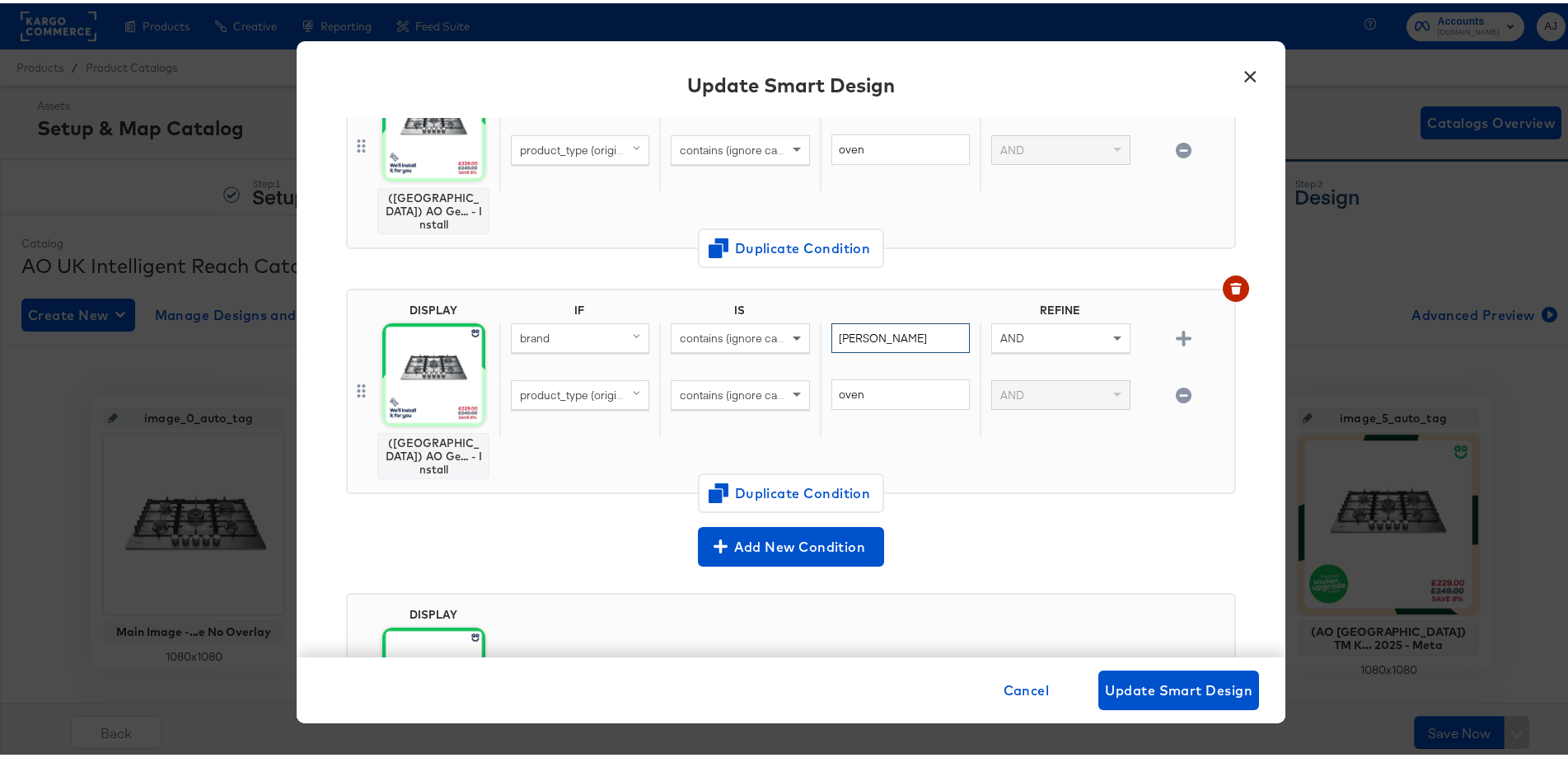
drag, startPoint x: 881, startPoint y: 276, endPoint x: 793, endPoint y: 278, distance: 88.0
click at [793, 320] on div "brand contains (ignore case) neff AND" at bounding box center [863, 348] width 729 height 57
type input "aeg"
click at [793, 478] on span "Duplicate Condition" at bounding box center [791, 489] width 160 height 23
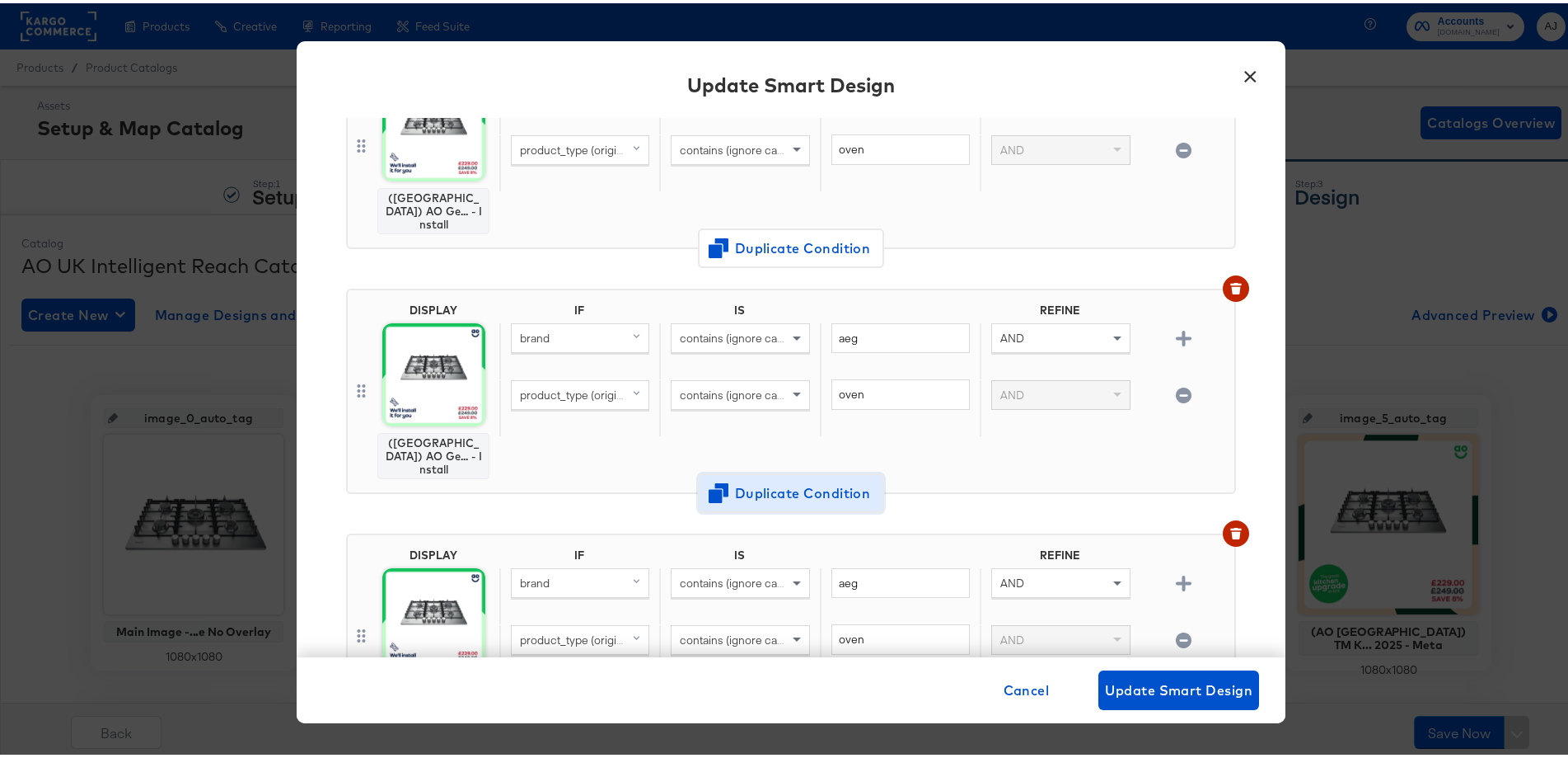
scroll to position [1174, 0]
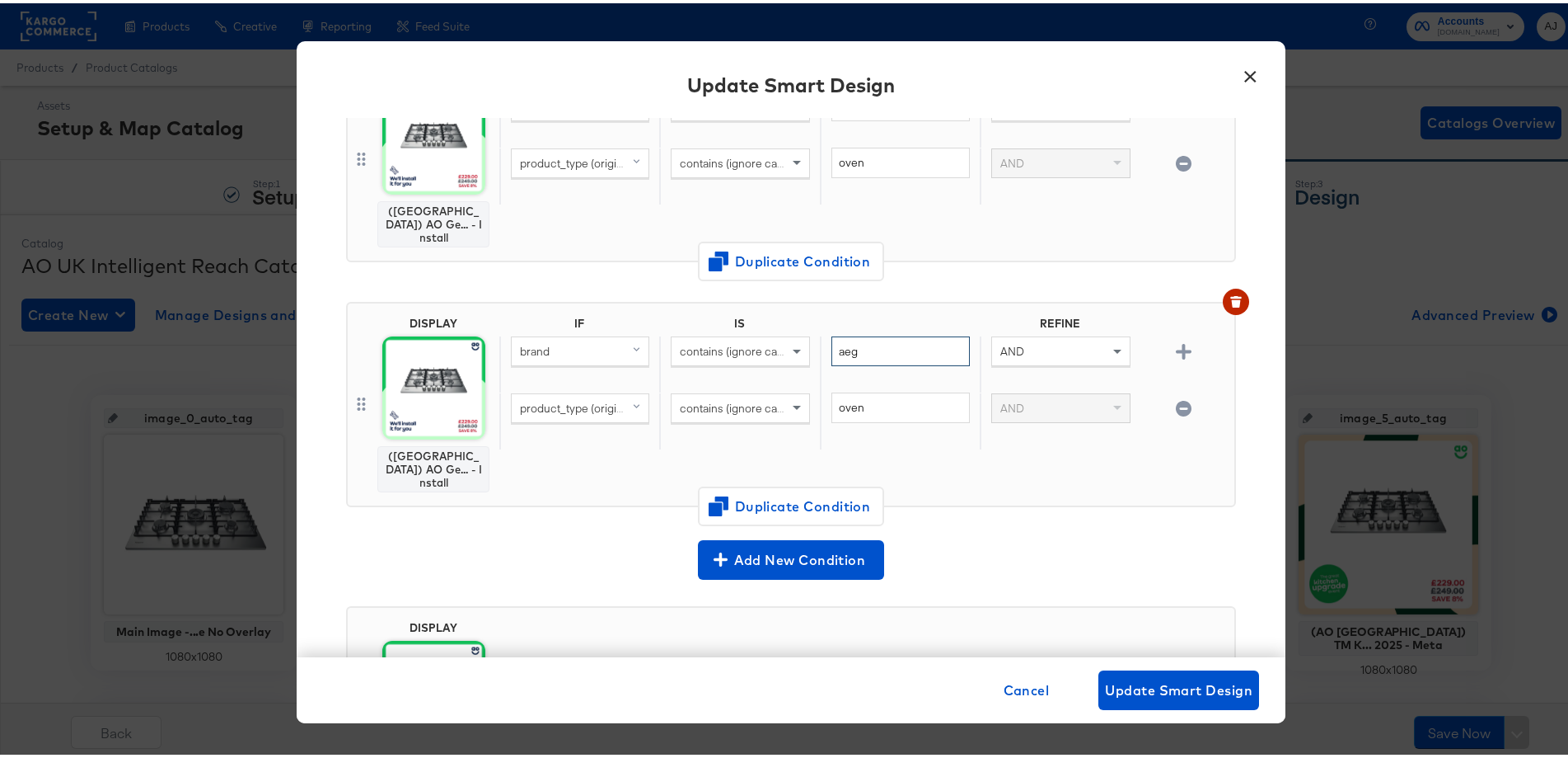
drag, startPoint x: 853, startPoint y: 286, endPoint x: 730, endPoint y: 273, distance: 123.7
click at [745, 333] on div "brand contains (ignore case) aeg AND" at bounding box center [863, 361] width 729 height 57
type input "hisense"
click at [812, 491] on span "Duplicate Condition" at bounding box center [791, 502] width 160 height 23
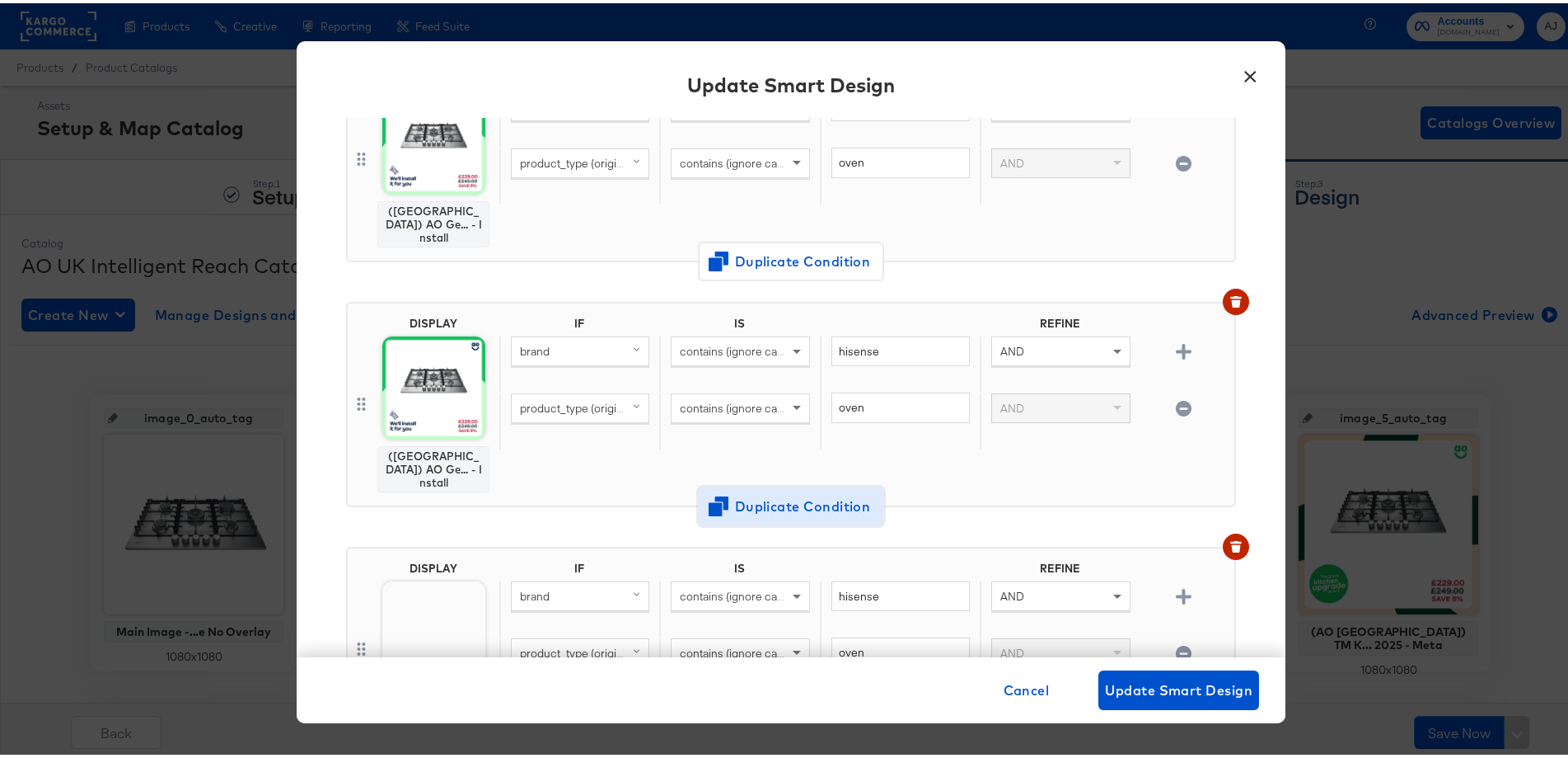
scroll to position [1406, 0]
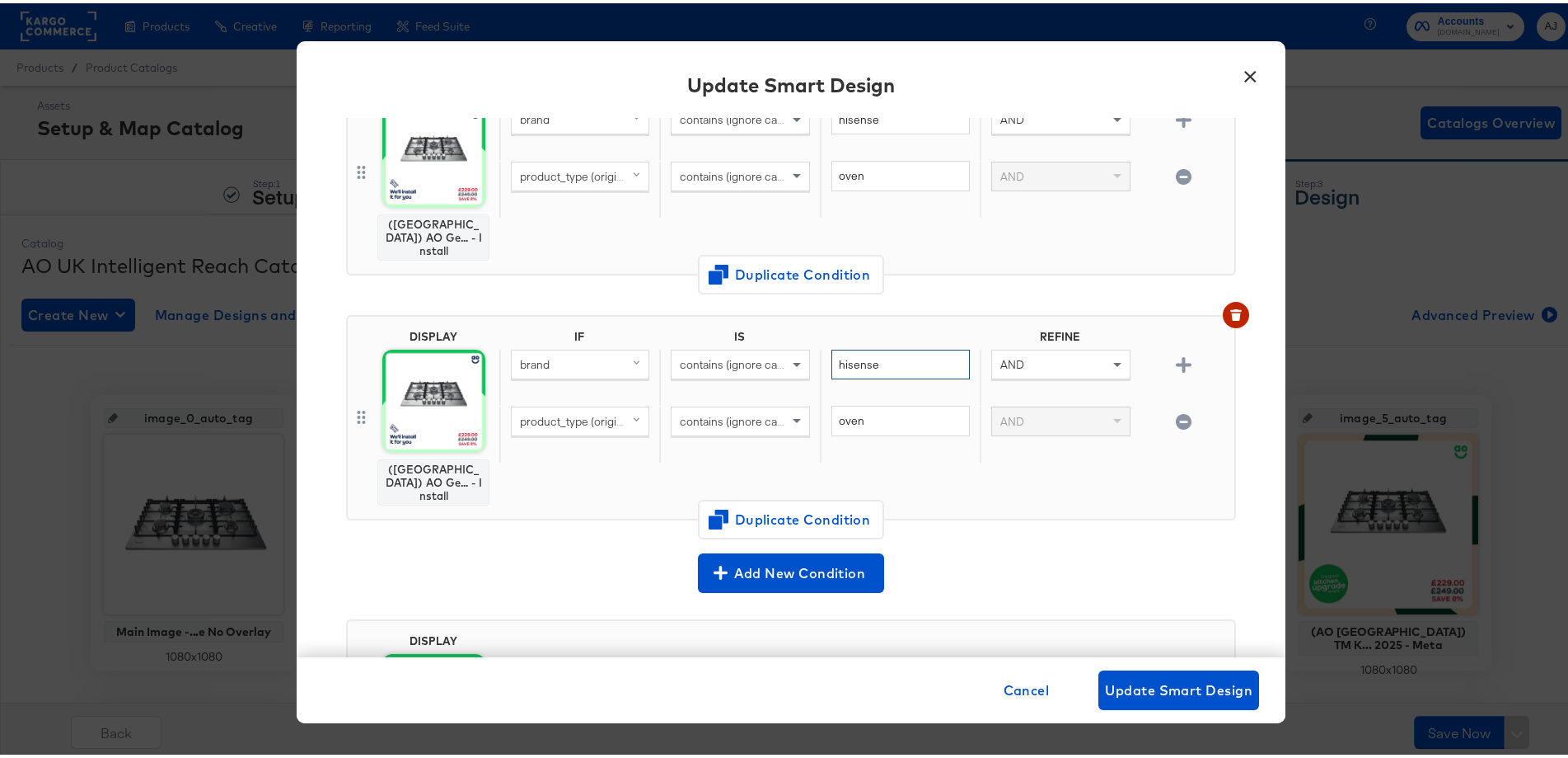
drag, startPoint x: 890, startPoint y: 278, endPoint x: 805, endPoint y: 283, distance: 85.1
click at [820, 346] on div "hisense" at bounding box center [900, 374] width 160 height 57
type input "stoves"
click at [1231, 482] on div "Input Smart Design Name * Getting Ready - Sept 2025 DISPLAY (UK) AO Ge... - Ins…" at bounding box center [791, 384] width 989 height 539
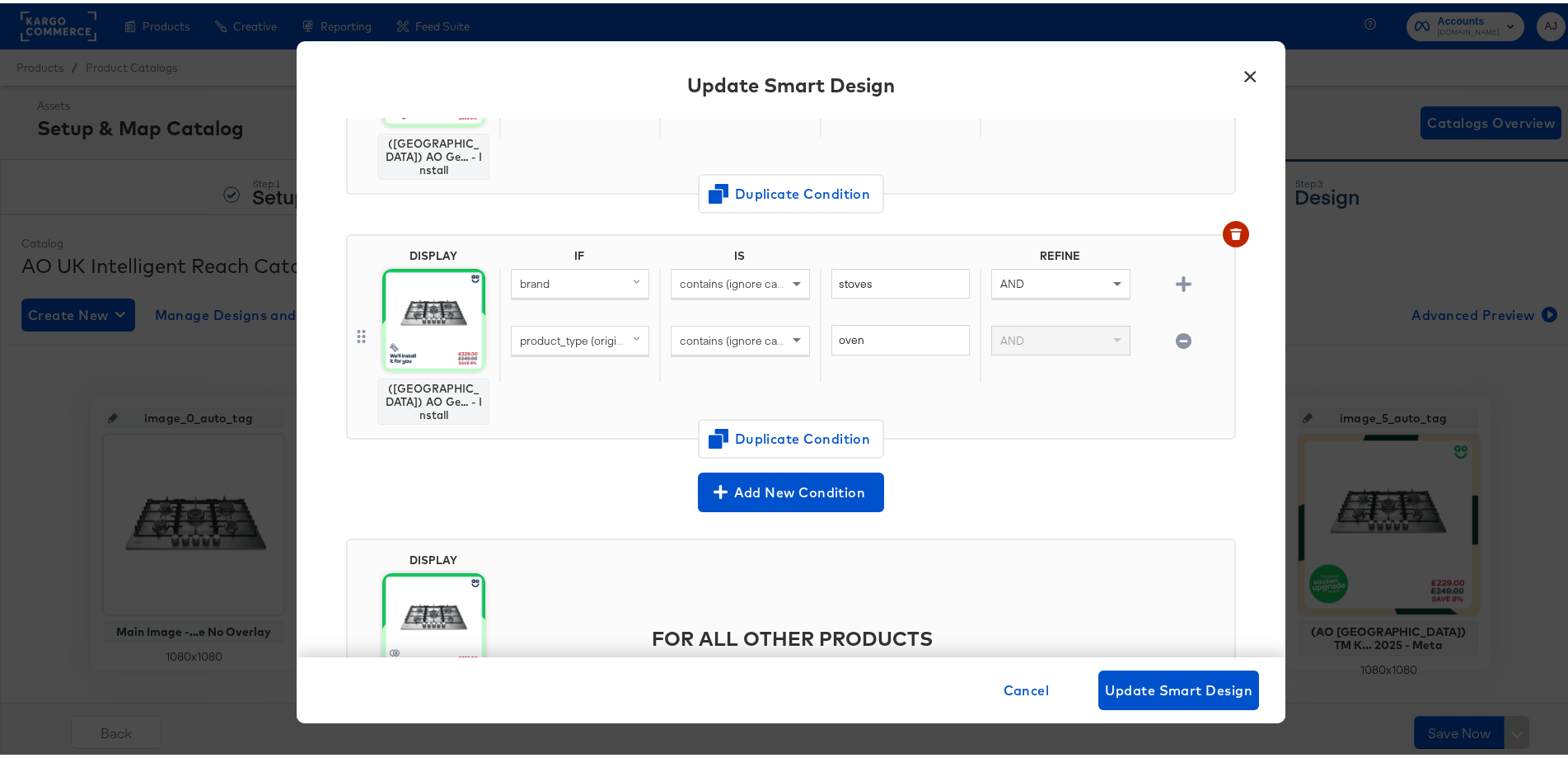
scroll to position [1488, 0]
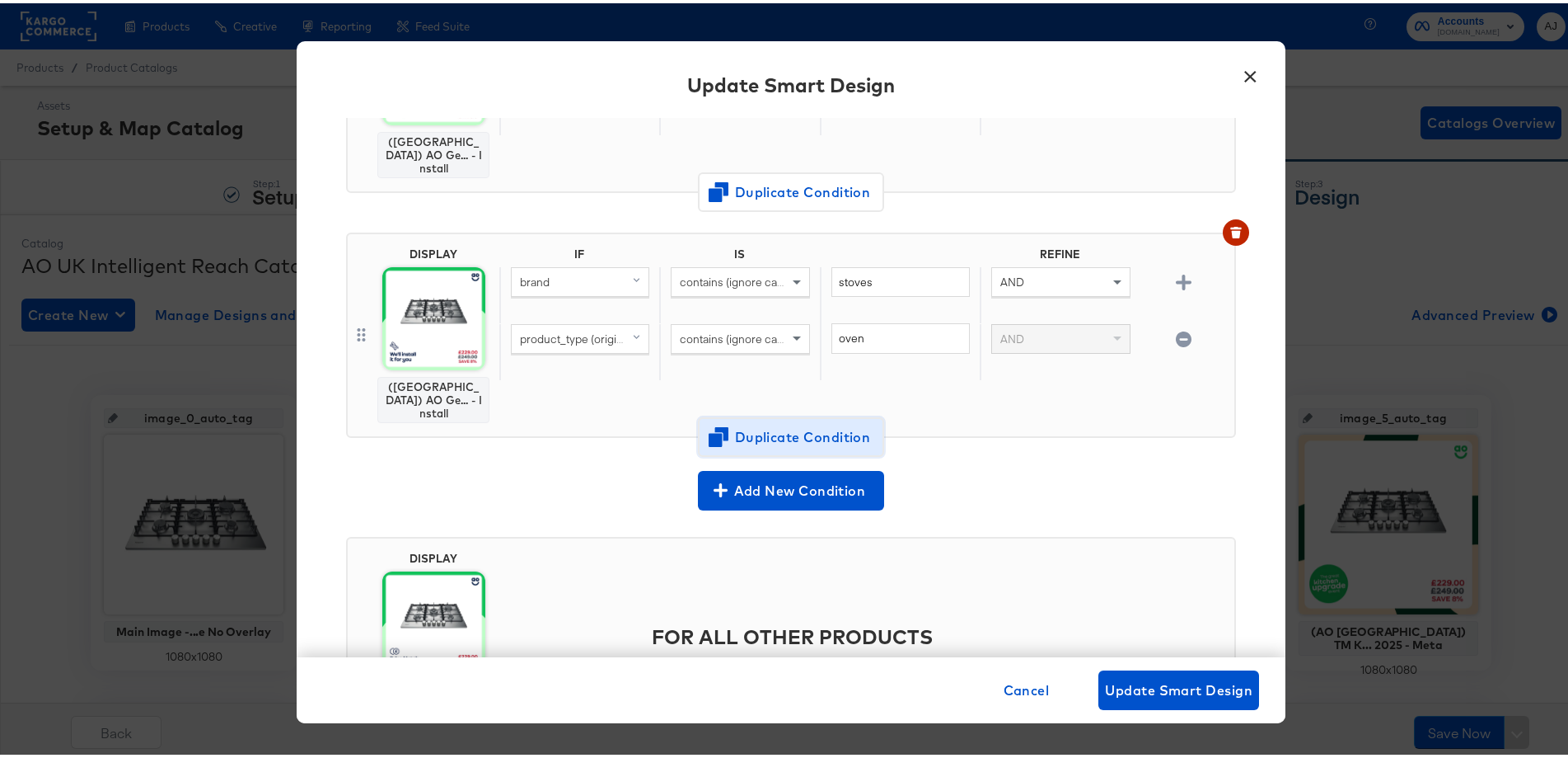
click at [804, 422] on span "Duplicate Condition" at bounding box center [791, 433] width 160 height 23
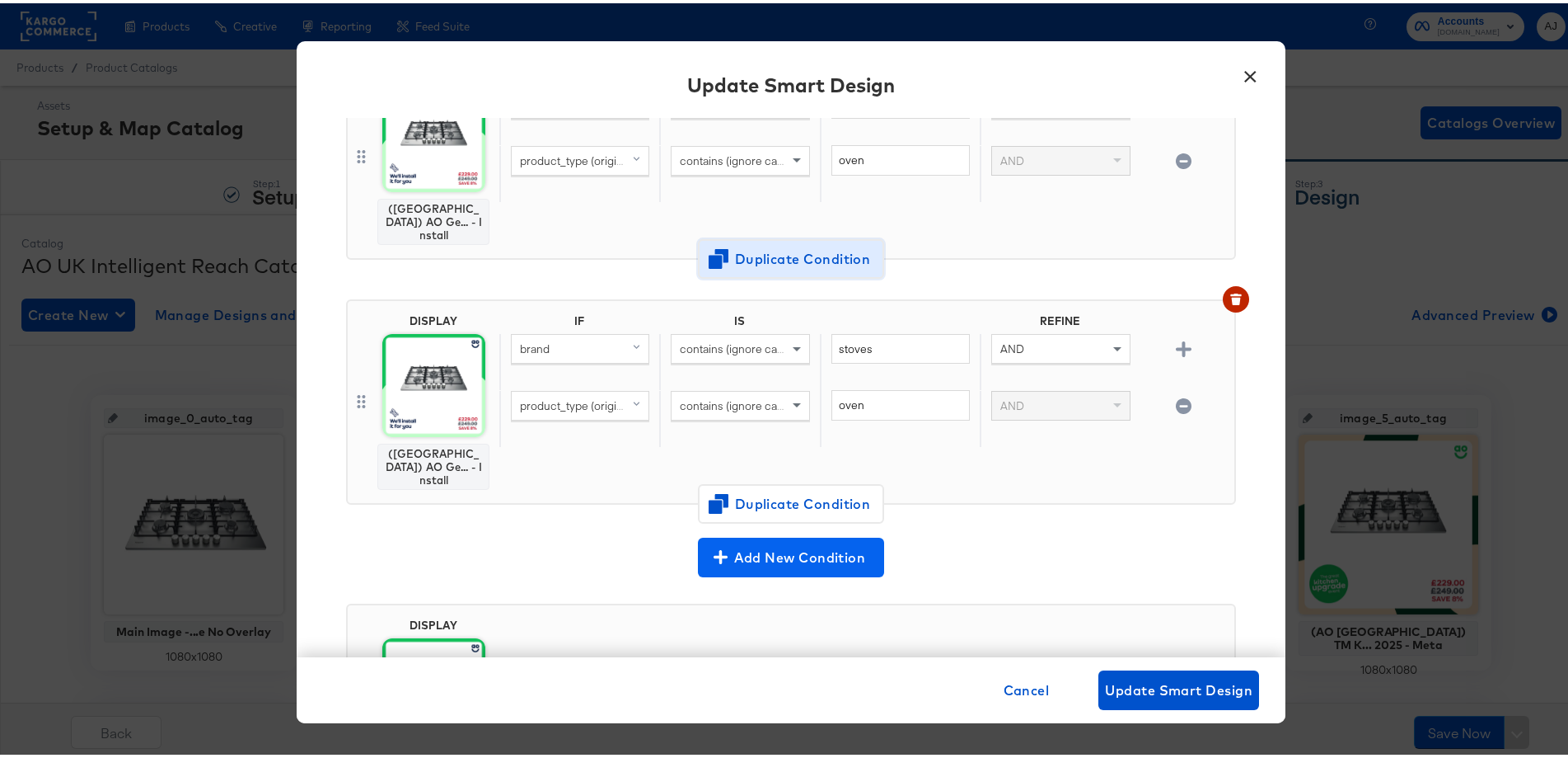
scroll to position [1638, 0]
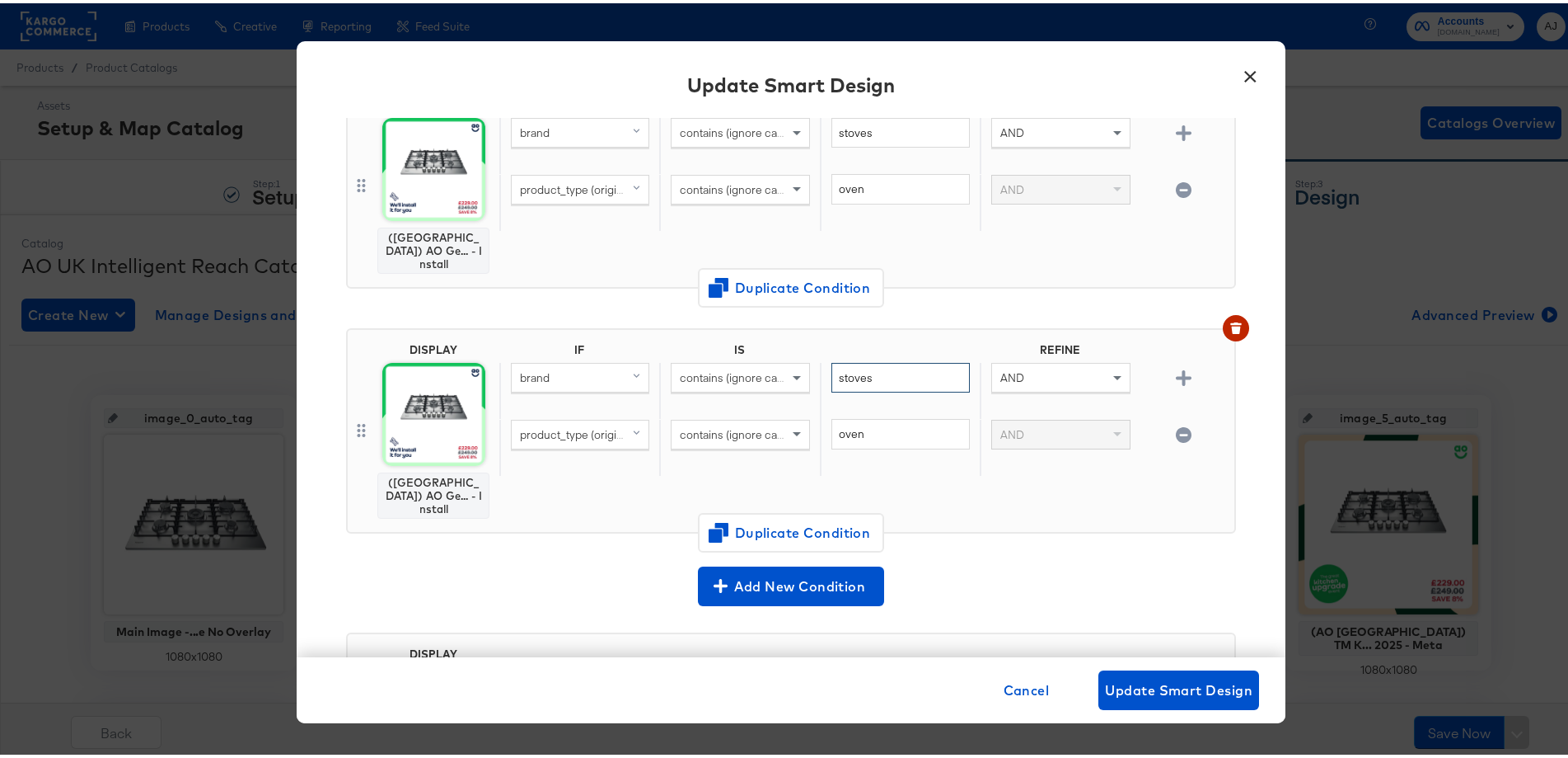
drag, startPoint x: 887, startPoint y: 286, endPoint x: 738, endPoint y: 264, distance: 150.6
click at [738, 340] on div "IF IS REFINE brand contains (ignore case) stoves AND product_type (original) co…" at bounding box center [863, 428] width 729 height 176
type input "hotpoint"
drag, startPoint x: 904, startPoint y: 336, endPoint x: 831, endPoint y: 336, distance: 73.0
click at [831, 416] on input "oven" at bounding box center [900, 431] width 139 height 31
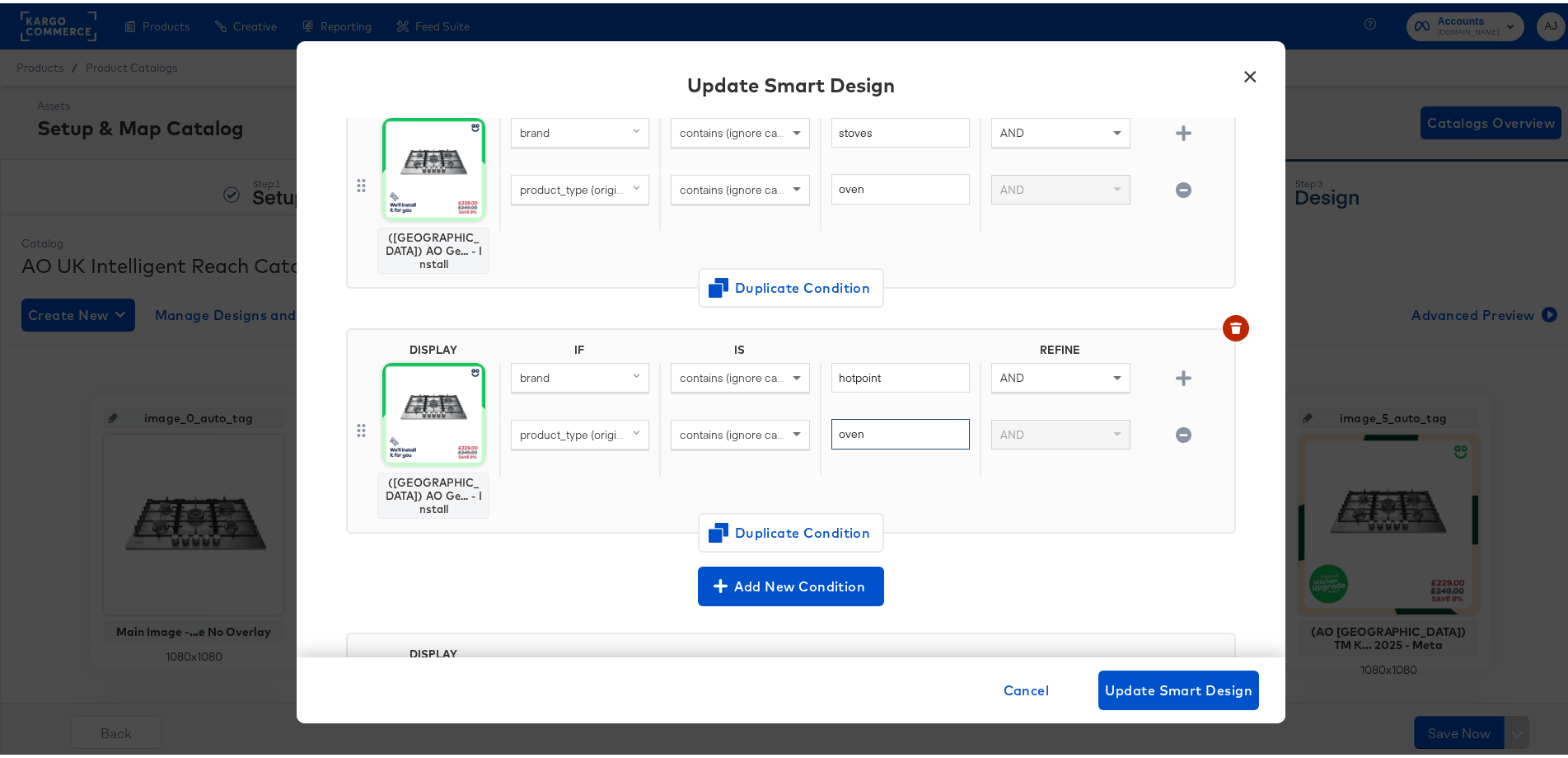
type input "o"
type input "s"
type input "hob"
click at [803, 518] on span "Duplicate Condition" at bounding box center [791, 529] width 160 height 23
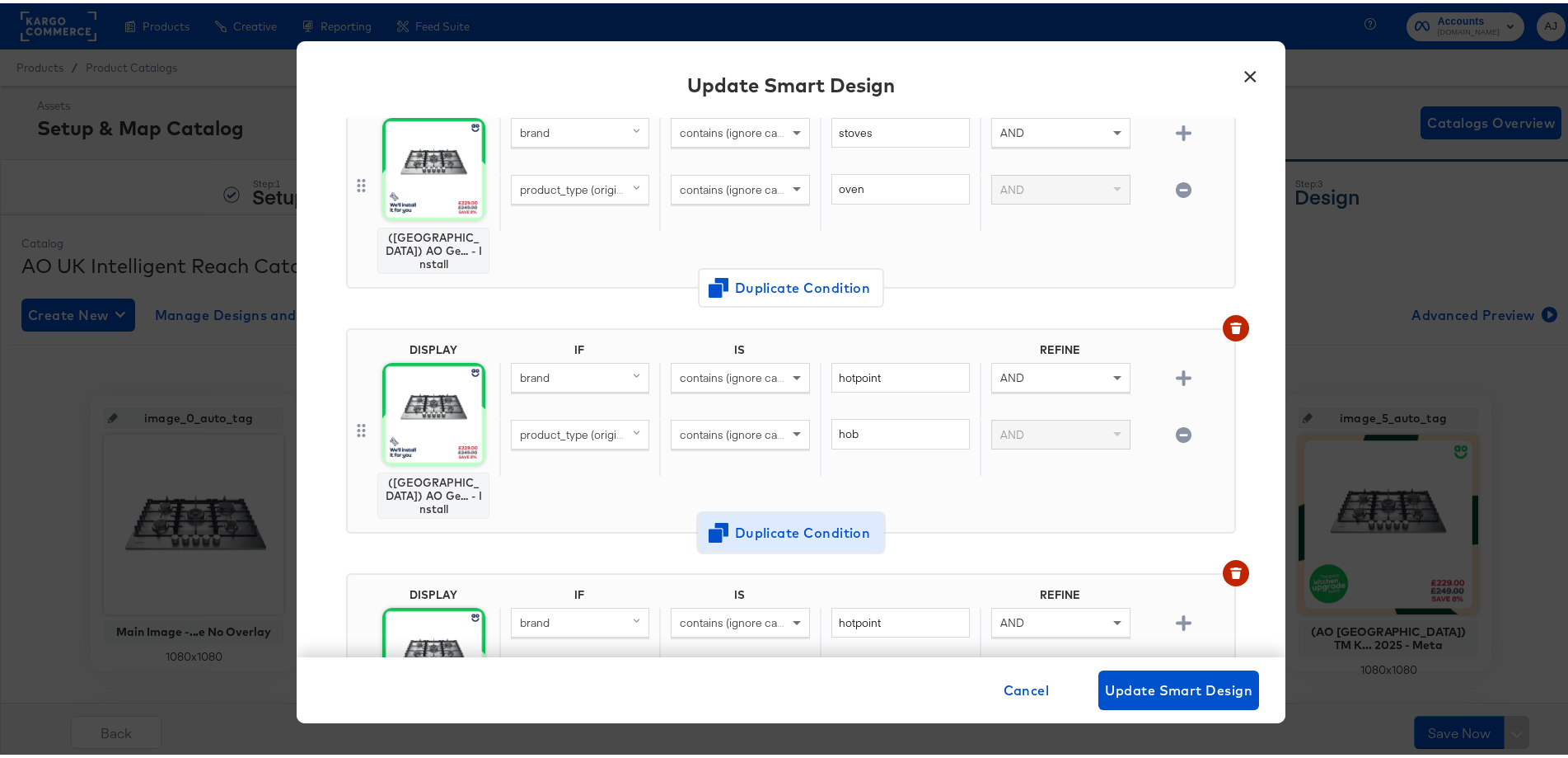
scroll to position [1869, 0]
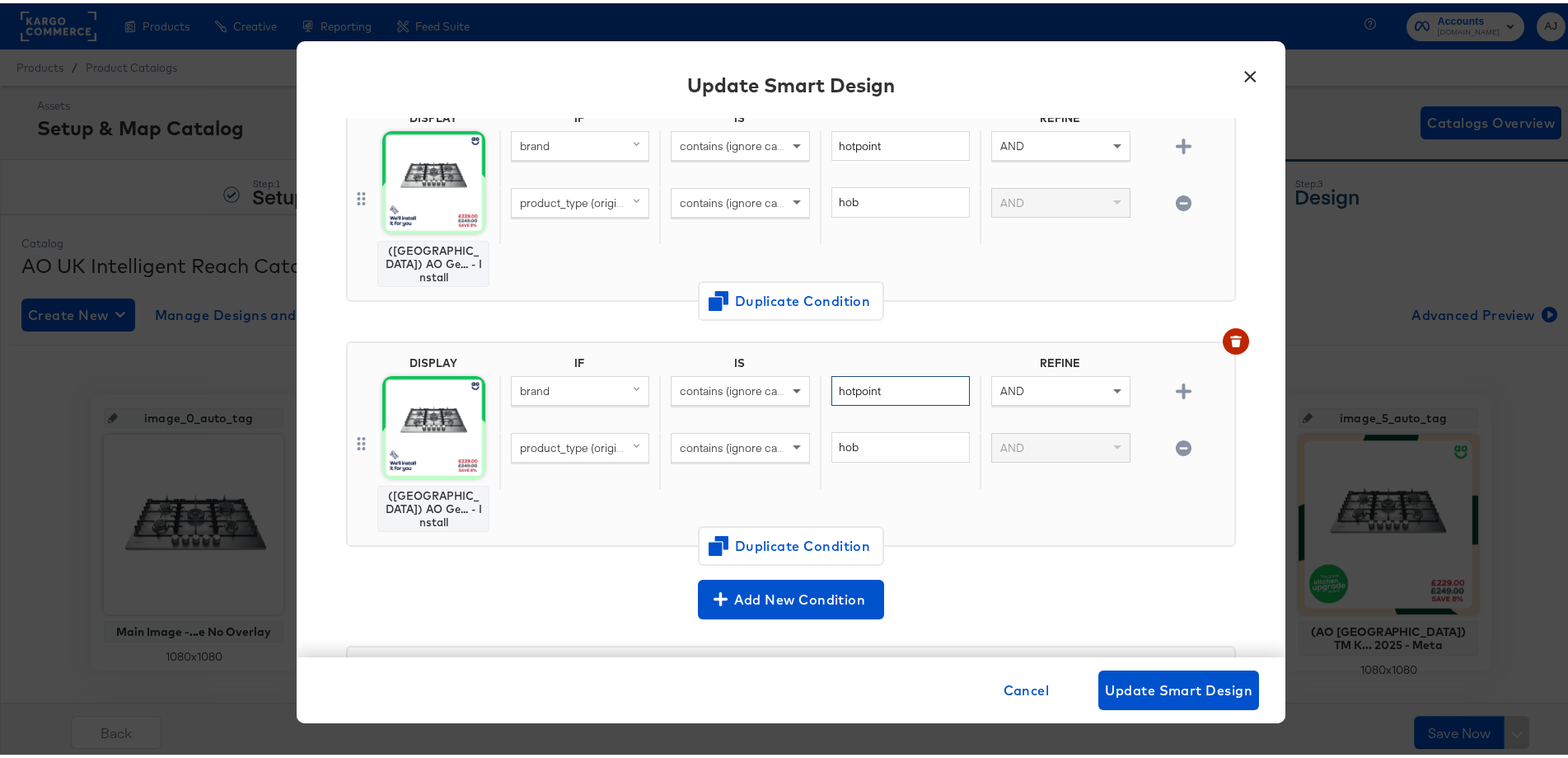
drag, startPoint x: 875, startPoint y: 281, endPoint x: 788, endPoint y: 280, distance: 87.0
click at [788, 373] on div "brand contains (ignore case) hotpoint AND" at bounding box center [863, 401] width 729 height 57
type input "beko"
click at [787, 531] on span "Duplicate Condition" at bounding box center [791, 542] width 160 height 23
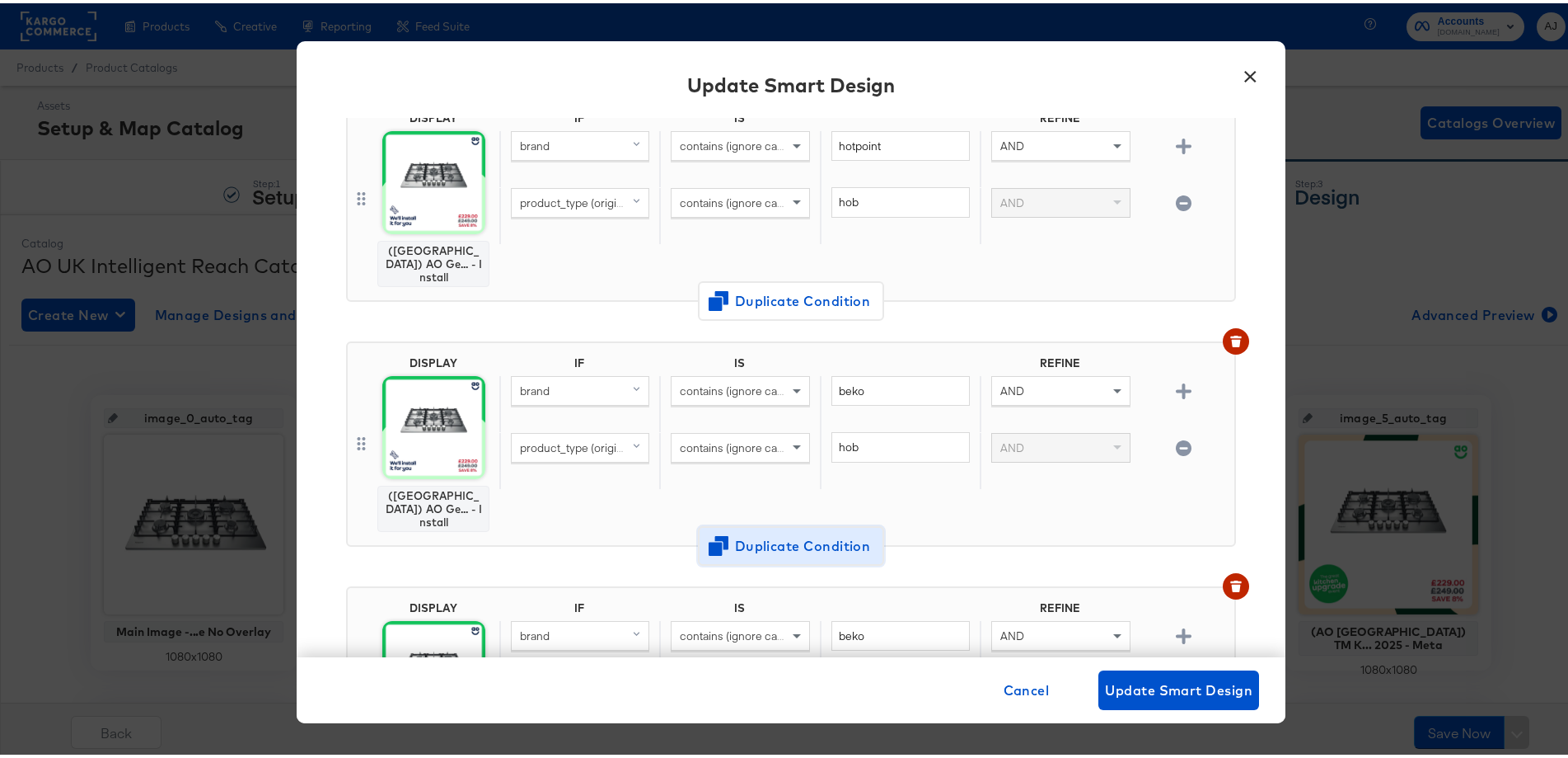
scroll to position [2101, 0]
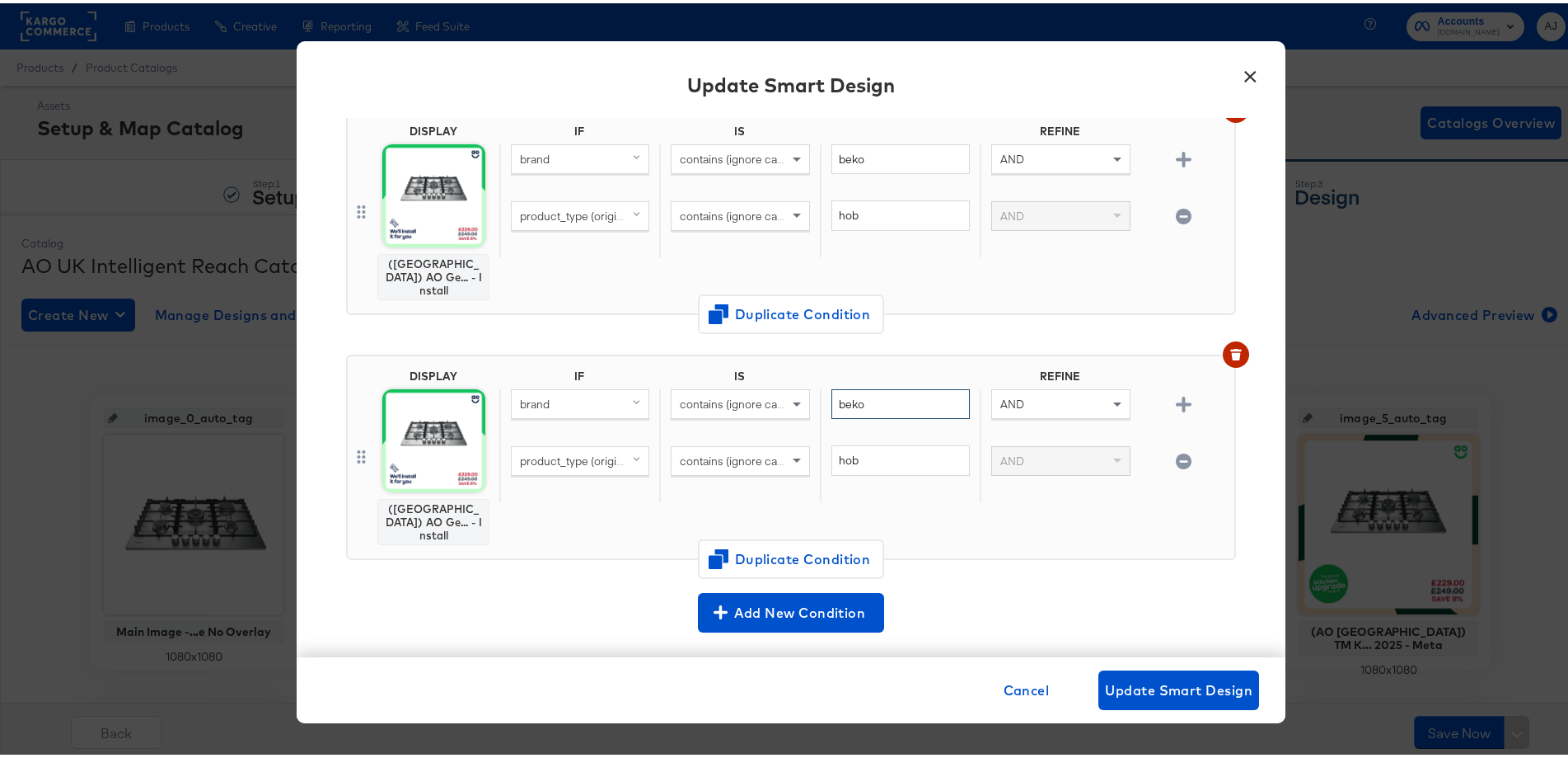
drag, startPoint x: 890, startPoint y: 288, endPoint x: 798, endPoint y: 272, distance: 93.4
click at [770, 386] on div "brand contains (ignore case) beko AND" at bounding box center [863, 414] width 729 height 57
type input "neff"
click at [805, 544] on span "Duplicate Condition" at bounding box center [791, 555] width 160 height 23
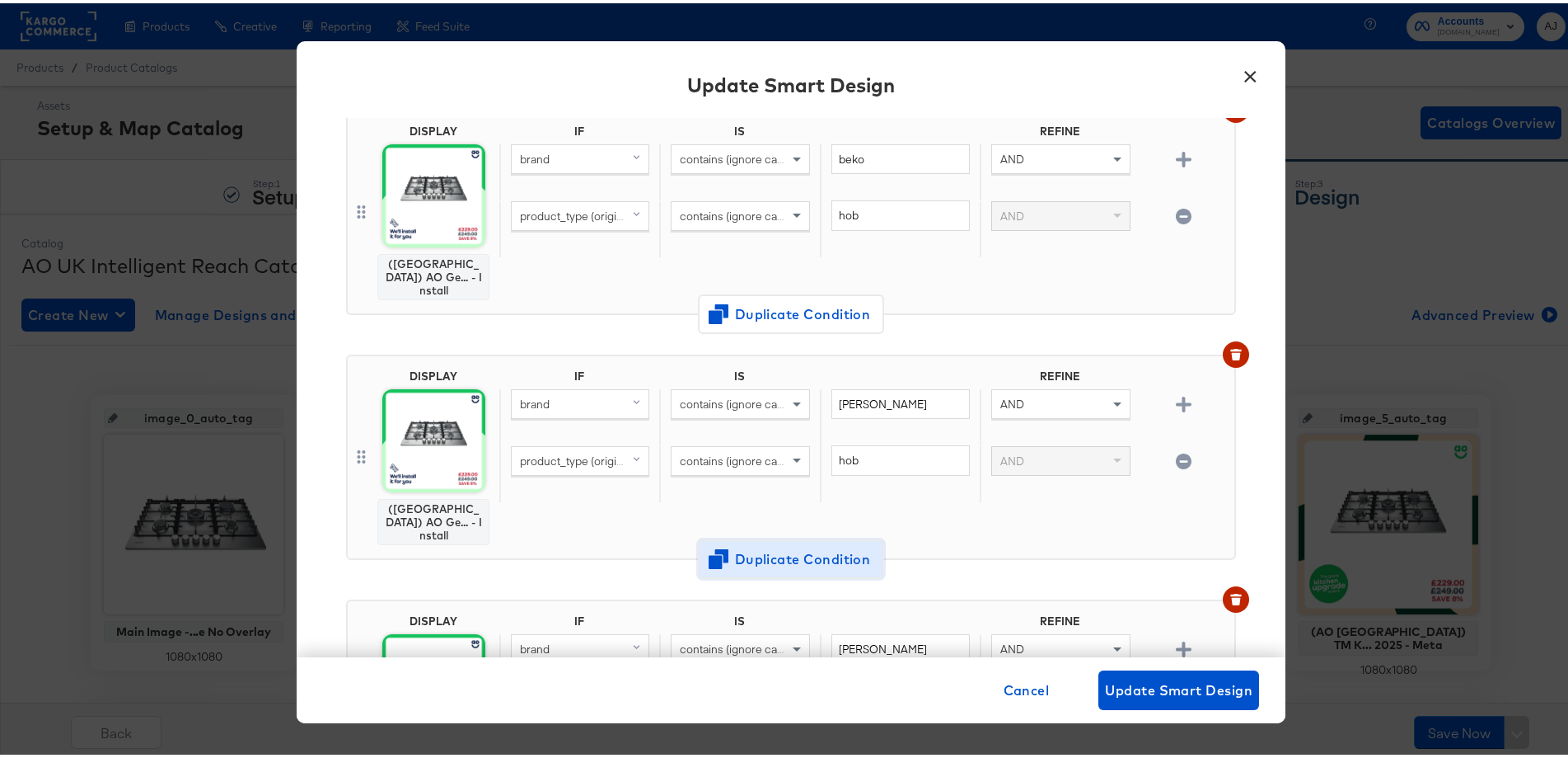
scroll to position [2333, 0]
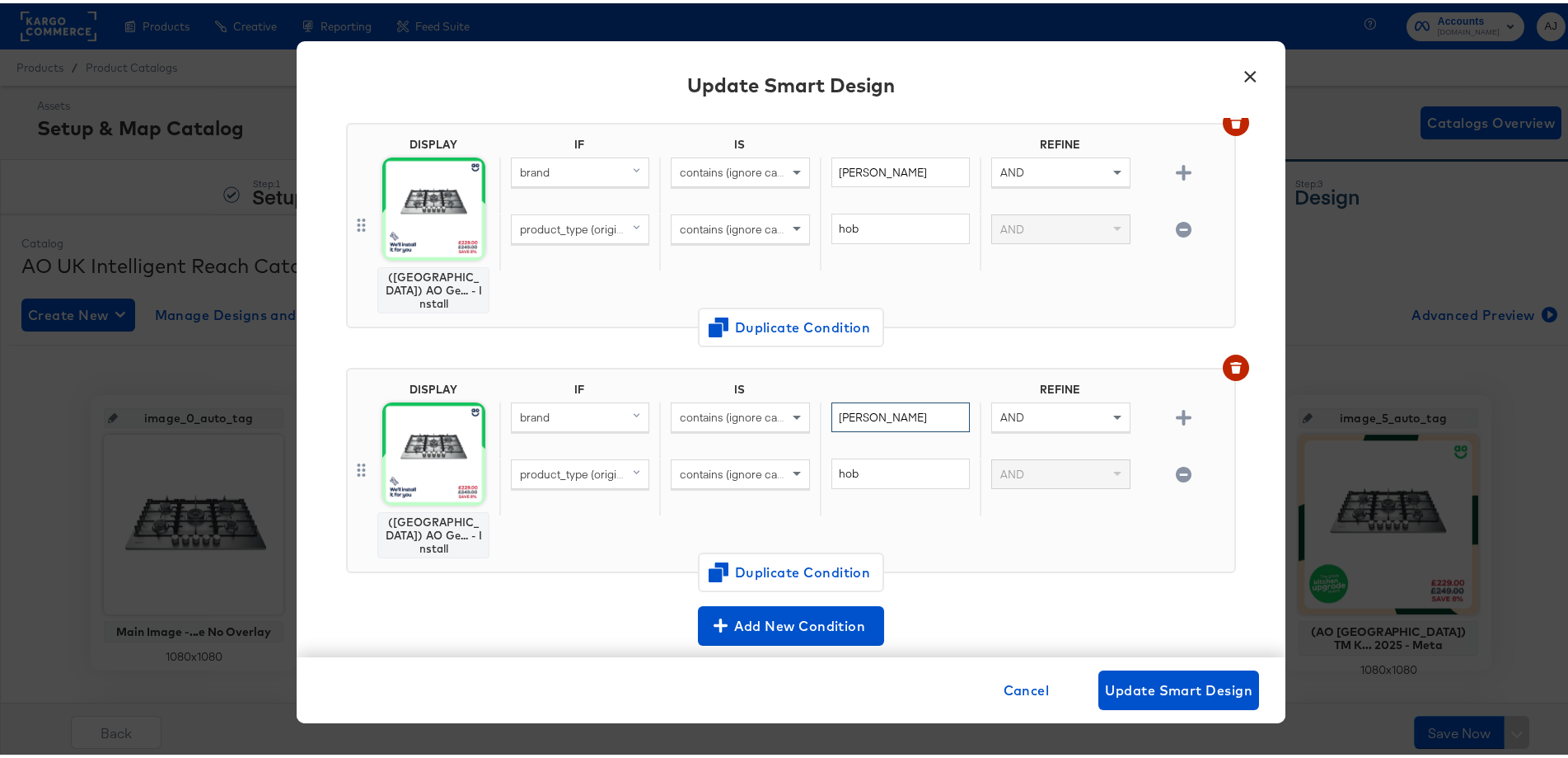
drag, startPoint x: 894, startPoint y: 285, endPoint x: 788, endPoint y: 266, distance: 107.7
click at [788, 399] on div "brand contains (ignore case) neff AND" at bounding box center [863, 427] width 729 height 57
type input "aeg"
click at [820, 557] on span "Duplicate Condition" at bounding box center [791, 568] width 160 height 23
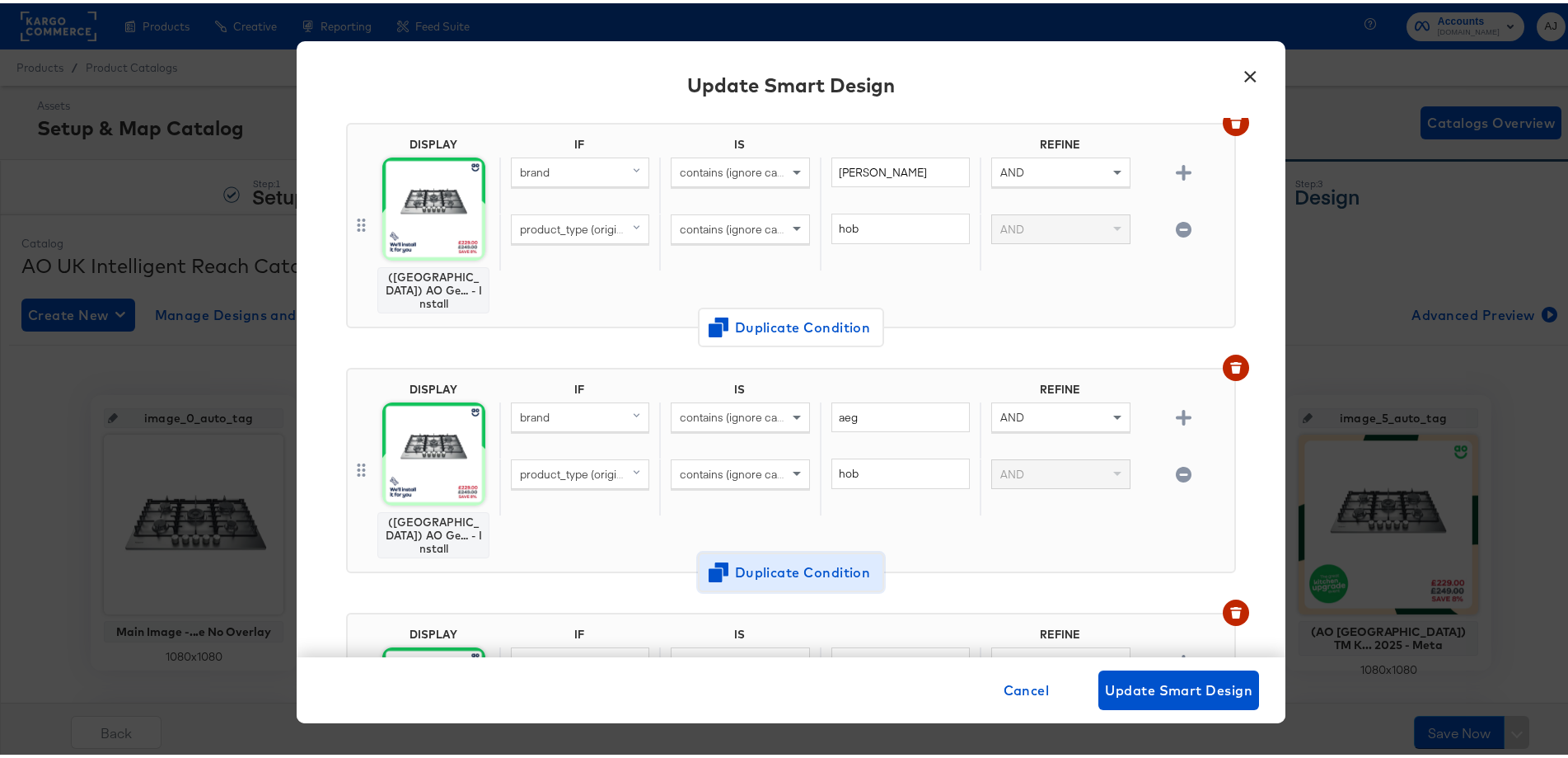
scroll to position [2565, 0]
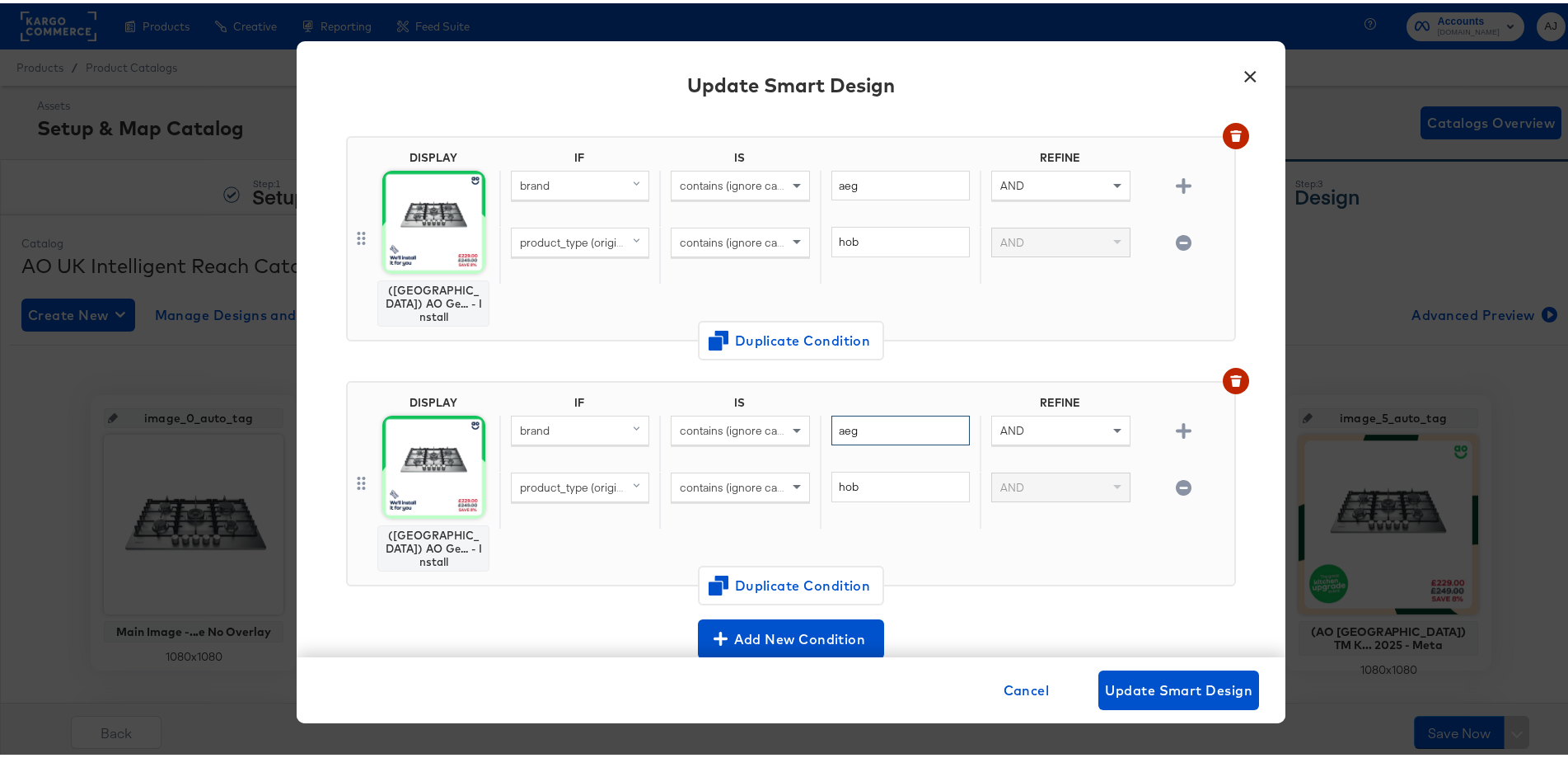
drag, startPoint x: 887, startPoint y: 281, endPoint x: 760, endPoint y: 264, distance: 128.1
click at [760, 393] on div "IF IS REFINE brand contains (ignore case) aeg AND product_type (original) conta…" at bounding box center [863, 481] width 729 height 176
type input "hisense"
click at [1090, 616] on div "Add New Condition" at bounding box center [790, 636] width 890 height 40
click at [1167, 675] on button "Update Smart Design" at bounding box center [1178, 687] width 161 height 40
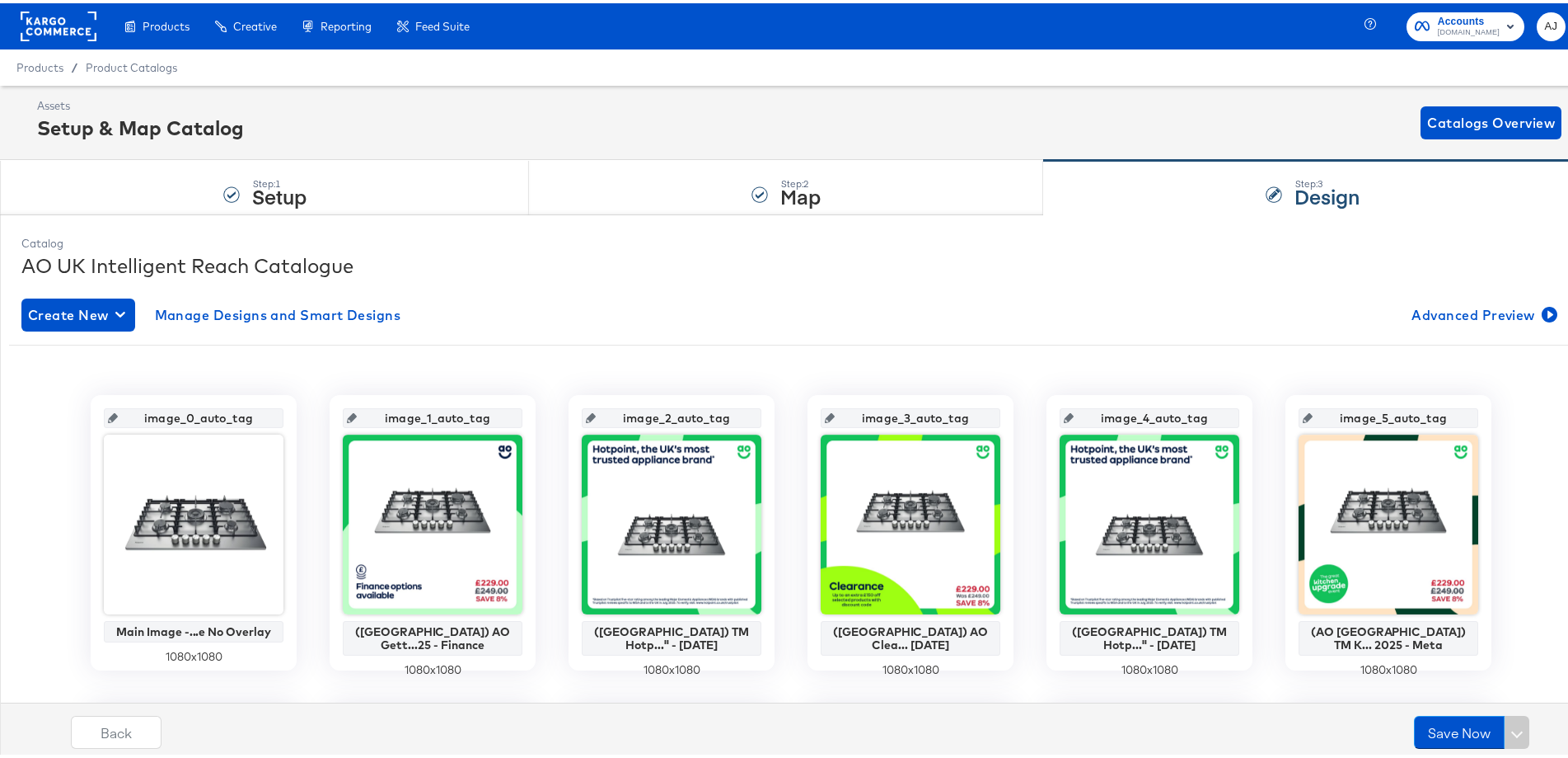
click at [289, 331] on div "Create New Manage Designs and Smart Designs Advanced Preview image_0_auto_tag M…" at bounding box center [790, 647] width 1539 height 731
click at [294, 316] on span "Manage Designs and Smart Designs" at bounding box center [278, 311] width 247 height 23
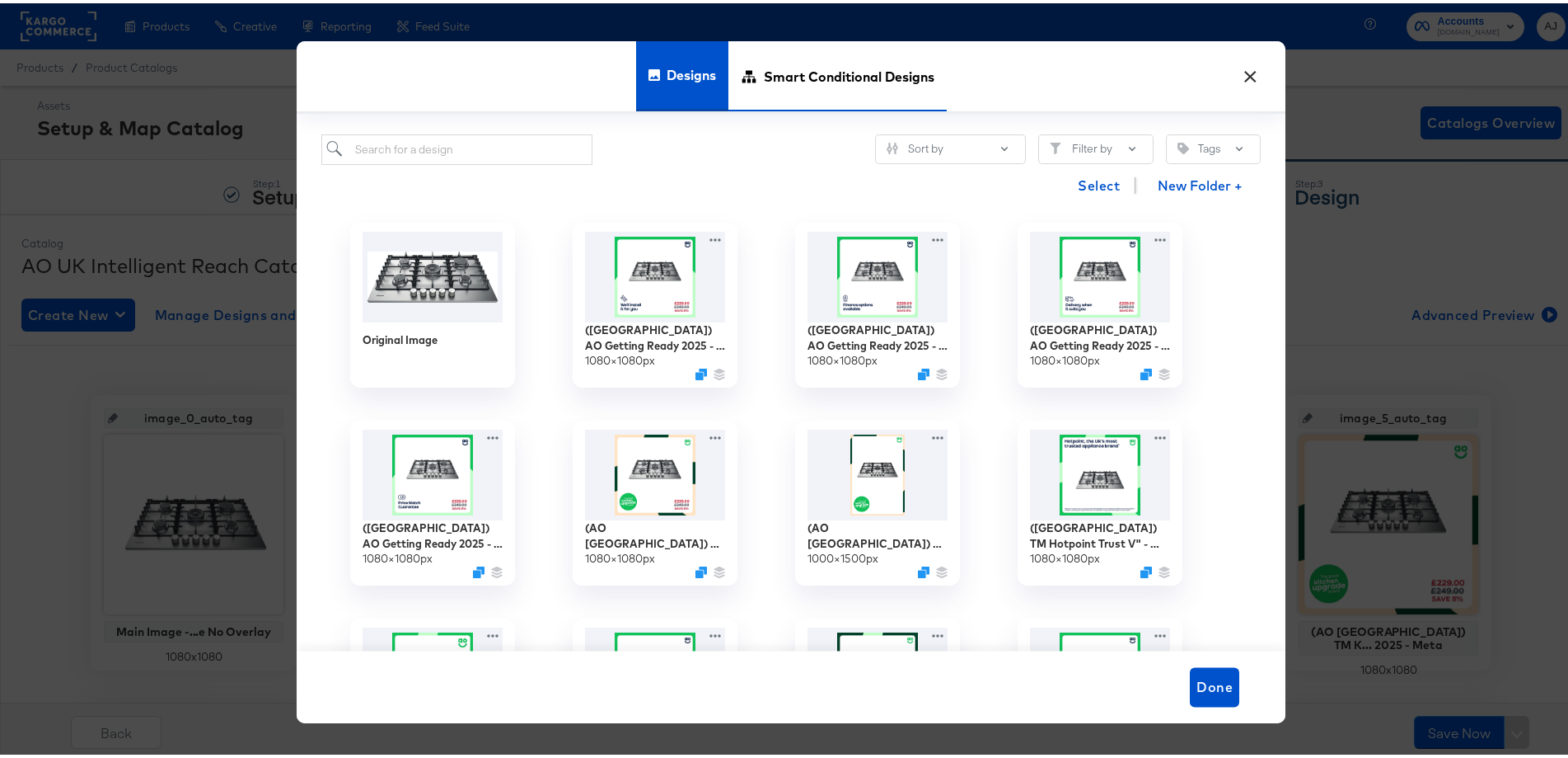
click at [795, 87] on span "Smart Conditional Designs" at bounding box center [848, 72] width 171 height 73
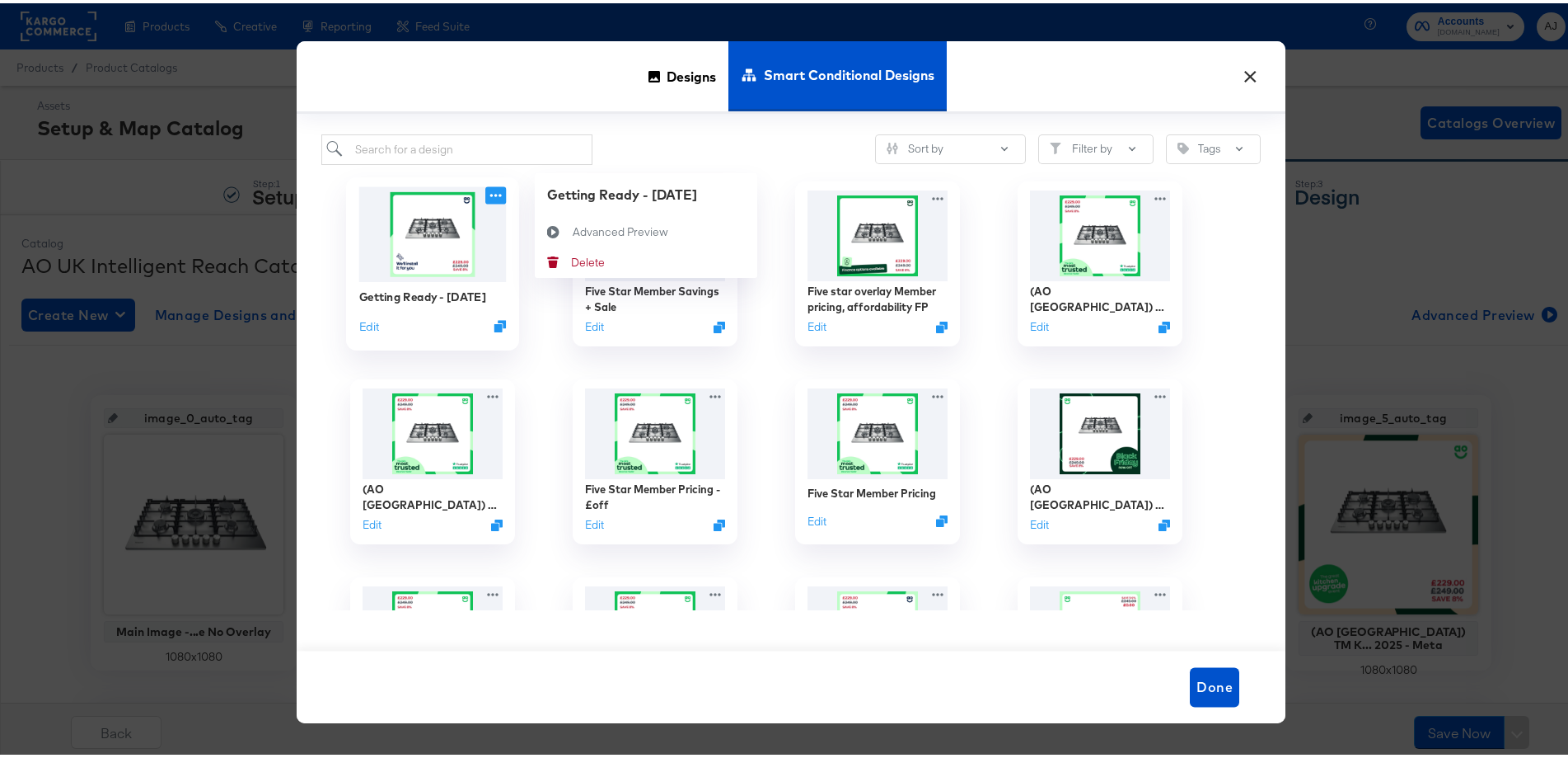
click at [486, 190] on icon at bounding box center [496, 191] width 21 height 17
click at [573, 228] on div "Advanced Preview Advanced Preview" at bounding box center [573, 228] width 0 height 0
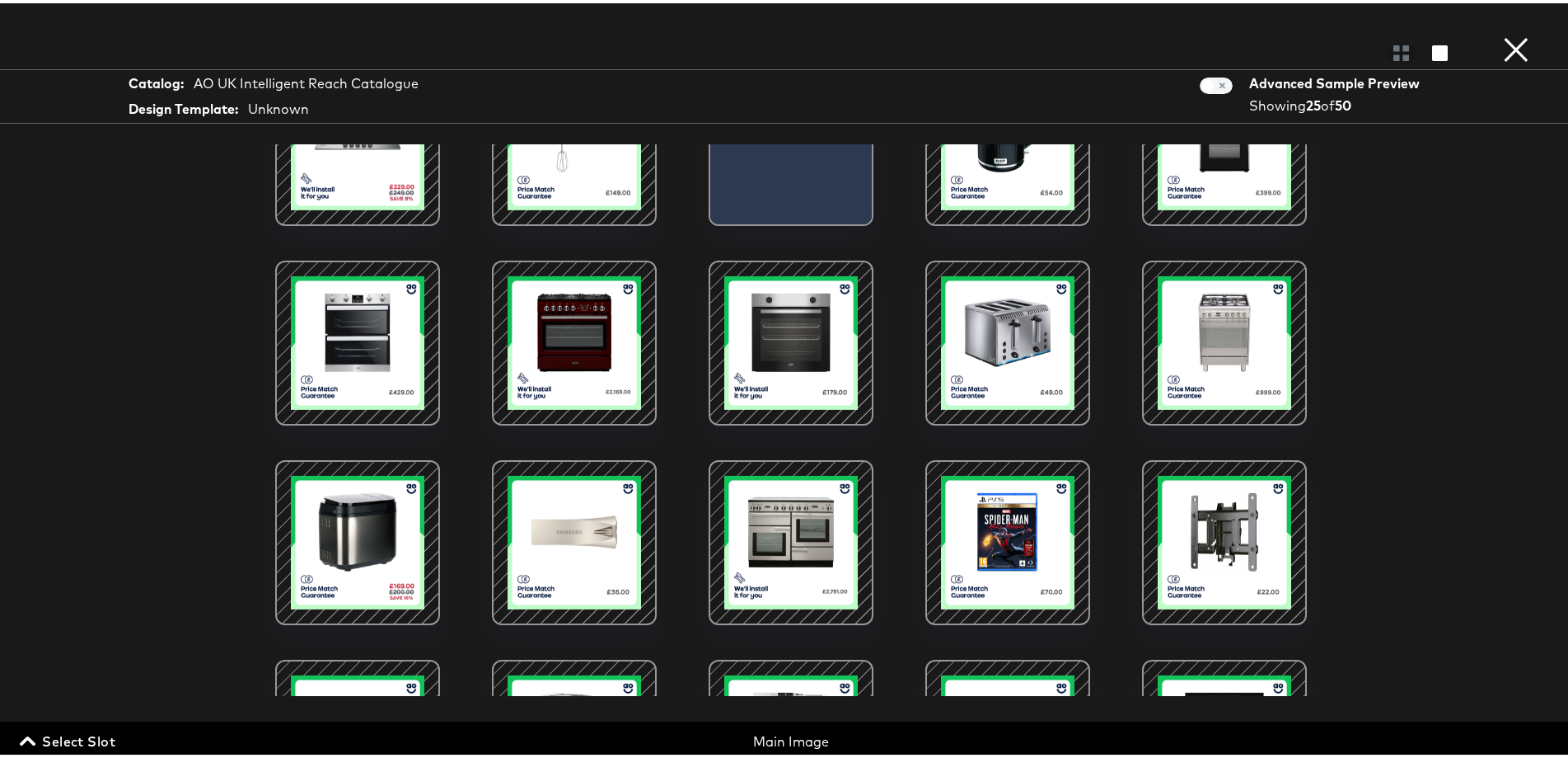
scroll to position [81, 0]
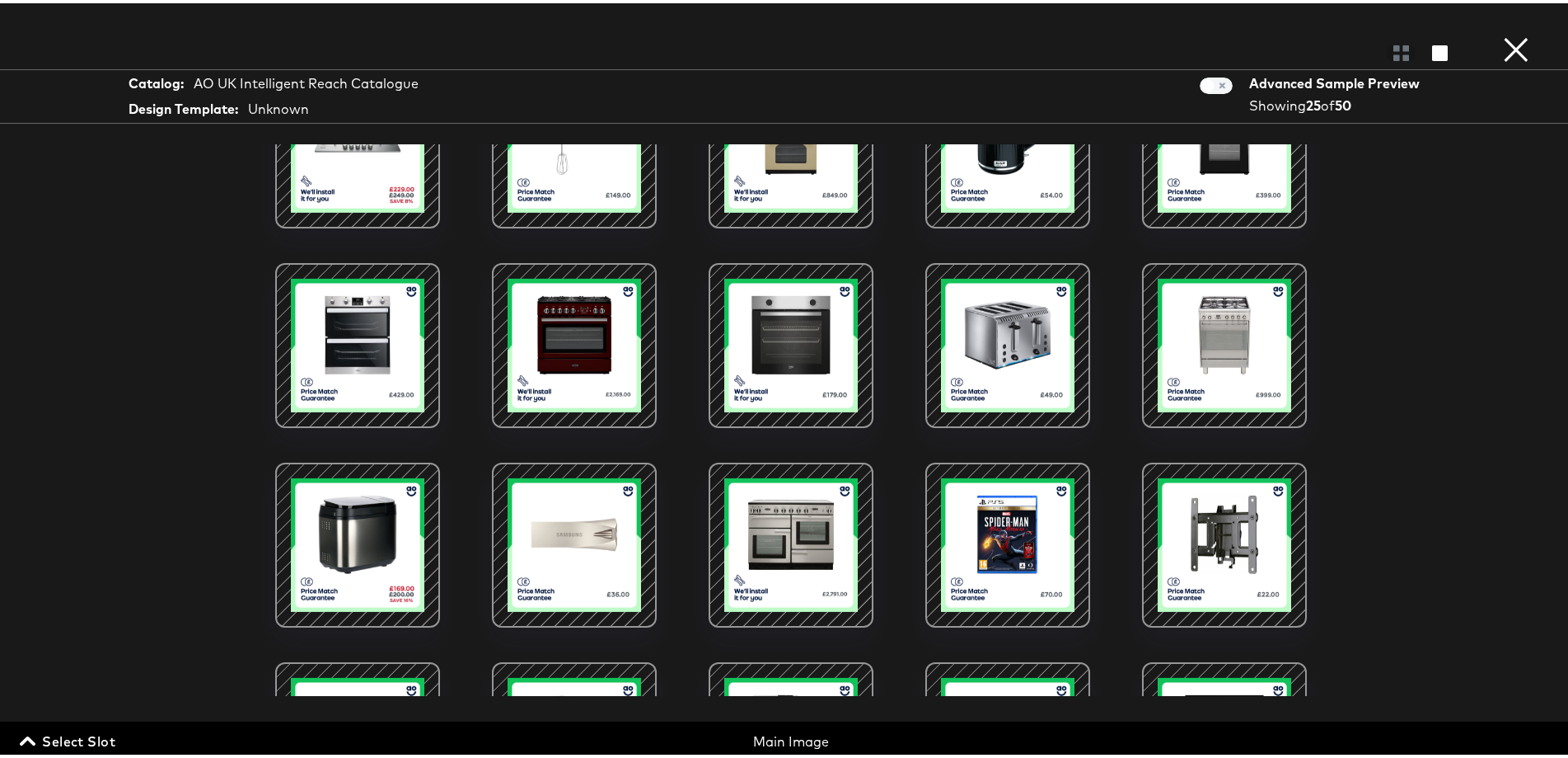
click at [1502, 33] on button "×" at bounding box center [1516, 16] width 33 height 33
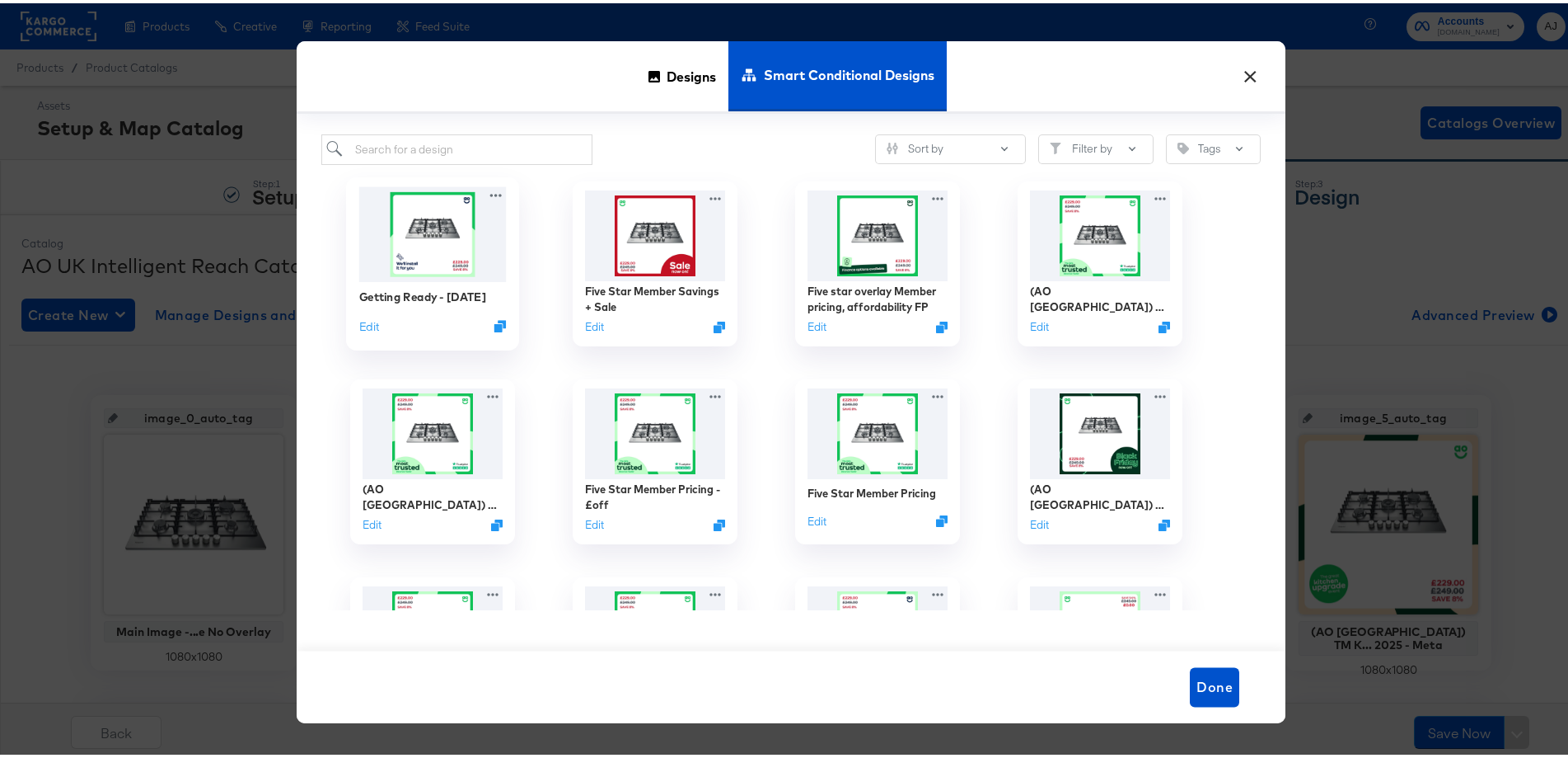
click at [365, 331] on div "Getting Ready - Sept 2025 Edit" at bounding box center [434, 308] width 148 height 59
click at [364, 324] on button "Edit" at bounding box center [370, 322] width 20 height 16
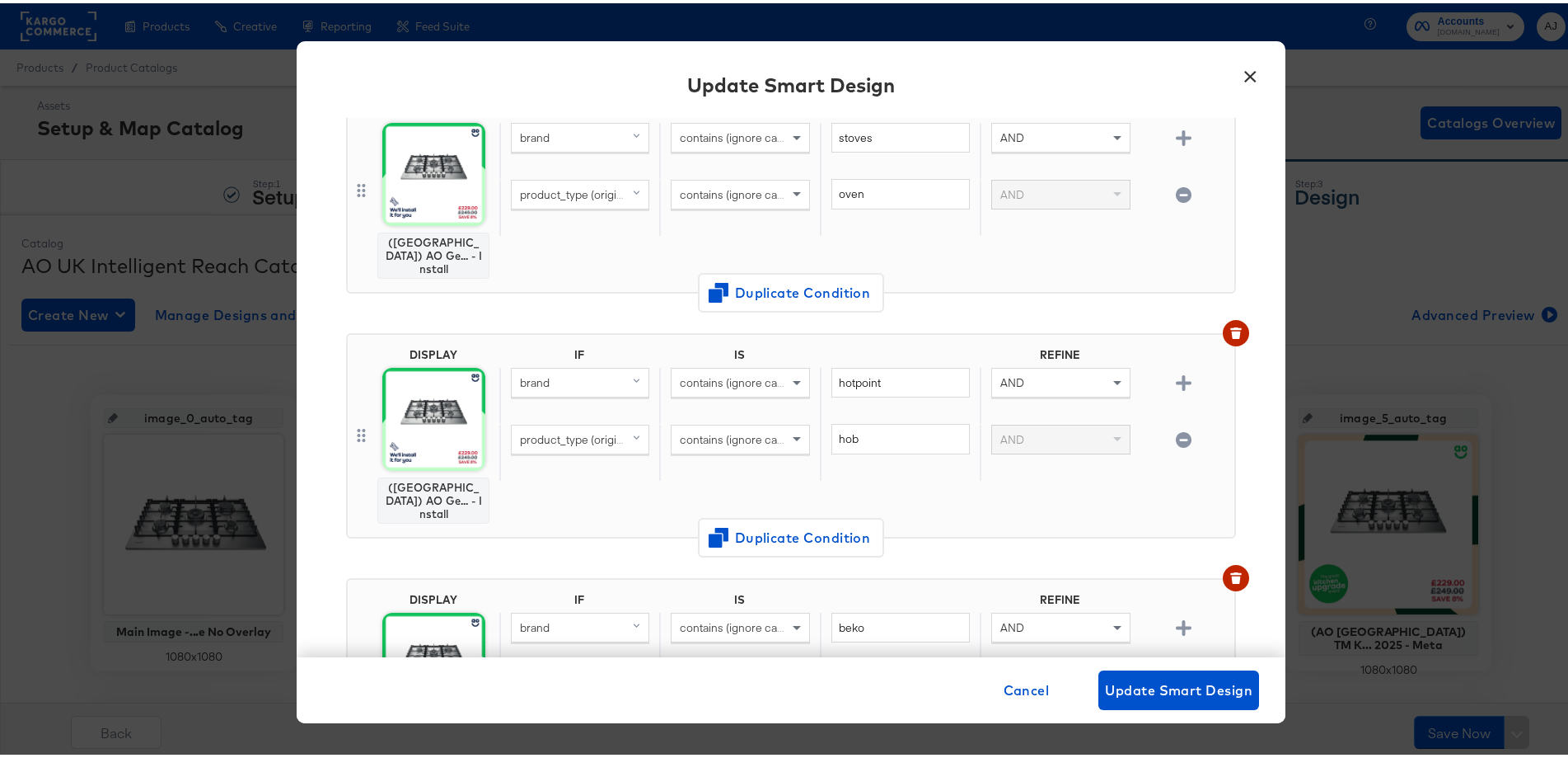
scroll to position [1484, 0]
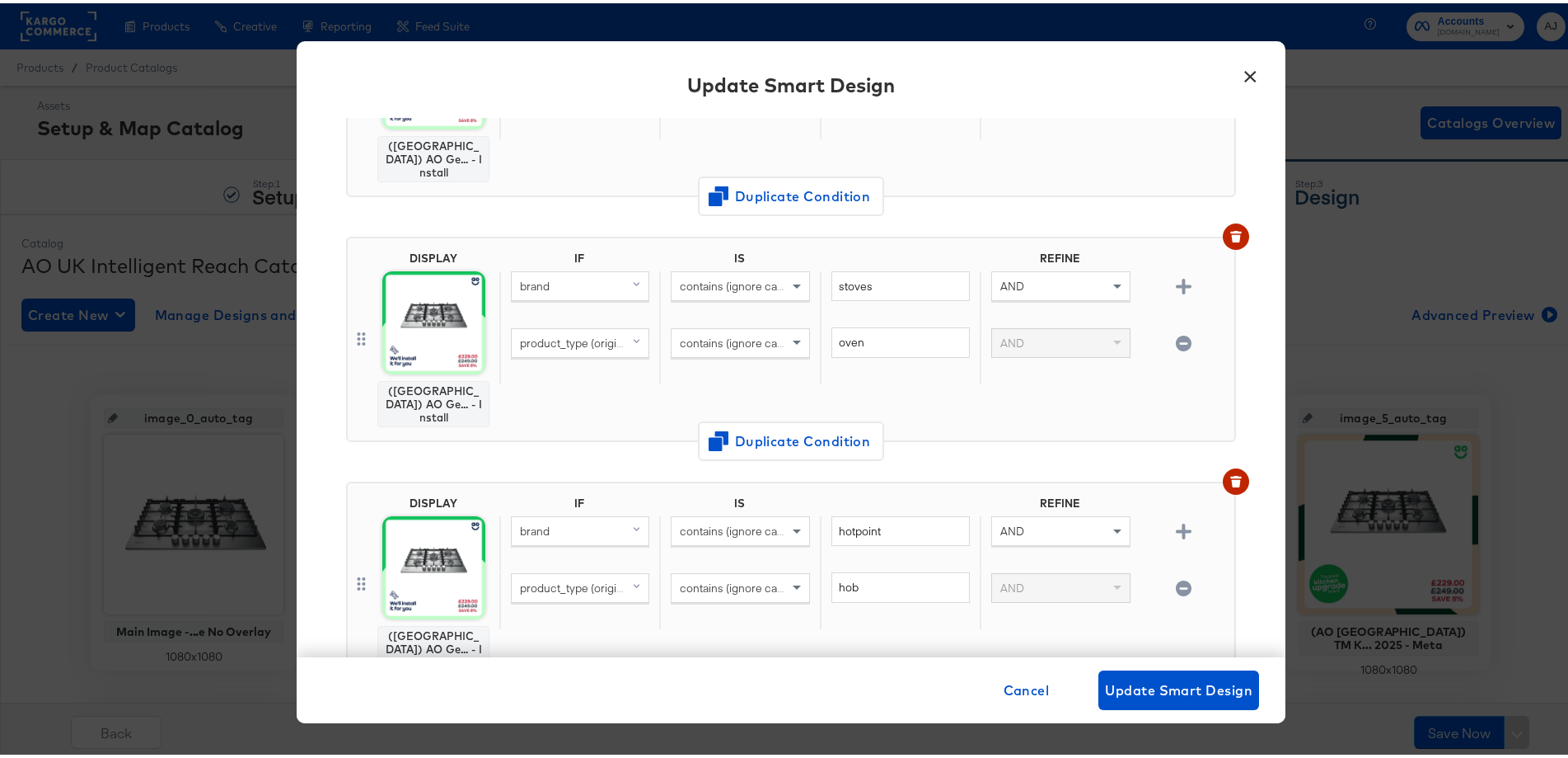
click at [1247, 74] on button "×" at bounding box center [1250, 69] width 30 height 30
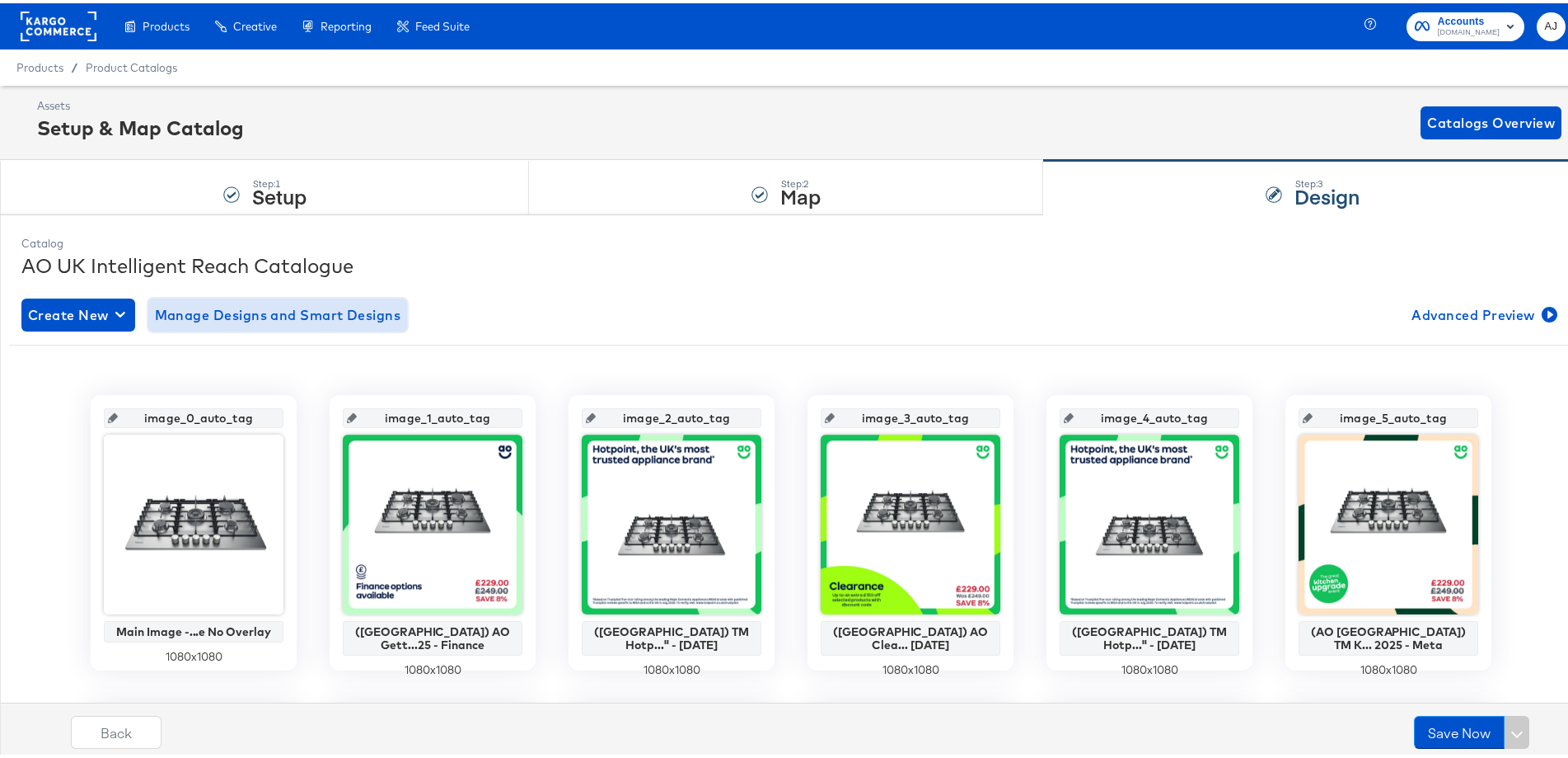
click at [285, 322] on span "Manage Designs and Smart Designs" at bounding box center [278, 311] width 247 height 23
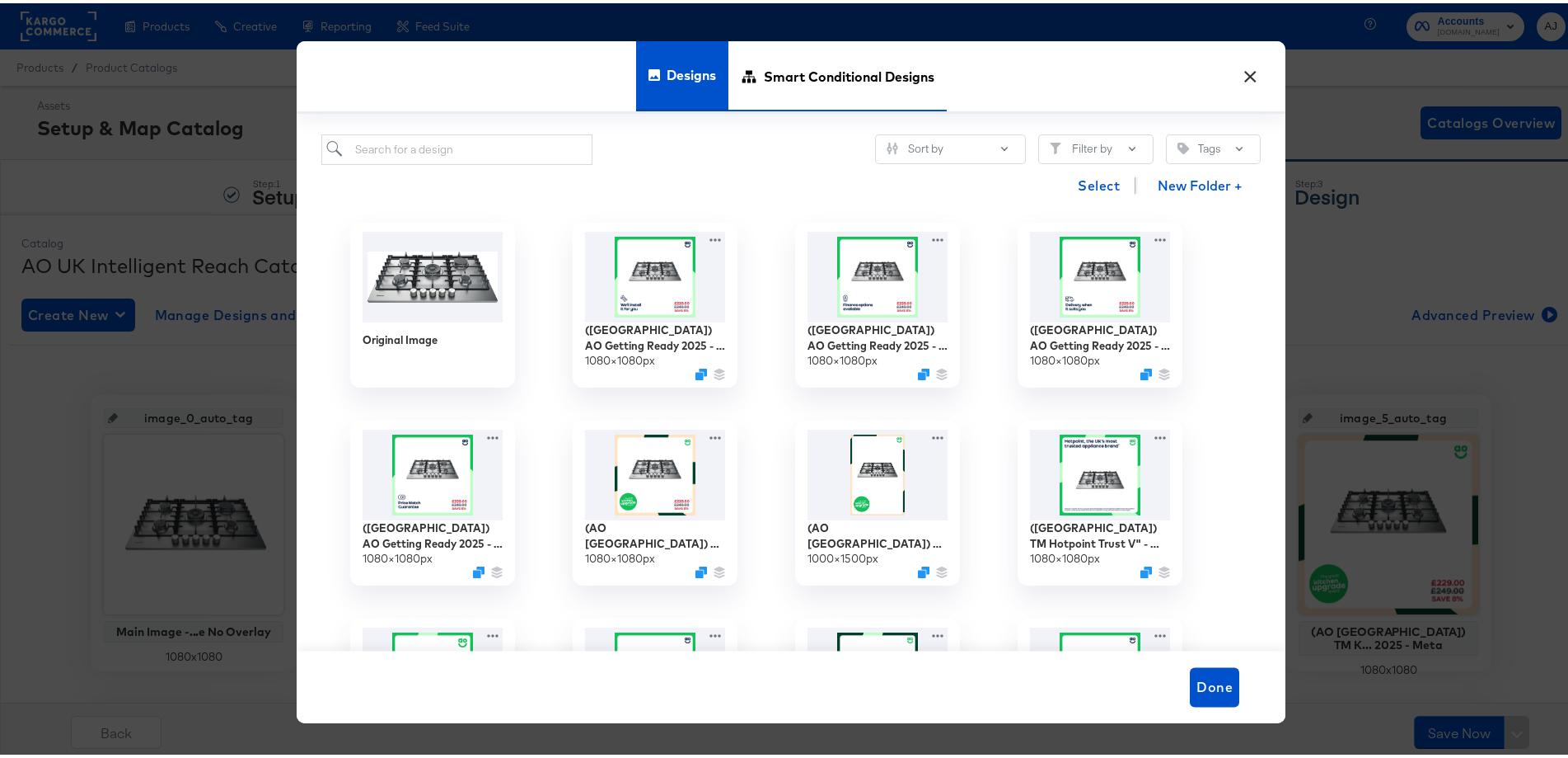
click at [787, 81] on span "Smart Conditional Designs" at bounding box center [848, 72] width 171 height 73
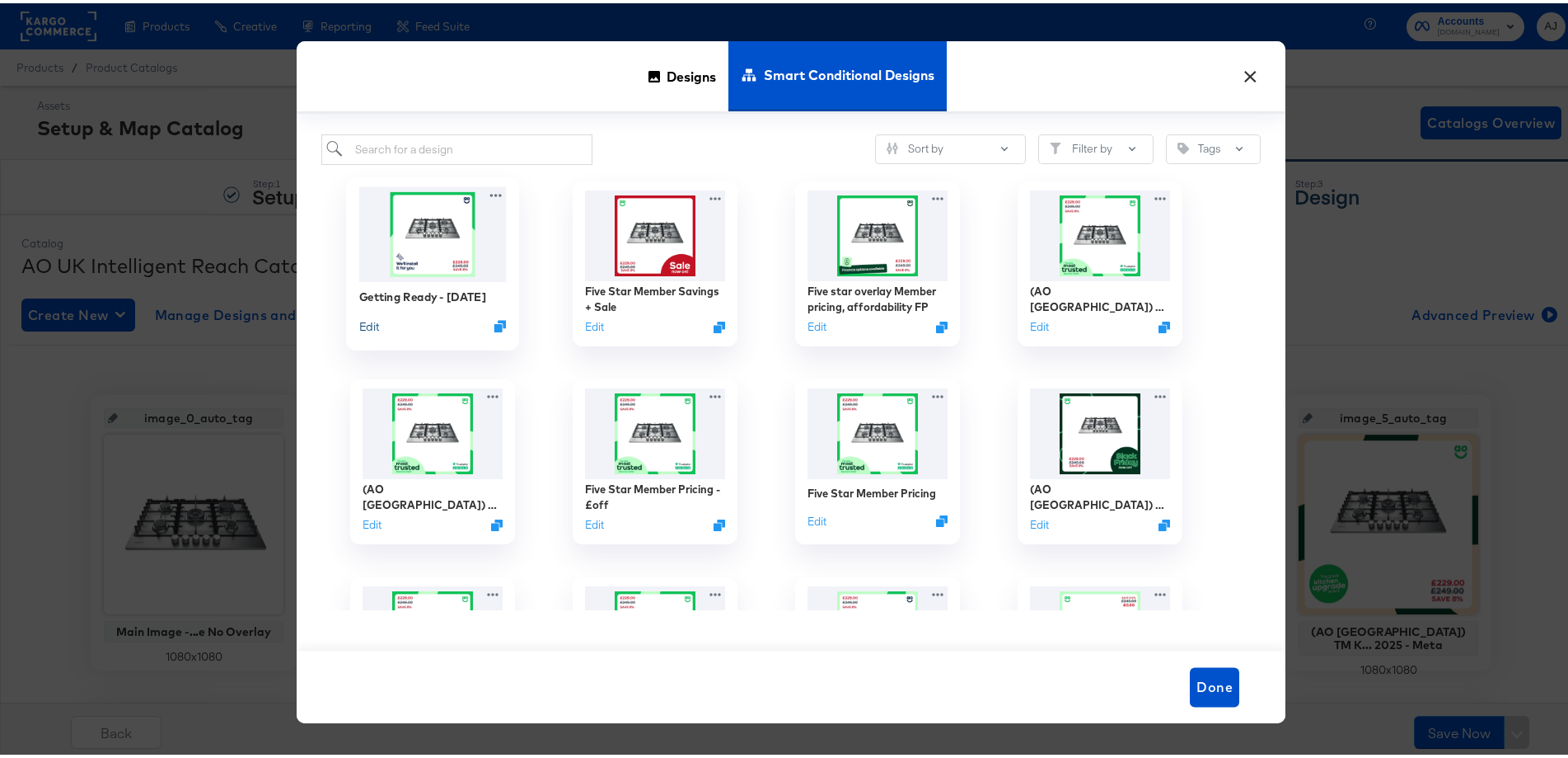
click at [361, 321] on button "Edit" at bounding box center [370, 322] width 20 height 16
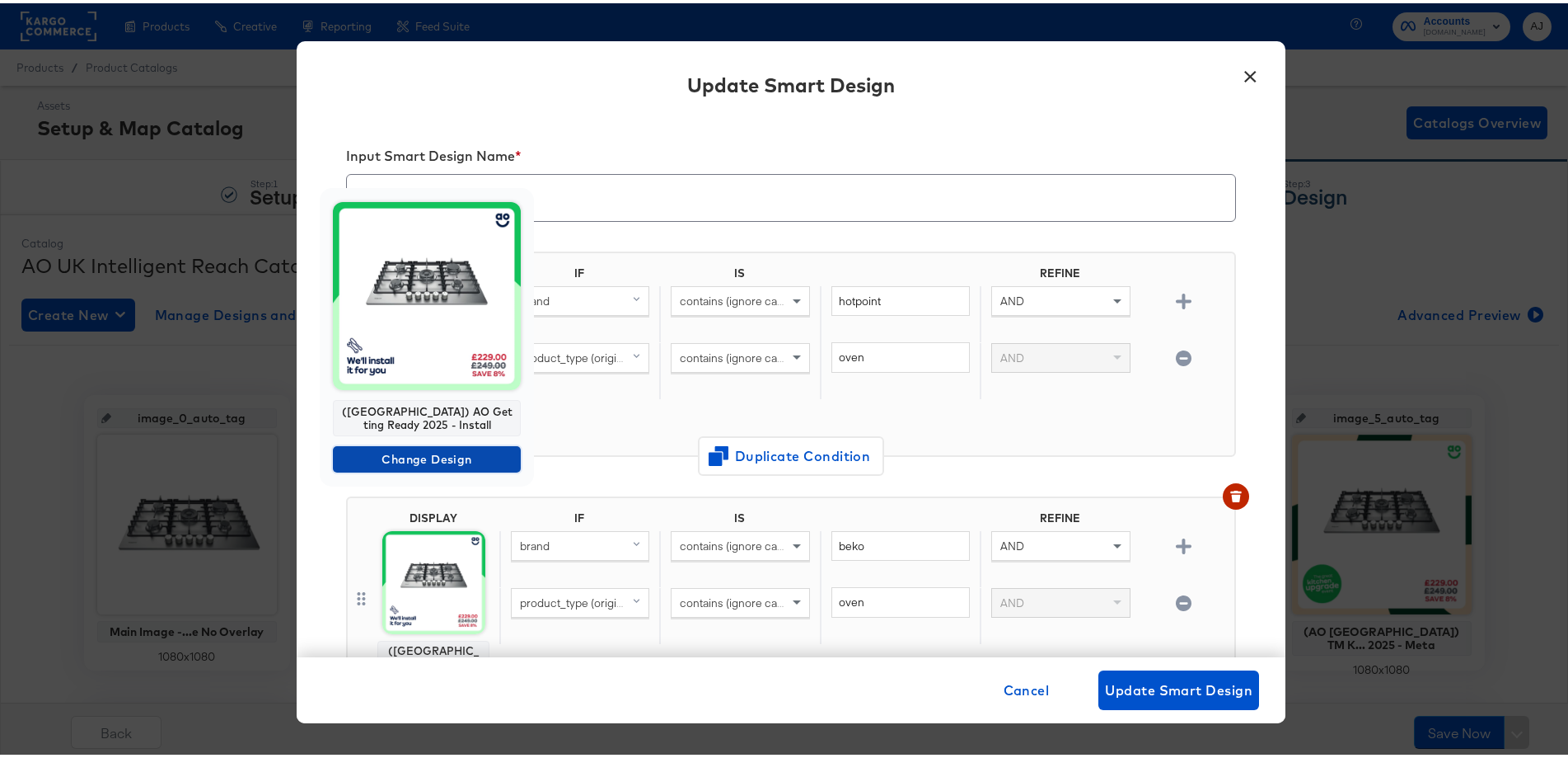
click at [441, 460] on span "Change Design" at bounding box center [427, 456] width 175 height 21
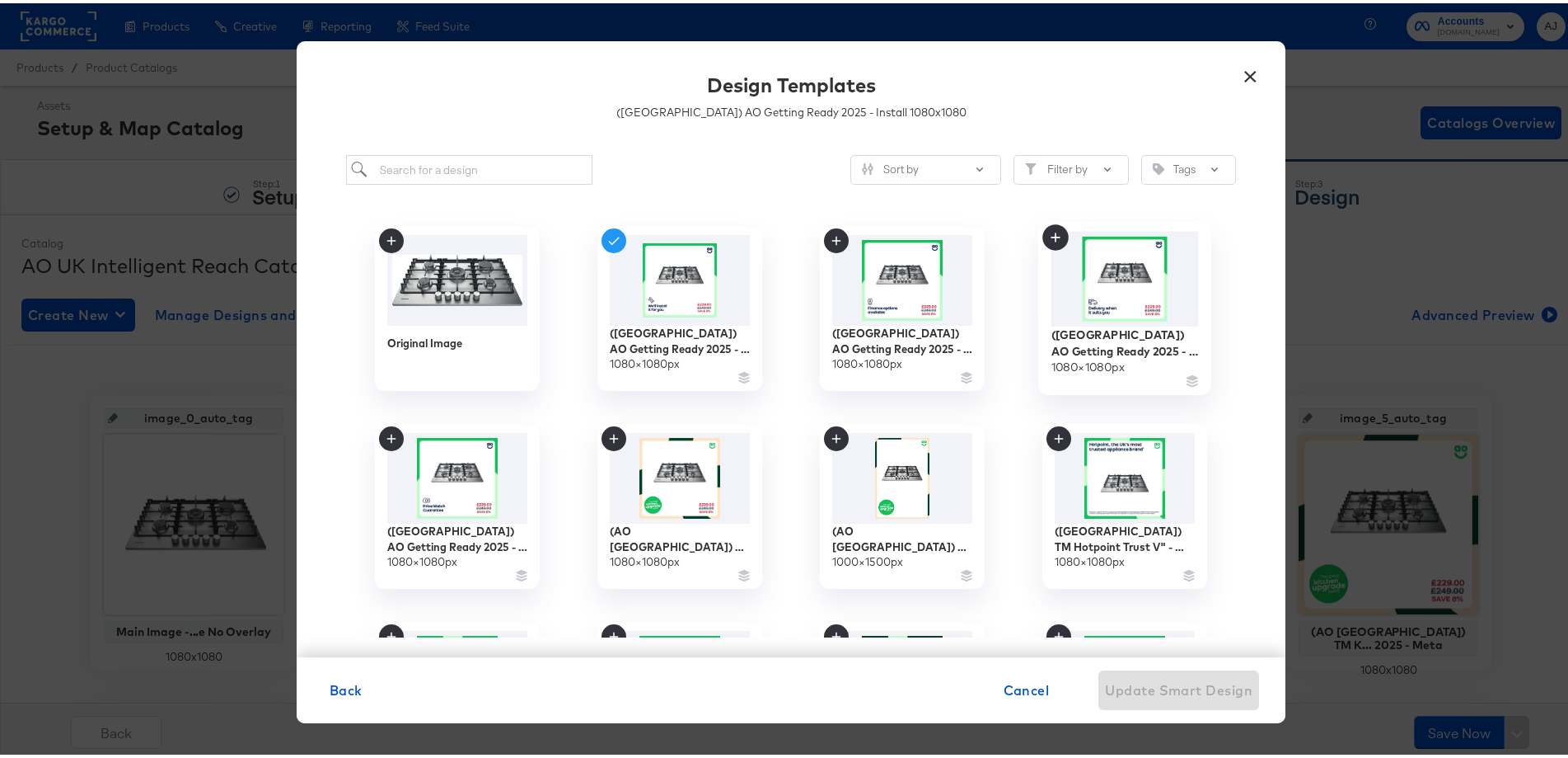
click at [1162, 298] on img at bounding box center [1125, 275] width 148 height 95
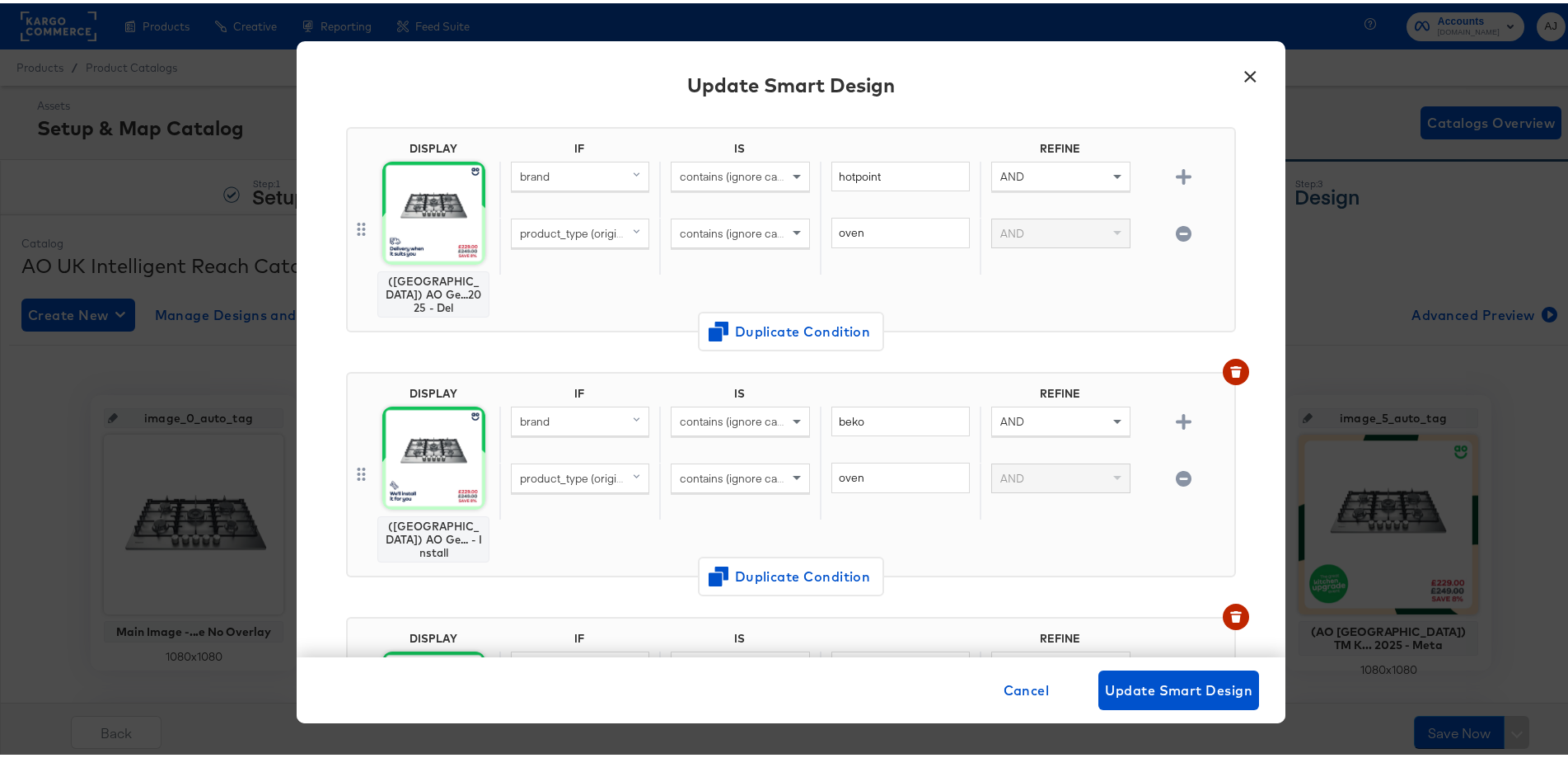
scroll to position [247, 0]
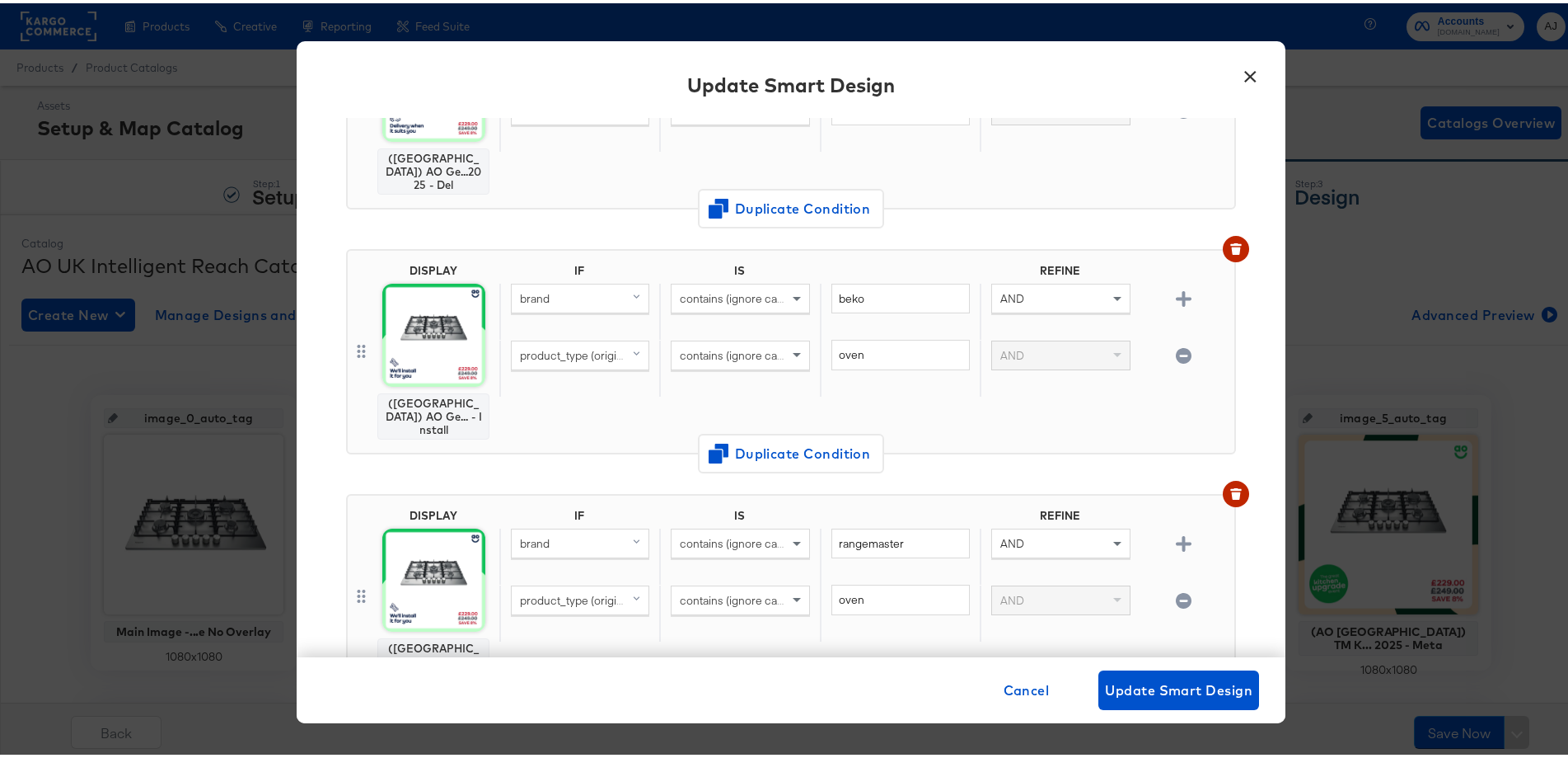
click at [443, 339] on img at bounding box center [434, 331] width 103 height 103
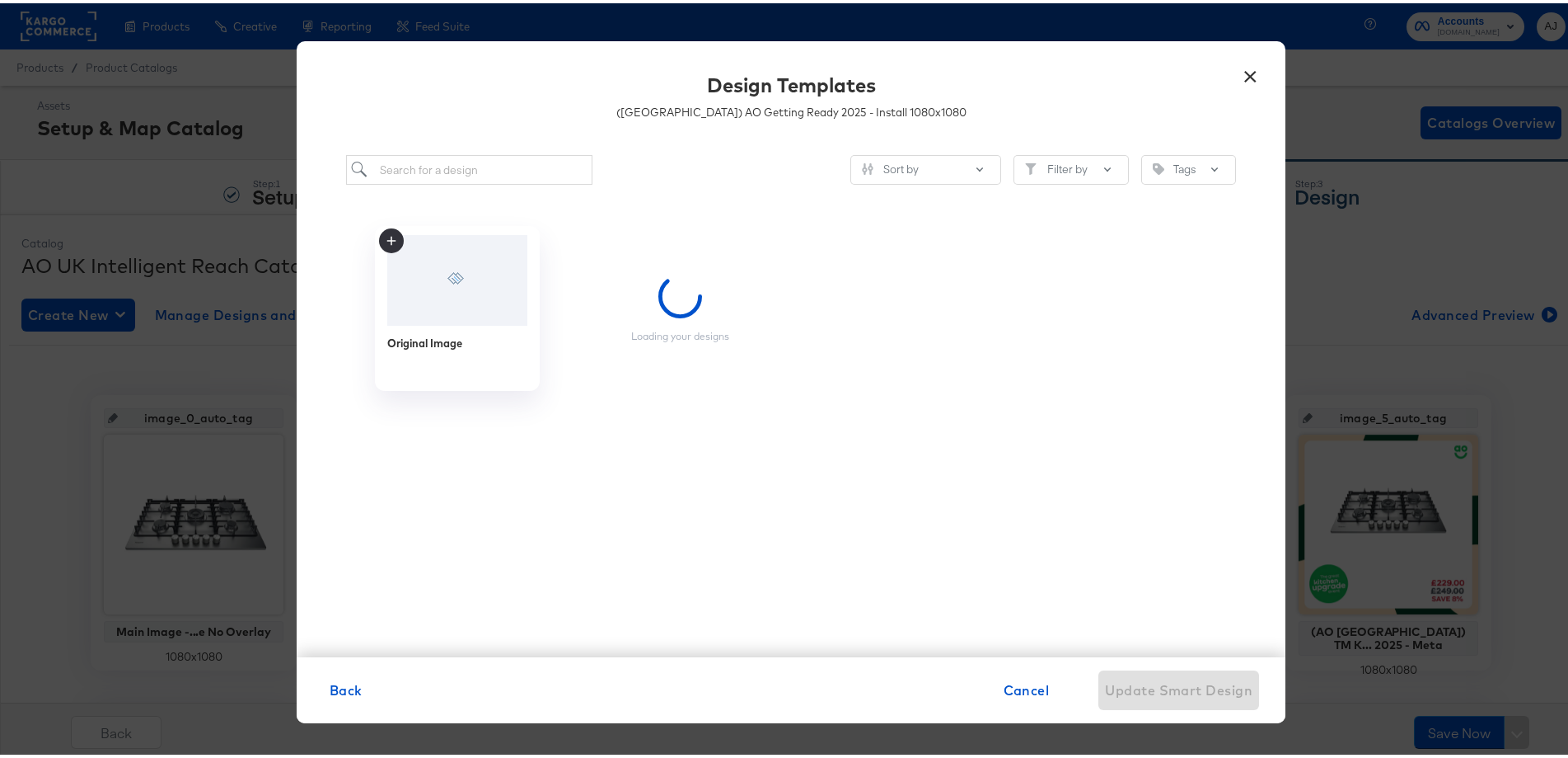
scroll to position [0, 0]
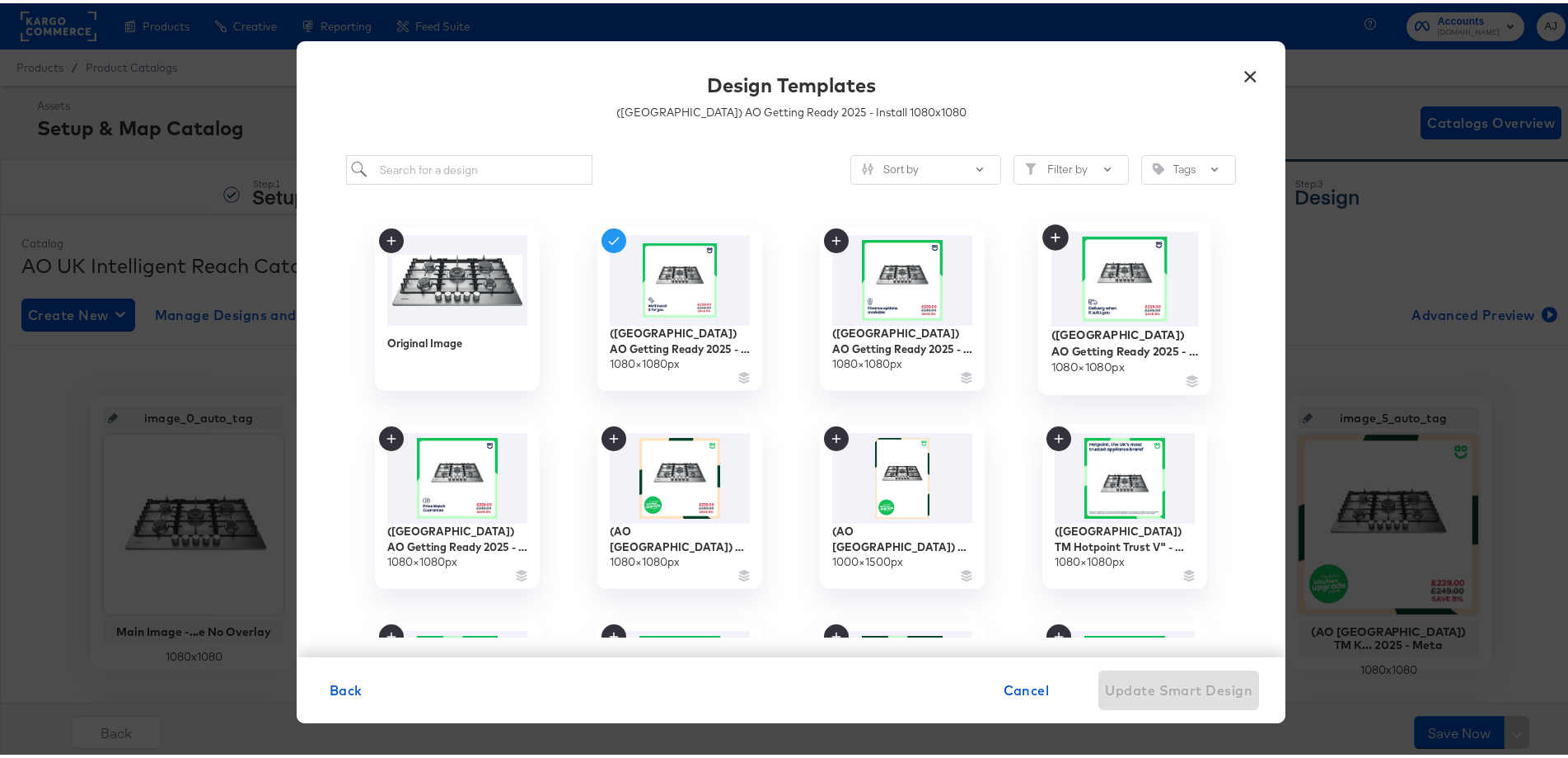
click at [1093, 274] on img at bounding box center [1125, 275] width 148 height 95
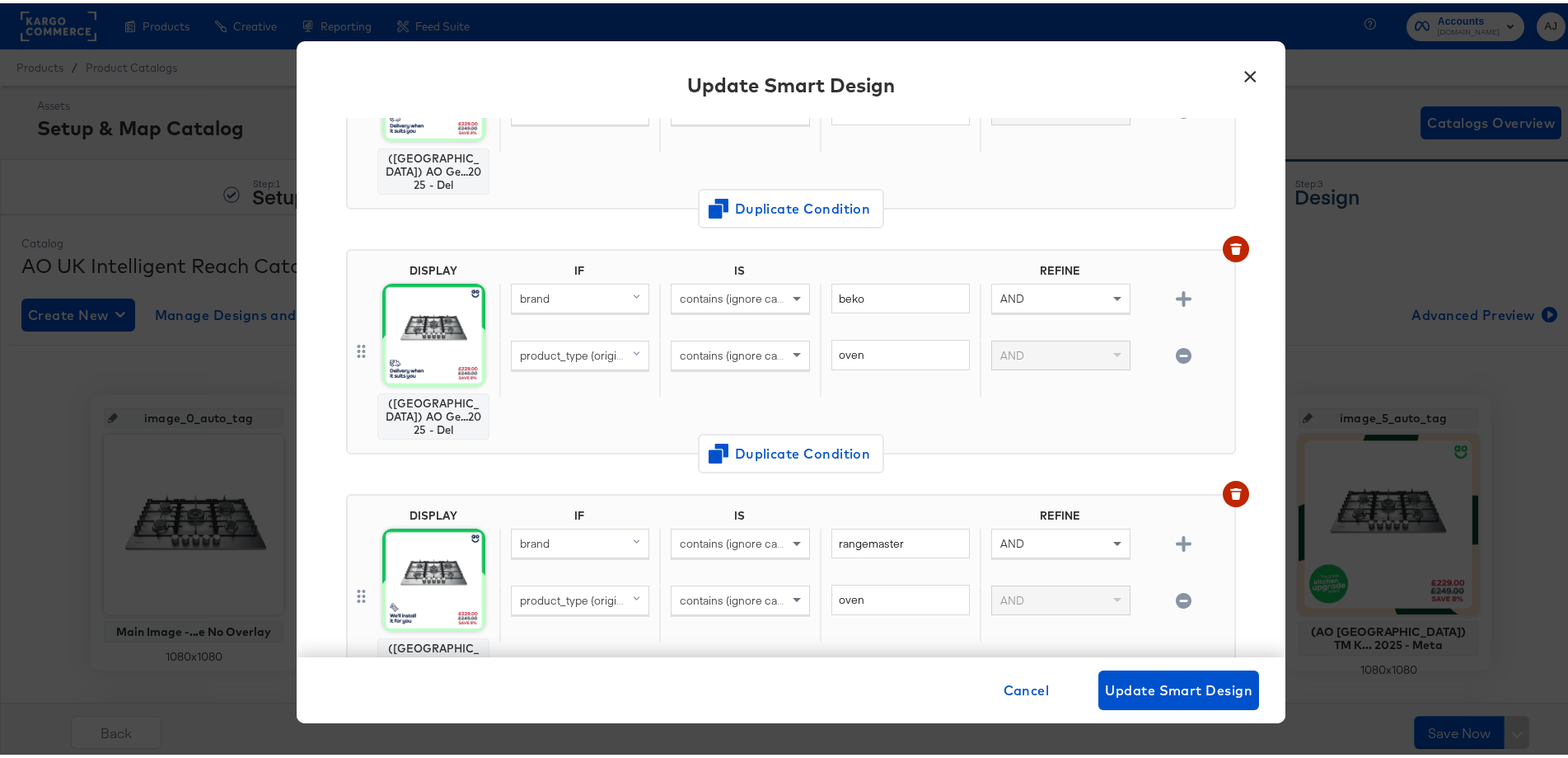
scroll to position [412, 0]
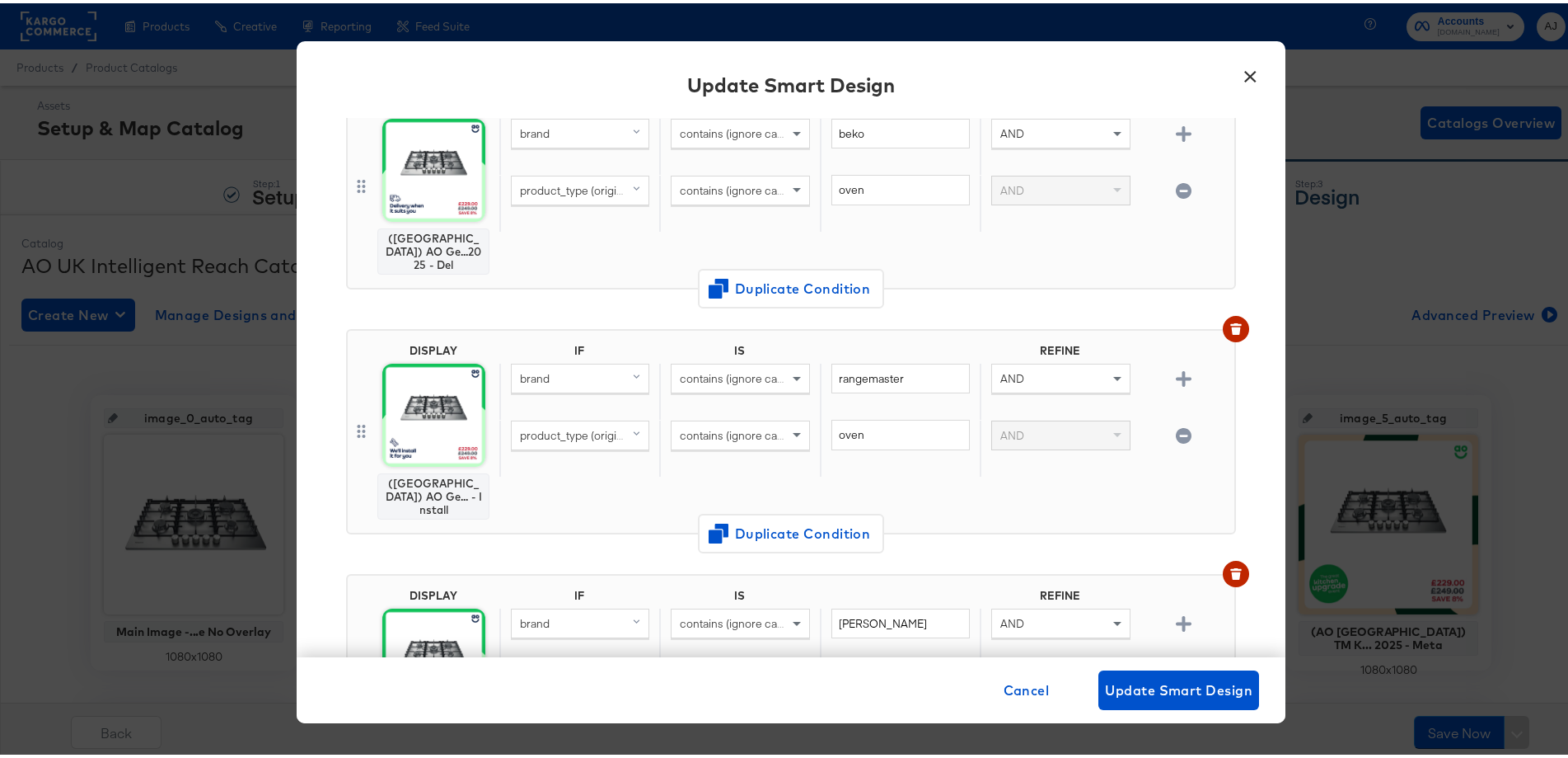
click at [435, 396] on body "Products Products Product Catalogs Enhance Your Product Catalog, Map Them to Pu…" at bounding box center [790, 547] width 1582 height 1095
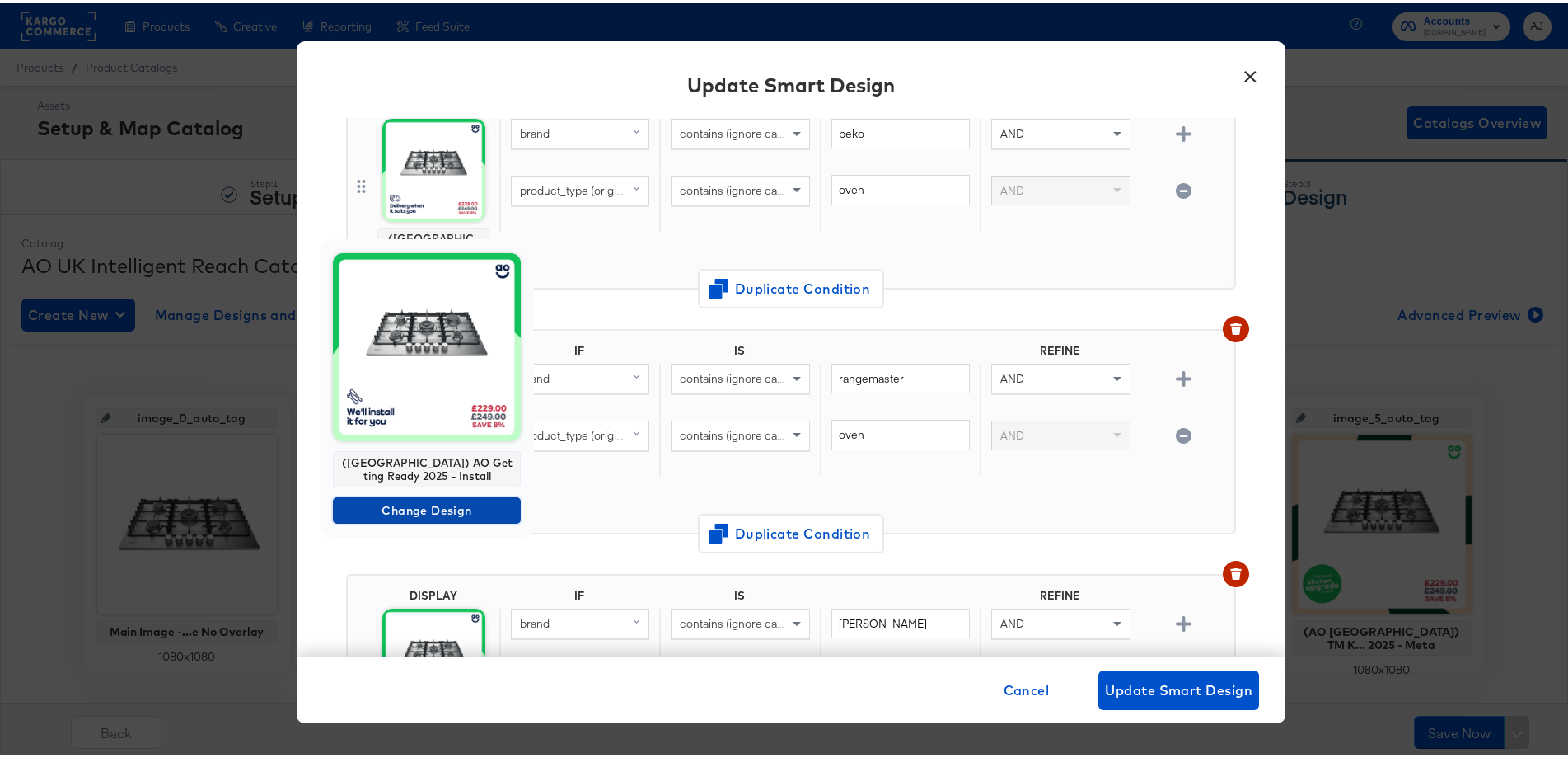
click at [408, 501] on span "Change Design" at bounding box center [427, 507] width 175 height 21
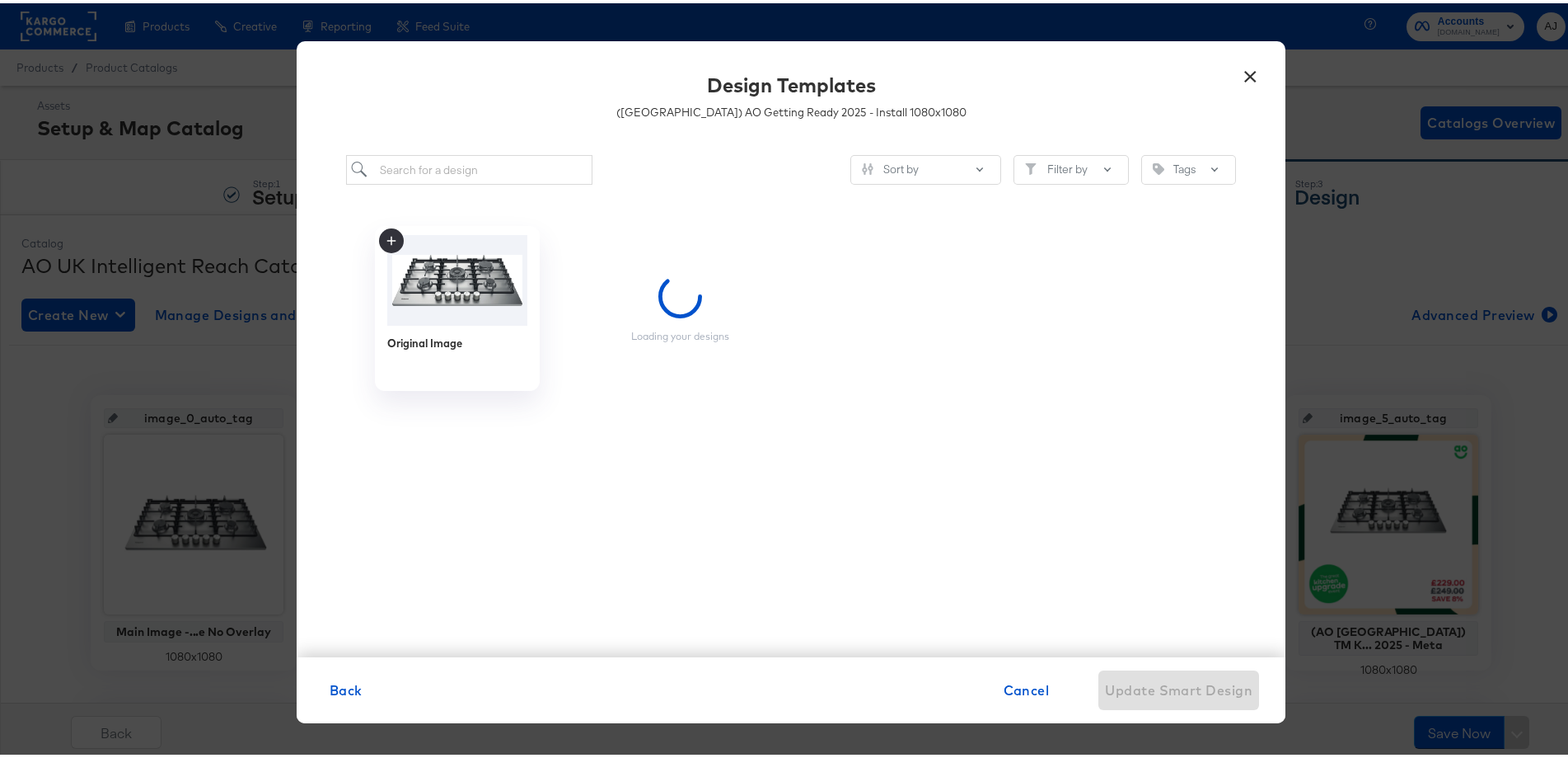
scroll to position [0, 0]
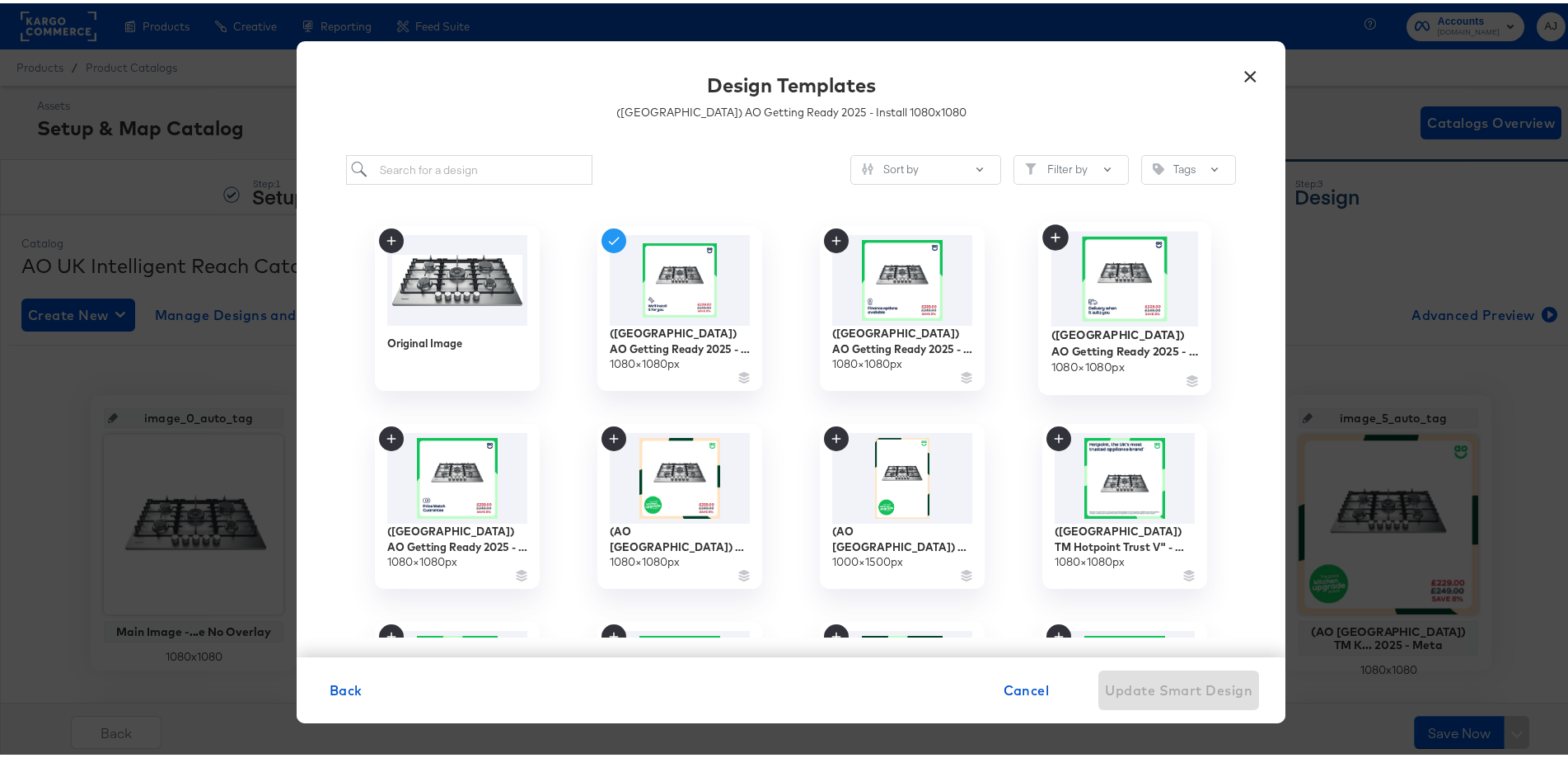
click at [1135, 289] on img at bounding box center [1125, 275] width 148 height 95
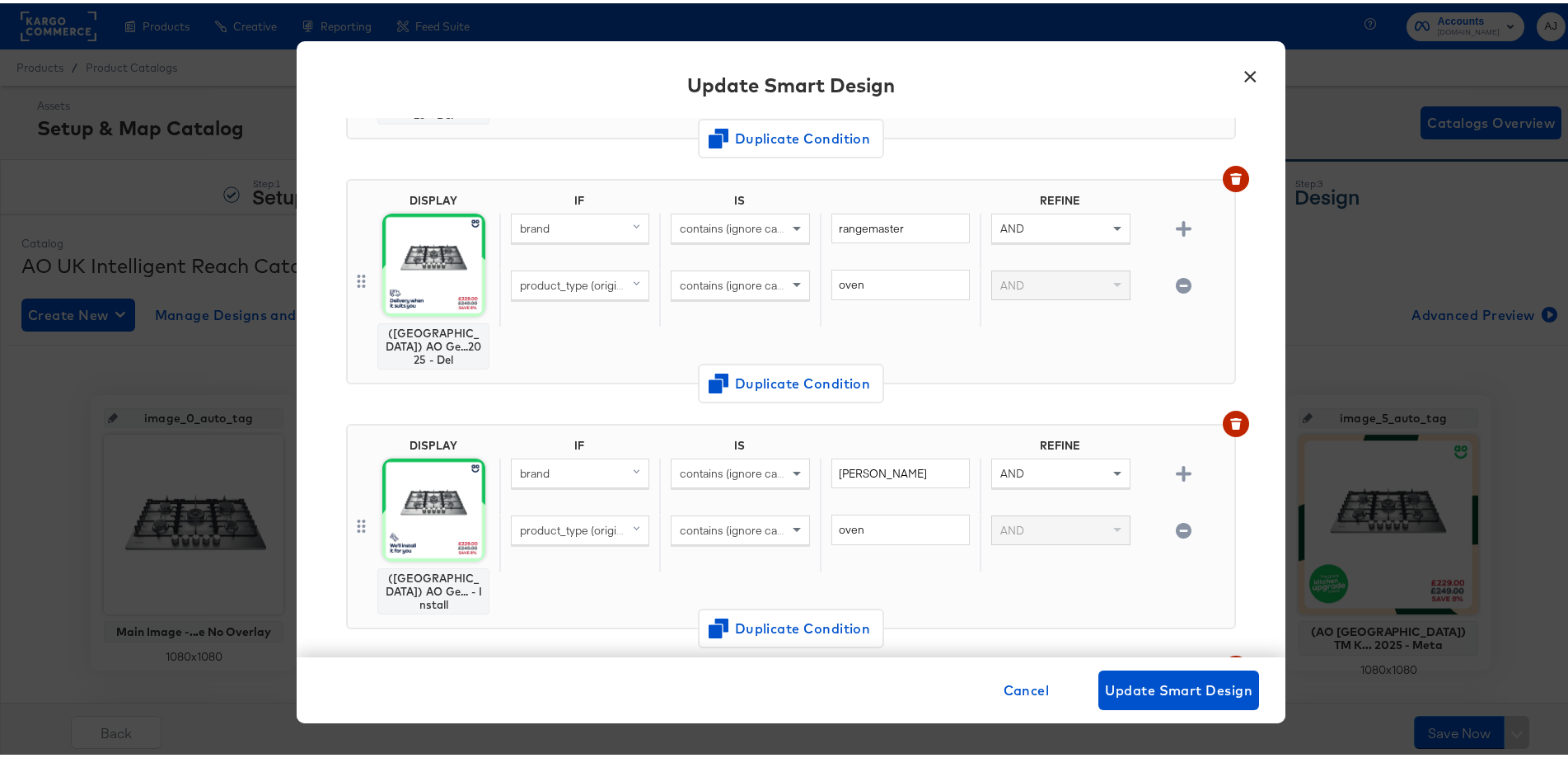
scroll to position [577, 0]
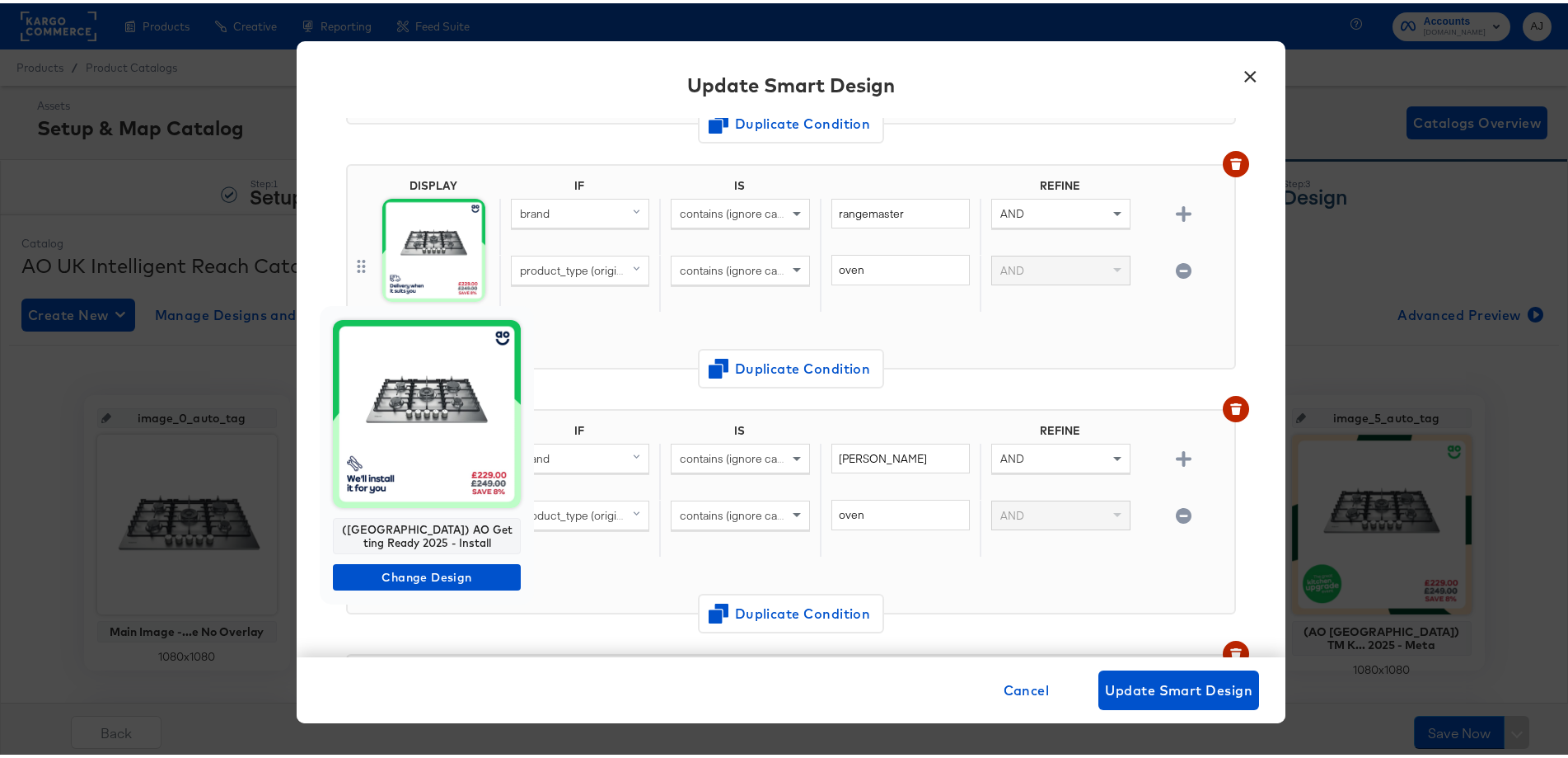
click at [437, 436] on img at bounding box center [427, 411] width 188 height 188
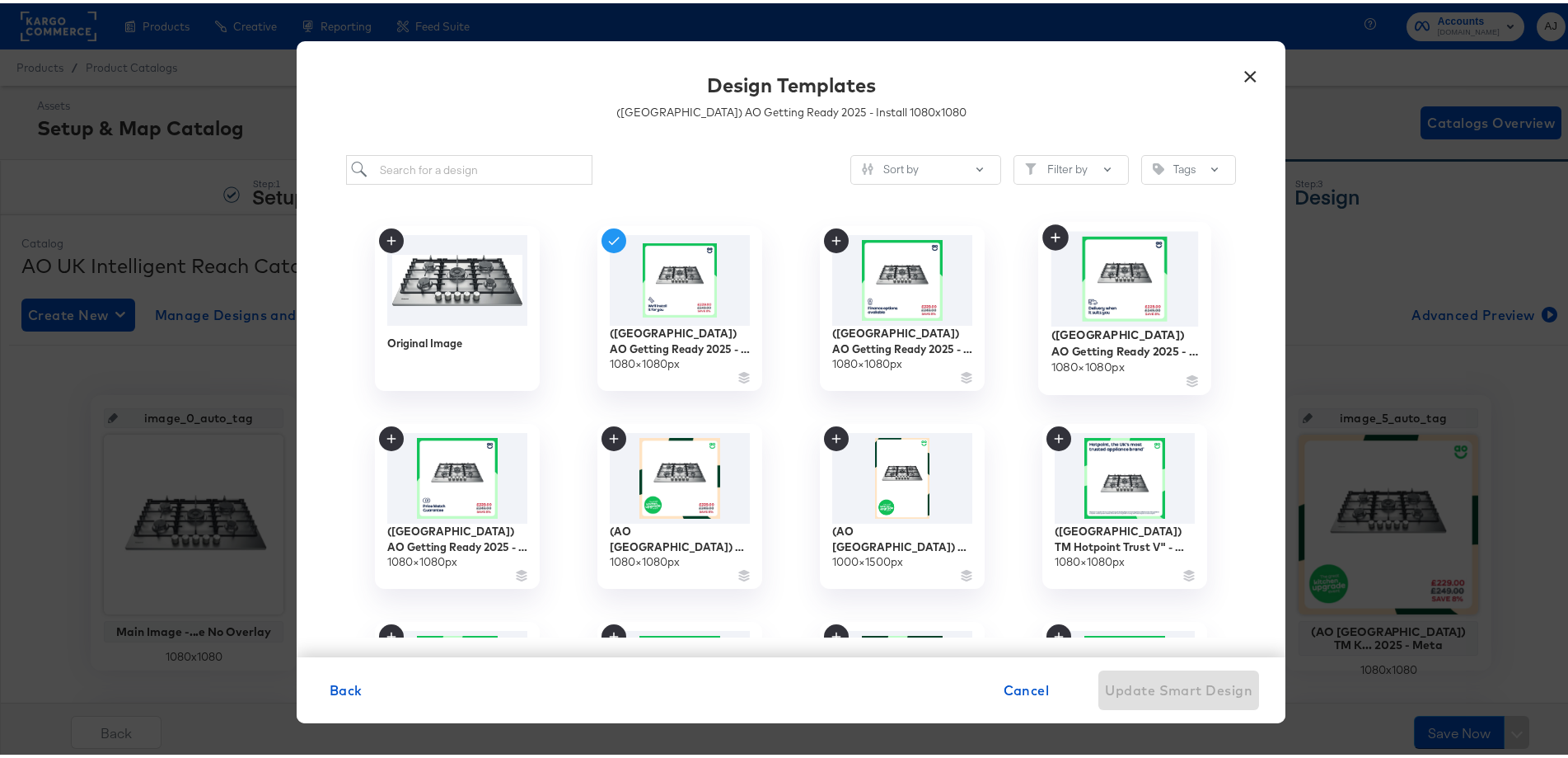
click at [1097, 282] on img at bounding box center [1125, 275] width 148 height 95
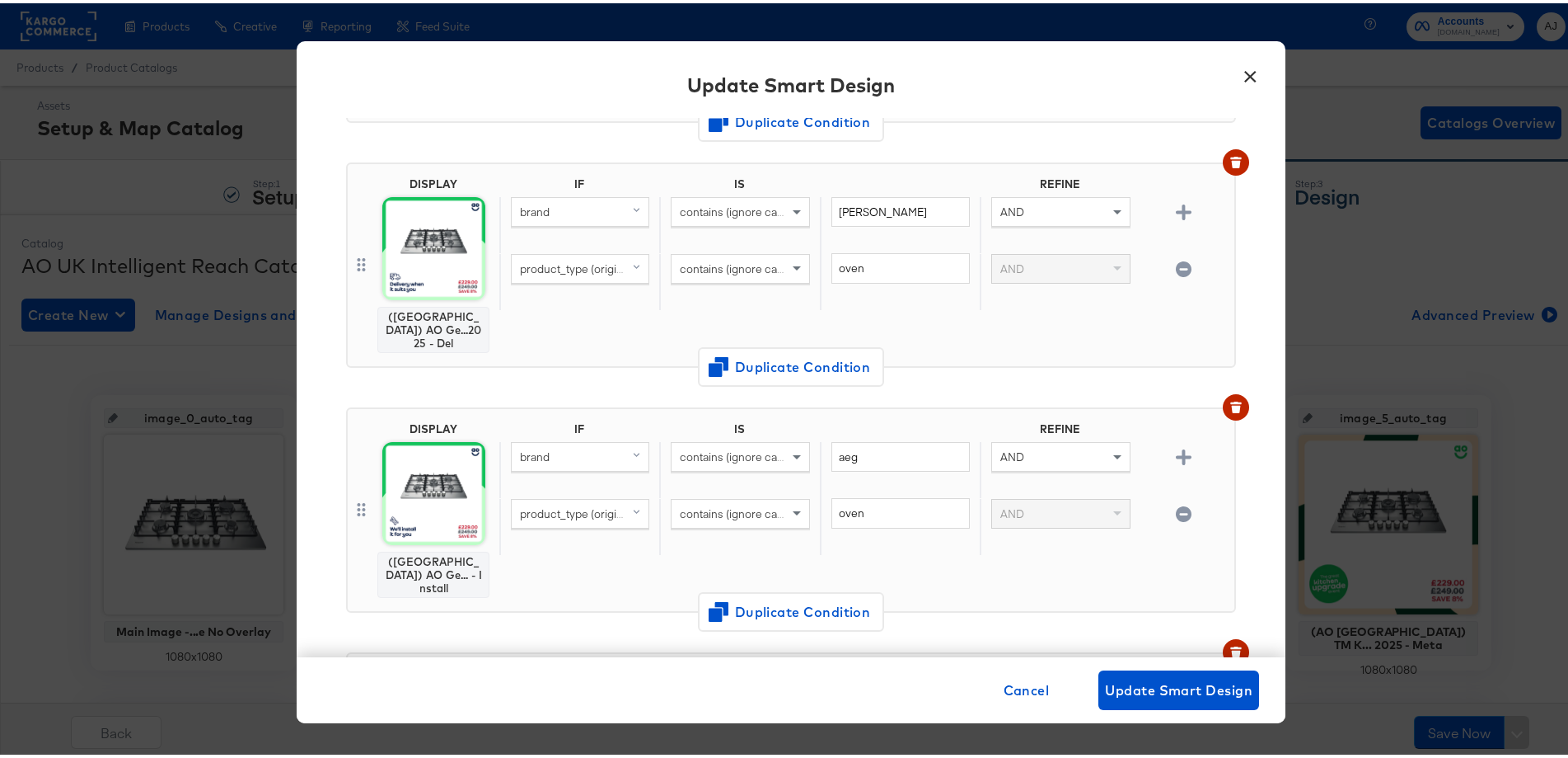
scroll to position [825, 0]
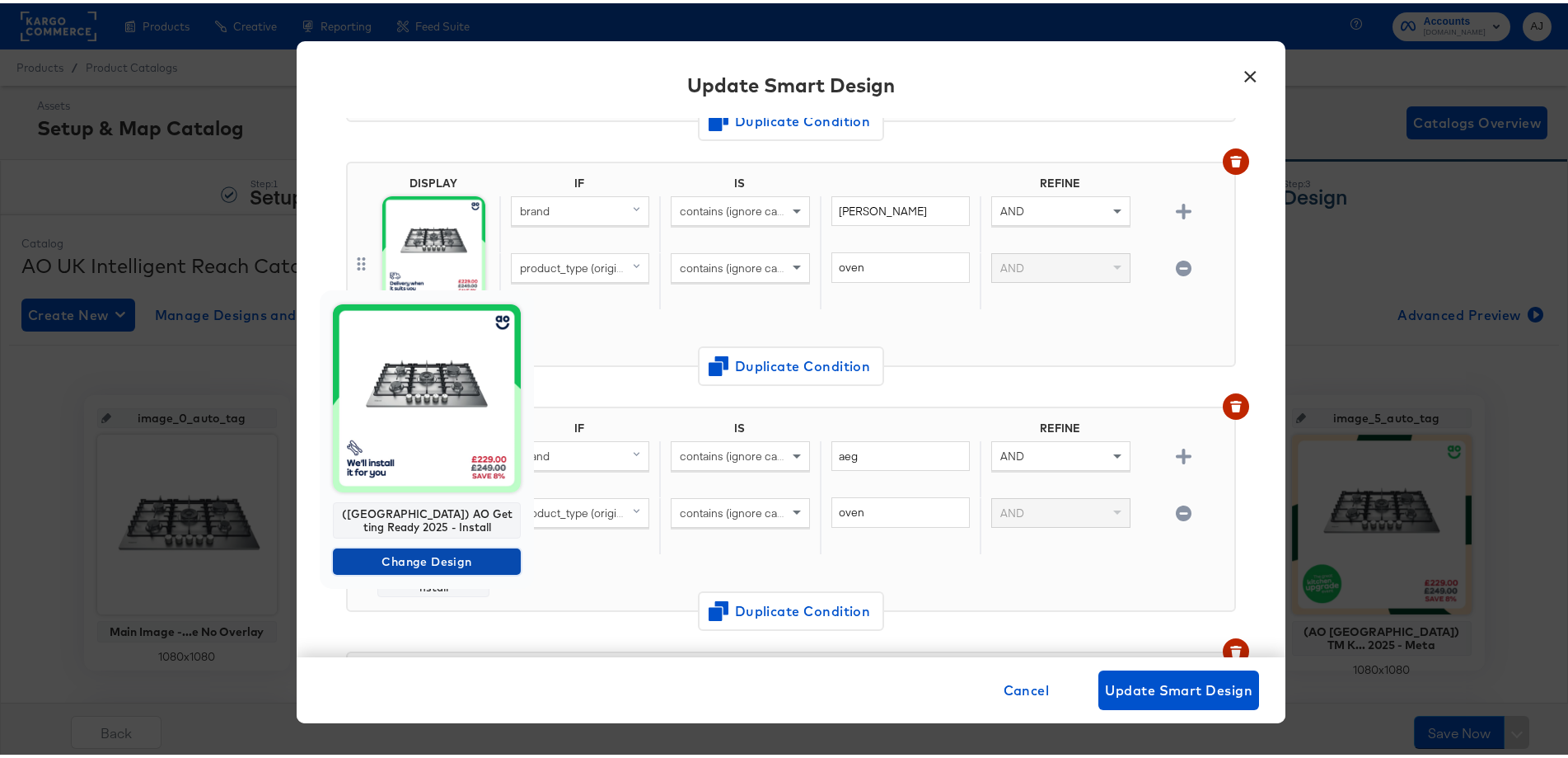
click at [428, 550] on span "Change Design" at bounding box center [427, 558] width 175 height 21
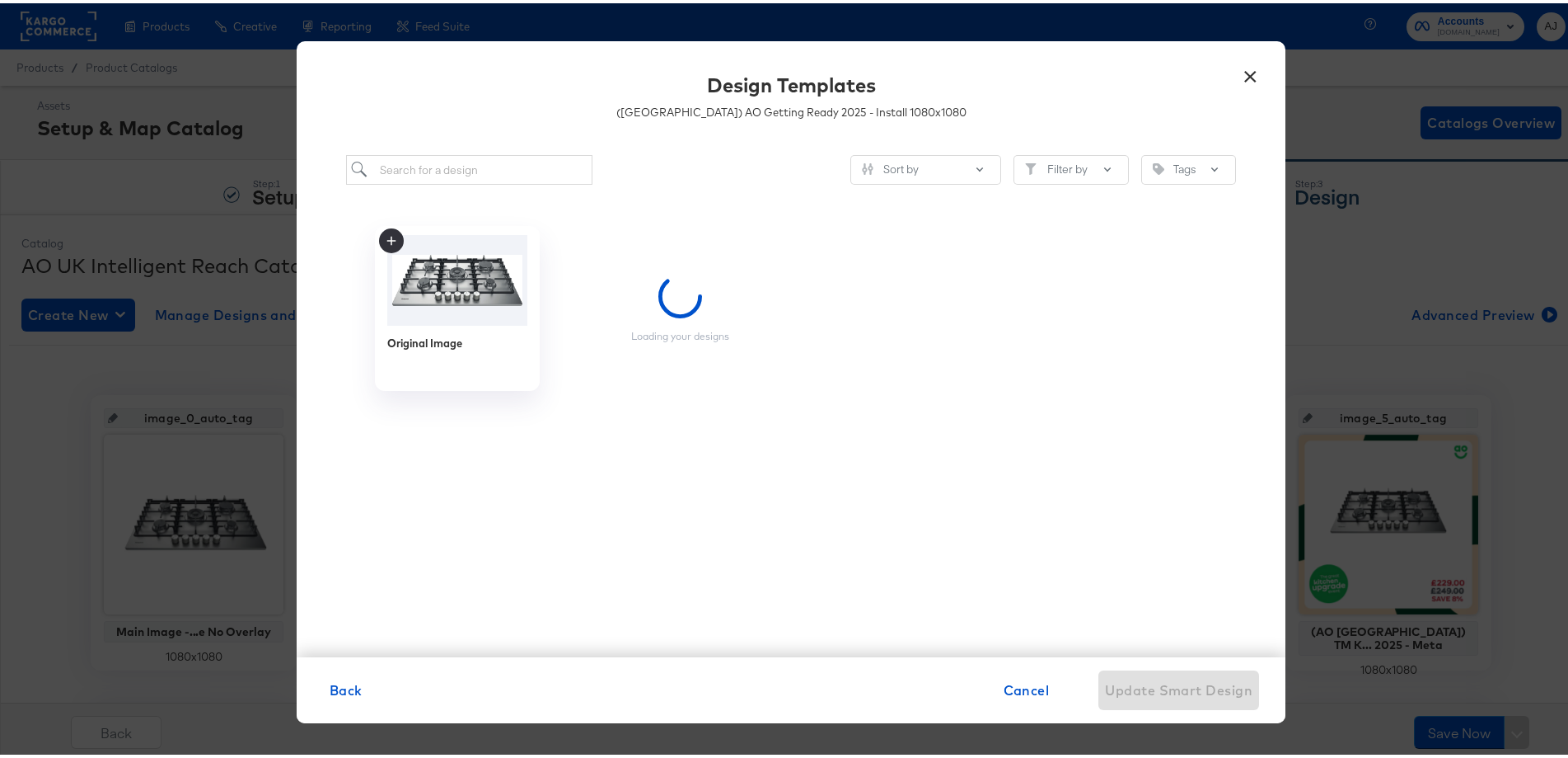
scroll to position [0, 0]
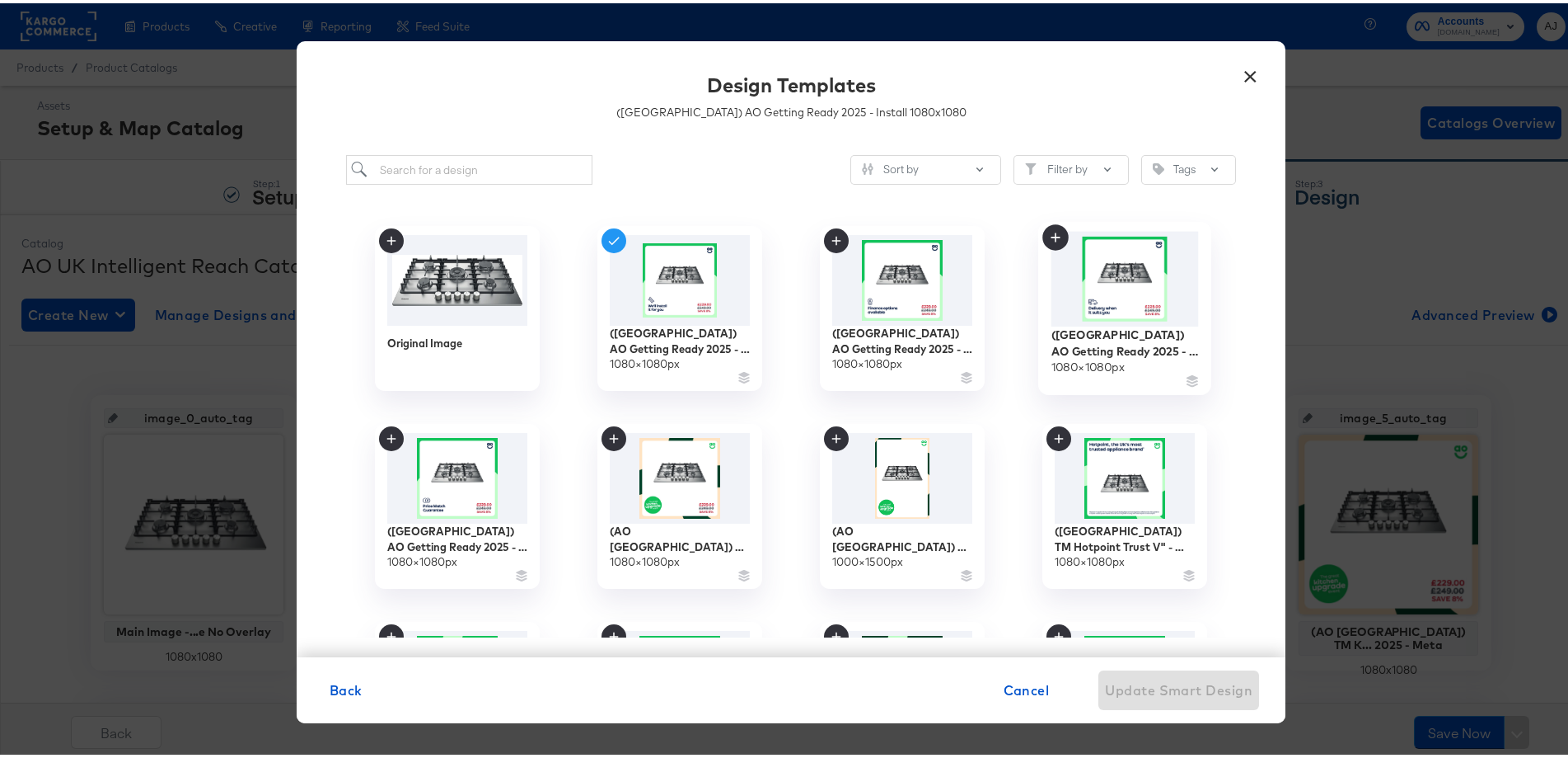
click at [1165, 308] on img at bounding box center [1125, 275] width 148 height 95
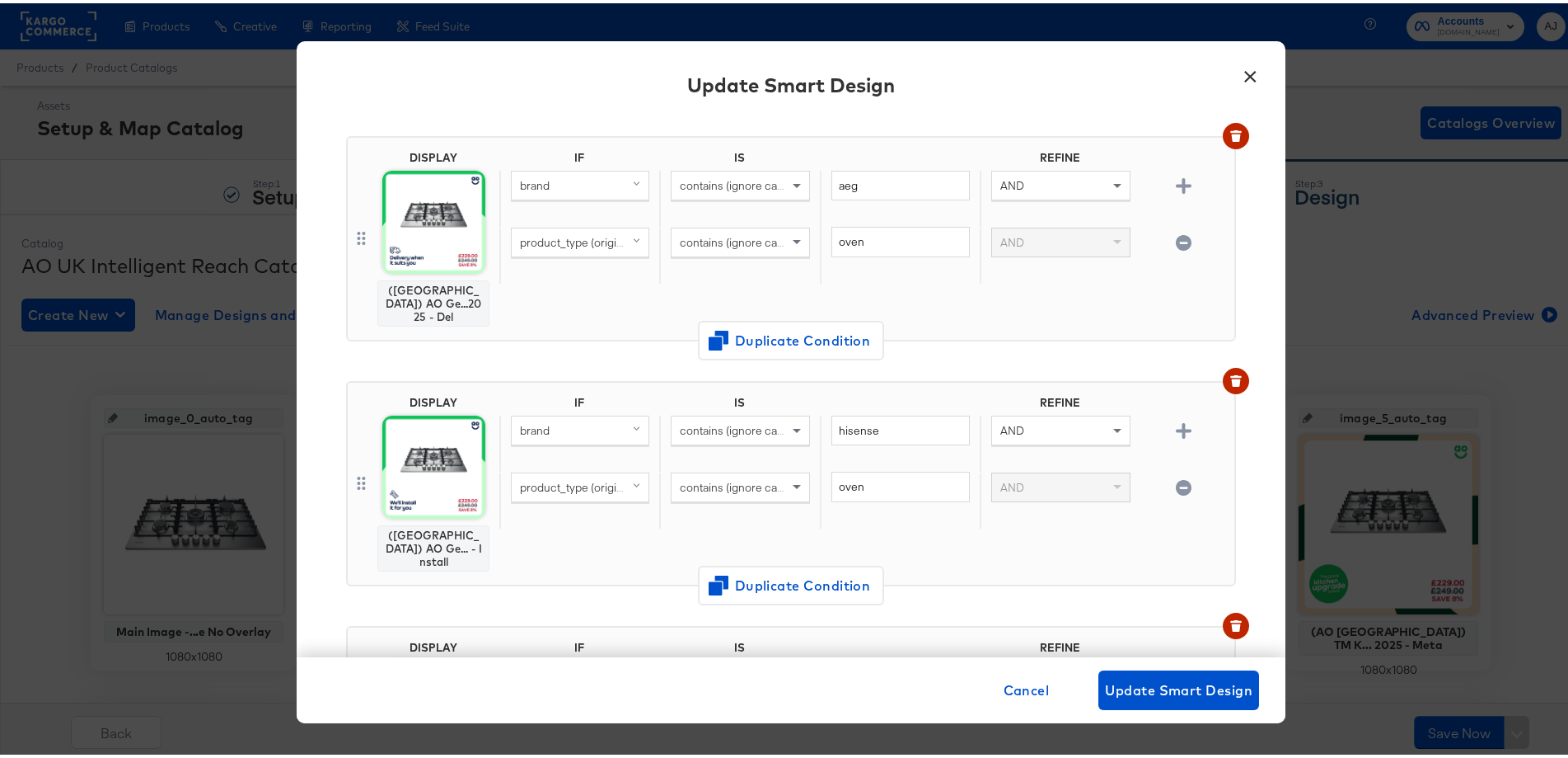
scroll to position [1154, 0]
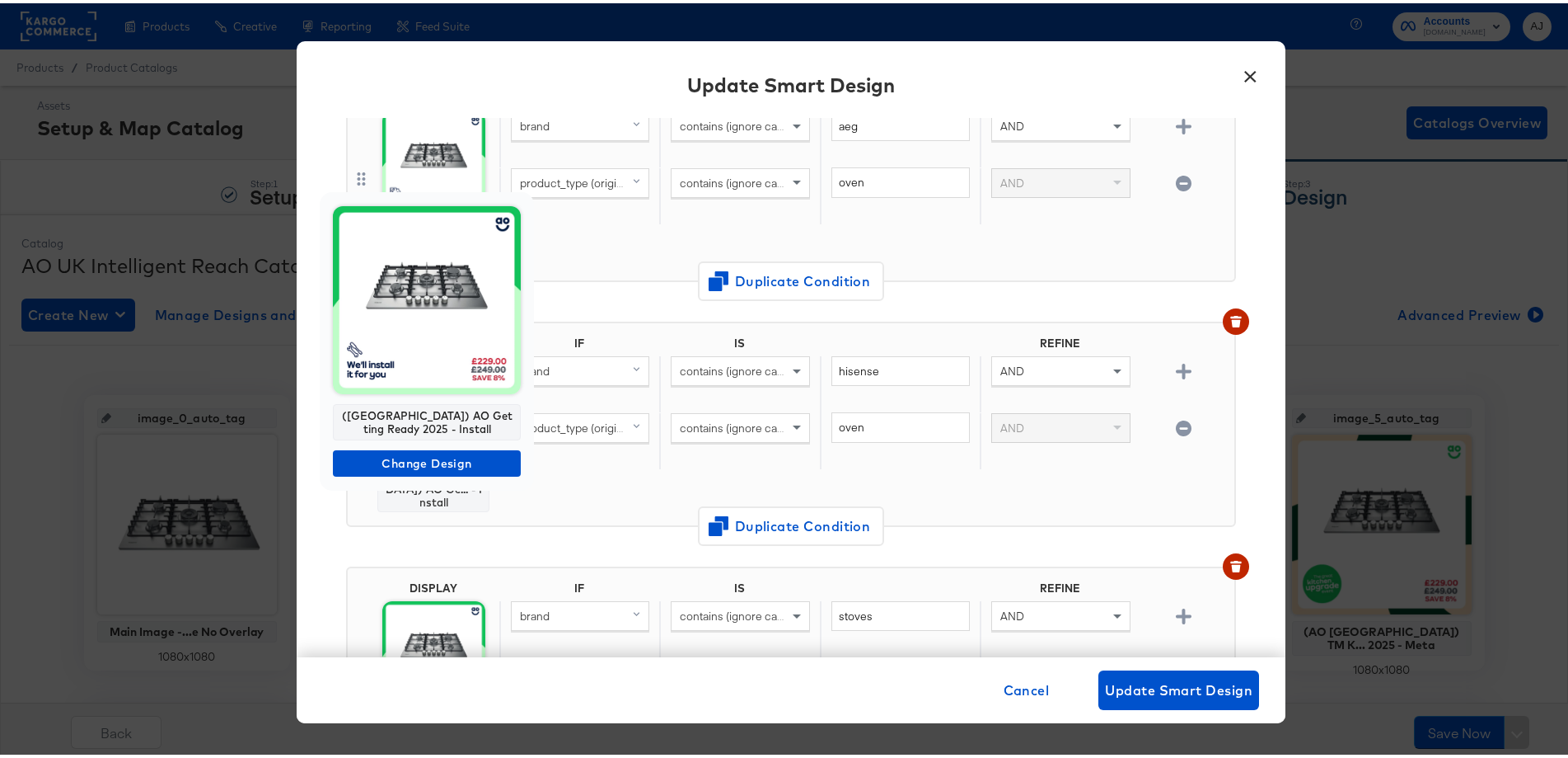
click at [431, 383] on img at bounding box center [427, 297] width 188 height 188
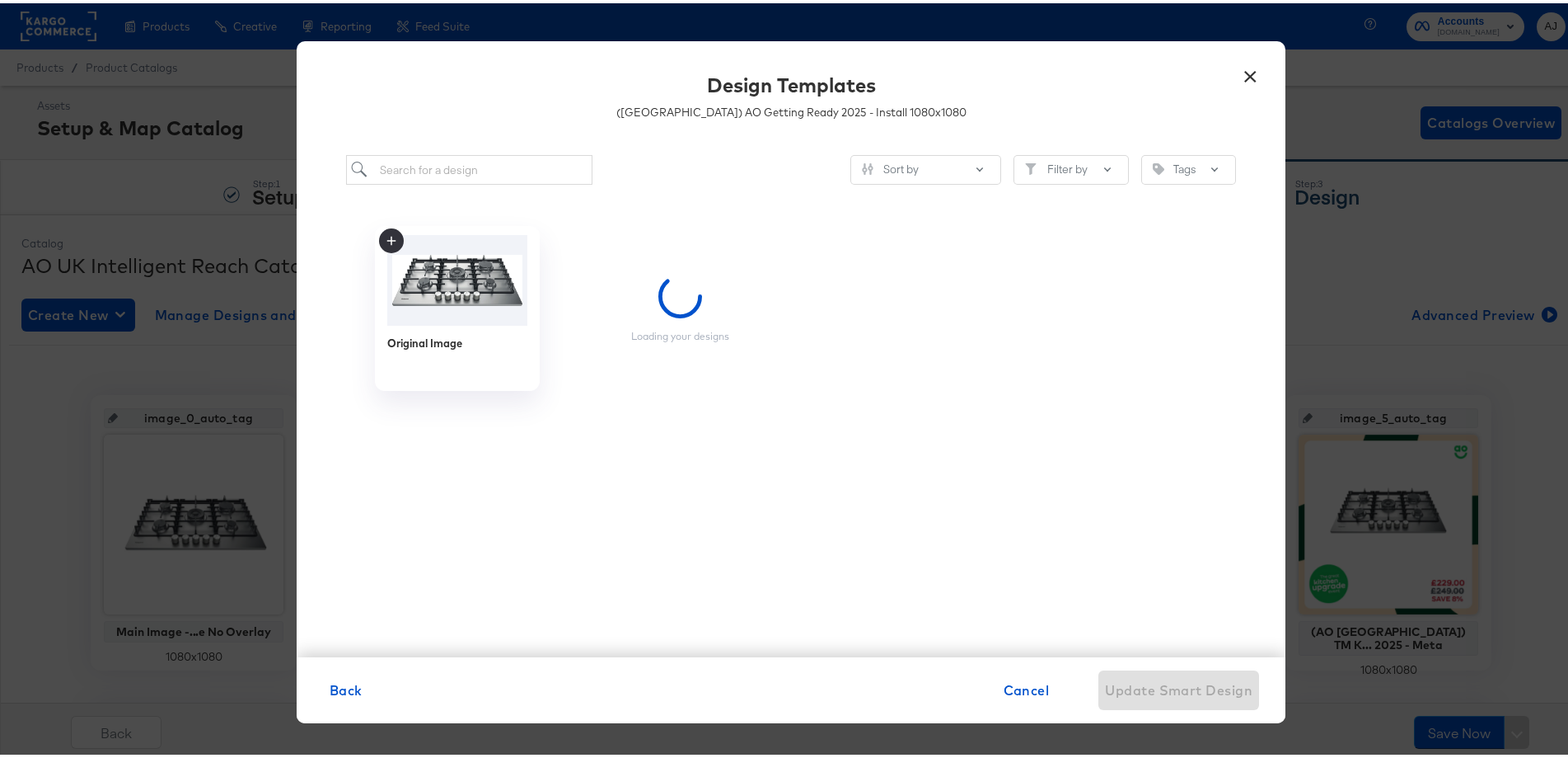
scroll to position [0, 0]
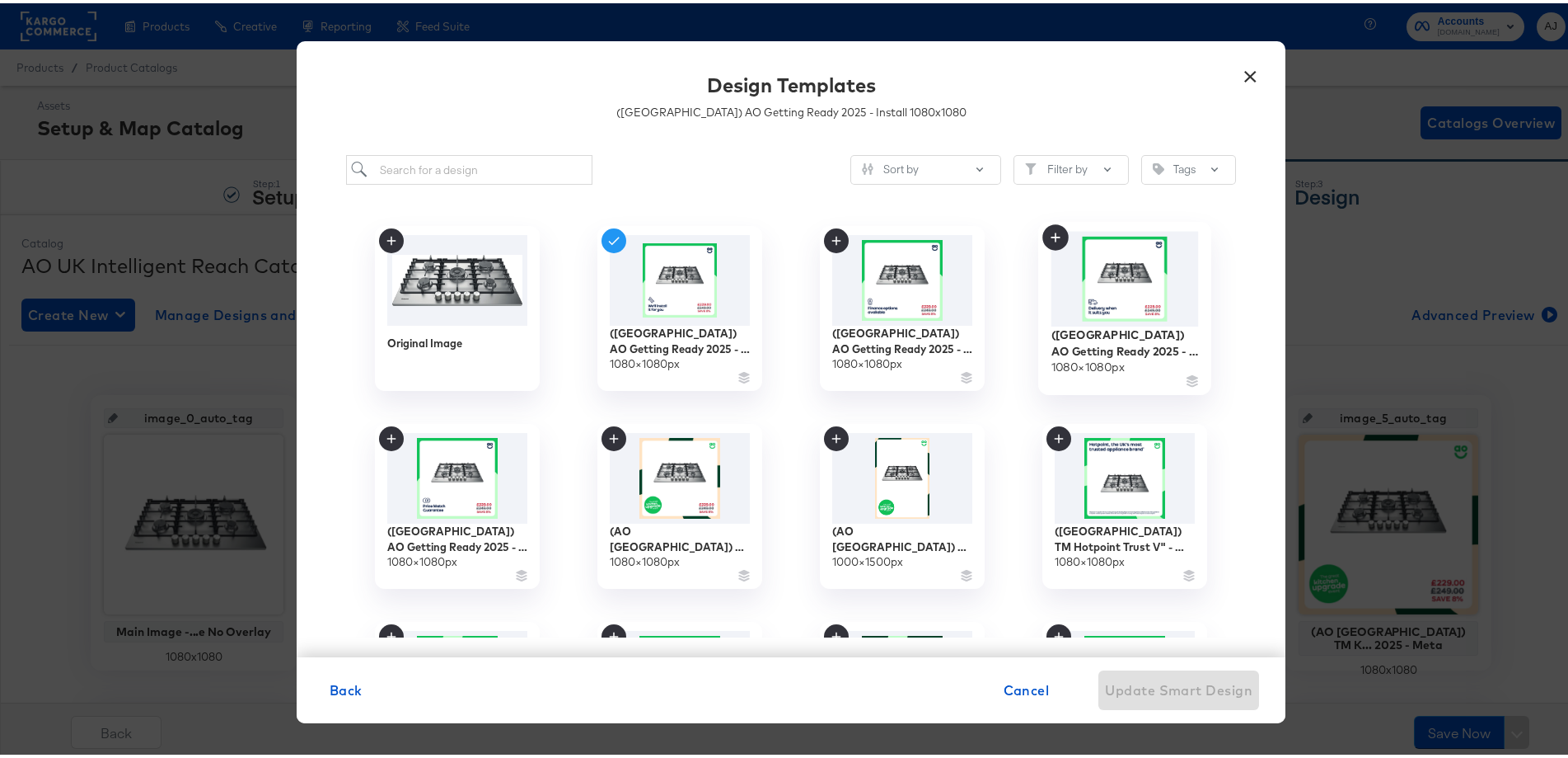
click at [1144, 290] on img at bounding box center [1125, 275] width 148 height 95
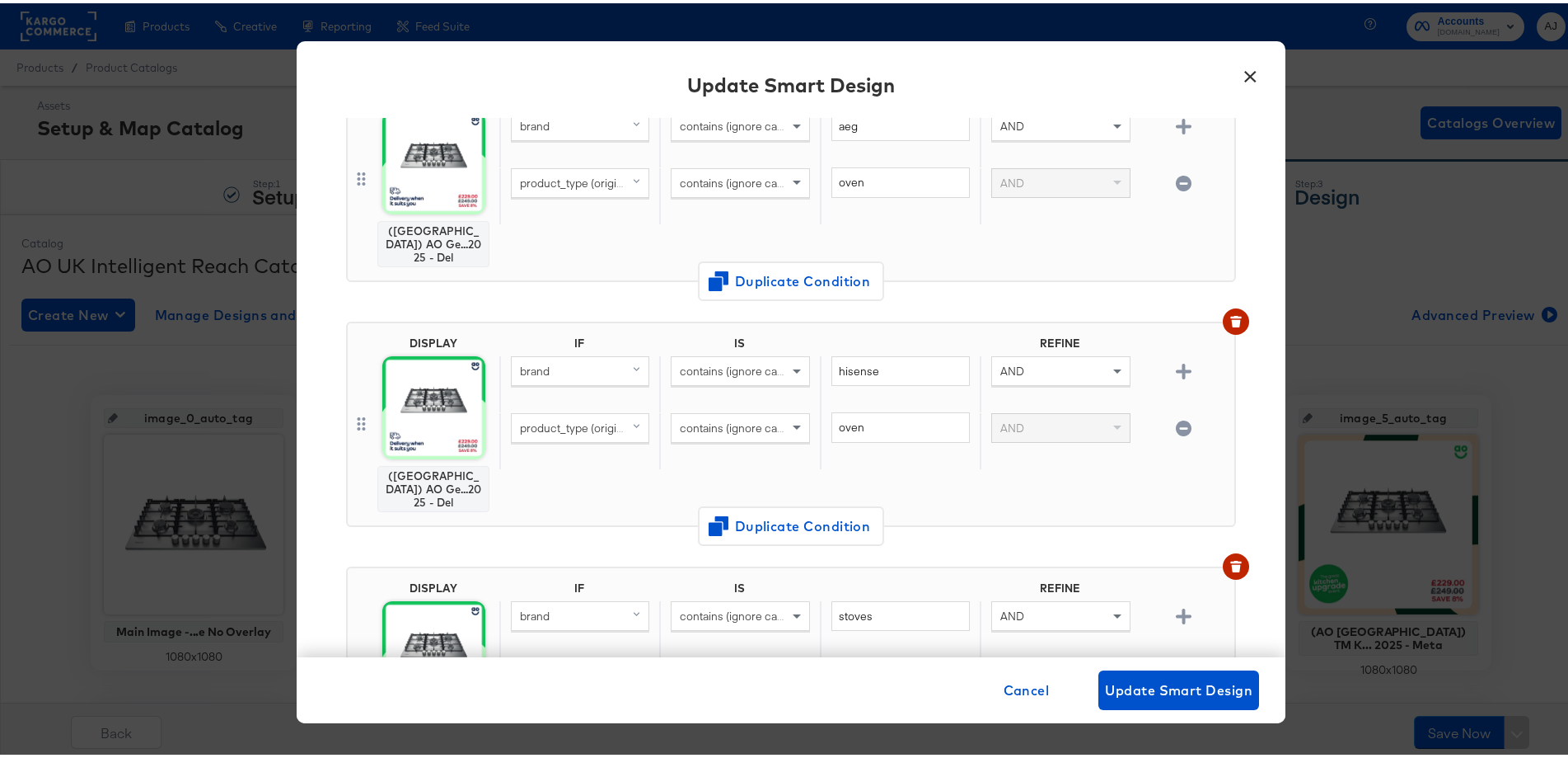
scroll to position [1402, 0]
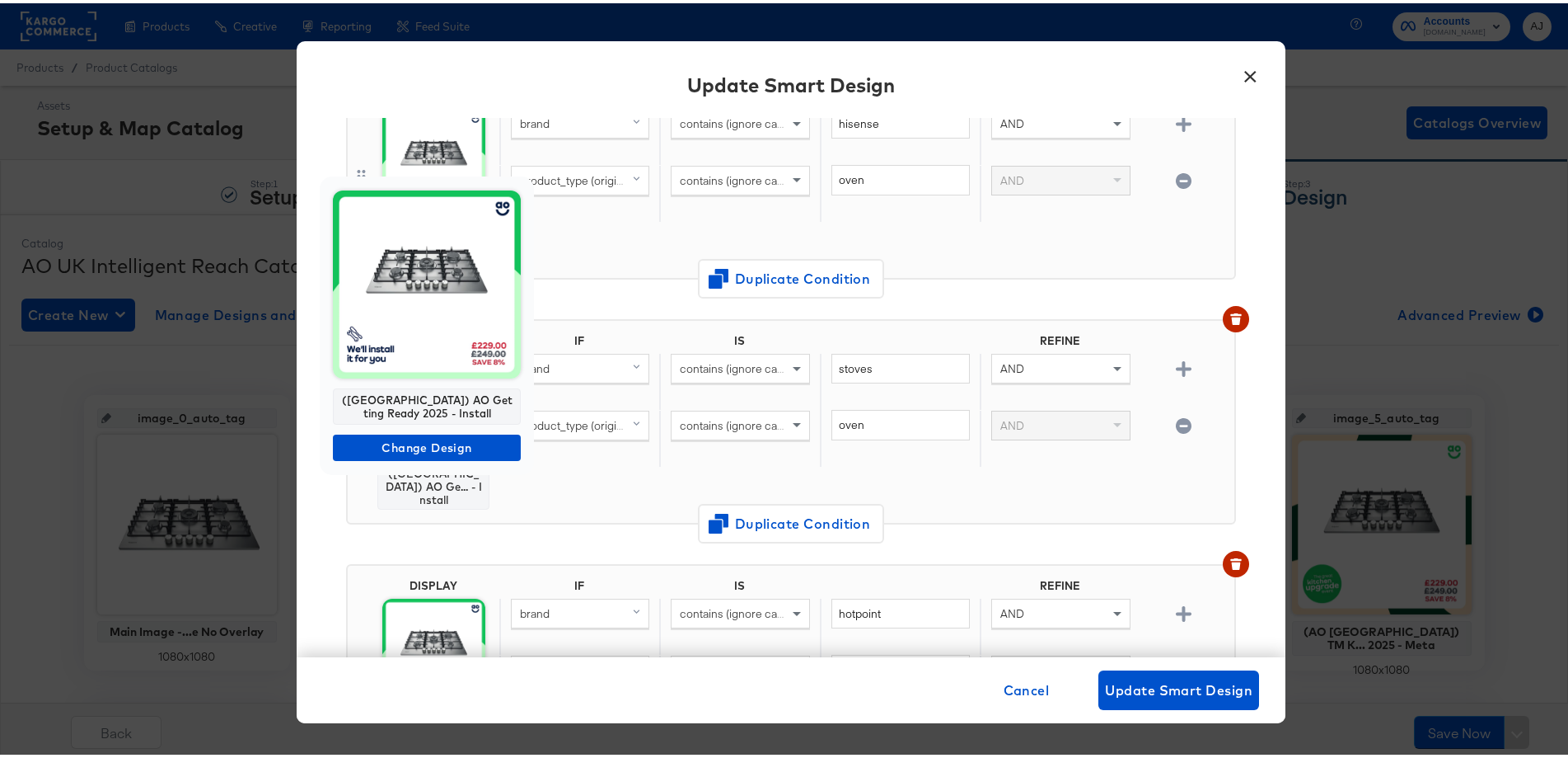
click at [402, 321] on img at bounding box center [427, 281] width 188 height 188
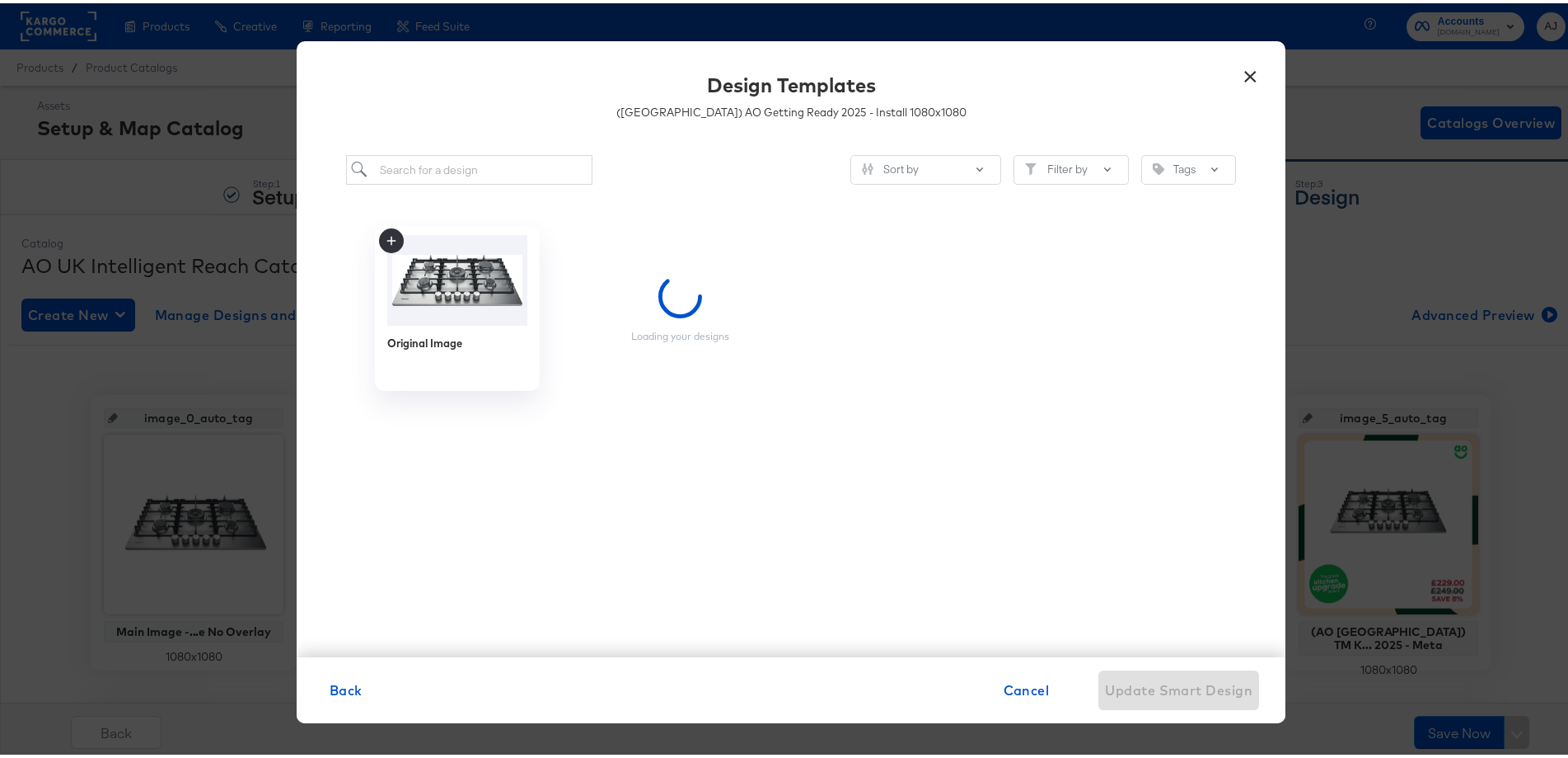
scroll to position [0, 0]
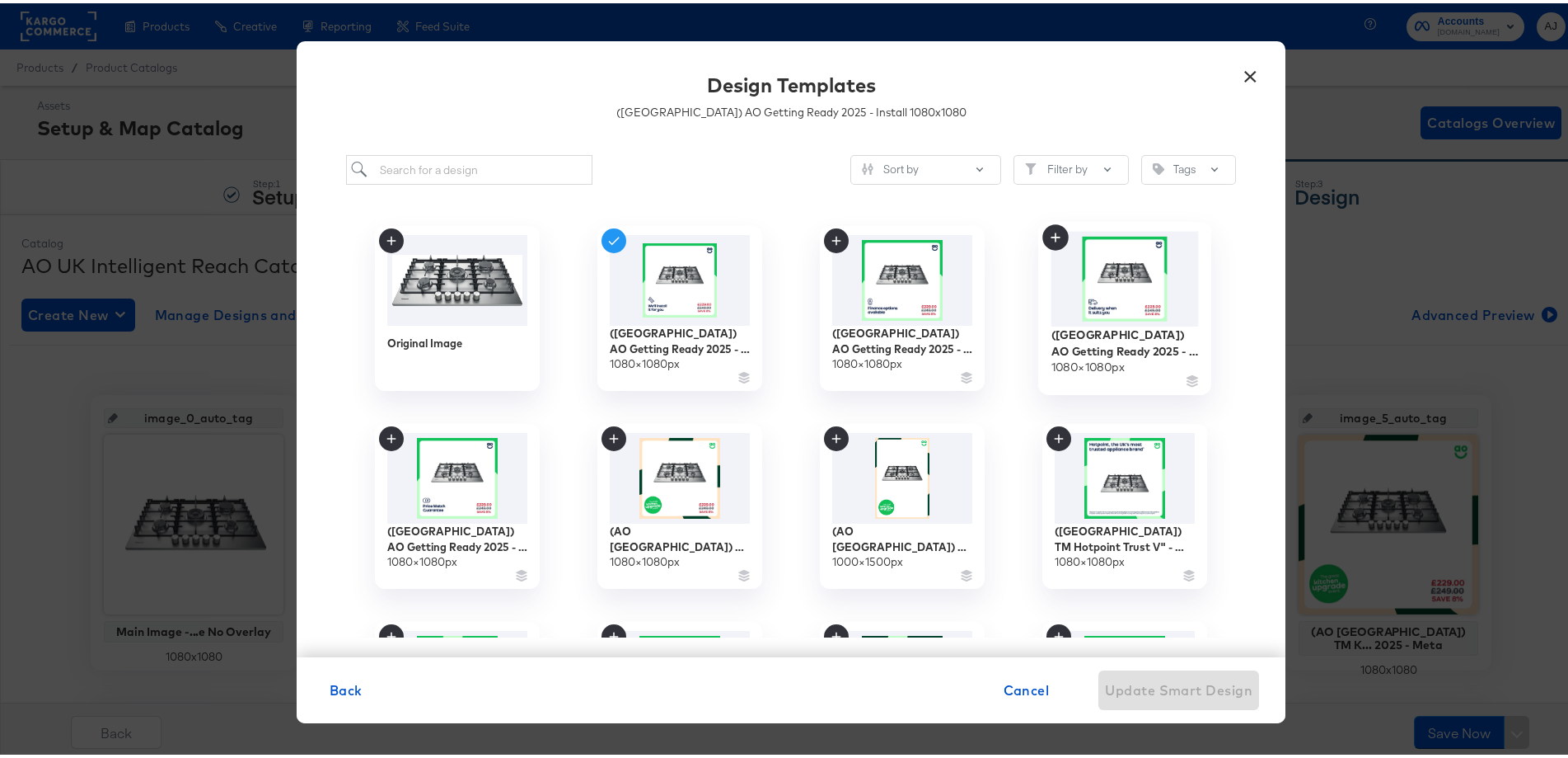
click at [1097, 305] on img at bounding box center [1125, 275] width 148 height 95
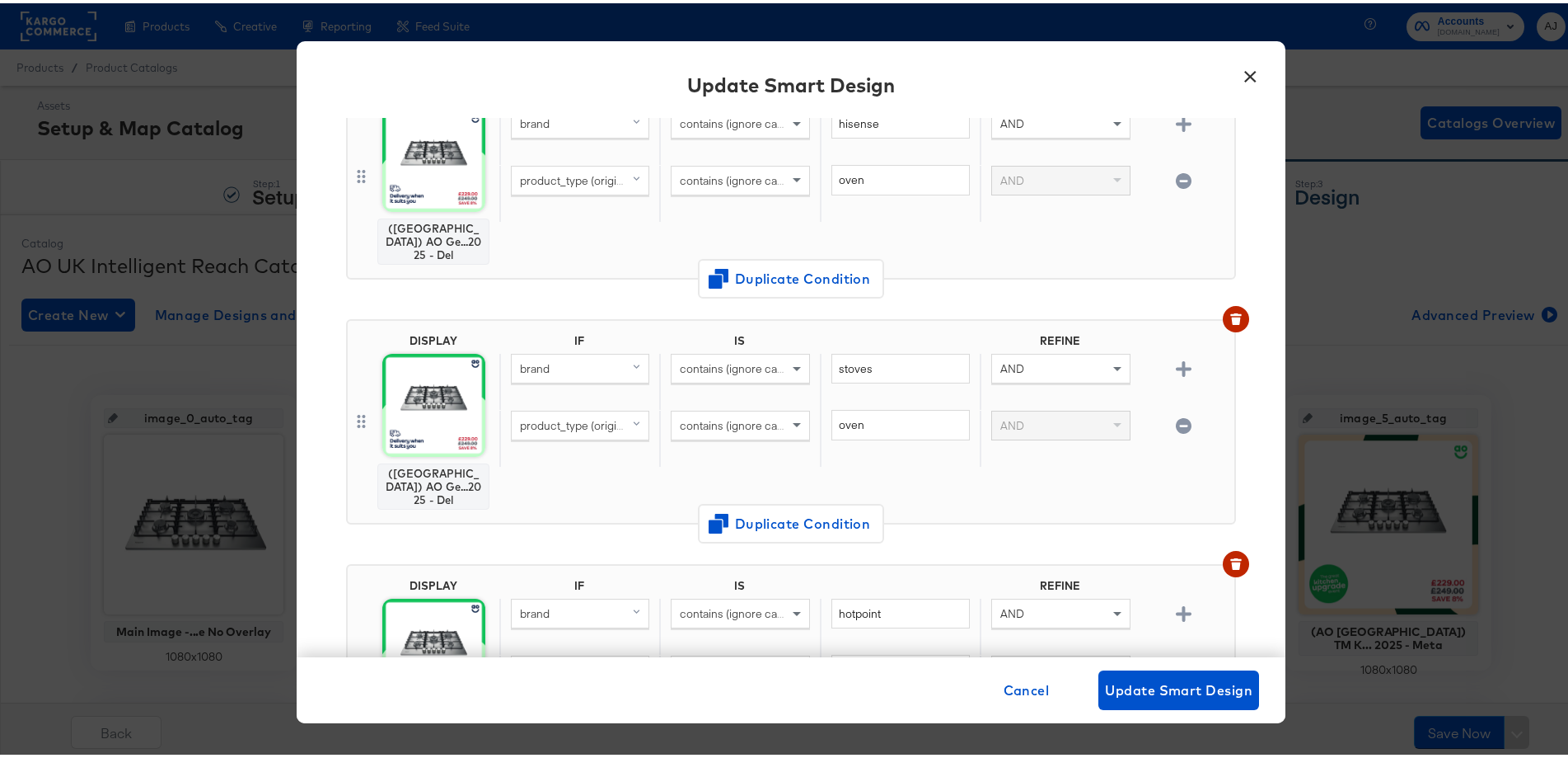
scroll to position [1649, 0]
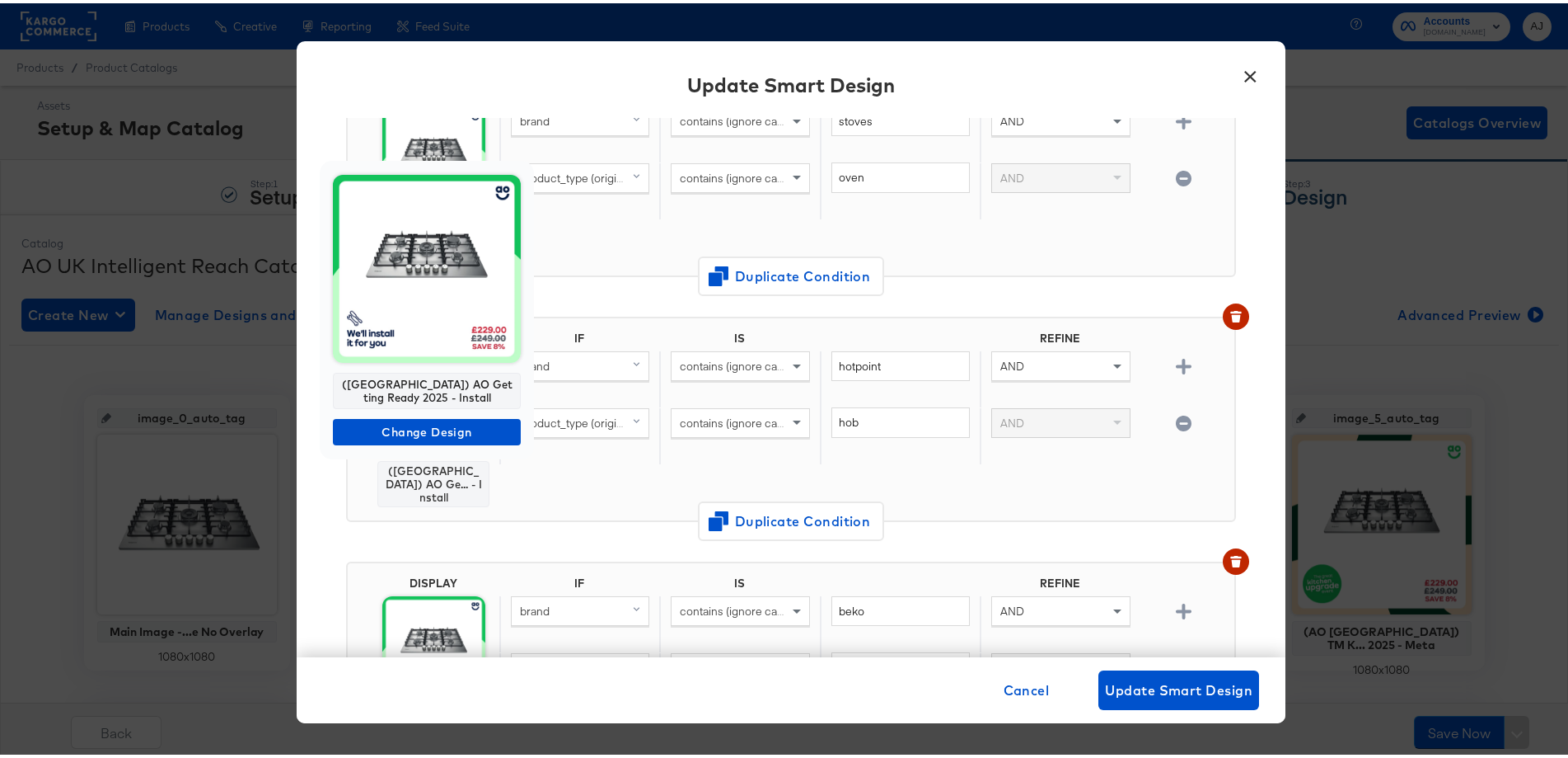
click at [437, 337] on div "(UK) AO Getting Ready 2025 - Install Change Design" at bounding box center [427, 307] width 214 height 299
click at [440, 437] on span "Change Design" at bounding box center [427, 429] width 175 height 21
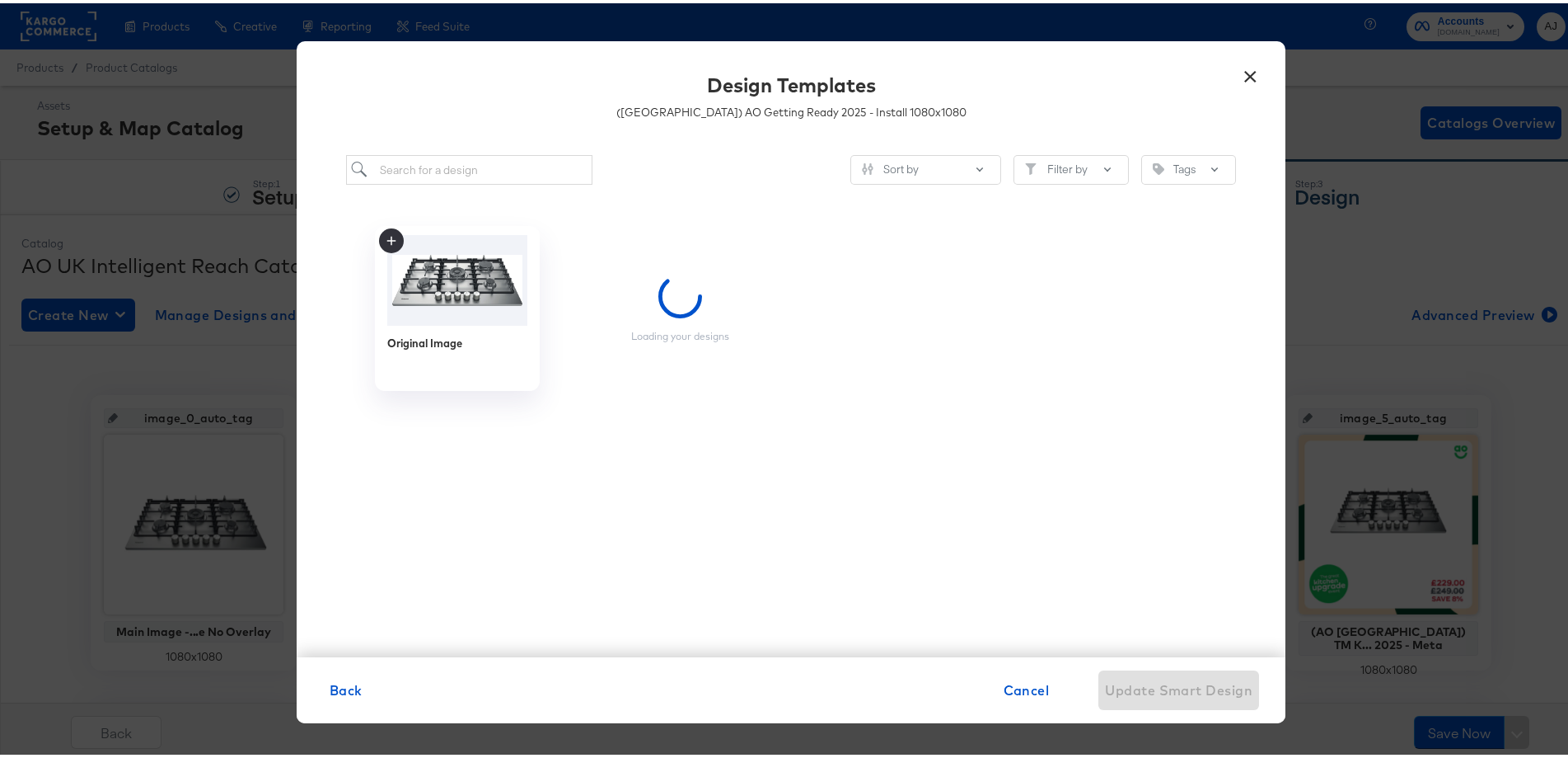
scroll to position [0, 0]
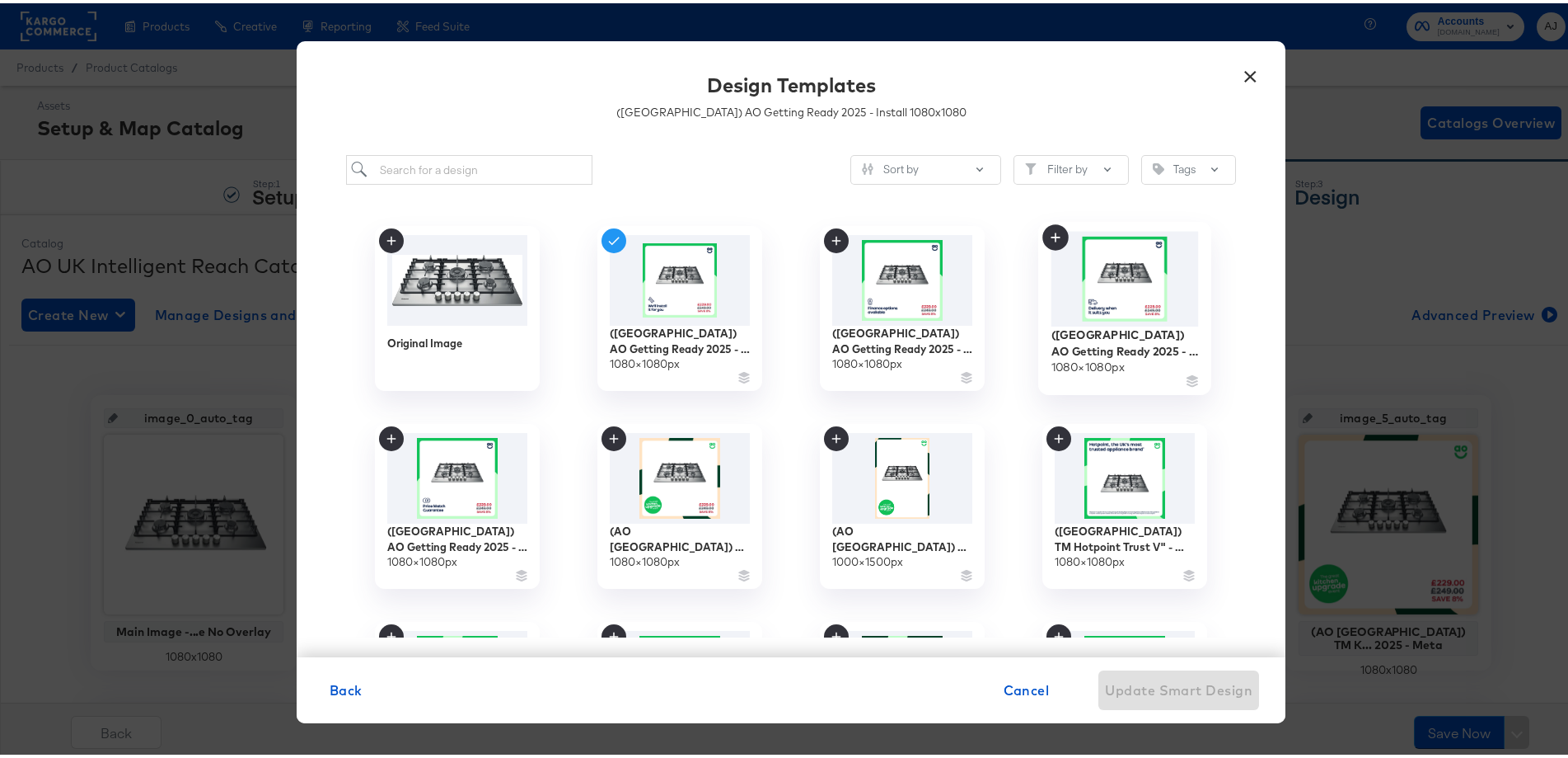
click at [1149, 299] on img at bounding box center [1125, 275] width 148 height 95
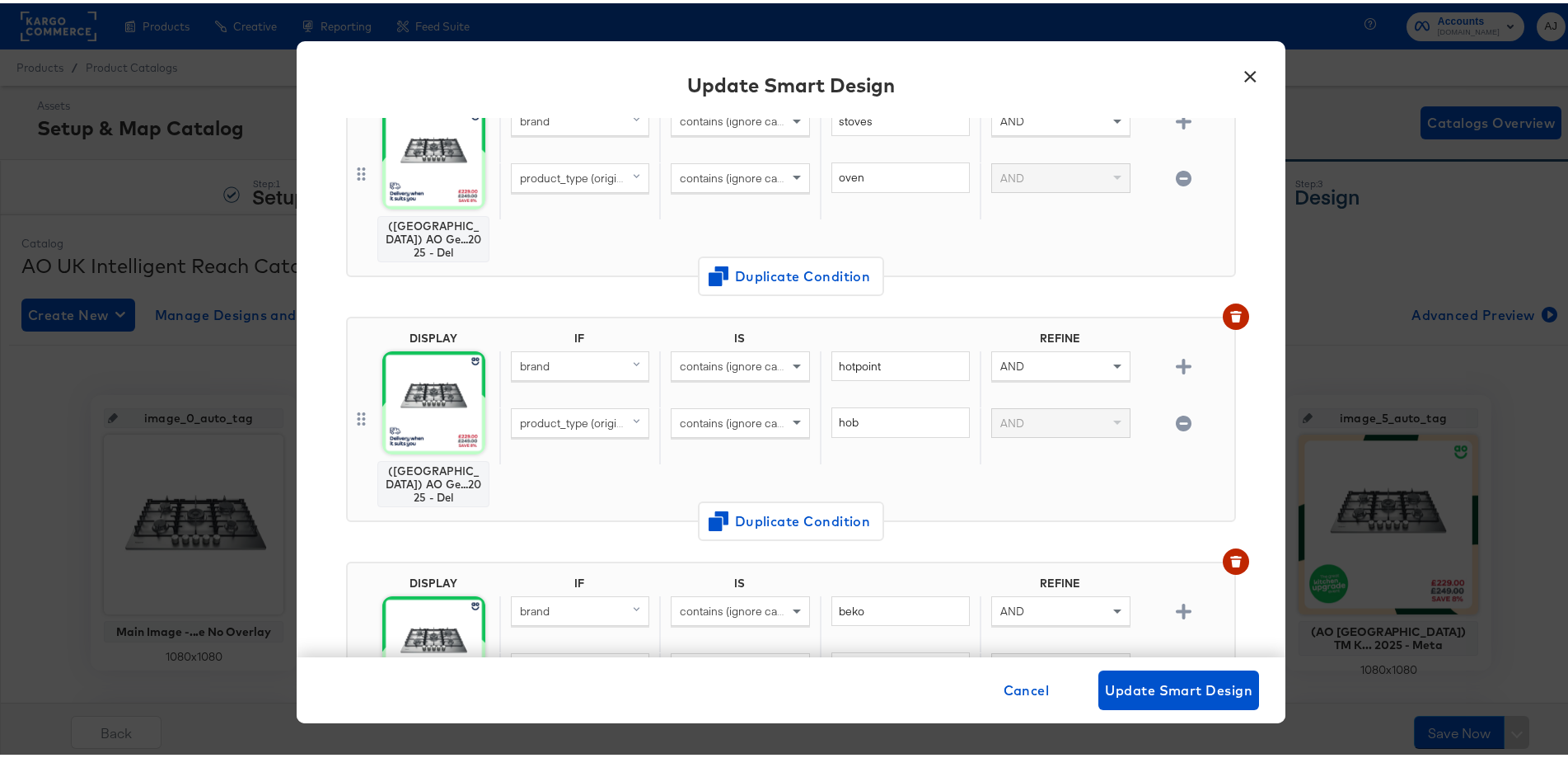
scroll to position [1897, 0]
click at [440, 346] on img at bounding box center [434, 397] width 103 height 103
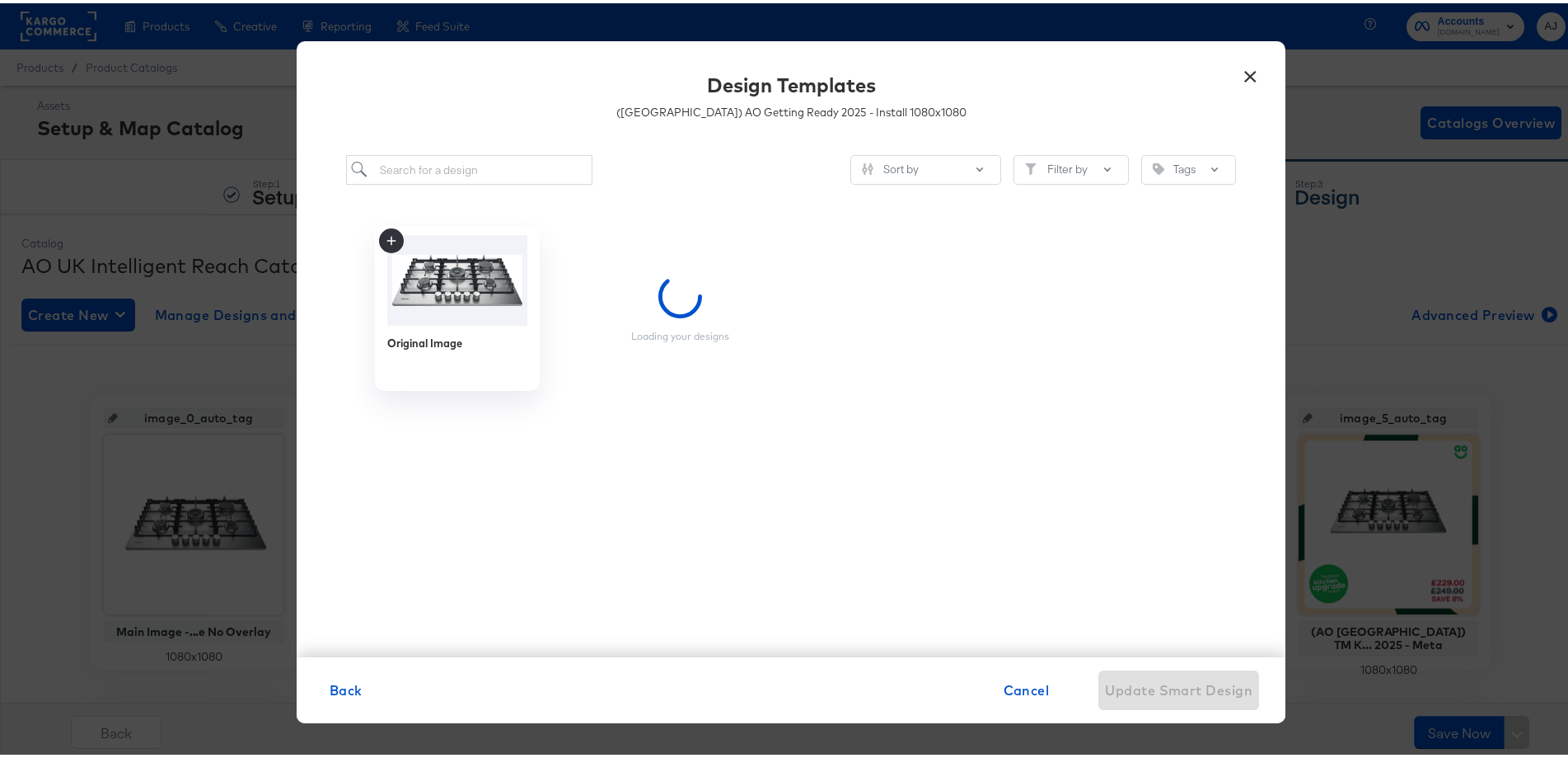
scroll to position [0, 0]
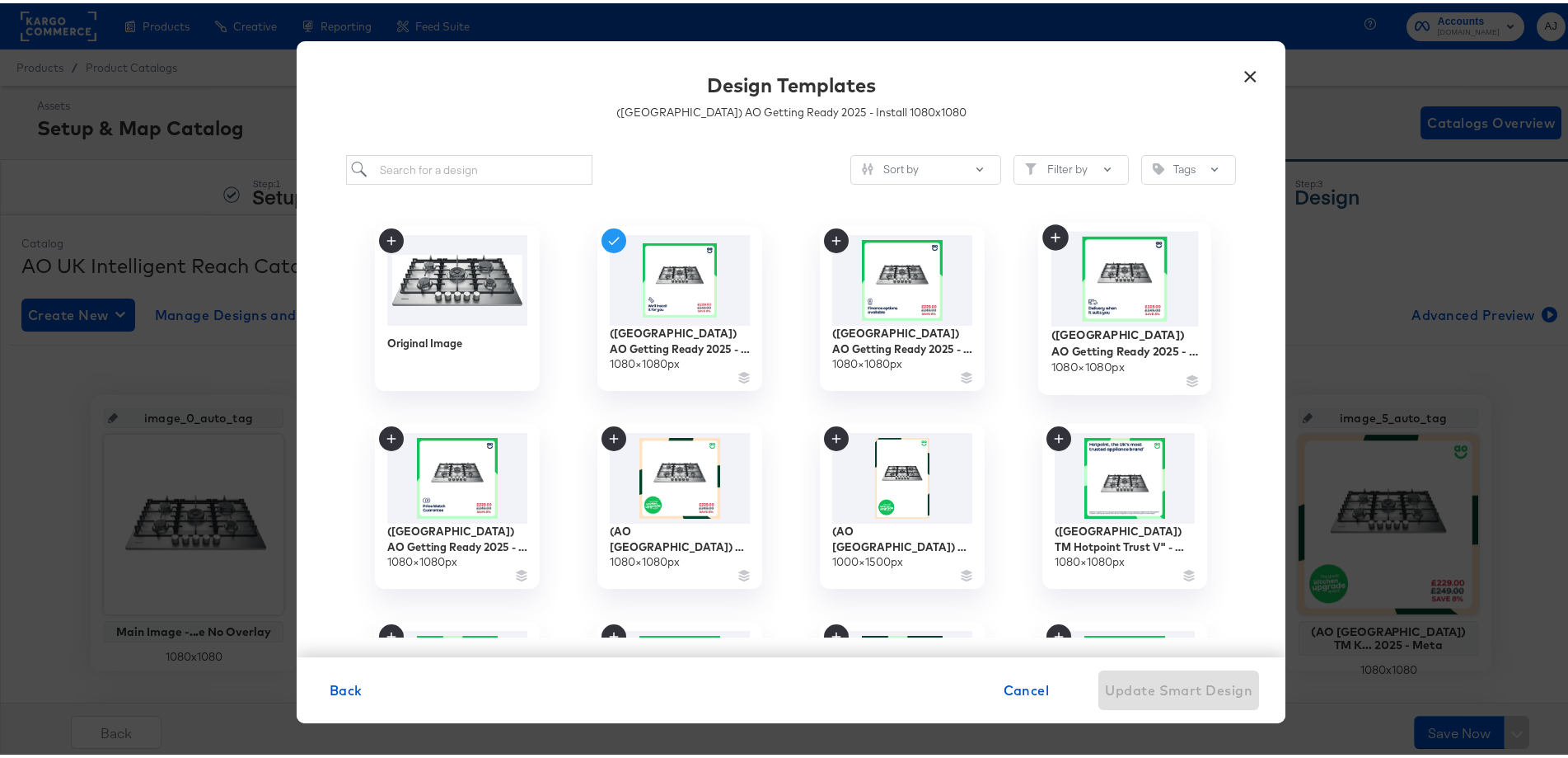
click at [1078, 277] on img at bounding box center [1125, 275] width 148 height 95
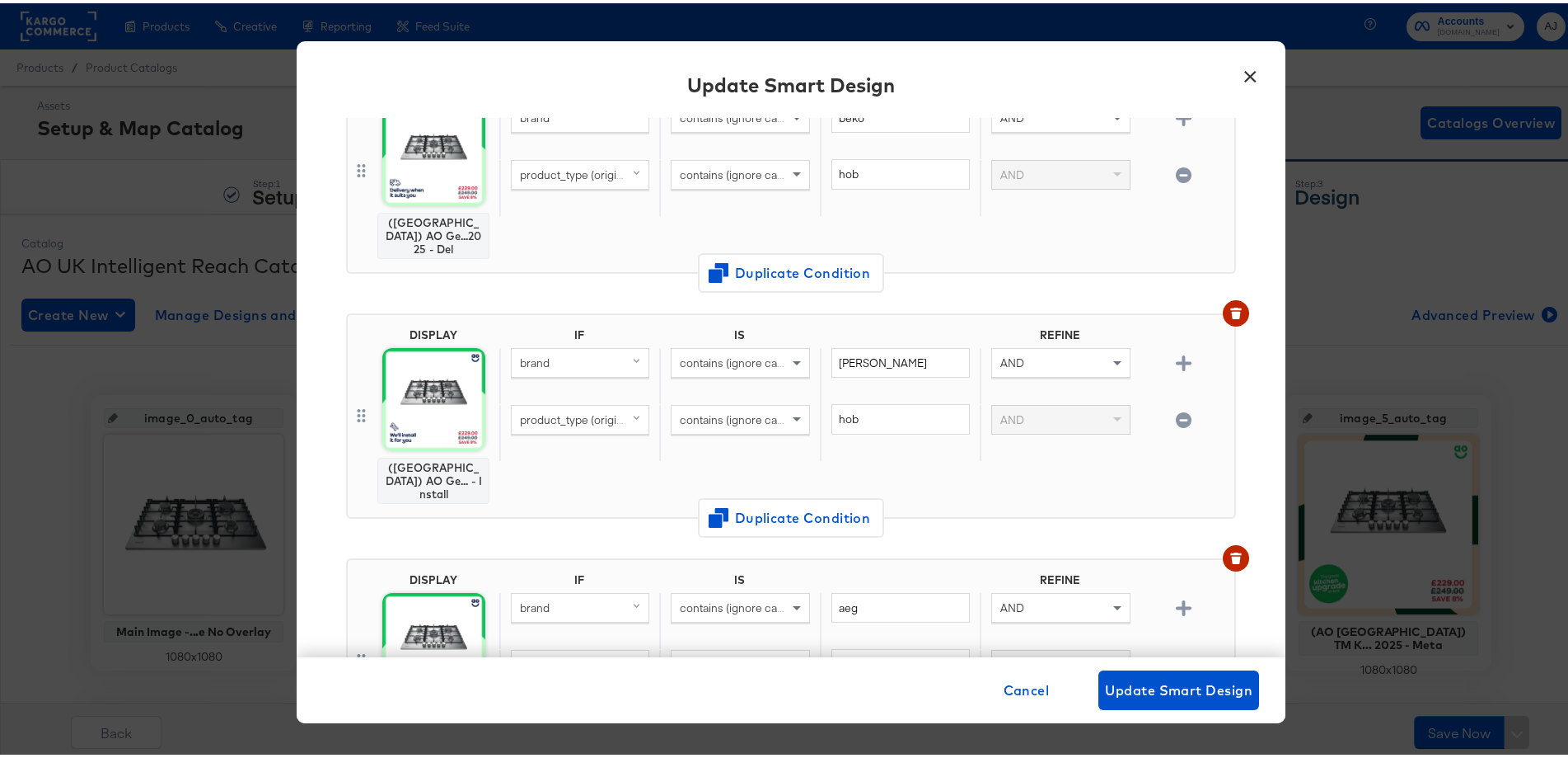
scroll to position [2144, 0]
click at [436, 284] on body "Products Products Product Catalogs Enhance Your Product Catalog, Map Them to Pu…" at bounding box center [790, 547] width 1582 height 1095
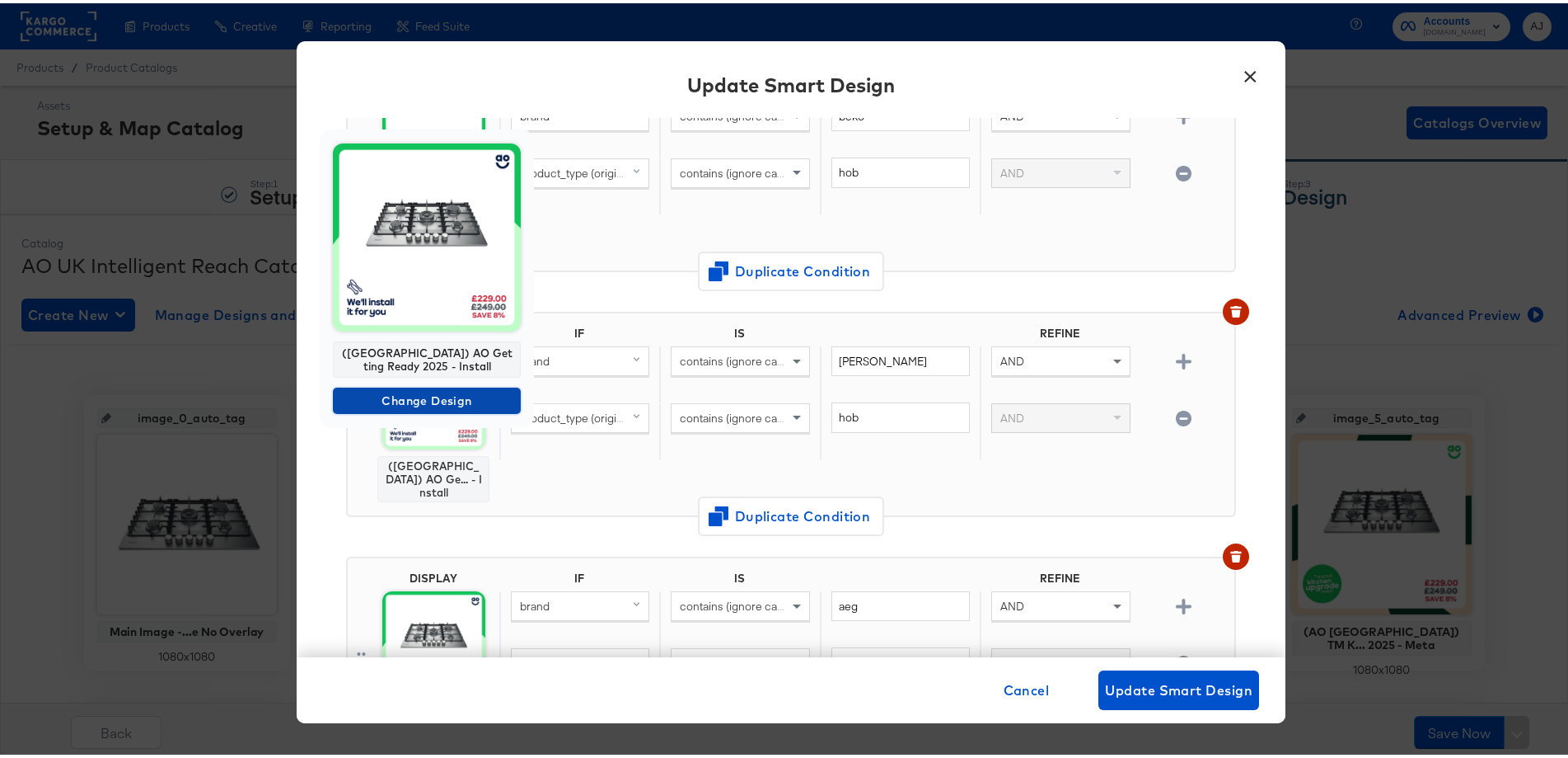
click at [443, 406] on span "Change Design" at bounding box center [427, 398] width 175 height 21
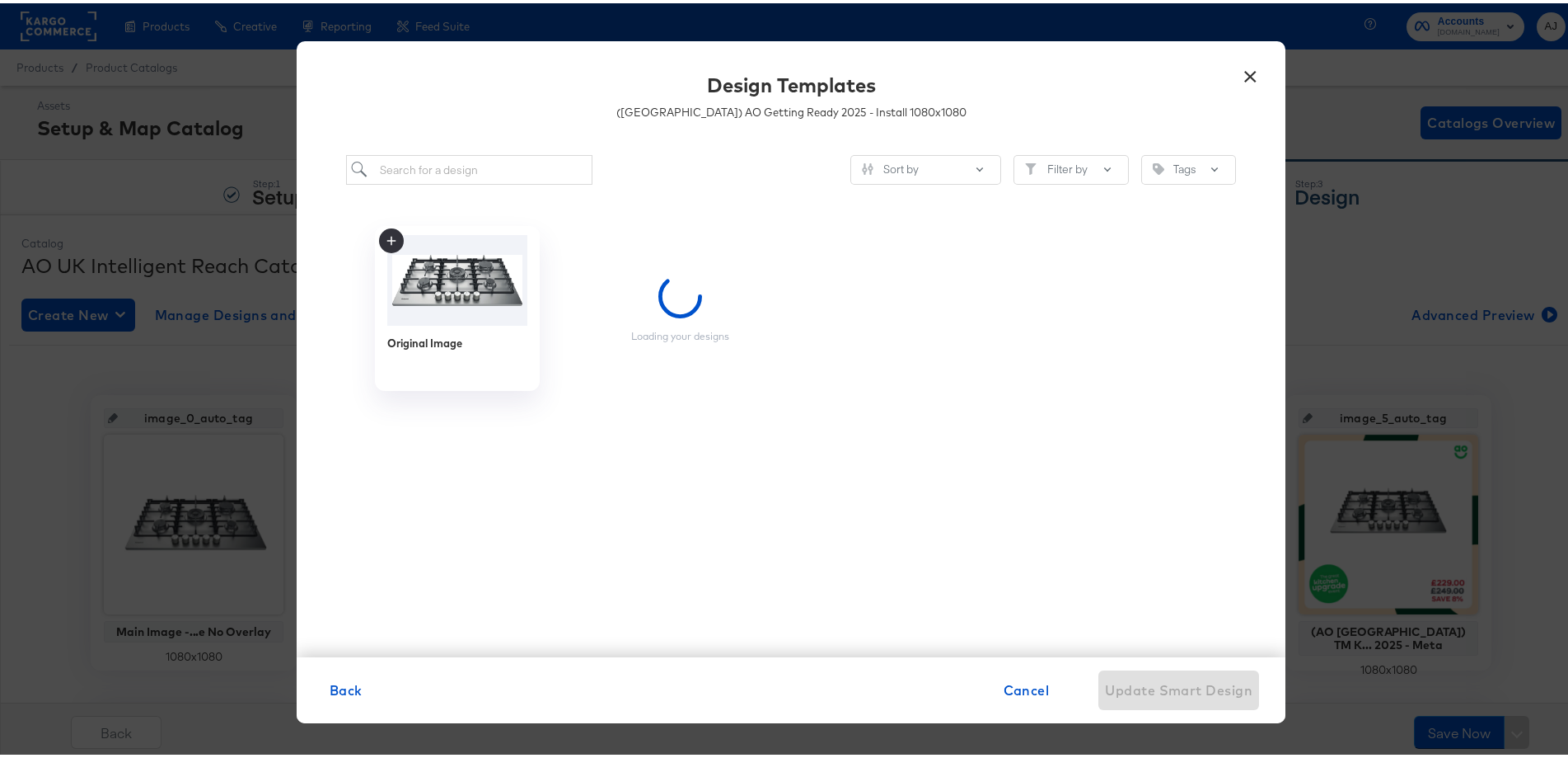
scroll to position [0, 0]
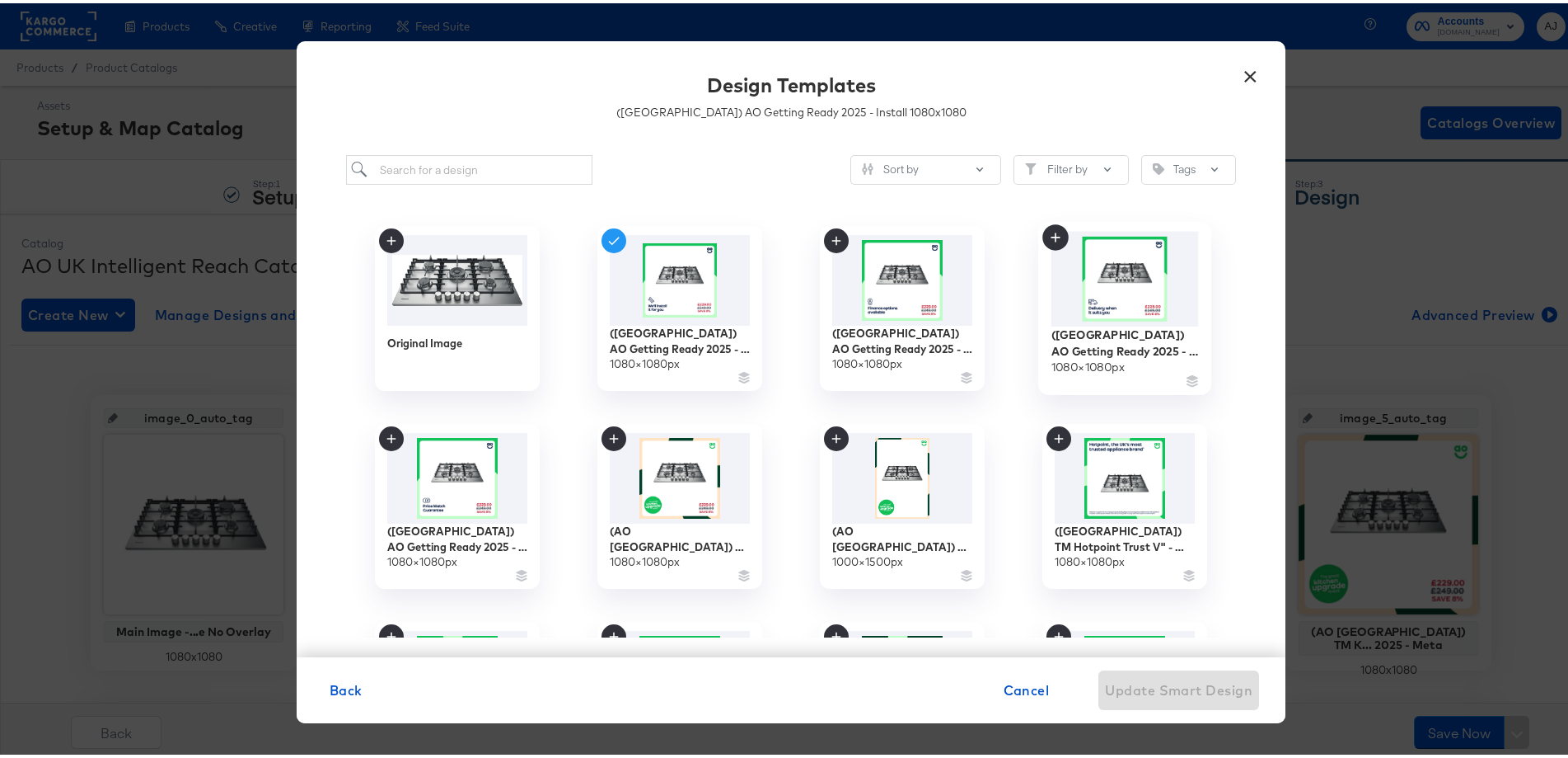
click at [1172, 313] on img at bounding box center [1125, 275] width 148 height 95
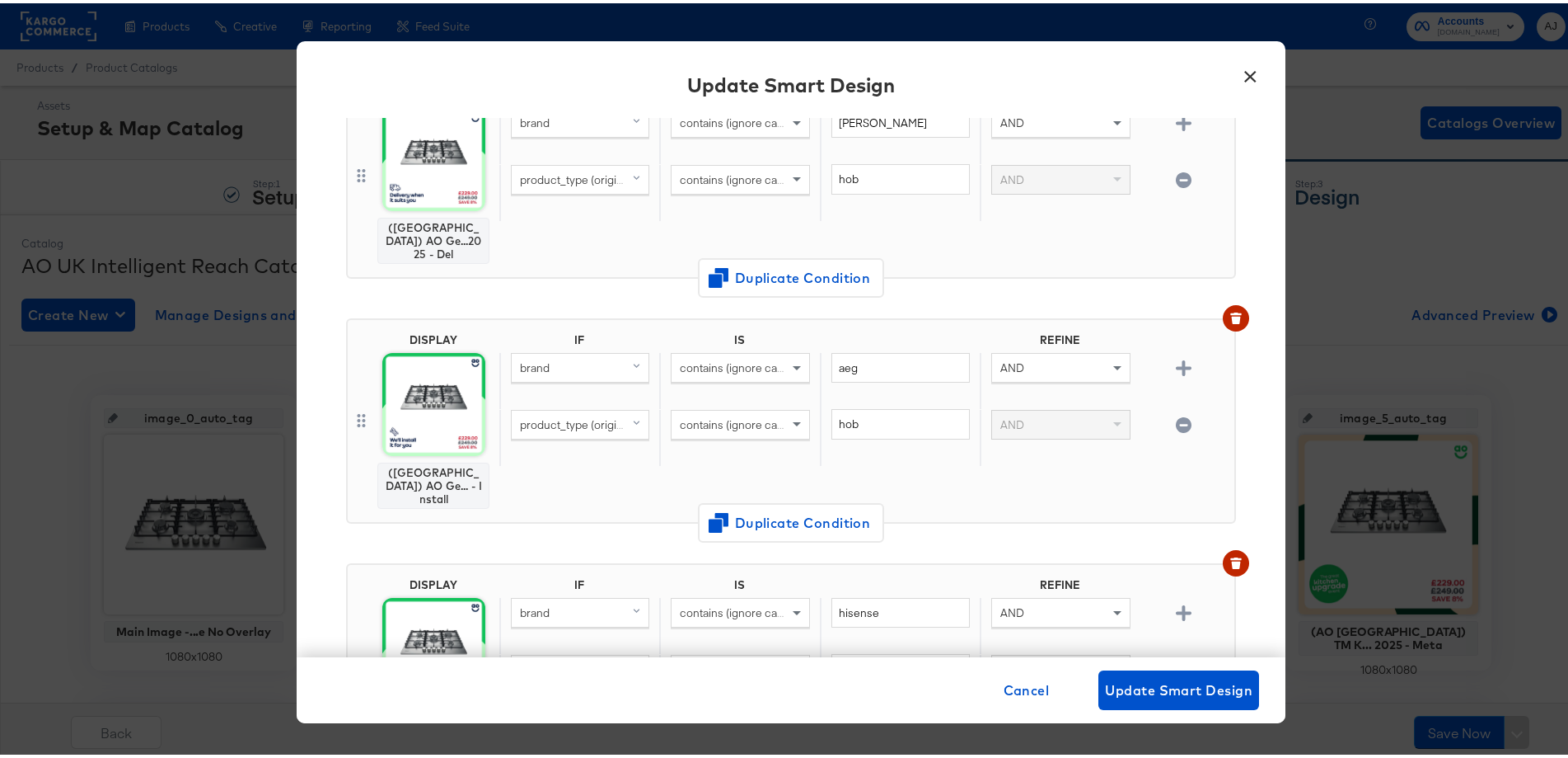
scroll to position [2391, 0]
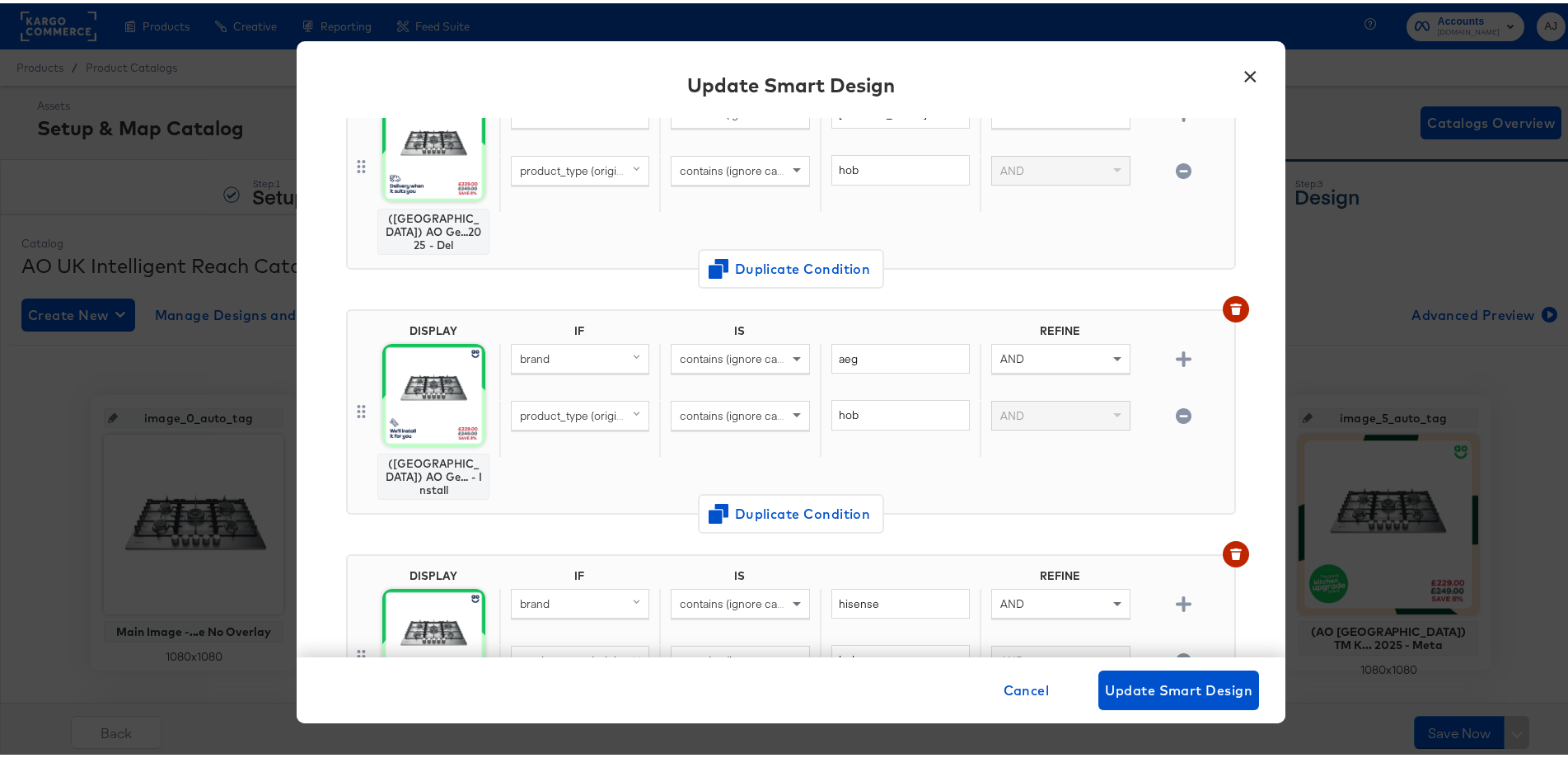
click at [440, 341] on img at bounding box center [434, 392] width 103 height 103
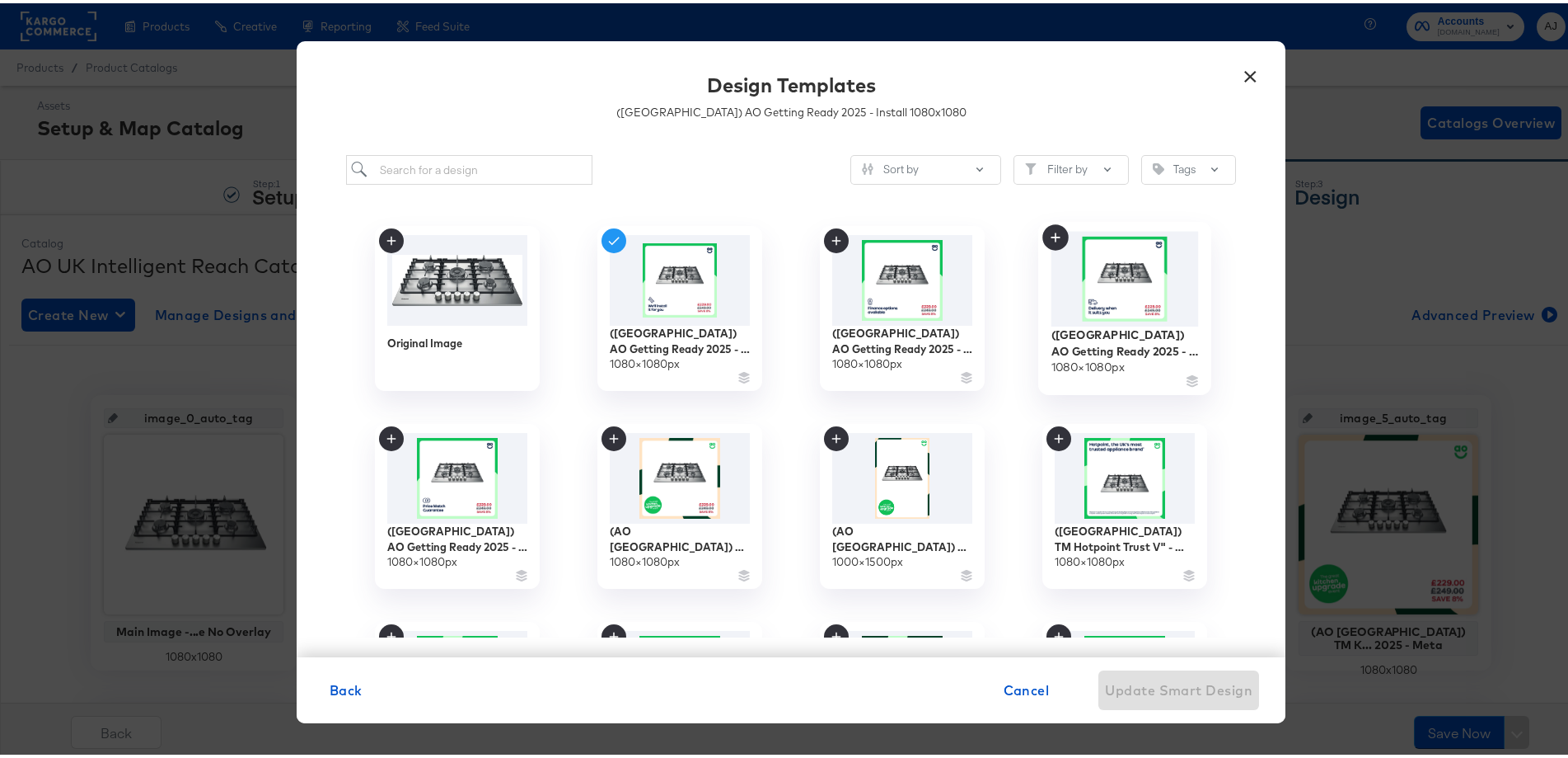
click at [1144, 310] on img at bounding box center [1125, 275] width 148 height 95
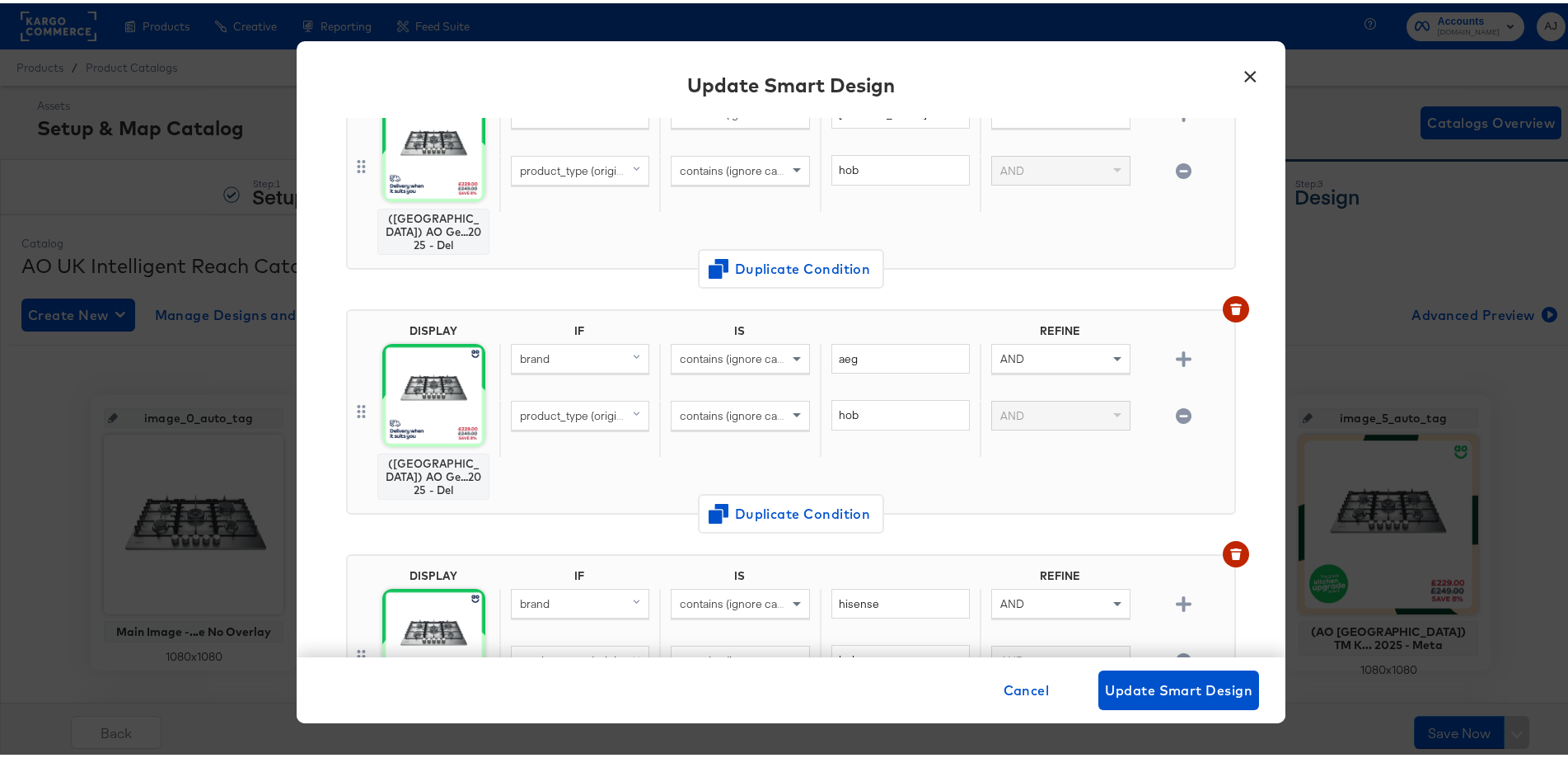
scroll to position [2556, 0]
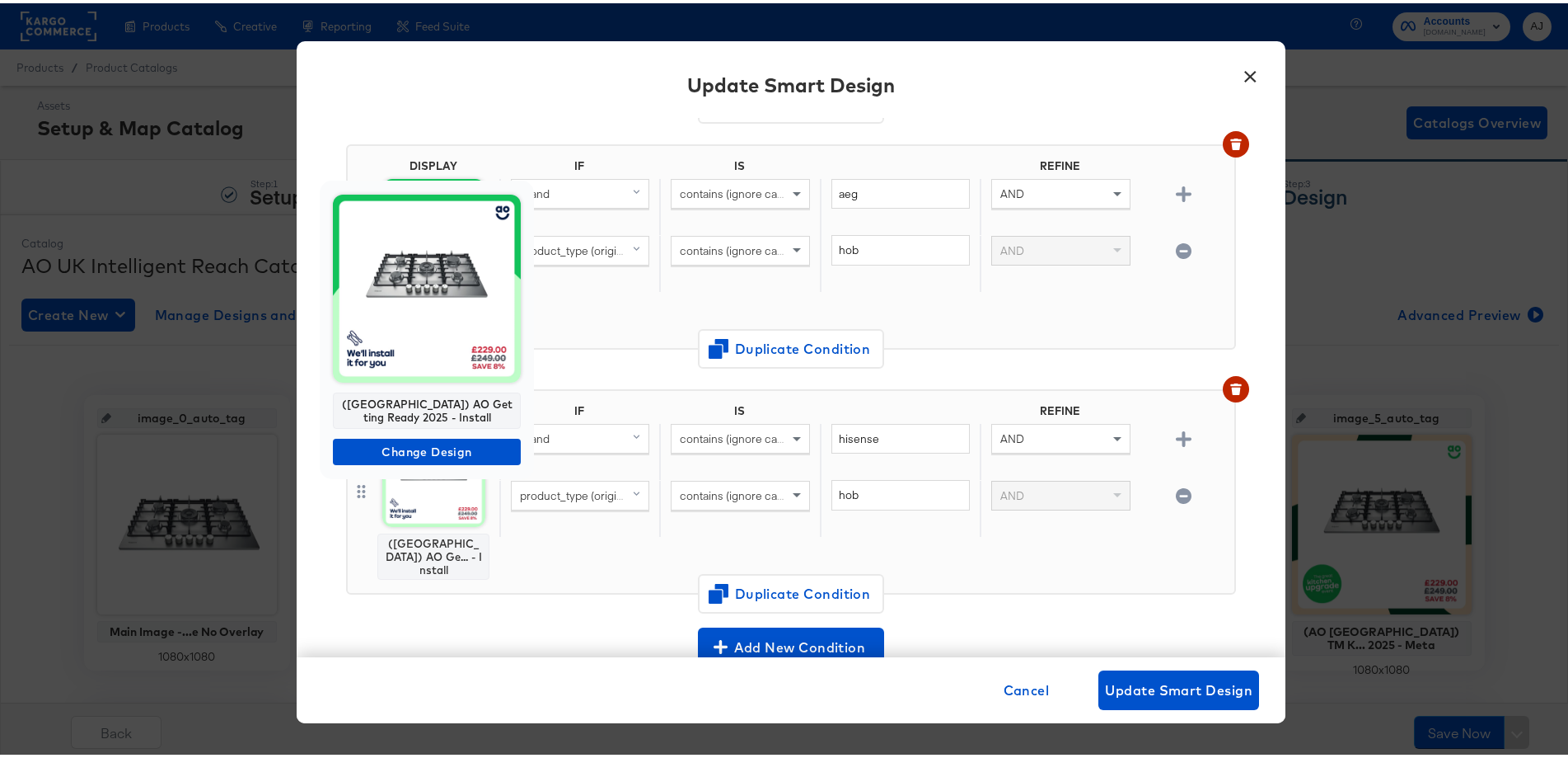
click at [429, 341] on img at bounding box center [427, 285] width 188 height 188
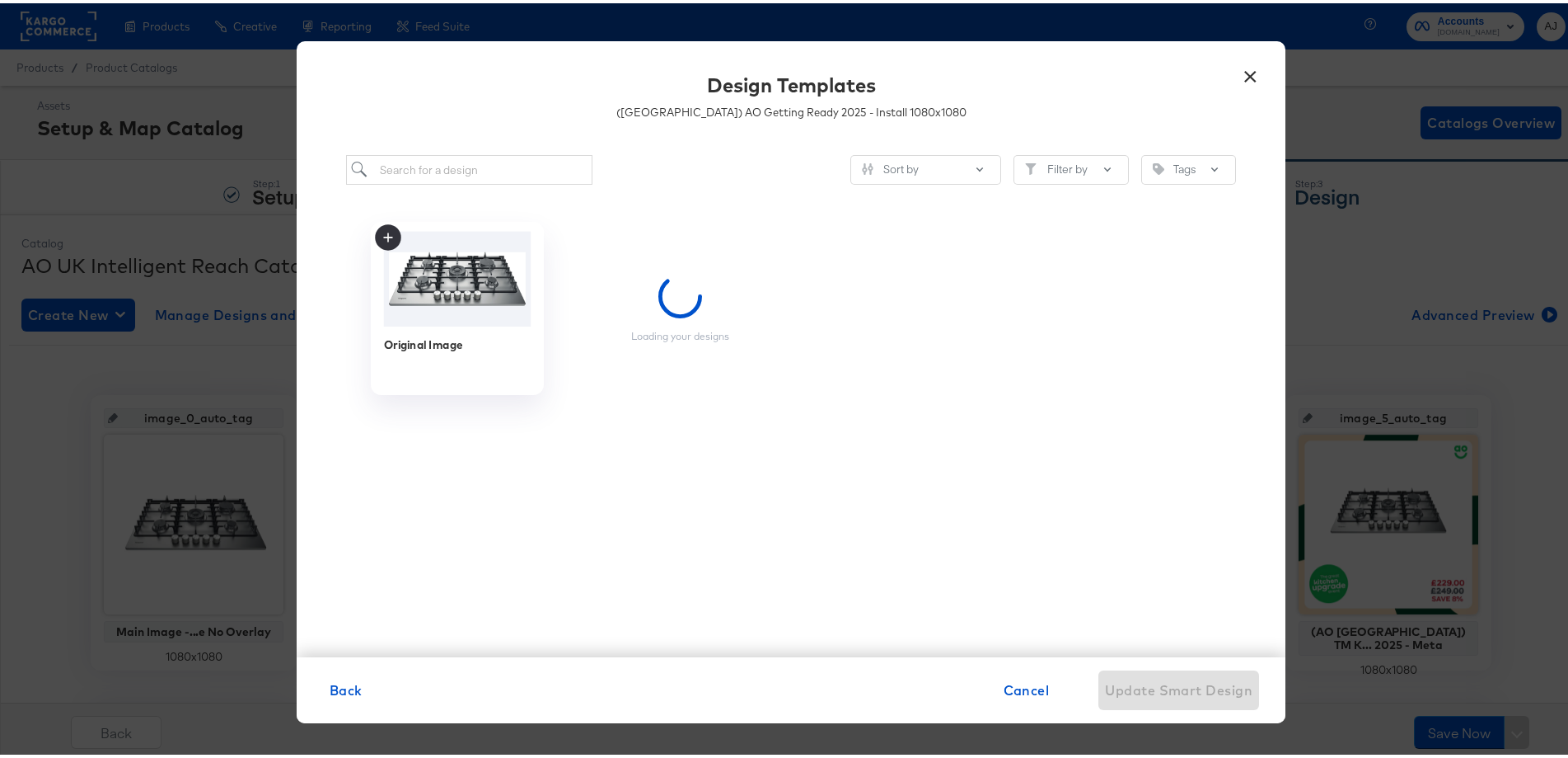
scroll to position [0, 0]
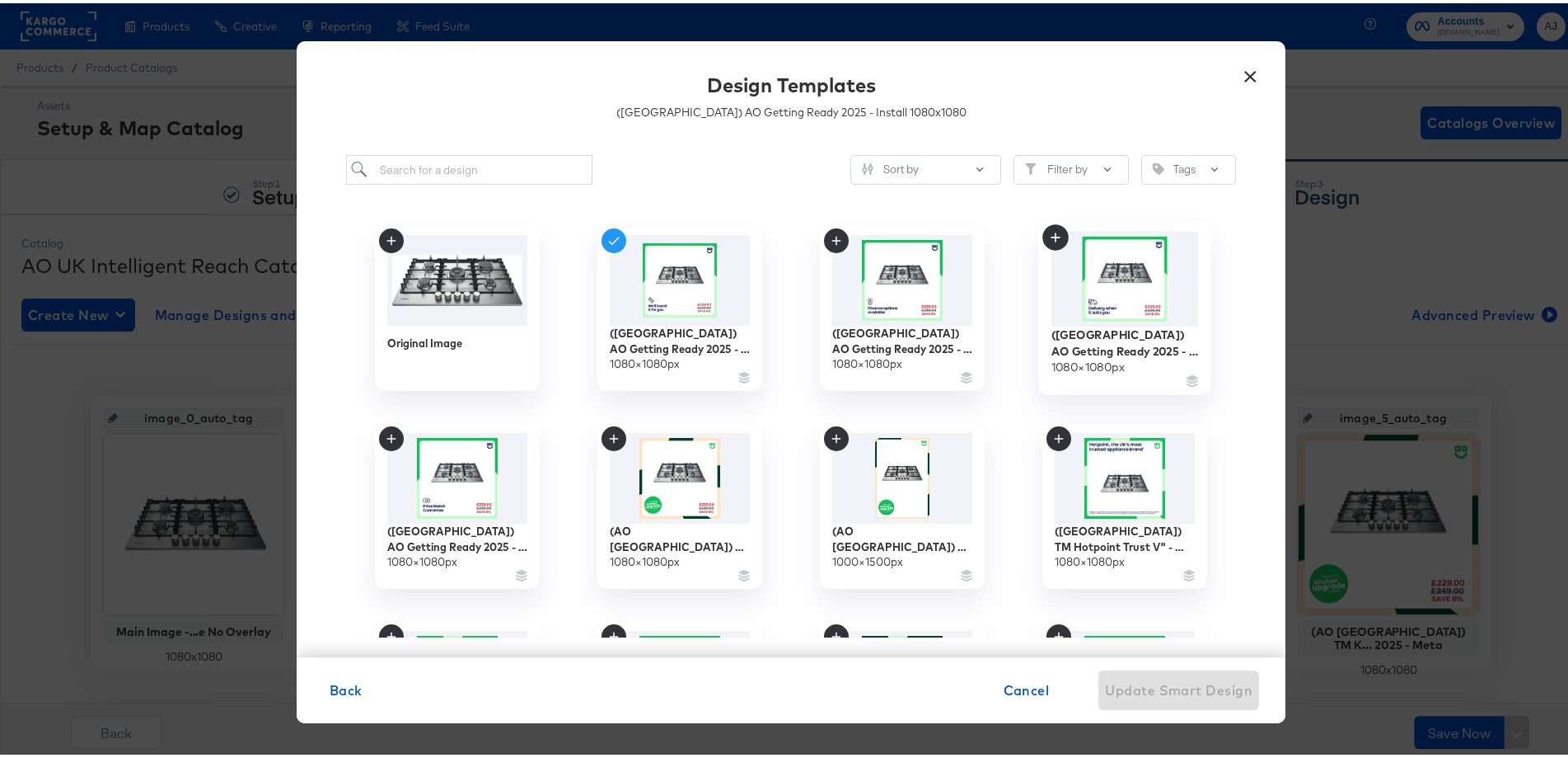
click at [1073, 303] on img at bounding box center [1125, 275] width 148 height 95
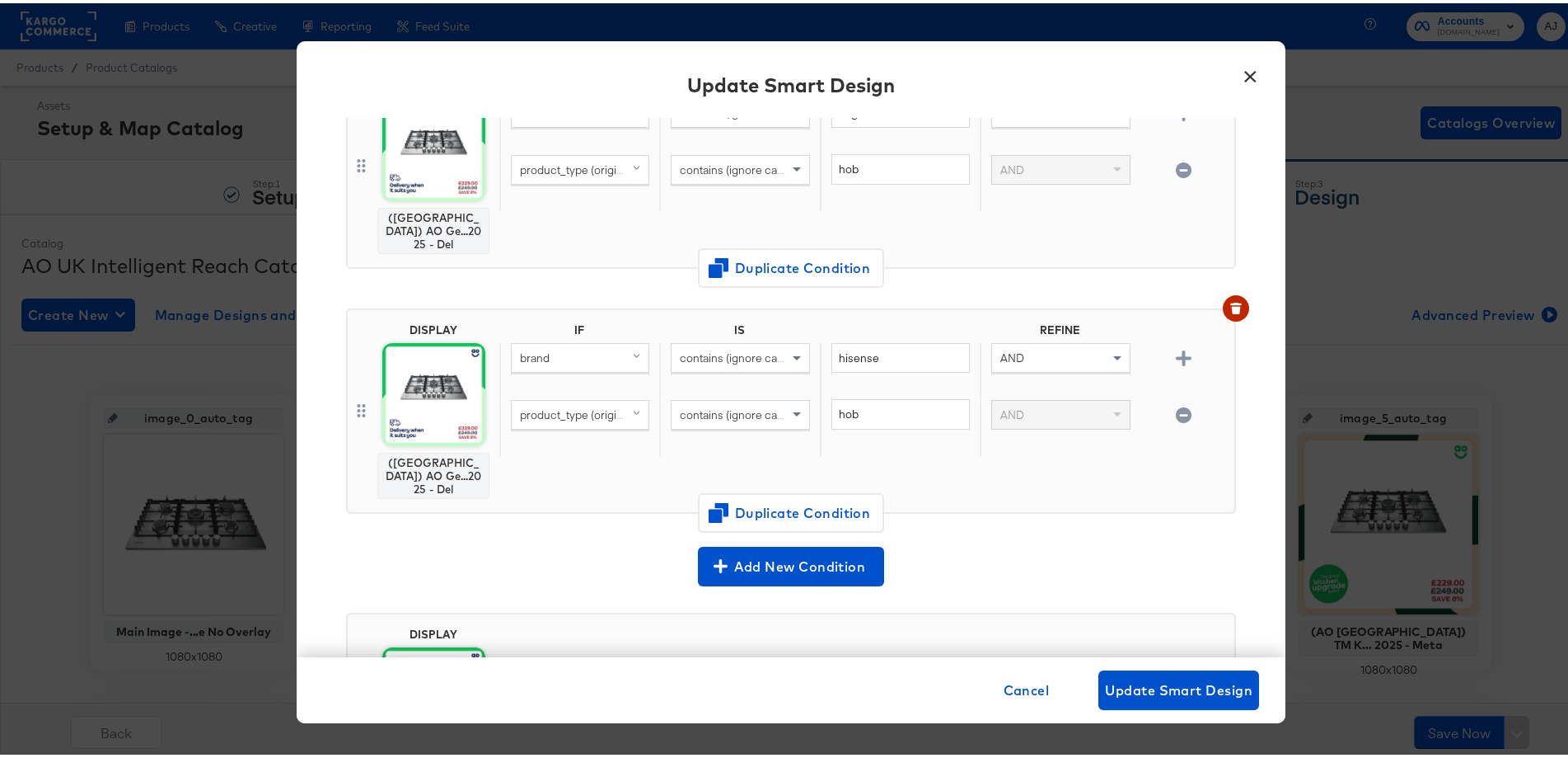
scroll to position [2639, 0]
click at [1025, 691] on span "Cancel" at bounding box center [1026, 686] width 46 height 23
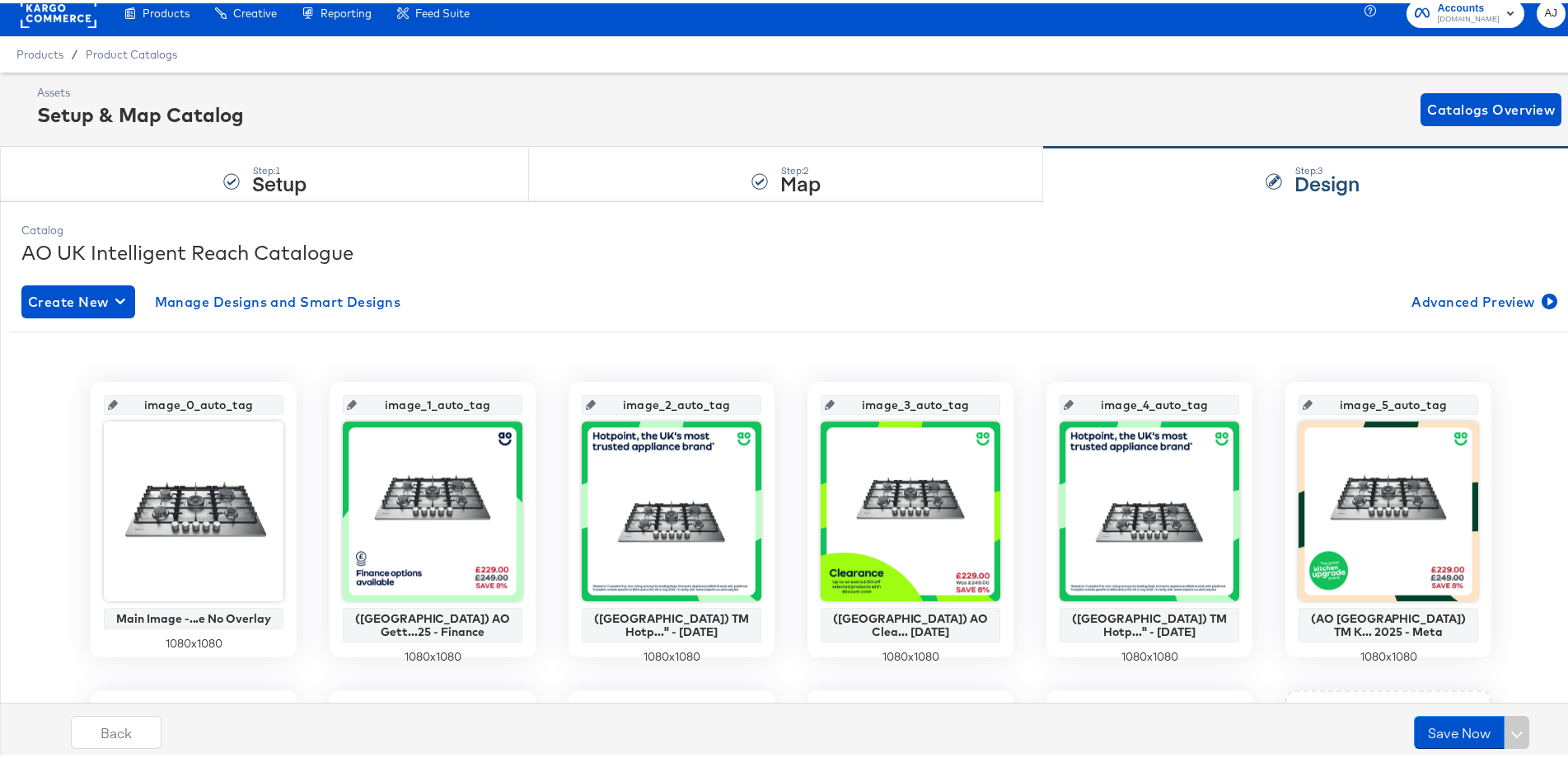
scroll to position [0, 0]
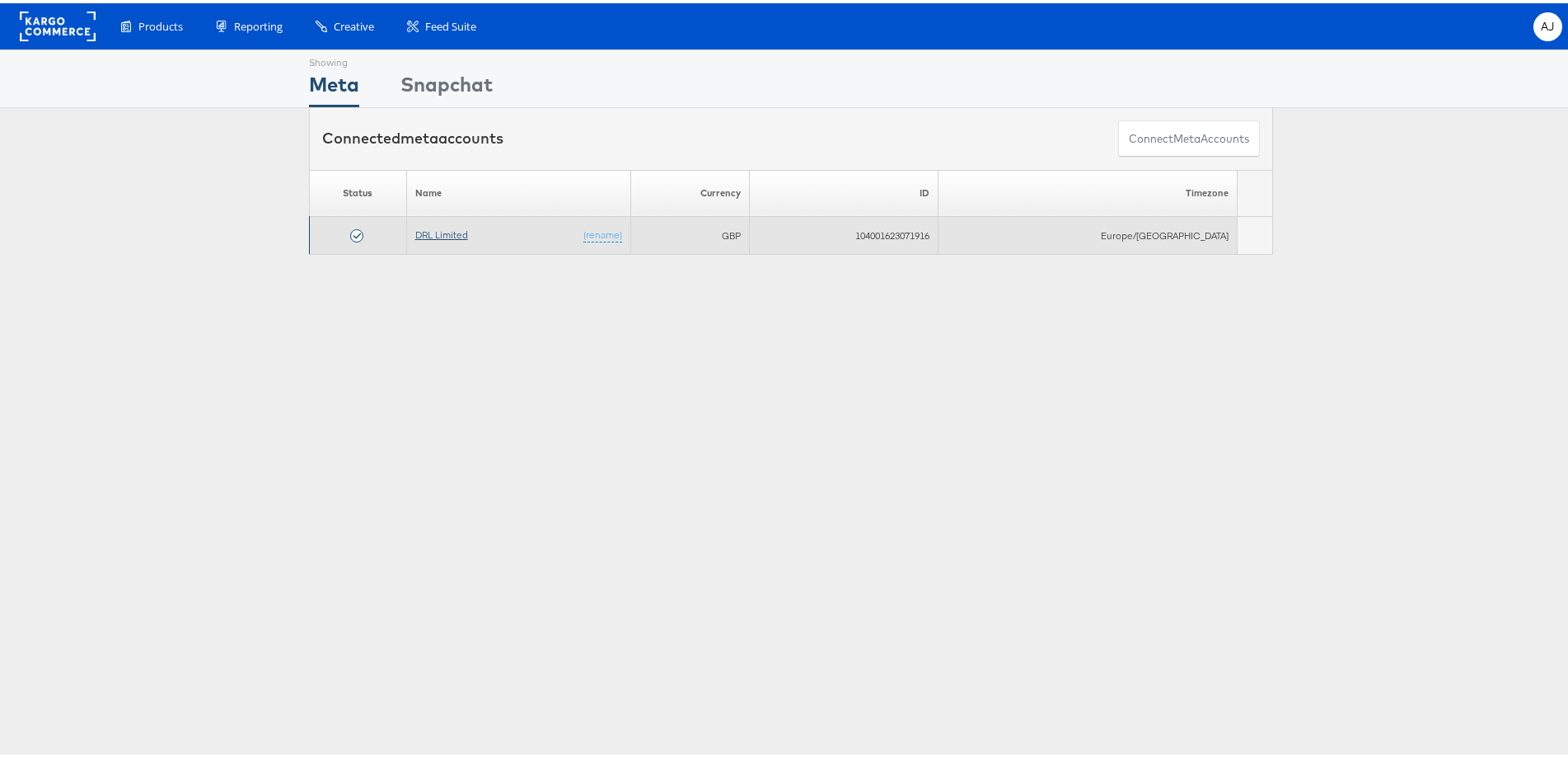
click at [436, 230] on link "DRL Limited" at bounding box center [442, 231] width 53 height 12
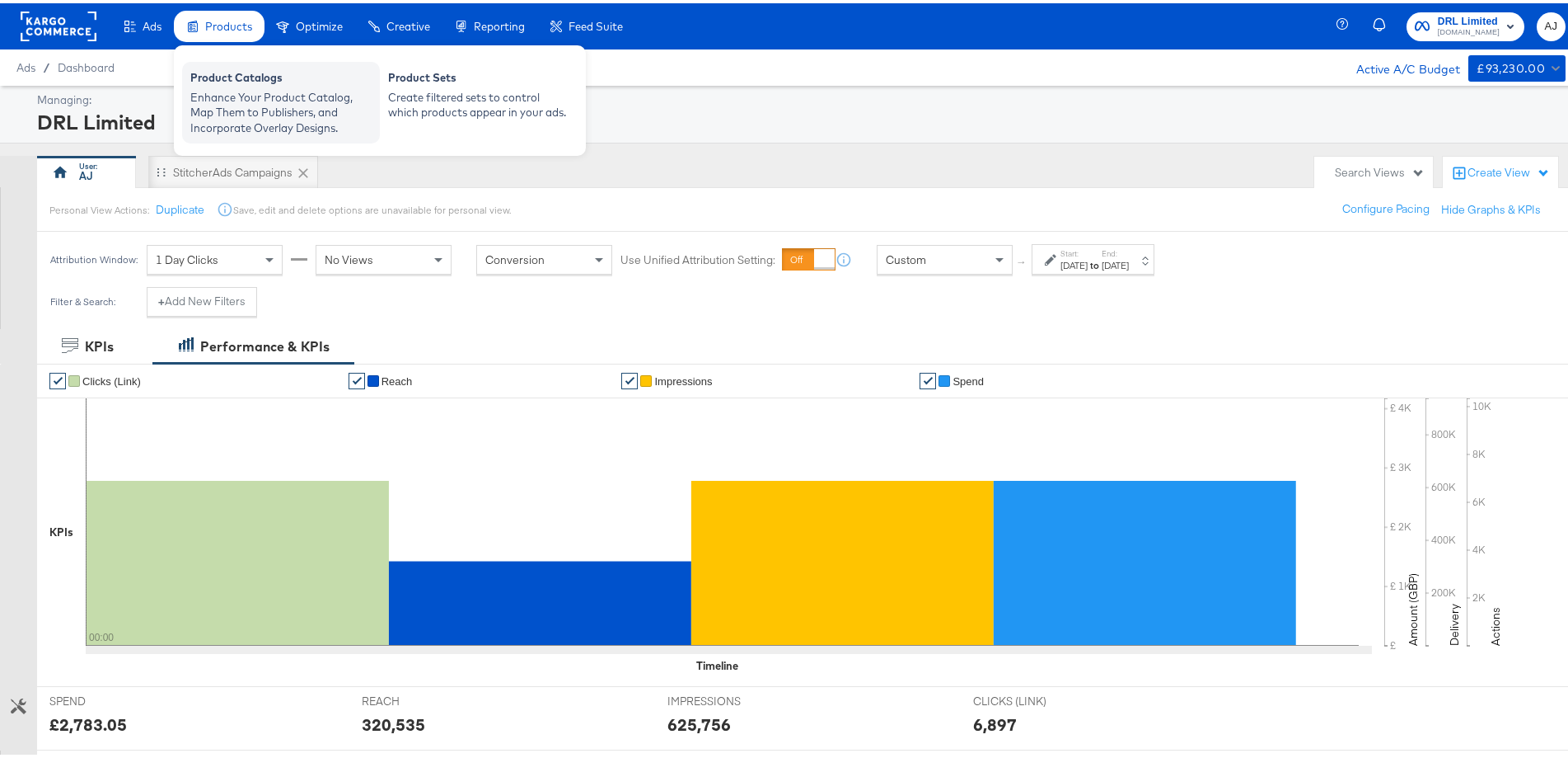
click at [231, 78] on div "Product Catalogs" at bounding box center [280, 77] width 181 height 20
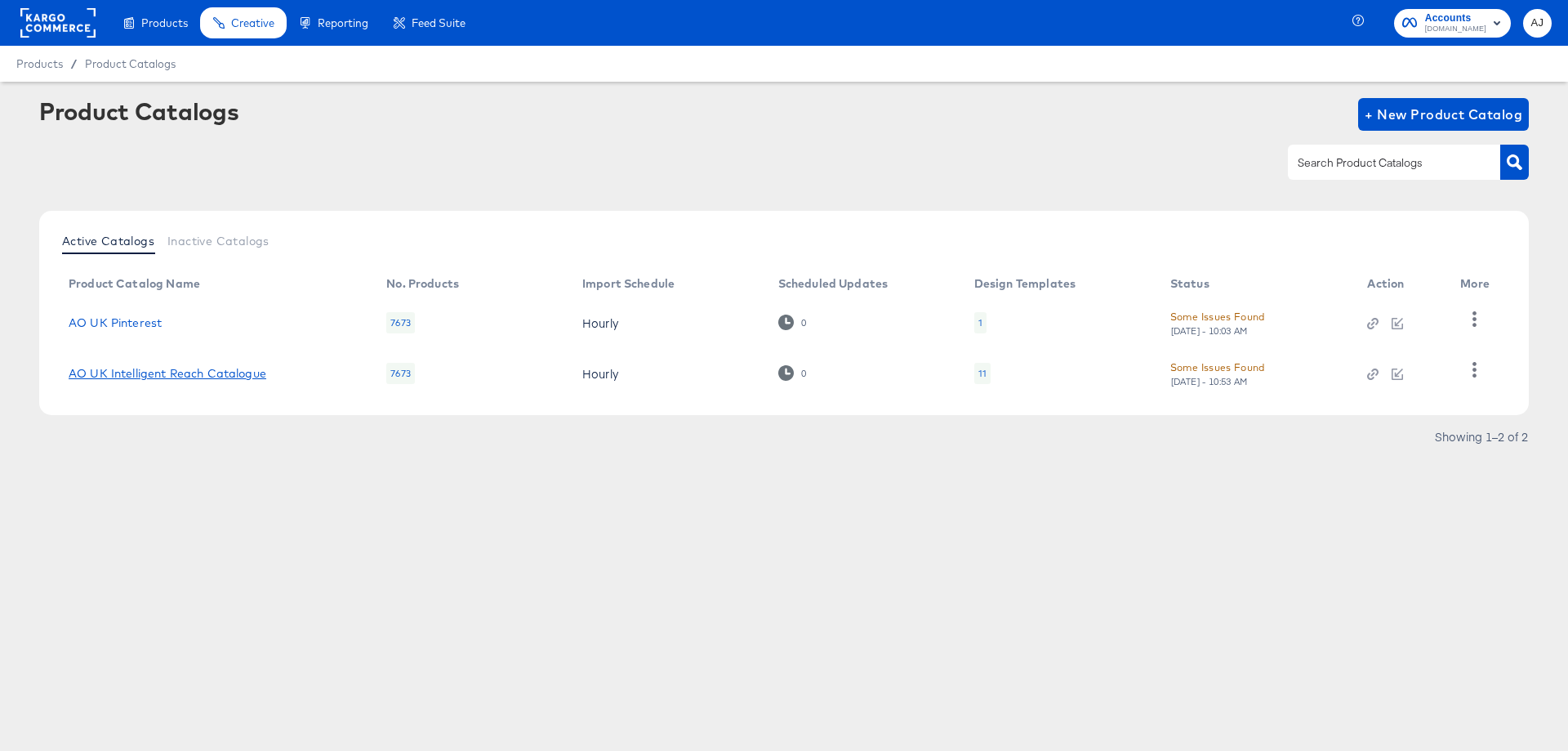
click at [203, 373] on link "AO UK Intelligent Reach Catalogue" at bounding box center [167, 373] width 198 height 13
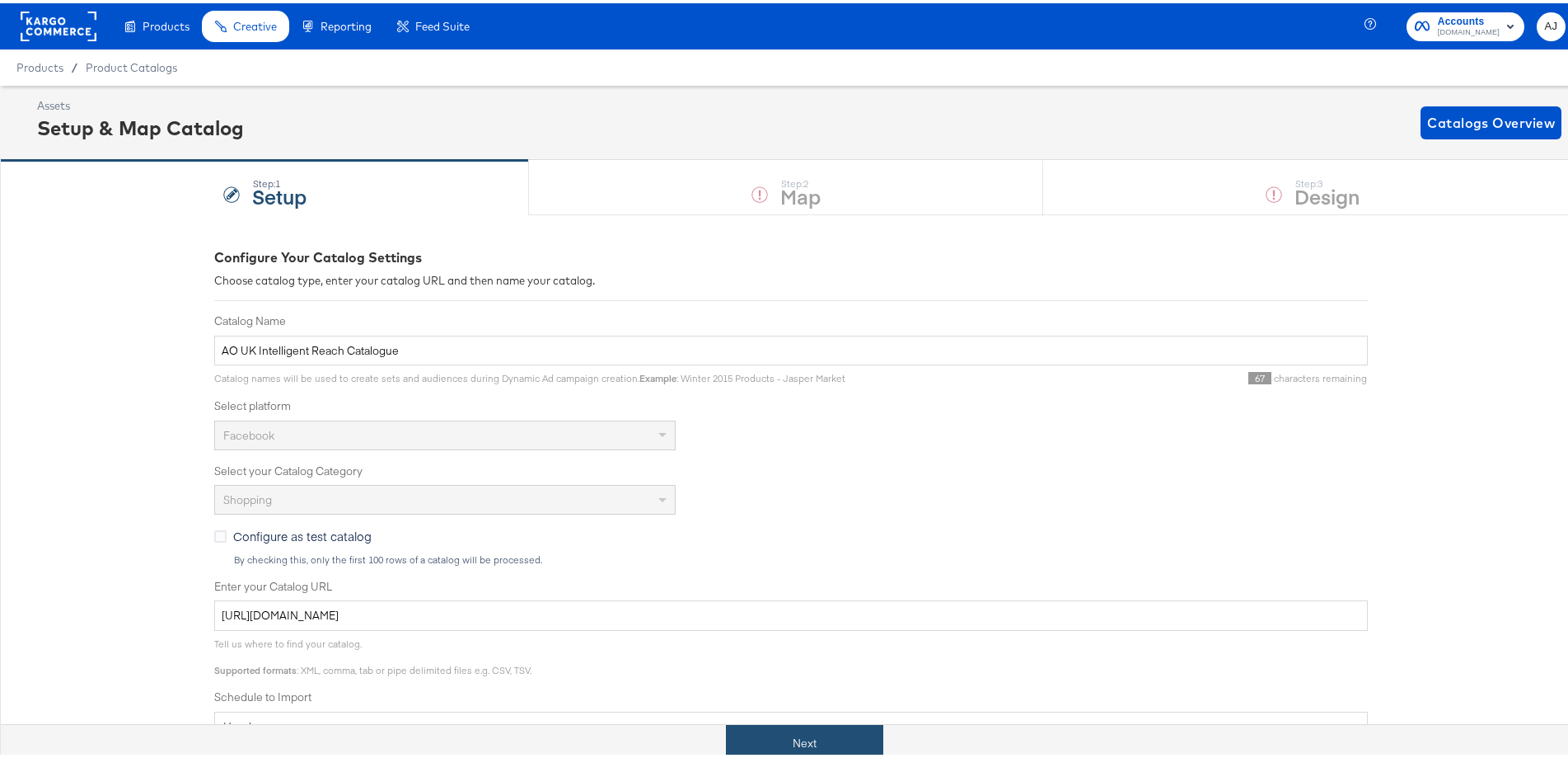
click at [869, 749] on button "Next" at bounding box center [804, 740] width 158 height 37
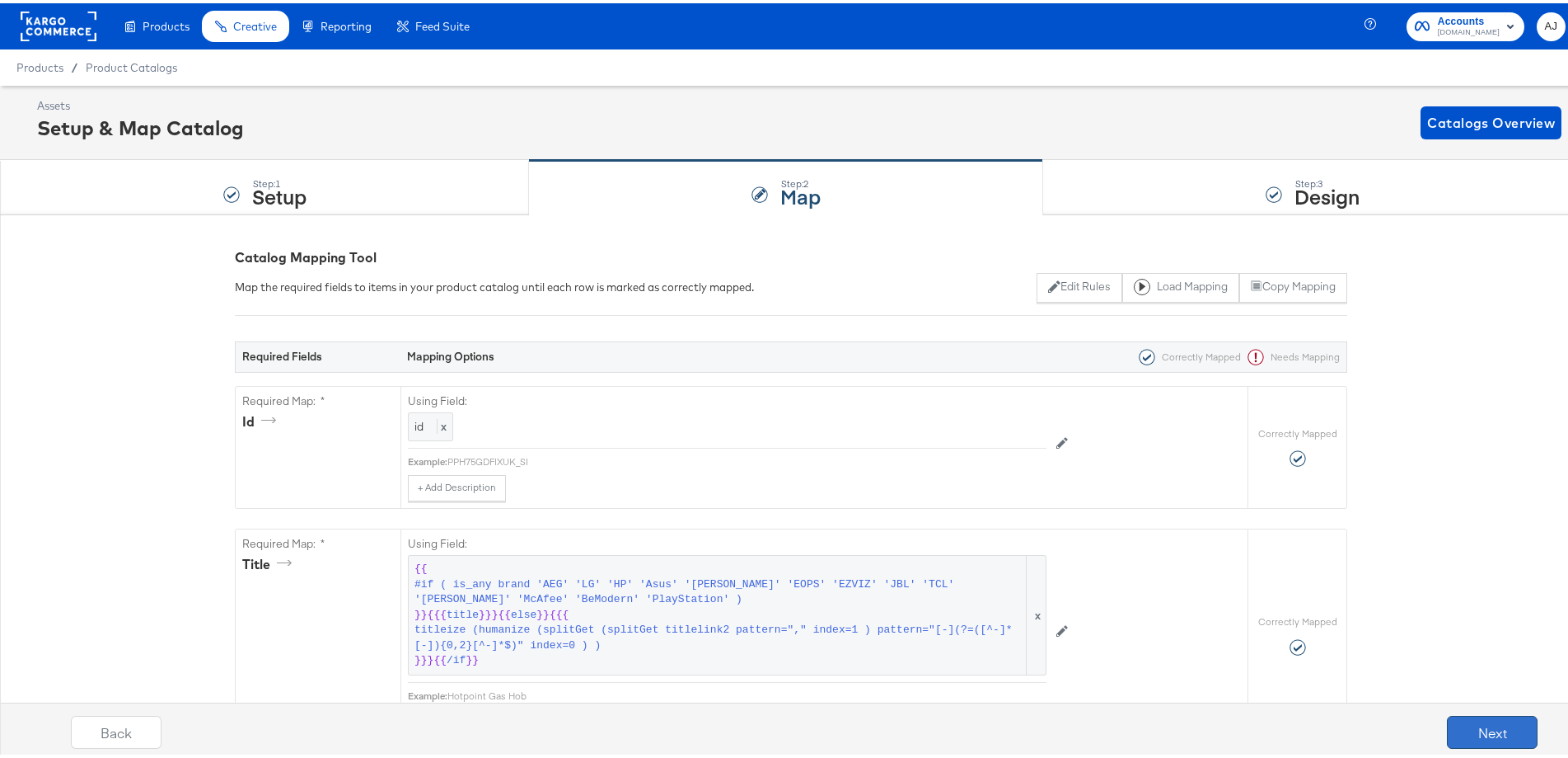
click at [1497, 736] on button "Next" at bounding box center [1492, 728] width 91 height 33
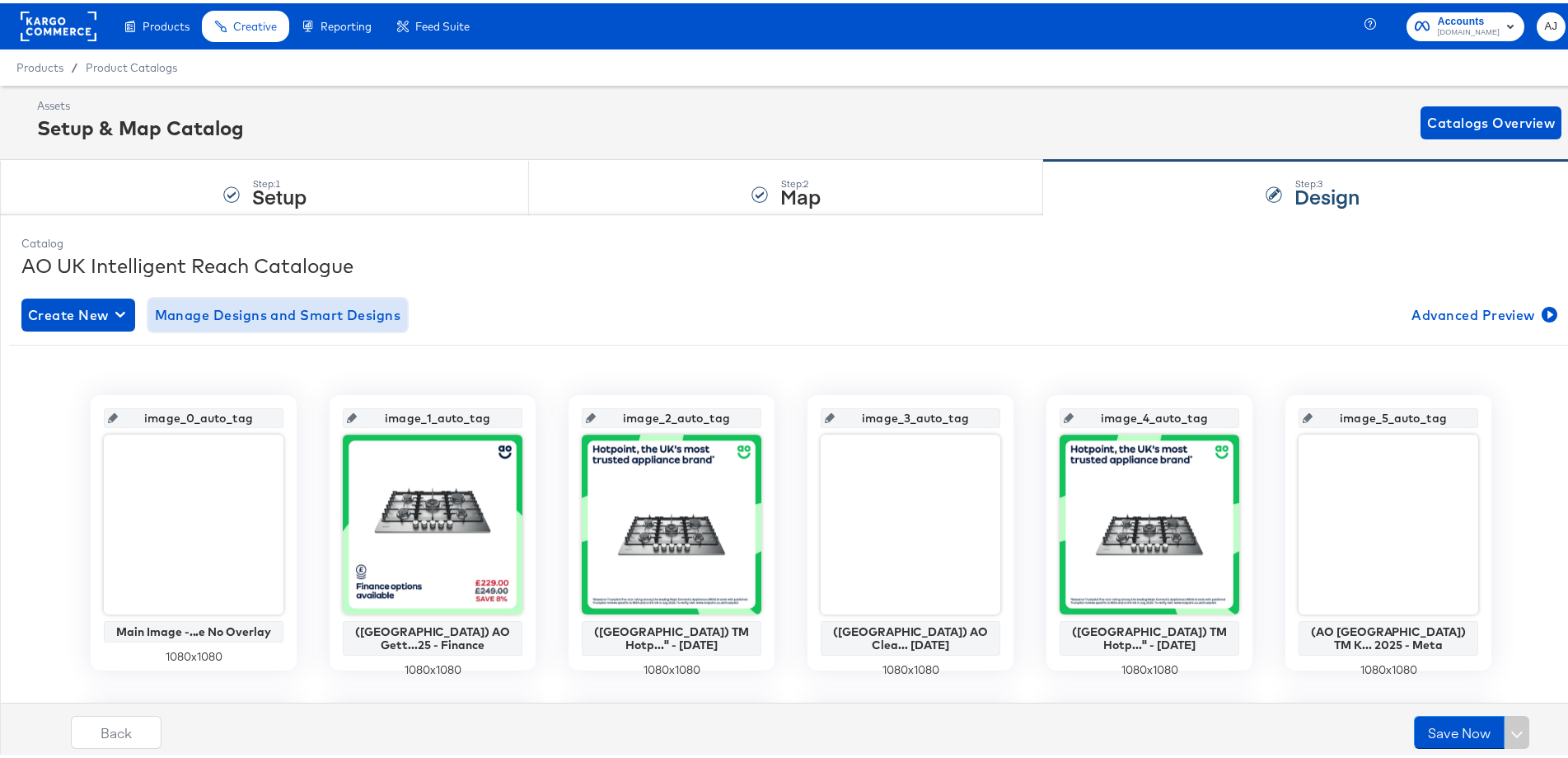
click at [291, 309] on span "Manage Designs and Smart Designs" at bounding box center [278, 311] width 247 height 23
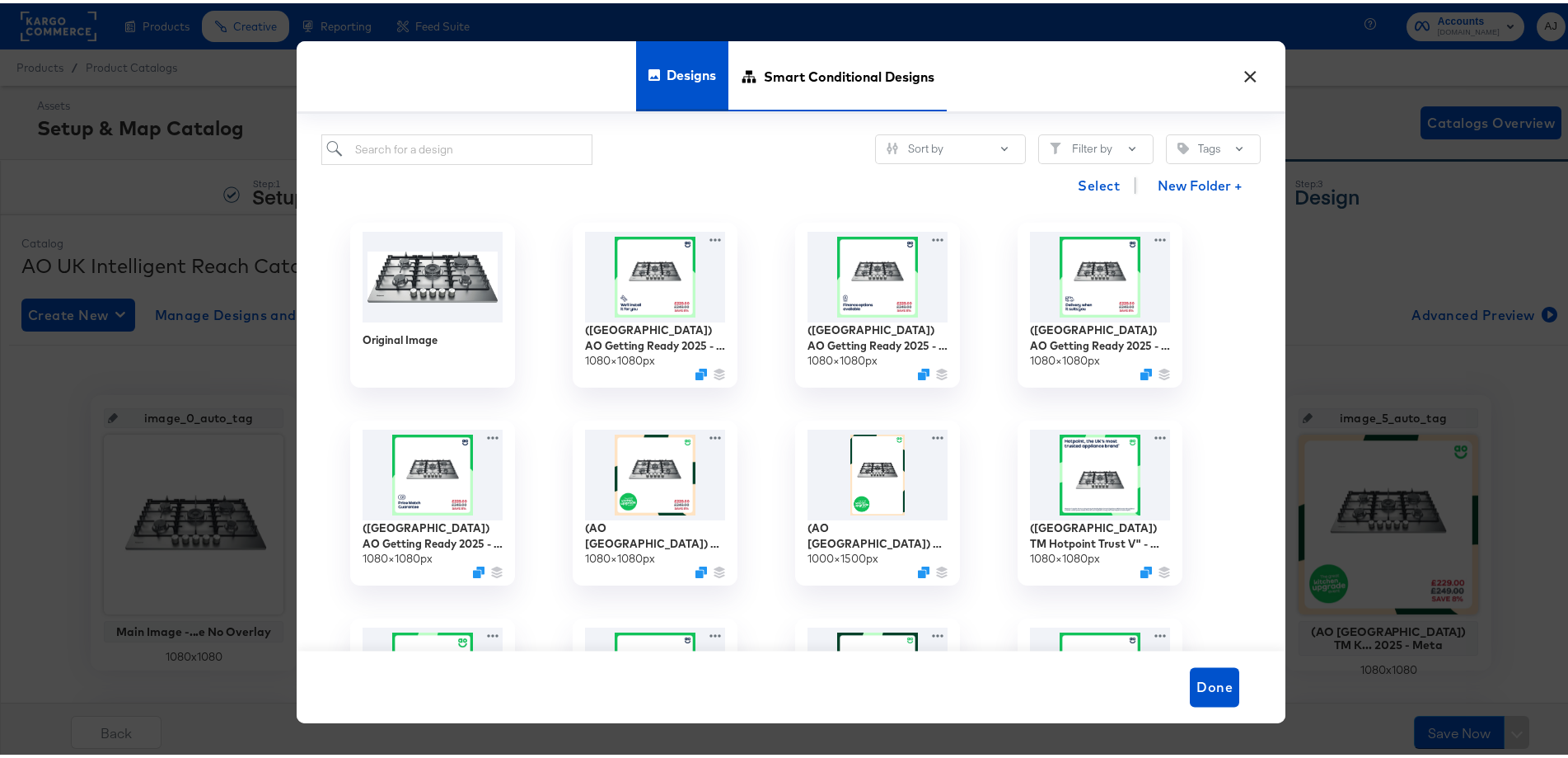
click at [835, 67] on span "Smart Conditional Designs" at bounding box center [848, 72] width 171 height 73
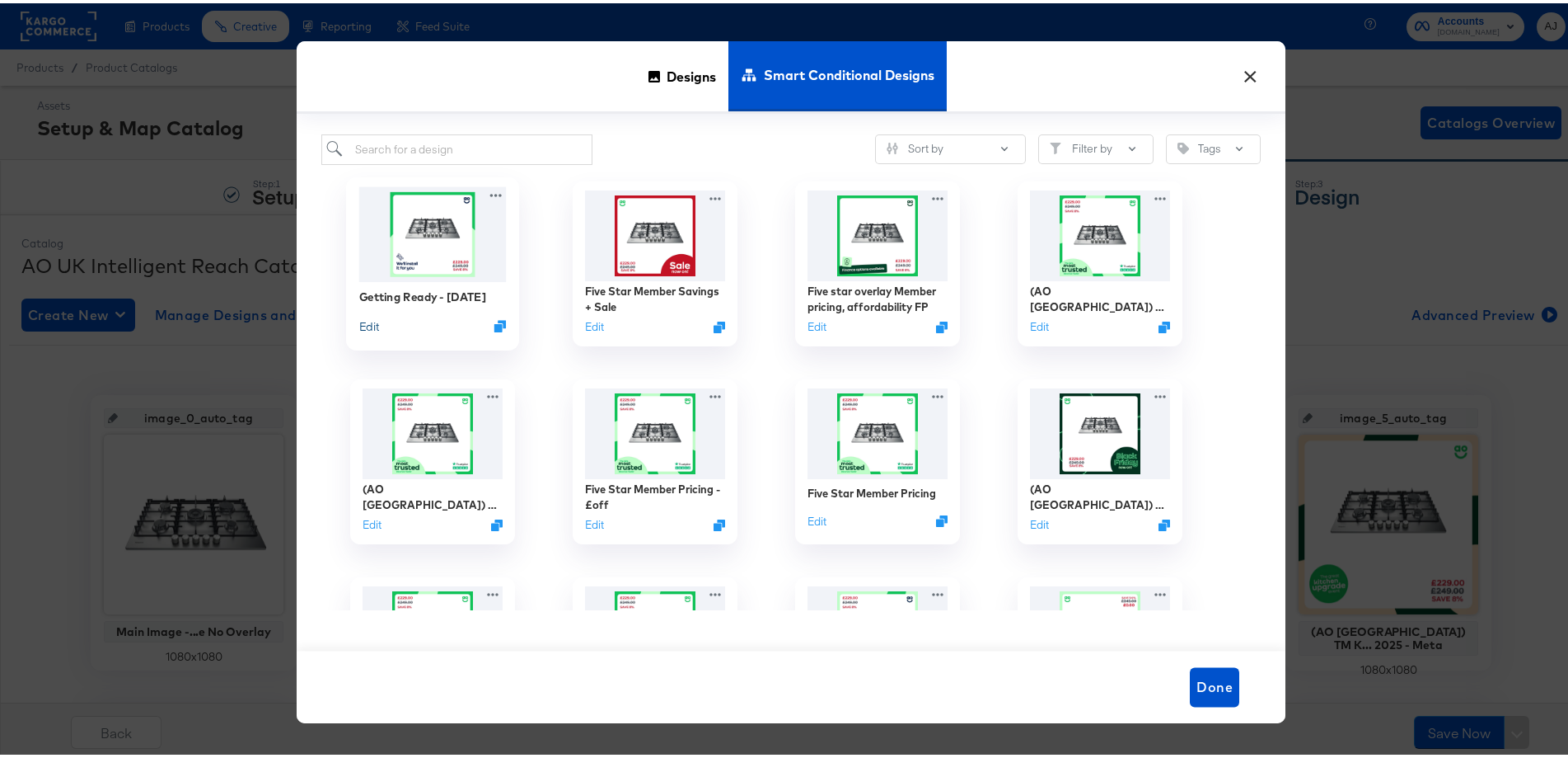
click at [368, 330] on button "Edit" at bounding box center [370, 322] width 20 height 16
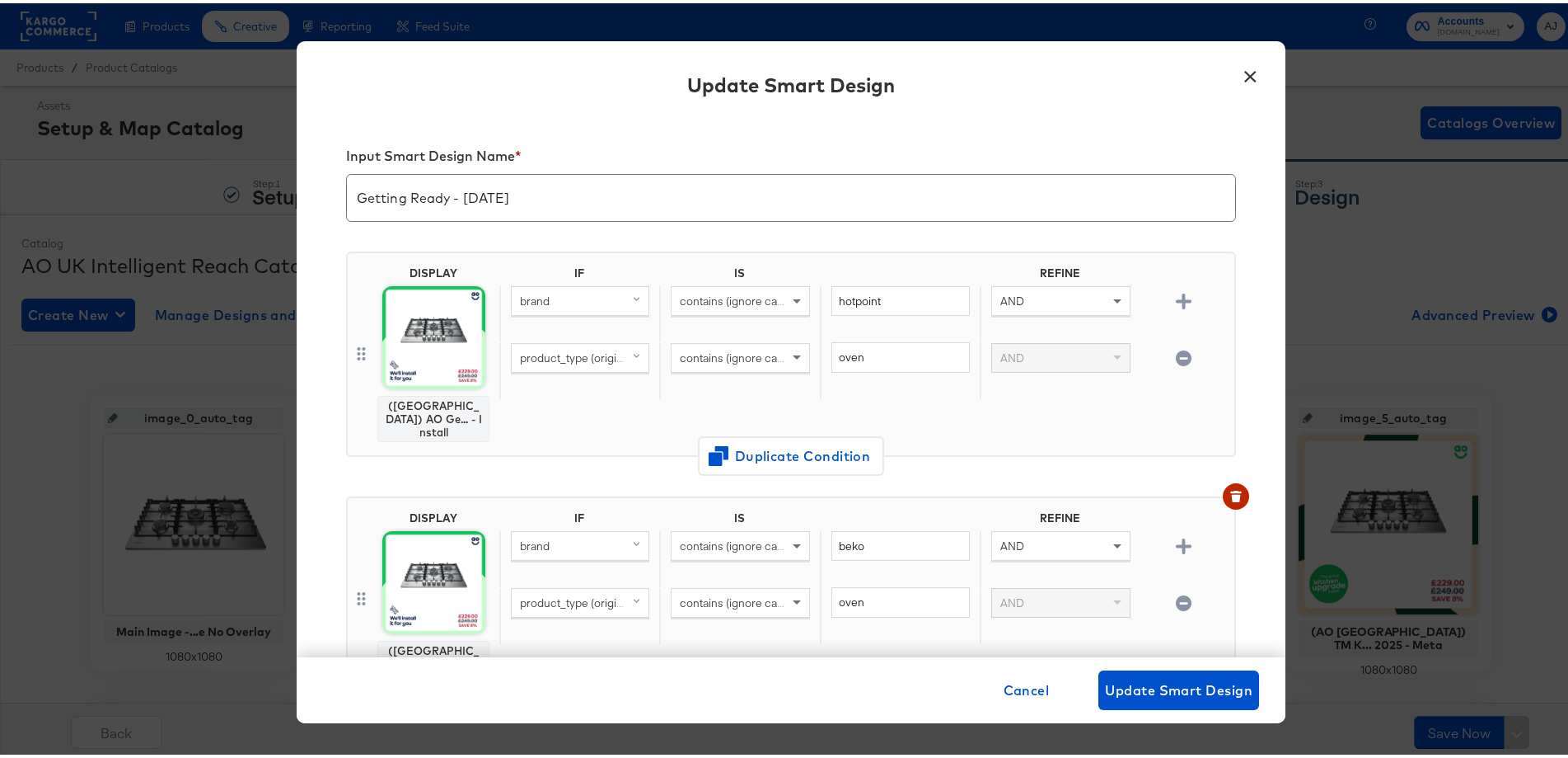
click at [1259, 78] on div "Update Smart Design" at bounding box center [791, 84] width 989 height 60
click at [1251, 78] on button "×" at bounding box center [1250, 69] width 30 height 30
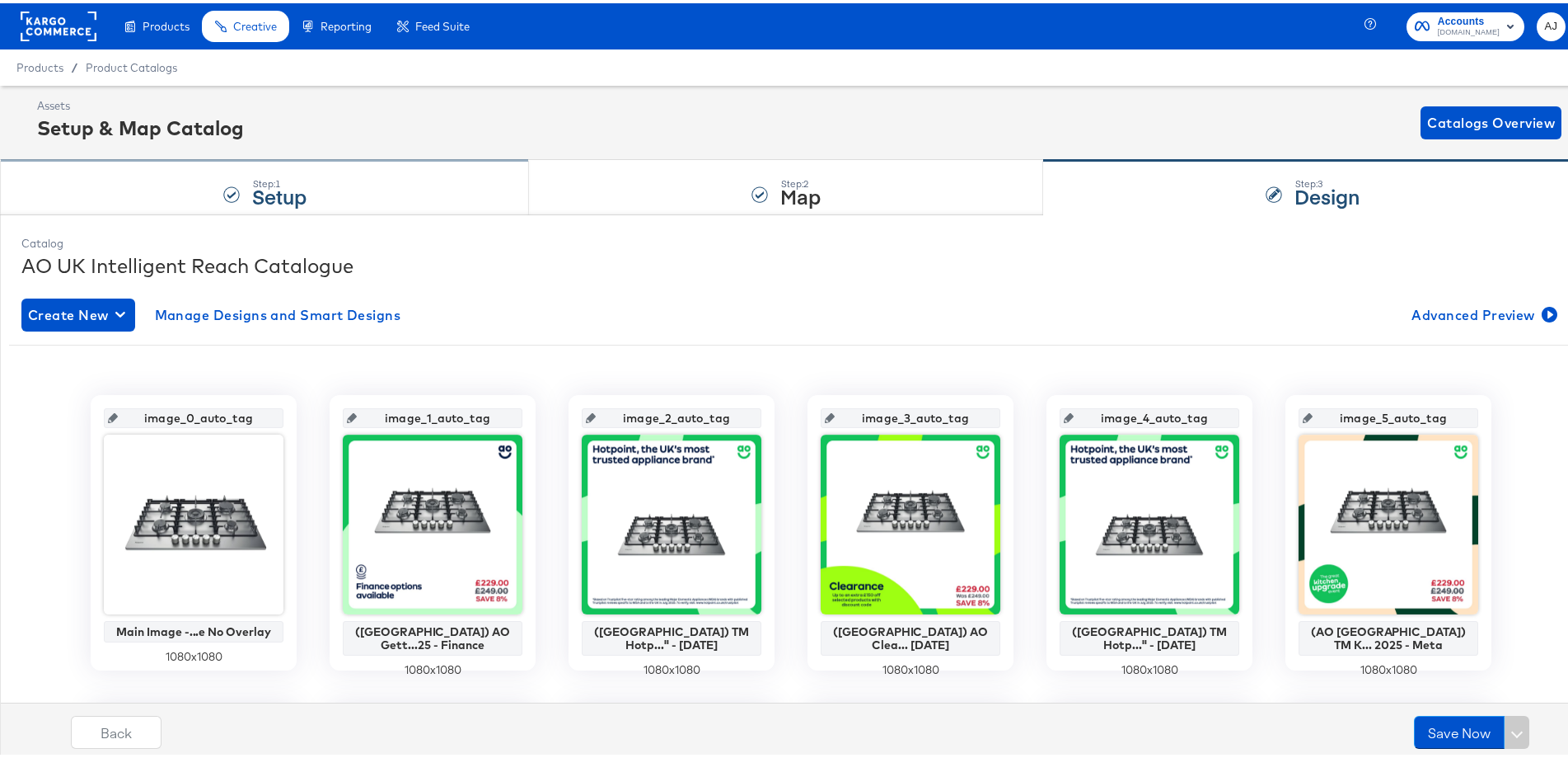
click at [305, 203] on div "Step: 1 Setup" at bounding box center [264, 185] width 529 height 54
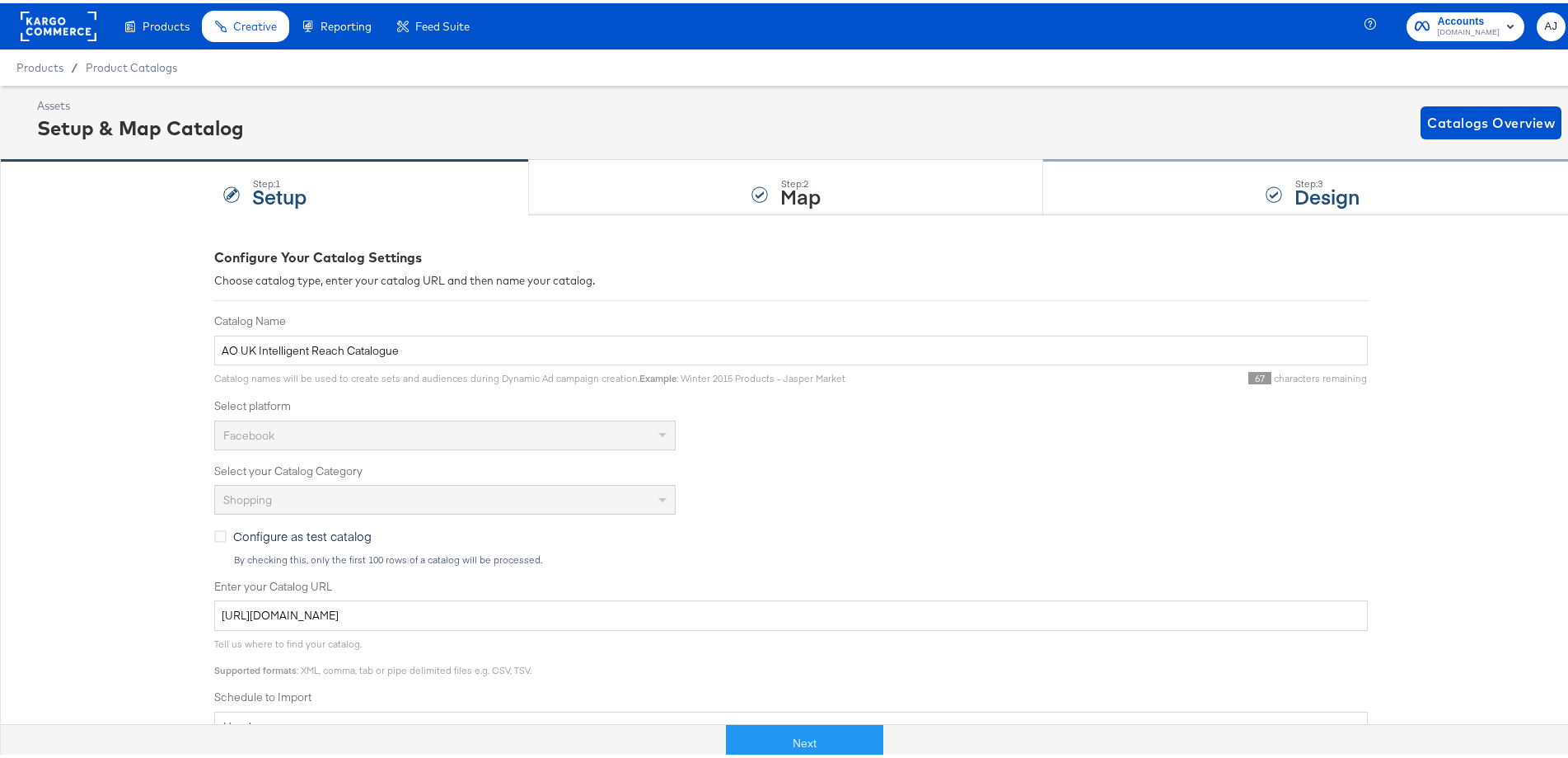
click at [1159, 189] on div "Step: 3 Design" at bounding box center [1312, 185] width 539 height 54
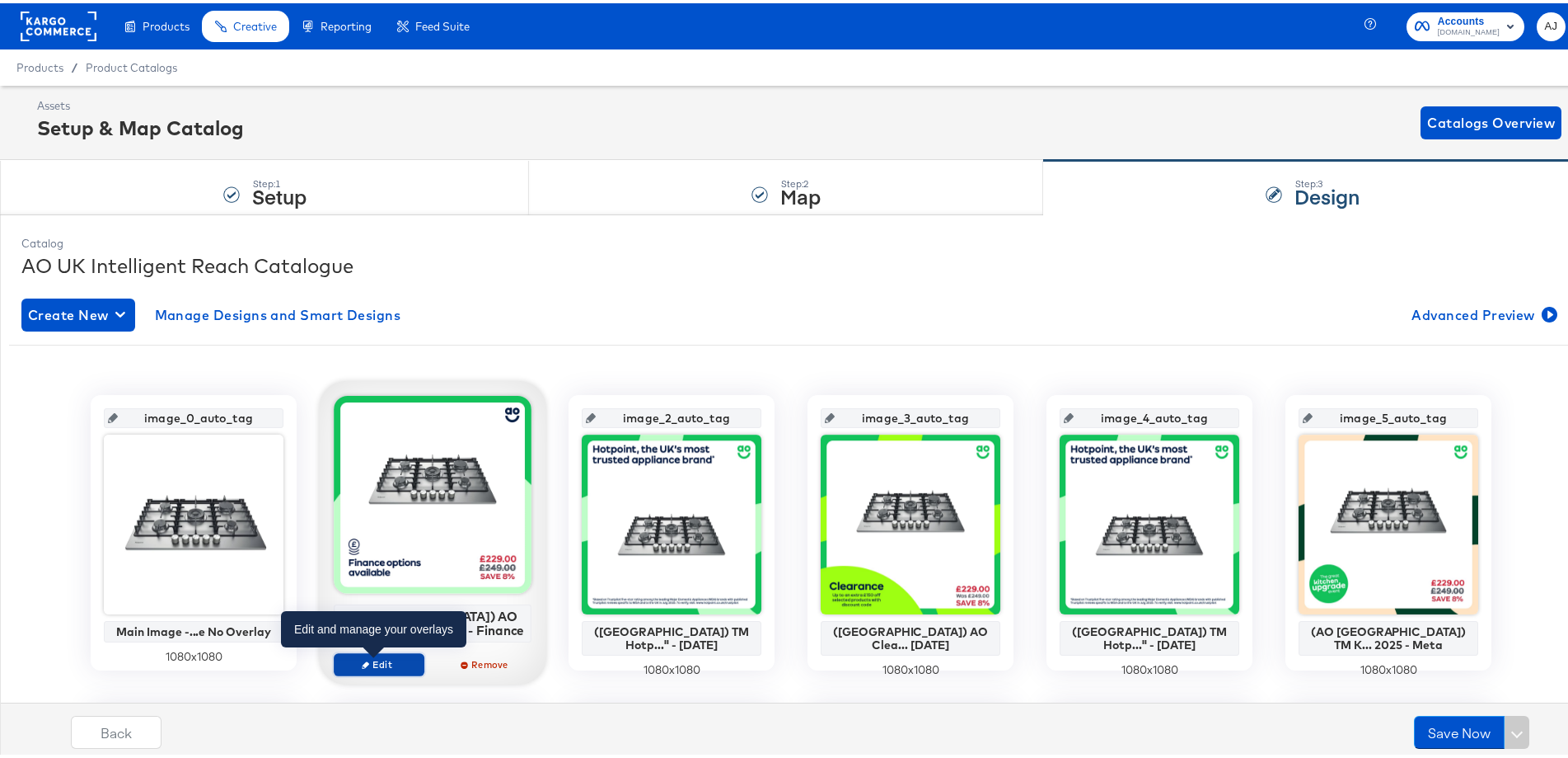
click at [387, 657] on span "Edit" at bounding box center [379, 661] width 76 height 12
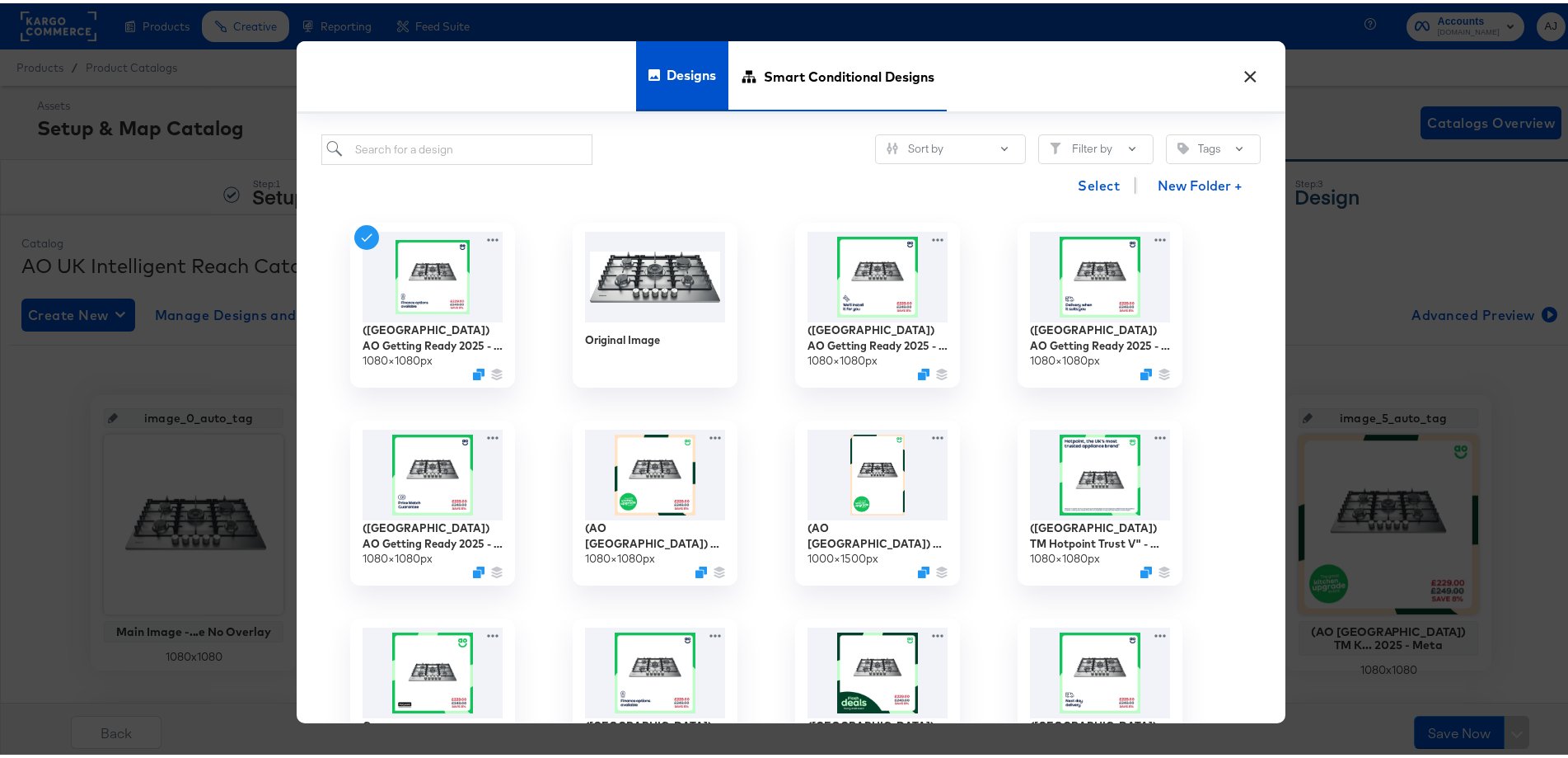
click at [817, 85] on span "Smart Conditional Designs" at bounding box center [848, 72] width 171 height 73
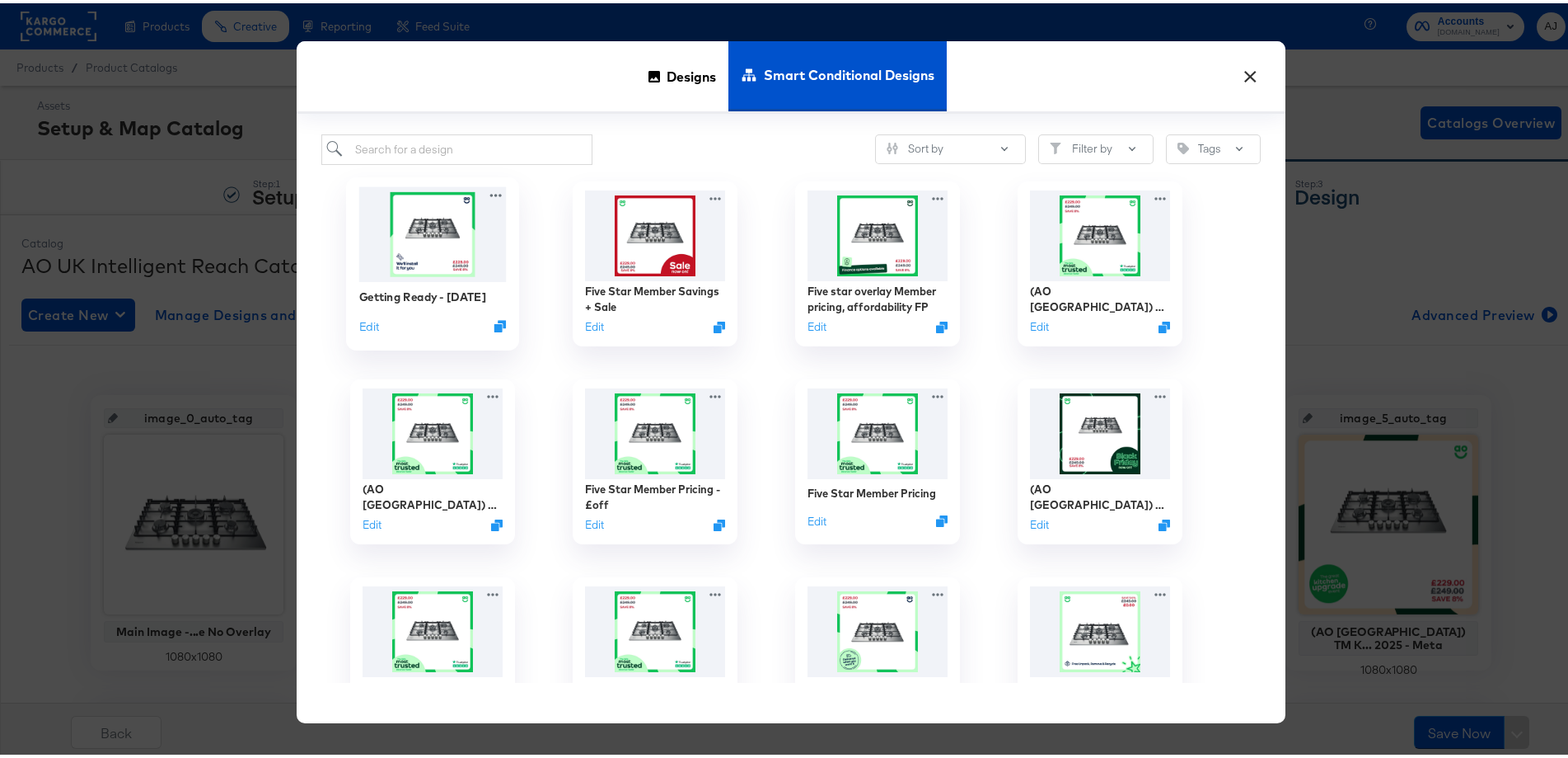
click at [481, 256] on img at bounding box center [434, 230] width 148 height 95
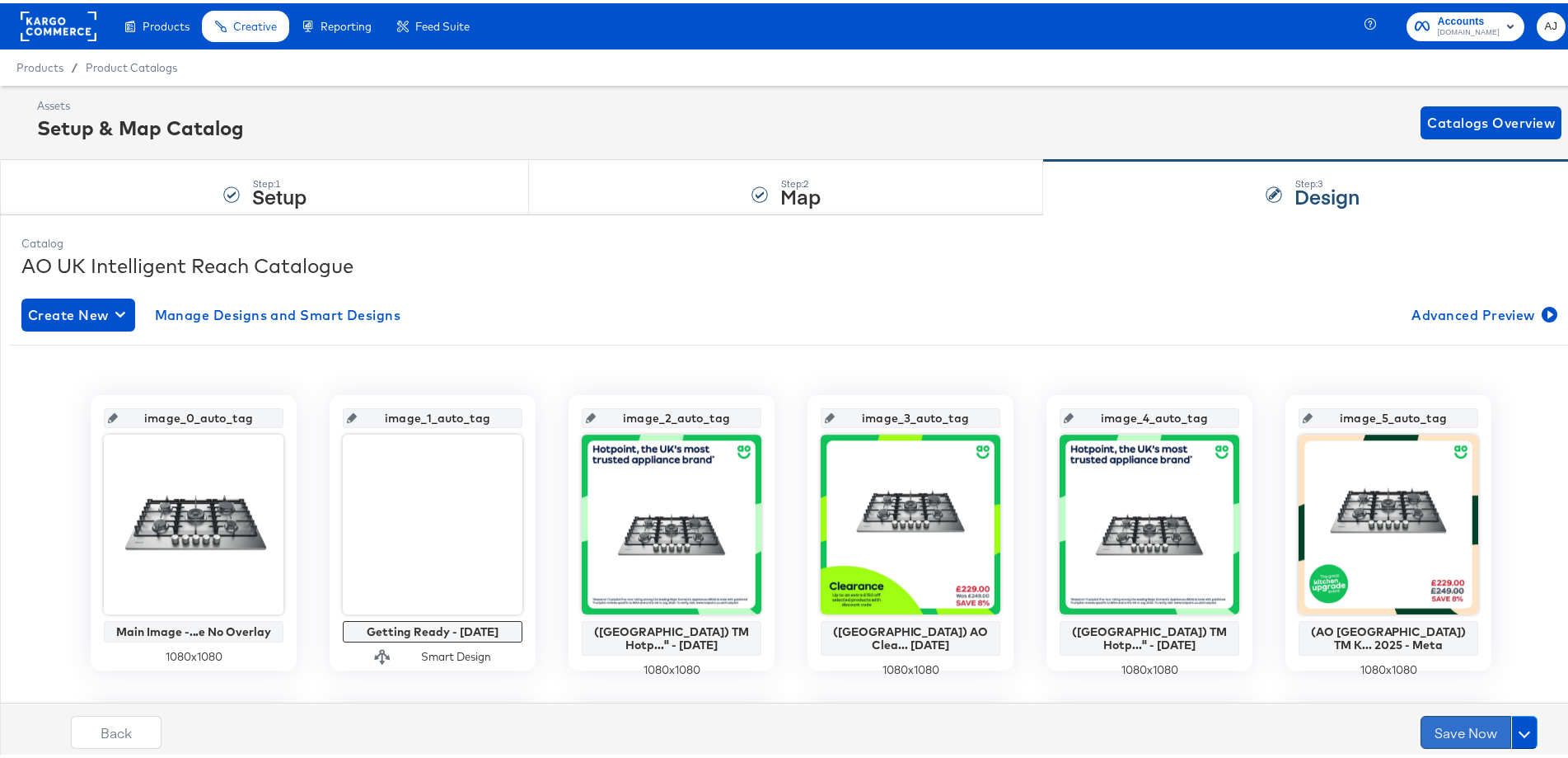
click at [1436, 741] on button "Save Now" at bounding box center [1466, 728] width 91 height 33
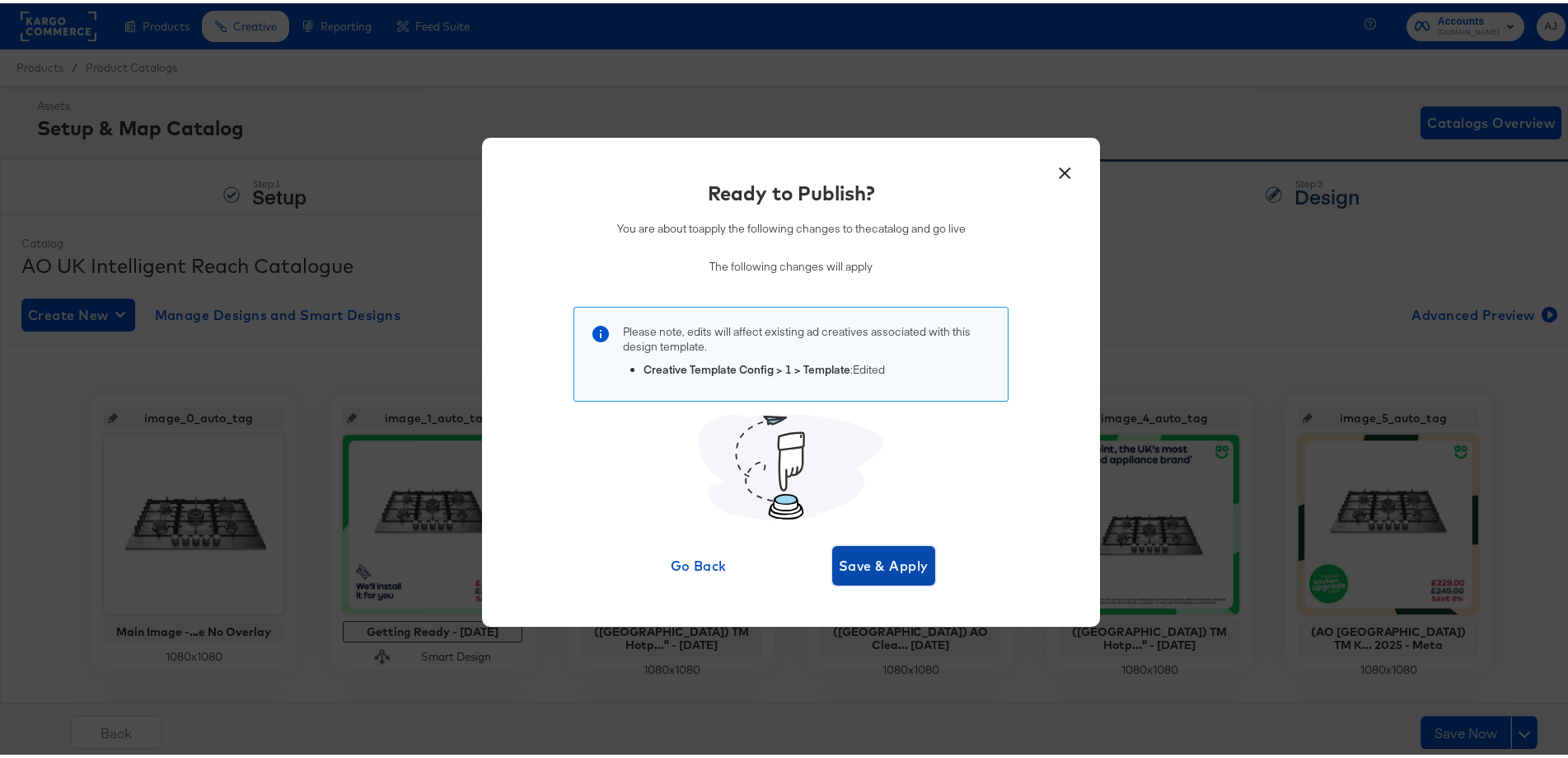
click at [872, 557] on span "Save & Apply" at bounding box center [883, 562] width 90 height 23
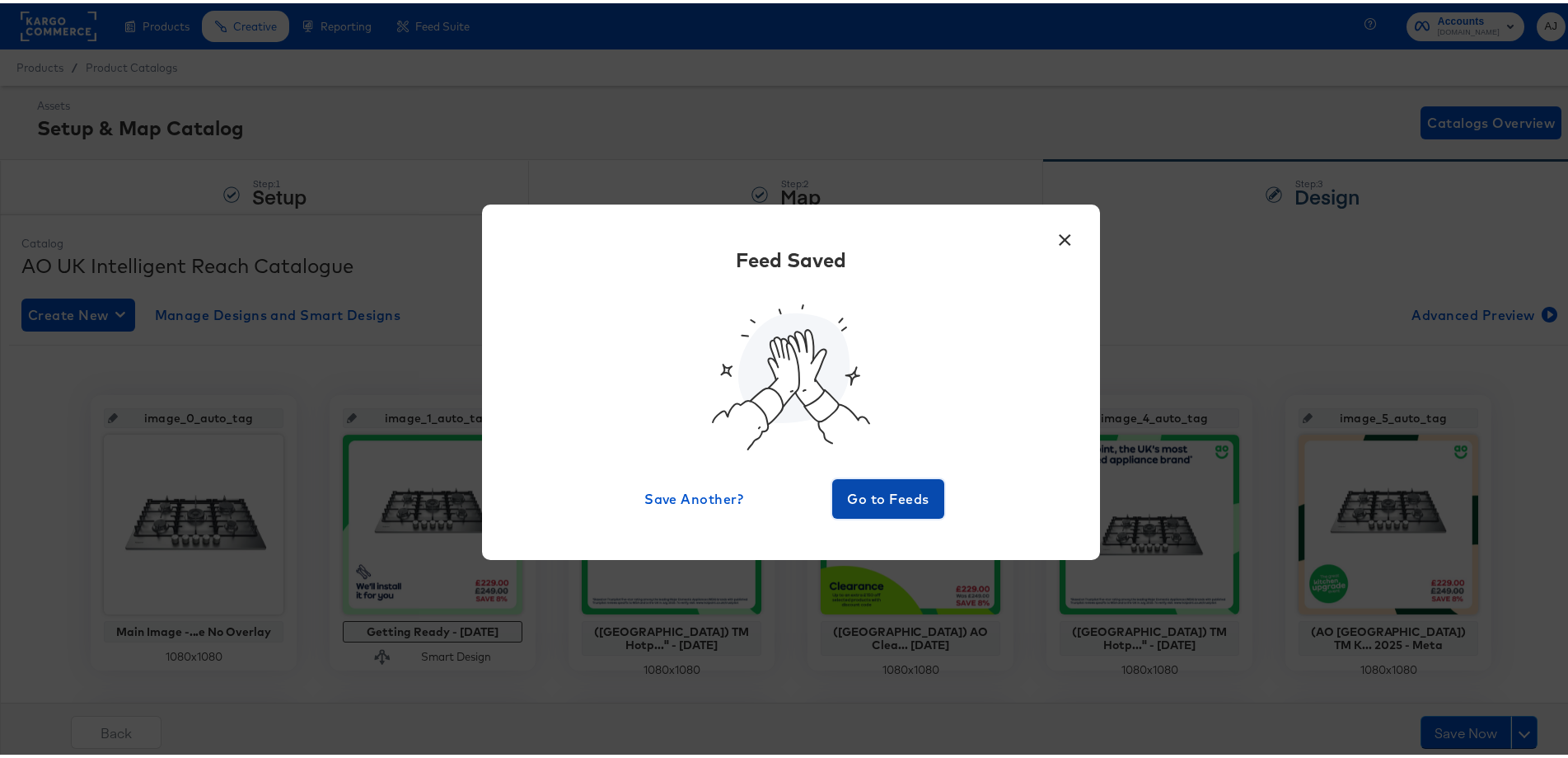
drag, startPoint x: 875, startPoint y: 506, endPoint x: 1540, endPoint y: 463, distance: 666.4
click at [875, 506] on span "Go to Feeds" at bounding box center [887, 495] width 99 height 23
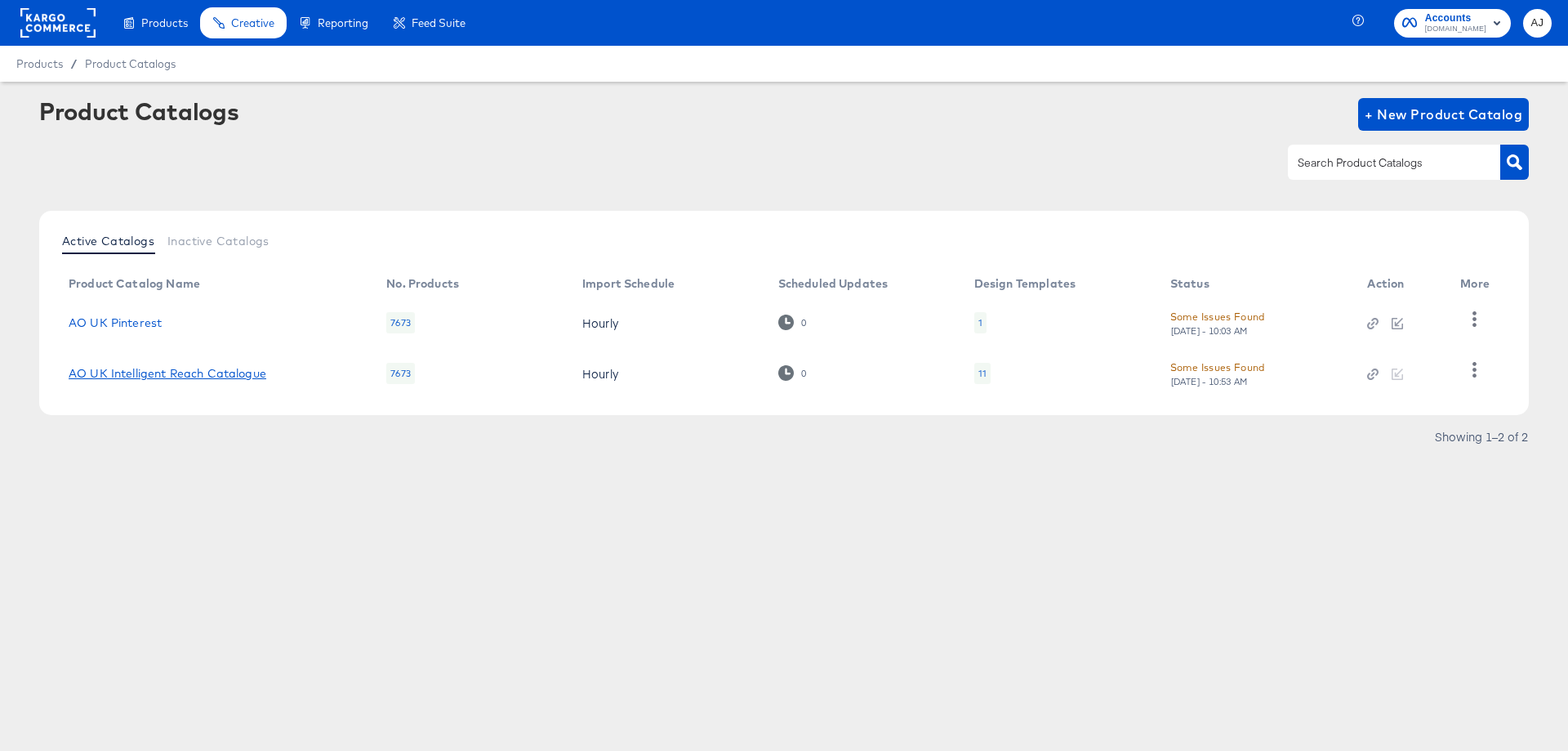
click at [163, 378] on link "AO UK Intelligent Reach Catalogue" at bounding box center [167, 373] width 198 height 13
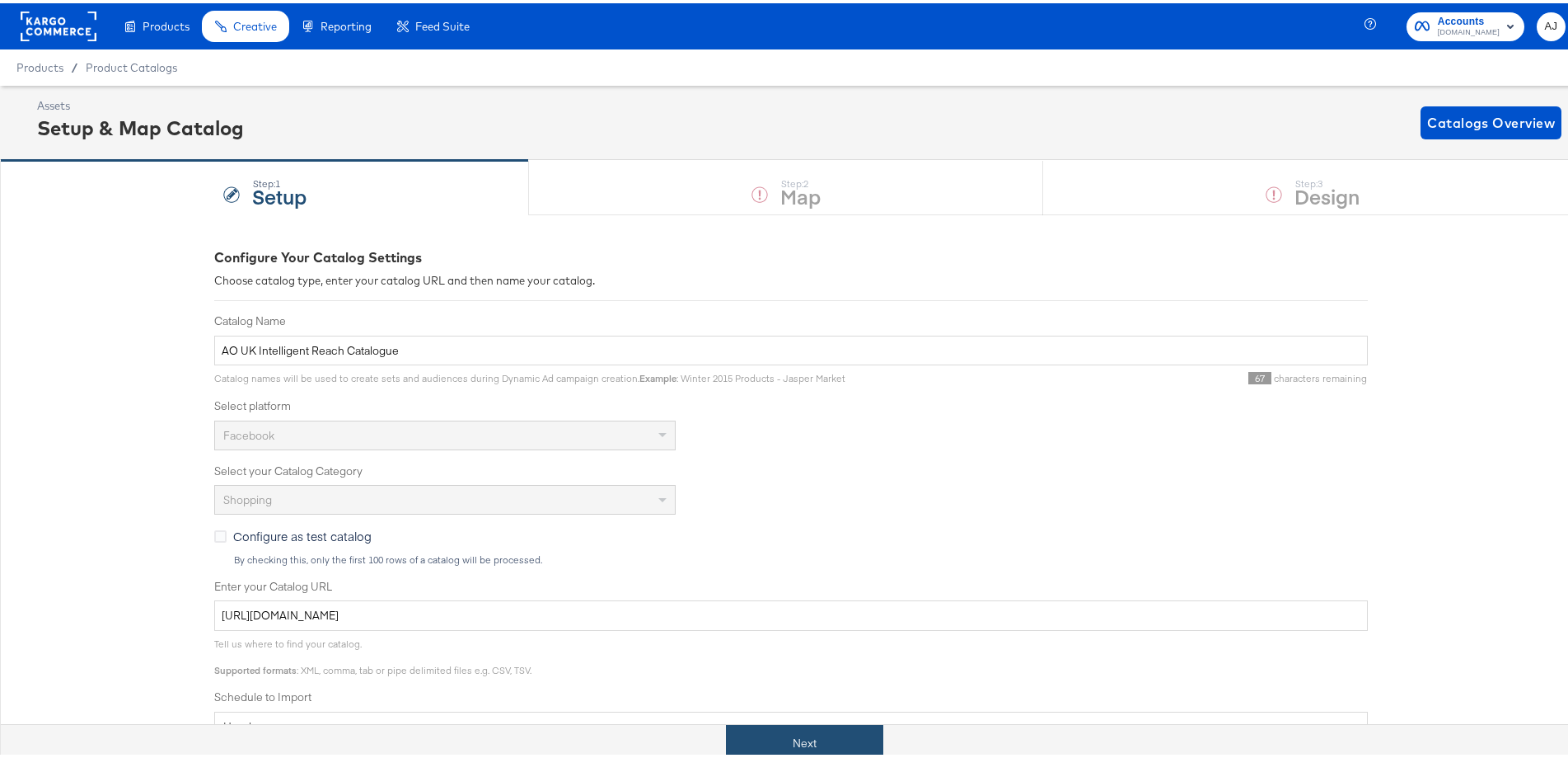
click at [751, 733] on button "Next" at bounding box center [804, 740] width 158 height 37
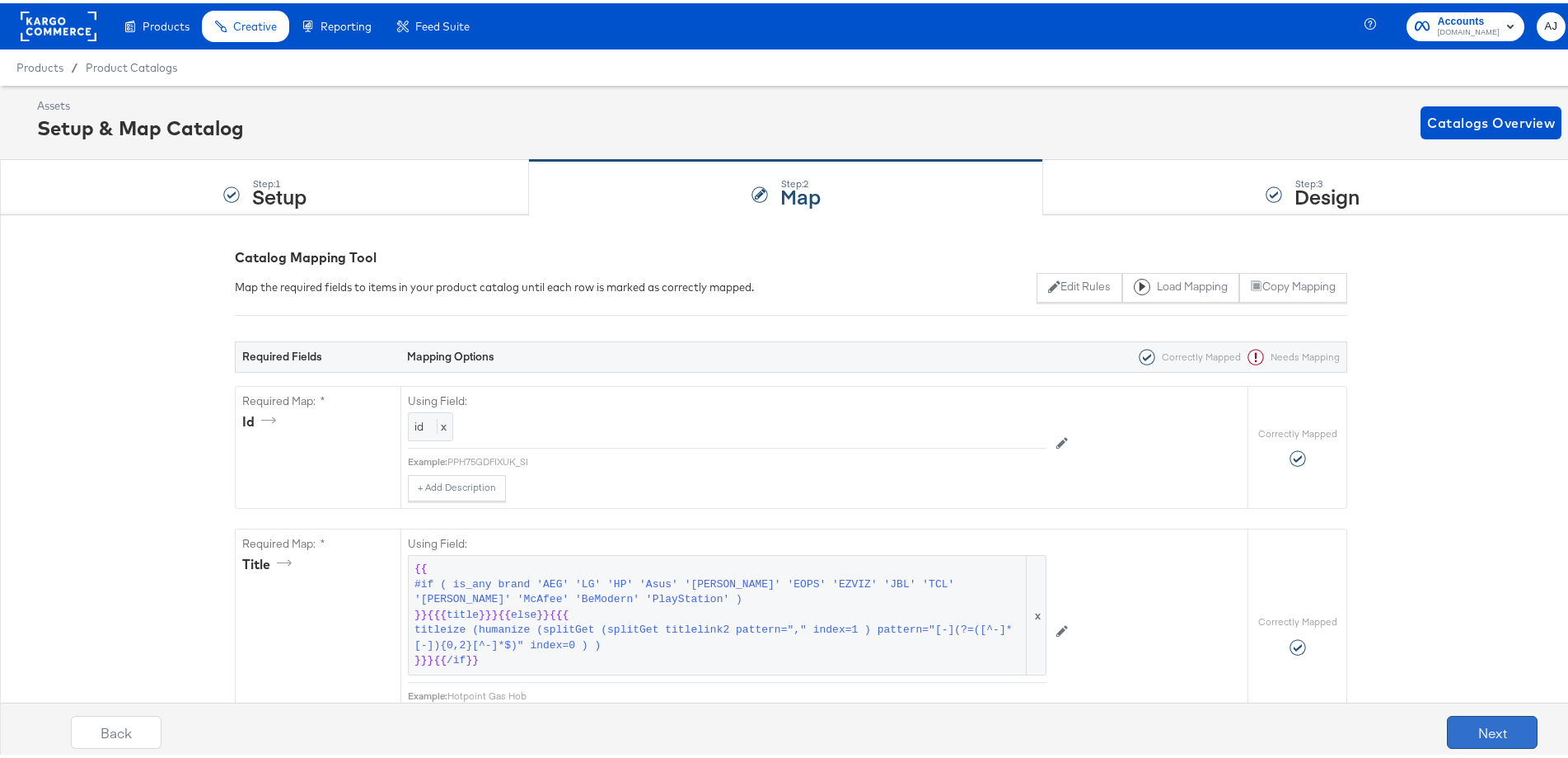
click at [1494, 731] on button "Next" at bounding box center [1492, 728] width 91 height 33
